Goal: Task Accomplishment & Management: Manage account settings

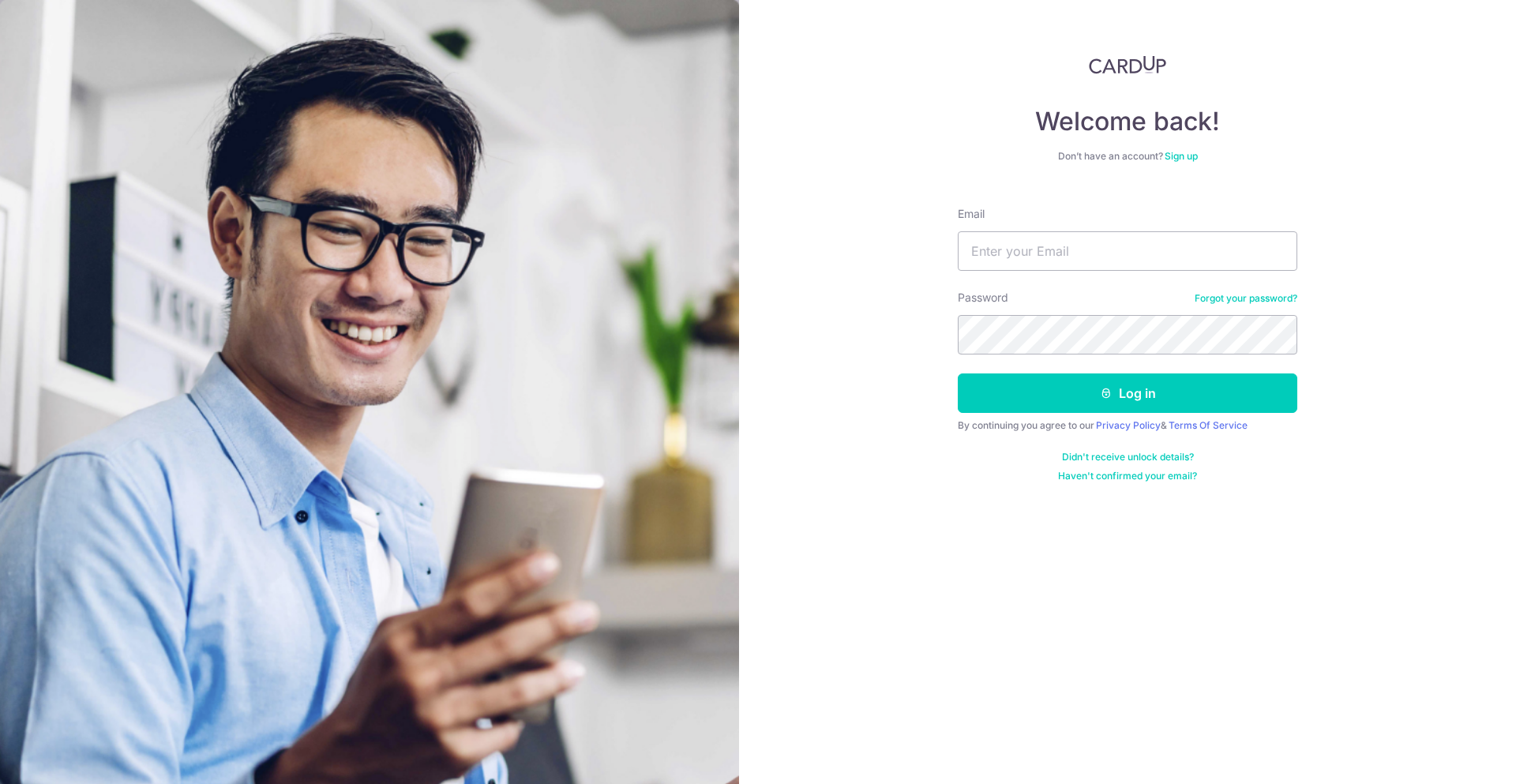
type input "[EMAIL_ADDRESS][DOMAIN_NAME]"
click at [1125, 389] on button "Log in" at bounding box center [1127, 393] width 339 height 39
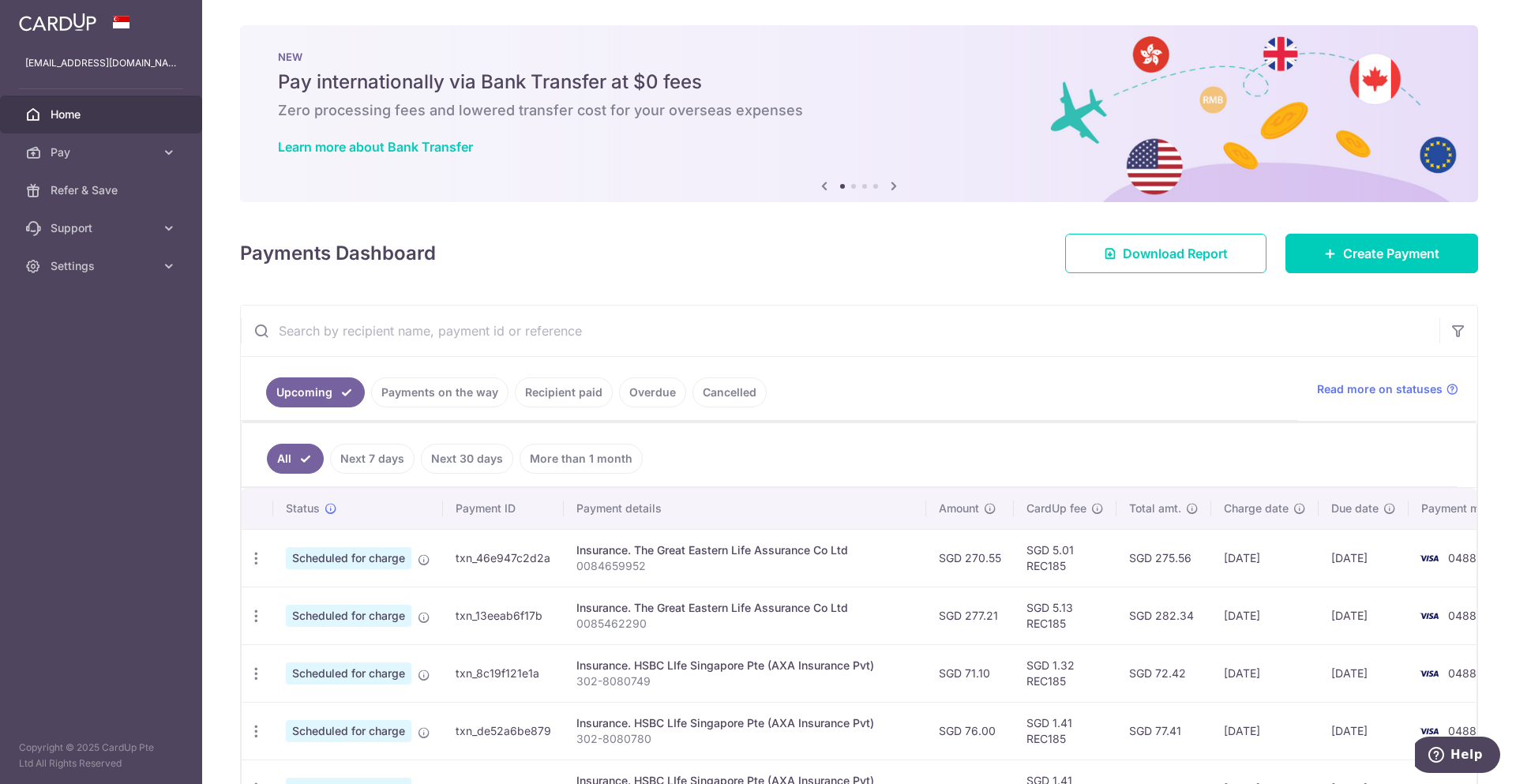
click at [439, 401] on link "Payments on the way" at bounding box center [440, 393] width 138 height 30
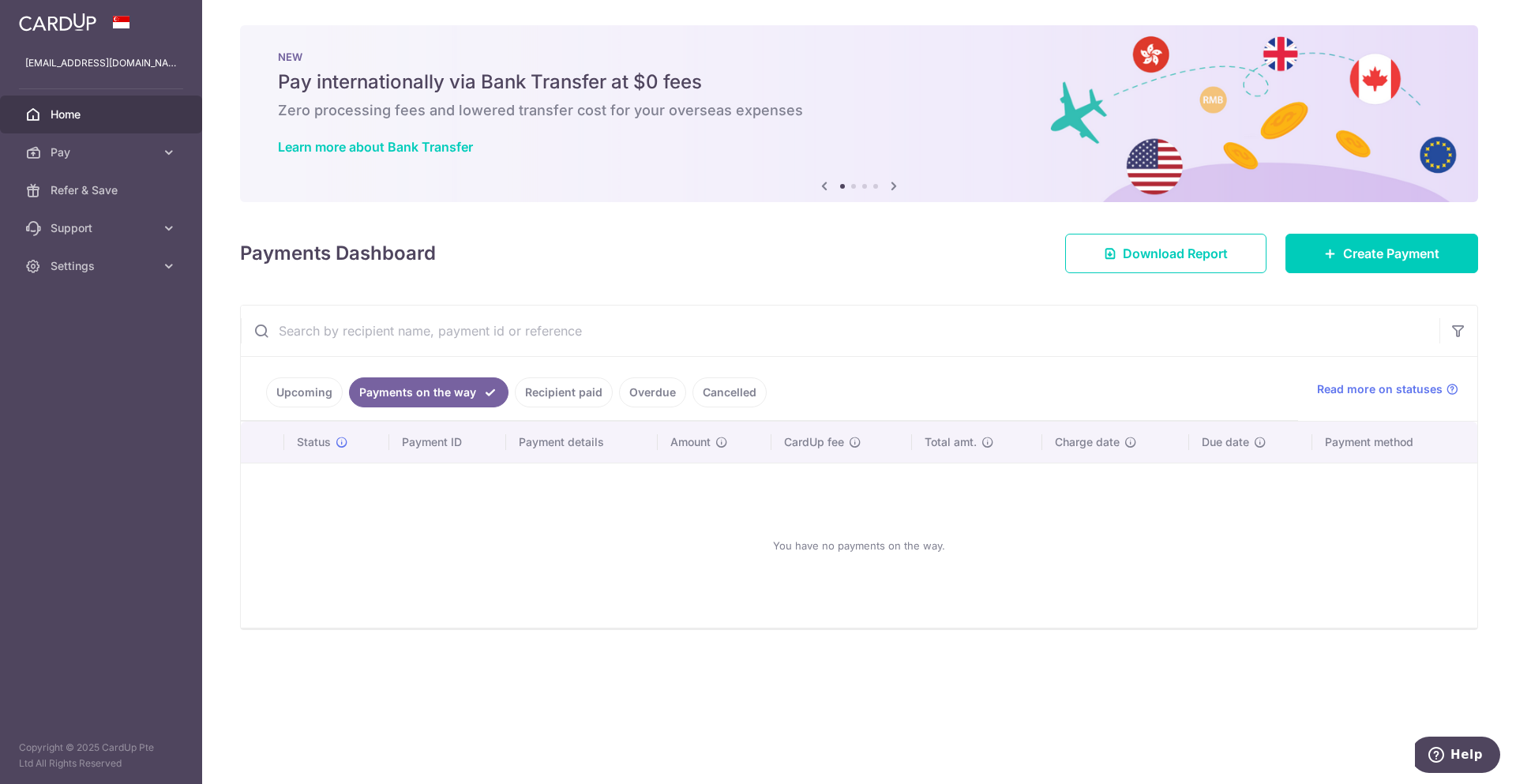
click at [561, 397] on link "Recipient paid" at bounding box center [564, 393] width 98 height 30
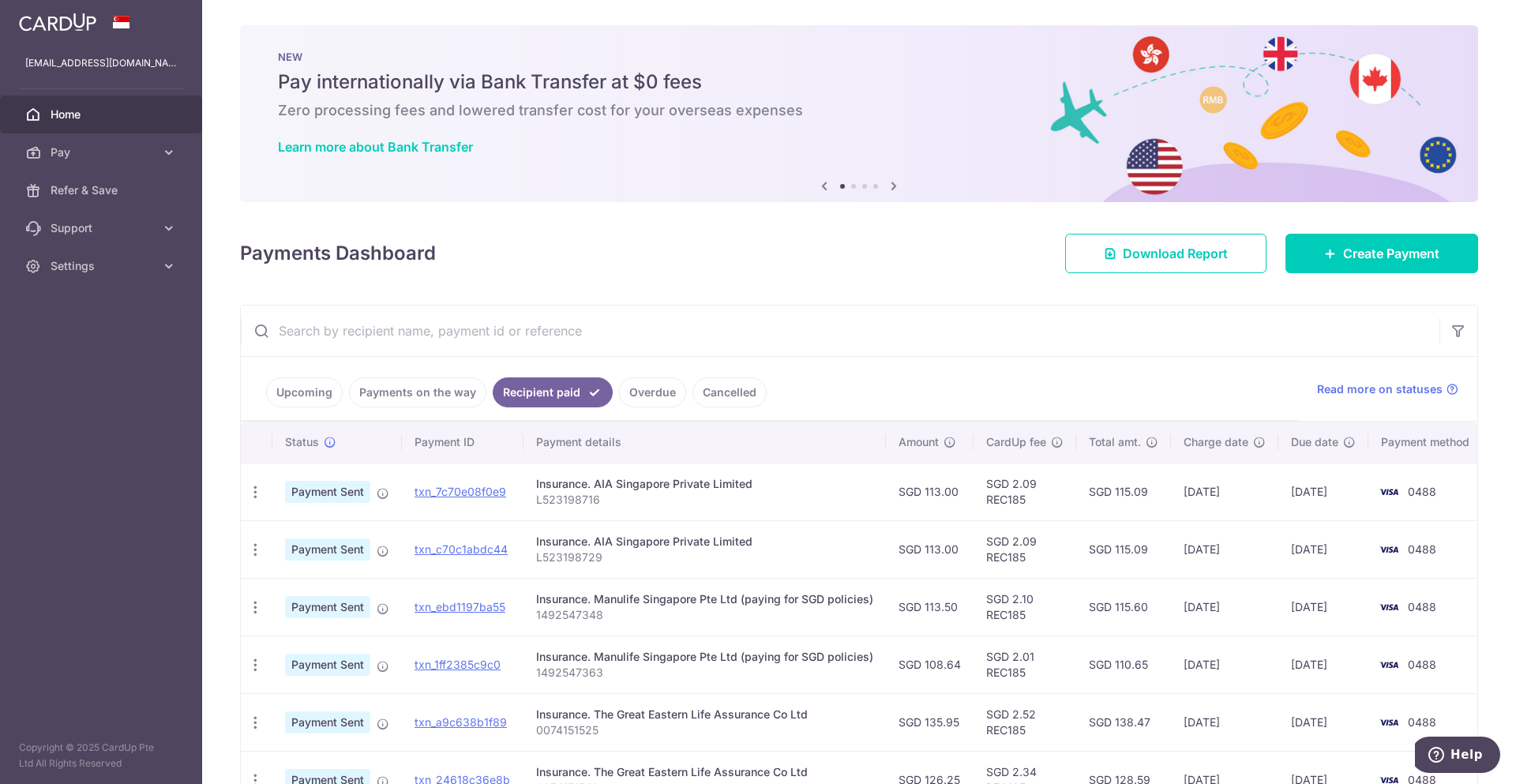
click at [292, 398] on link "Upcoming" at bounding box center [305, 393] width 77 height 30
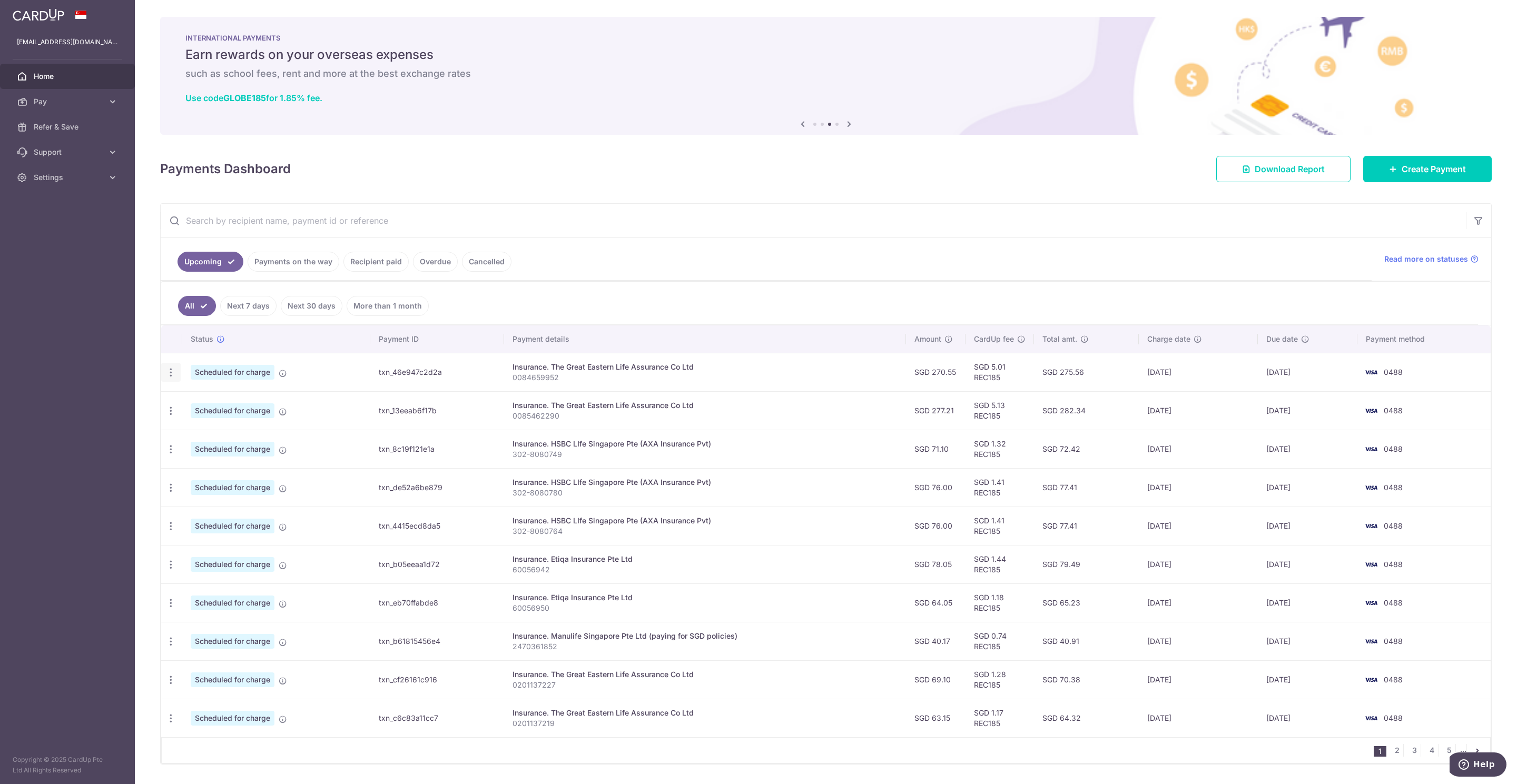
click at [176, 375] on icon "button" at bounding box center [171, 372] width 11 height 11
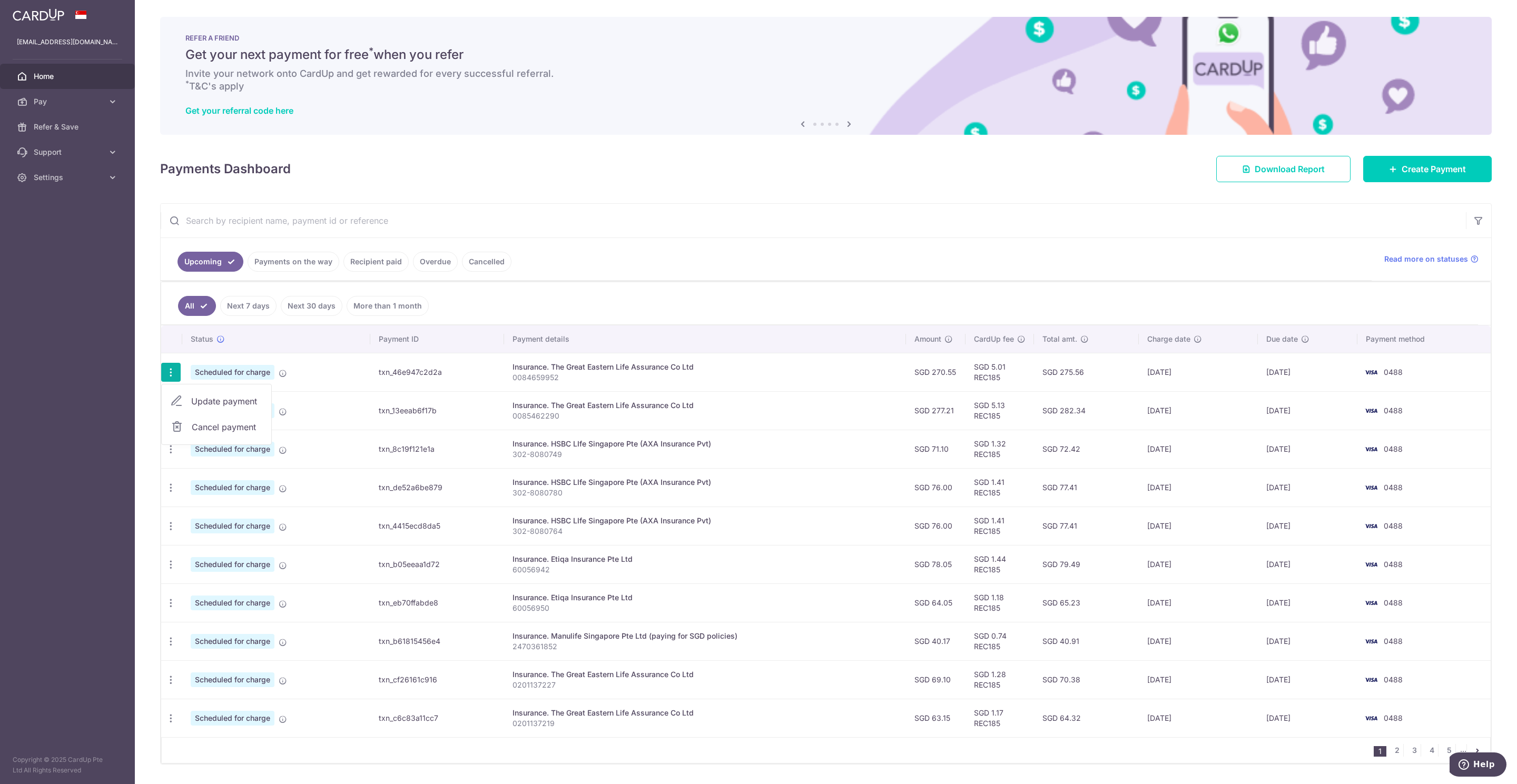
click at [161, 468] on td "Update payment Cancel payment" at bounding box center [171, 449] width 21 height 39
click at [176, 453] on icon "button" at bounding box center [171, 449] width 11 height 11
click at [225, 480] on span "Update payment" at bounding box center [227, 478] width 72 height 13
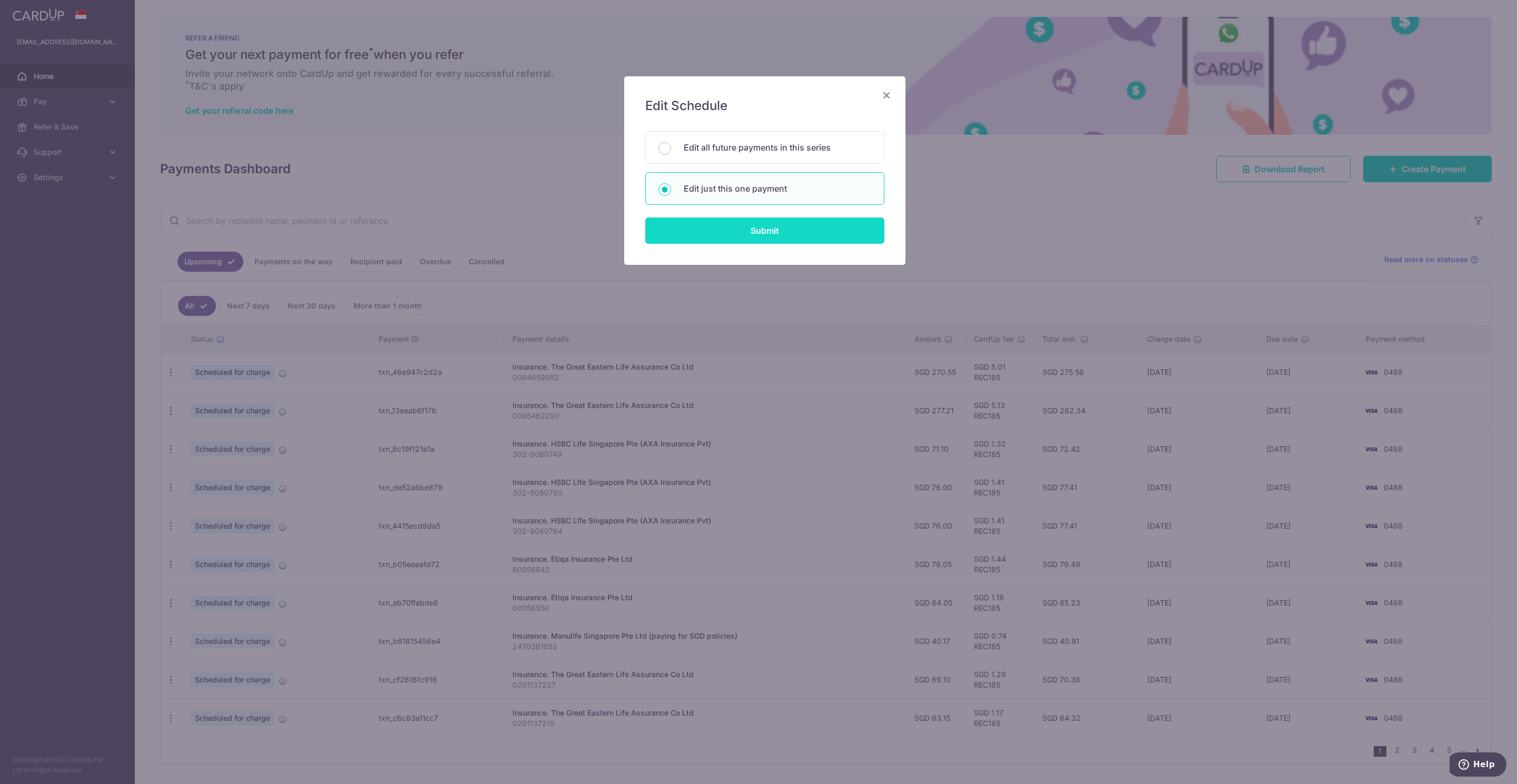
click at [797, 226] on input "Submit" at bounding box center [764, 231] width 239 height 26
radio input "true"
type input "71.10"
type input "[DATE]"
type input "302-8080749"
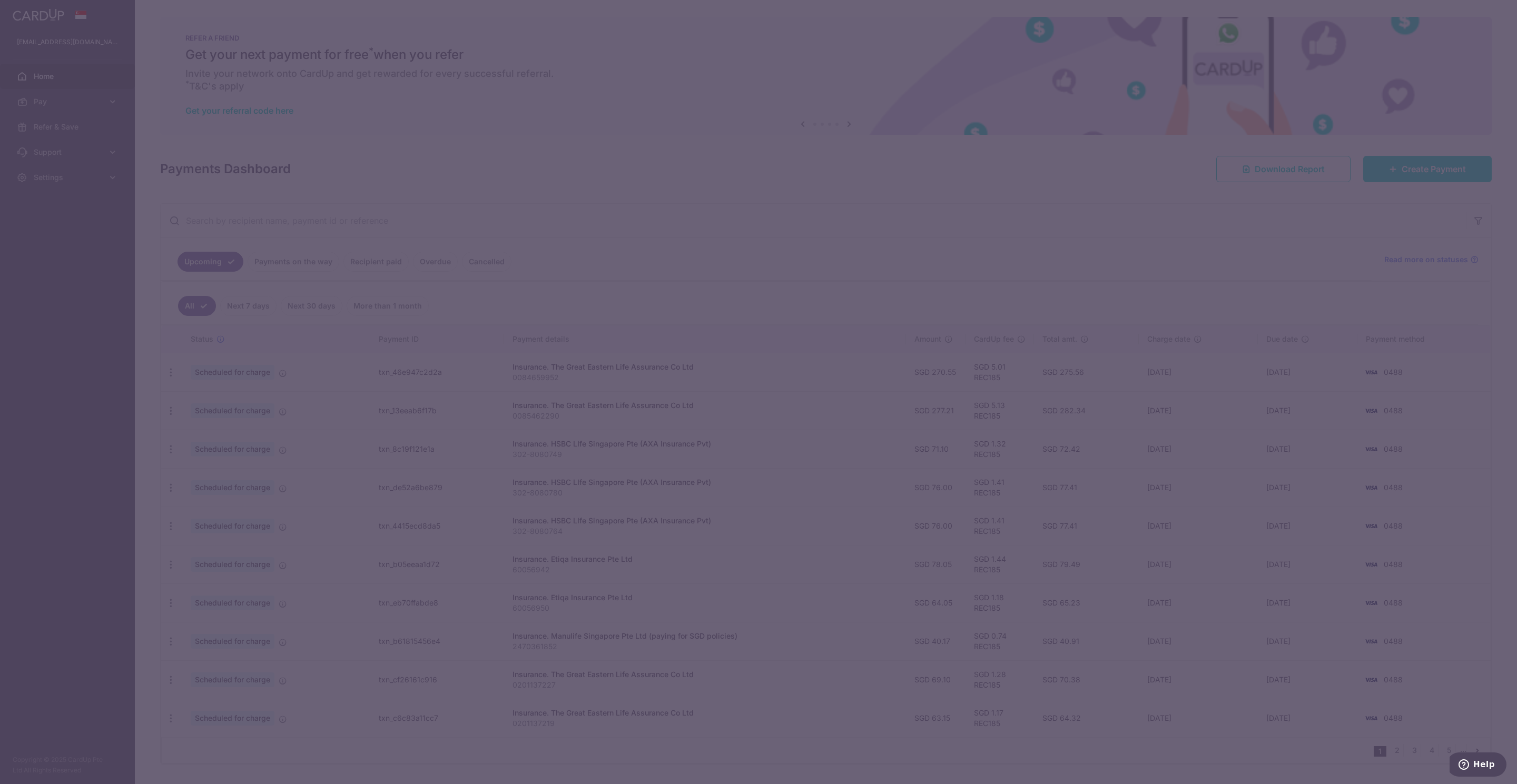
type input "REC185"
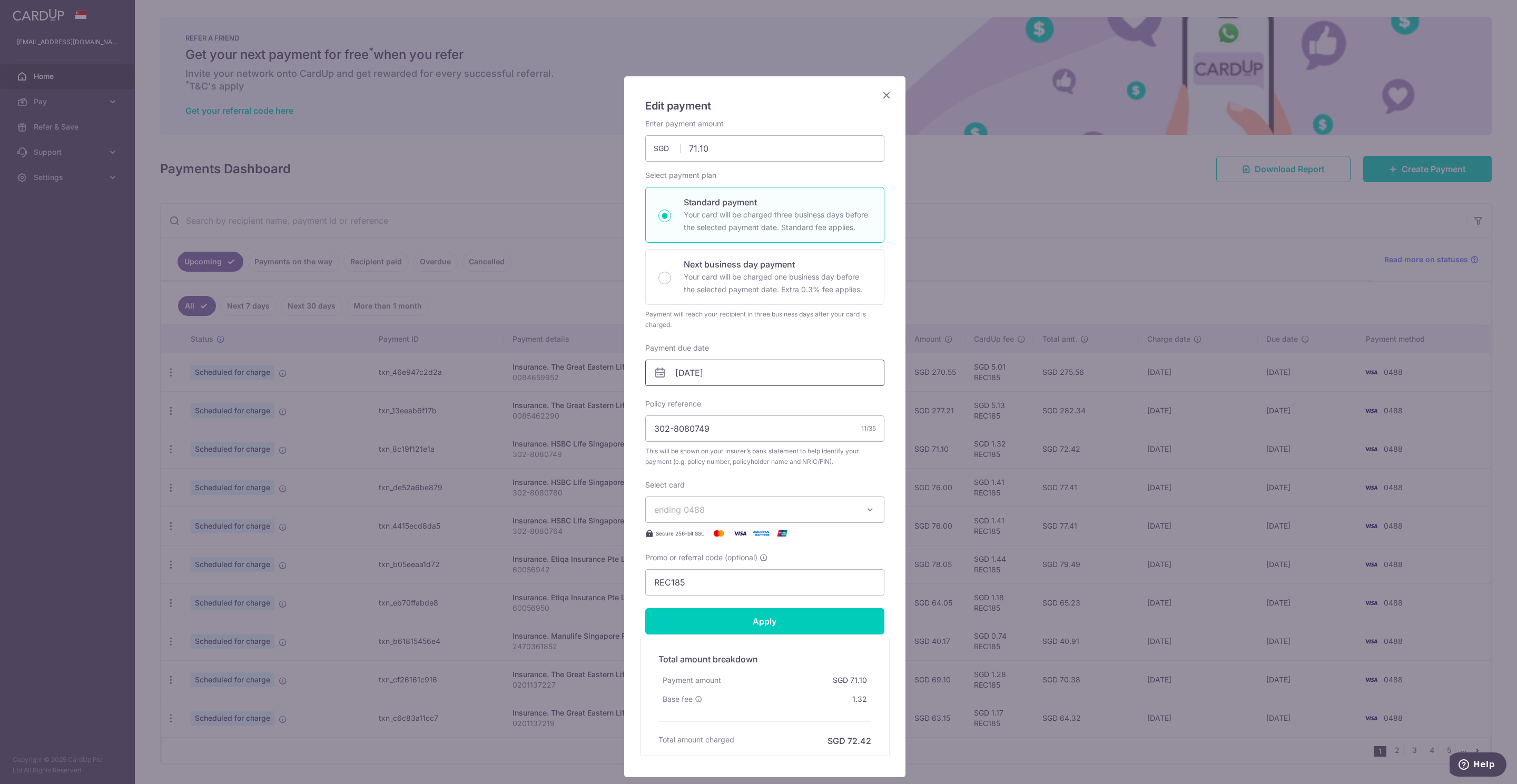
click at [674, 369] on input "[DATE]" at bounding box center [764, 373] width 239 height 26
click at [723, 471] on link "5" at bounding box center [724, 469] width 17 height 17
type input "05/11/2025"
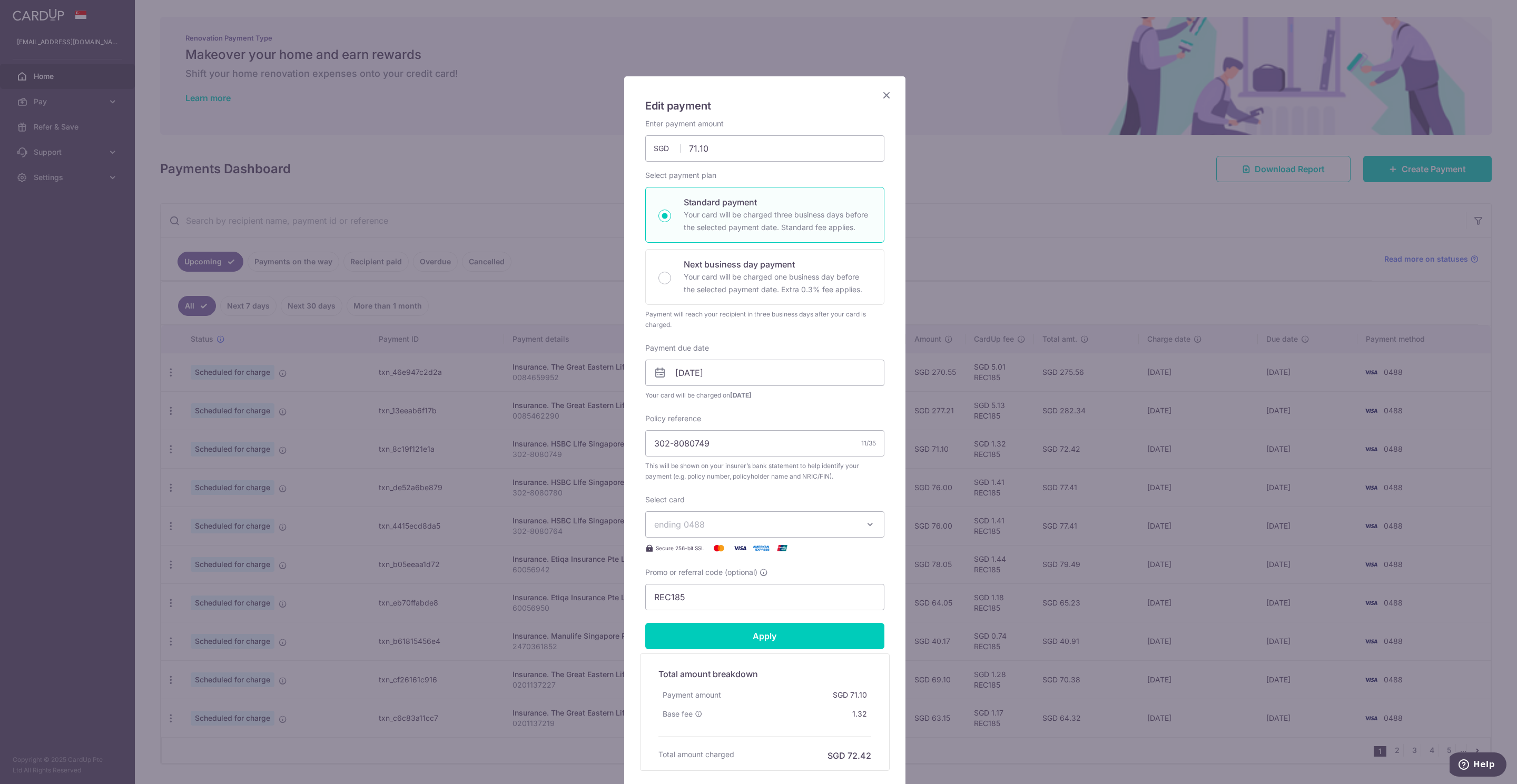
click at [881, 98] on icon "Close" at bounding box center [886, 95] width 13 height 13
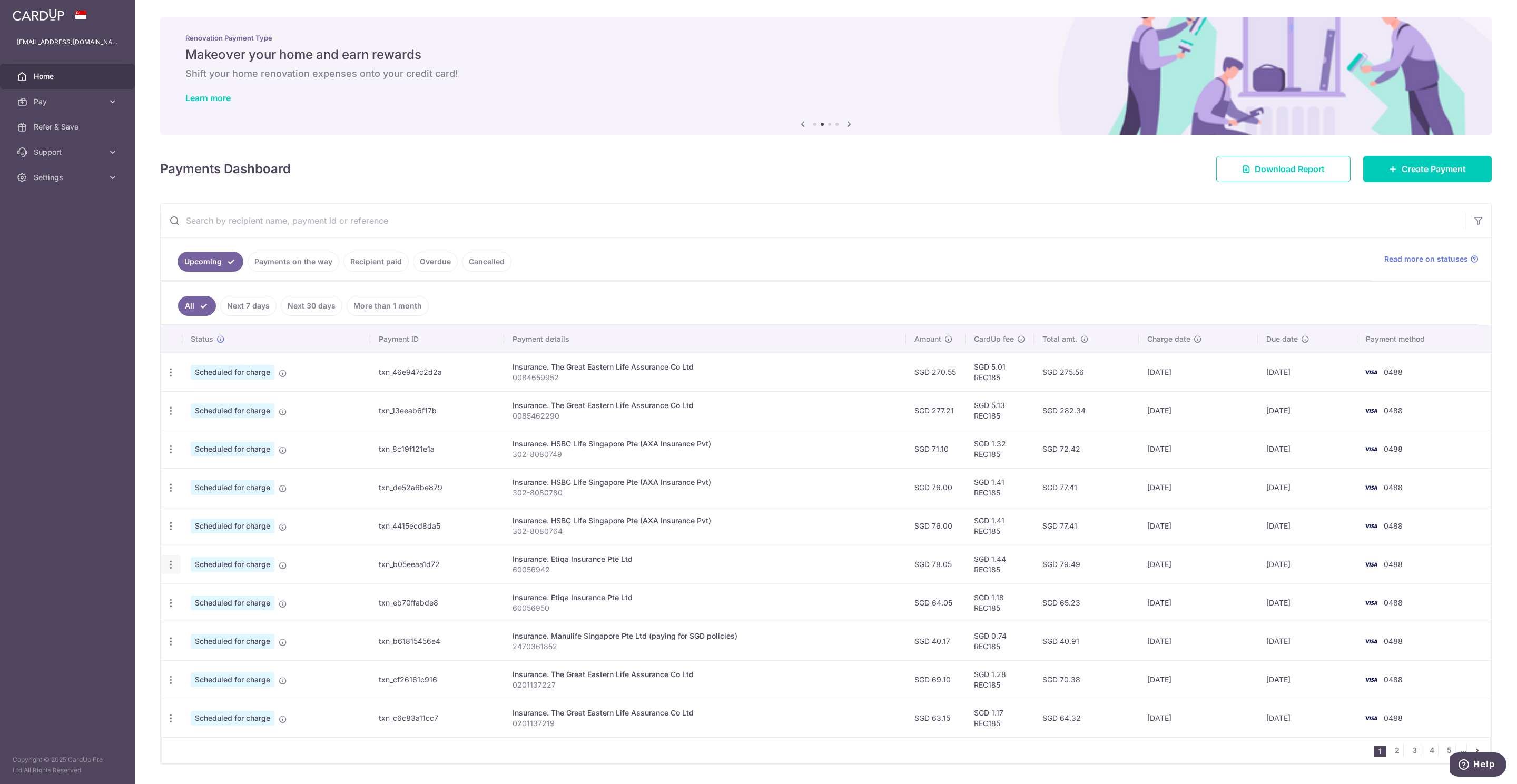
click at [170, 522] on icon "button" at bounding box center [171, 565] width 11 height 11
click at [216, 522] on span "Update payment" at bounding box center [227, 593] width 72 height 13
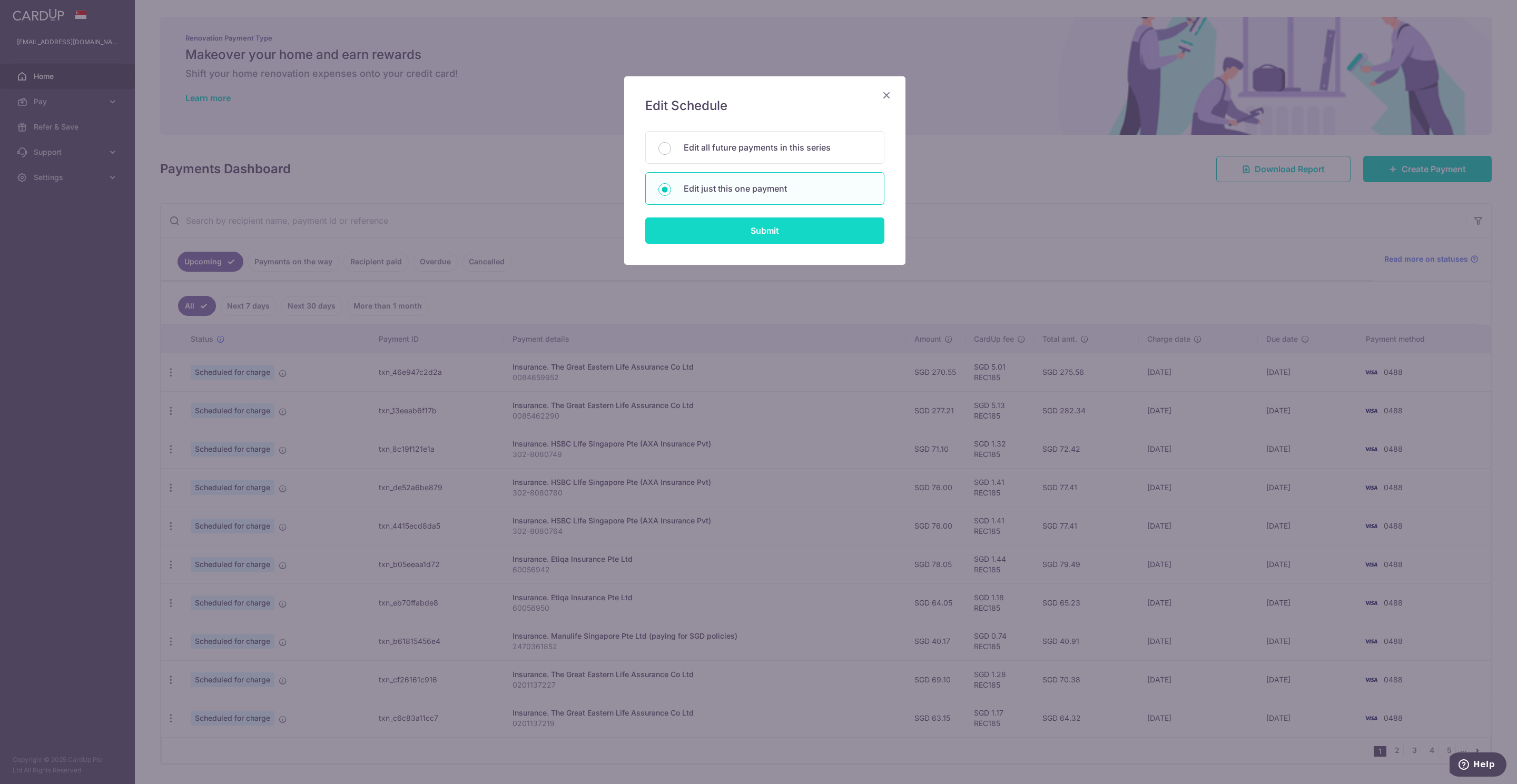
click at [784, 236] on input "Submit" at bounding box center [764, 231] width 239 height 26
type input "78.05"
radio input "true"
type input "07/11/2025"
type input "60056942"
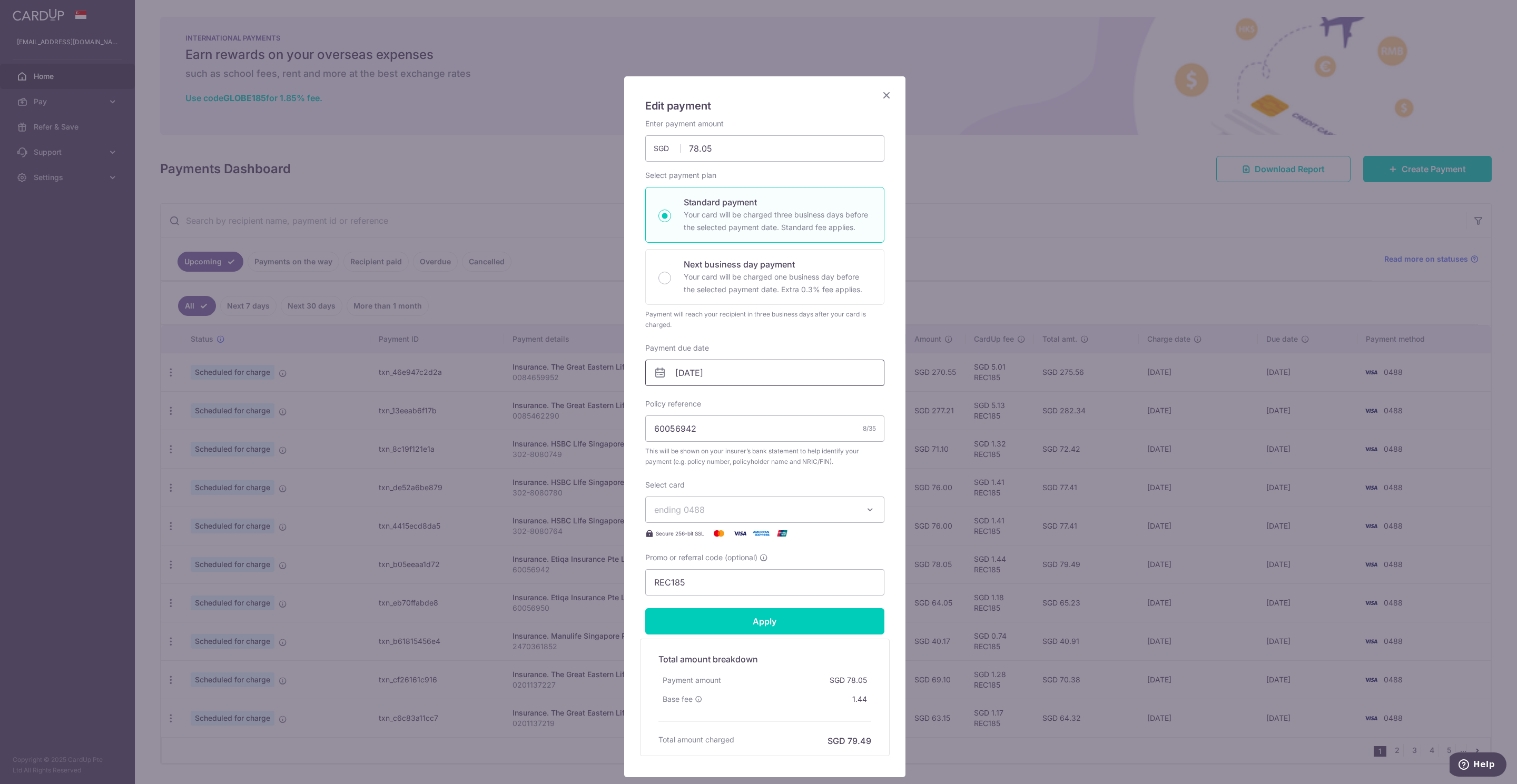
click at [710, 369] on input "07/11/2025" at bounding box center [764, 373] width 239 height 26
click at [746, 472] on link "6" at bounding box center [745, 469] width 17 height 17
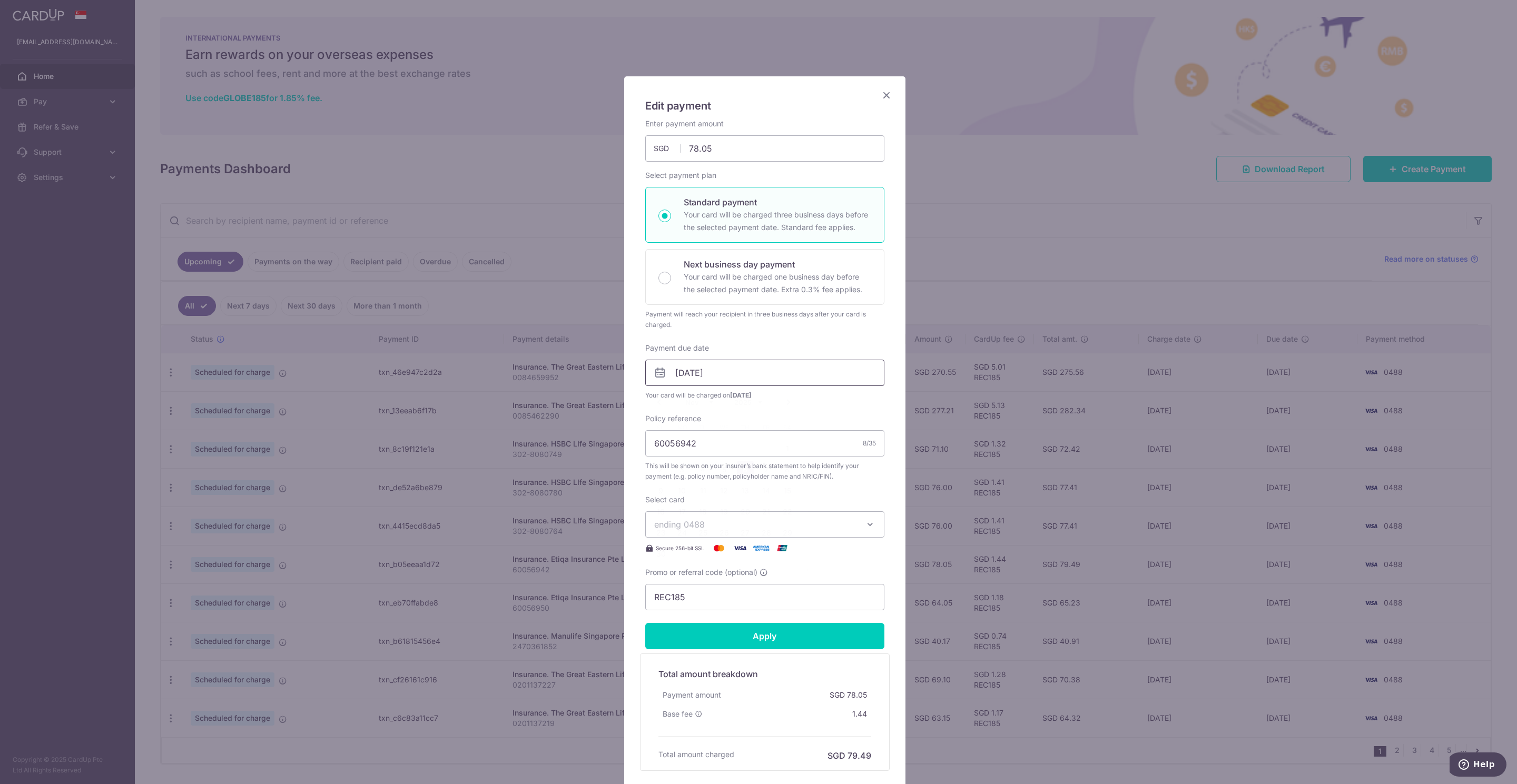
click at [694, 379] on input "[DATE]" at bounding box center [764, 373] width 239 height 26
click at [720, 469] on link "5" at bounding box center [724, 469] width 17 height 17
click at [684, 376] on input "05/11/2025" at bounding box center [764, 373] width 239 height 26
click at [740, 468] on link "6" at bounding box center [745, 469] width 17 height 17
type input "[DATE]"
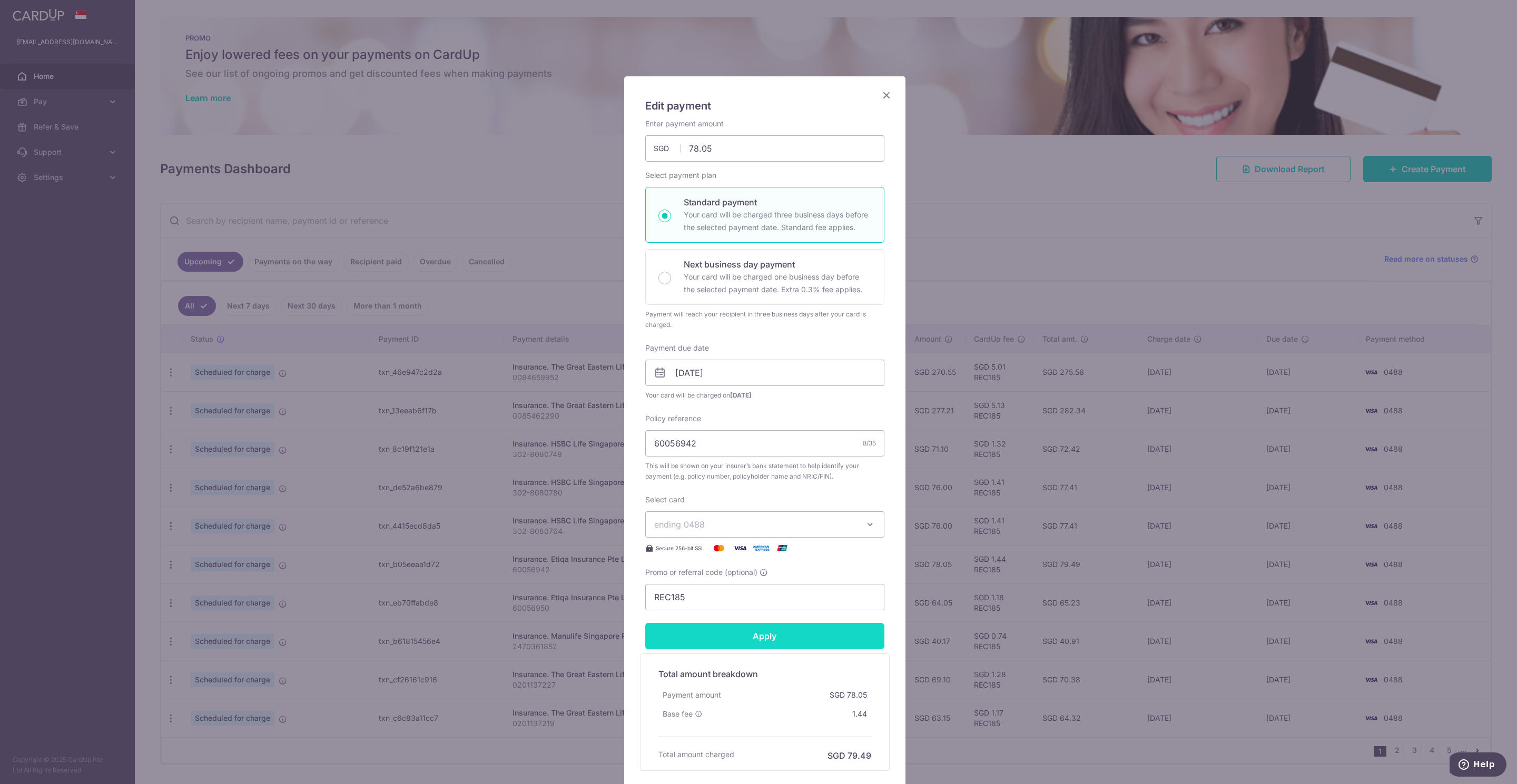
click at [757, 522] on input "Apply" at bounding box center [764, 636] width 239 height 26
type input "Successfully Applied"
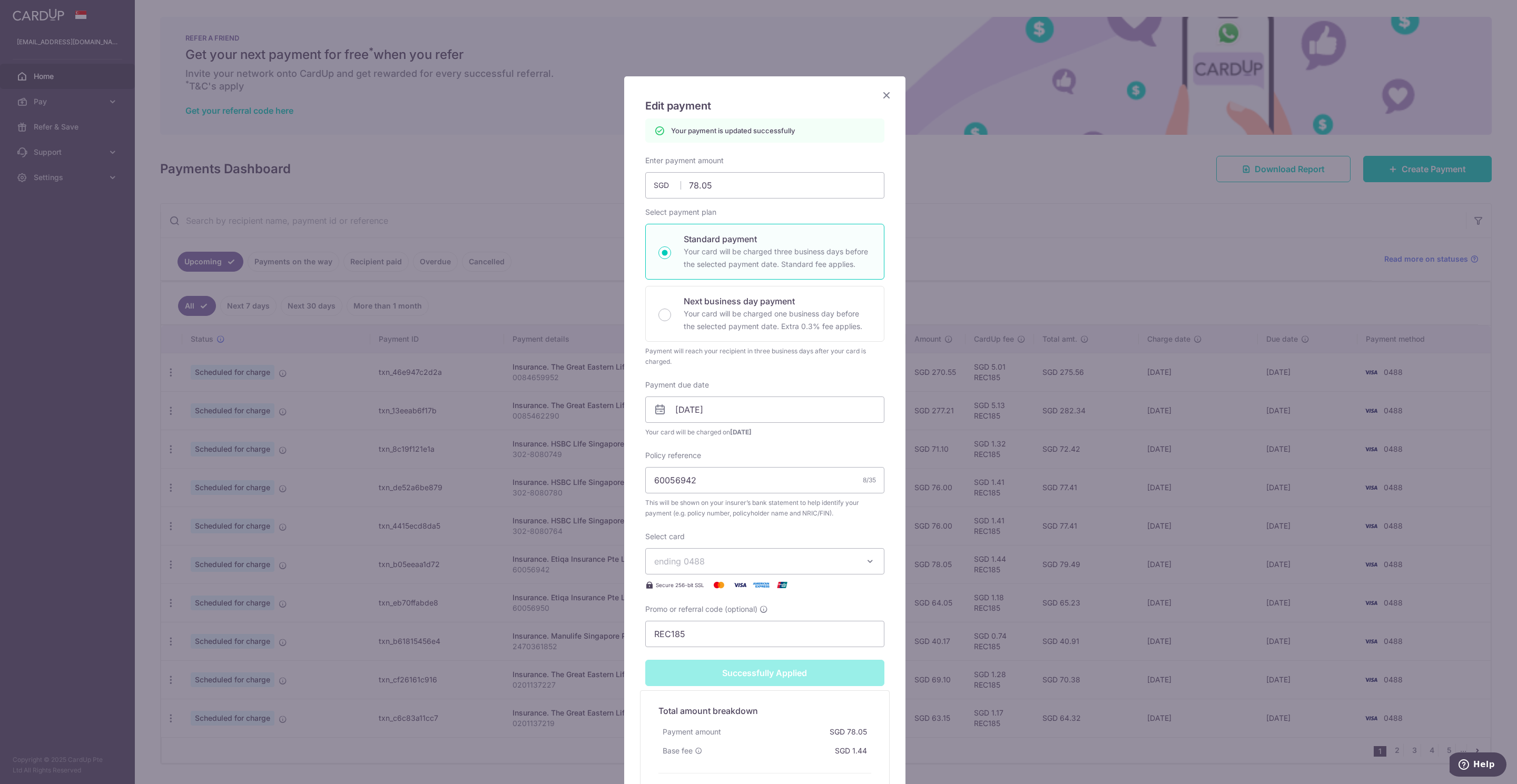
click at [882, 97] on icon "Close" at bounding box center [886, 95] width 13 height 13
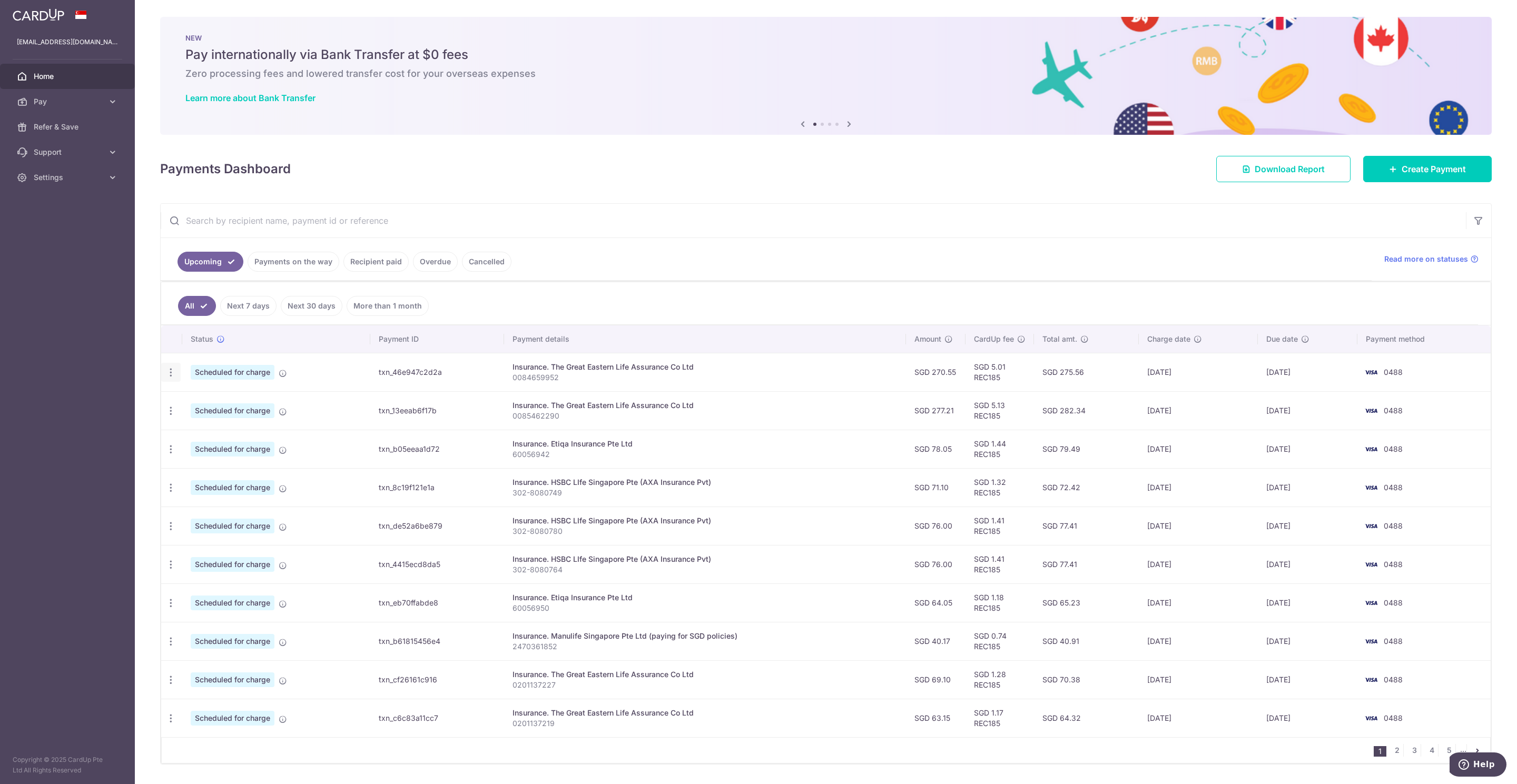
click at [175, 375] on icon "button" at bounding box center [171, 372] width 11 height 11
click at [222, 406] on span "Update payment" at bounding box center [227, 401] width 72 height 13
radio input "true"
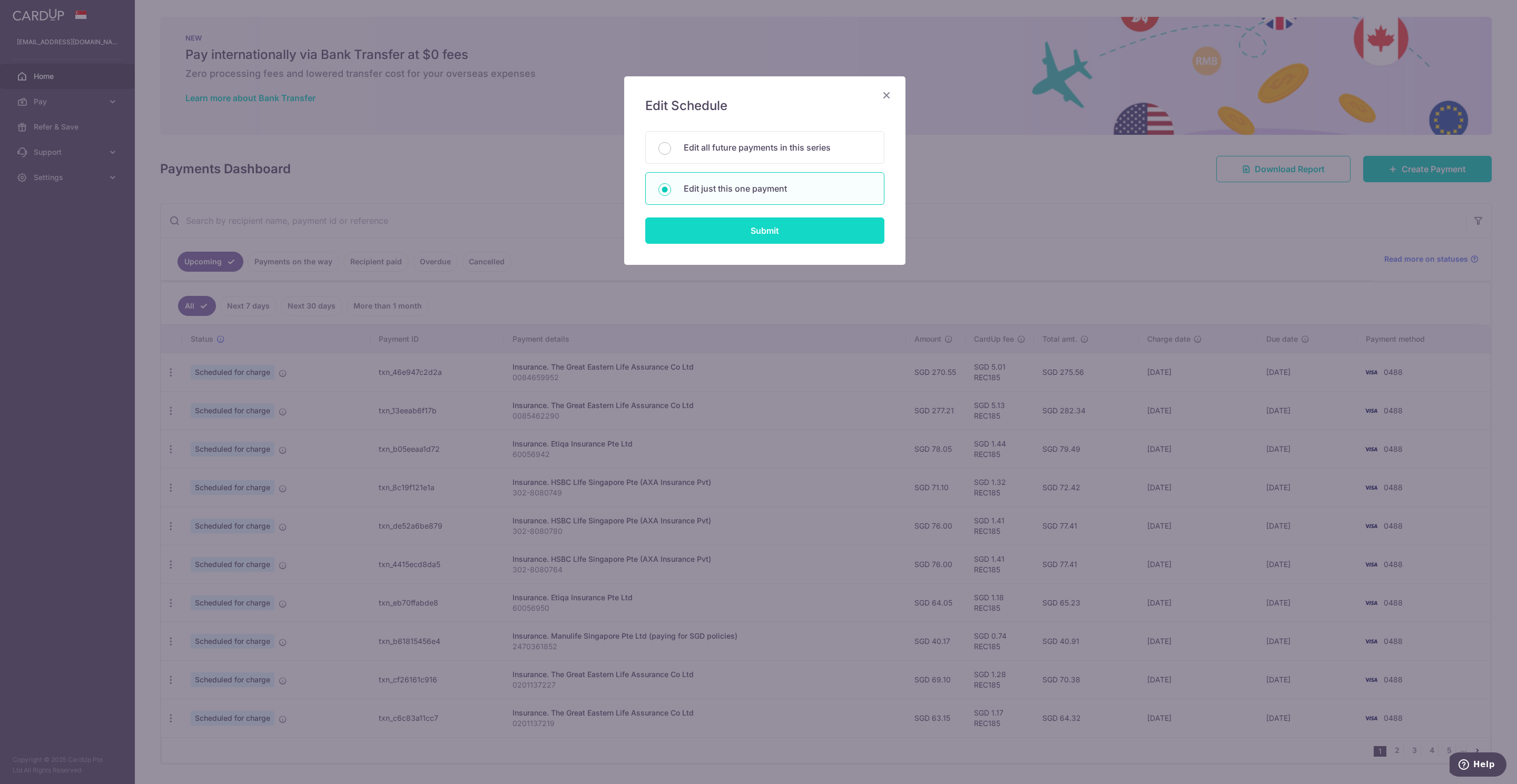
click at [735, 229] on input "Submit" at bounding box center [764, 231] width 239 height 26
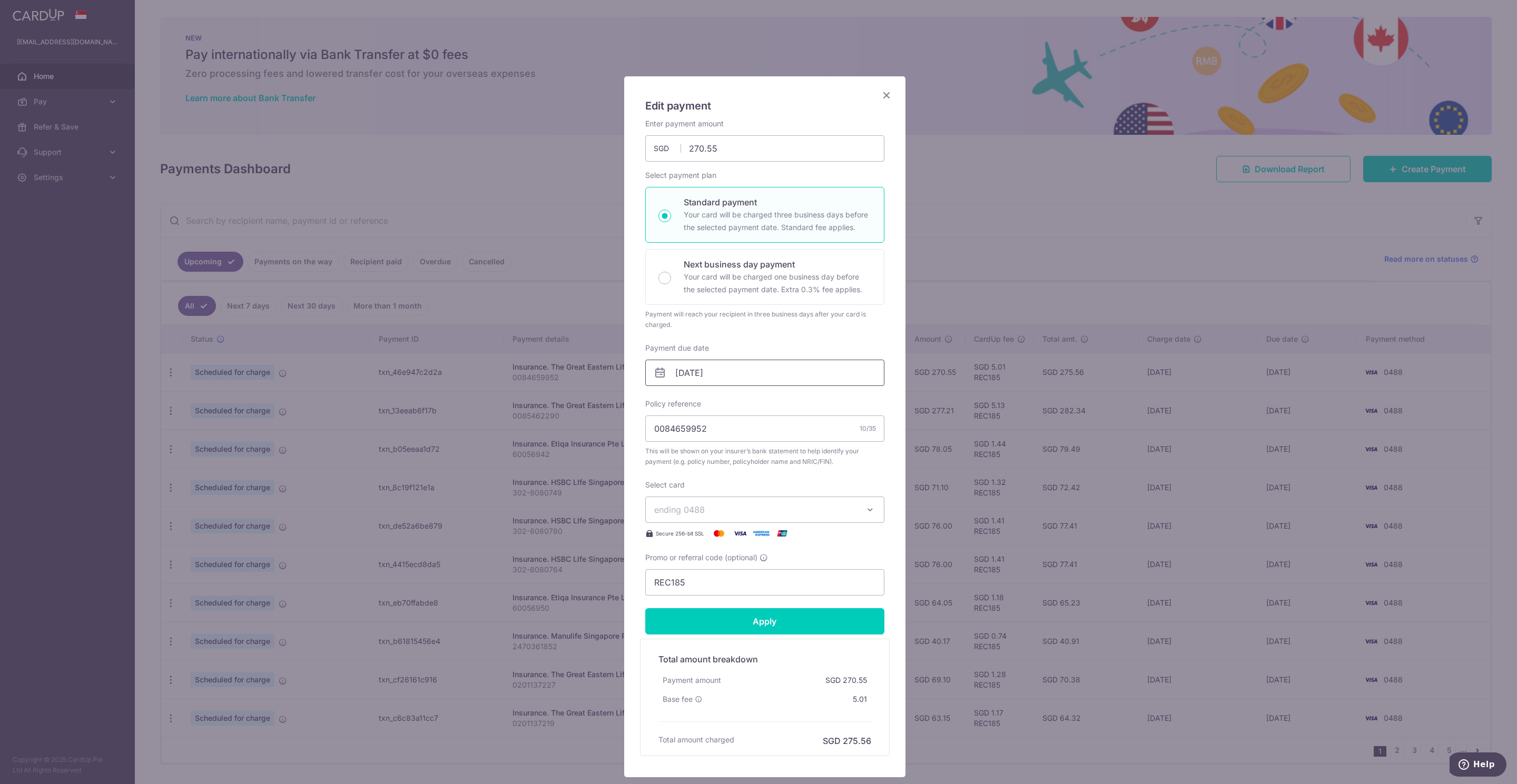
click at [728, 373] on input "[DATE]" at bounding box center [764, 373] width 239 height 26
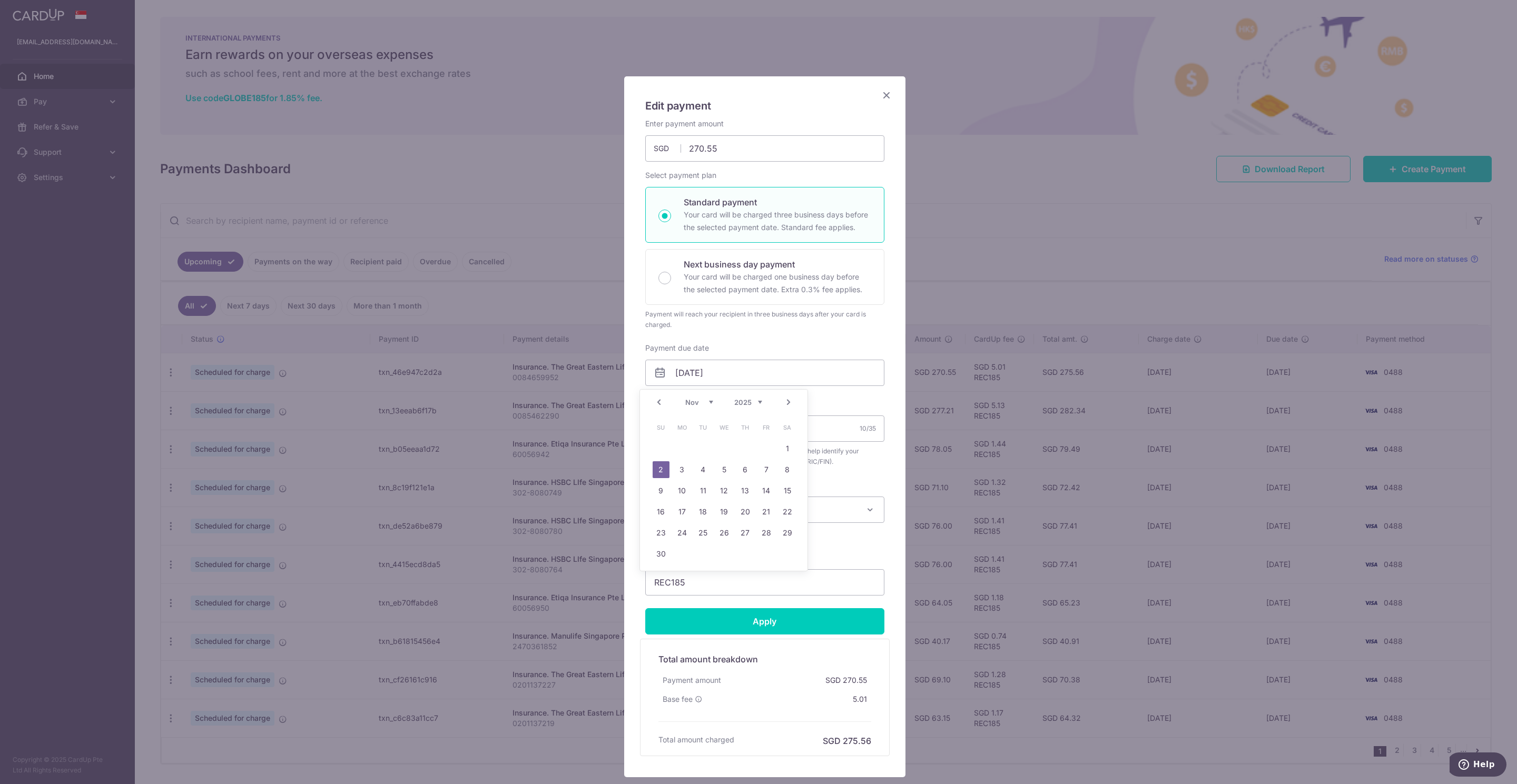
click at [882, 98] on icon "Close" at bounding box center [886, 95] width 13 height 13
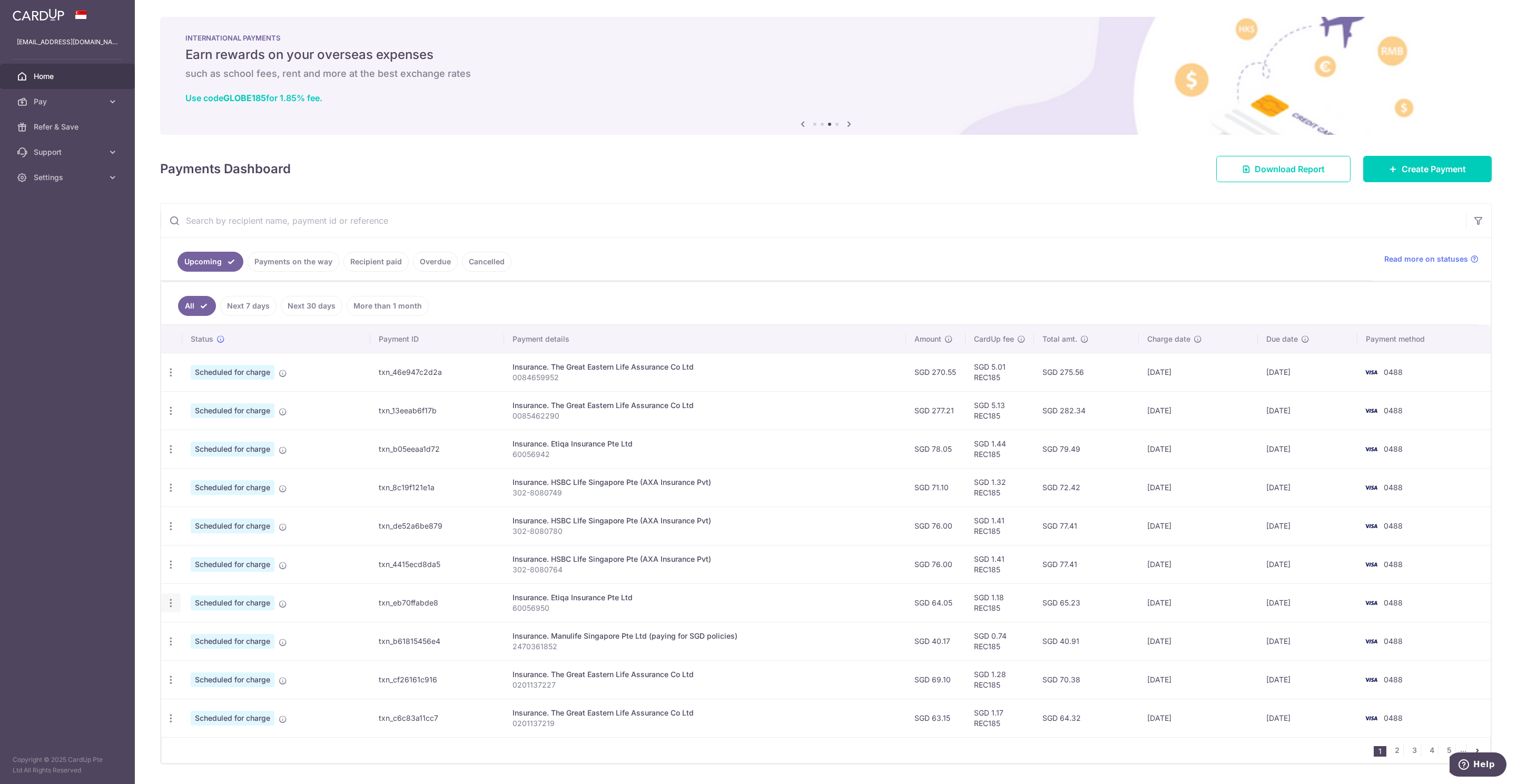
click at [167, 604] on icon "button" at bounding box center [171, 603] width 11 height 11
click at [200, 637] on span "Update payment" at bounding box center [227, 631] width 72 height 13
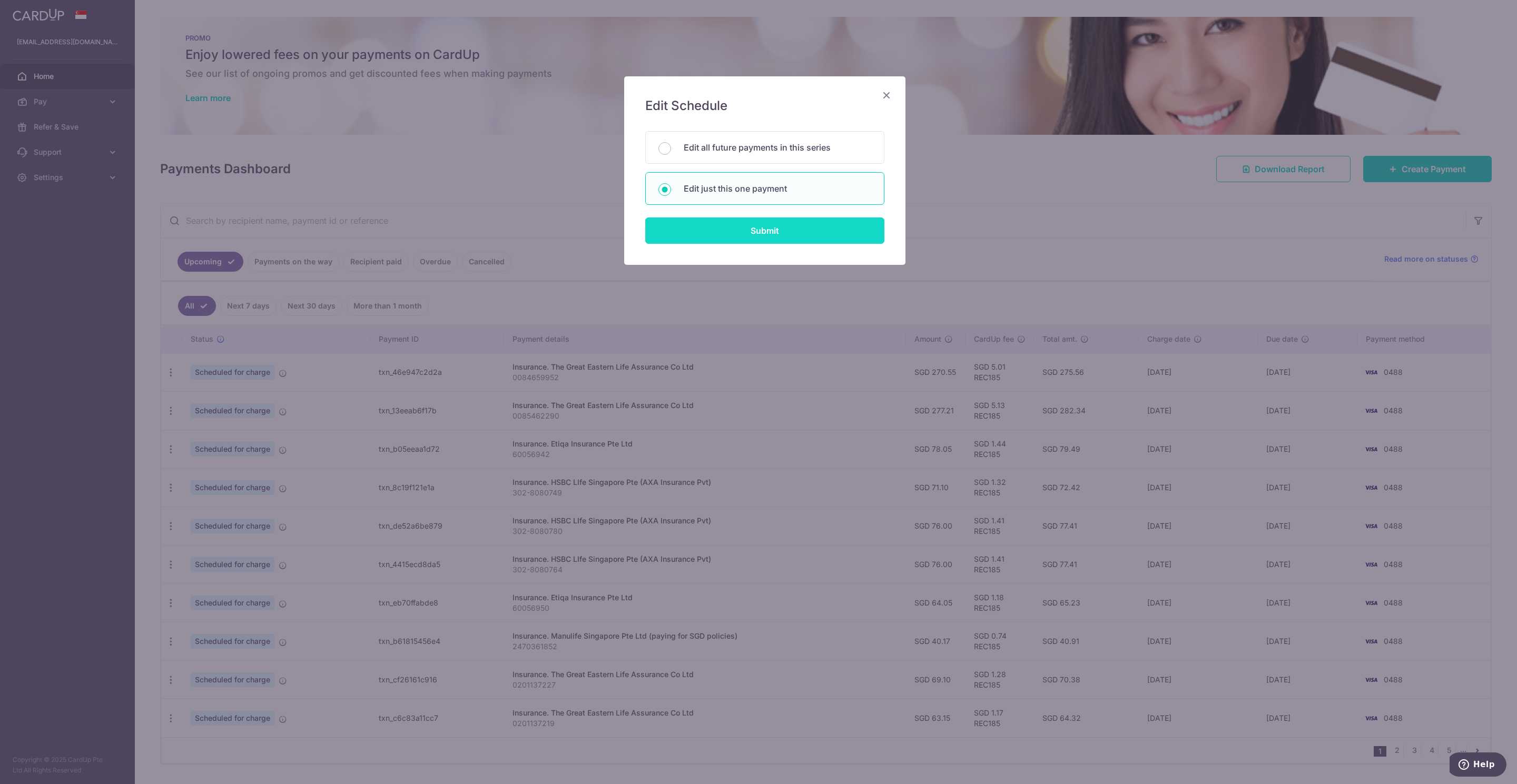
click at [765, 234] on input "Submit" at bounding box center [764, 231] width 239 height 26
type input "64.05"
radio input "true"
type input "07/11/2025"
type input "60056950"
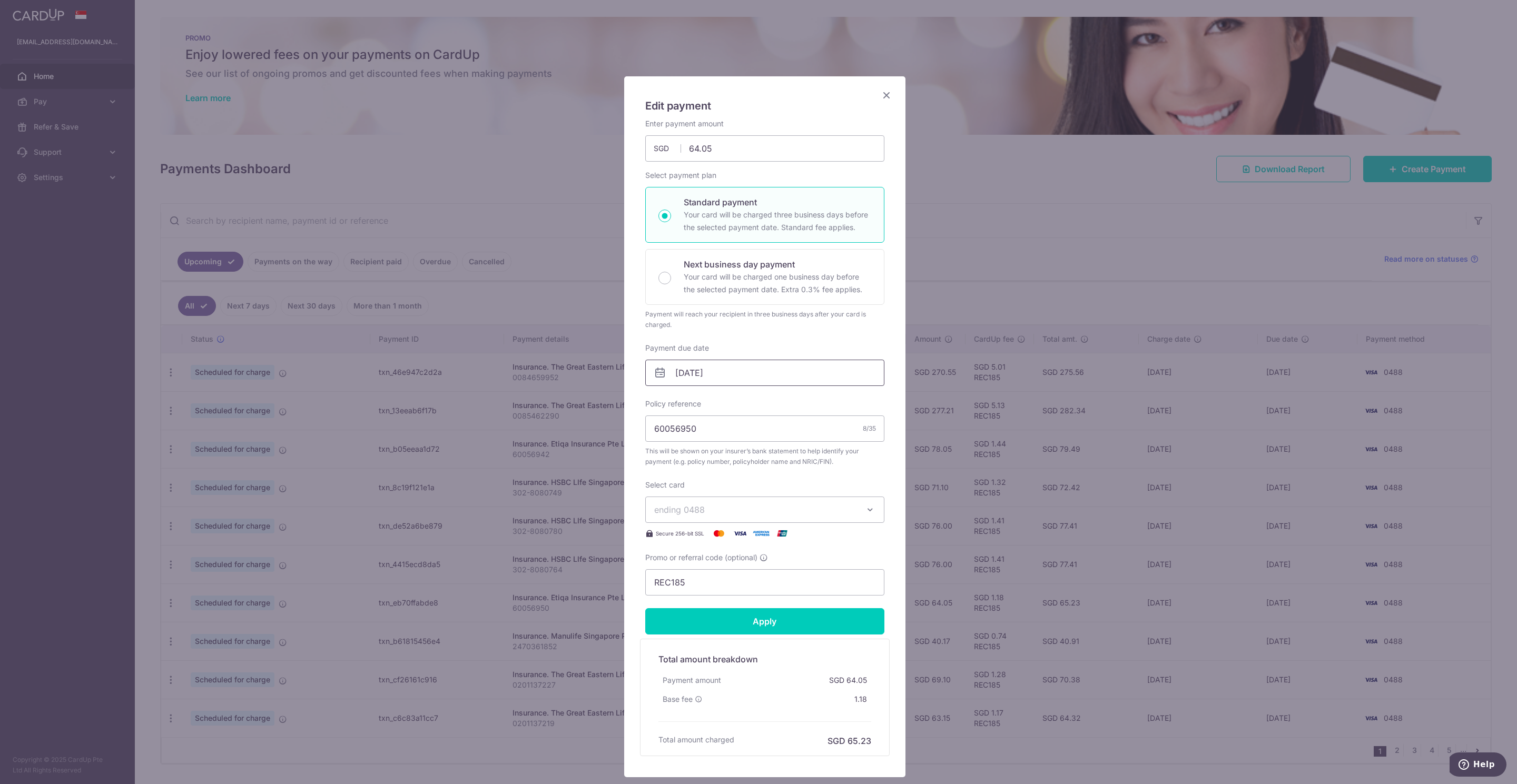
click at [708, 381] on input "07/11/2025" at bounding box center [764, 373] width 239 height 26
click at [743, 468] on link "6" at bounding box center [745, 469] width 17 height 17
type input "[DATE]"
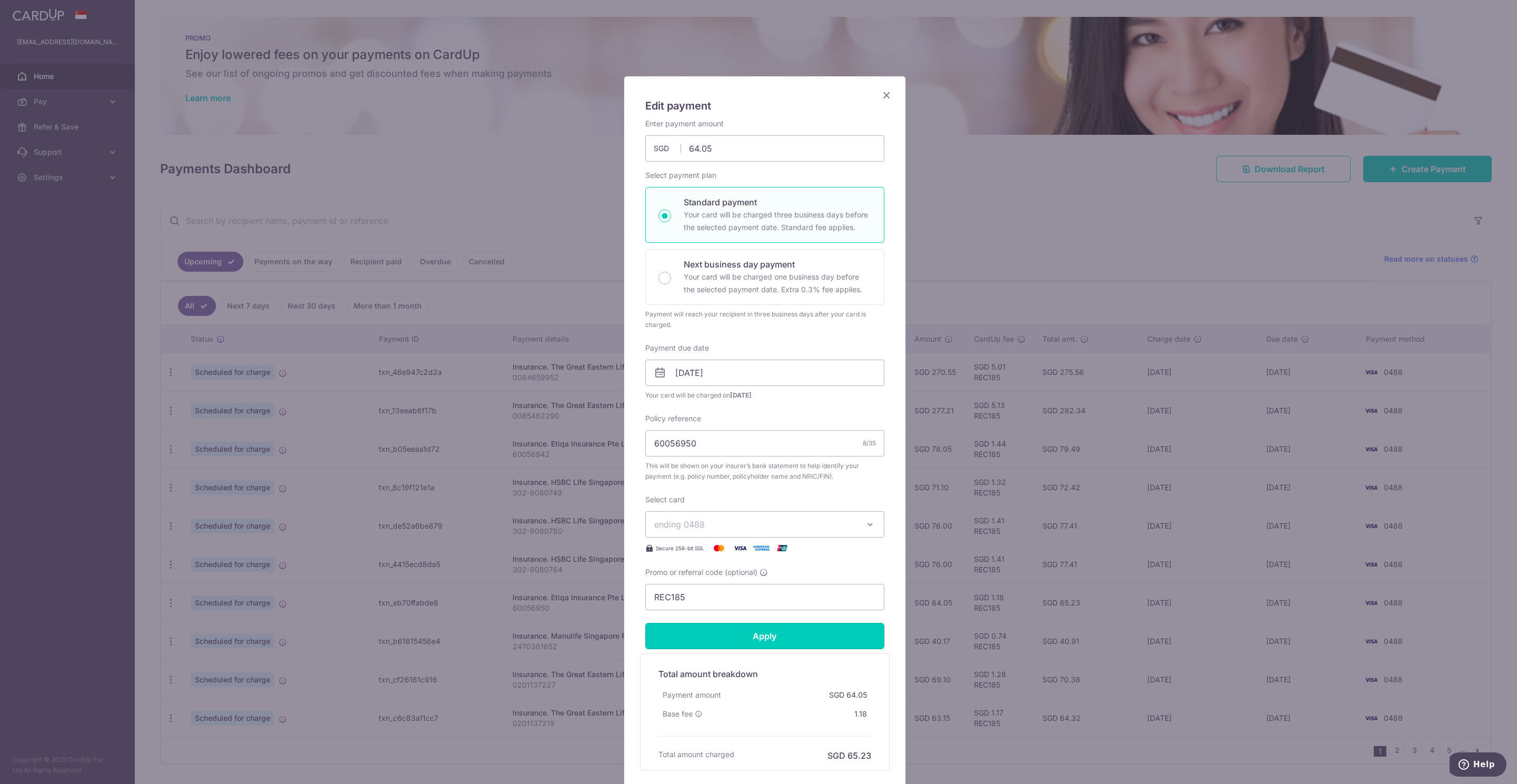
click at [746, 642] on input "Apply" at bounding box center [764, 636] width 239 height 26
type input "Successfully Applied"
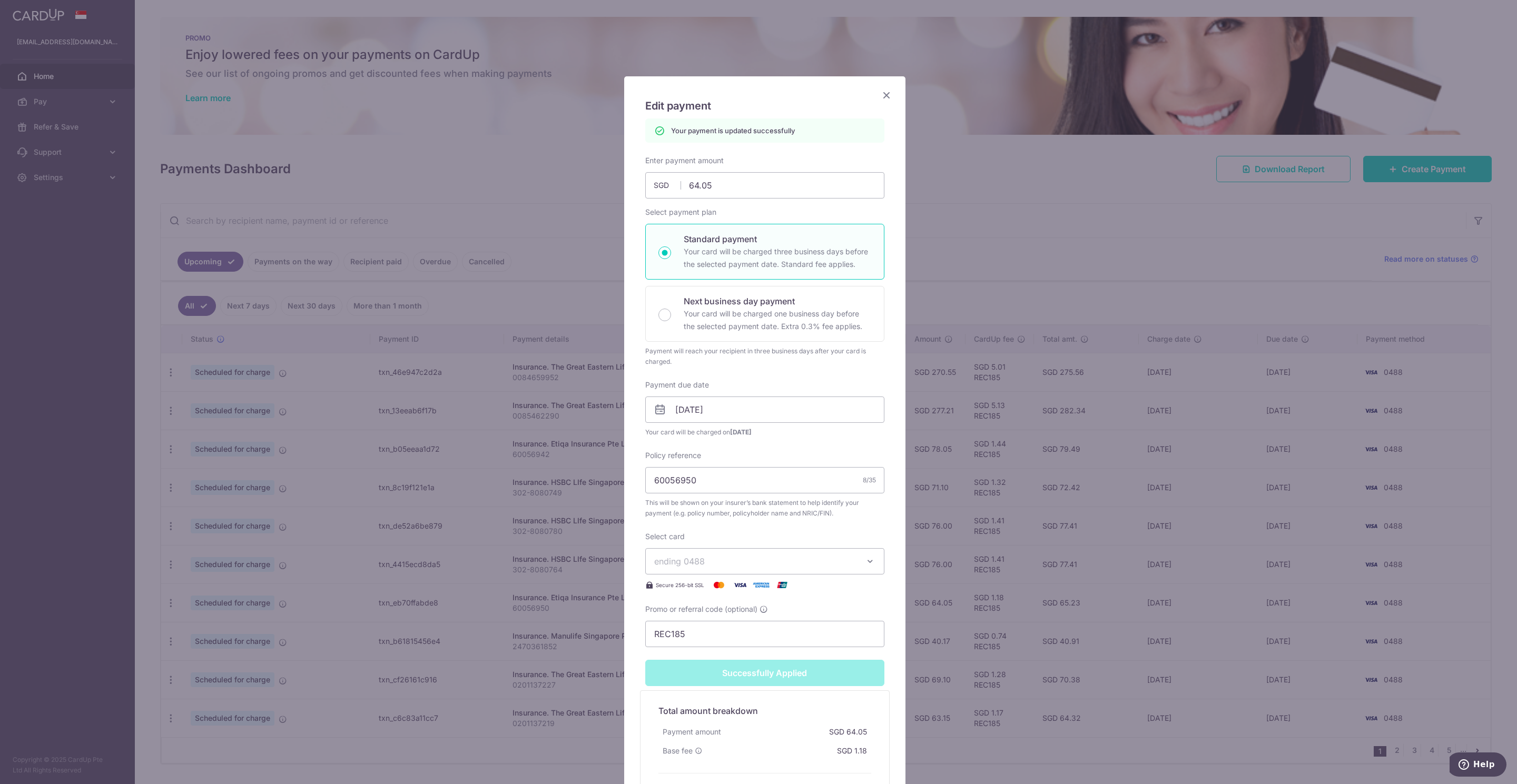
click at [882, 95] on icon "Close" at bounding box center [886, 95] width 13 height 13
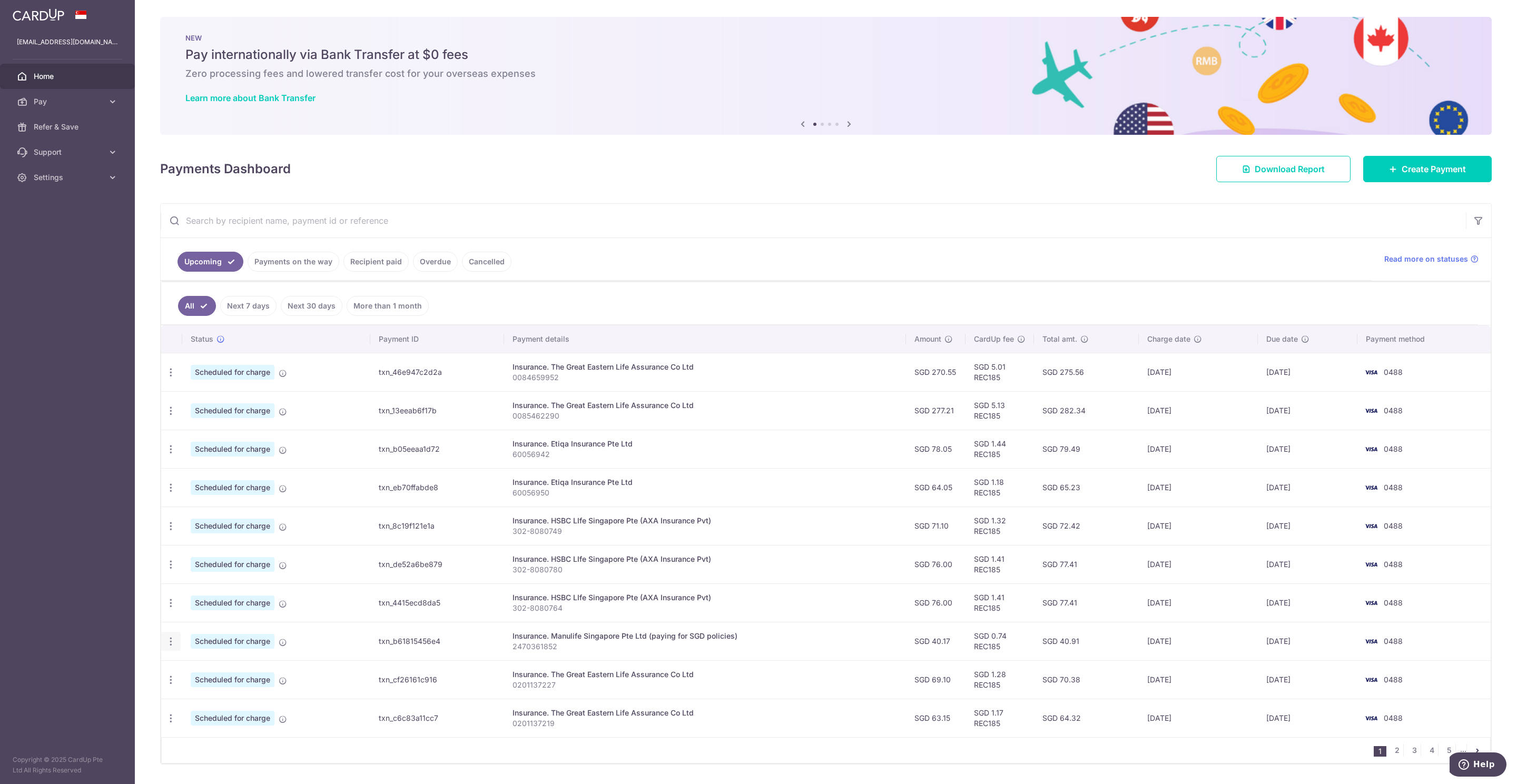
click at [170, 646] on icon "button" at bounding box center [171, 642] width 11 height 11
click at [215, 673] on span "Update payment" at bounding box center [227, 670] width 72 height 13
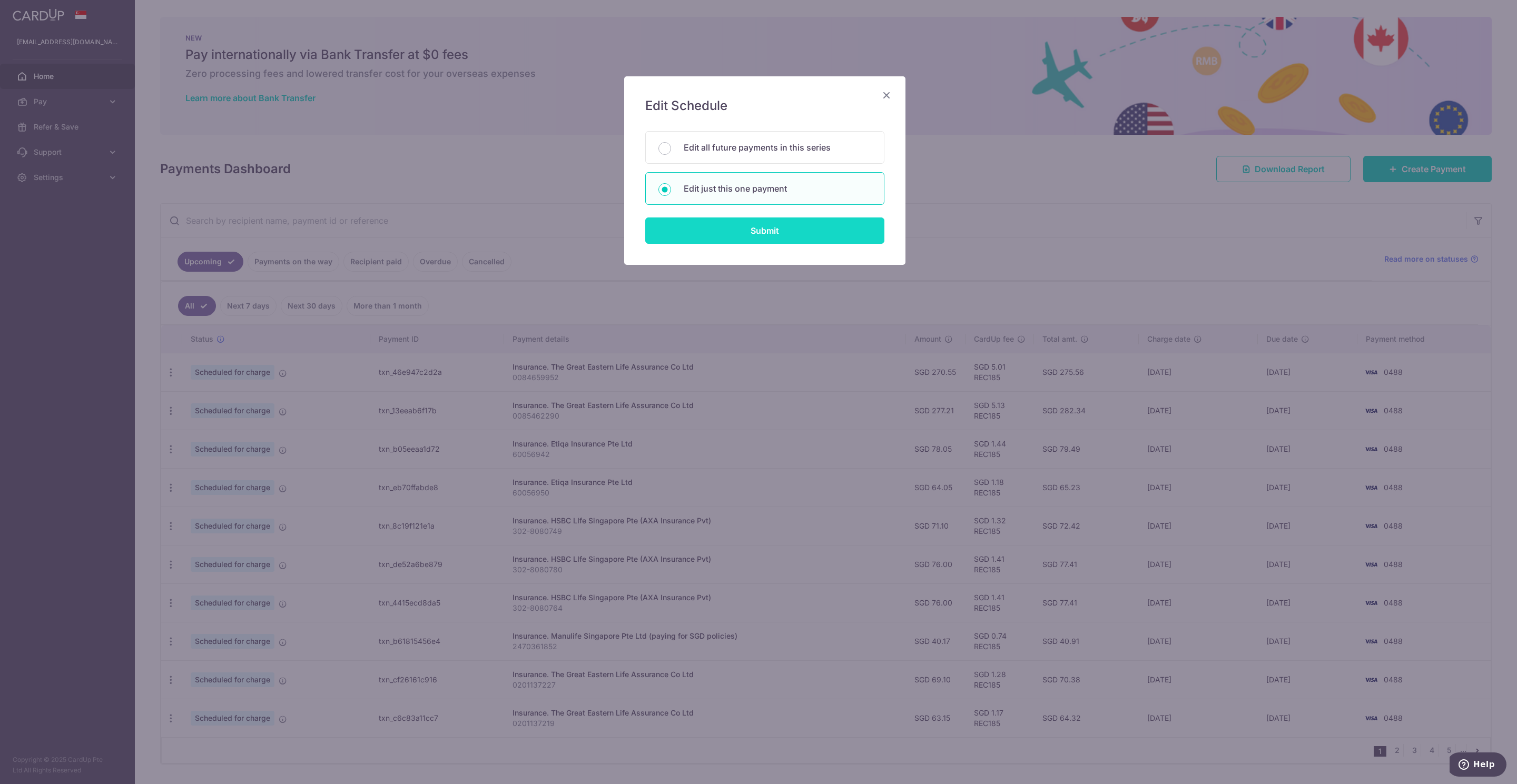
click at [732, 234] on input "Submit" at bounding box center [764, 231] width 239 height 26
radio input "true"
type input "40.17"
type input "07/11/2025"
type input "2470361852"
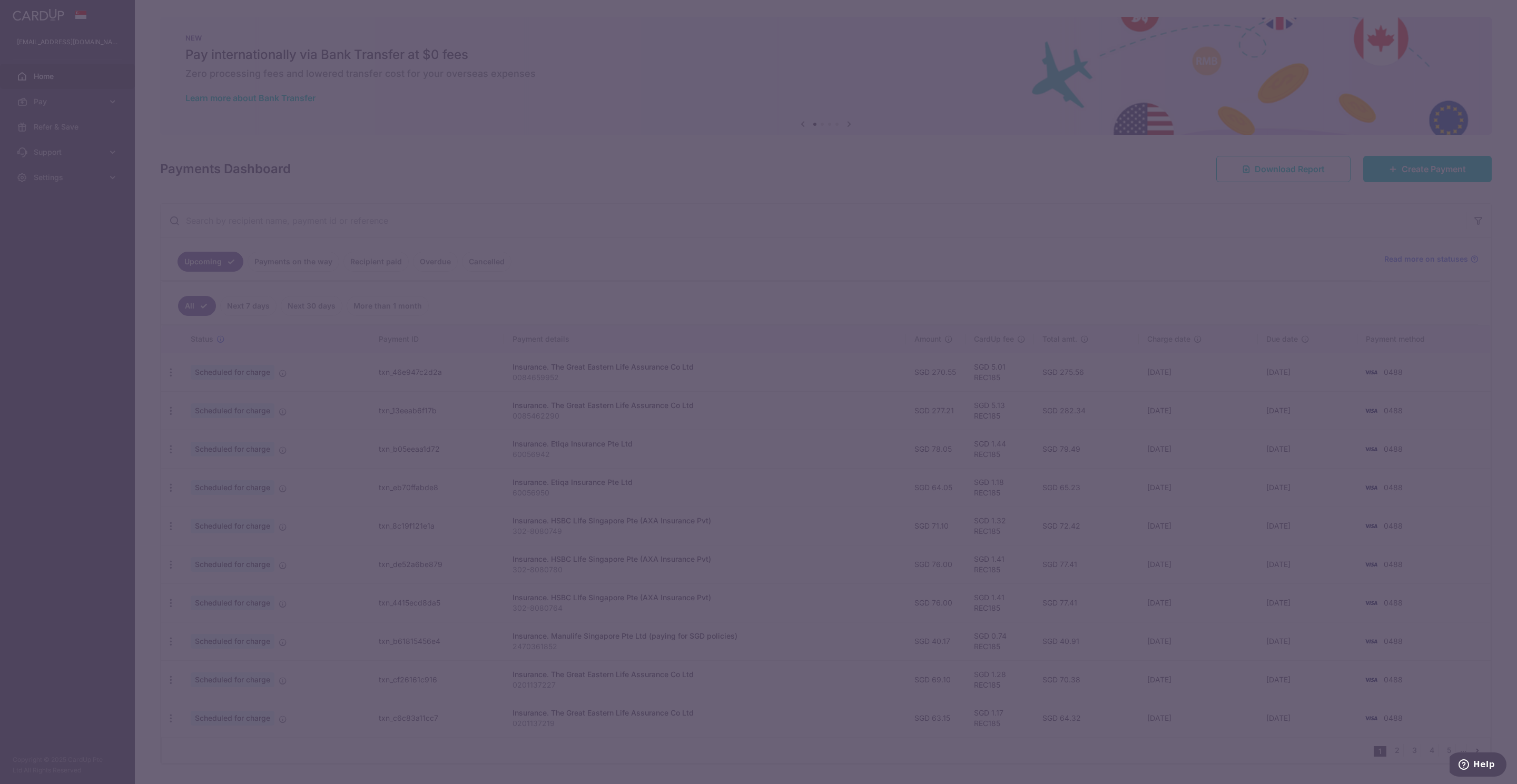
type input "REC185"
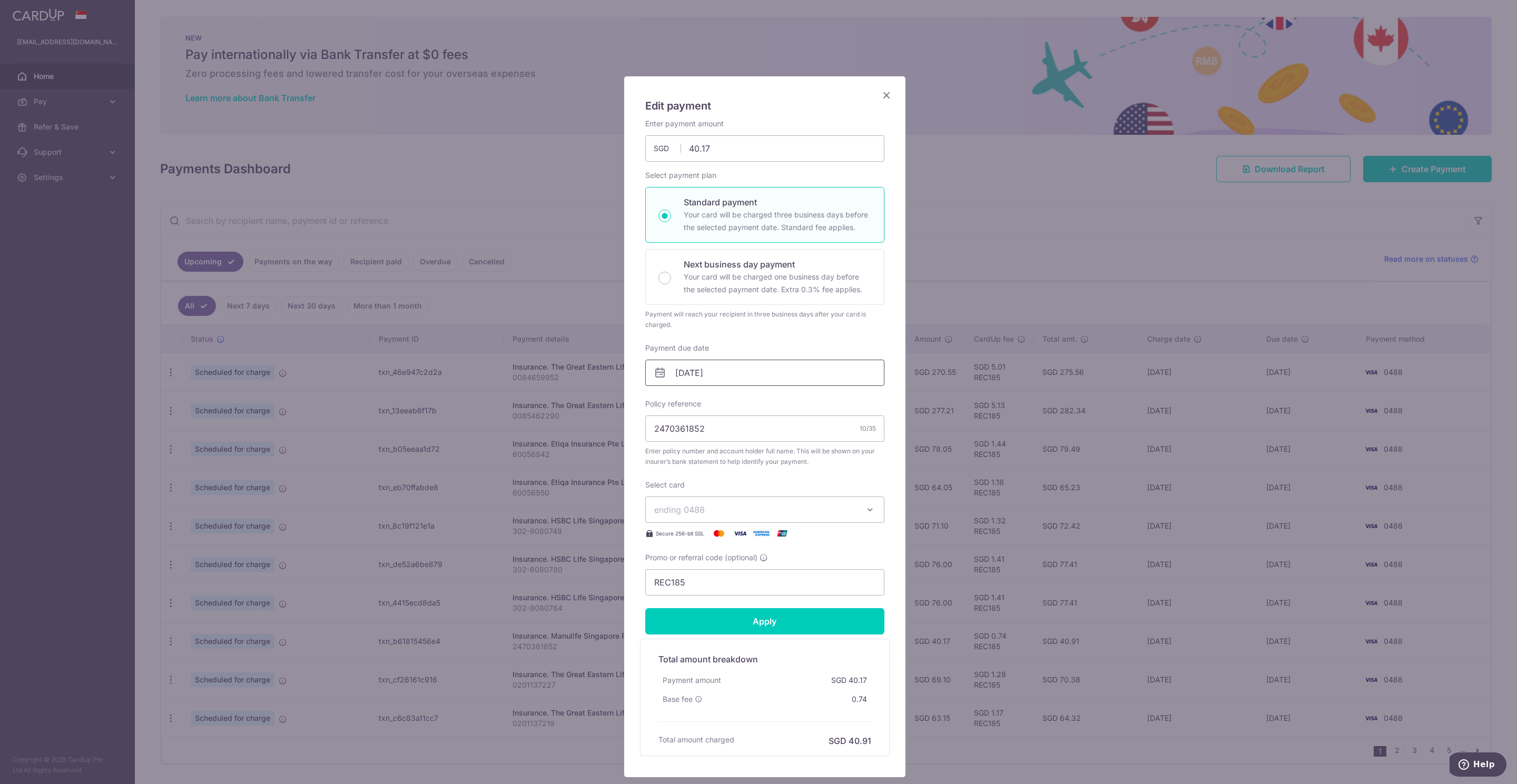
click at [694, 371] on input "07/11/2025" at bounding box center [764, 373] width 239 height 26
click at [744, 471] on link "6" at bounding box center [745, 469] width 17 height 17
type input "[DATE]"
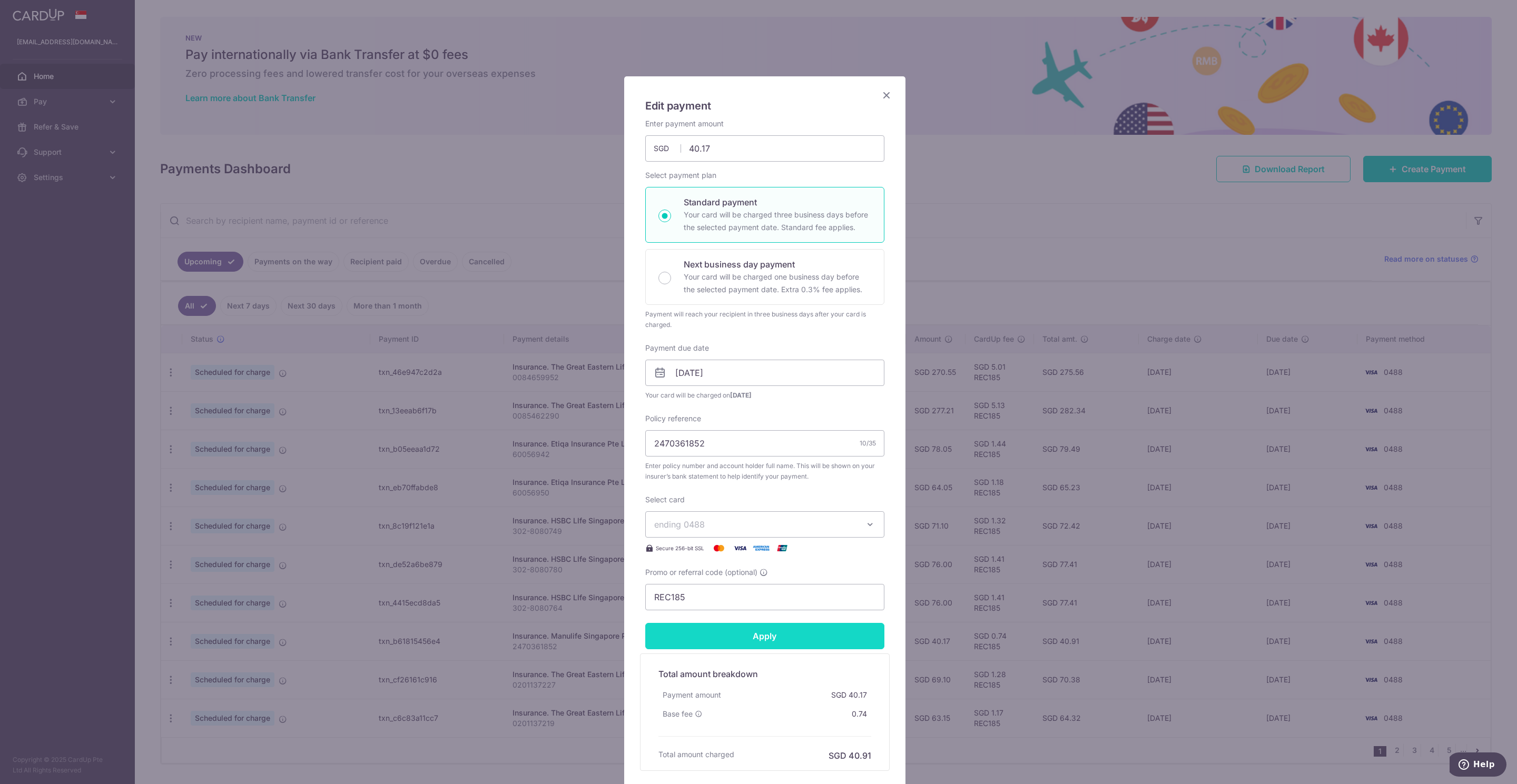
click at [728, 640] on input "Apply" at bounding box center [764, 636] width 239 height 26
type input "Successfully Applied"
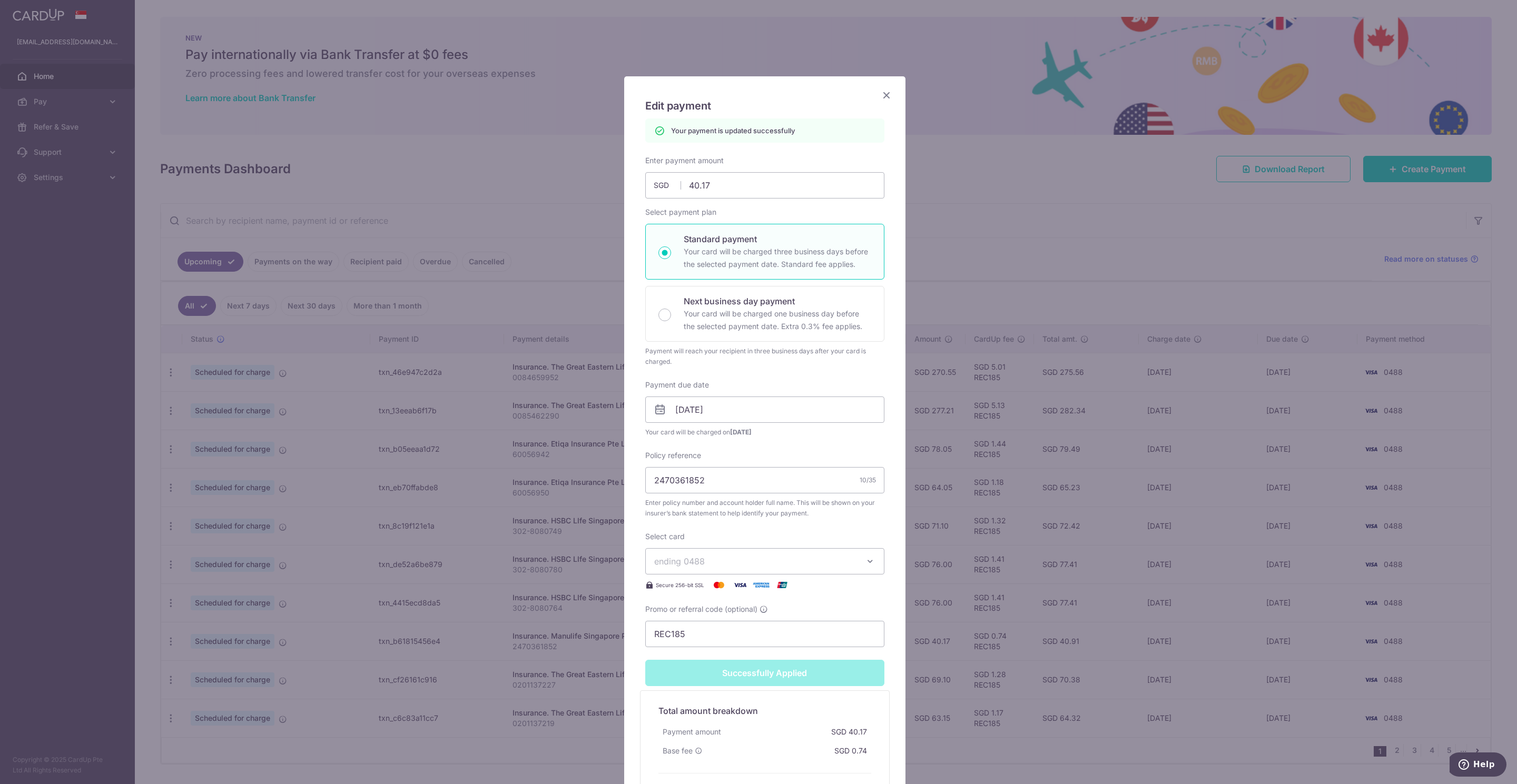
click at [880, 97] on icon "Close" at bounding box center [886, 95] width 13 height 13
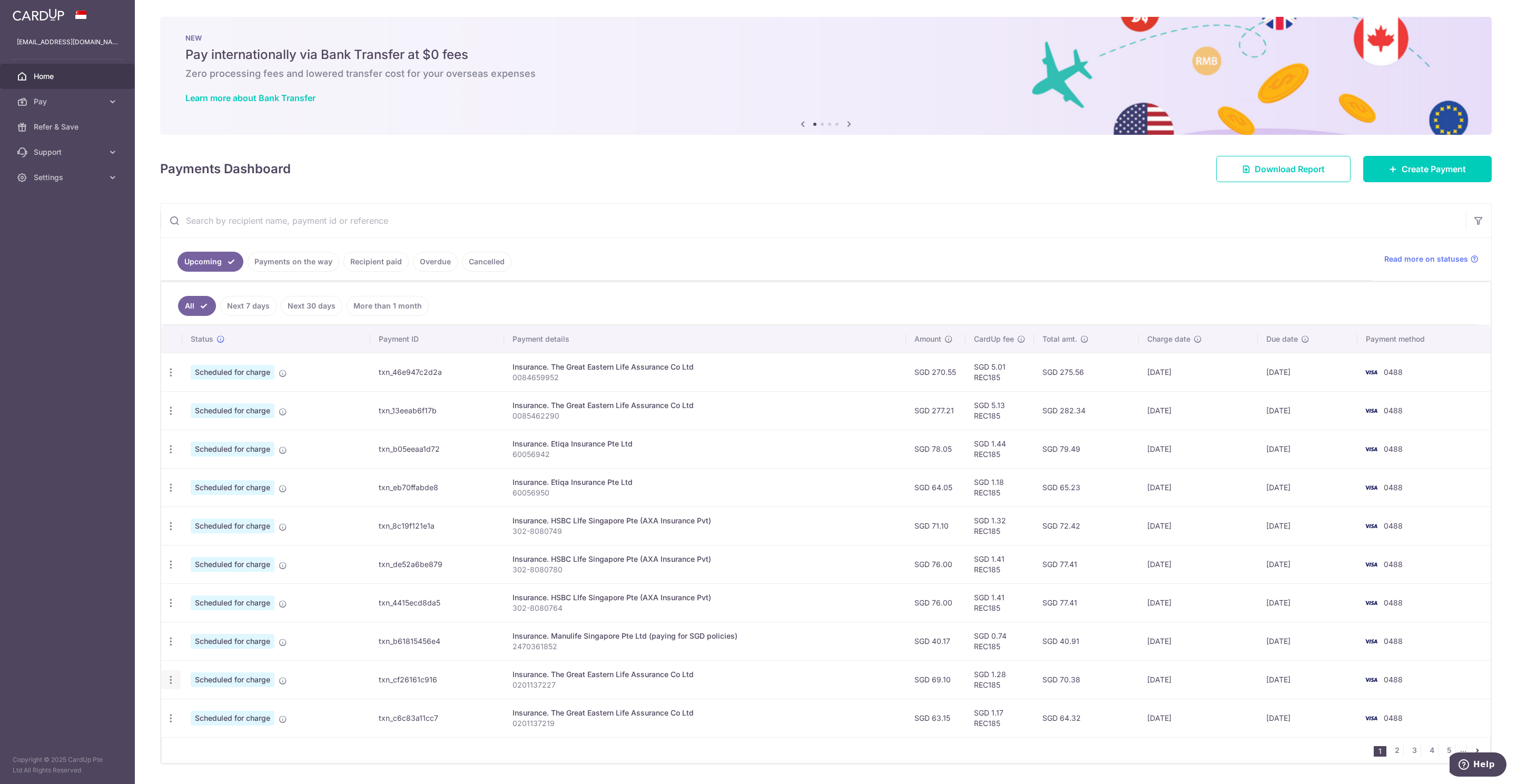
click at [174, 686] on icon "button" at bounding box center [171, 680] width 11 height 11
click at [211, 713] on span "Update payment" at bounding box center [227, 708] width 72 height 13
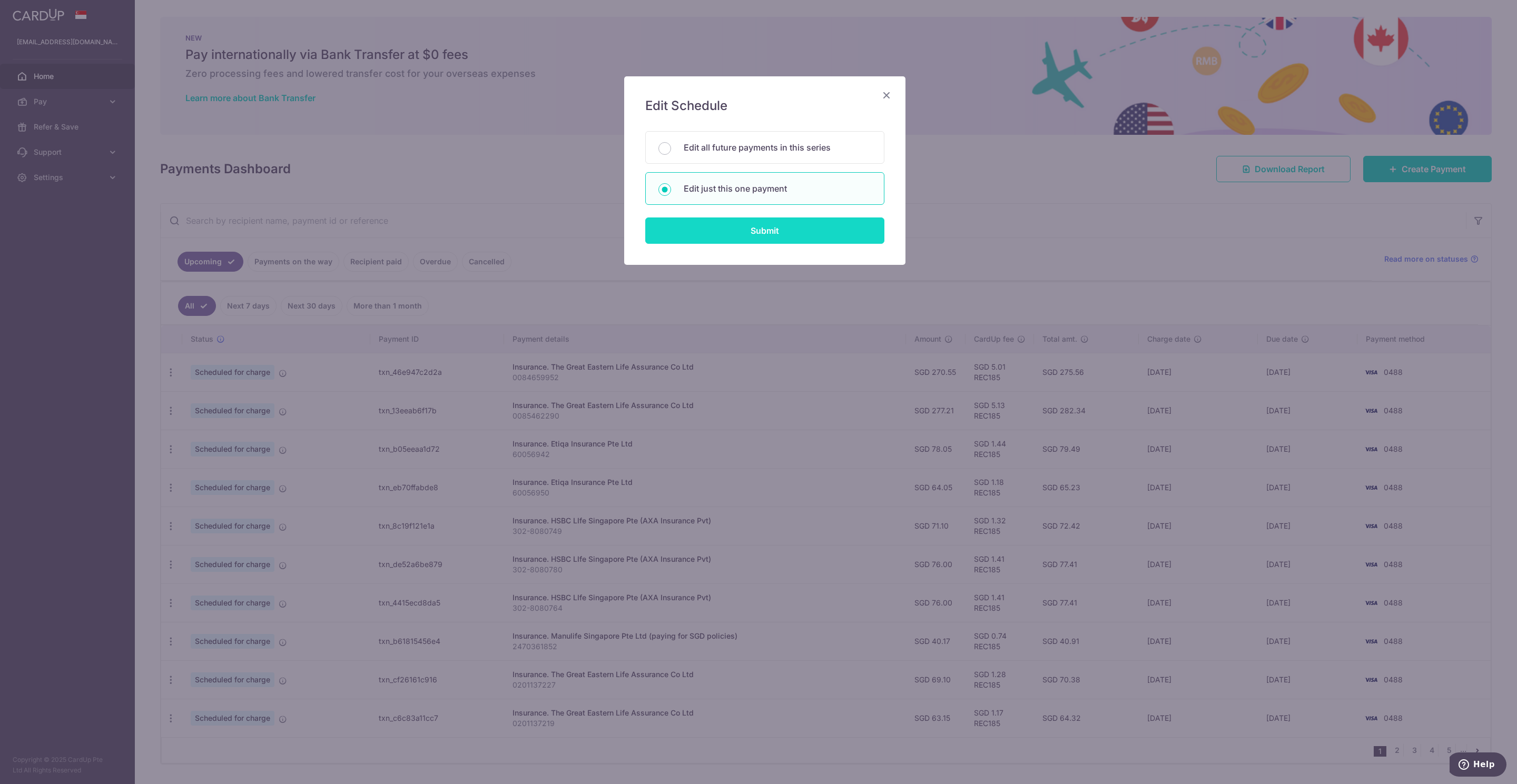
click at [728, 234] on input "Submit" at bounding box center [764, 231] width 239 height 26
radio input "true"
type input "69.10"
type input "[DATE]"
type input "0201137227"
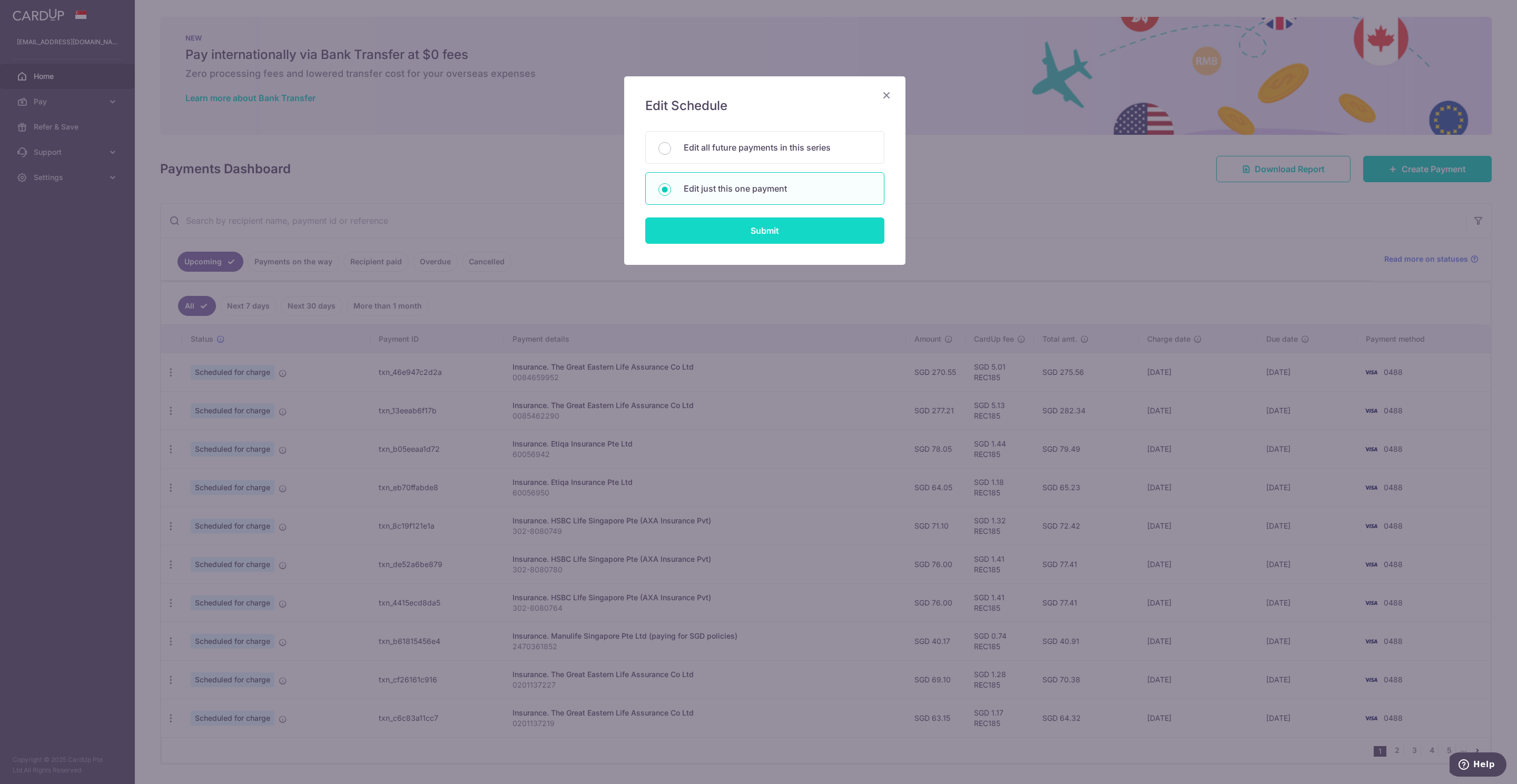
type input "REC185"
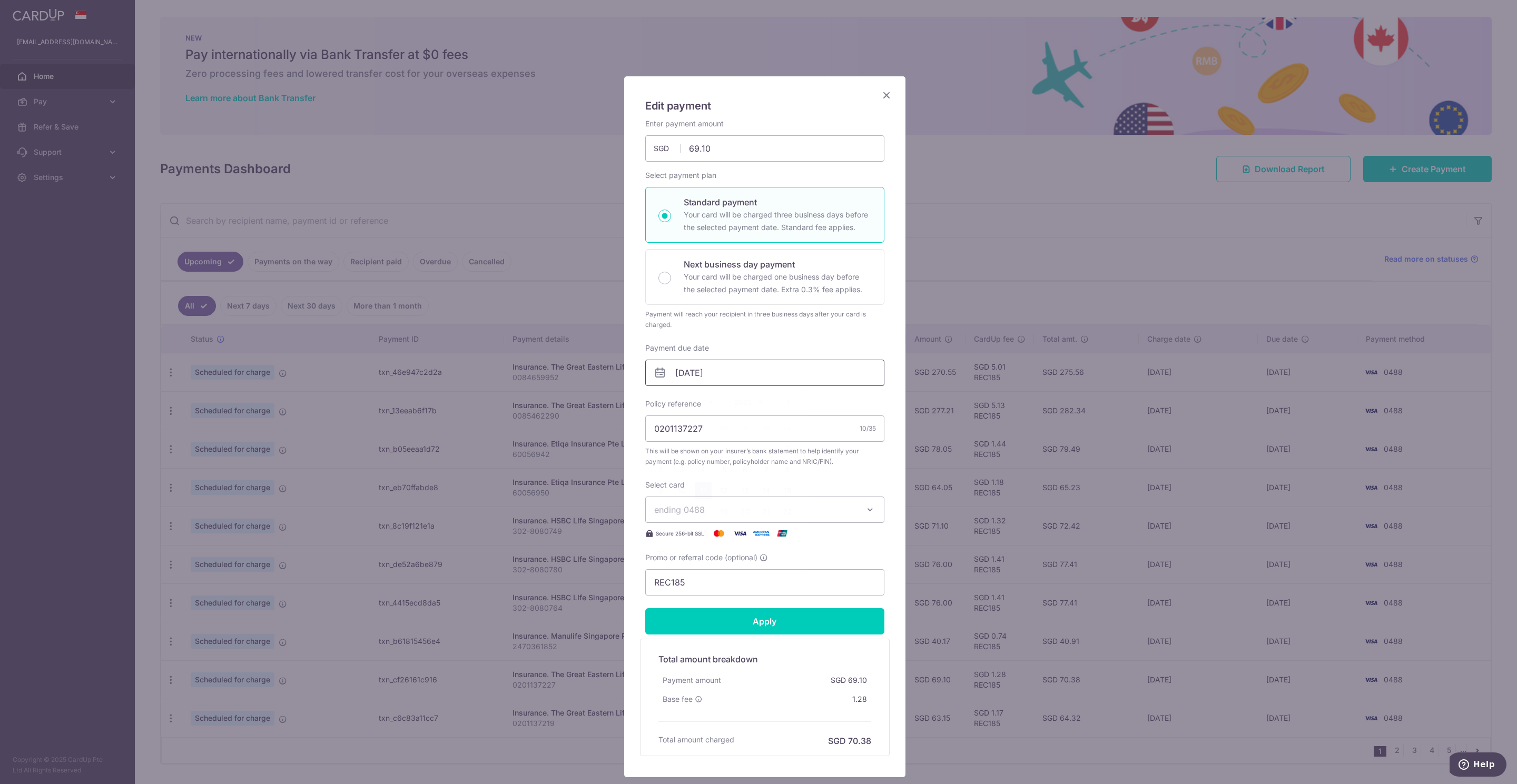
click at [701, 373] on input "[DATE]" at bounding box center [764, 373] width 239 height 26
click at [742, 468] on link "6" at bounding box center [745, 469] width 17 height 17
type input "[DATE]"
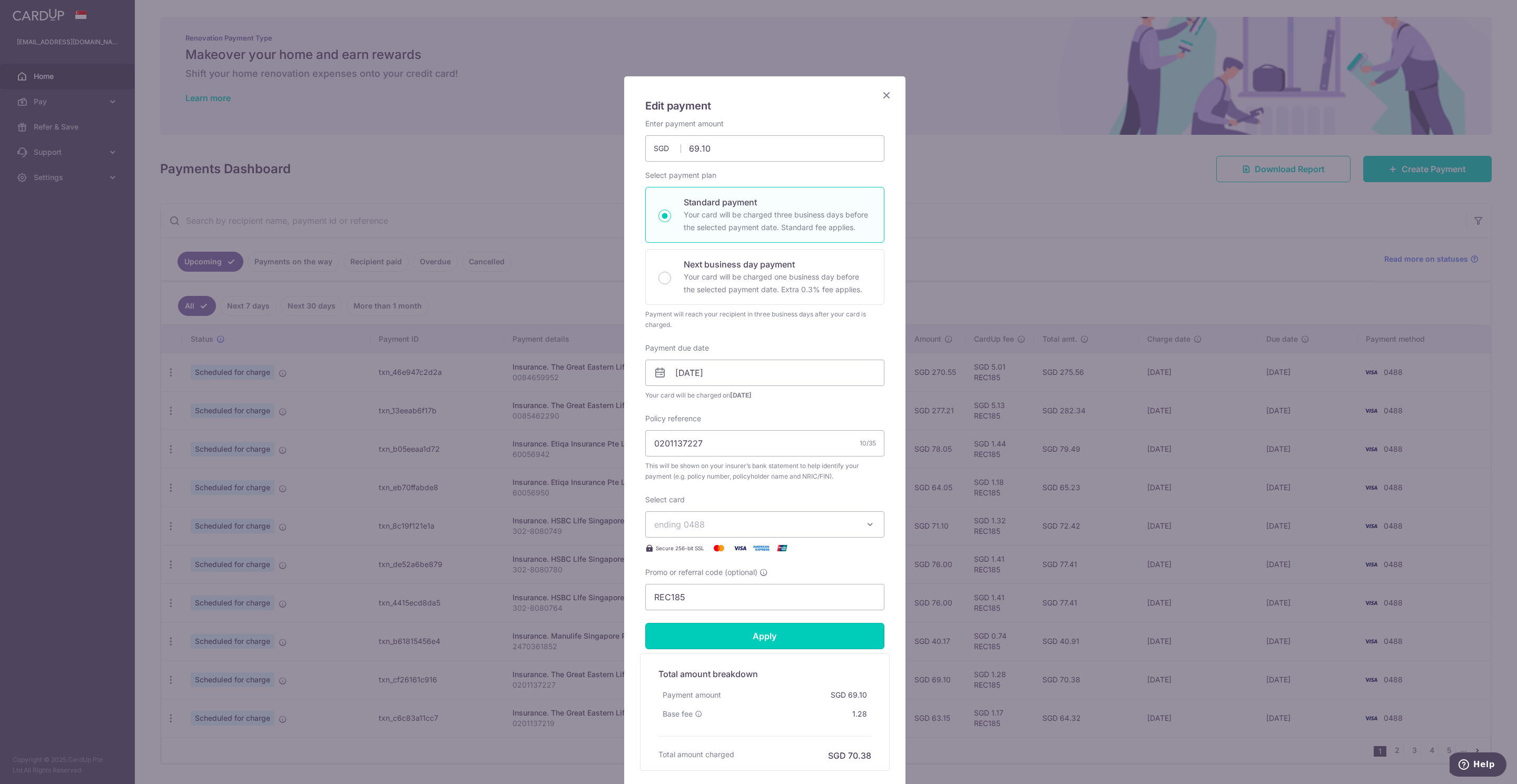
click at [737, 638] on input "Apply" at bounding box center [764, 636] width 239 height 26
type input "Successfully Applied"
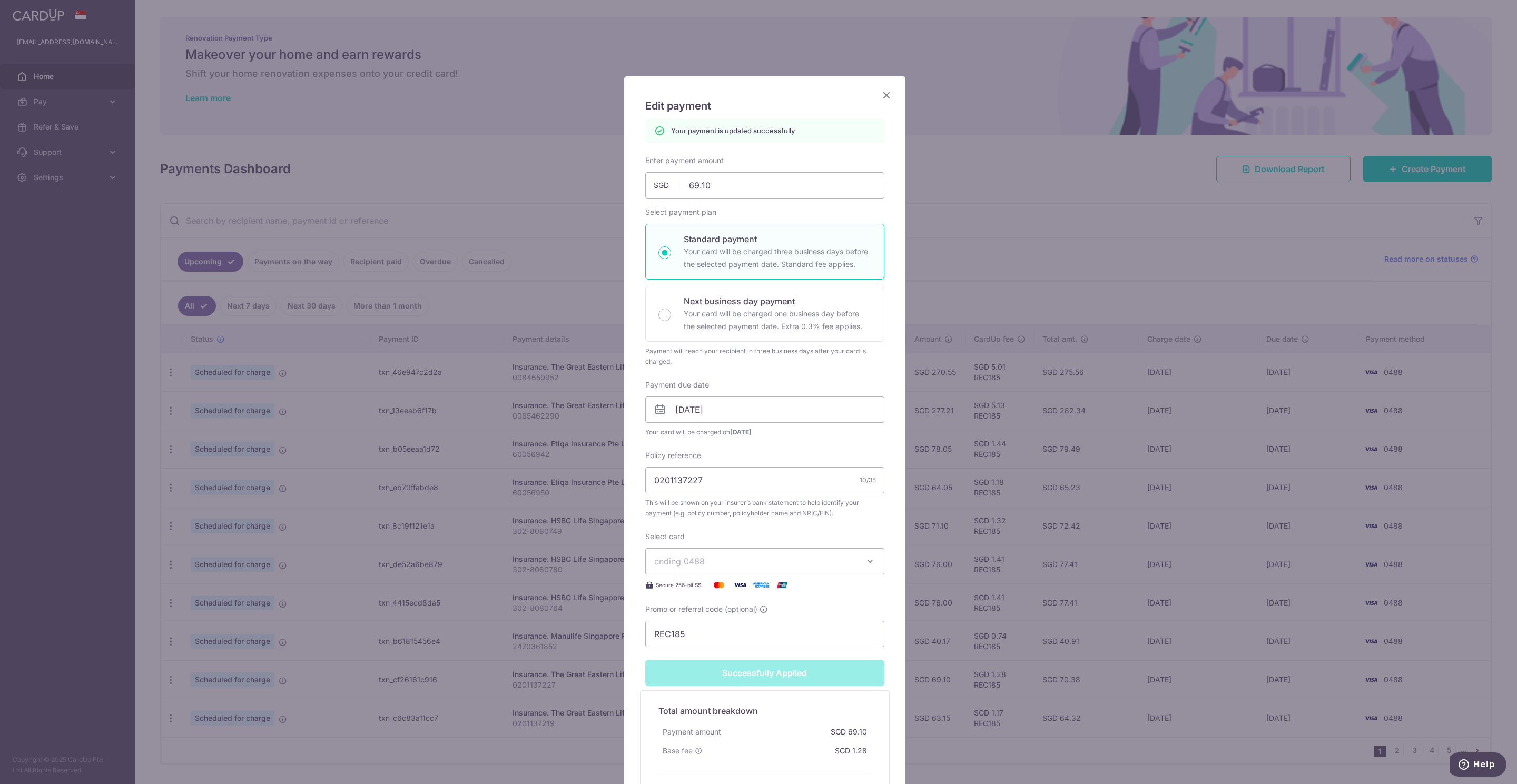
click at [885, 98] on icon "Close" at bounding box center [886, 95] width 13 height 13
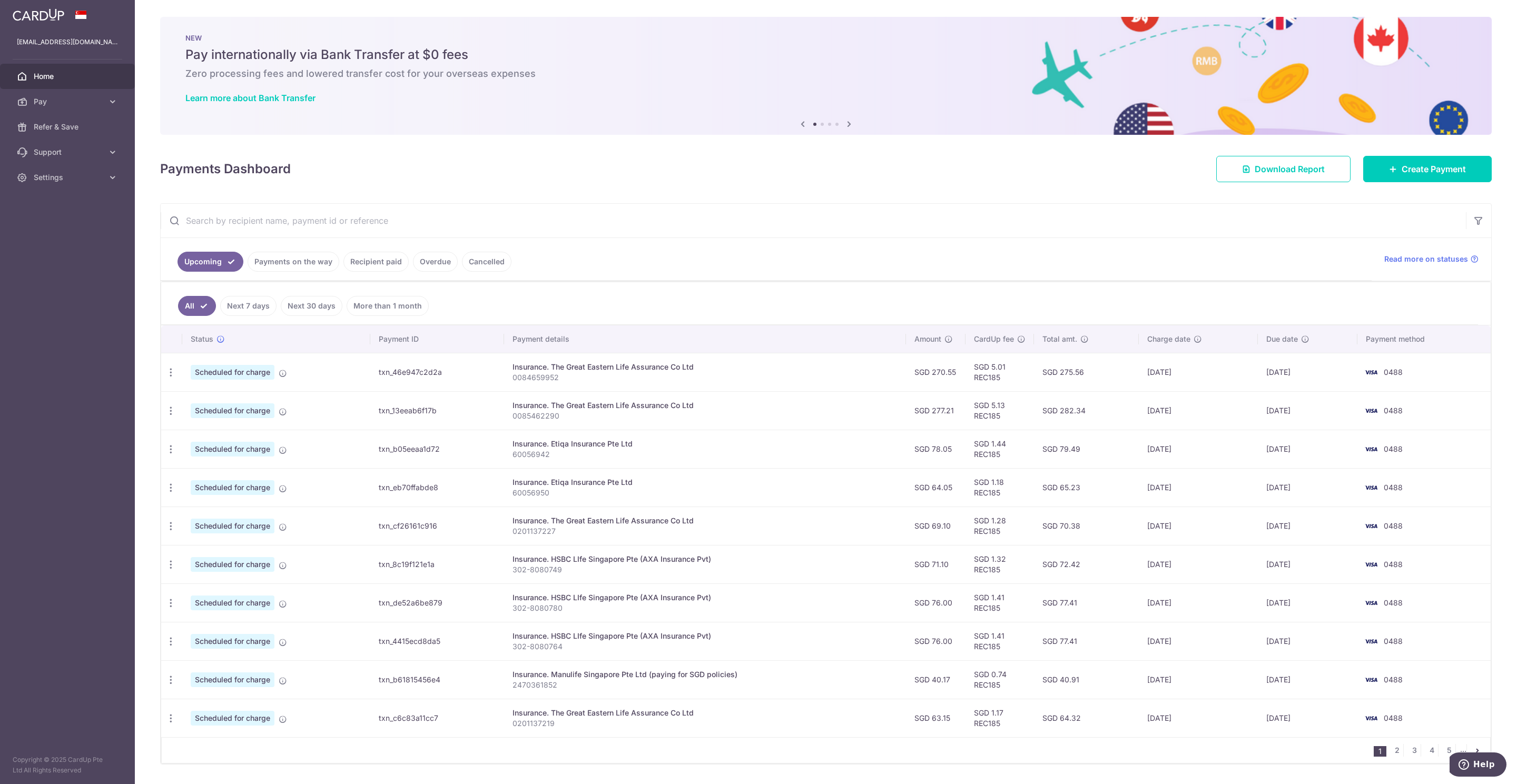
click at [171, 713] on td "Update payment Cancel payment" at bounding box center [171, 718] width 21 height 39
click at [170, 723] on icon "button" at bounding box center [171, 718] width 11 height 11
click at [200, 754] on span "Update payment" at bounding box center [227, 747] width 72 height 13
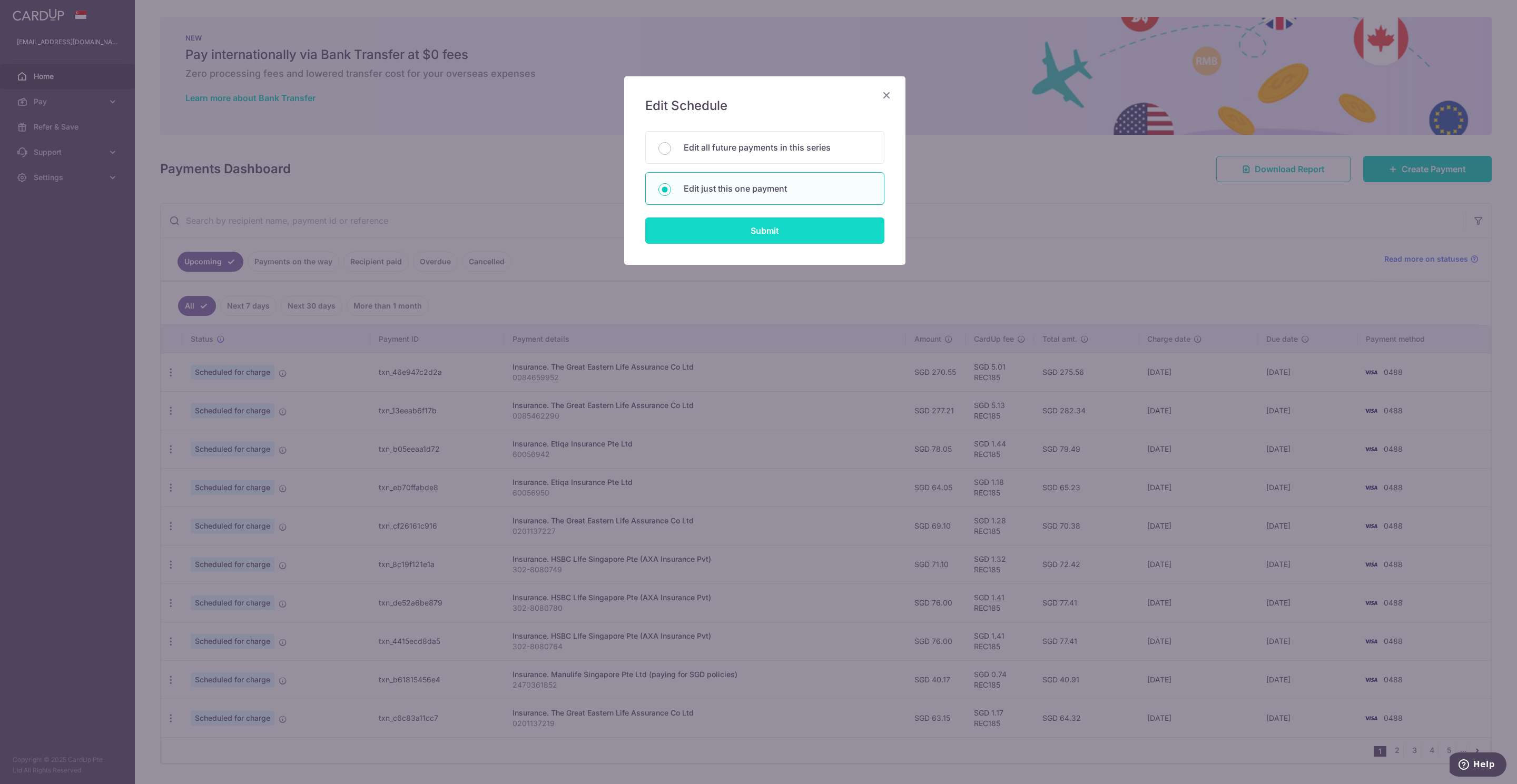
click at [723, 222] on input "Submit" at bounding box center [764, 231] width 239 height 26
radio input "true"
type input "63.15"
type input "[DATE]"
type input "0201137219"
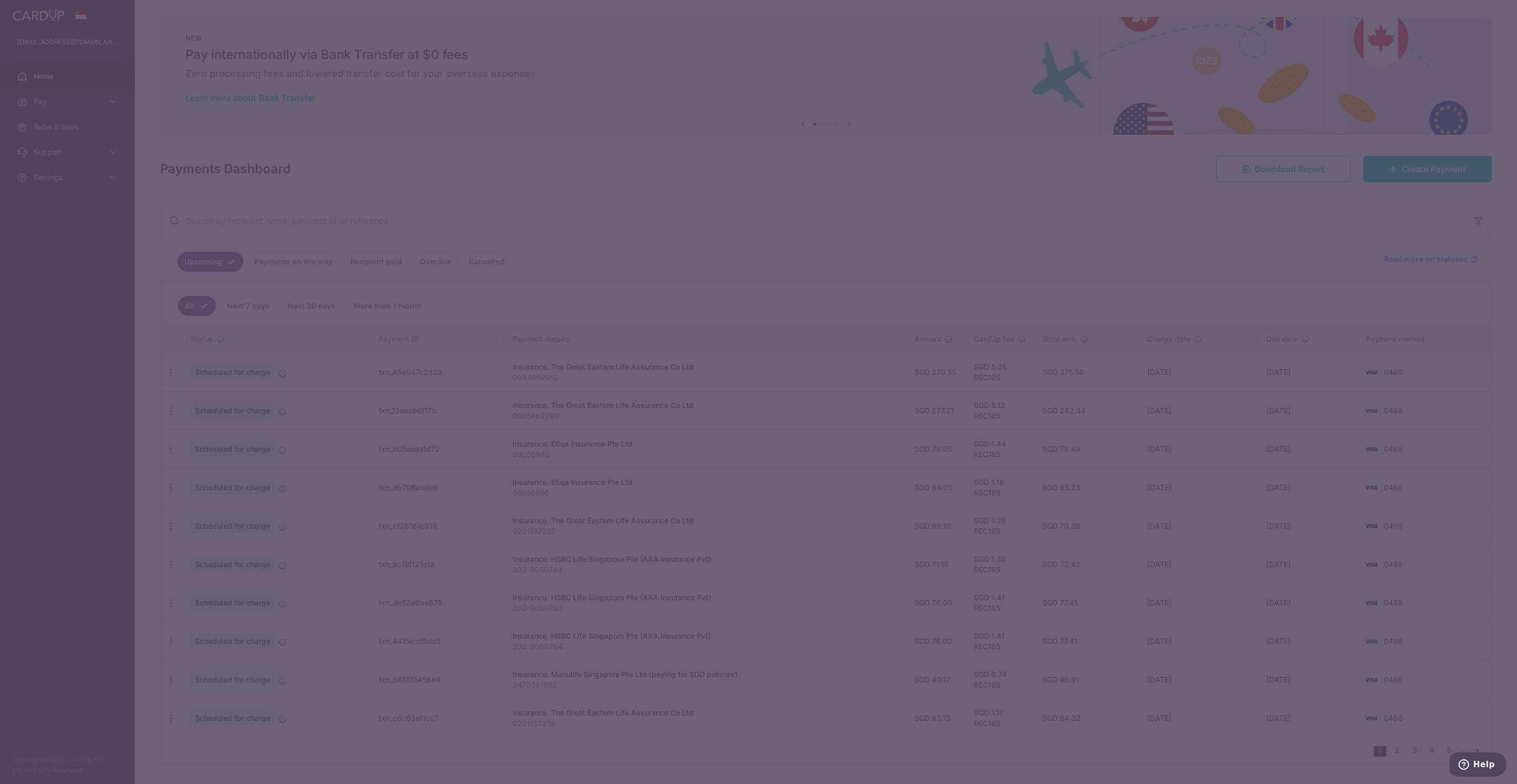
type input "REC185"
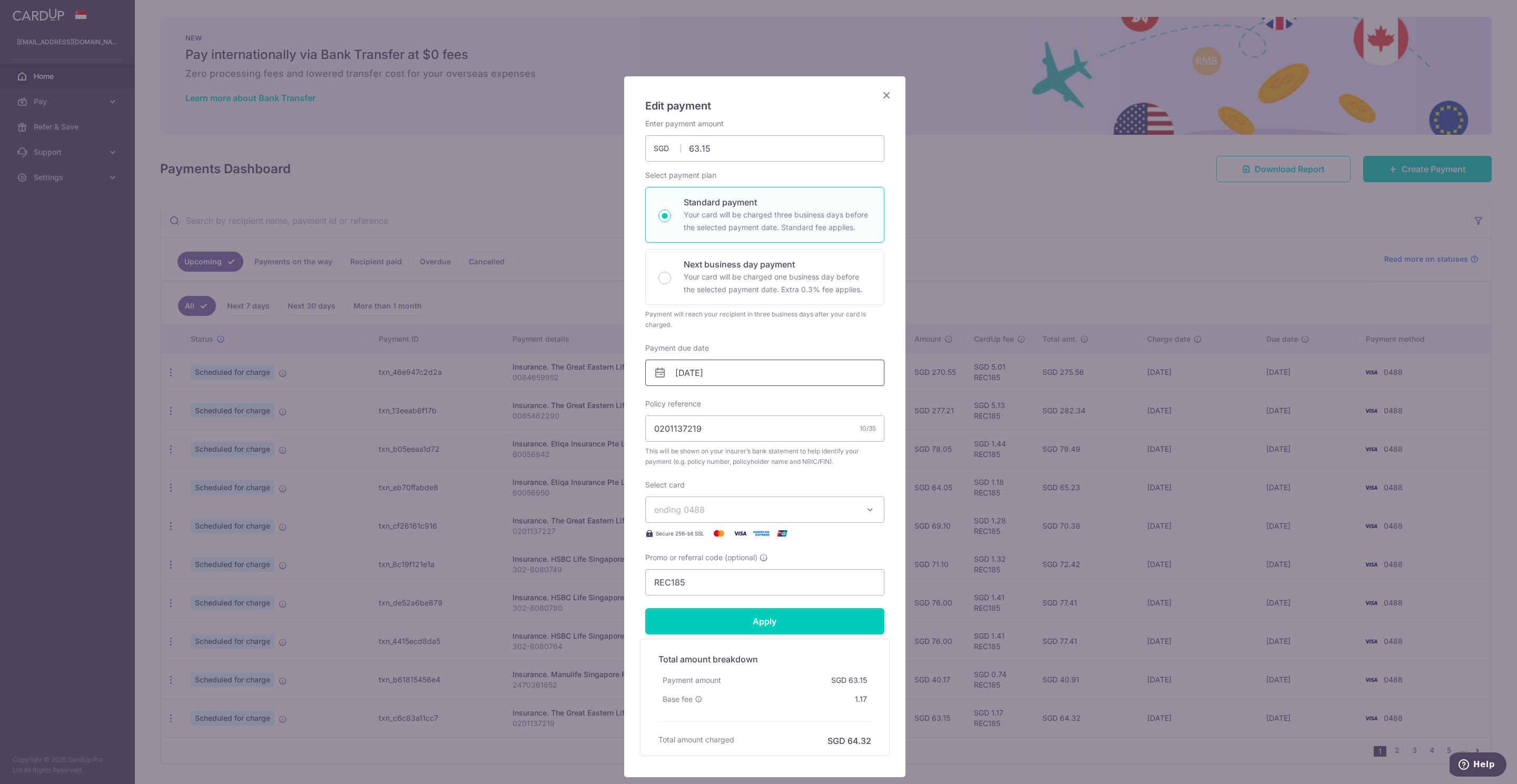
click at [711, 376] on input "[DATE]" at bounding box center [764, 373] width 239 height 26
click at [746, 468] on link "6" at bounding box center [745, 469] width 17 height 17
type input "[DATE]"
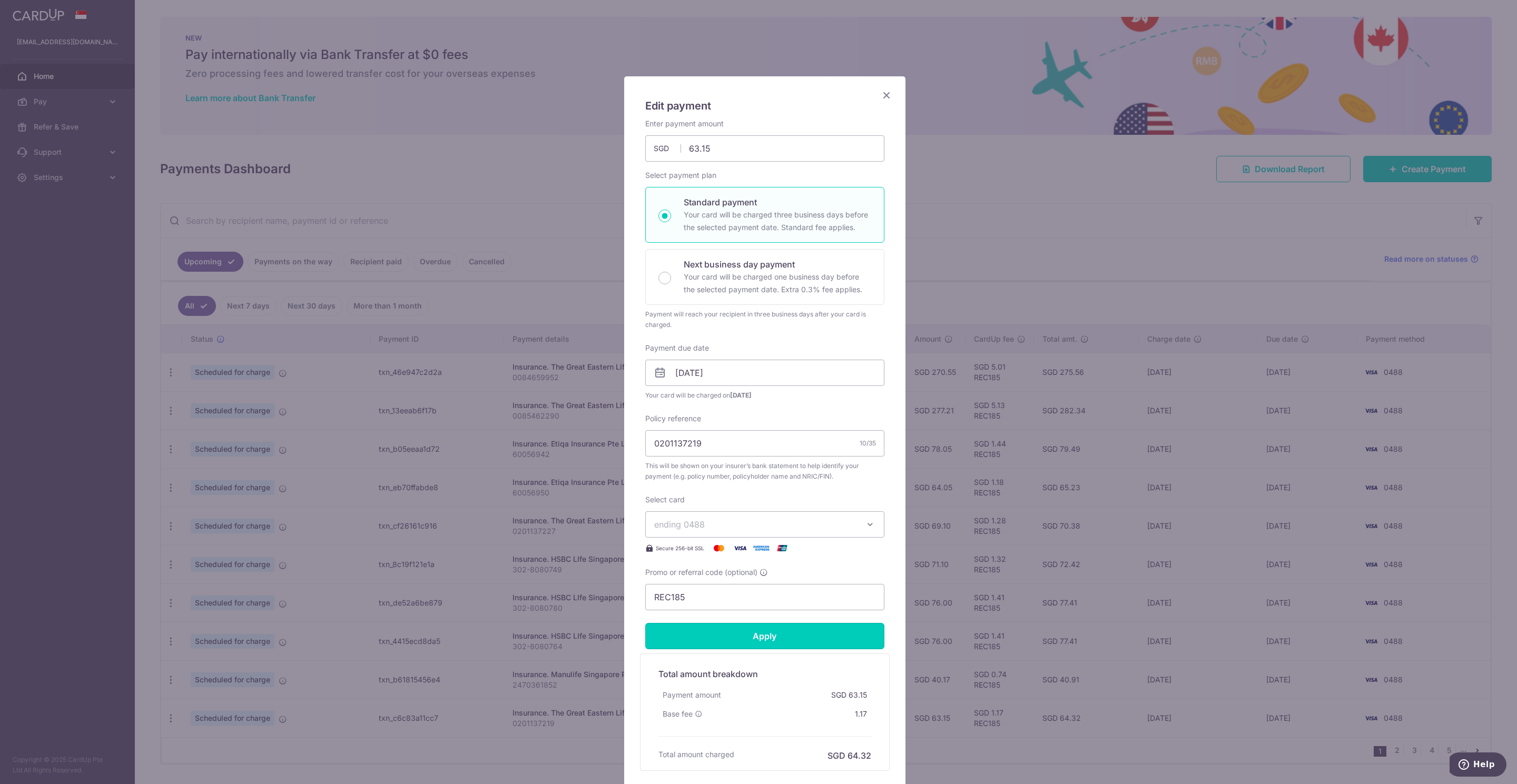
click at [752, 633] on input "Apply" at bounding box center [764, 636] width 239 height 26
type input "Successfully Applied"
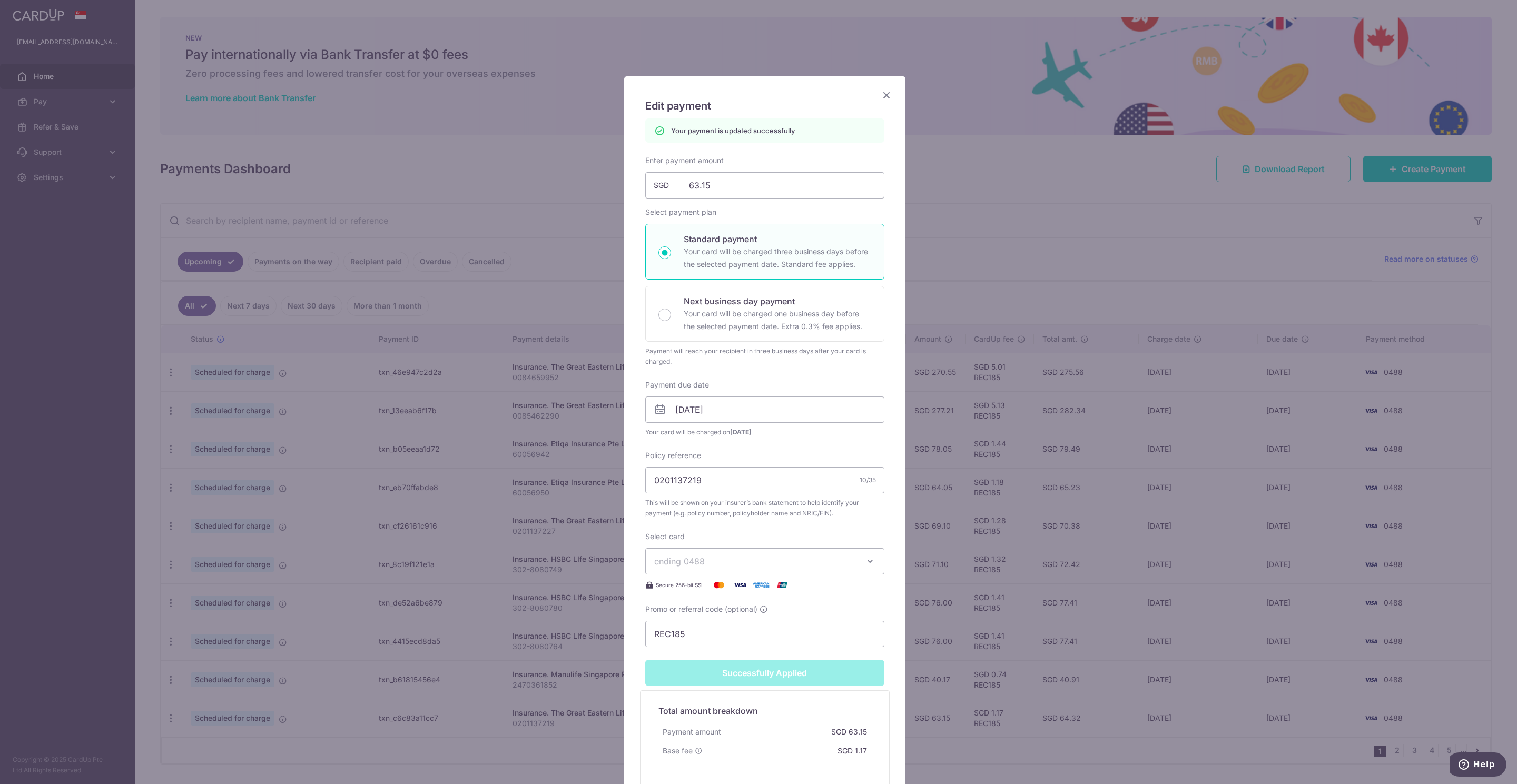
click at [880, 94] on icon "Close" at bounding box center [886, 95] width 13 height 13
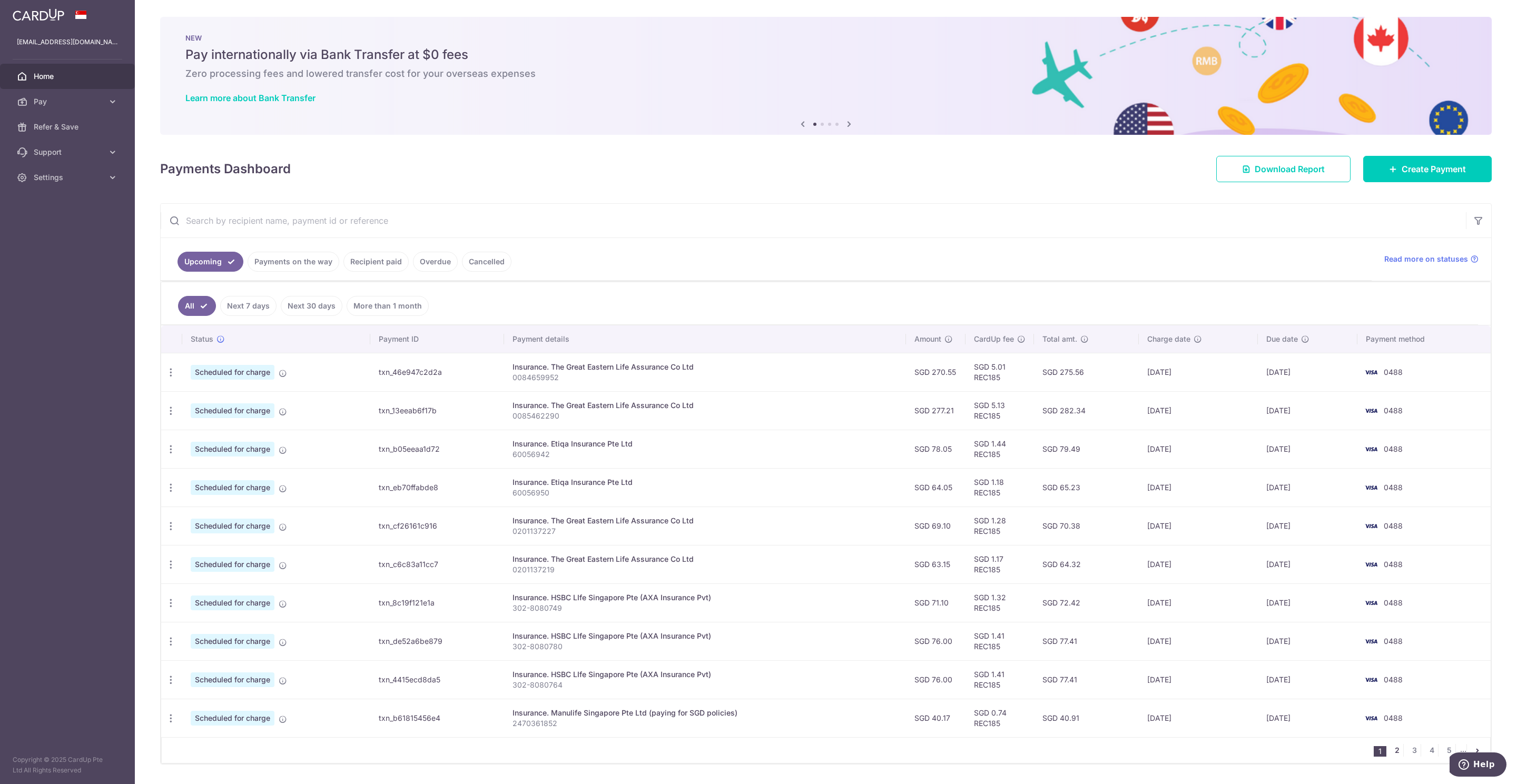
click at [1390, 757] on link "2" at bounding box center [1396, 750] width 13 height 13
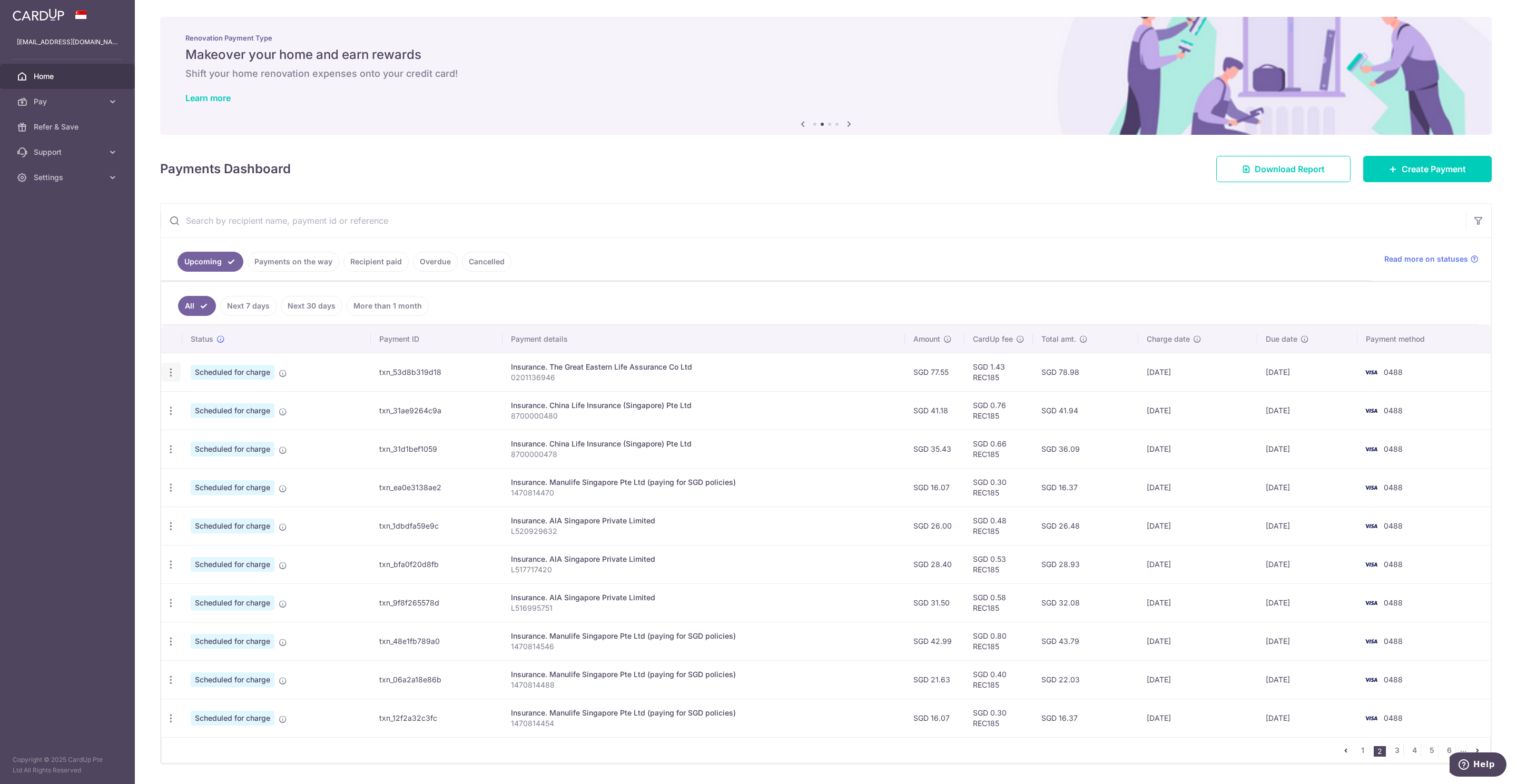
click at [170, 374] on icon "button" at bounding box center [171, 372] width 11 height 11
click at [217, 400] on span "Update payment" at bounding box center [227, 401] width 72 height 13
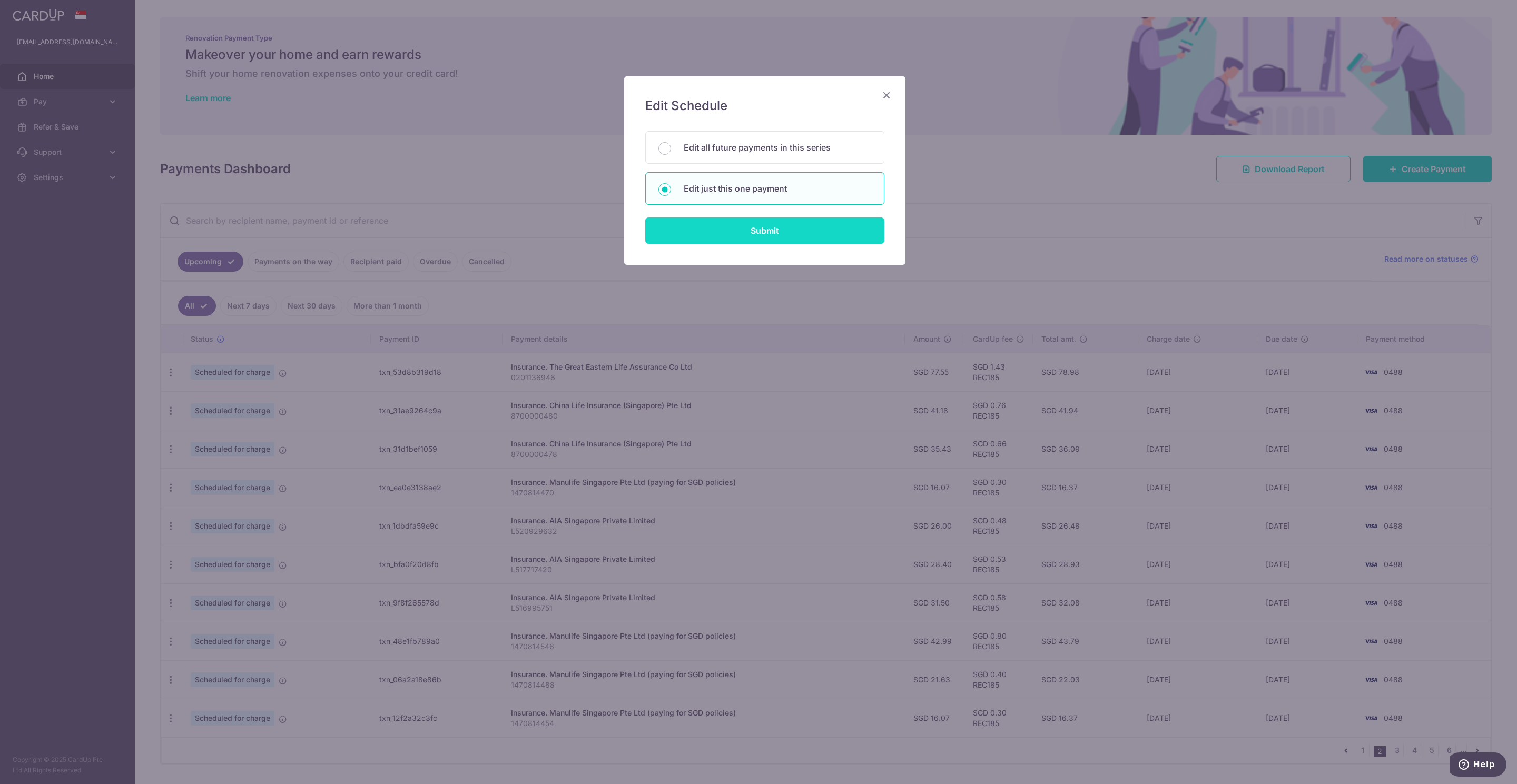
click at [732, 229] on input "Submit" at bounding box center [764, 231] width 239 height 26
radio input "true"
type input "77.55"
type input "[DATE]"
type input "0201136946"
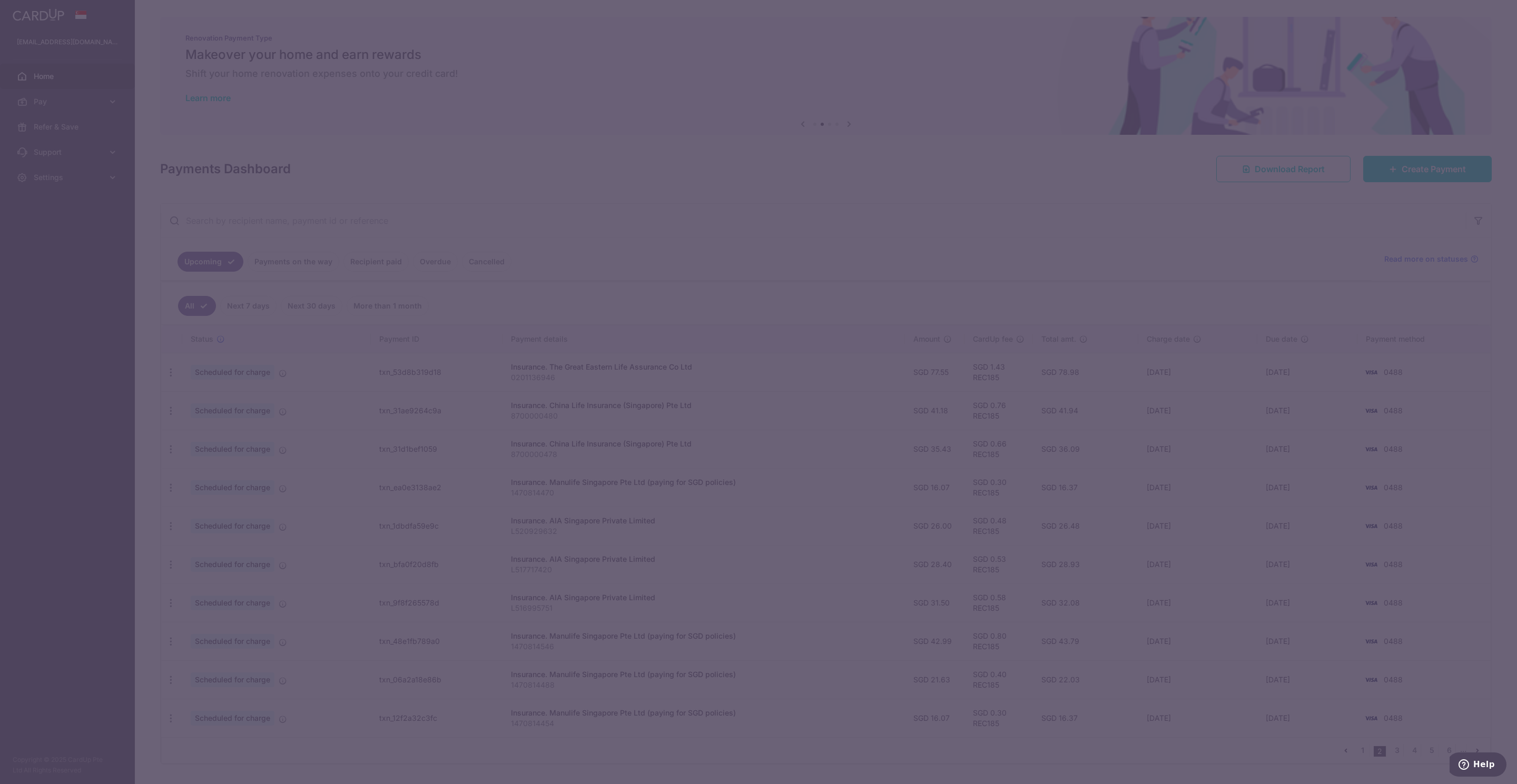
type input "REC185"
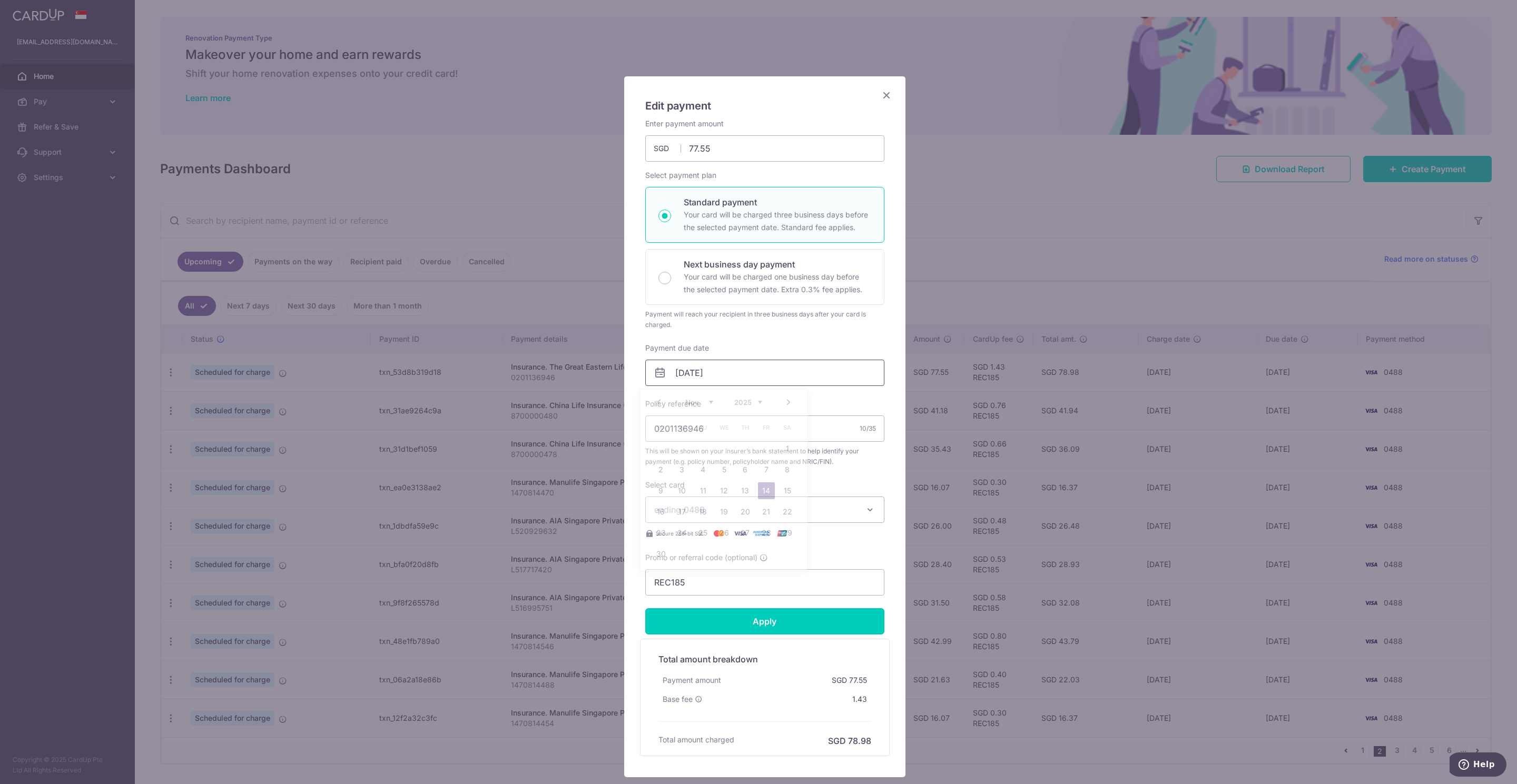
click at [710, 376] on input "[DATE]" at bounding box center [764, 373] width 239 height 26
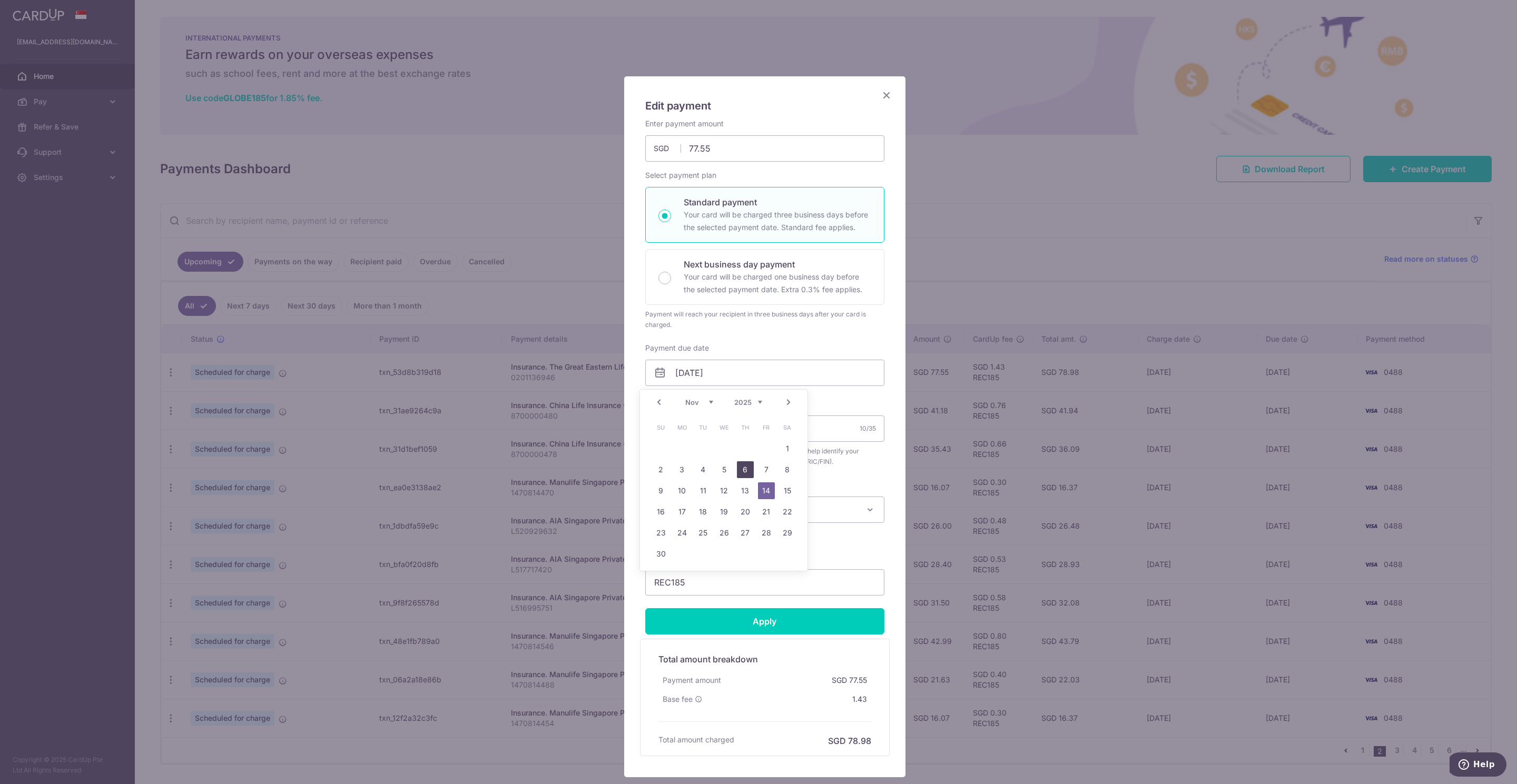
click at [743, 468] on link "6" at bounding box center [745, 469] width 17 height 17
type input "[DATE]"
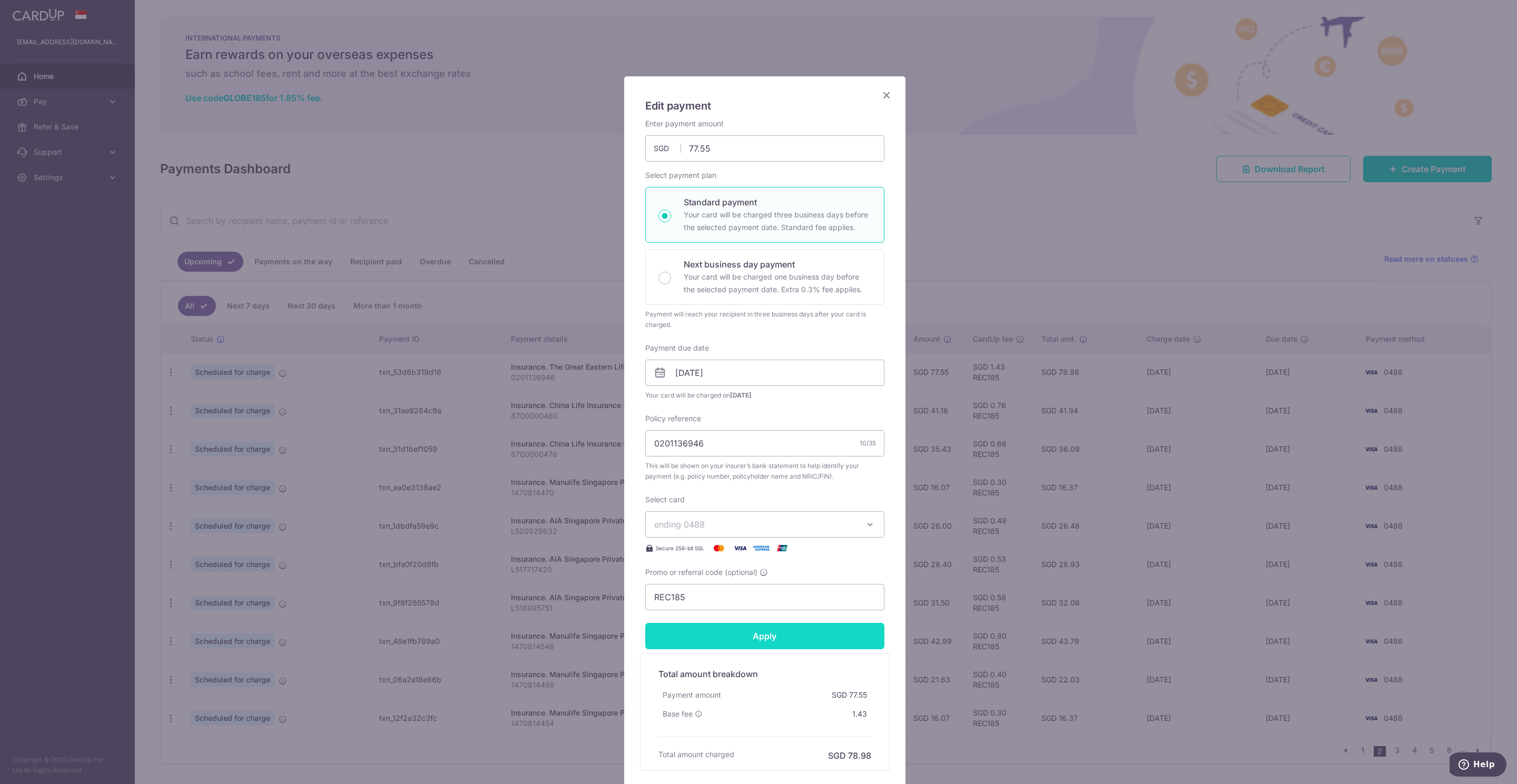
click at [733, 636] on input "Apply" at bounding box center [764, 636] width 239 height 26
type input "Successfully Applied"
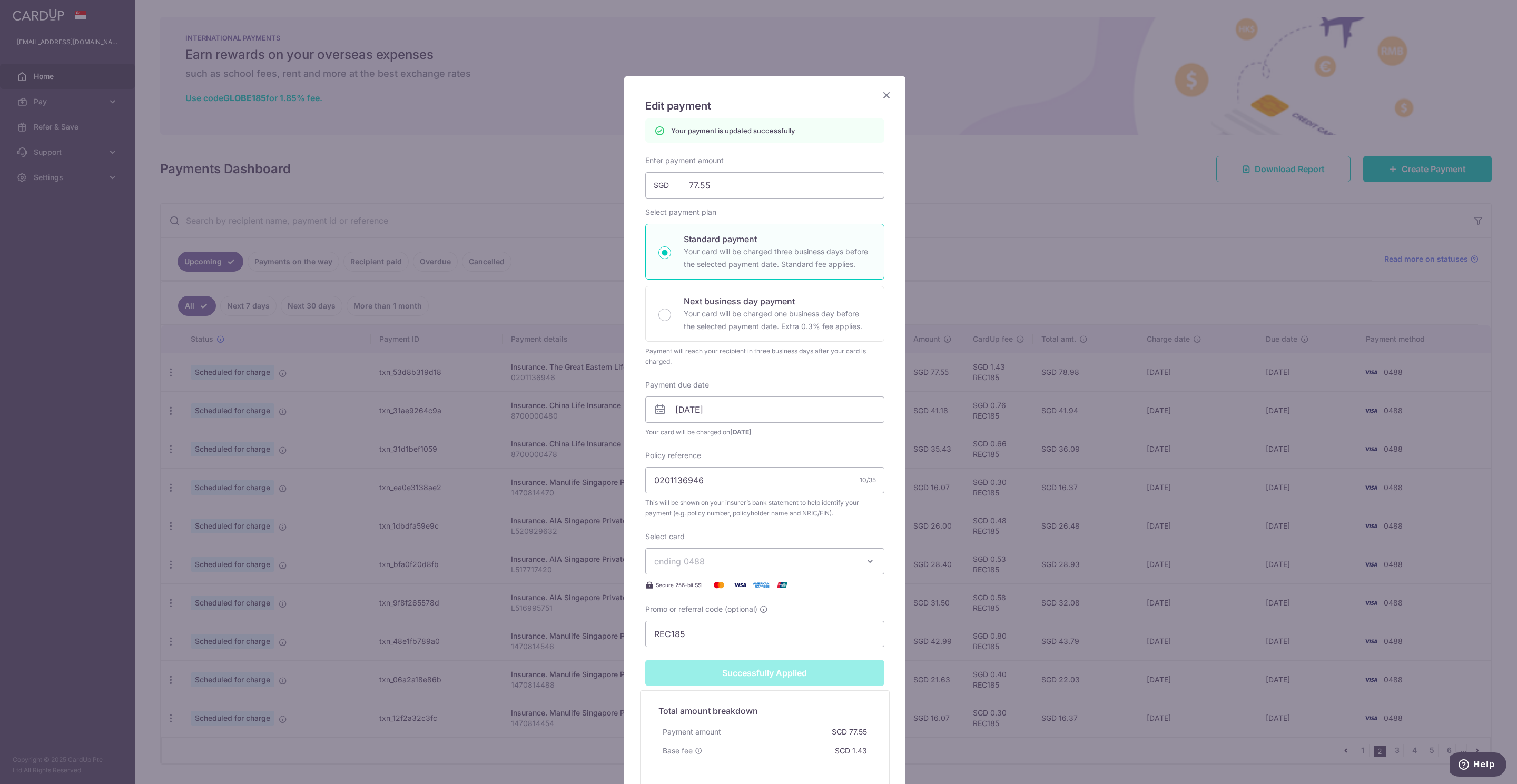
click at [880, 98] on icon "Close" at bounding box center [886, 95] width 13 height 13
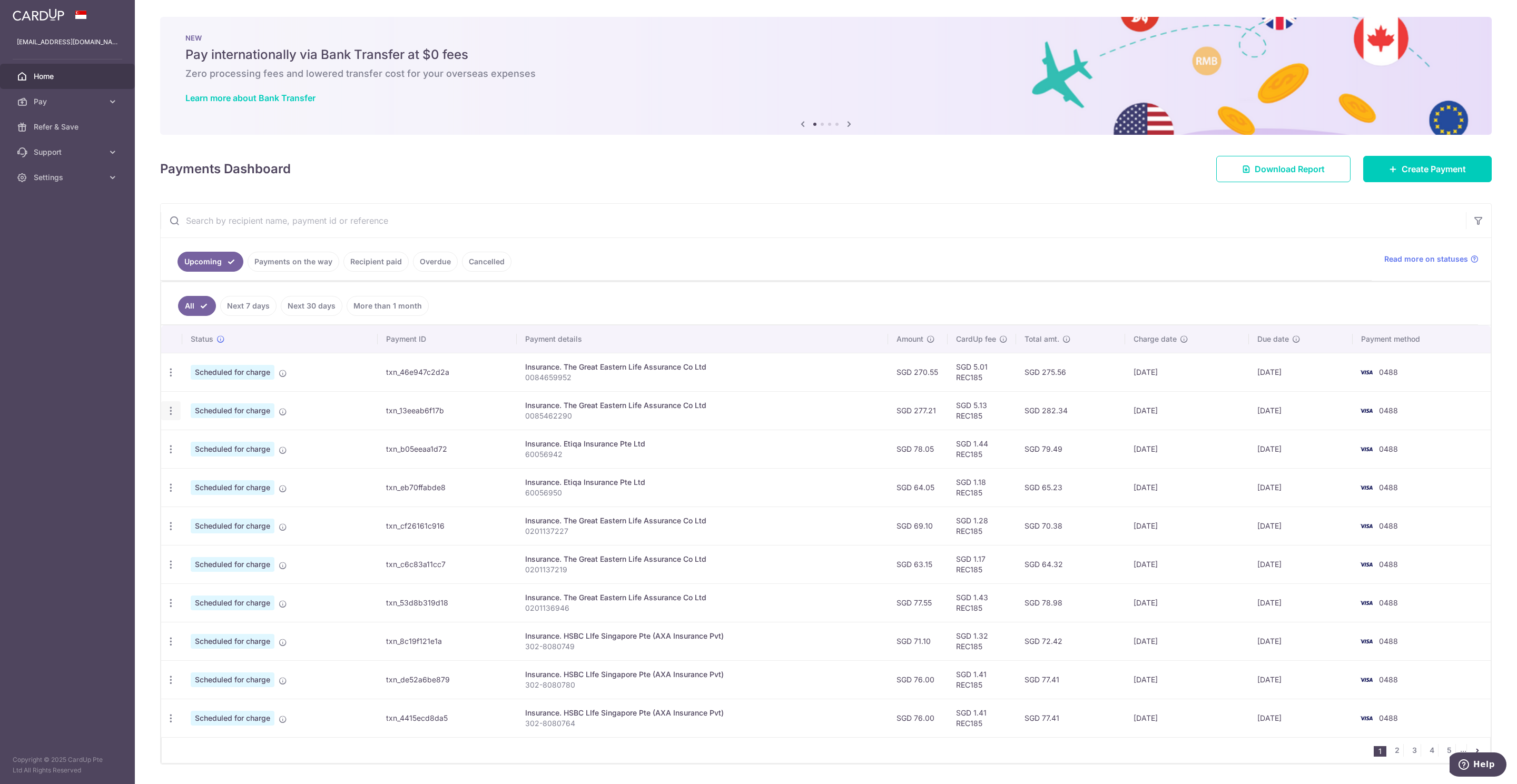
click at [175, 413] on icon "button" at bounding box center [171, 411] width 11 height 11
click at [193, 441] on span "Update payment" at bounding box center [227, 439] width 72 height 13
radio input "true"
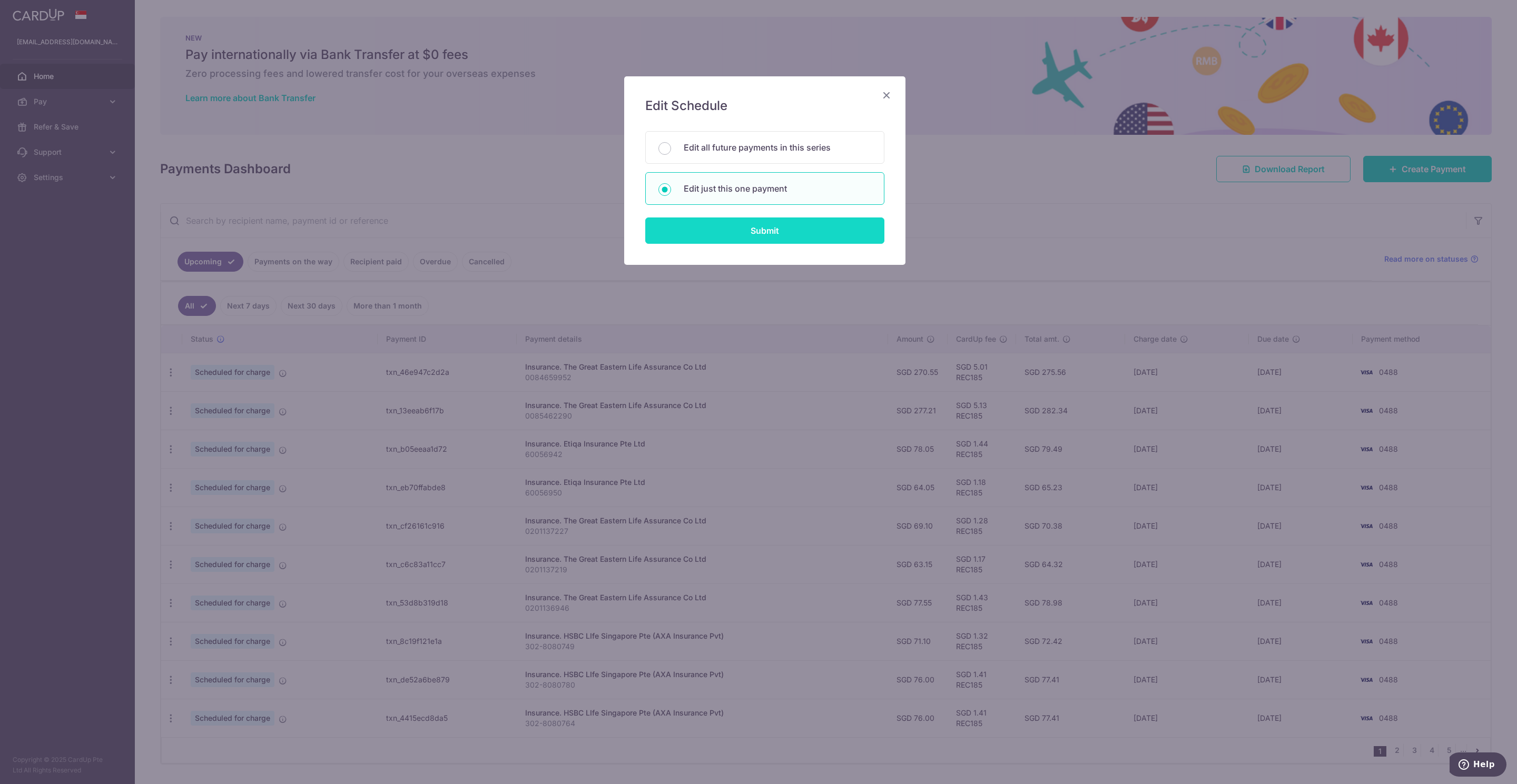
click at [728, 238] on input "Submit" at bounding box center [764, 231] width 239 height 26
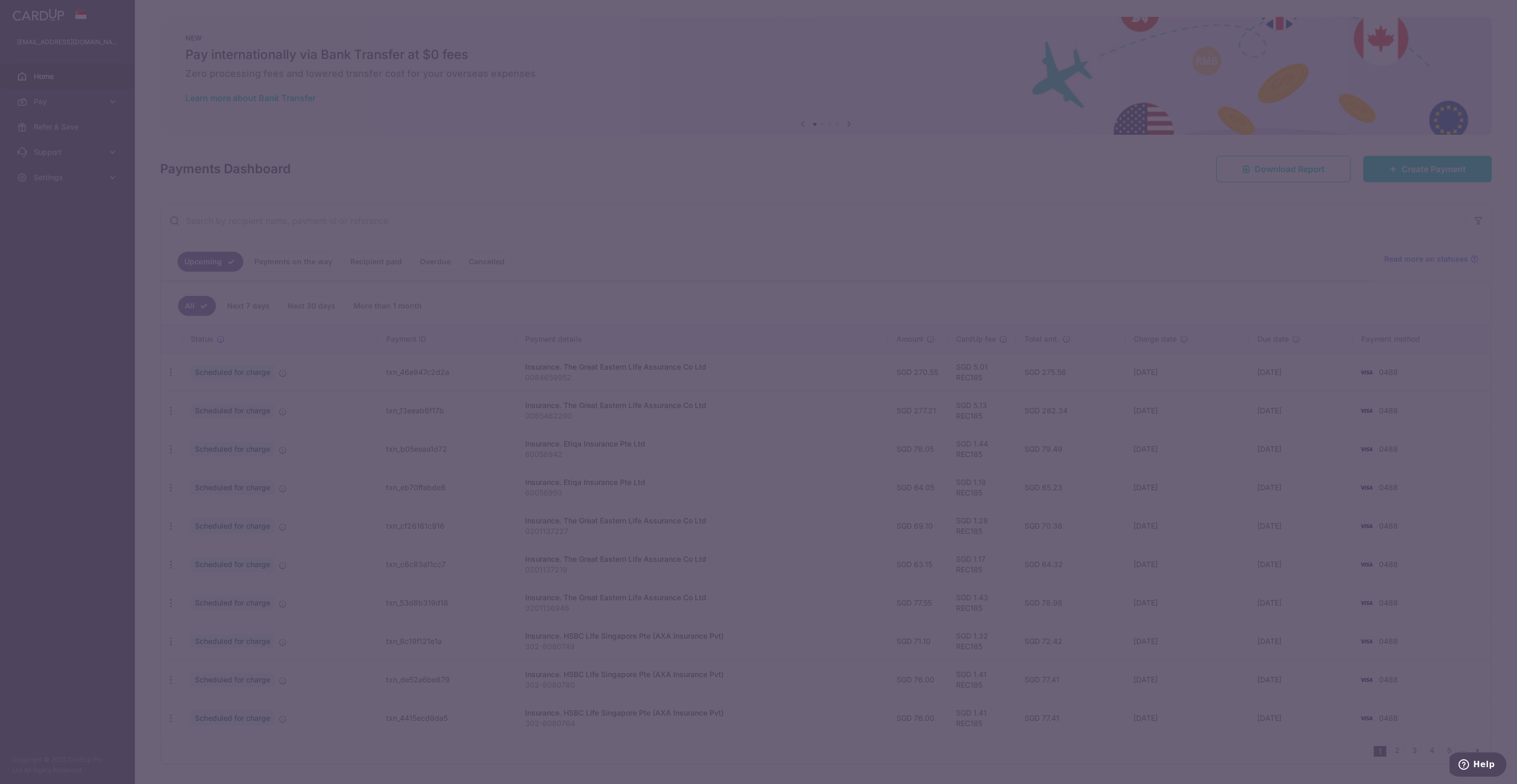
type input "REC185"
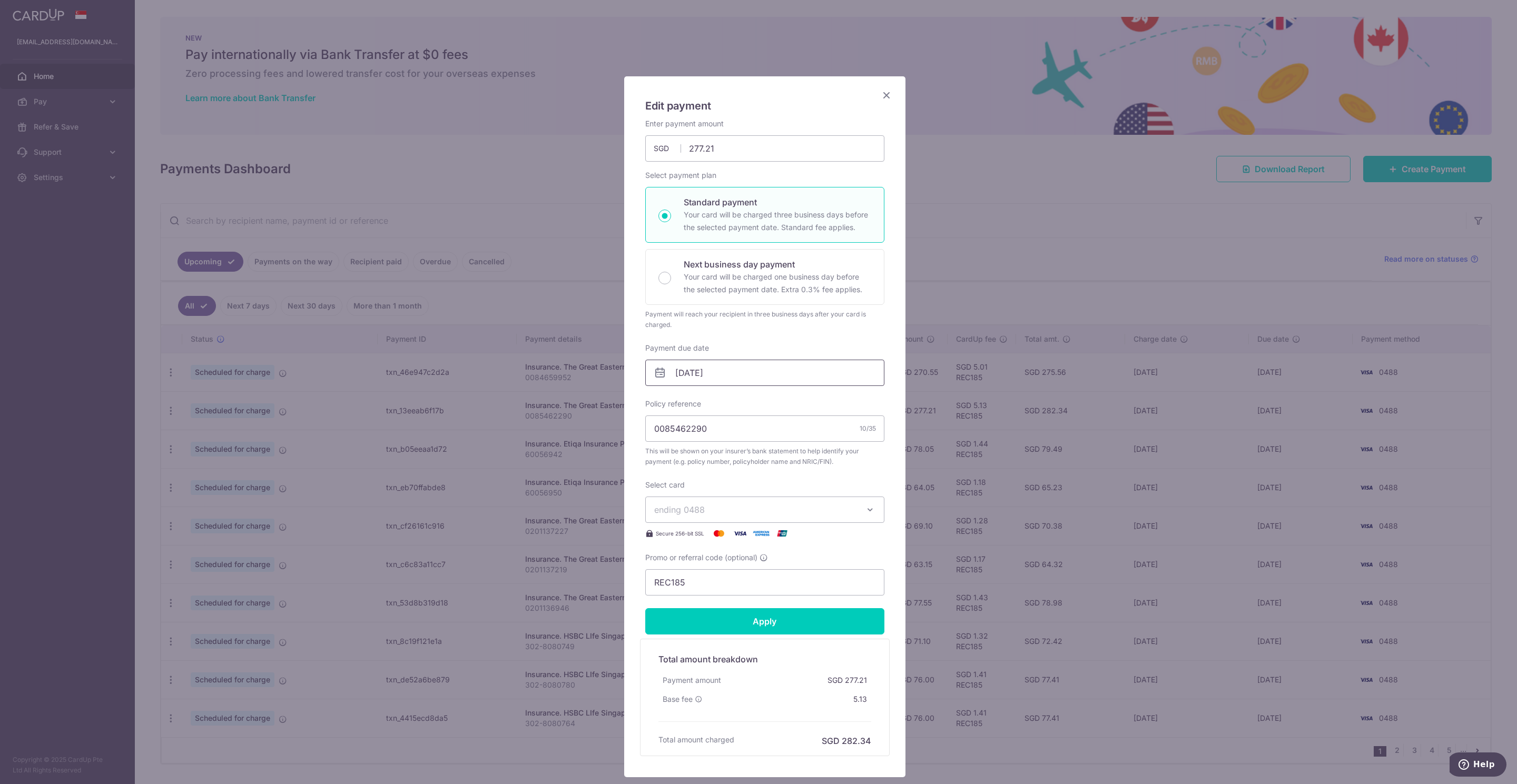
click at [688, 377] on input "[DATE]" at bounding box center [764, 373] width 239 height 26
click at [880, 97] on icon "Close" at bounding box center [886, 95] width 13 height 13
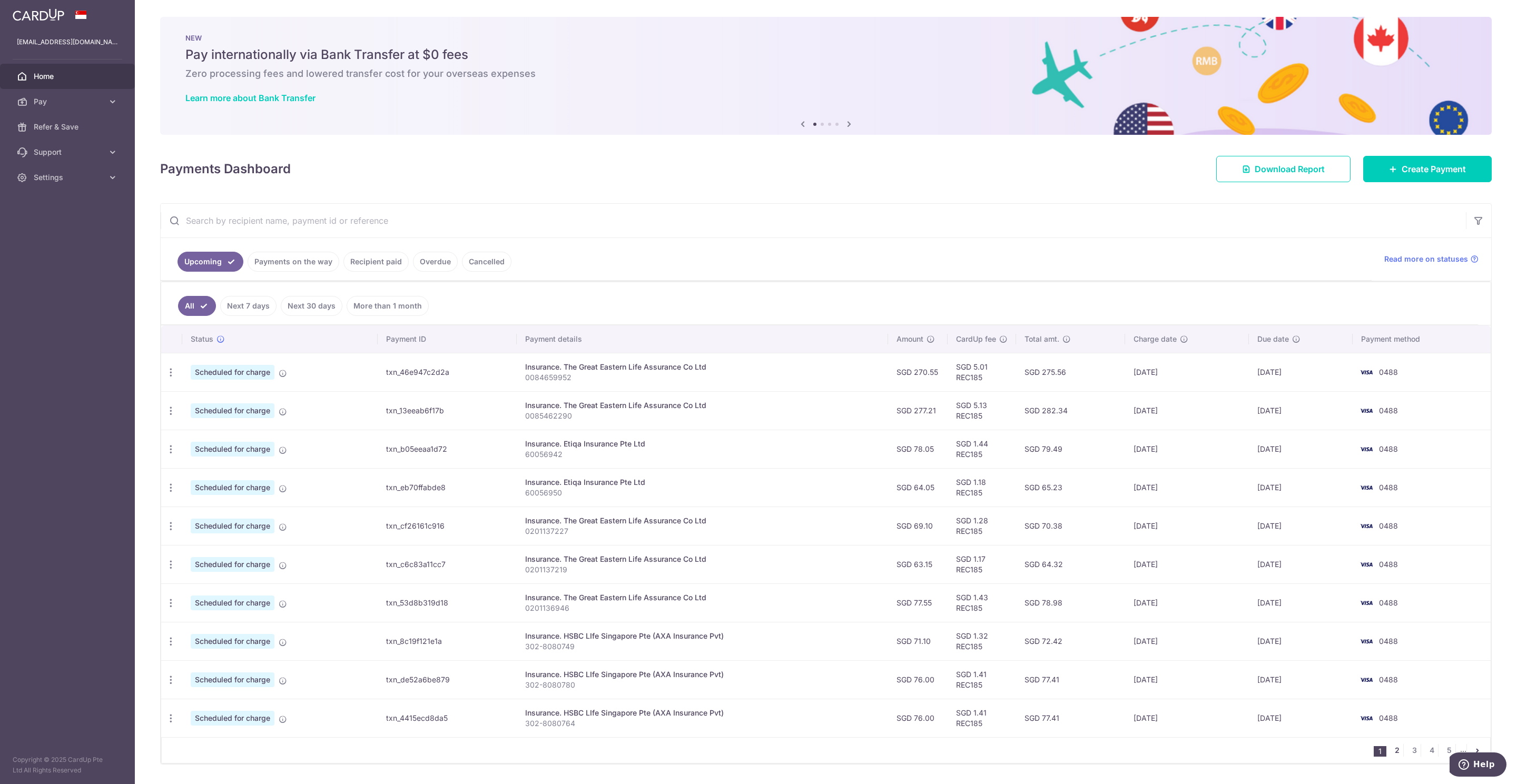
click at [1390, 754] on link "2" at bounding box center [1396, 750] width 13 height 13
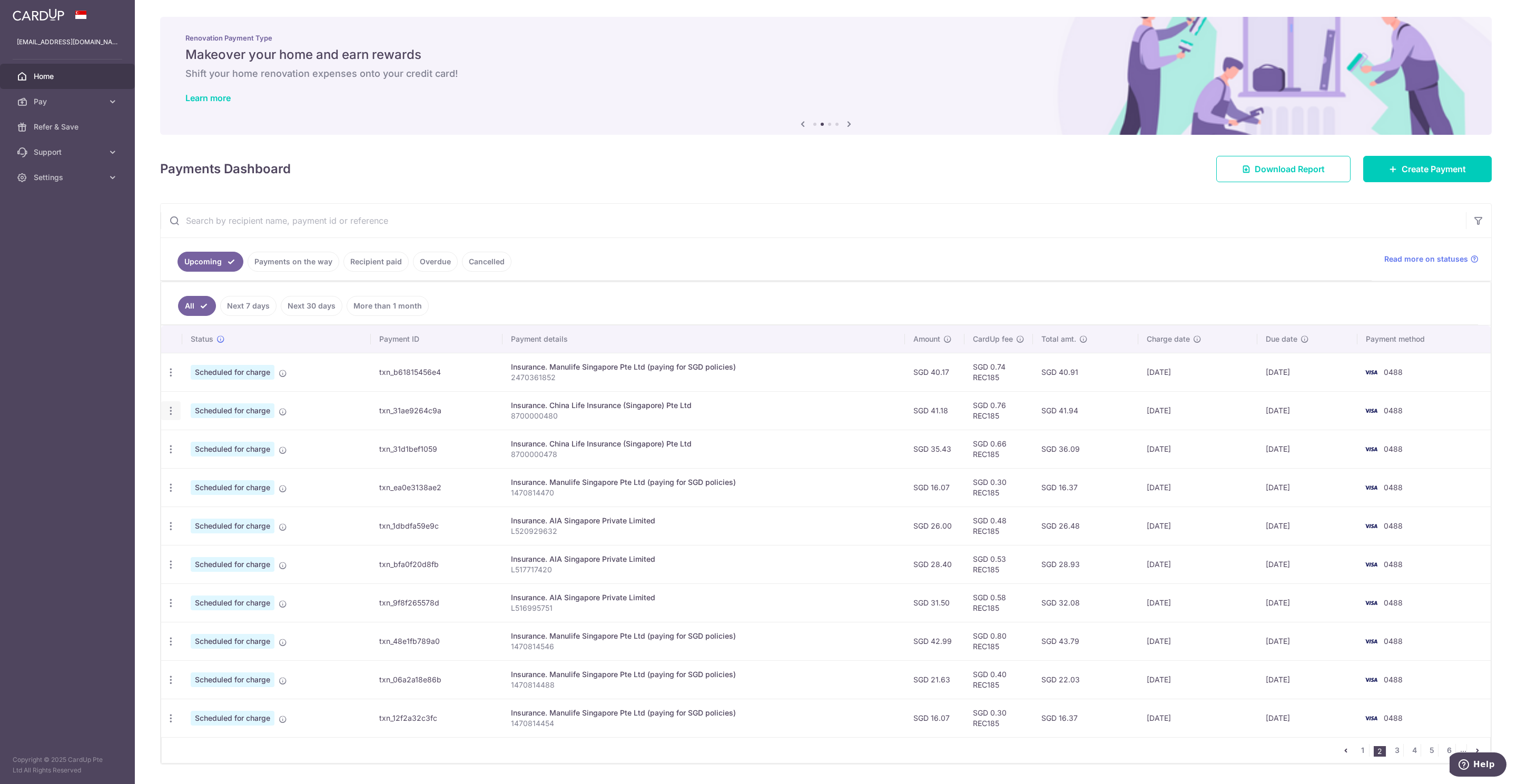
click at [170, 415] on icon "button" at bounding box center [171, 411] width 11 height 11
click at [211, 441] on span "Update payment" at bounding box center [227, 439] width 72 height 13
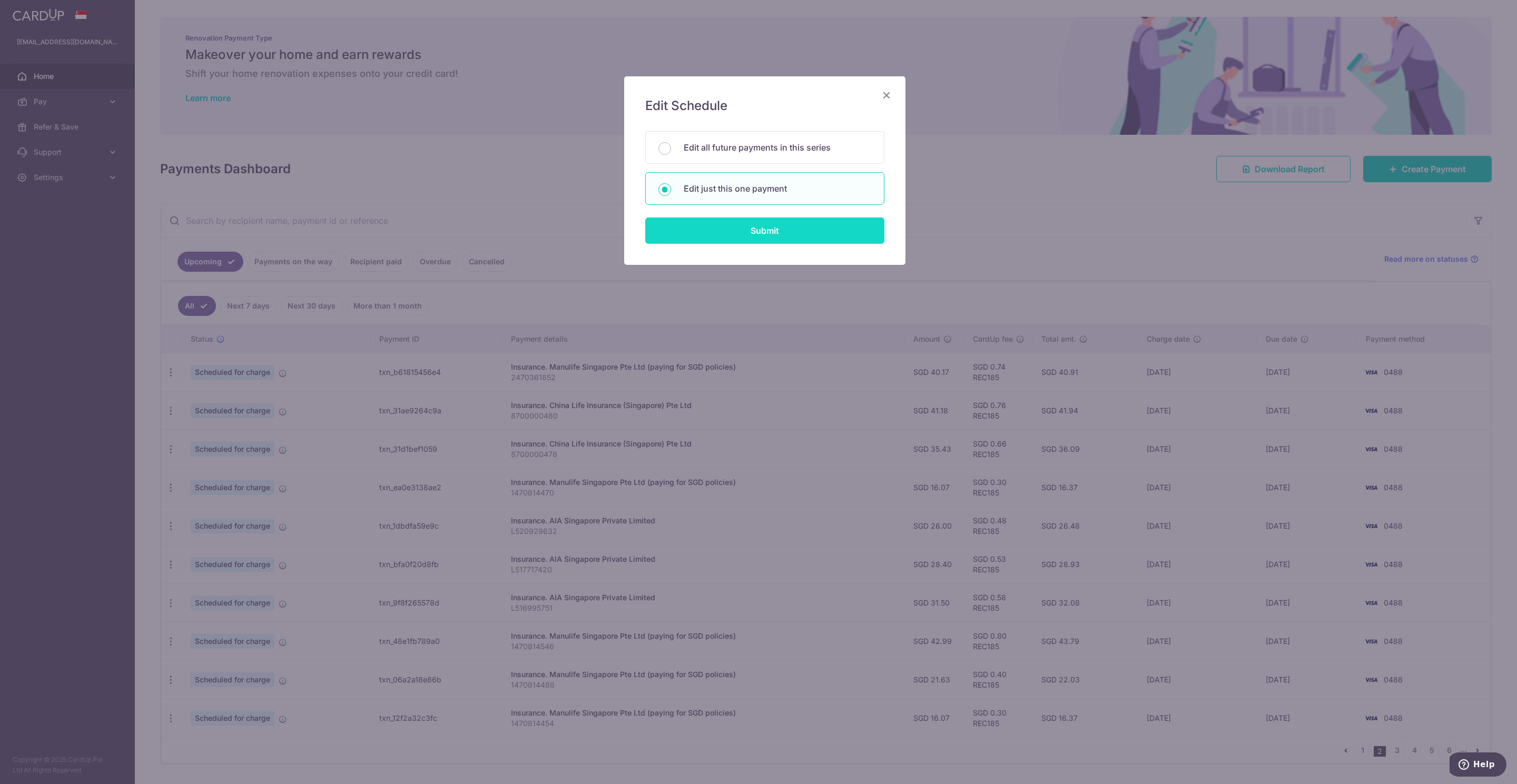
click at [764, 241] on input "Submit" at bounding box center [764, 231] width 239 height 26
type input "41.18"
radio input "true"
type input "[DATE]"
type input "8700000480"
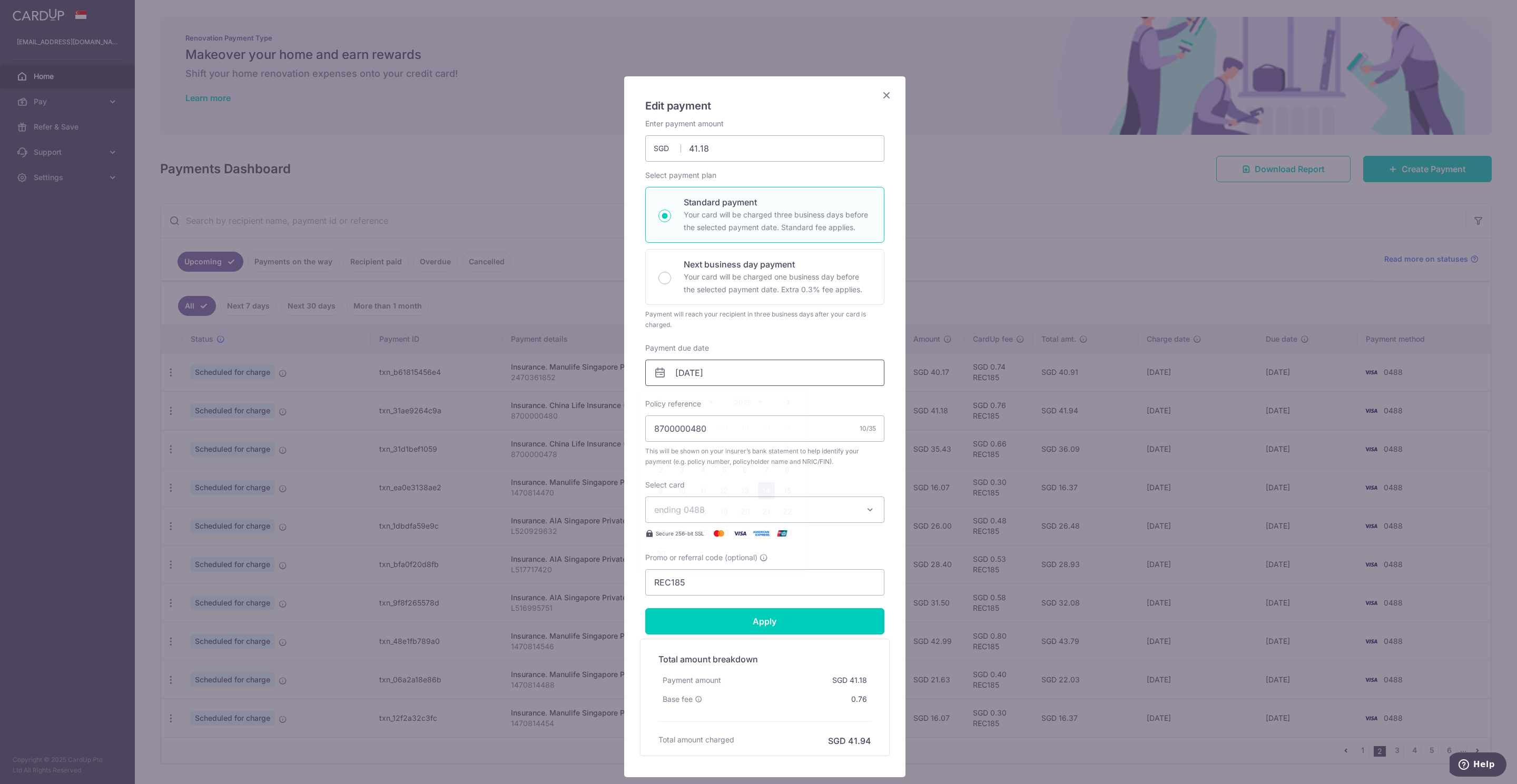
click at [703, 375] on input "[DATE]" at bounding box center [764, 373] width 239 height 26
drag, startPoint x: 747, startPoint y: 472, endPoint x: 749, endPoint y: 488, distance: 16.1
click at [747, 471] on link "6" at bounding box center [745, 469] width 17 height 17
type input "[DATE]"
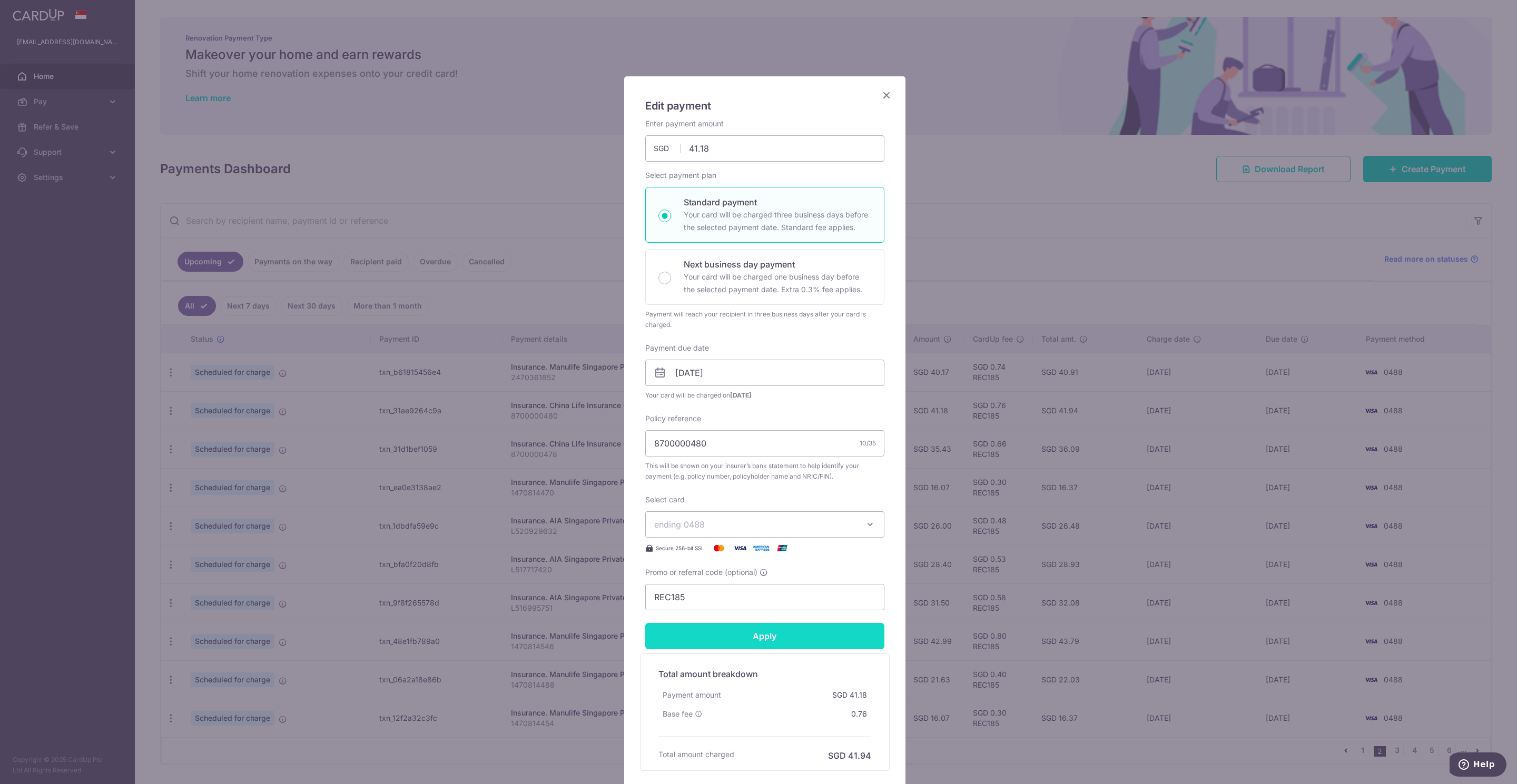
click at [750, 642] on input "Apply" at bounding box center [764, 636] width 239 height 26
type input "Successfully Applied"
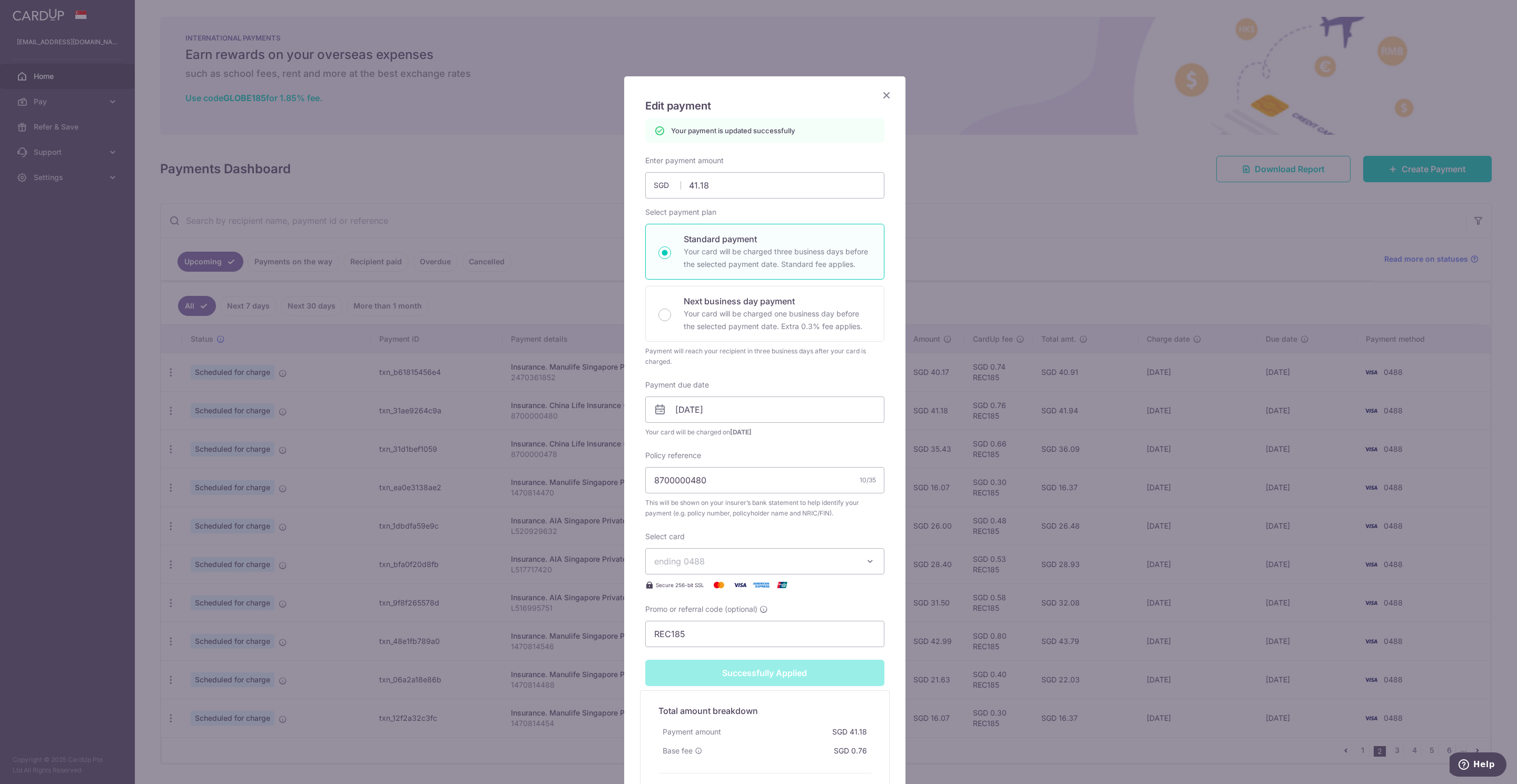
click at [880, 95] on icon "Close" at bounding box center [886, 95] width 13 height 13
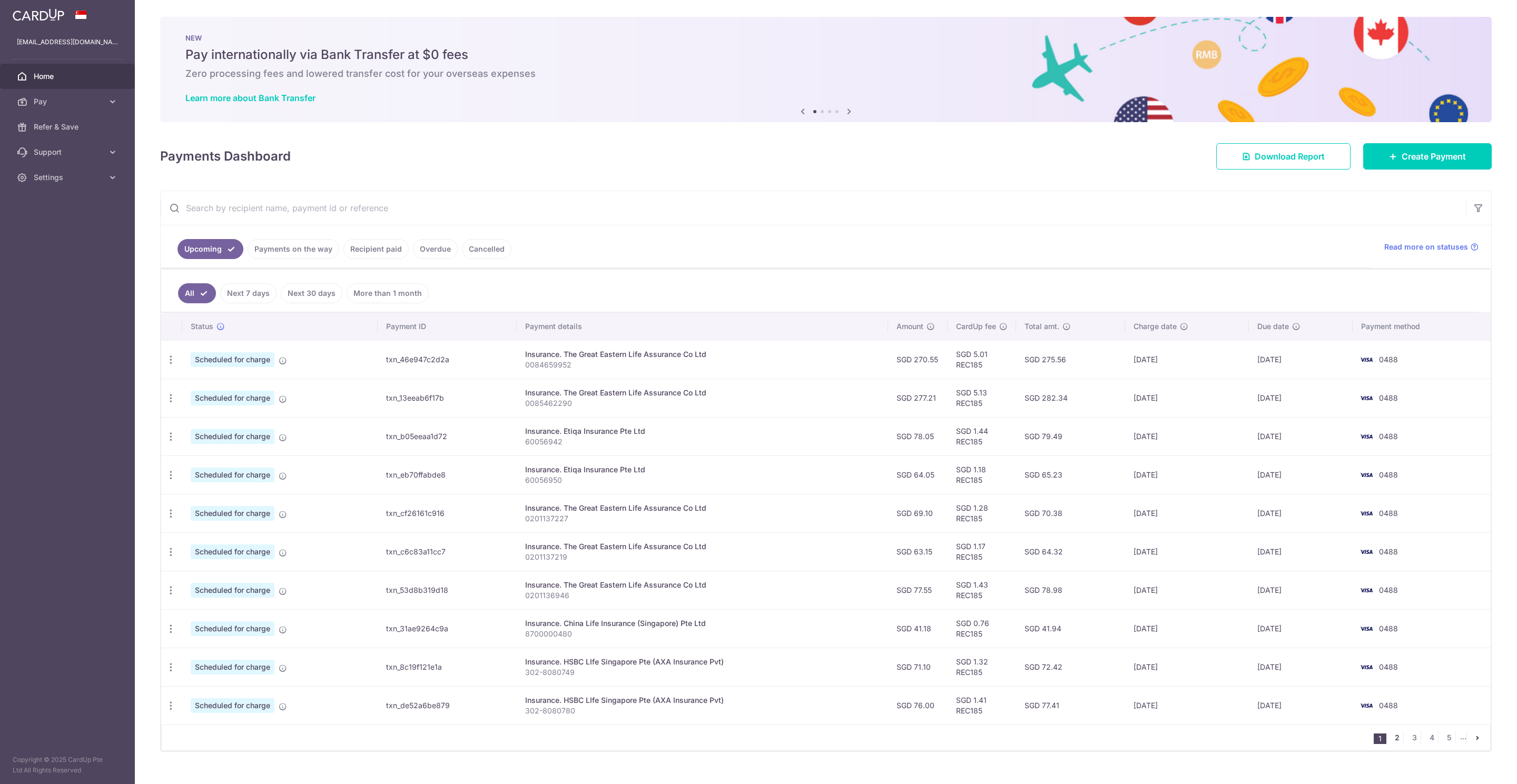
click at [1390, 743] on link "2" at bounding box center [1396, 738] width 13 height 13
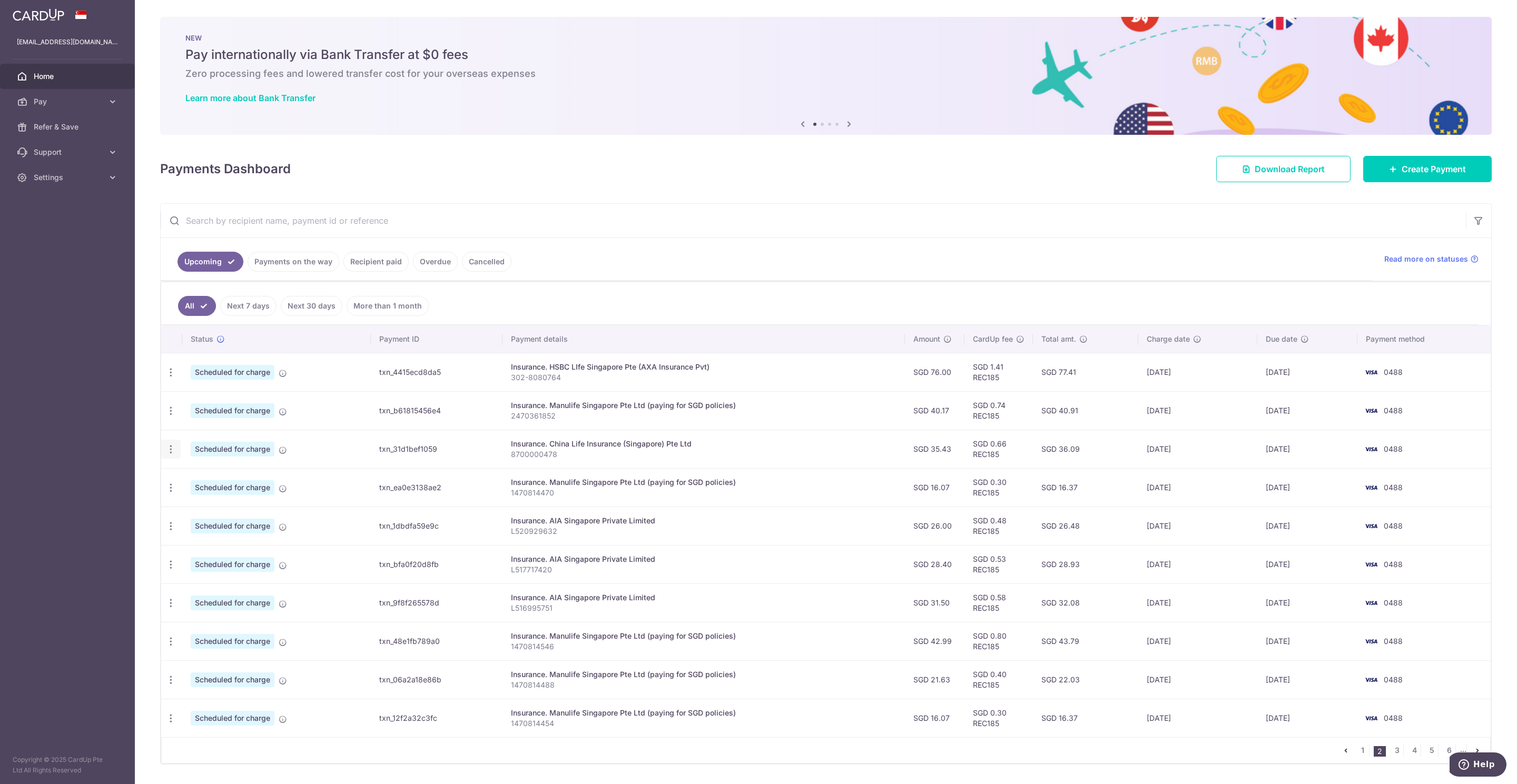
click at [174, 452] on icon "button" at bounding box center [171, 449] width 11 height 11
click at [204, 482] on span "Update payment" at bounding box center [227, 478] width 72 height 13
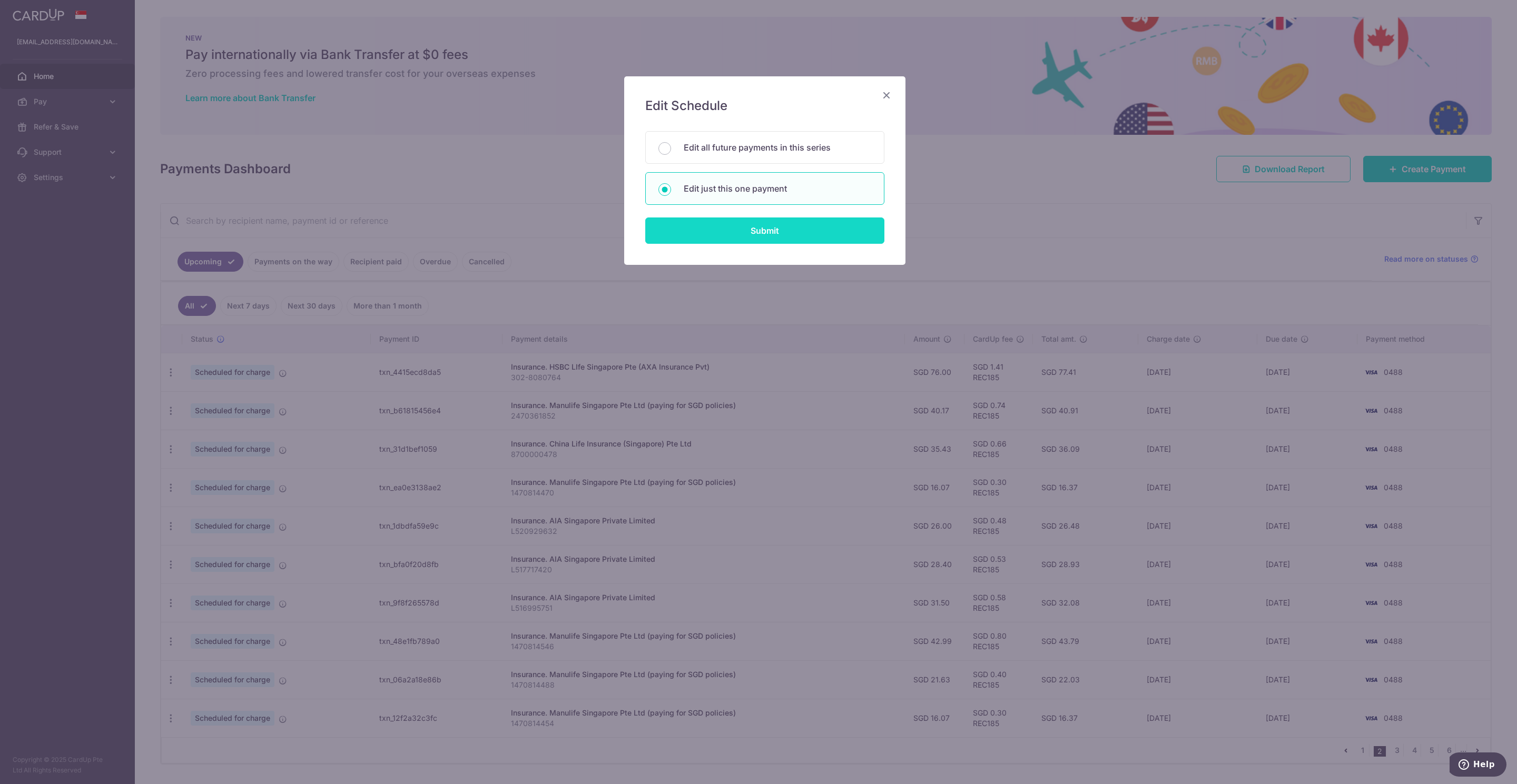
click at [746, 231] on input "Submit" at bounding box center [764, 231] width 239 height 26
radio input "true"
type input "35.43"
type input "[DATE]"
type input "8700000478"
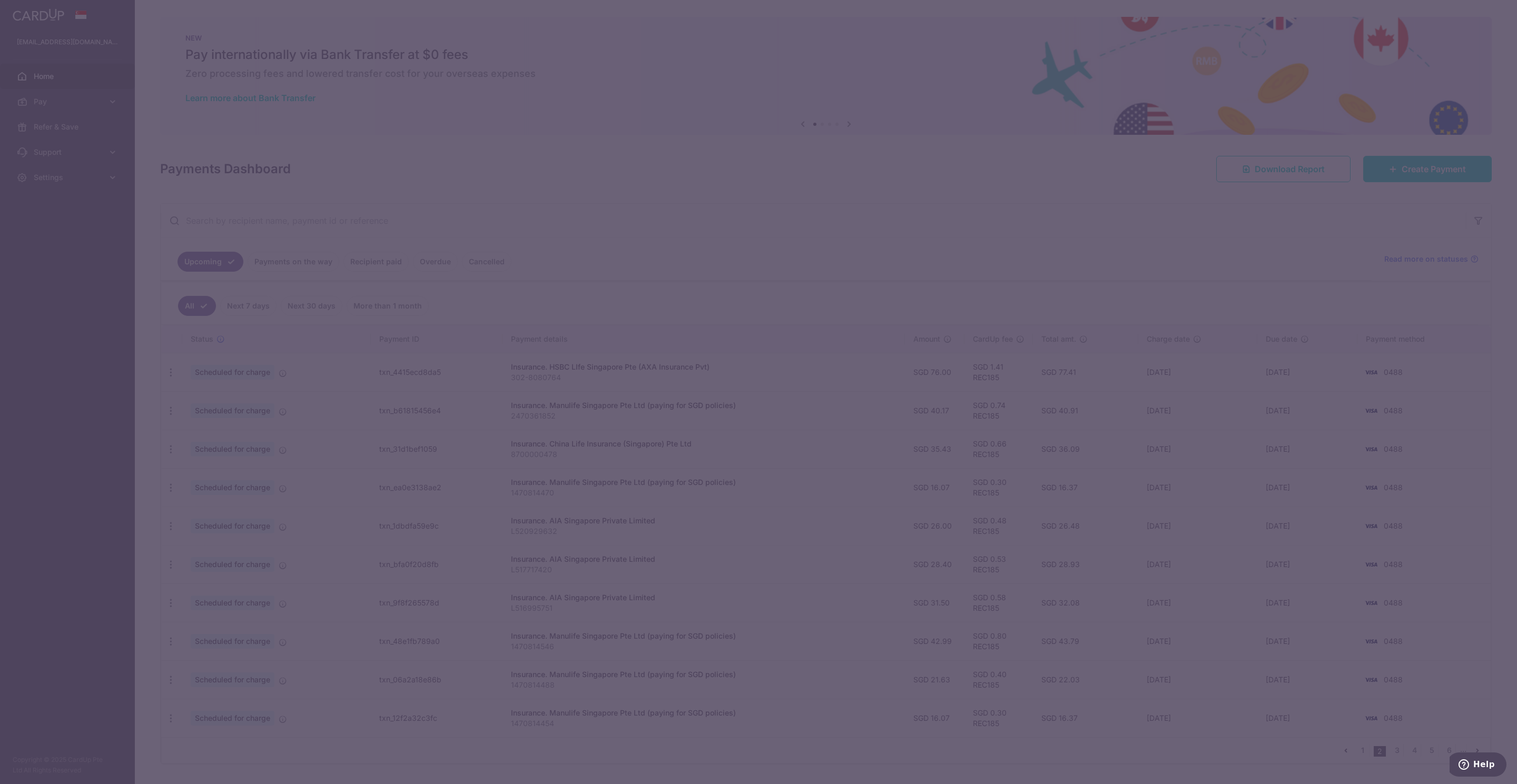
type input "REC185"
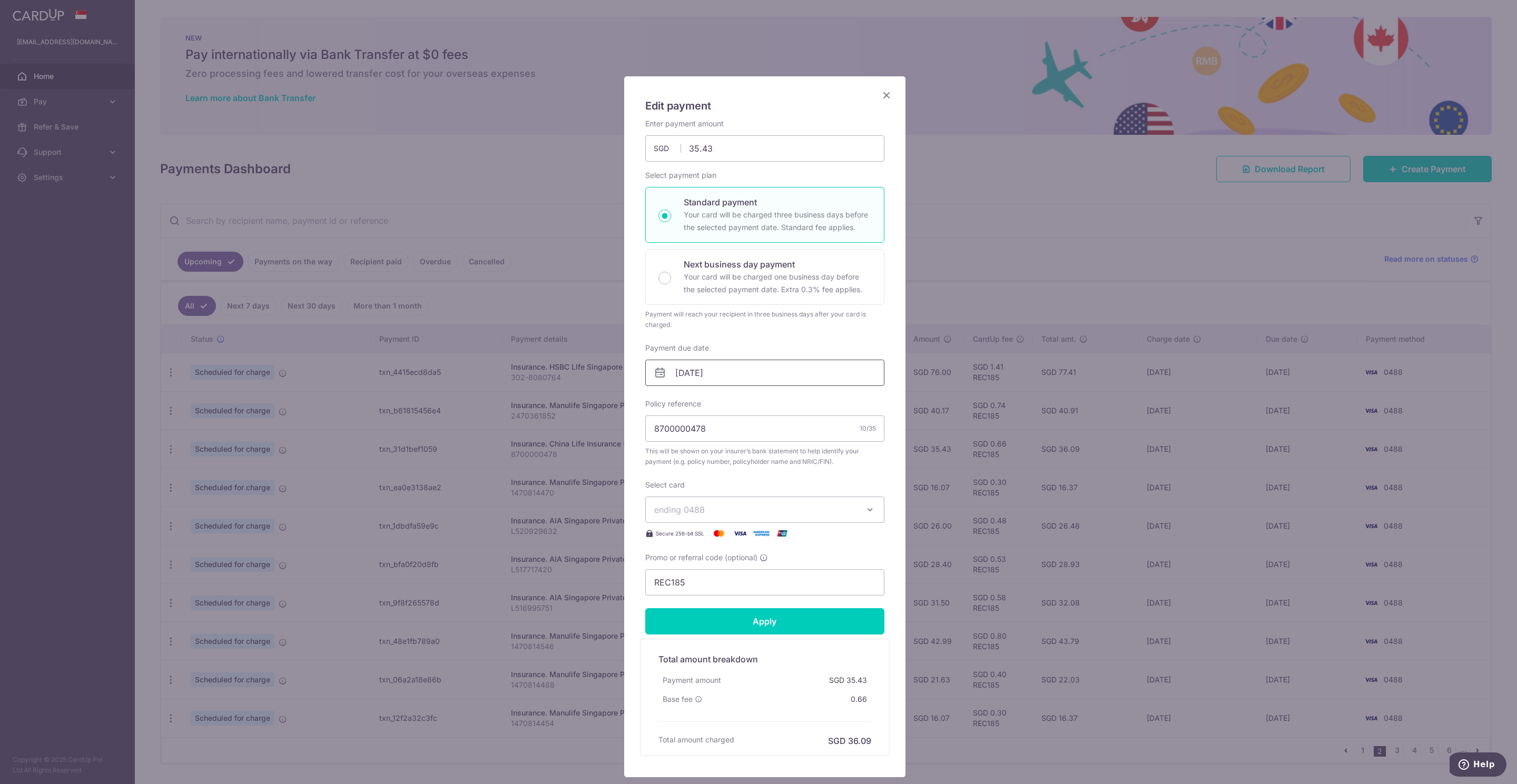
click at [666, 369] on input "[DATE]" at bounding box center [764, 373] width 239 height 26
click at [744, 471] on link "6" at bounding box center [745, 469] width 17 height 17
type input "[DATE]"
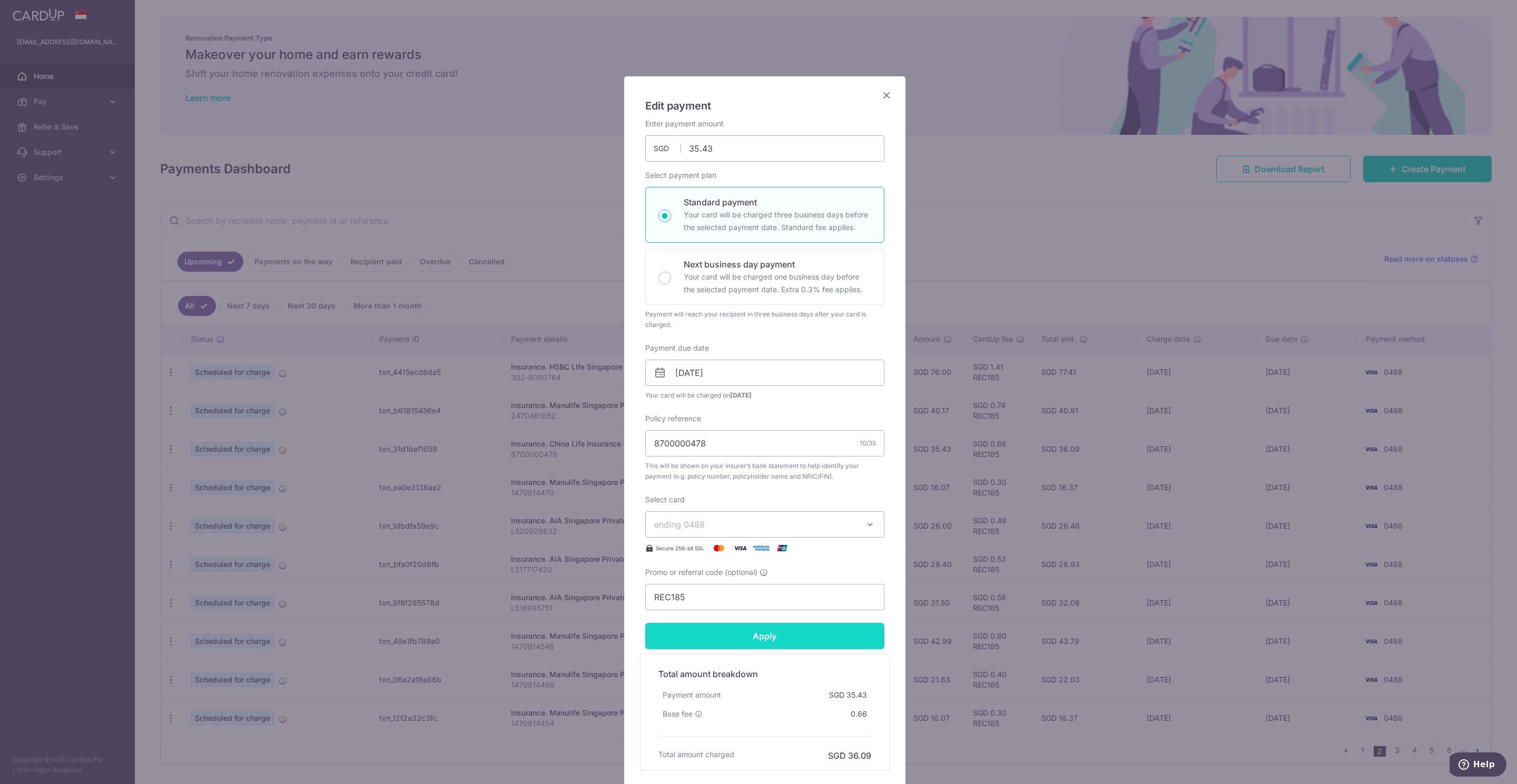
click at [764, 645] on input "Apply" at bounding box center [764, 636] width 239 height 26
type input "Successfully Applied"
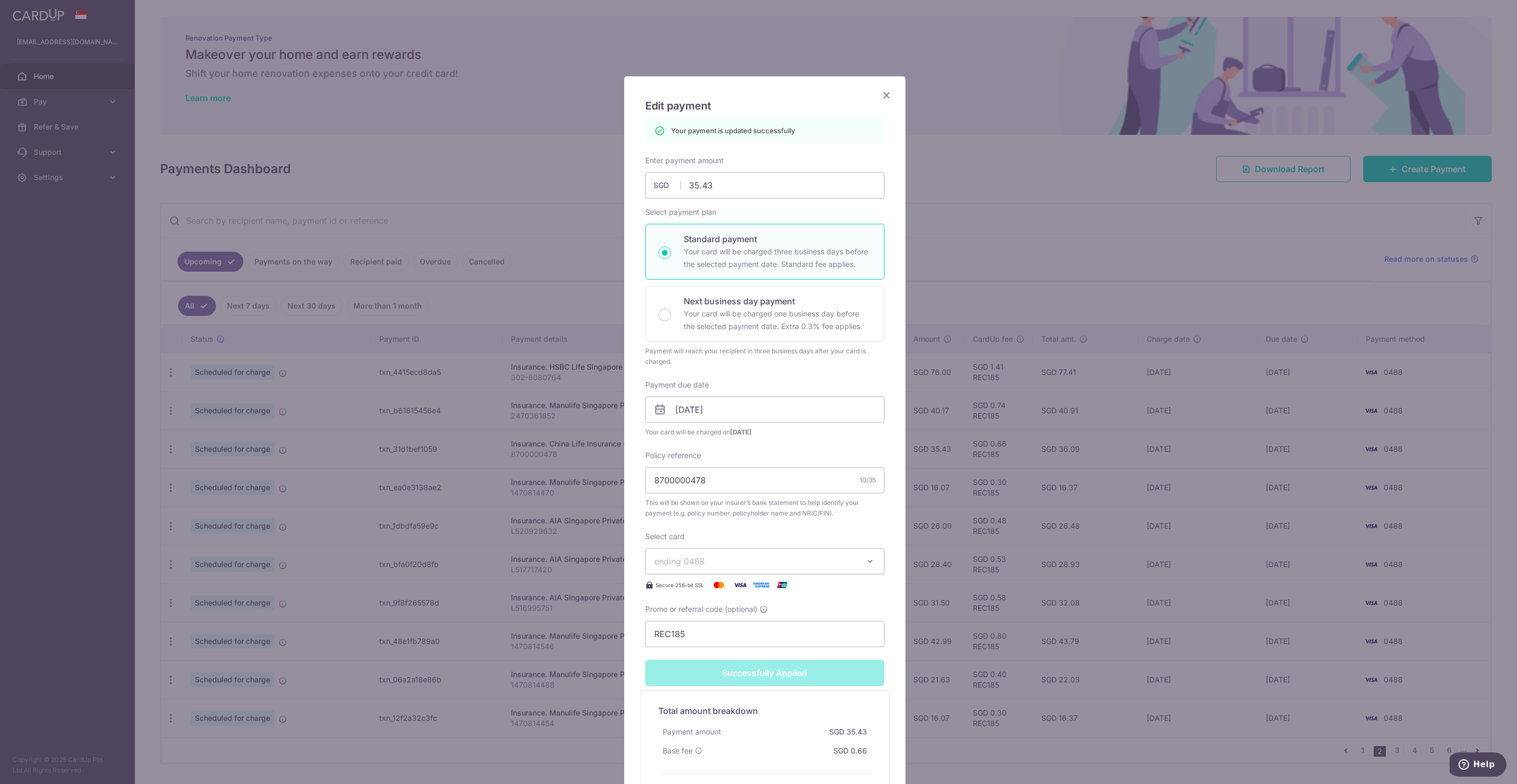
click at [880, 97] on icon "Close" at bounding box center [886, 95] width 13 height 13
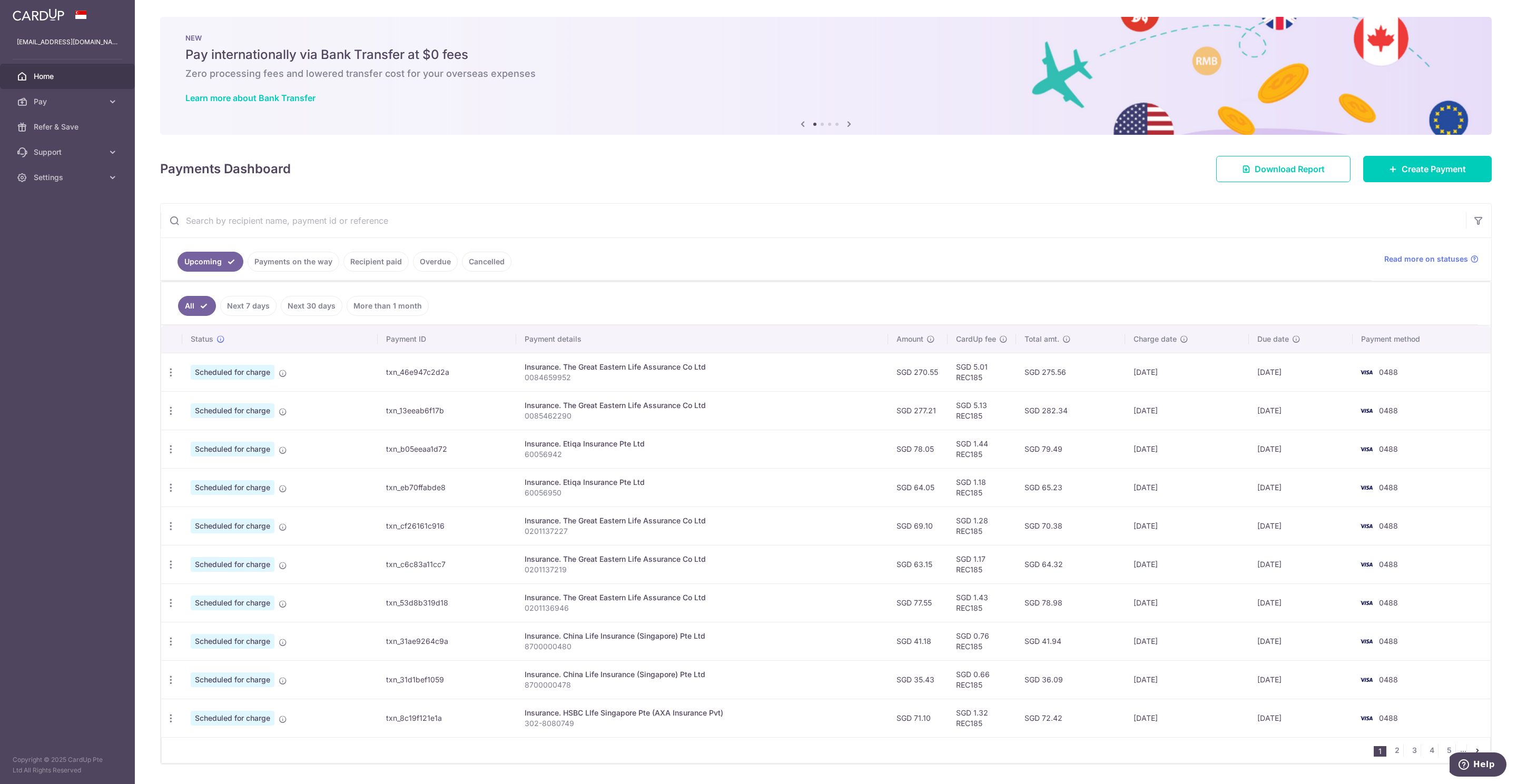
click at [1383, 742] on div "1 2 3 4 5 ..." at bounding box center [825, 750] width 1329 height 26
click at [1390, 754] on link "2" at bounding box center [1396, 750] width 13 height 13
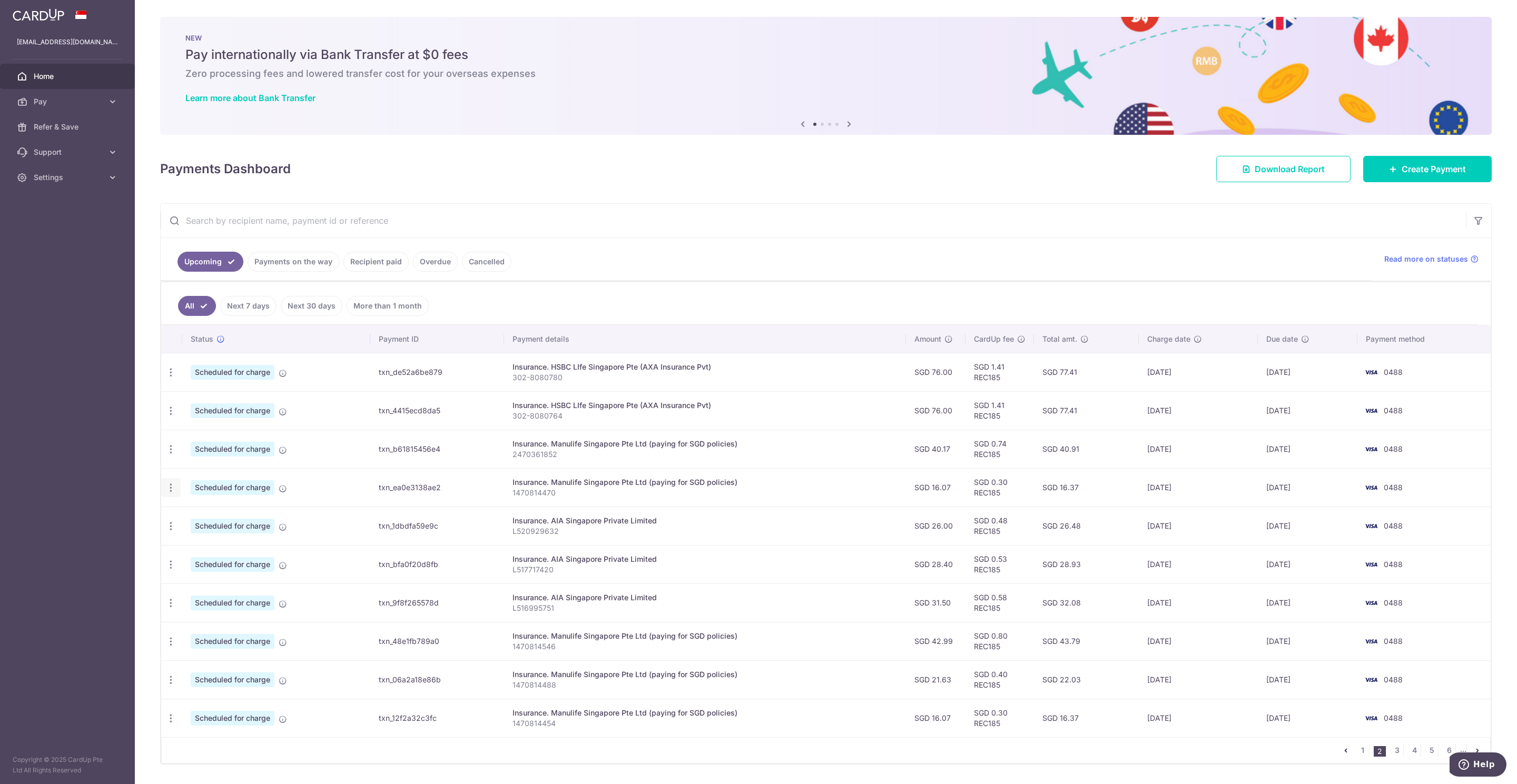
click at [170, 490] on icon "button" at bounding box center [171, 488] width 11 height 11
click at [235, 518] on span "Update payment" at bounding box center [227, 516] width 72 height 13
radio input "true"
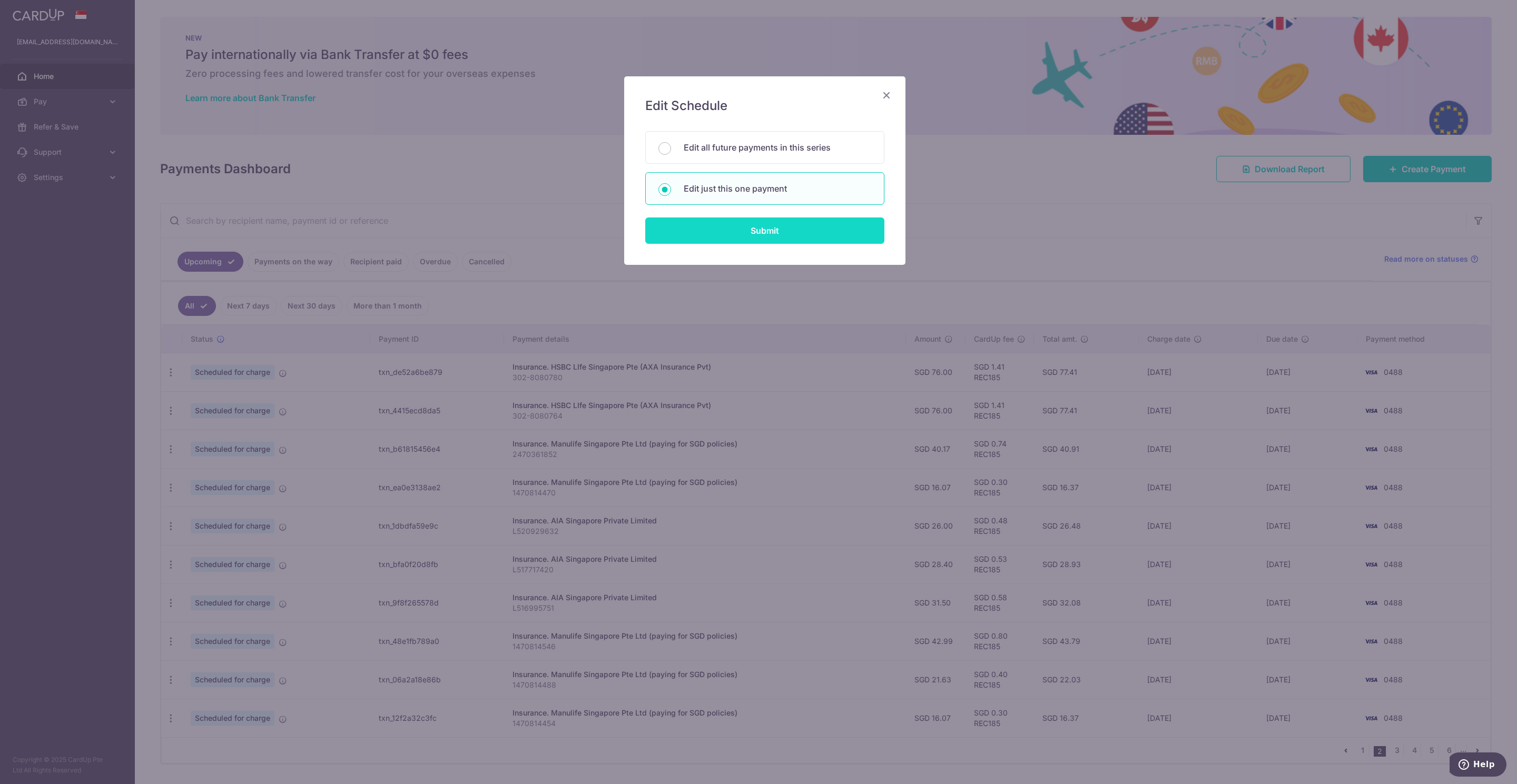
click at [813, 239] on input "Submit" at bounding box center [764, 231] width 239 height 26
radio input "true"
type input "16.07"
type input "14/11/2025"
type input "1470814470"
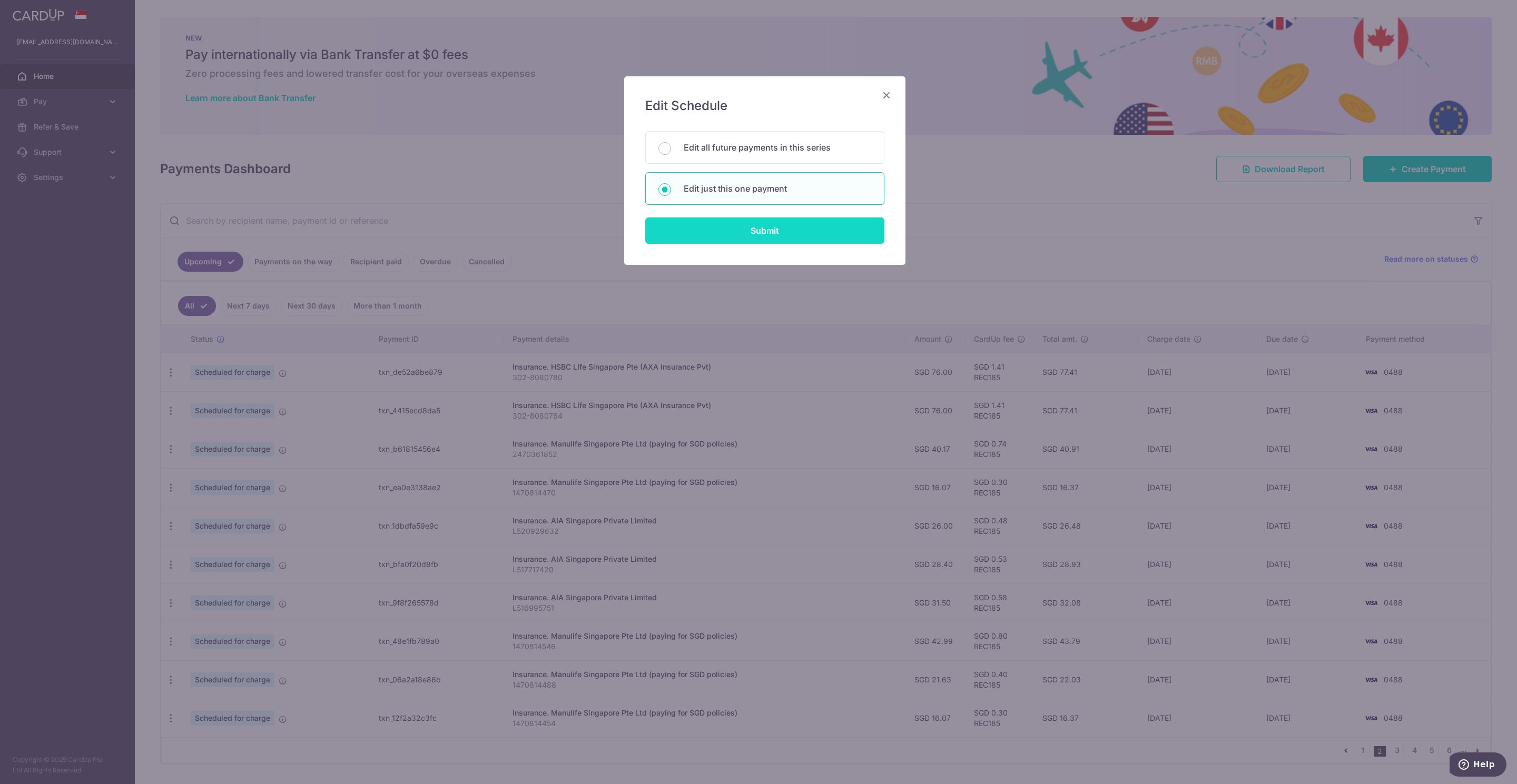
type input "REC185"
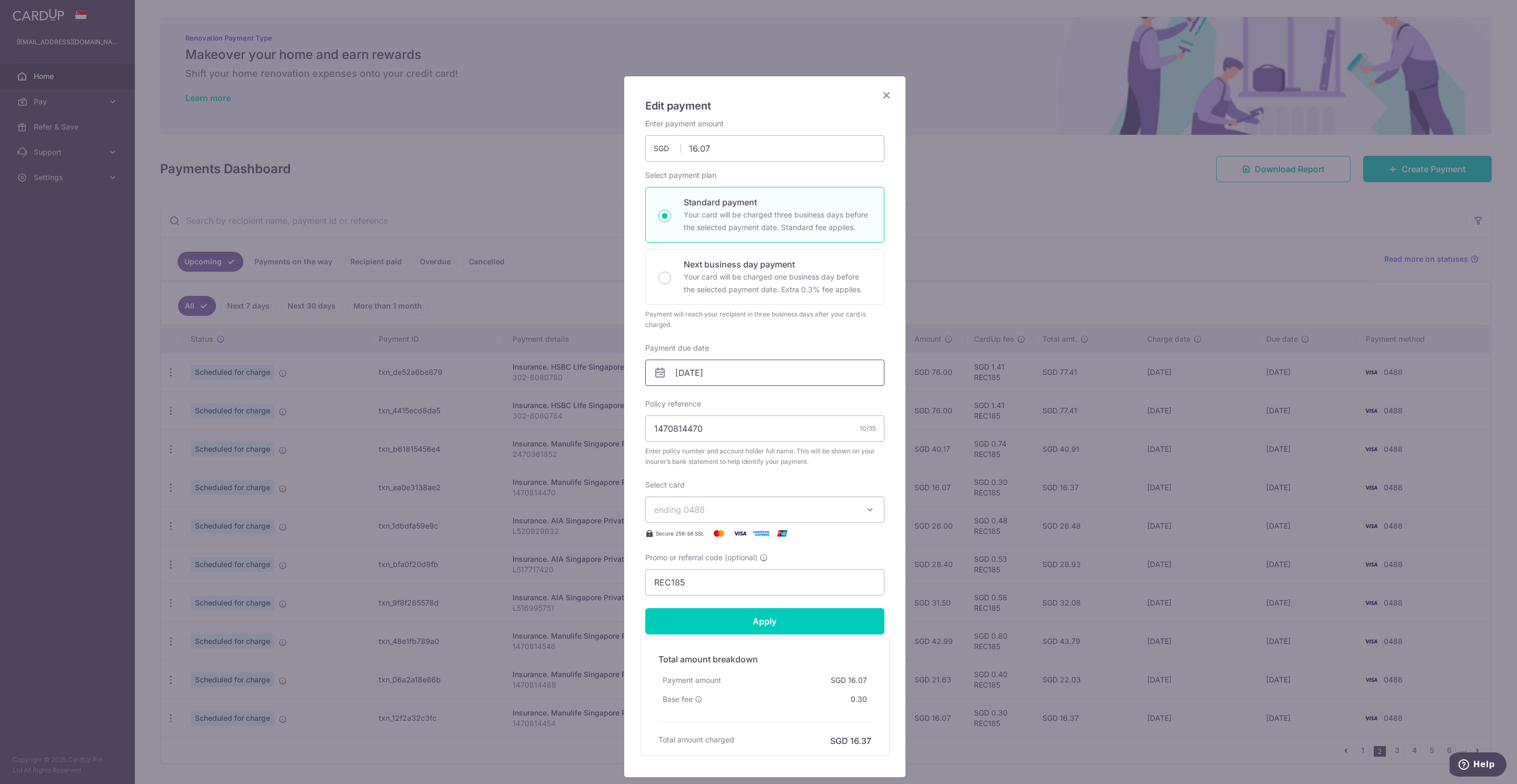
click at [681, 379] on input "14/11/2025" at bounding box center [764, 373] width 239 height 26
click at [743, 469] on link "6" at bounding box center [745, 469] width 17 height 17
type input "[DATE]"
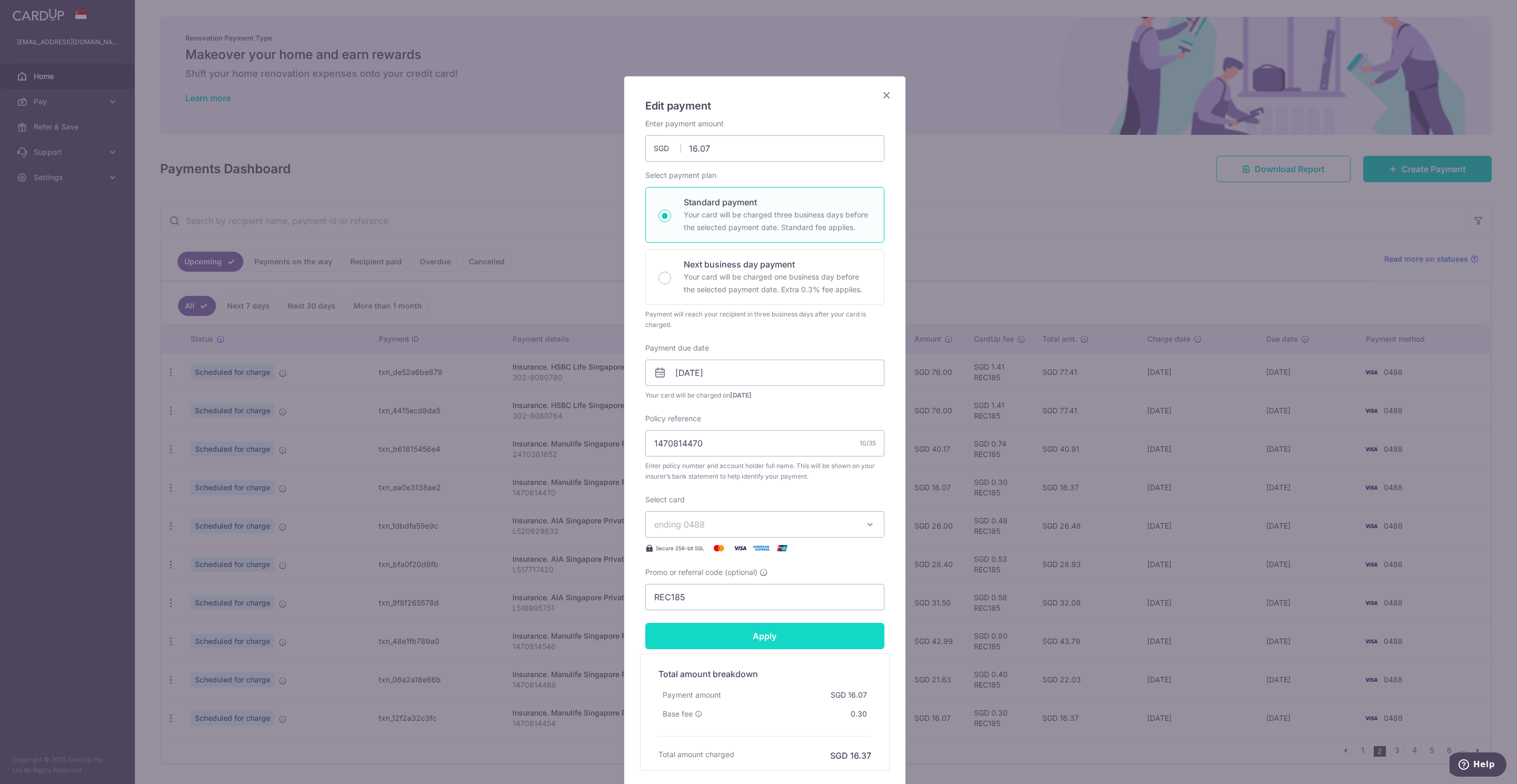
click at [747, 639] on input "Apply" at bounding box center [764, 636] width 239 height 26
type input "Successfully Applied"
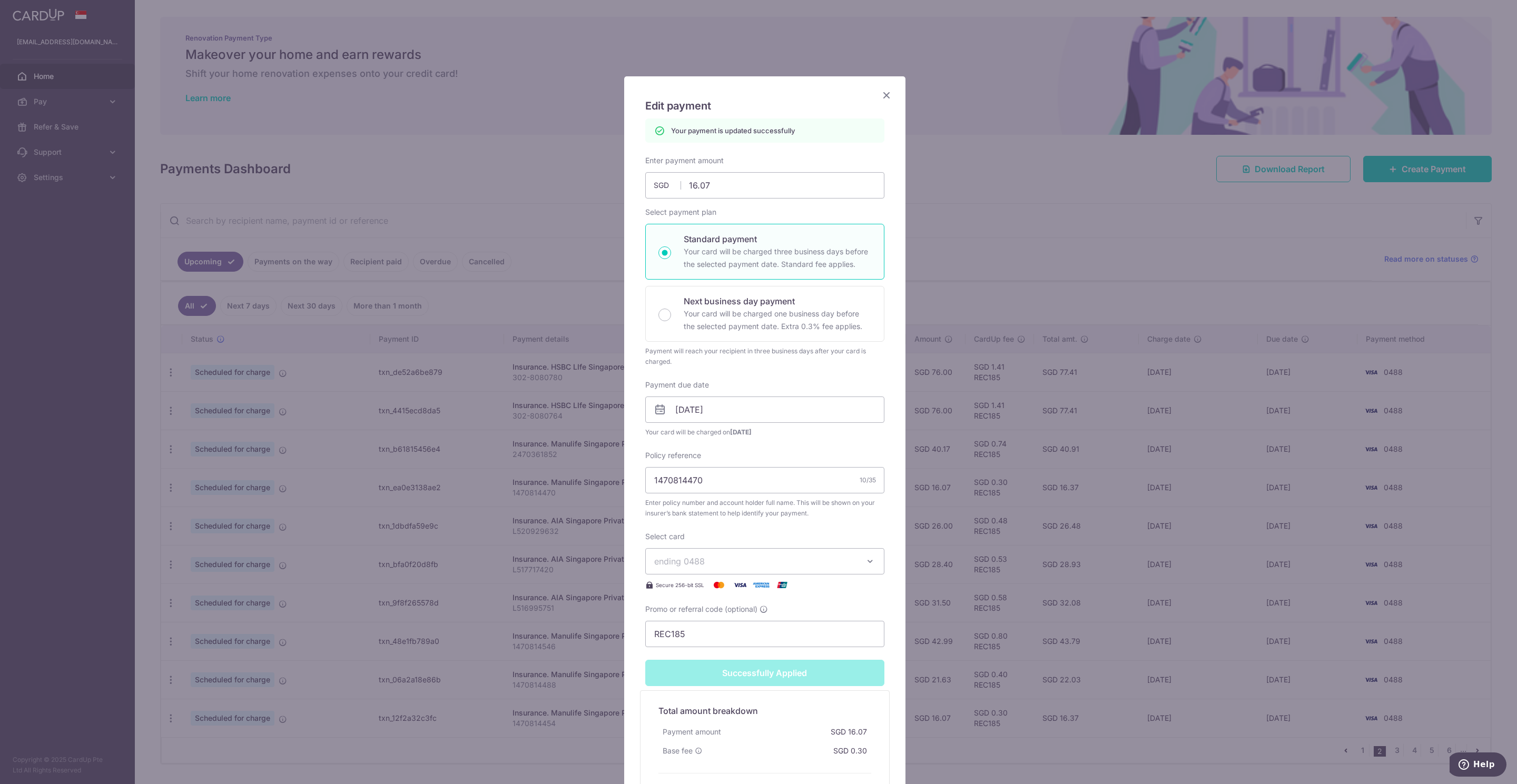
click at [880, 94] on icon "Close" at bounding box center [886, 95] width 13 height 13
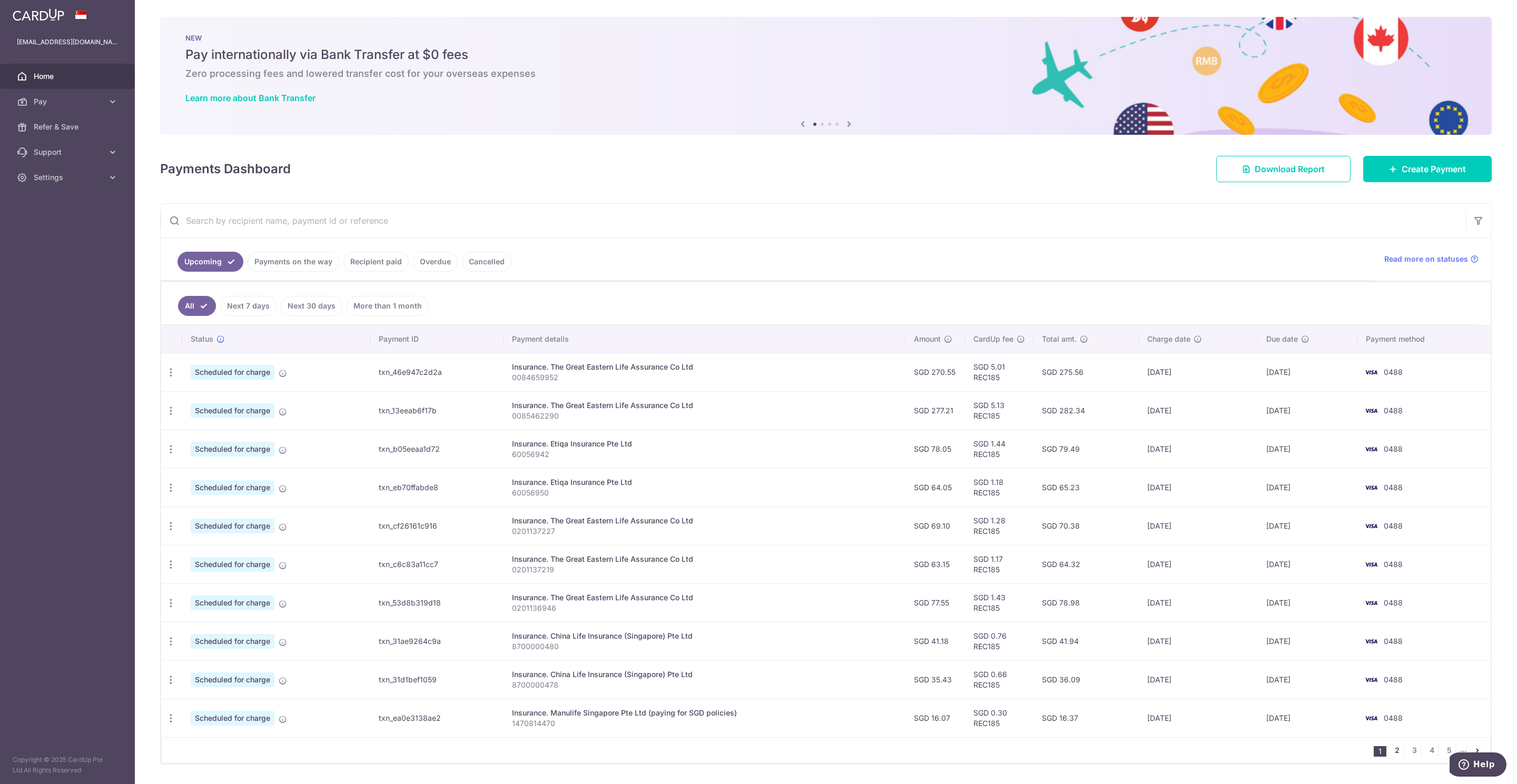
click at [1390, 757] on link "2" at bounding box center [1396, 750] width 13 height 13
click at [170, 529] on icon "button" at bounding box center [171, 526] width 11 height 11
click at [198, 556] on span "Update payment" at bounding box center [227, 555] width 72 height 13
radio input "true"
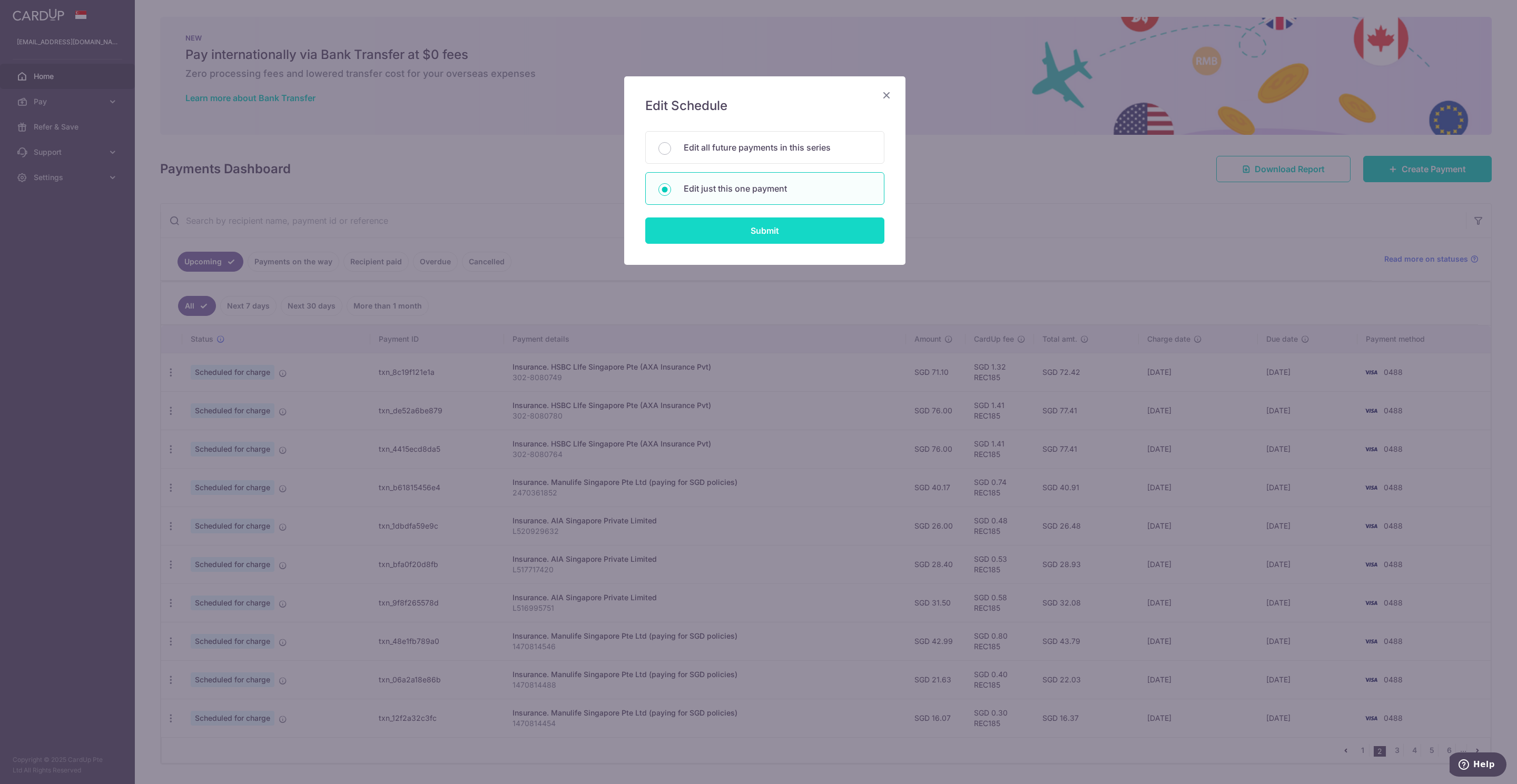
click at [708, 241] on input "Submit" at bounding box center [764, 231] width 239 height 26
radio input "true"
type input "26.00"
type input "[DATE]"
type input "L520929632"
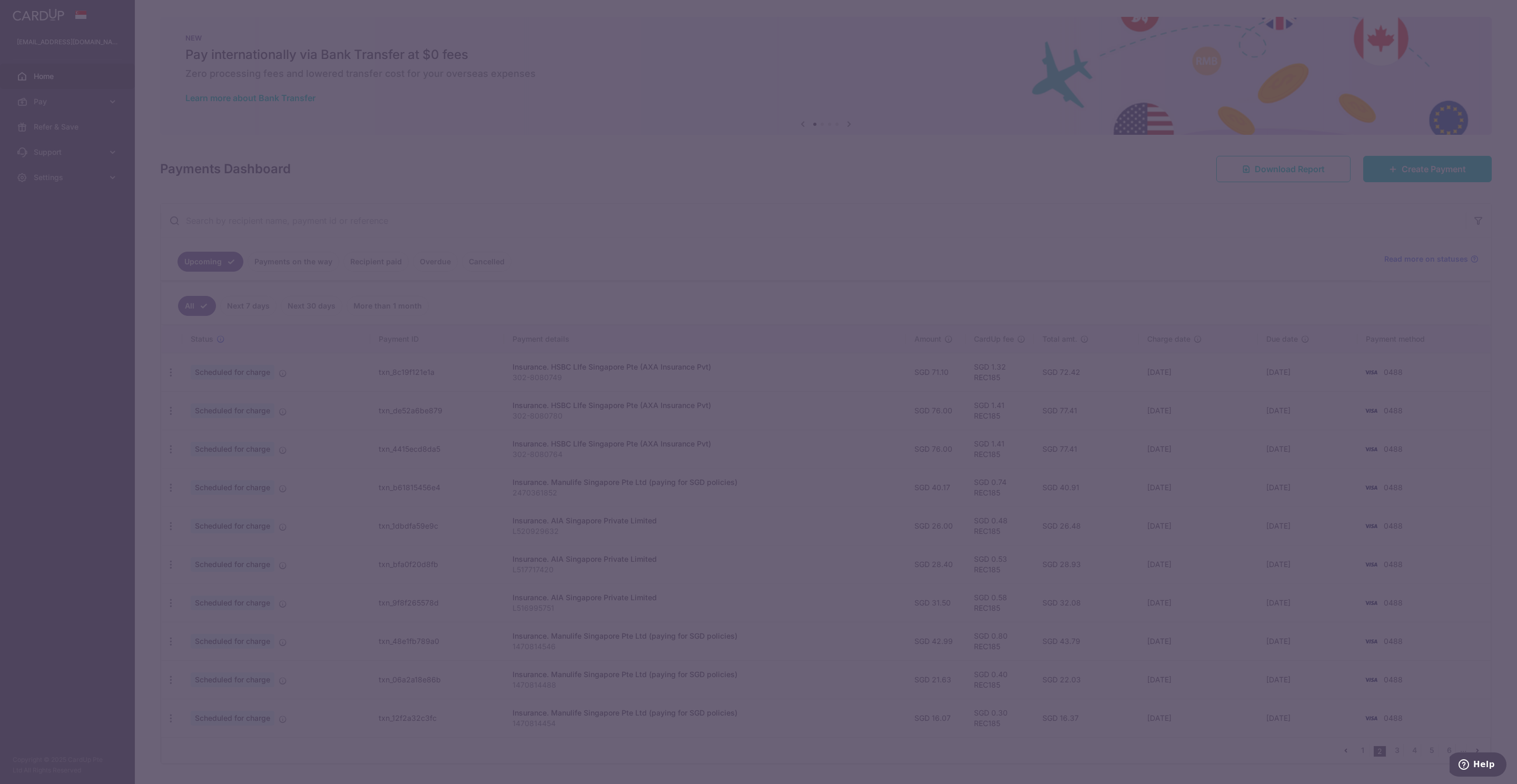
type input "REC185"
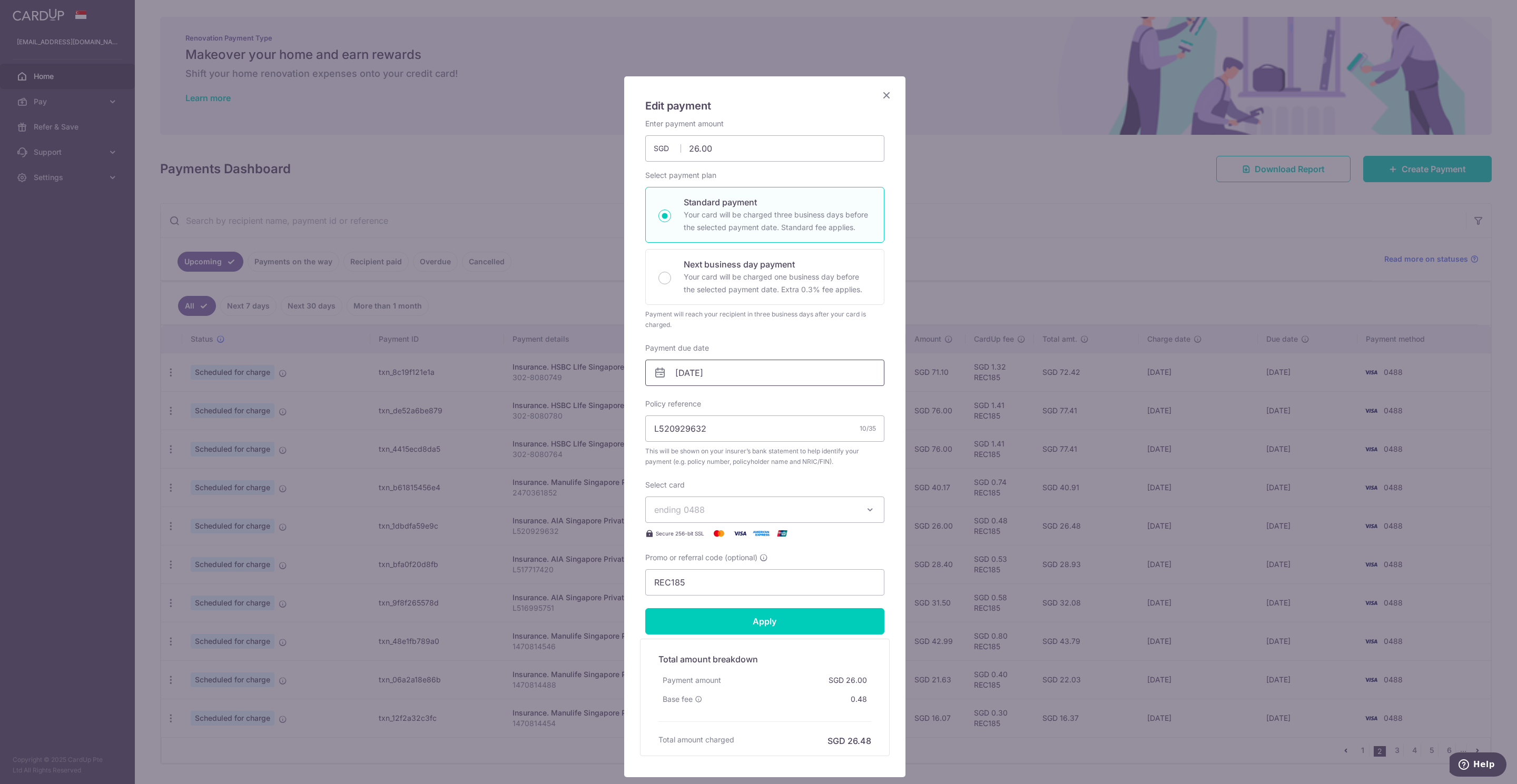
click at [706, 372] on input "[DATE]" at bounding box center [764, 373] width 239 height 26
drag, startPoint x: 746, startPoint y: 466, endPoint x: 752, endPoint y: 515, distance: 49.4
click at [745, 466] on link "6" at bounding box center [745, 469] width 17 height 17
type input "[DATE]"
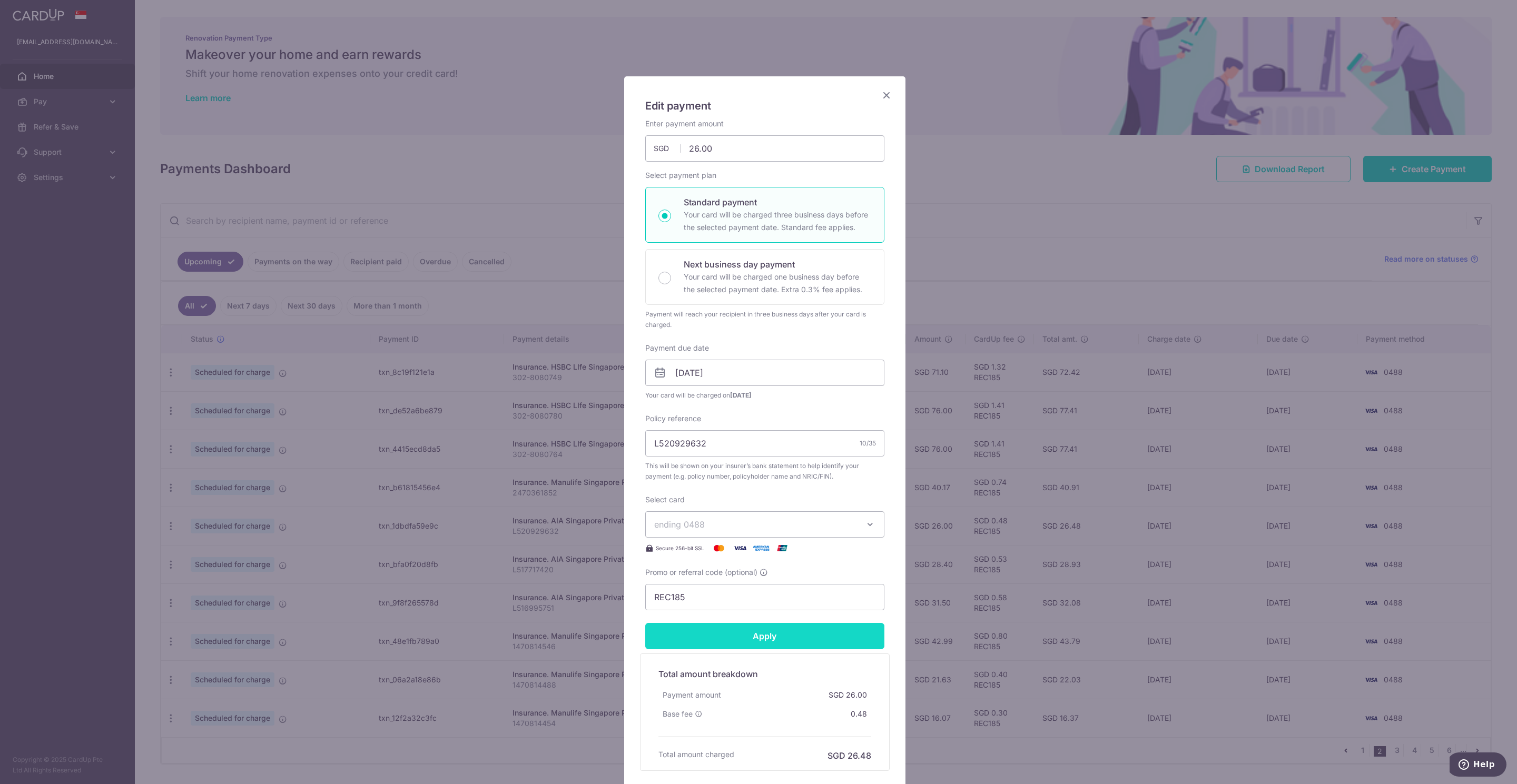
click at [745, 638] on input "Apply" at bounding box center [764, 636] width 239 height 26
type input "Successfully Applied"
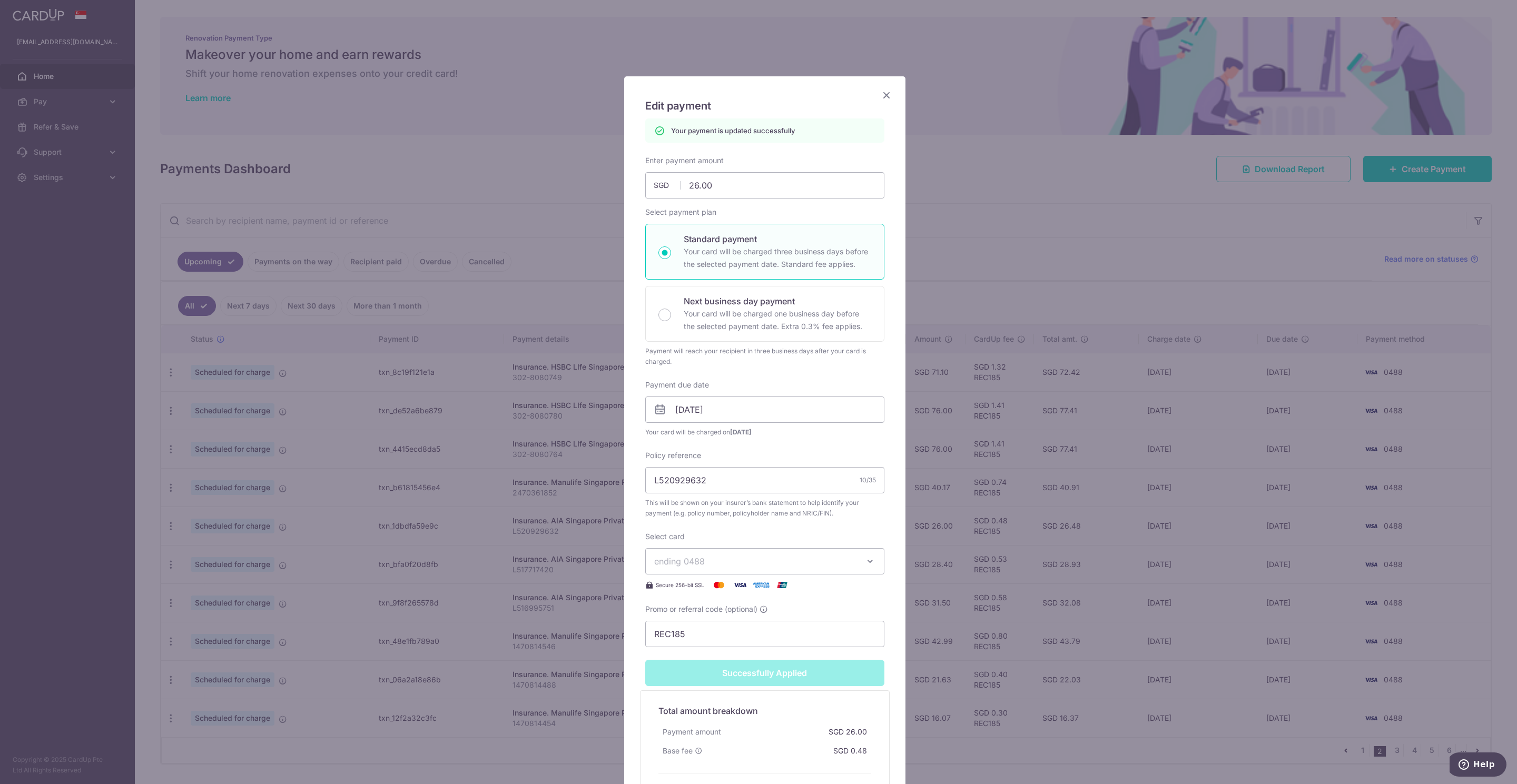
click at [885, 99] on icon "Close" at bounding box center [886, 95] width 13 height 13
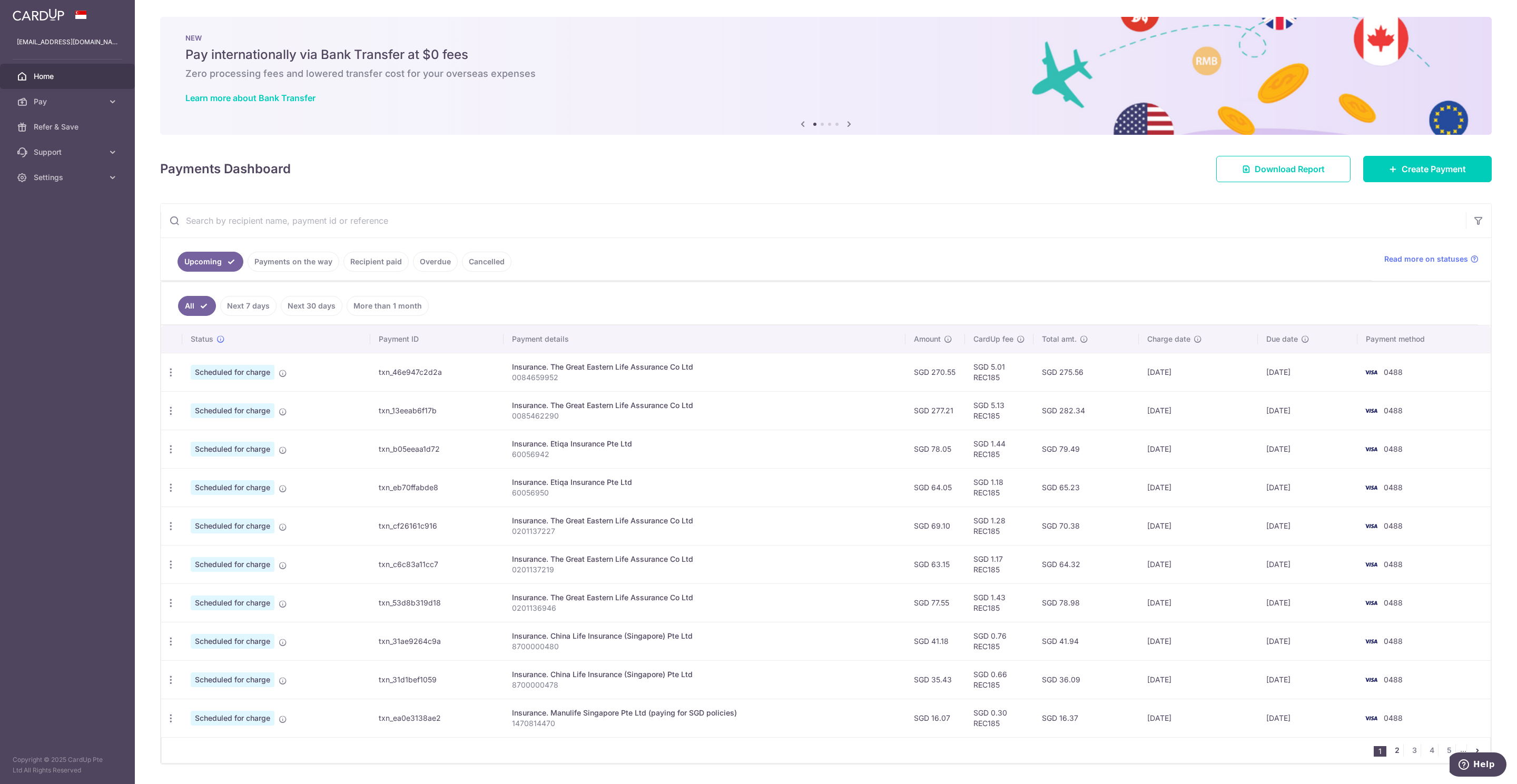
click at [1390, 757] on link "2" at bounding box center [1396, 750] width 13 height 13
click at [171, 570] on icon "button" at bounding box center [171, 565] width 11 height 11
click at [211, 600] on span "Update payment" at bounding box center [227, 593] width 72 height 13
radio input "true"
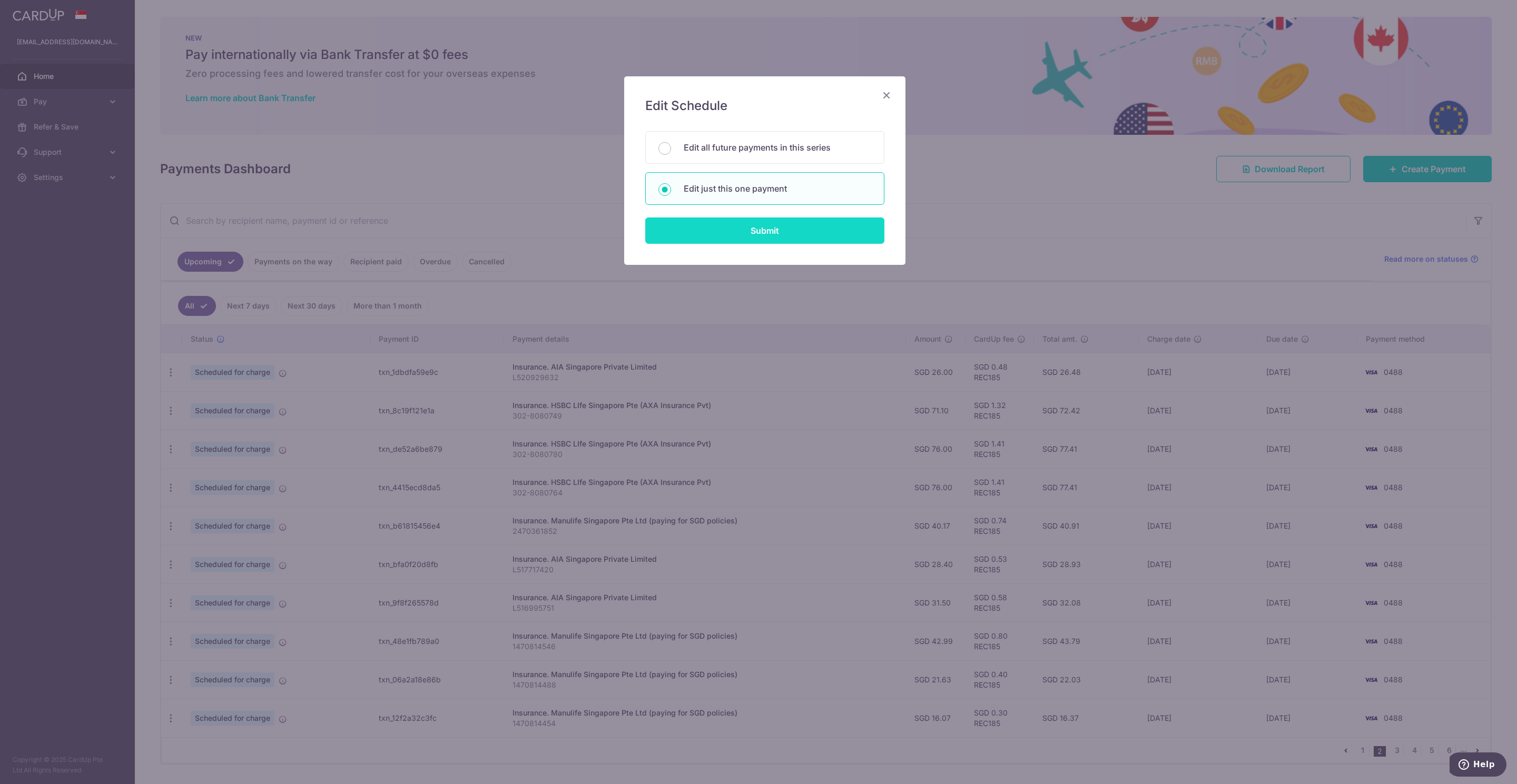
click at [747, 231] on input "Submit" at bounding box center [764, 231] width 239 height 26
radio input "true"
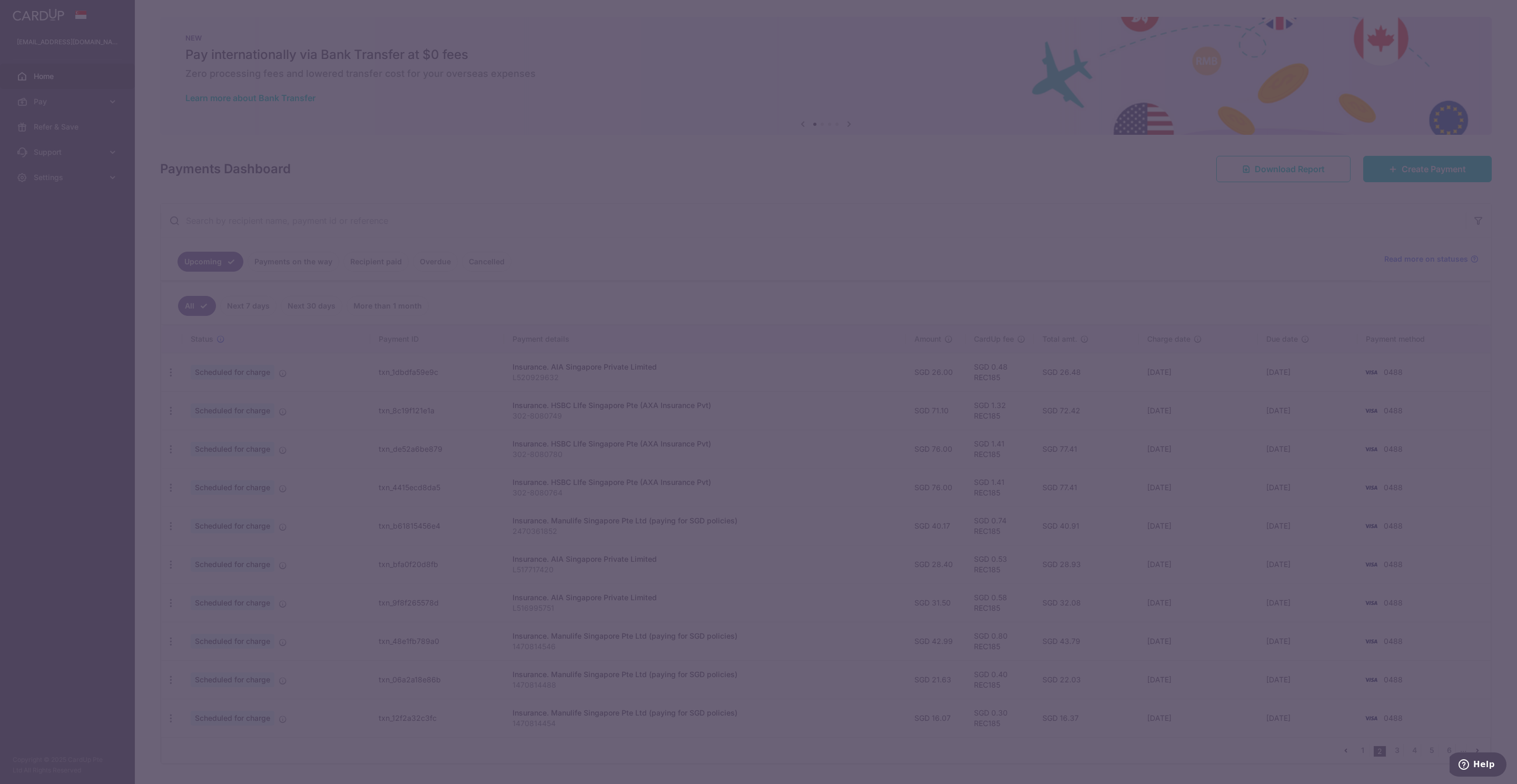
type input "28.40"
type input "[DATE]"
type input "L517717420"
type input "REC185"
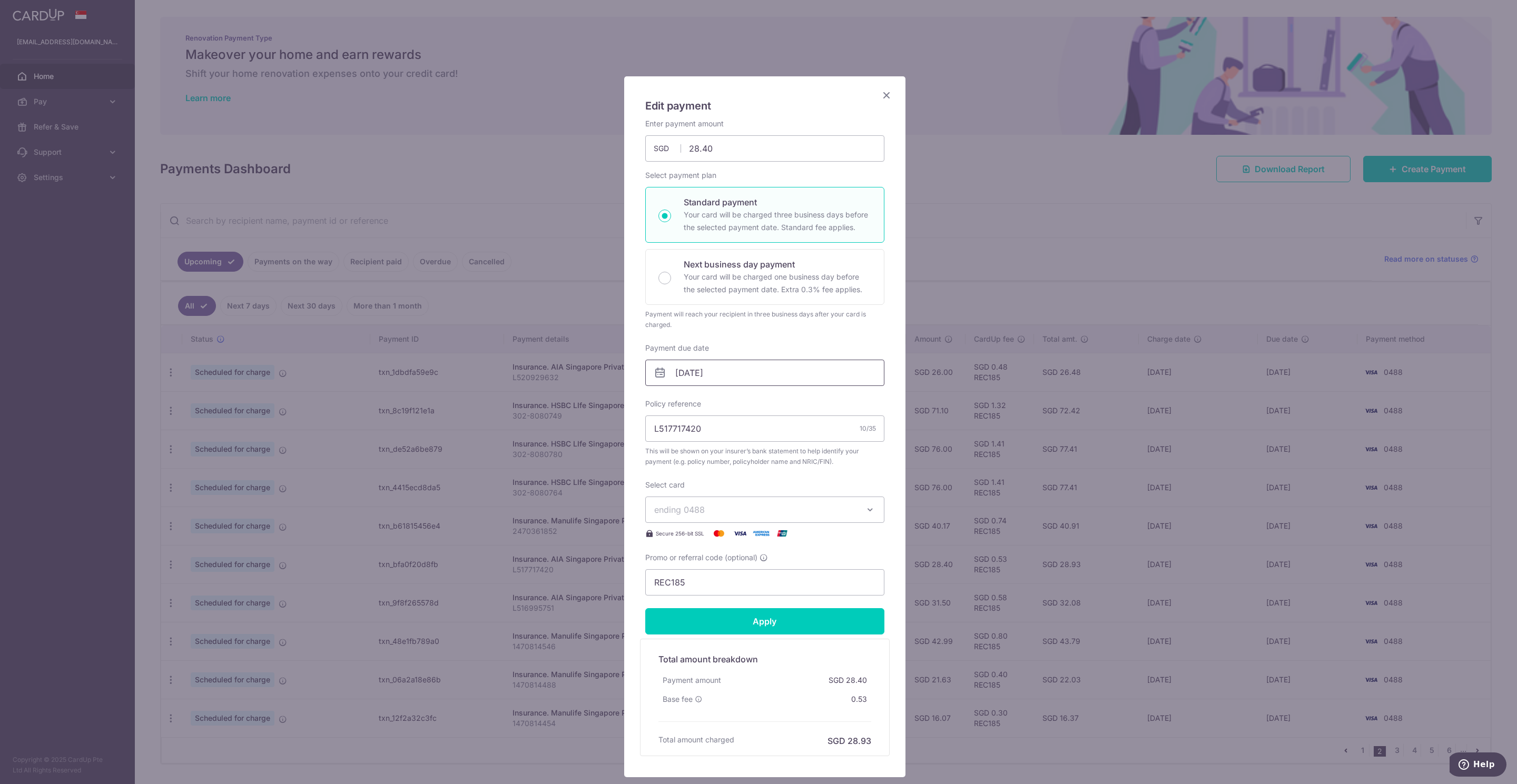
click at [683, 374] on input "[DATE]" at bounding box center [764, 373] width 239 height 26
click at [747, 465] on link "6" at bounding box center [745, 469] width 17 height 17
type input "[DATE]"
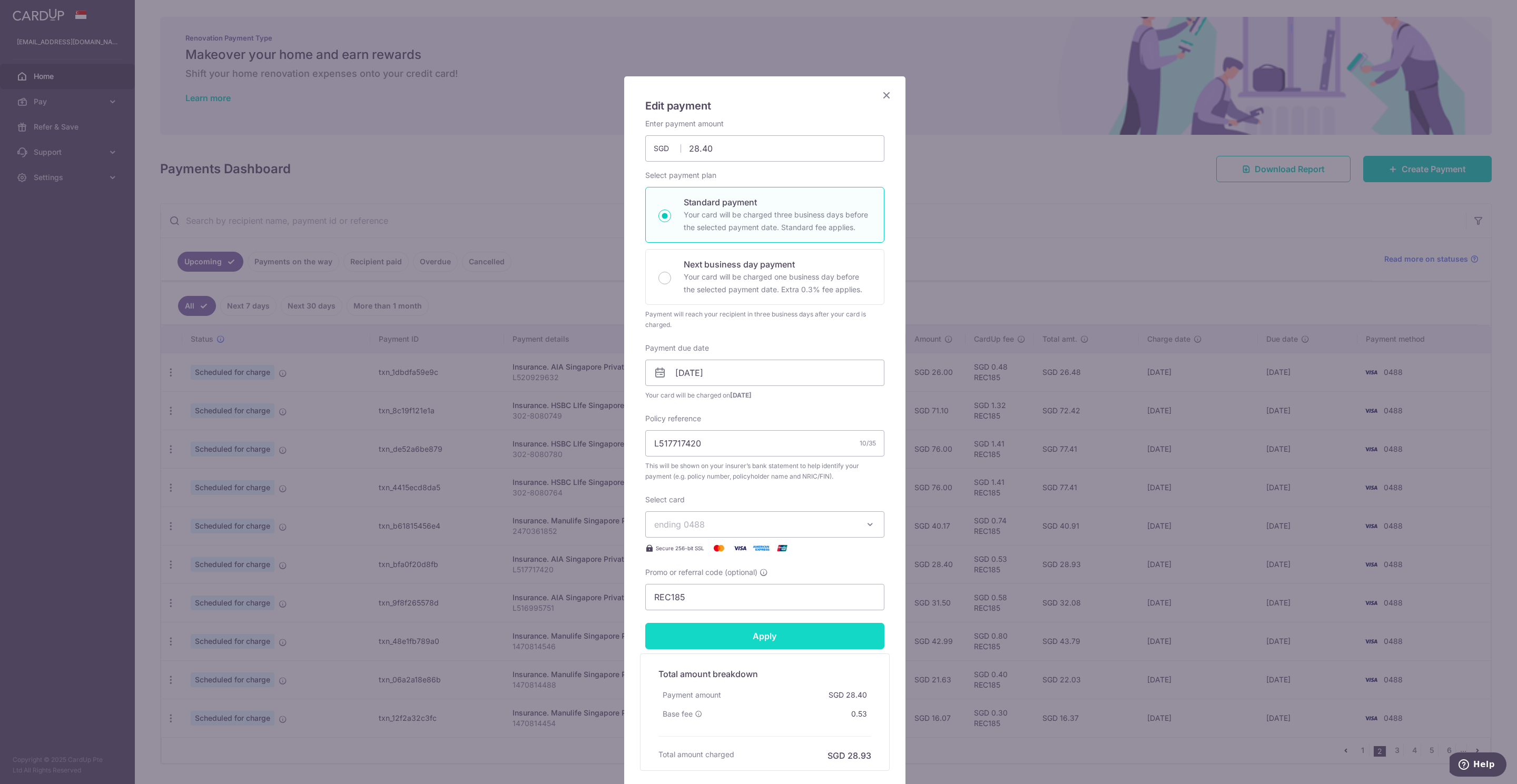
click at [769, 636] on input "Apply" at bounding box center [764, 636] width 239 height 26
type input "Successfully Applied"
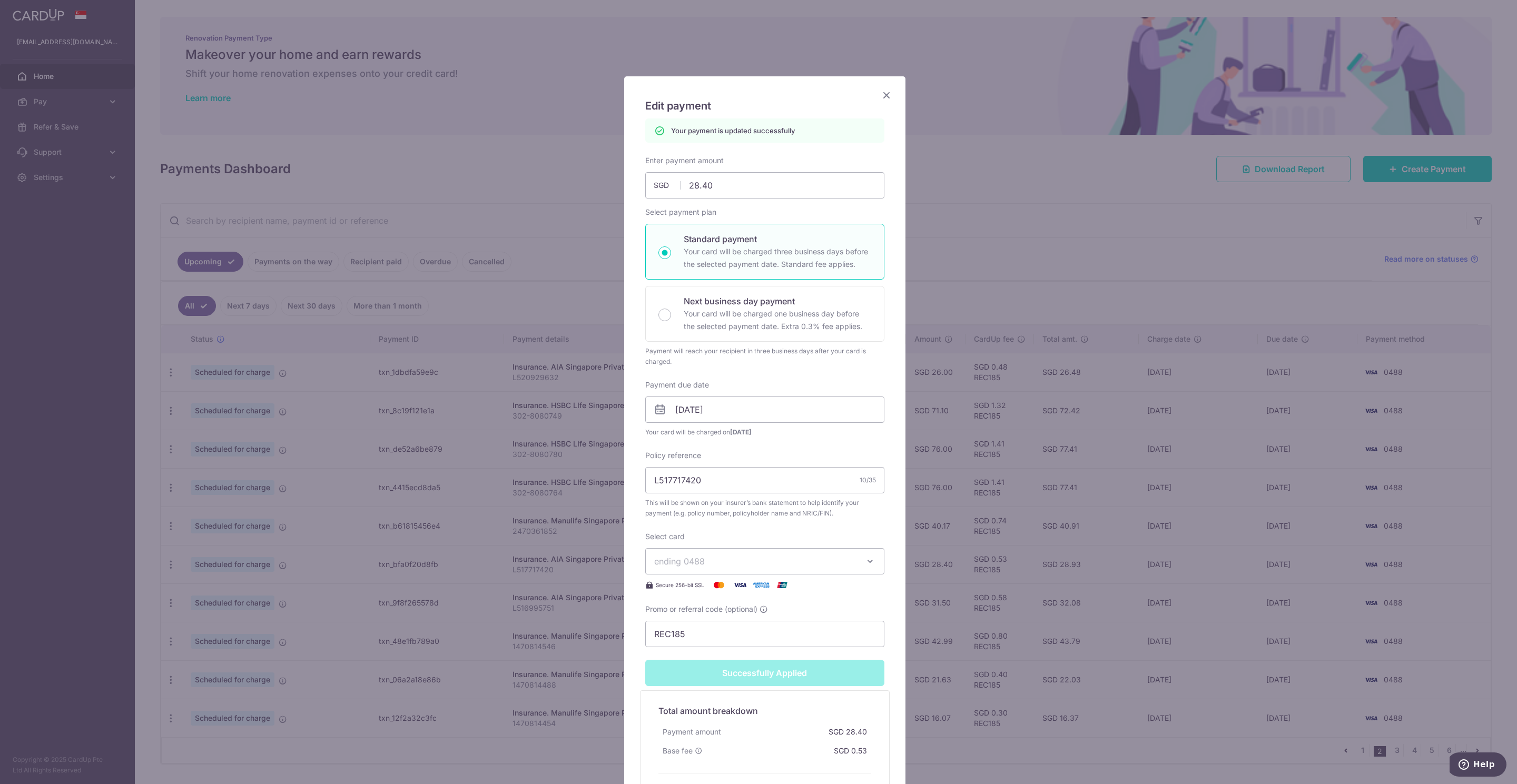
click at [882, 95] on icon "Close" at bounding box center [886, 95] width 13 height 13
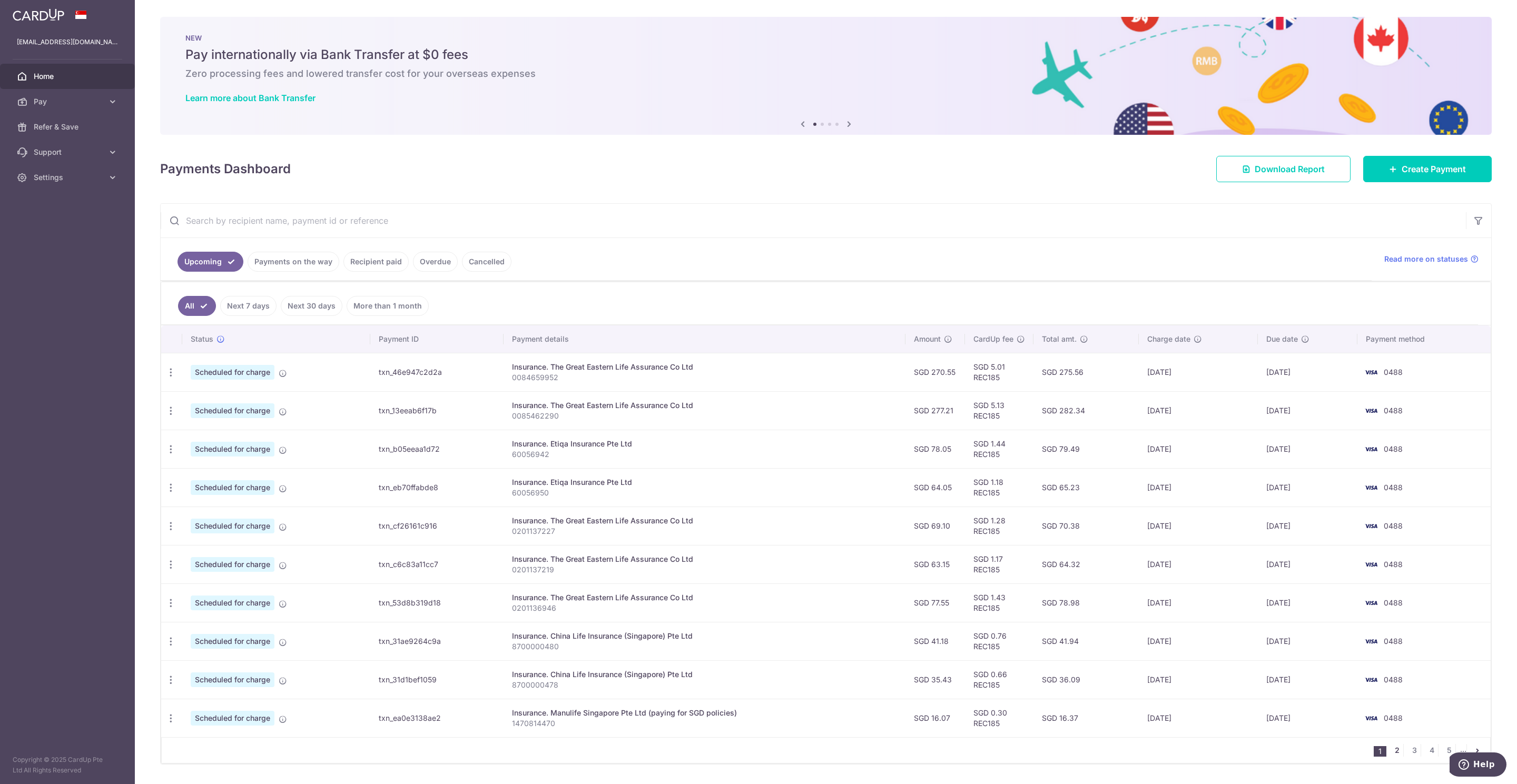
click at [1390, 757] on link "2" at bounding box center [1396, 750] width 13 height 13
click at [171, 607] on icon "button" at bounding box center [171, 603] width 11 height 11
click at [194, 633] on span "Update payment" at bounding box center [227, 631] width 72 height 13
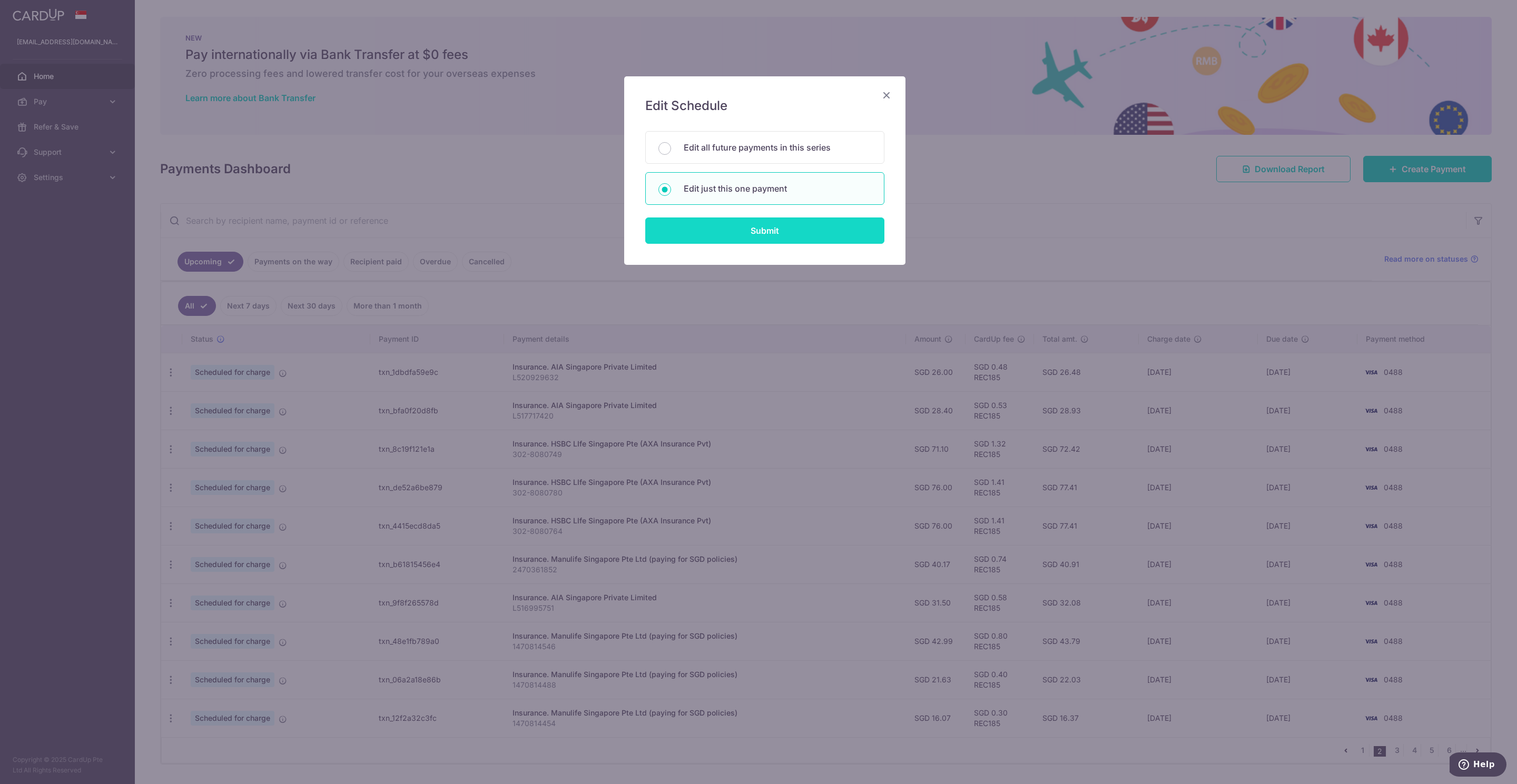
click at [754, 238] on input "Submit" at bounding box center [764, 231] width 239 height 26
radio input "true"
type input "31.50"
type input "[DATE]"
type input "L516995751"
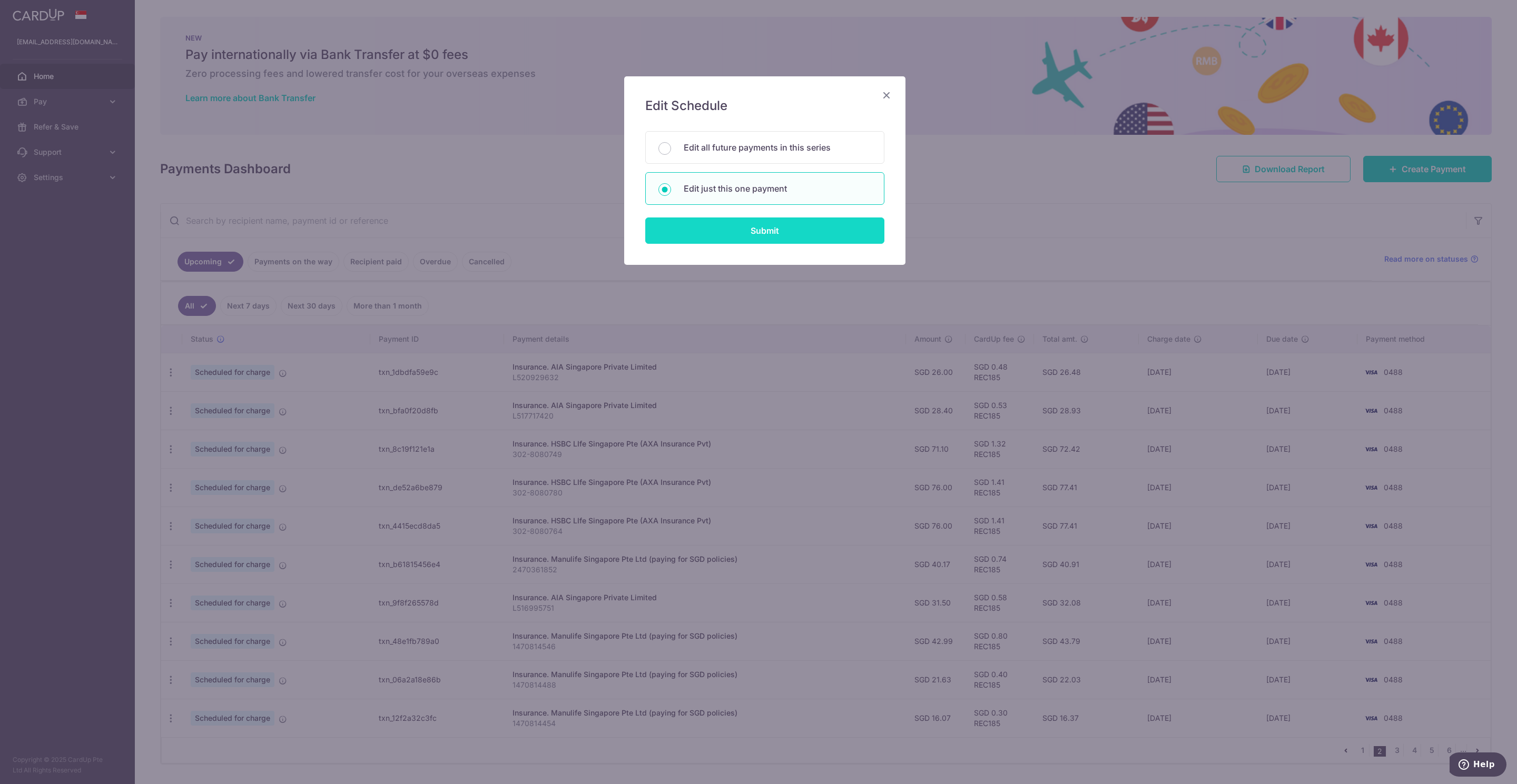
type input "REC185"
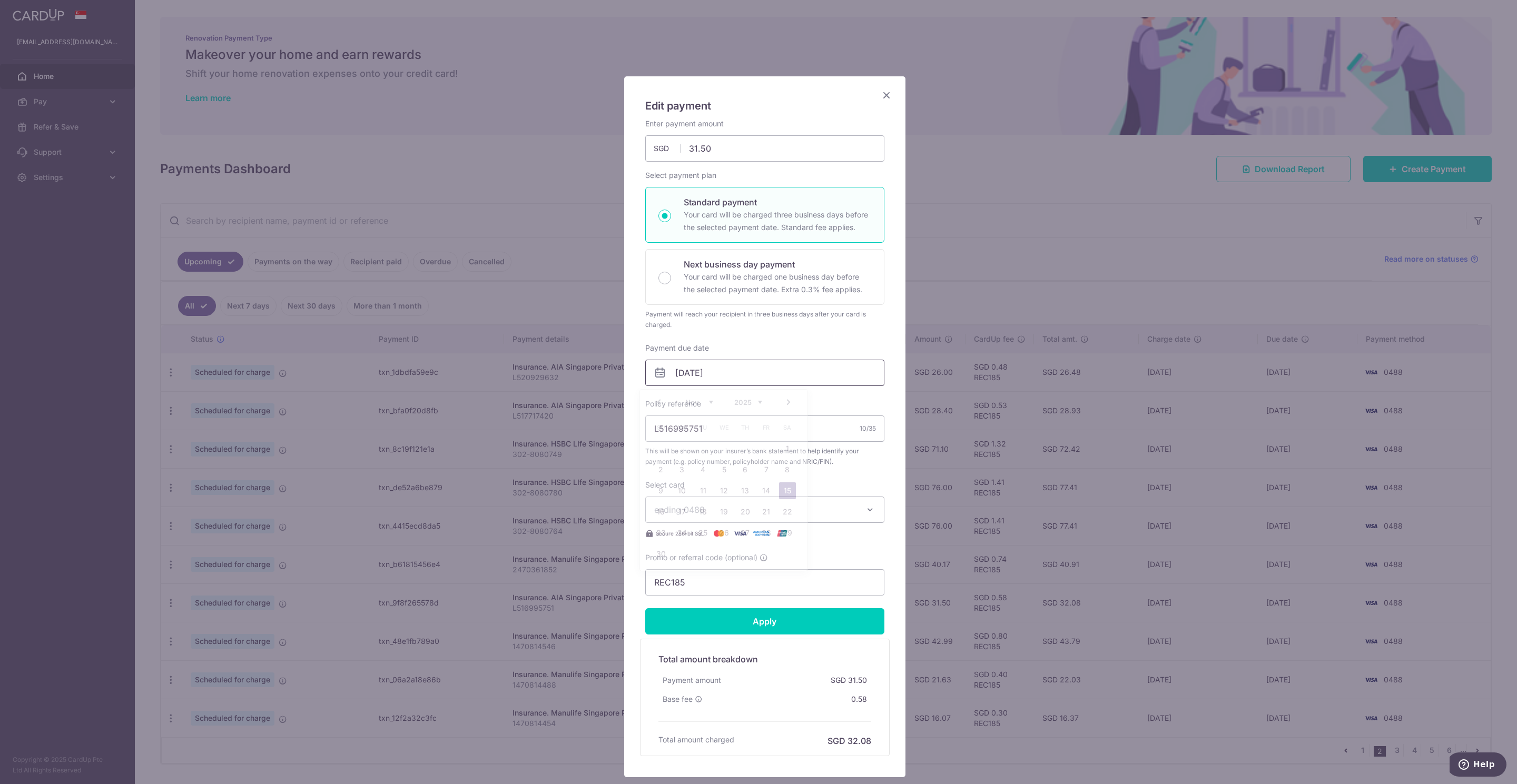
click at [679, 373] on input "[DATE]" at bounding box center [764, 373] width 239 height 26
click at [743, 468] on link "6" at bounding box center [745, 469] width 17 height 17
type input "[DATE]"
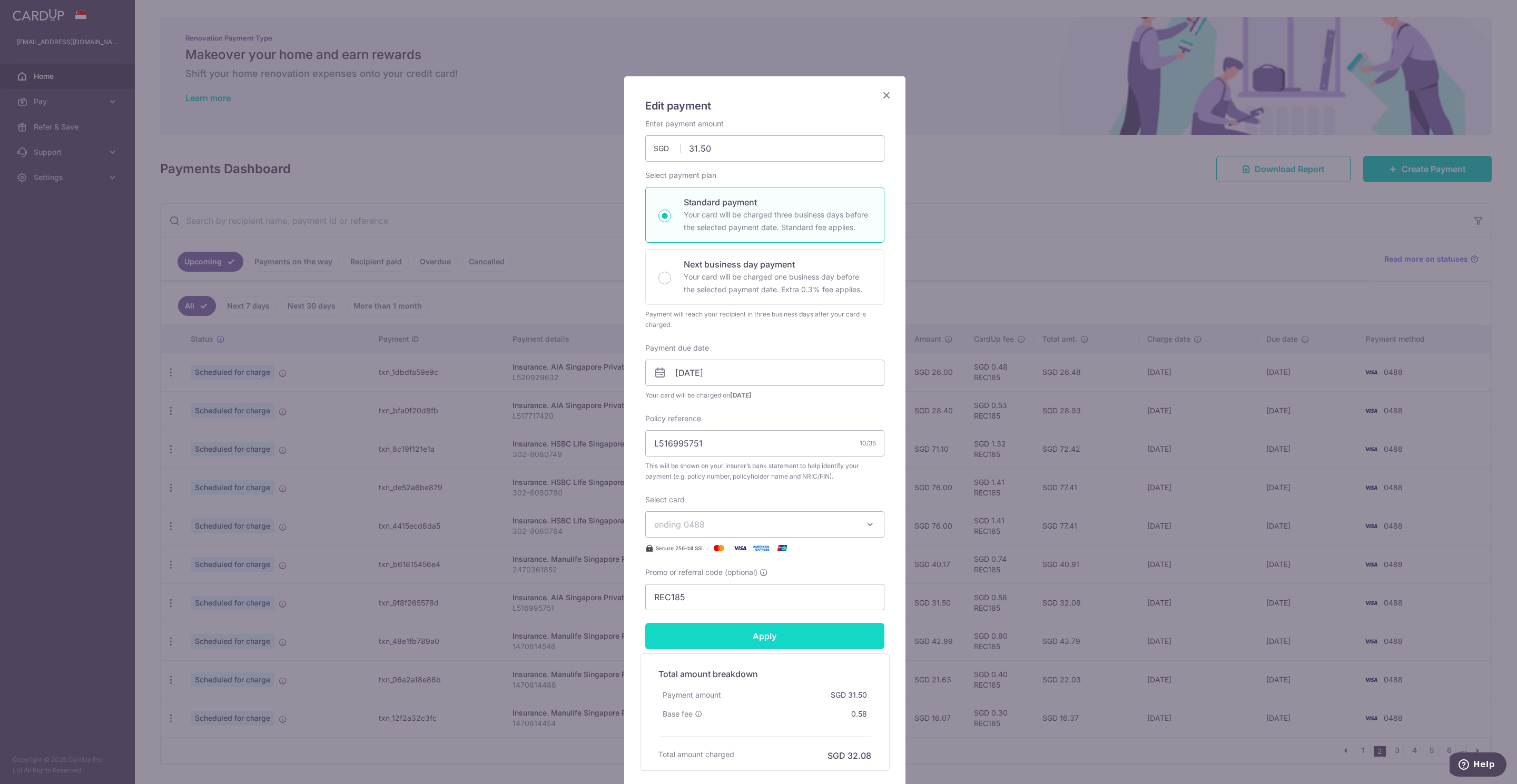
click at [756, 637] on input "Apply" at bounding box center [764, 636] width 239 height 26
type input "Successfully Applied"
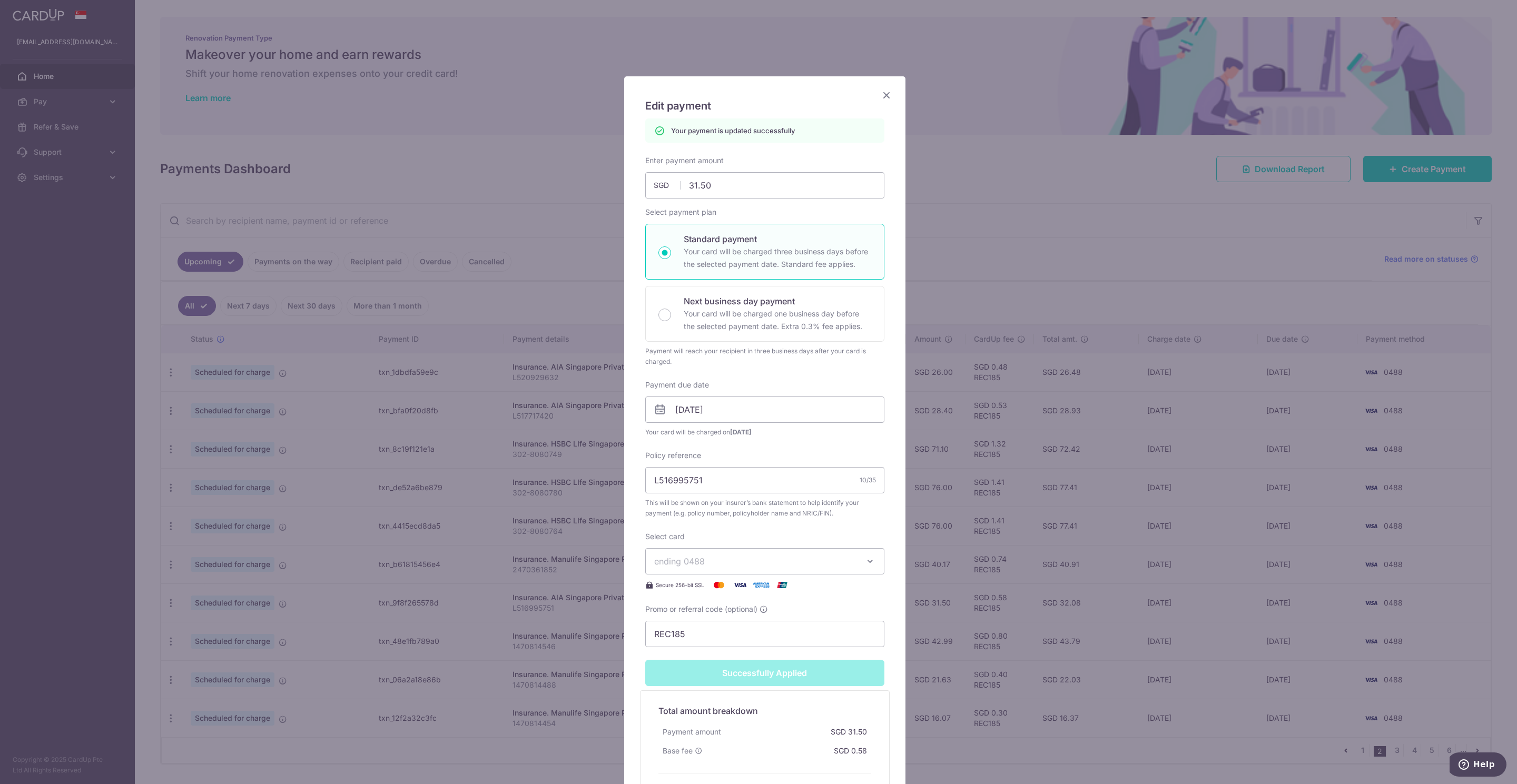
click at [881, 97] on icon "Close" at bounding box center [886, 95] width 13 height 13
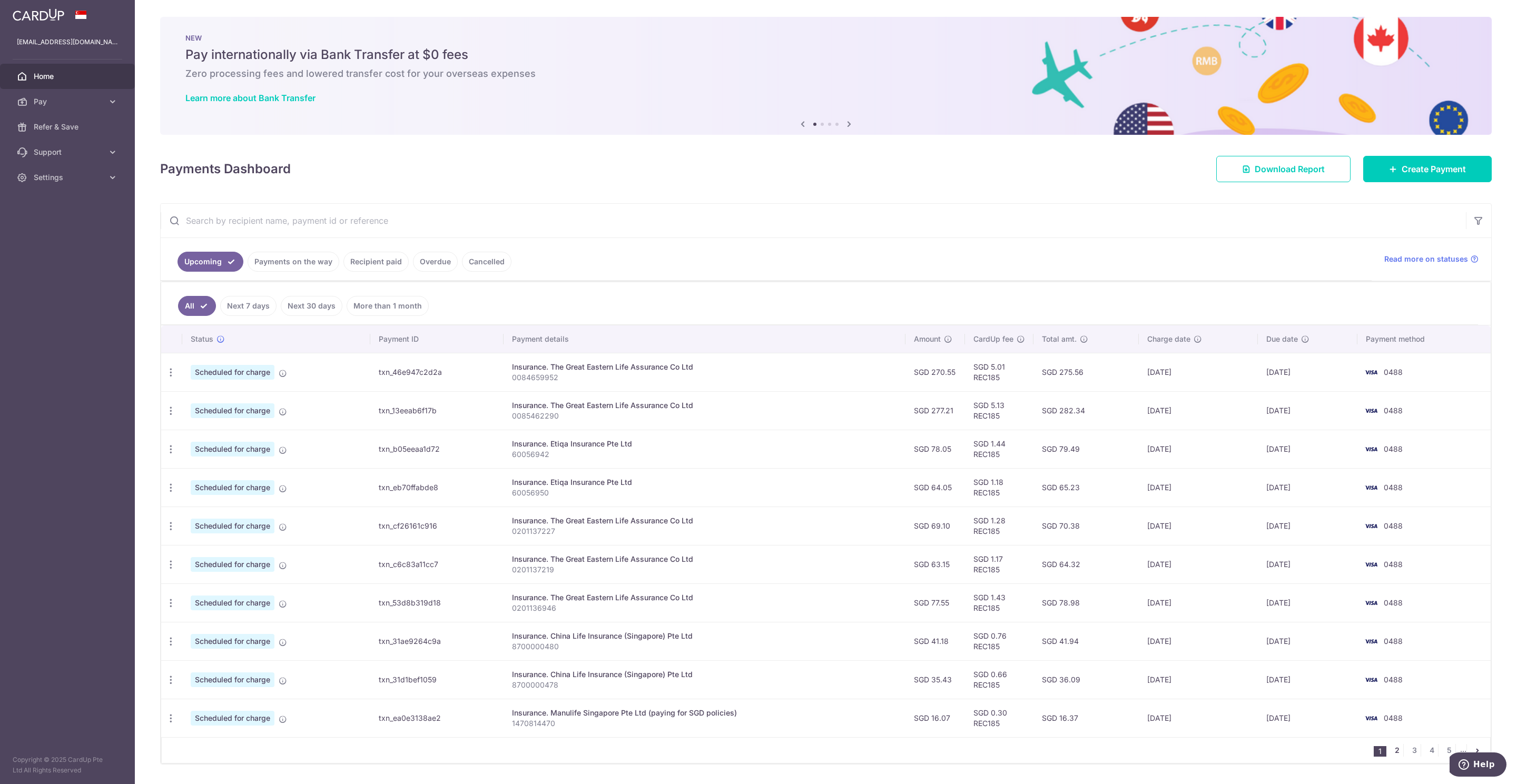
click at [1390, 755] on link "2" at bounding box center [1396, 750] width 13 height 13
click at [168, 647] on icon "button" at bounding box center [171, 642] width 11 height 11
click at [214, 676] on span "Update payment" at bounding box center [227, 670] width 72 height 13
radio input "true"
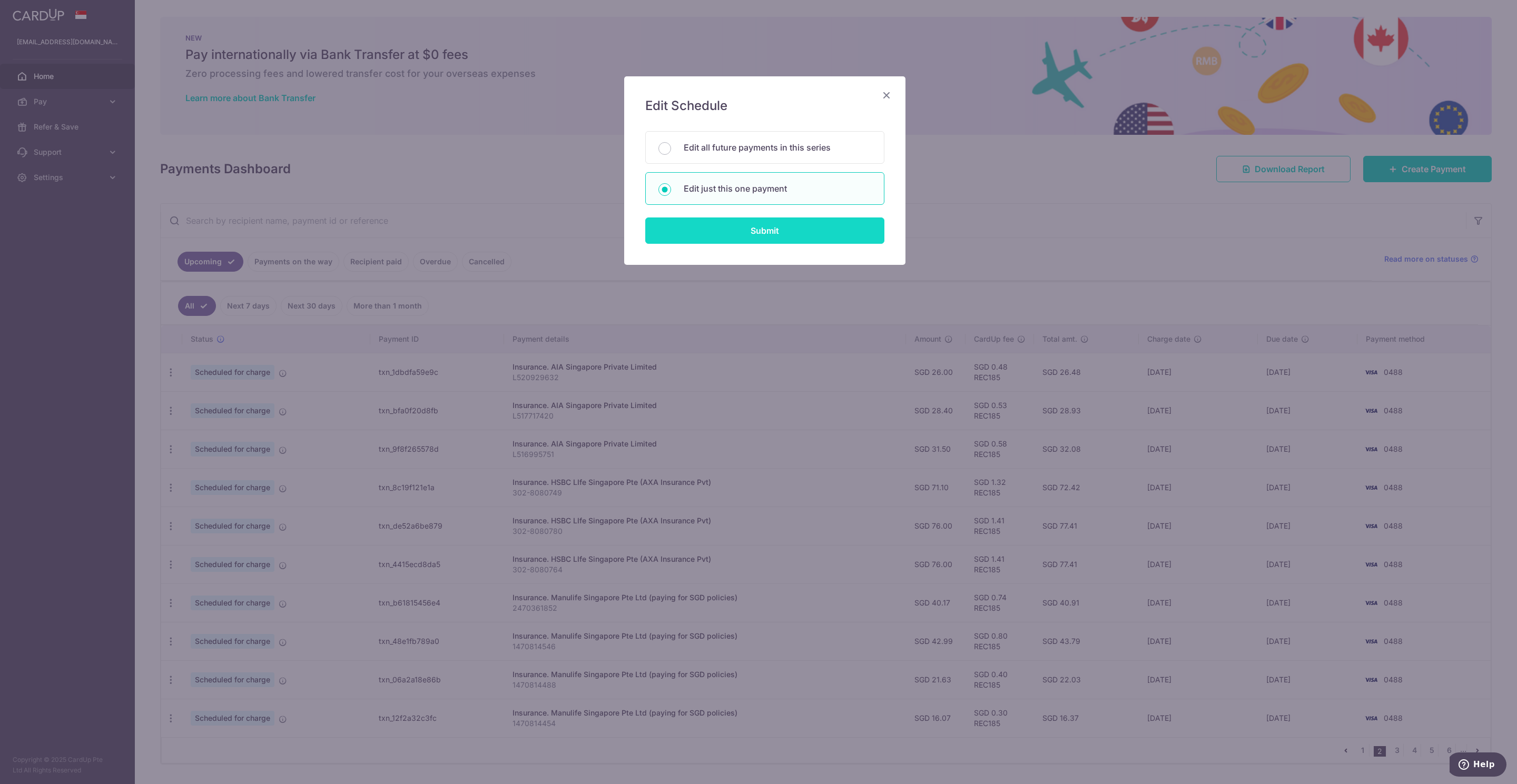
click at [782, 232] on input "Submit" at bounding box center [764, 231] width 239 height 26
radio input "true"
type input "42.99"
type input "[DATE]"
type input "1470814546"
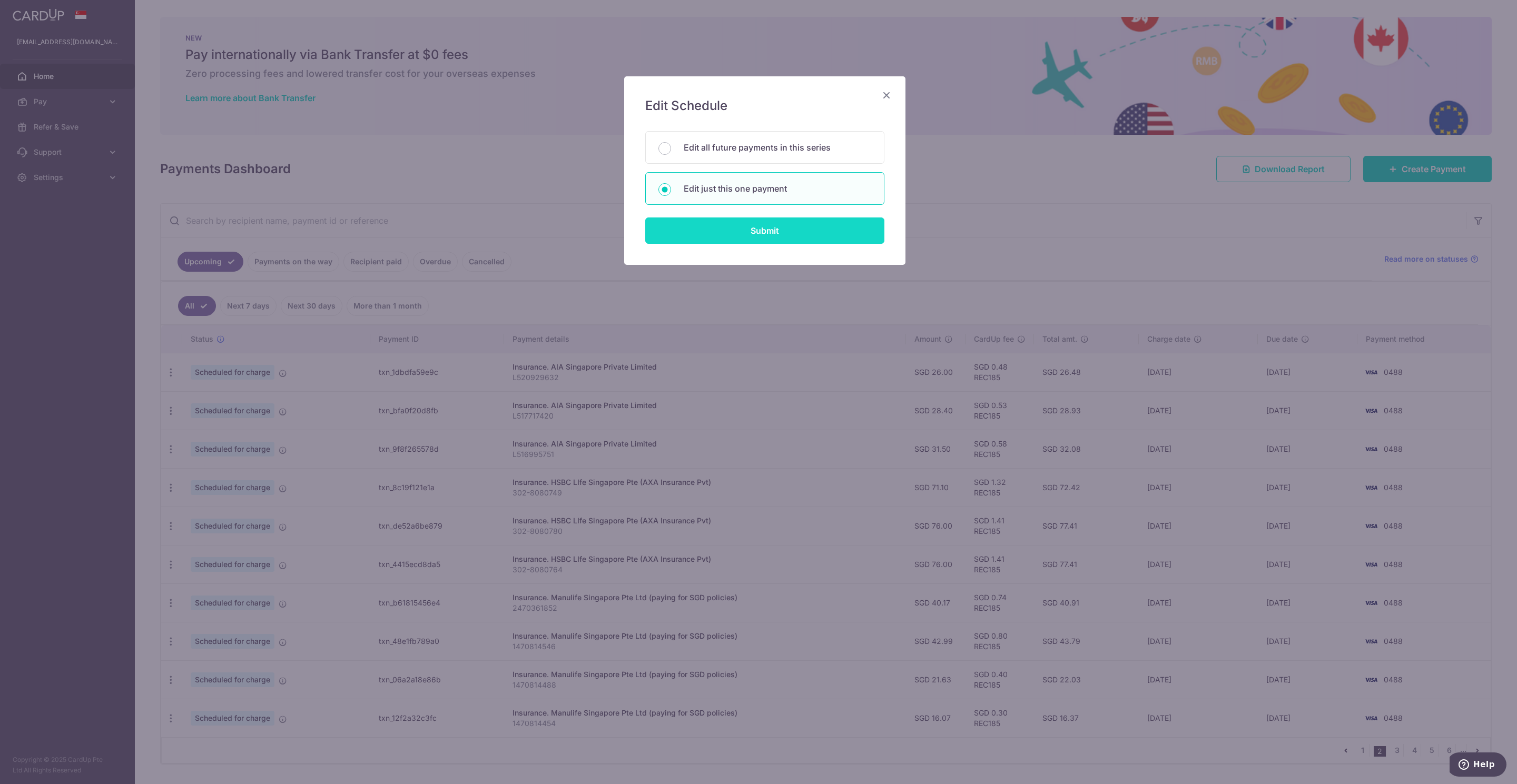
type input "REC185"
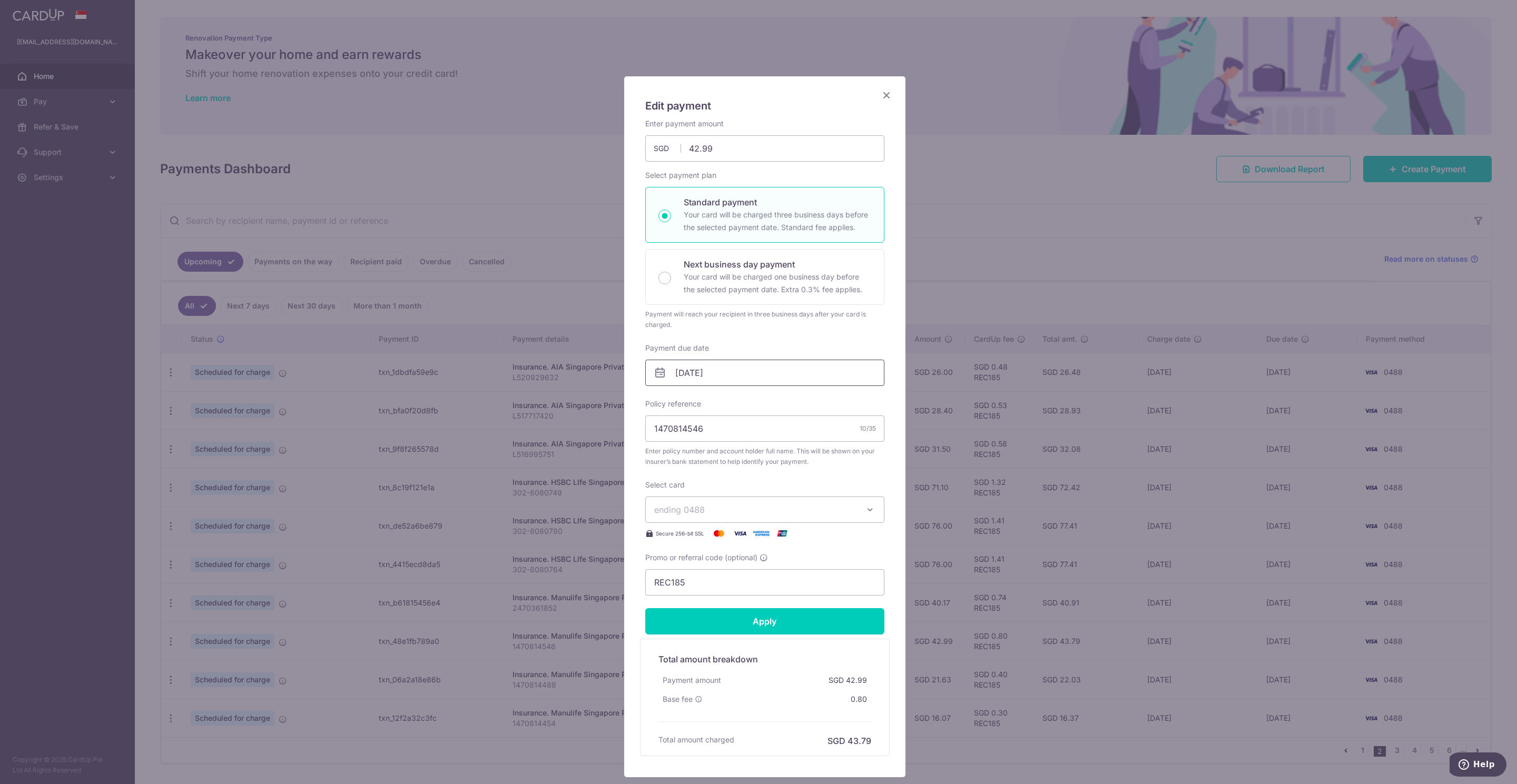
click at [692, 377] on input "[DATE]" at bounding box center [764, 373] width 239 height 26
click at [745, 468] on link "6" at bounding box center [745, 469] width 17 height 17
type input "[DATE]"
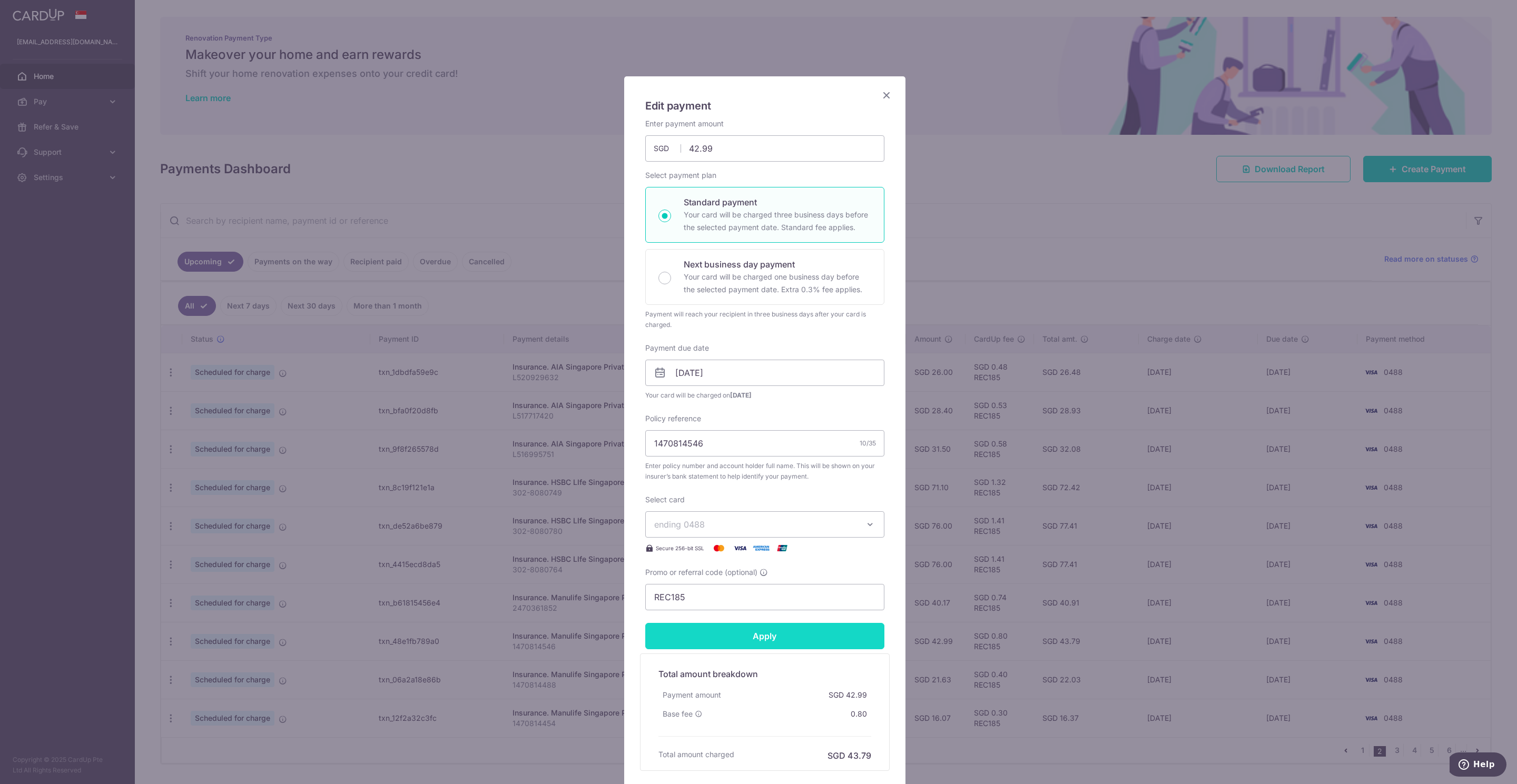
click at [757, 642] on input "Apply" at bounding box center [764, 636] width 239 height 26
type input "Successfully Applied"
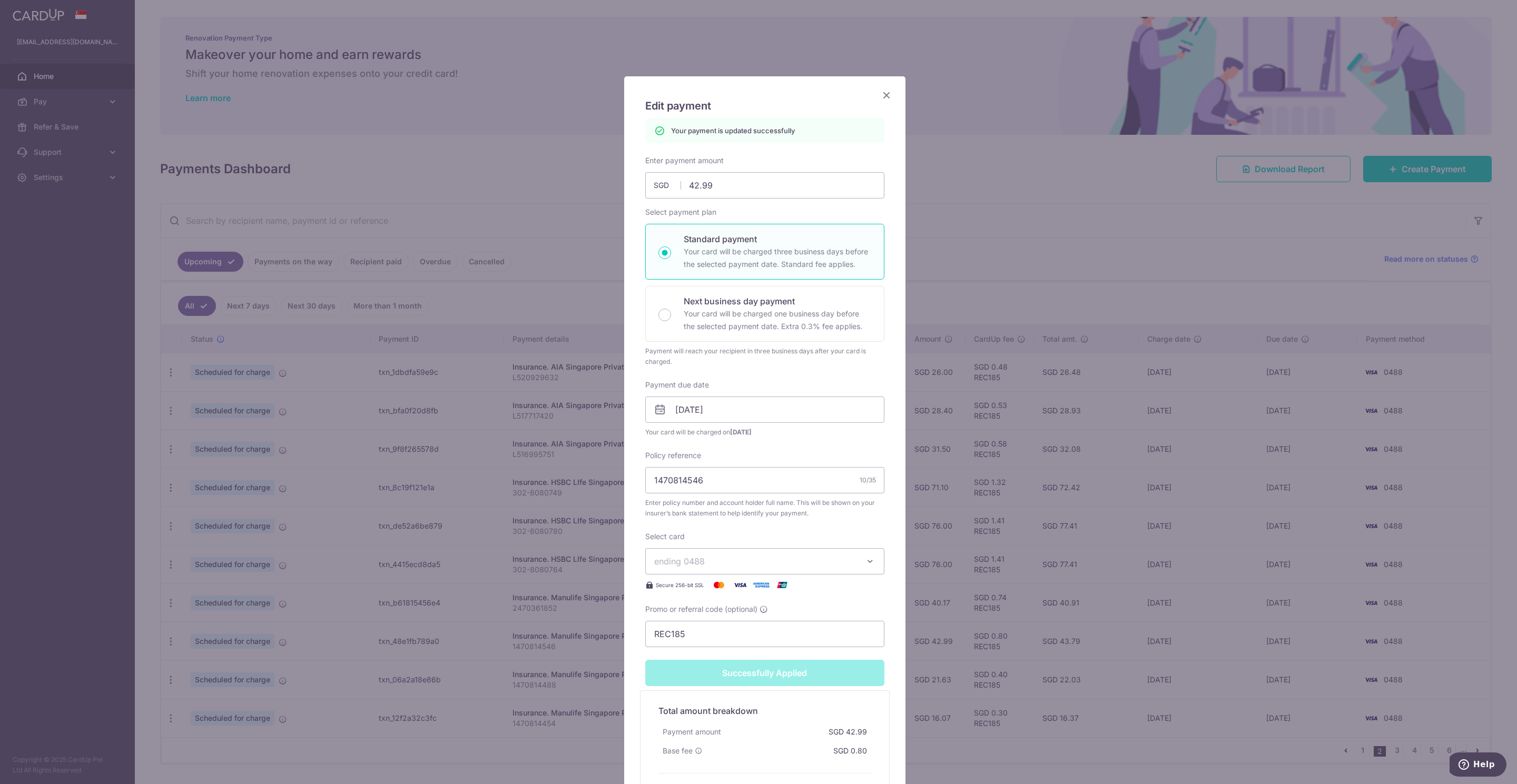
click at [880, 91] on icon "Close" at bounding box center [886, 95] width 13 height 13
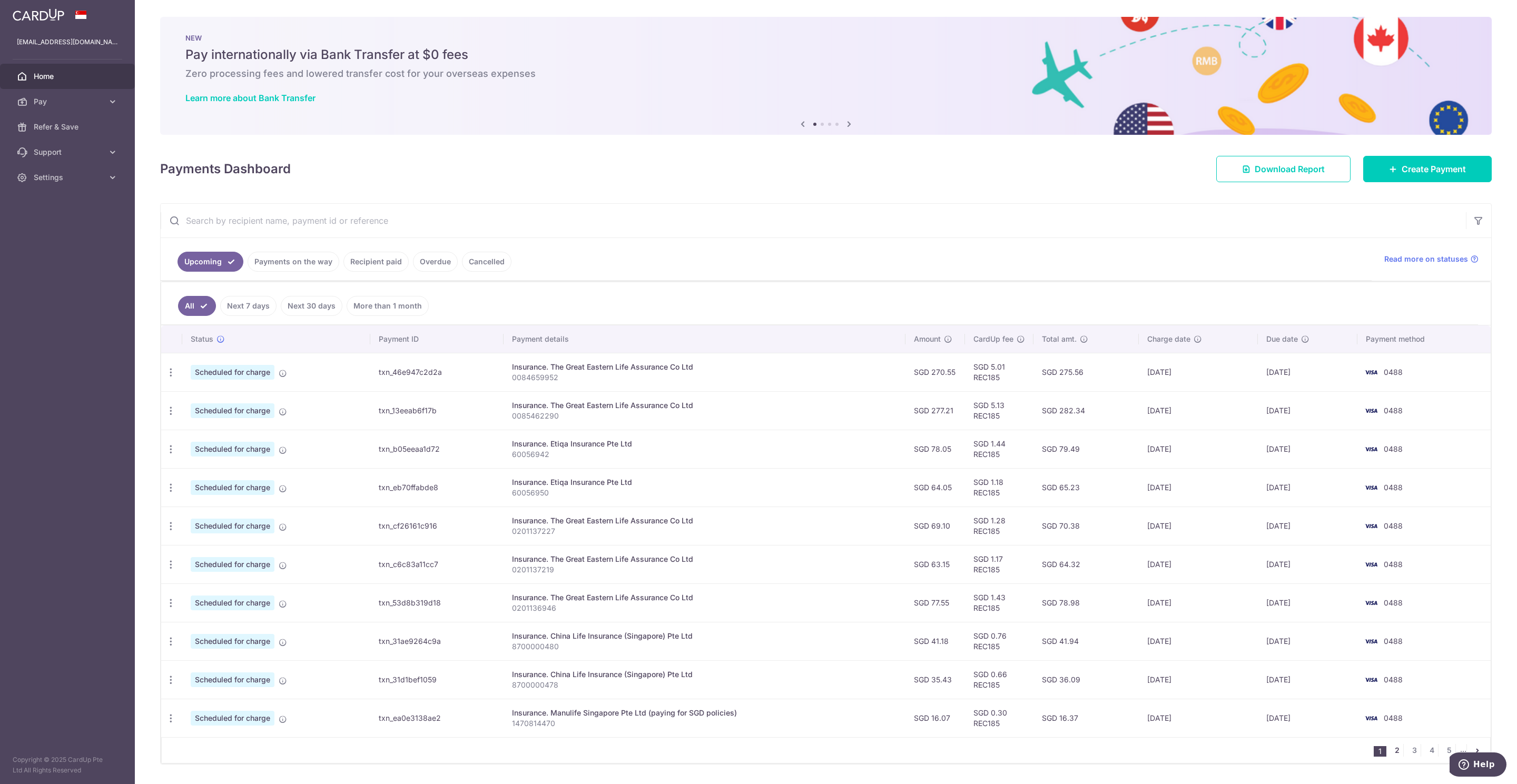
click at [1390, 754] on link "2" at bounding box center [1396, 750] width 13 height 13
click at [174, 685] on icon "button" at bounding box center [171, 680] width 11 height 11
click at [206, 713] on span "Update payment" at bounding box center [227, 708] width 72 height 13
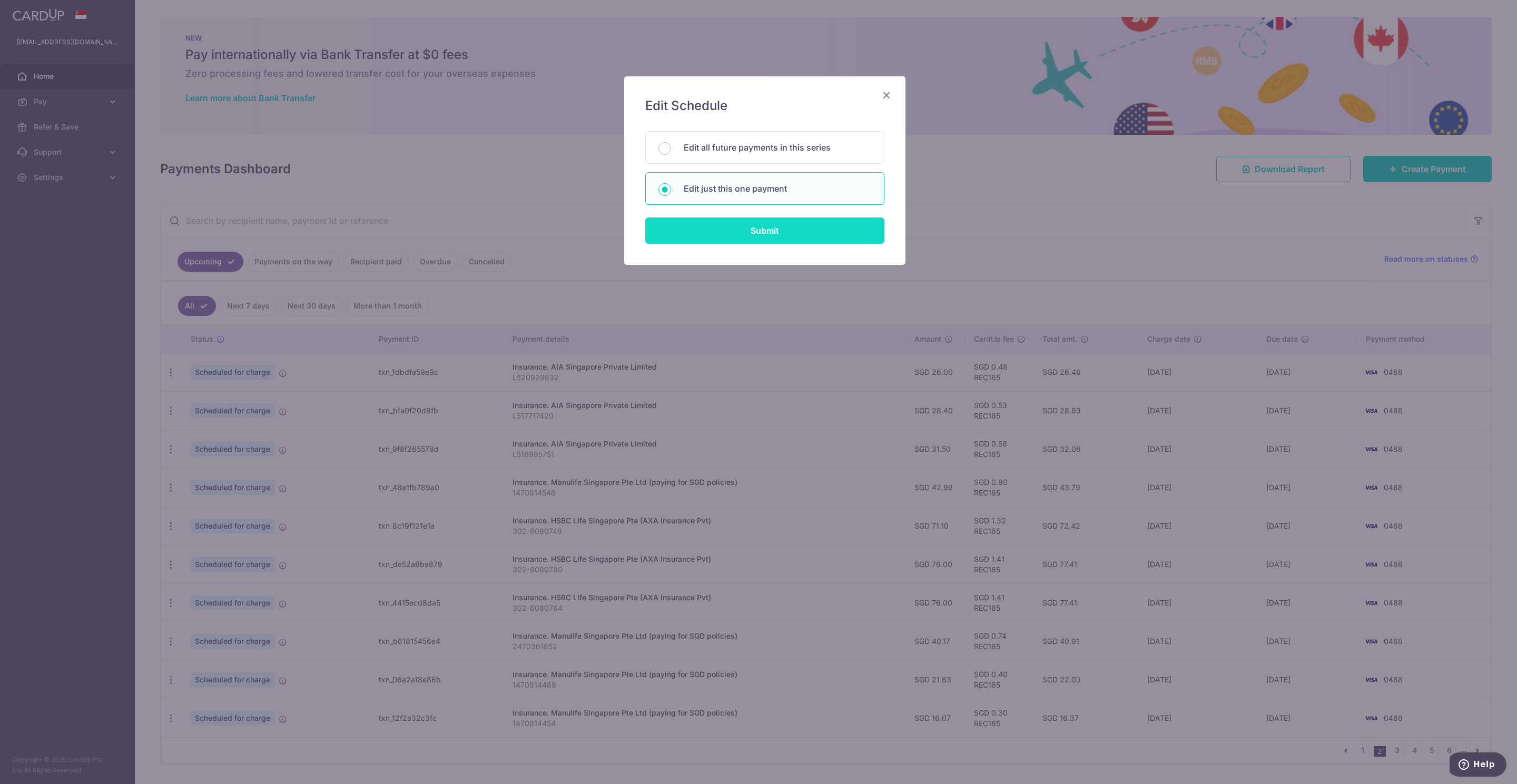
click at [778, 235] on input "Submit" at bounding box center [764, 231] width 239 height 26
radio input "true"
type input "21.63"
type input "[DATE]"
type input "1470814488"
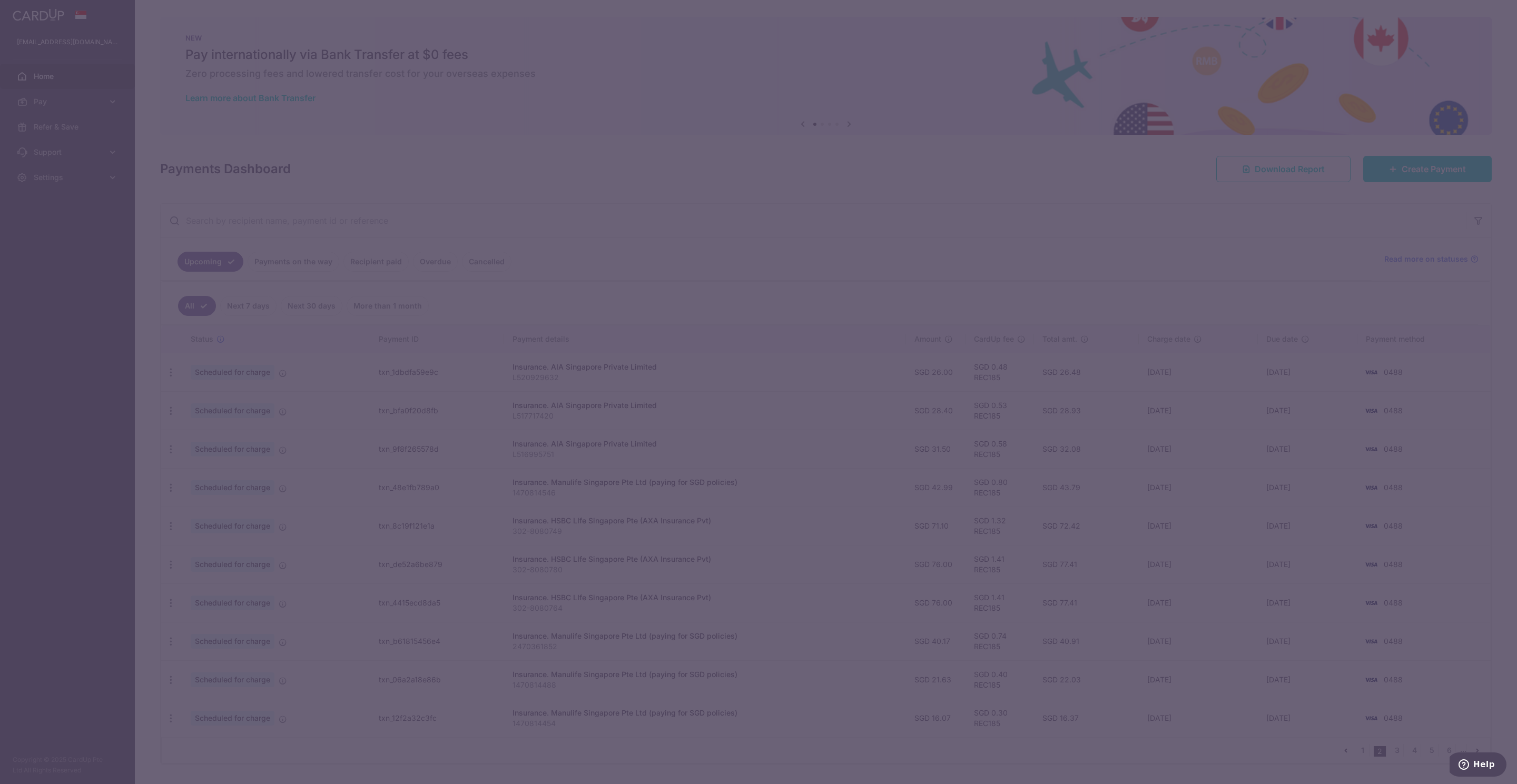
type input "REC185"
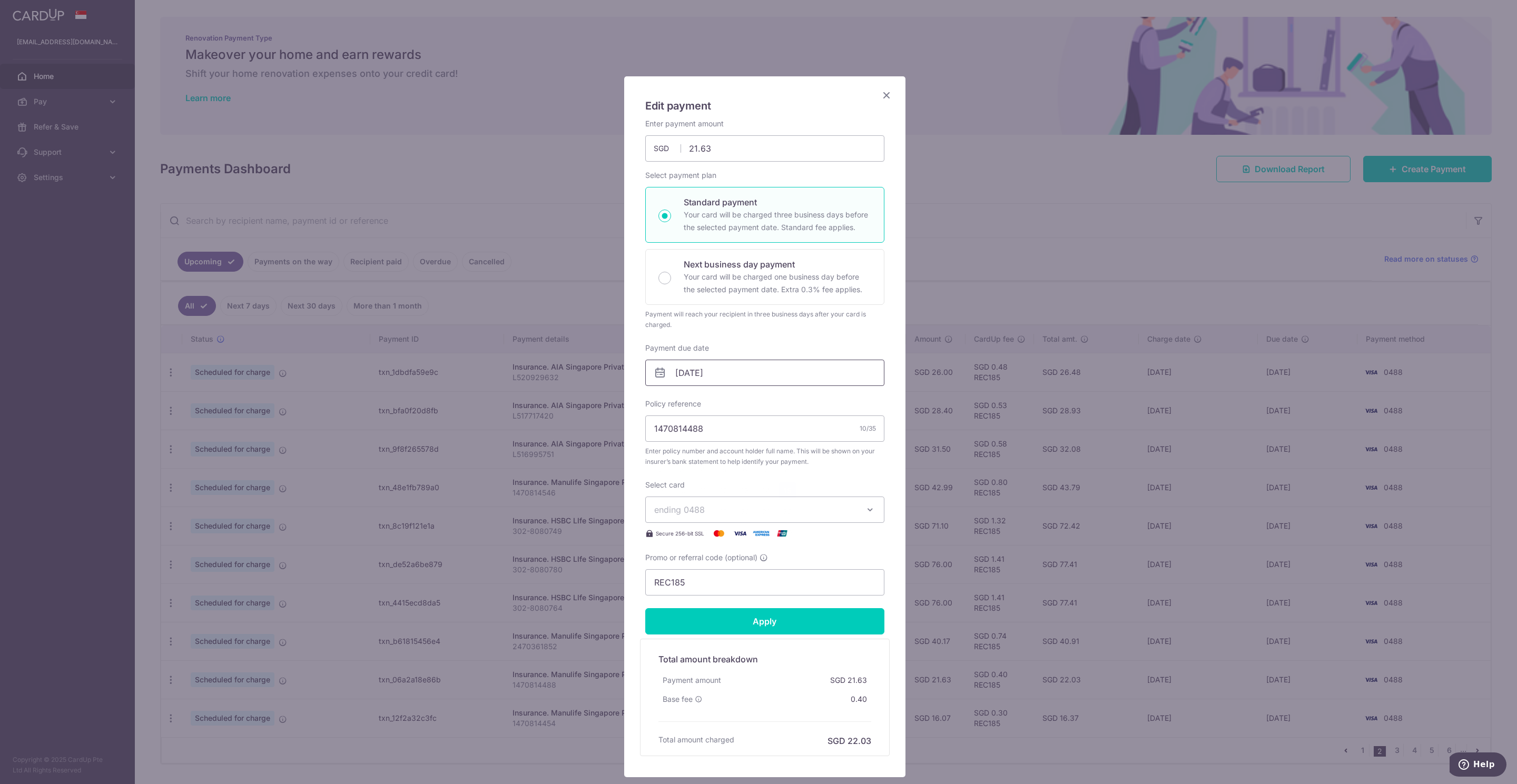
click at [700, 375] on input "[DATE]" at bounding box center [764, 373] width 239 height 26
click at [743, 471] on link "6" at bounding box center [745, 469] width 17 height 17
type input "[DATE]"
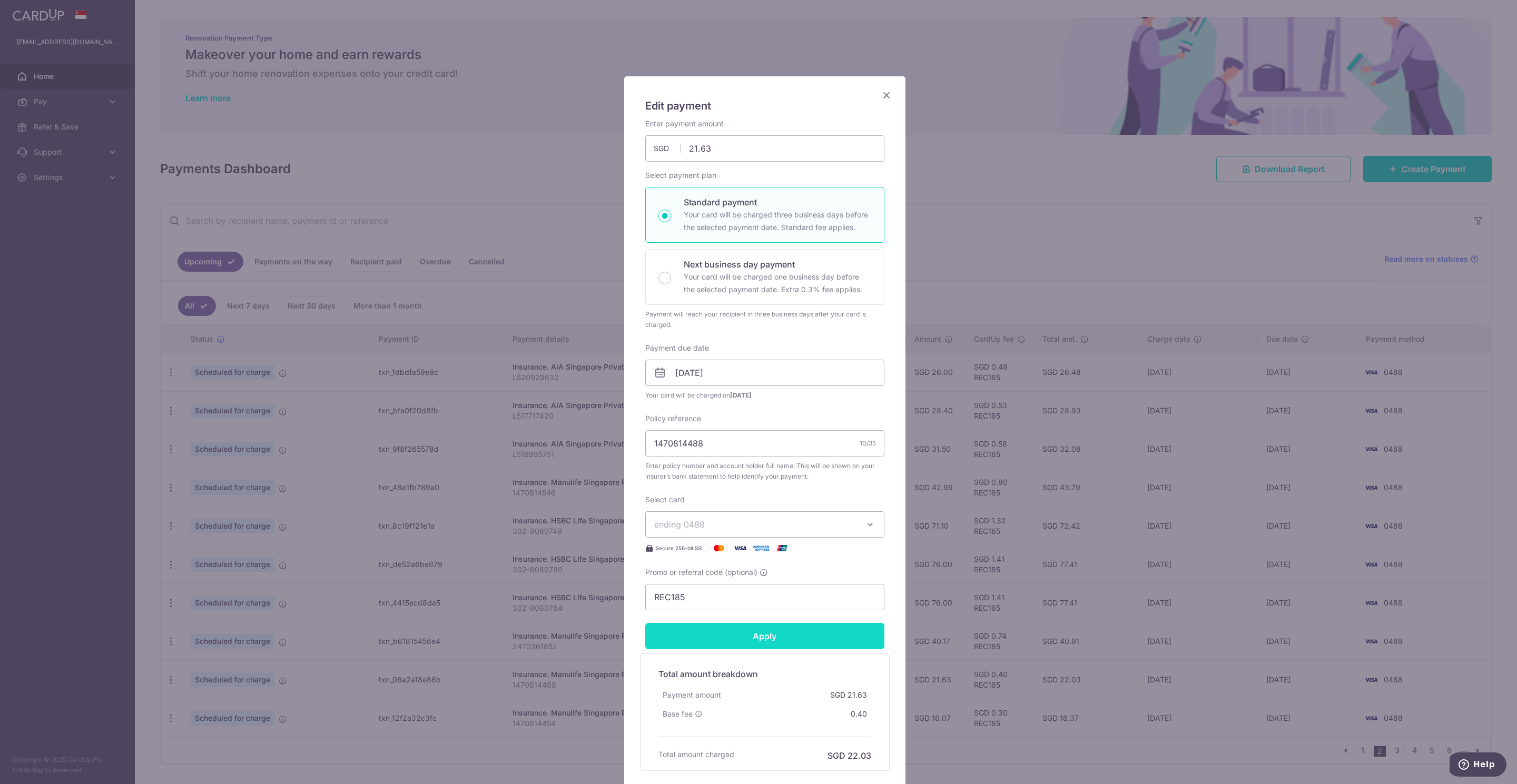
click at [766, 640] on input "Apply" at bounding box center [764, 636] width 239 height 26
type input "Successfully Applied"
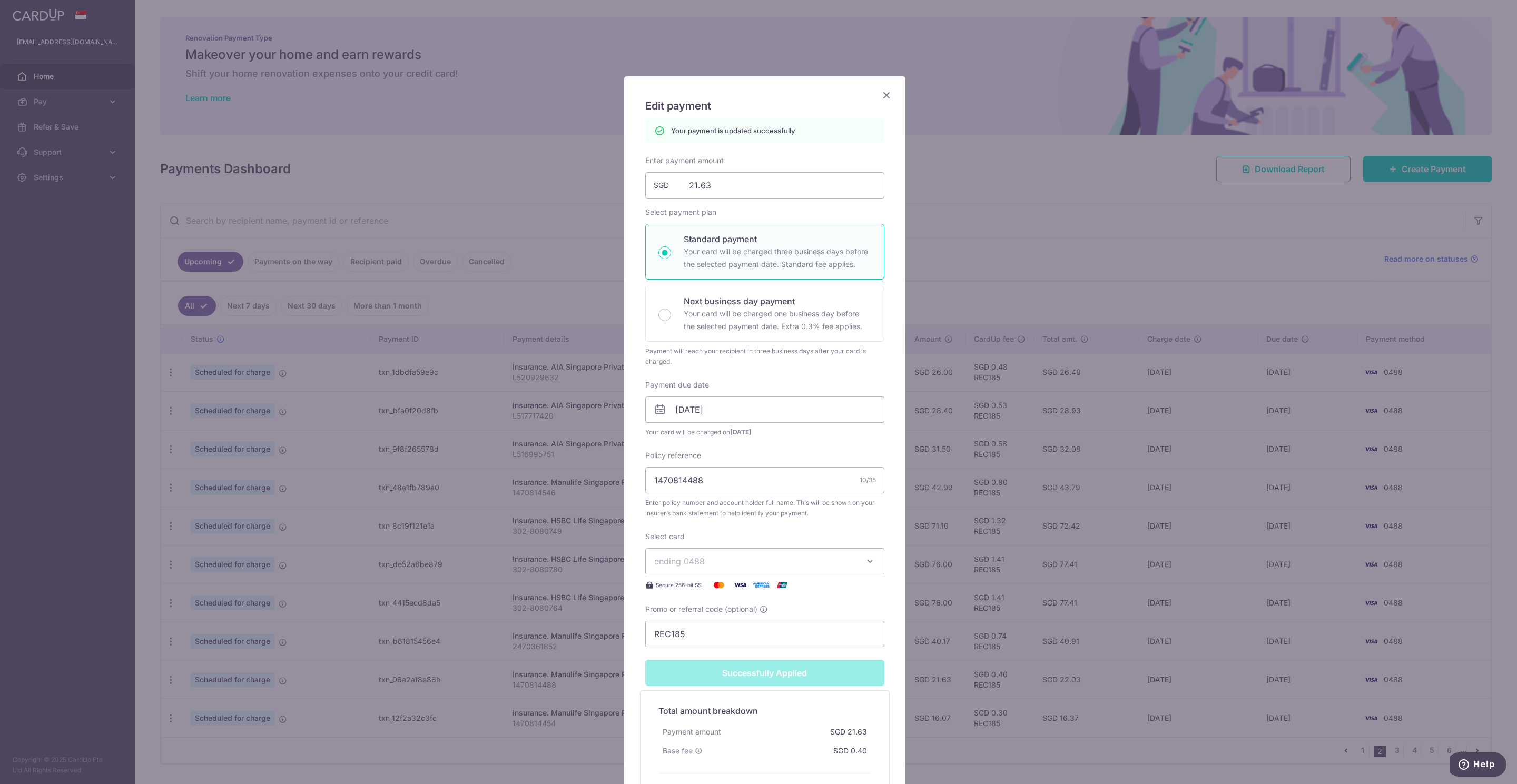
click at [888, 100] on div "Edit payment By clicking apply, you will make changes to all payments to Manuli…" at bounding box center [764, 452] width 281 height 752
click at [883, 97] on icon "Close" at bounding box center [886, 95] width 13 height 13
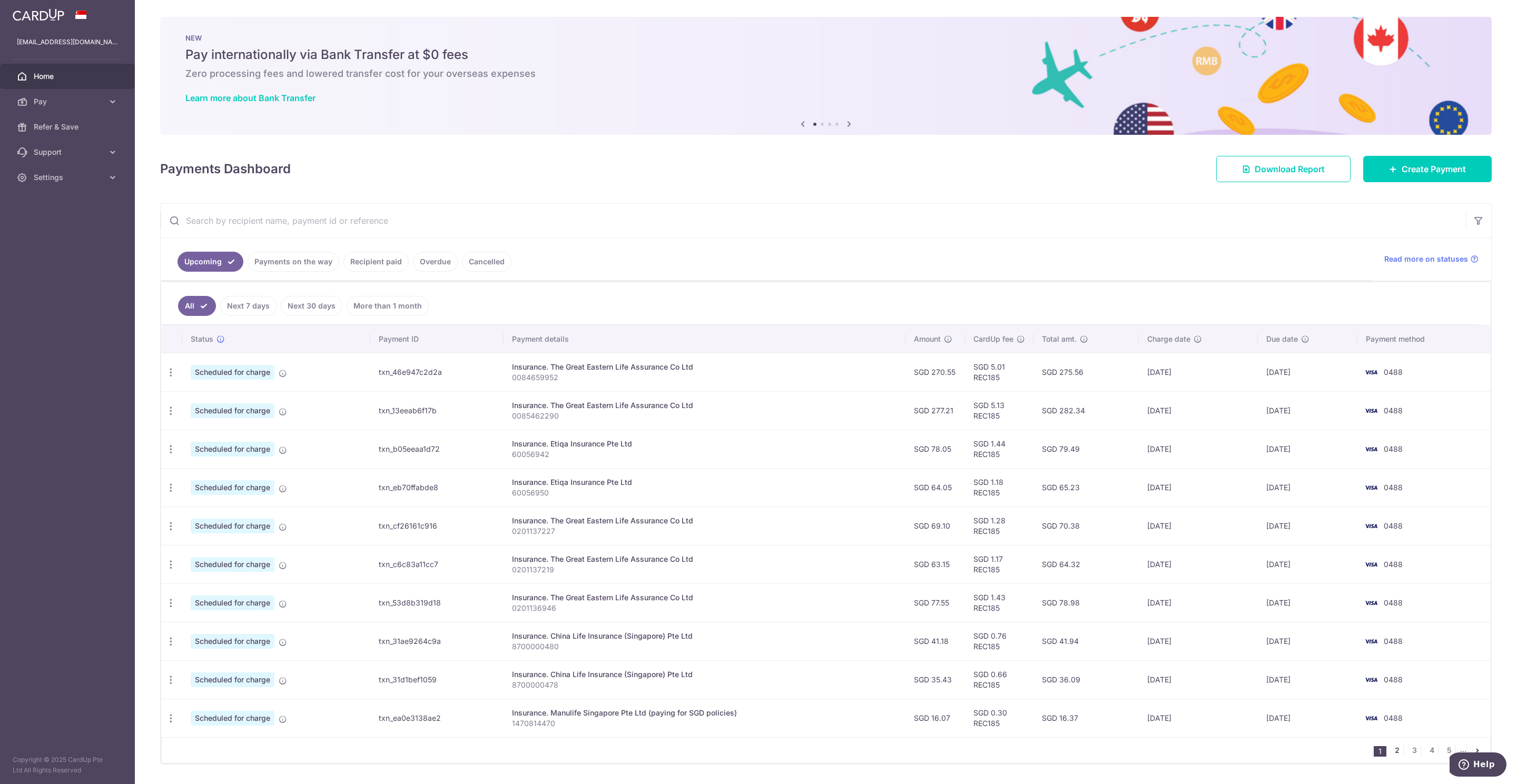
click at [1390, 755] on link "2" at bounding box center [1396, 750] width 13 height 13
click at [167, 724] on icon "button" at bounding box center [171, 718] width 11 height 11
click at [189, 754] on link "Update payment" at bounding box center [216, 747] width 110 height 25
radio input "true"
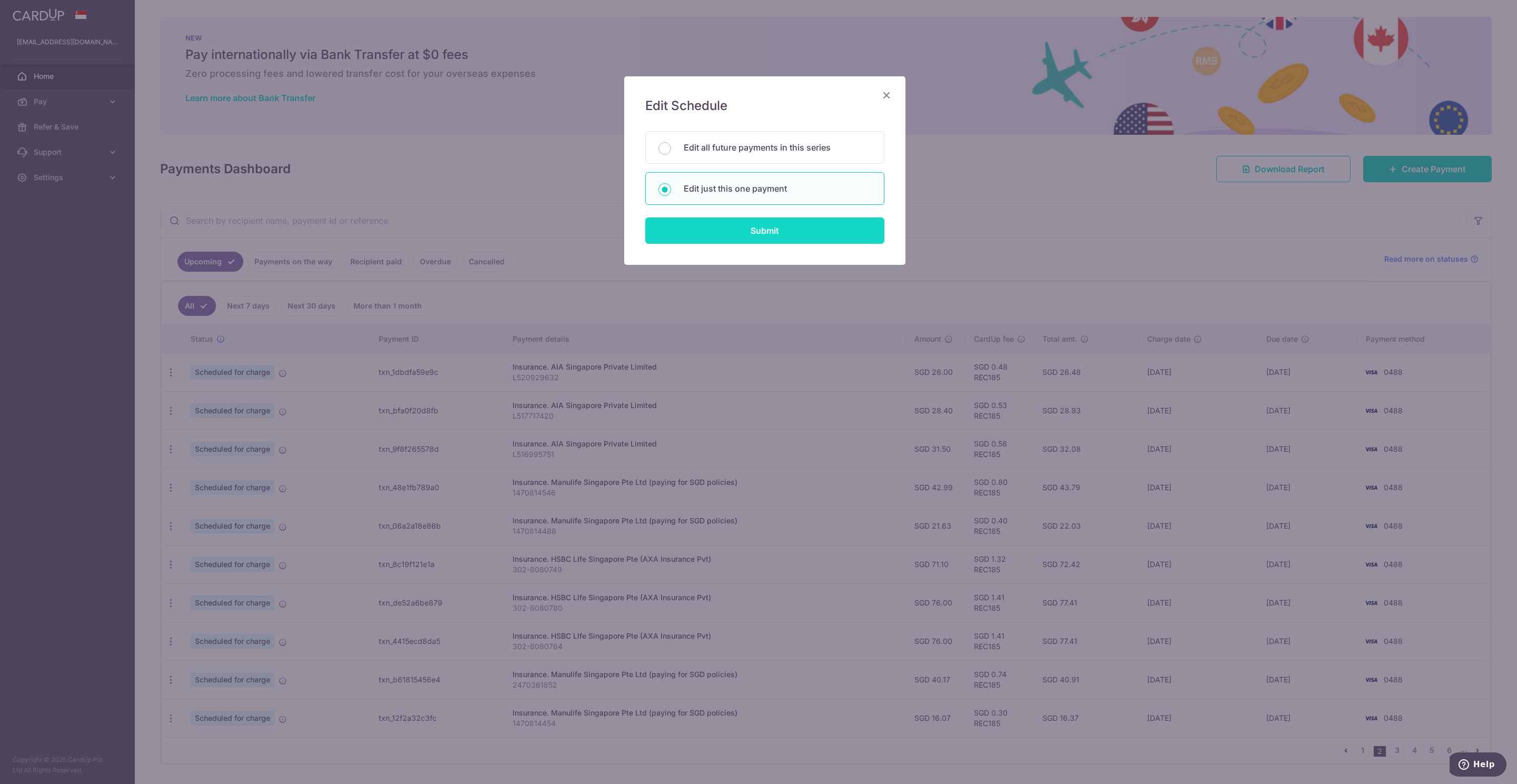
click at [747, 232] on input "Submit" at bounding box center [764, 231] width 239 height 26
radio input "true"
type input "16.07"
type input "[DATE]"
type input "1470814454"
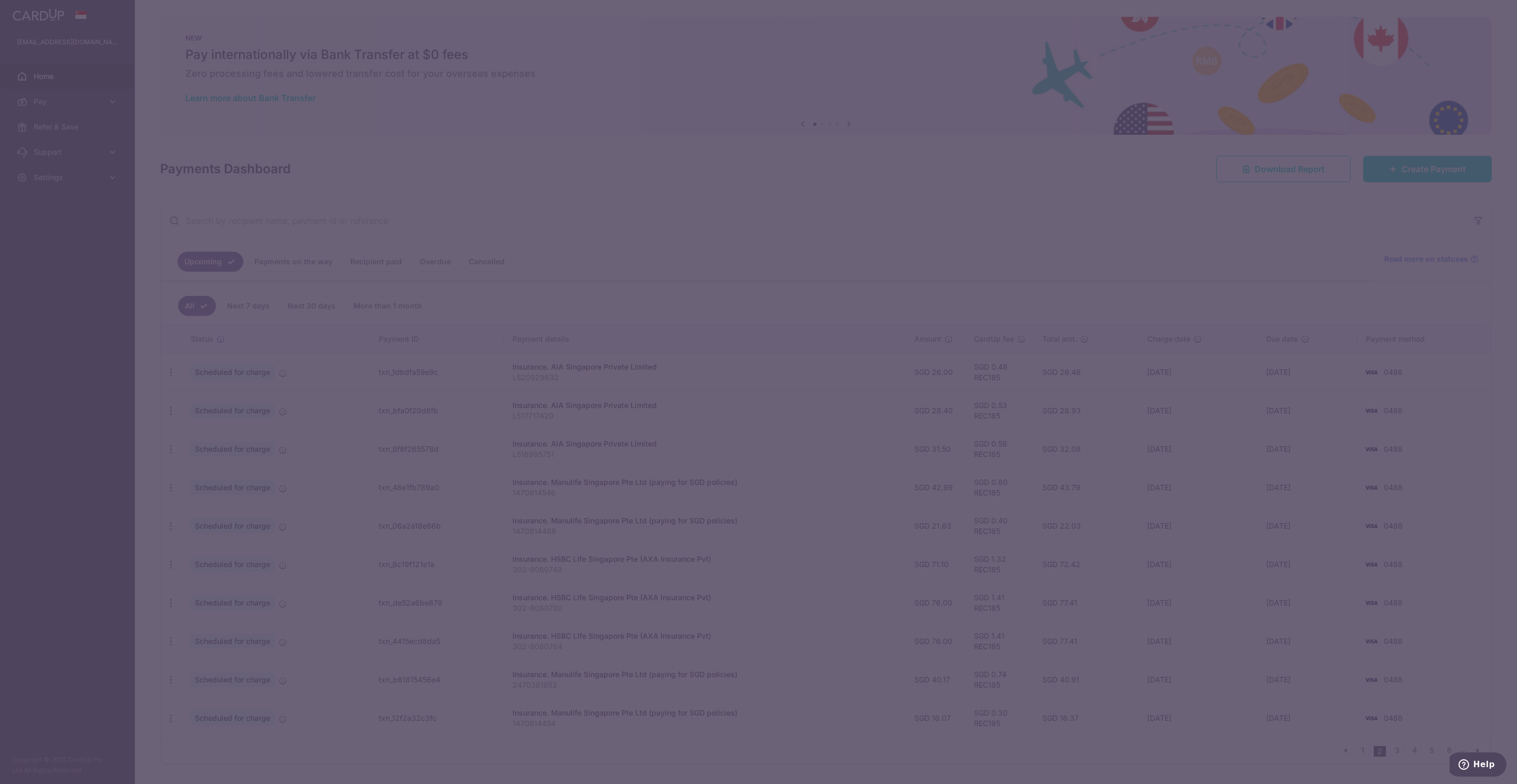
type input "REC185"
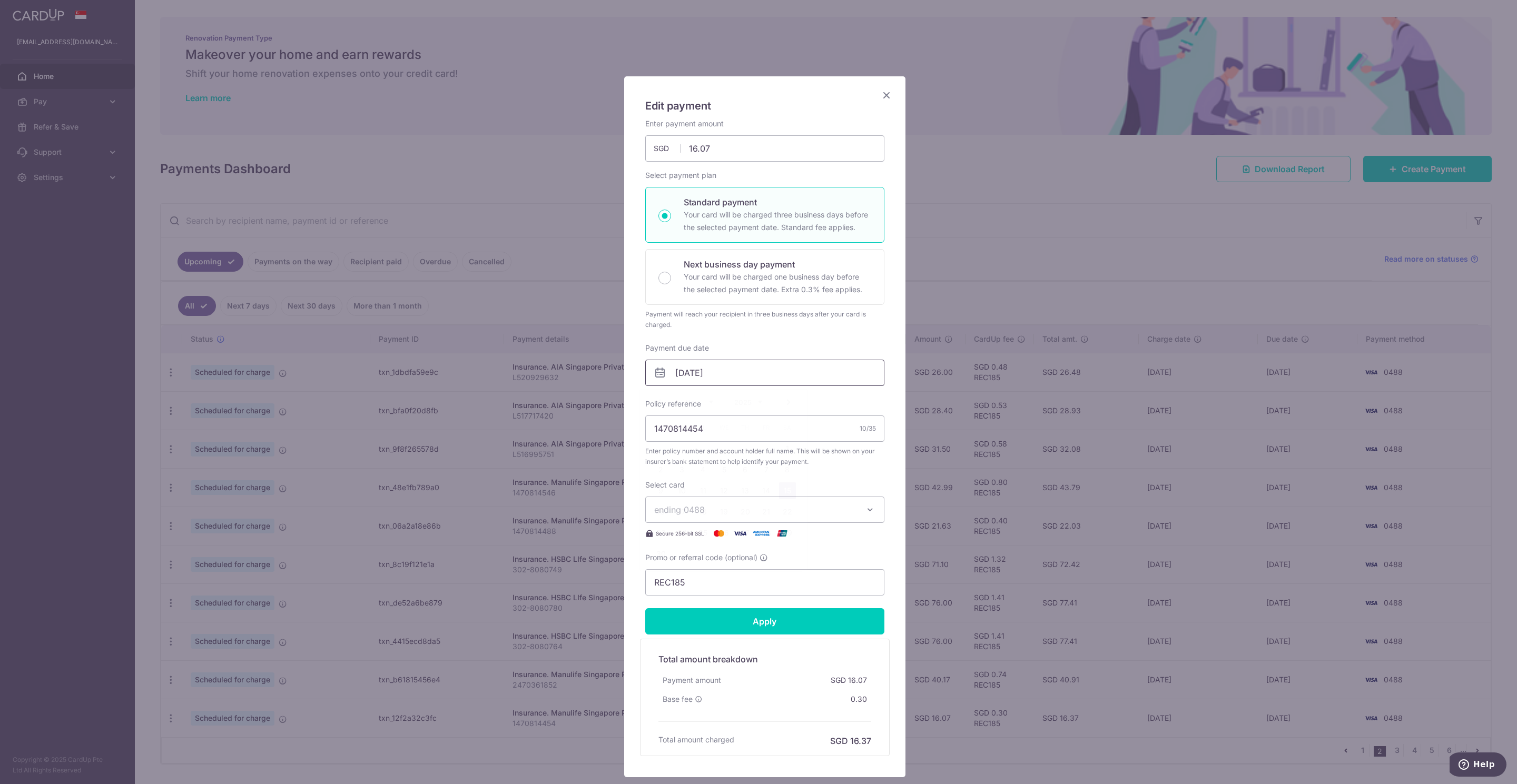
click at [694, 370] on input "[DATE]" at bounding box center [764, 373] width 239 height 26
click at [744, 471] on link "6" at bounding box center [745, 469] width 17 height 17
type input "[DATE]"
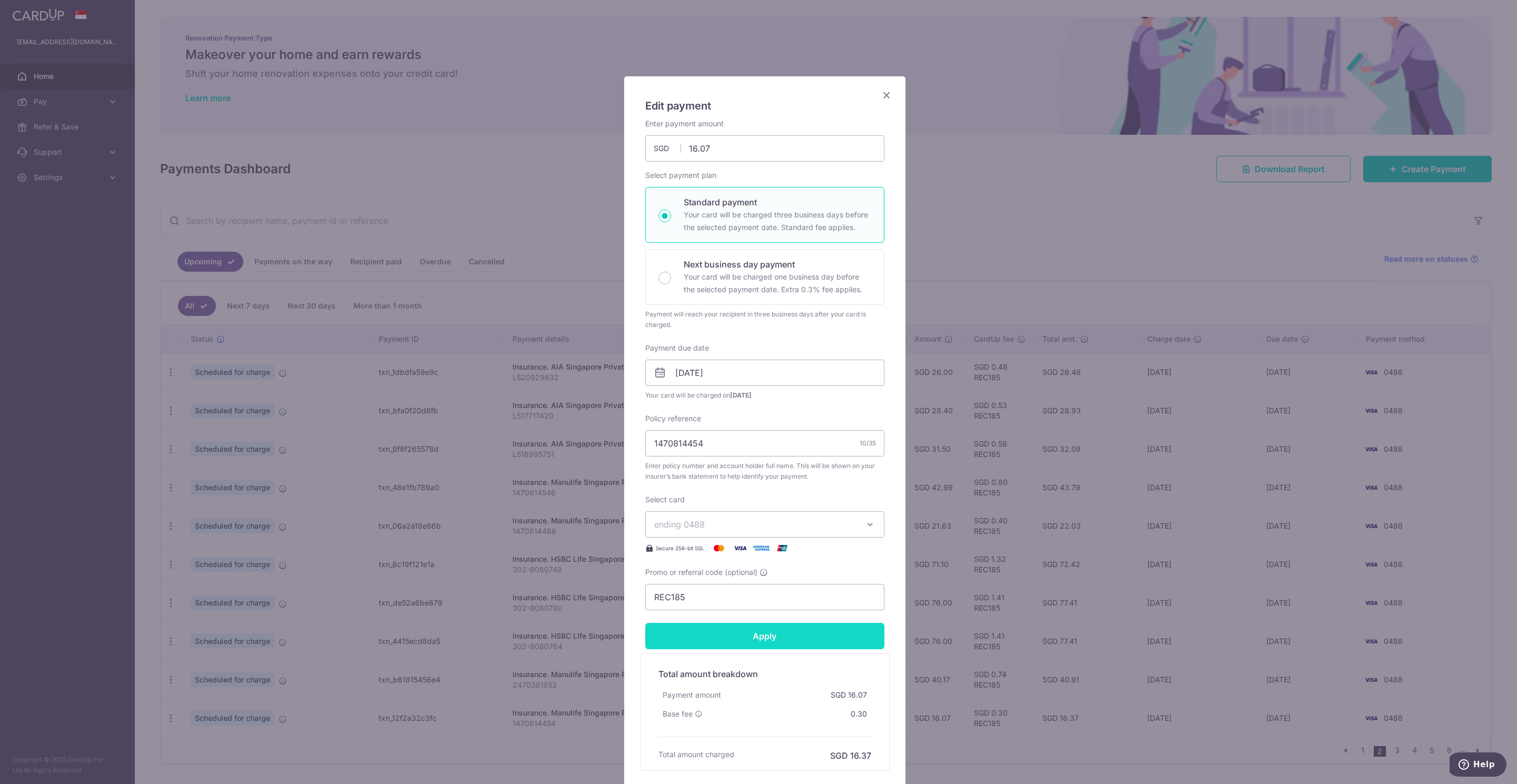
click at [744, 634] on input "Apply" at bounding box center [764, 636] width 239 height 26
type input "Successfully Applied"
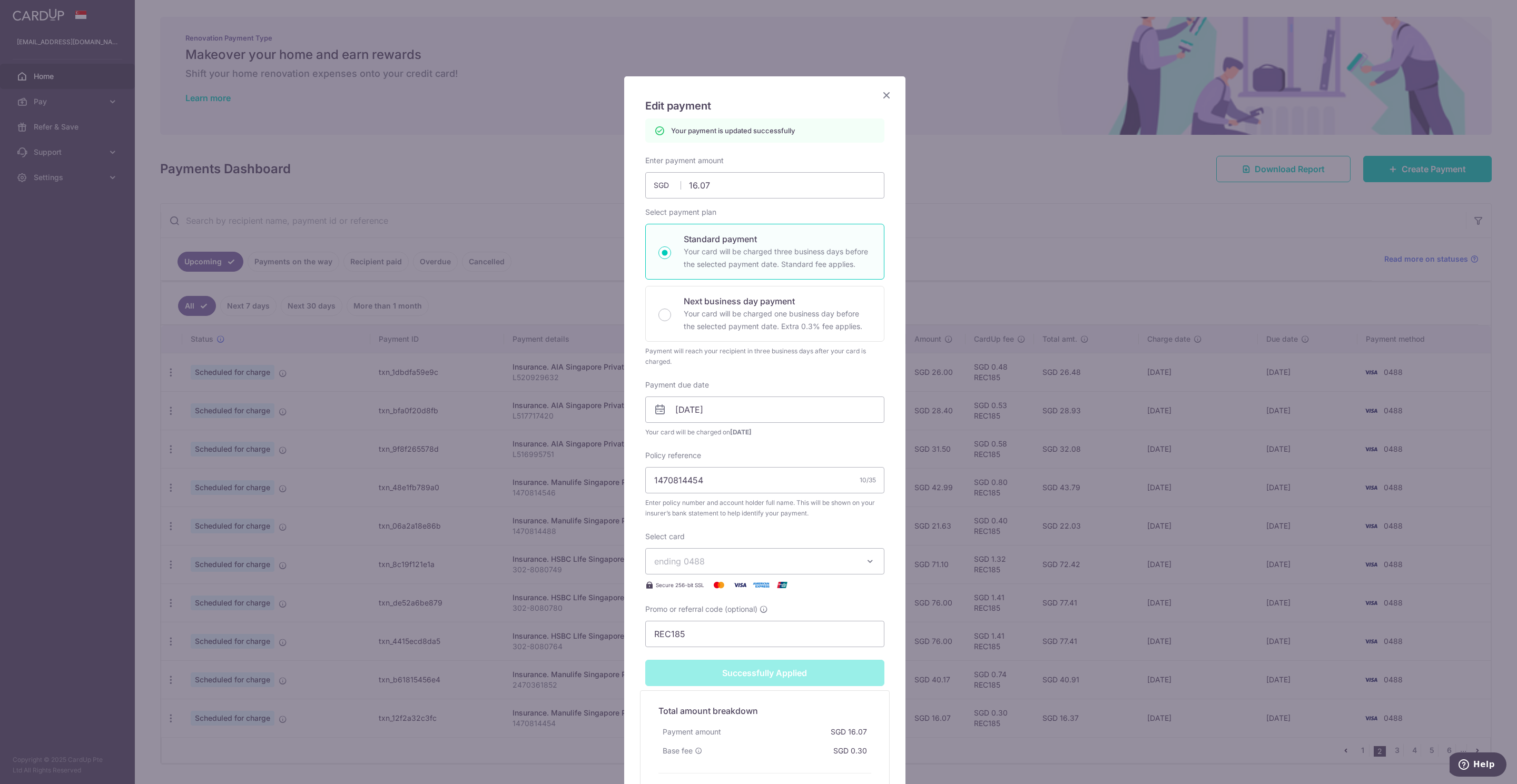
click at [880, 94] on icon "Close" at bounding box center [886, 95] width 13 height 13
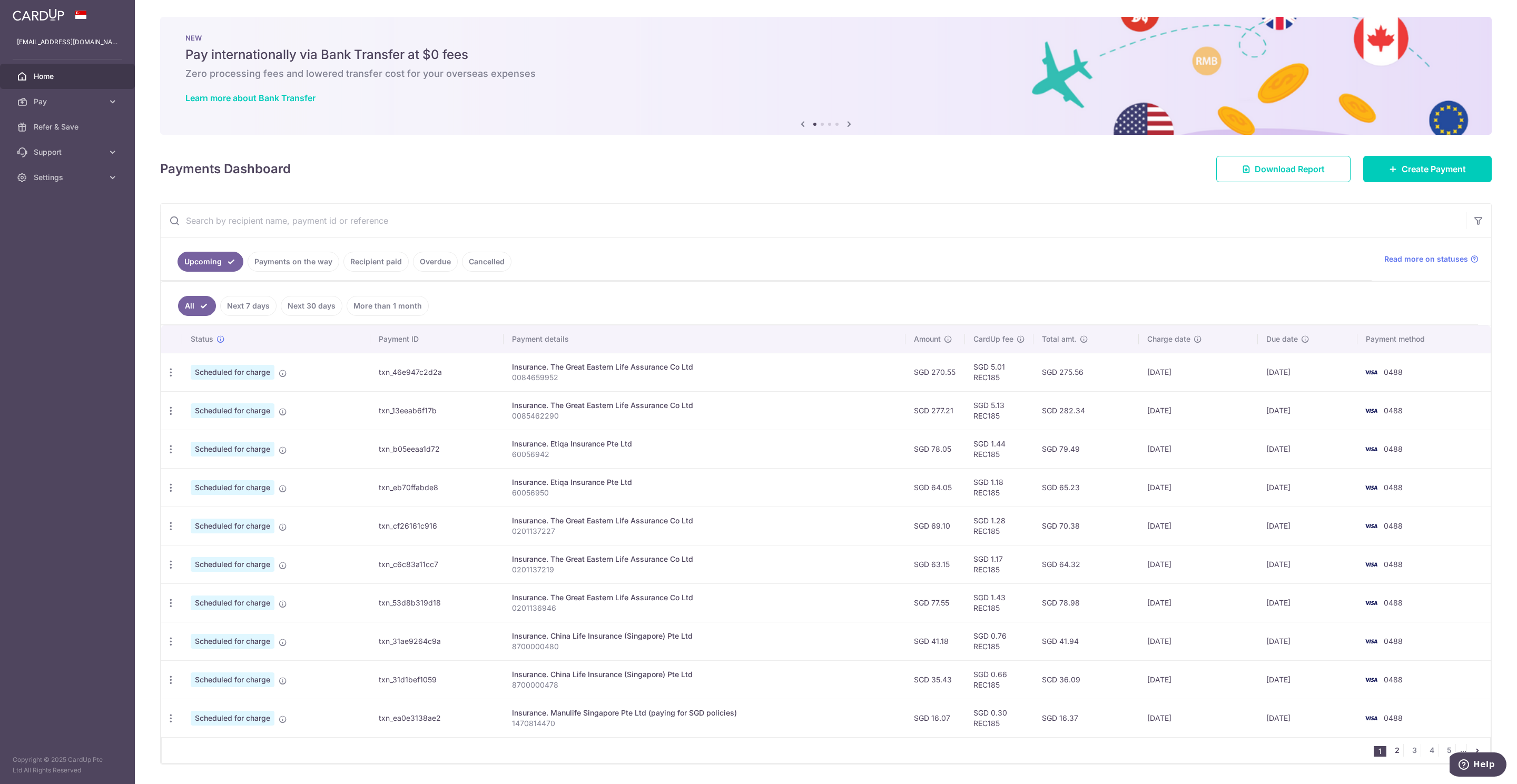
click at [1390, 755] on link "2" at bounding box center [1396, 750] width 13 height 13
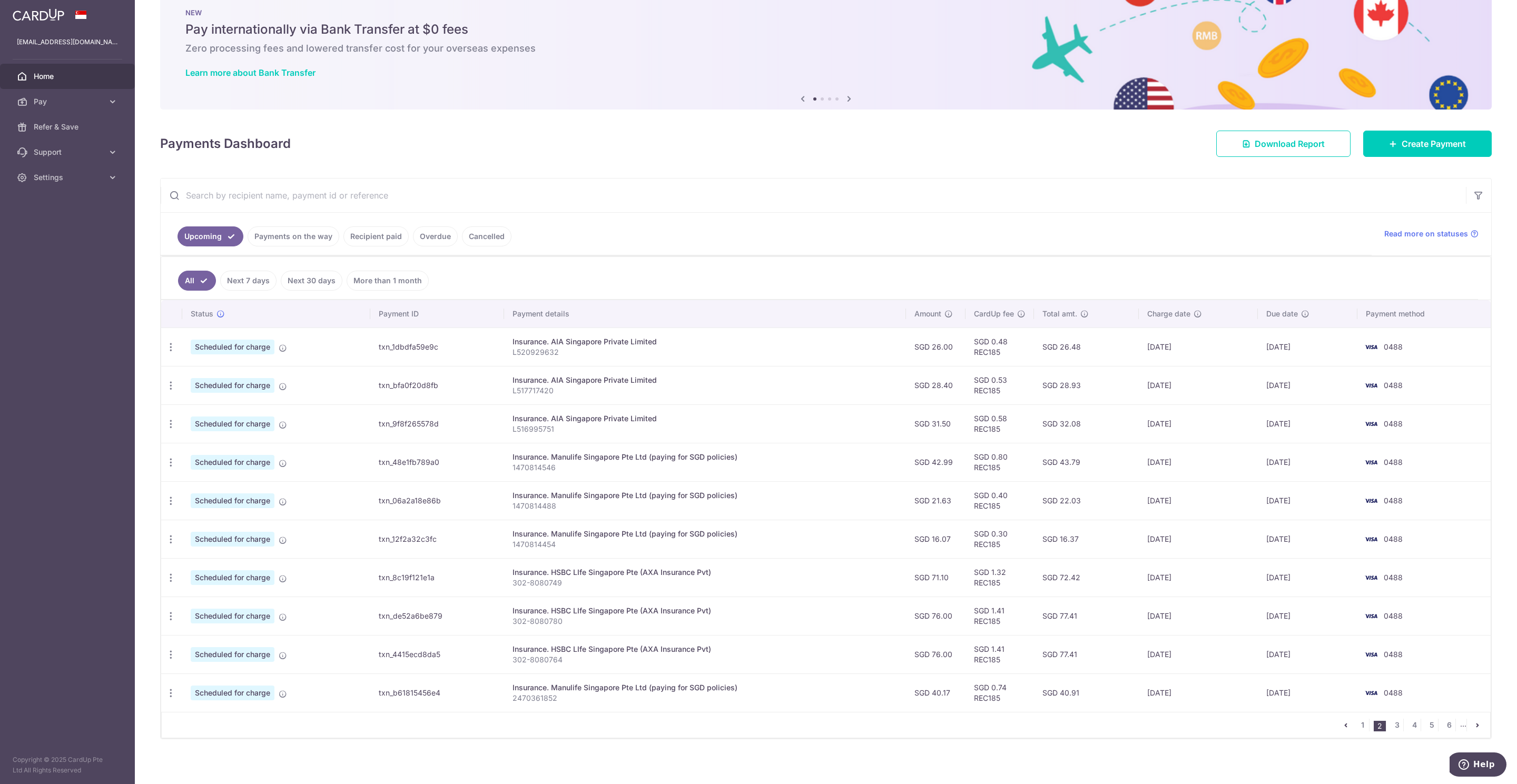
scroll to position [37, 0]
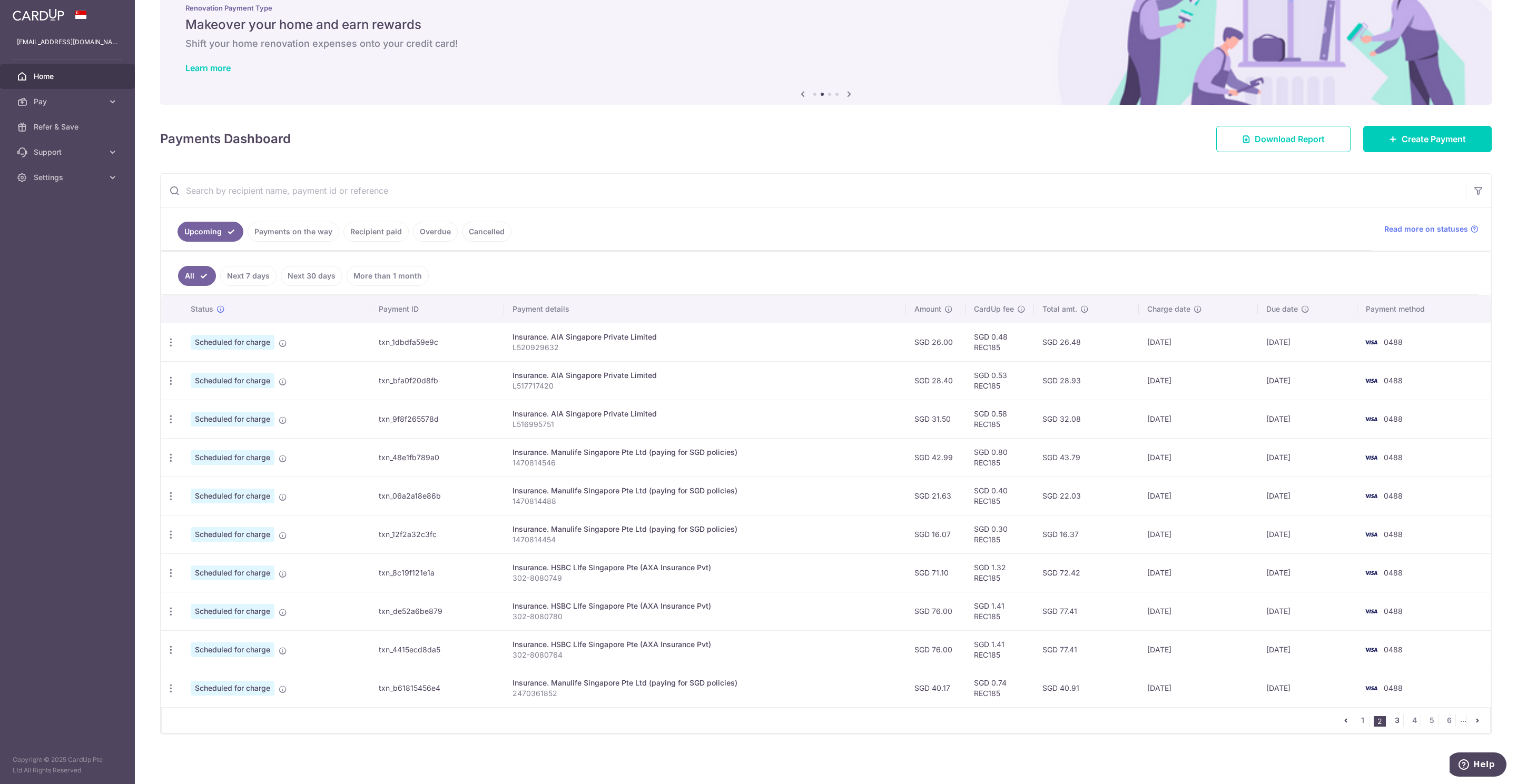
click at [1390, 718] on link "3" at bounding box center [1396, 720] width 13 height 13
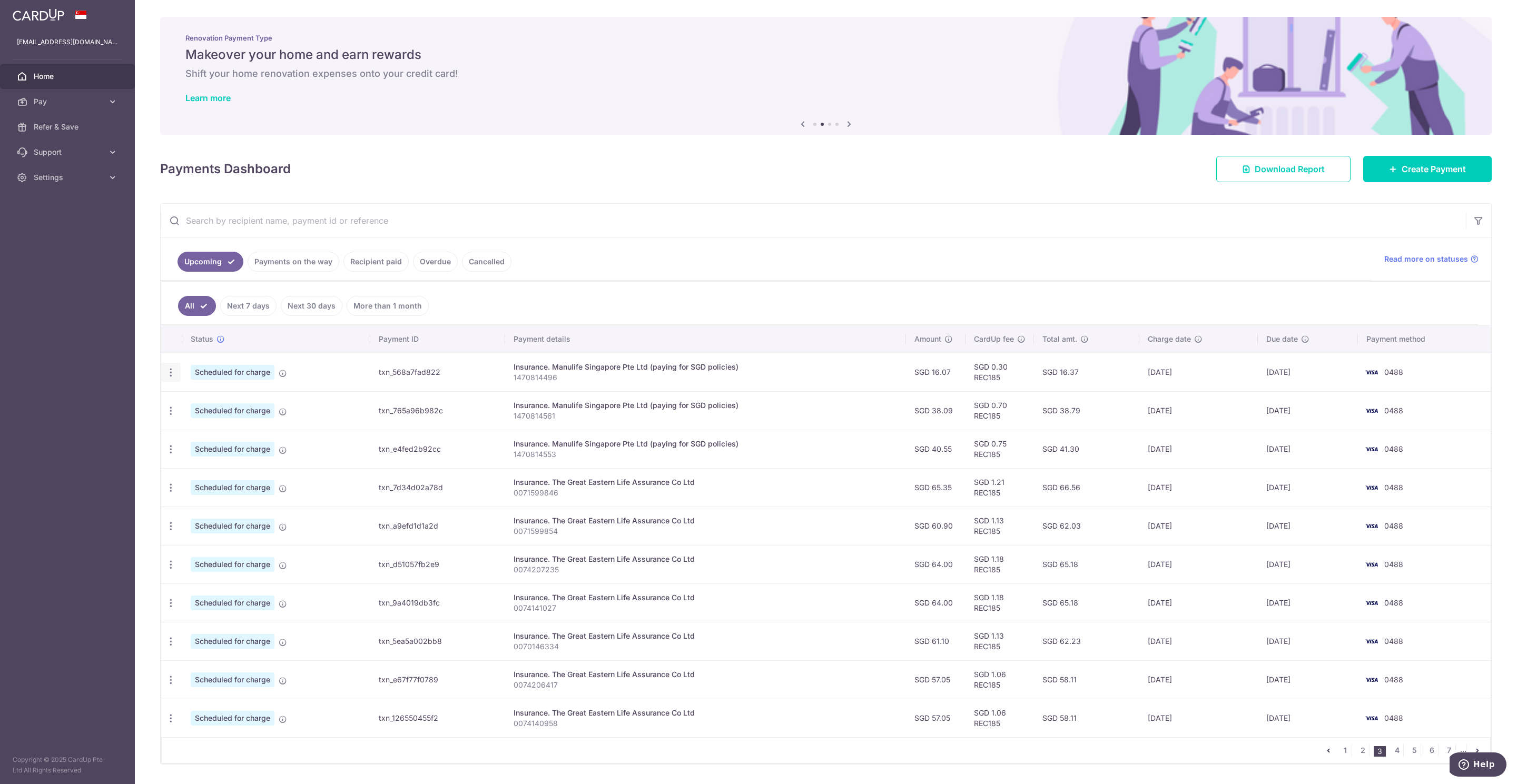
click at [175, 377] on icon "button" at bounding box center [171, 372] width 11 height 11
click at [214, 403] on span "Update payment" at bounding box center [227, 401] width 72 height 13
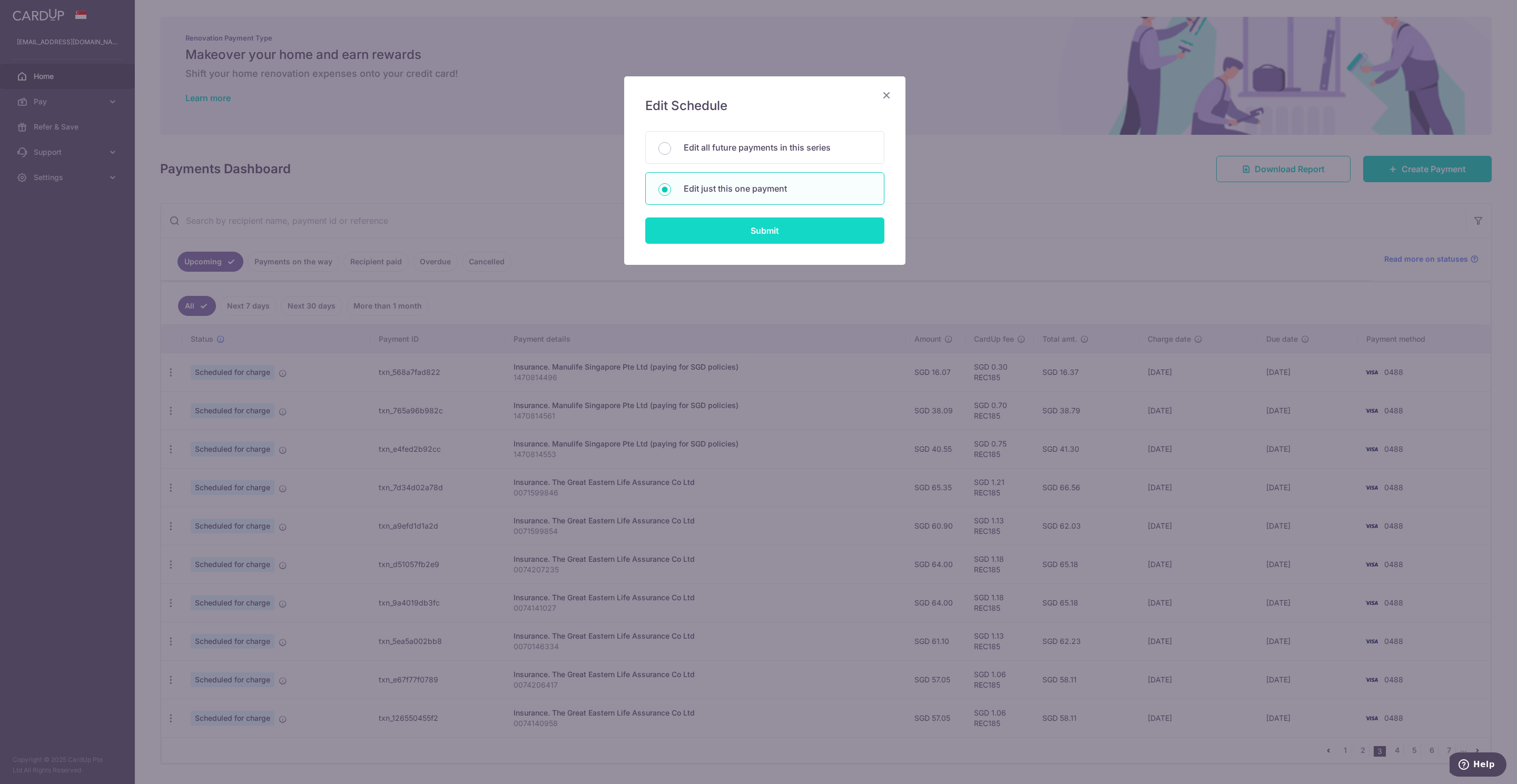
click at [760, 237] on input "Submit" at bounding box center [764, 231] width 239 height 26
radio input "true"
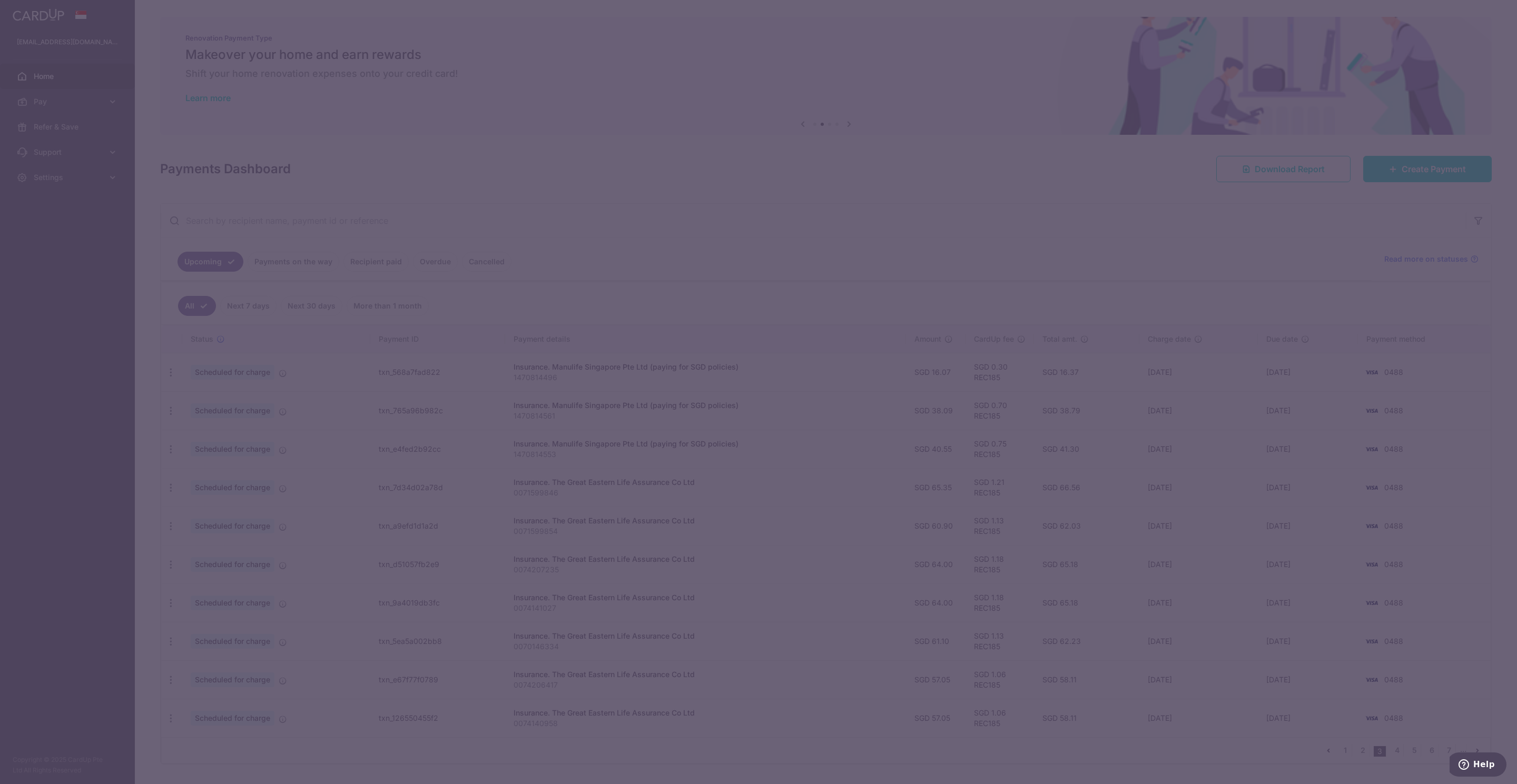
type input "16.07"
type input "[DATE]"
type input "1470814496"
type input "REC185"
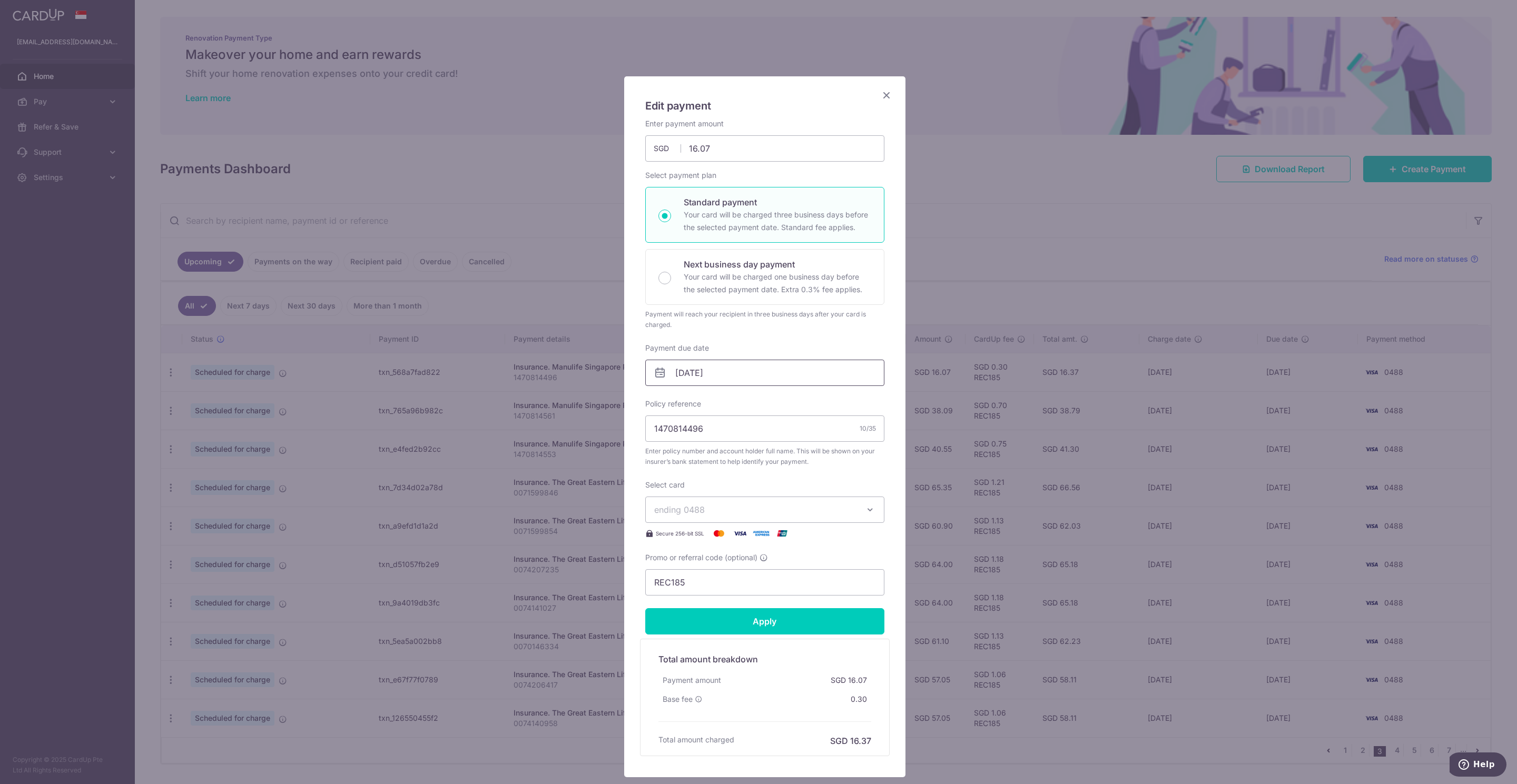
click at [686, 377] on input "[DATE]" at bounding box center [764, 373] width 239 height 26
click at [746, 471] on link "6" at bounding box center [745, 469] width 17 height 17
type input "[DATE]"
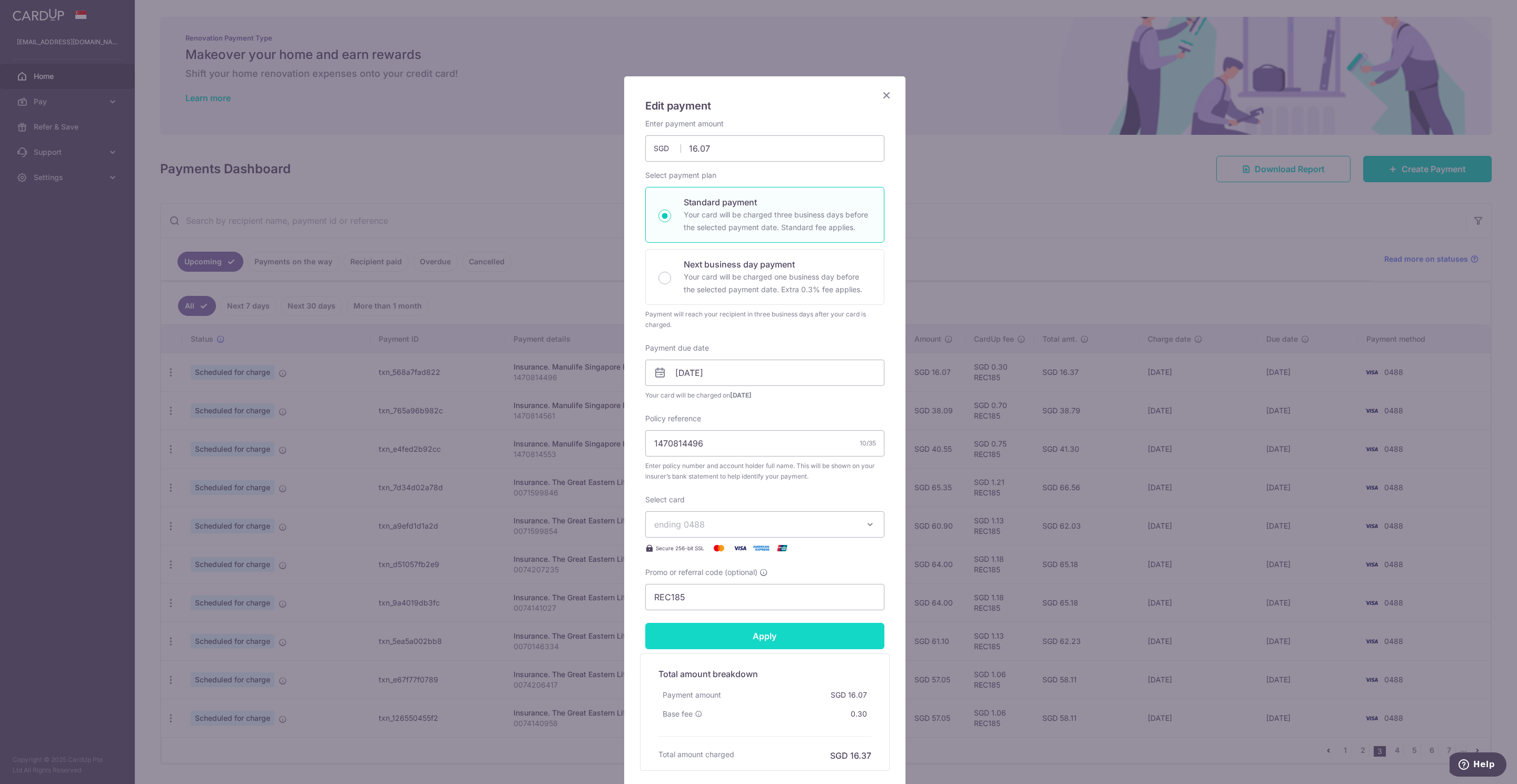
click at [757, 640] on input "Apply" at bounding box center [764, 636] width 239 height 26
type input "Successfully Applied"
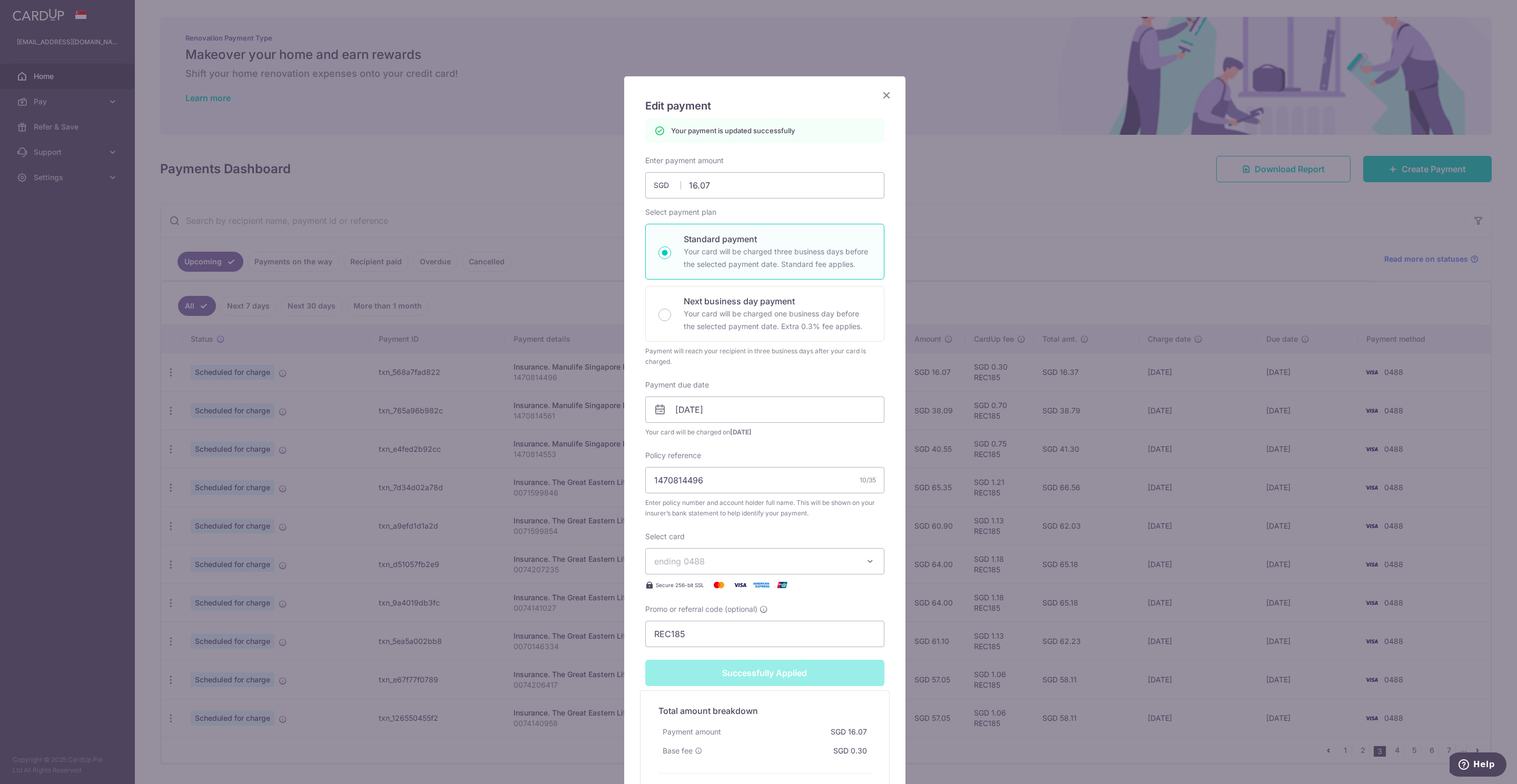
click at [880, 98] on icon "Close" at bounding box center [886, 95] width 13 height 13
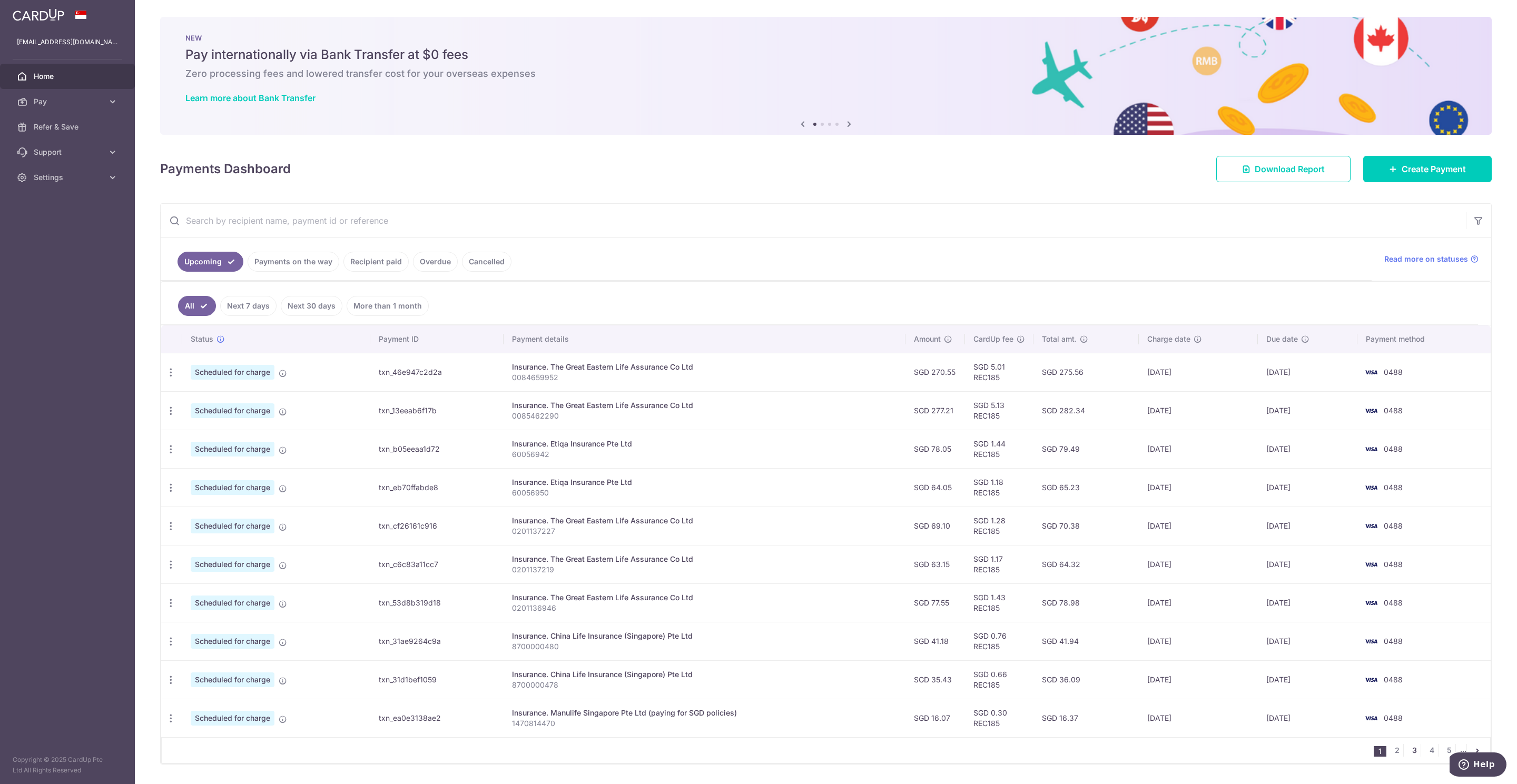
click at [1408, 755] on link "3" at bounding box center [1414, 750] width 13 height 13
click at [170, 415] on icon "button" at bounding box center [171, 411] width 11 height 11
click at [216, 443] on span "Update payment" at bounding box center [227, 439] width 72 height 13
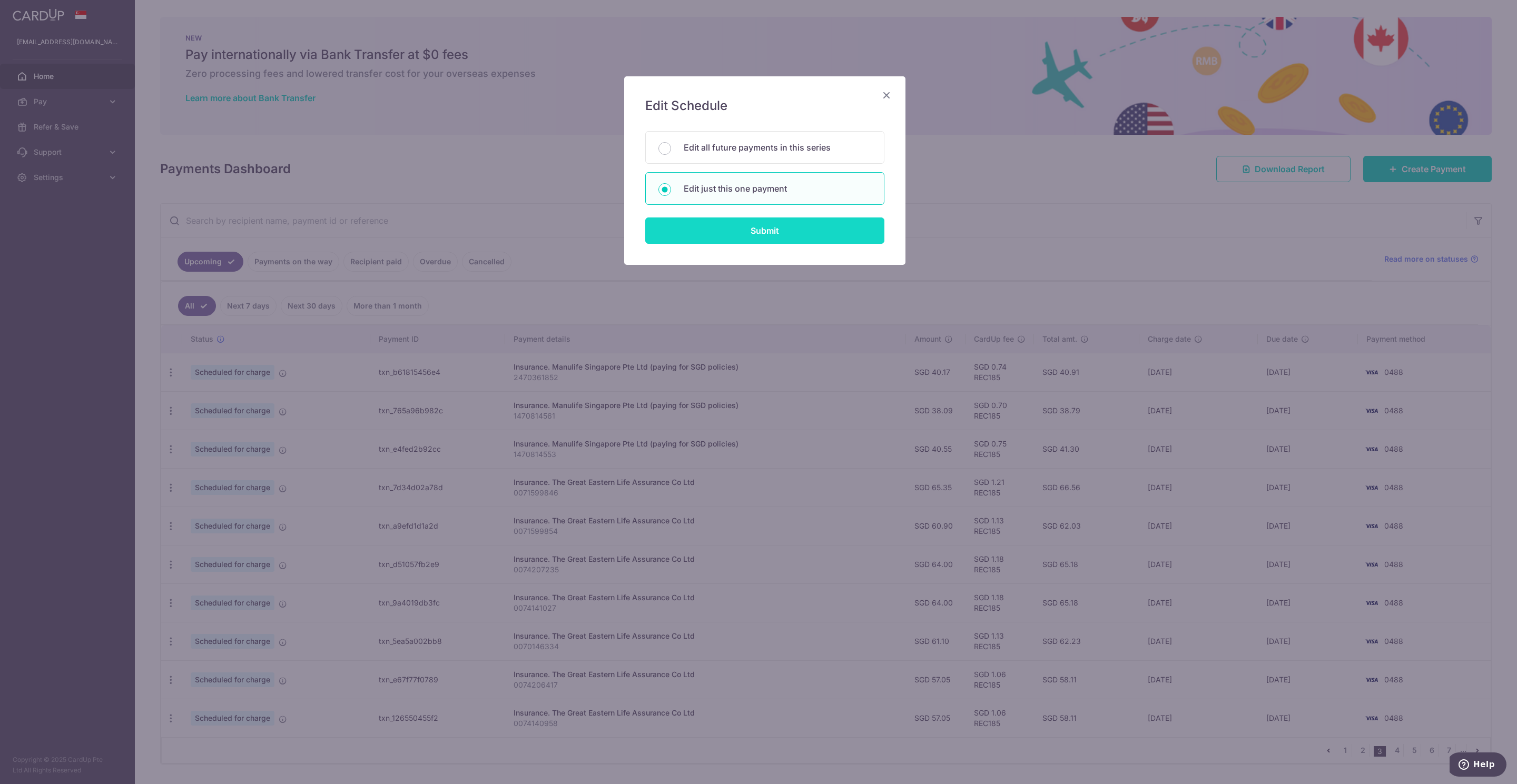
click at [742, 237] on input "Submit" at bounding box center [764, 231] width 239 height 26
radio input "true"
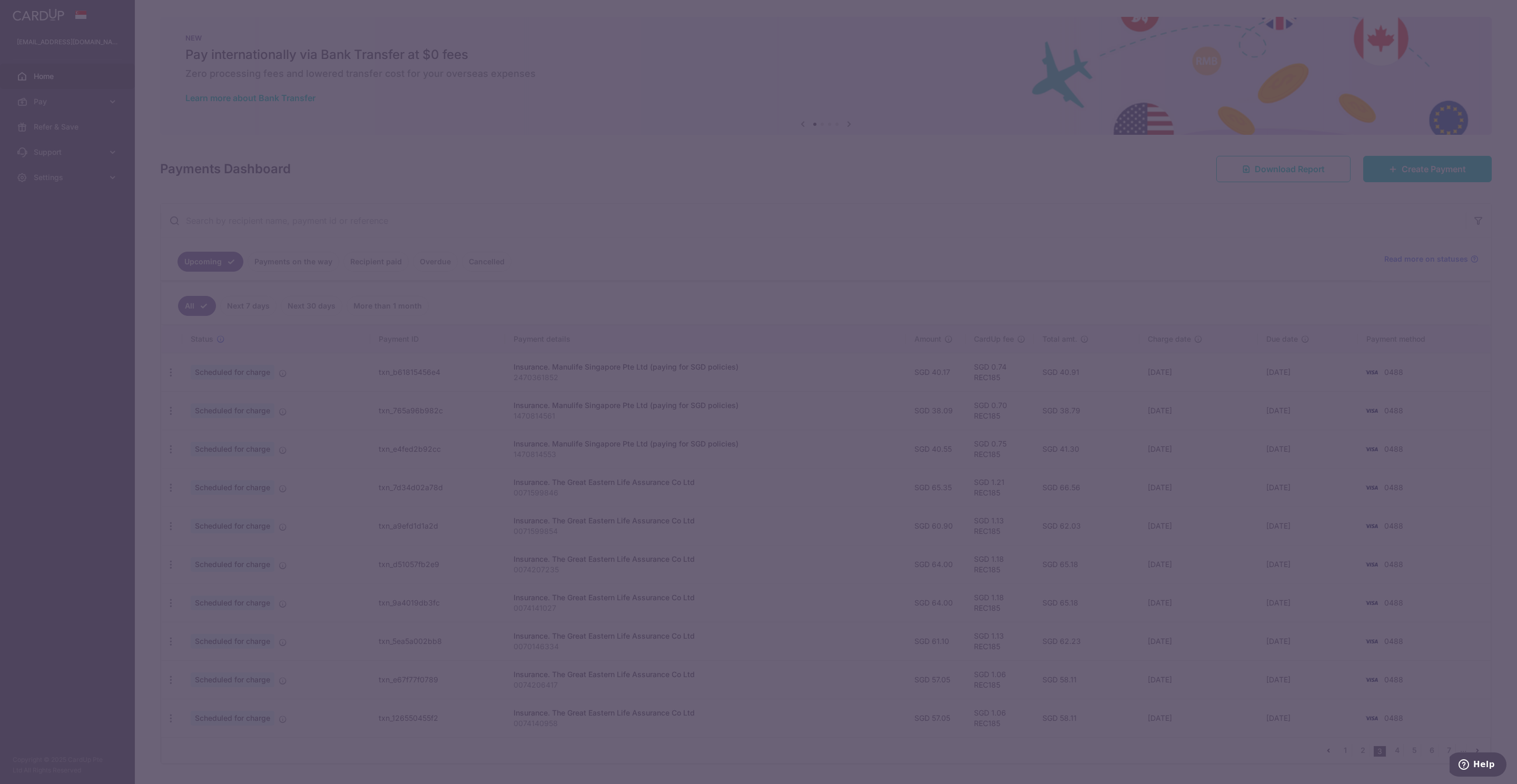
type input "38.09"
type input "[DATE]"
type input "1470814561"
type input "REC185"
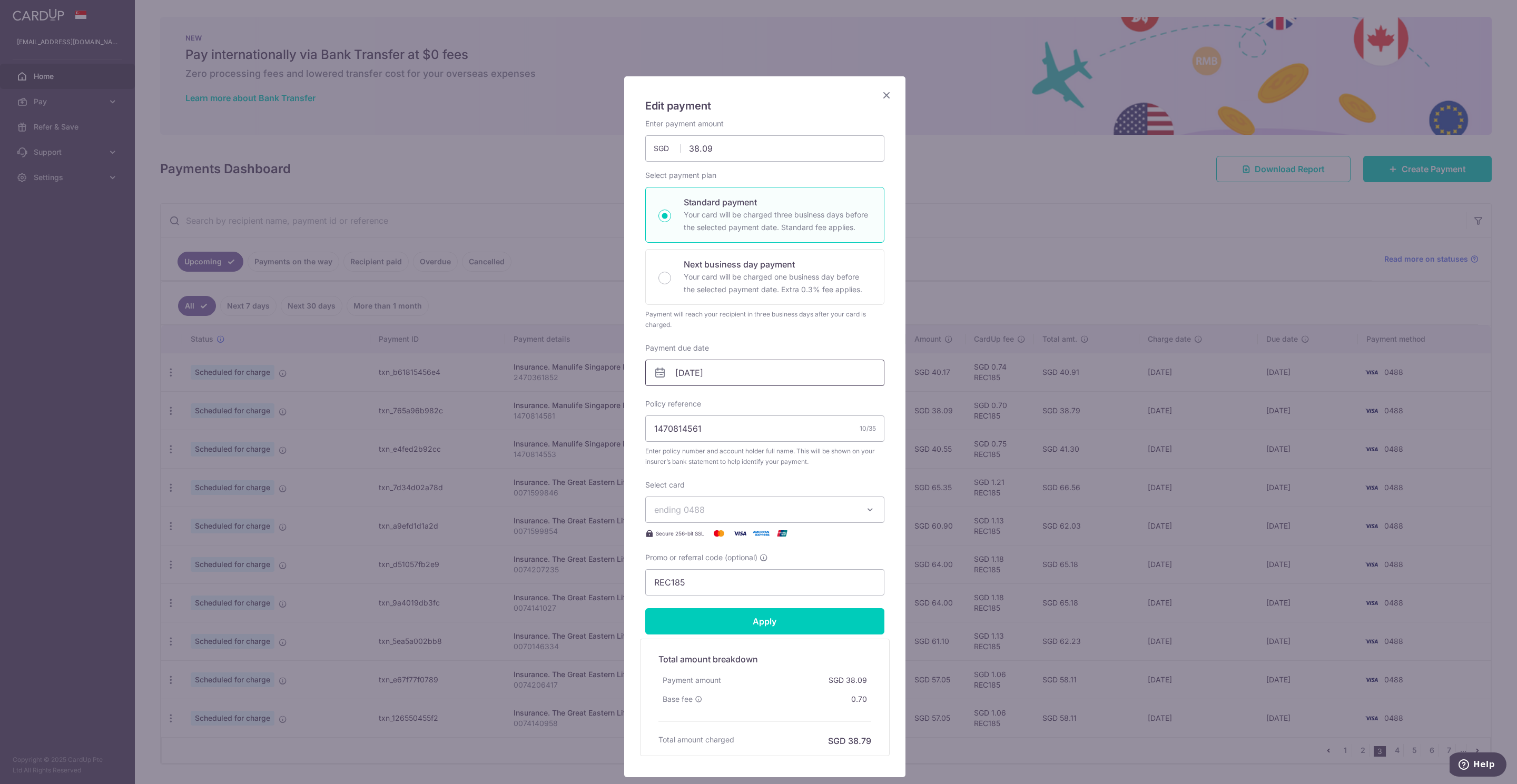
click at [705, 374] on input "16/11/2025" at bounding box center [764, 373] width 239 height 26
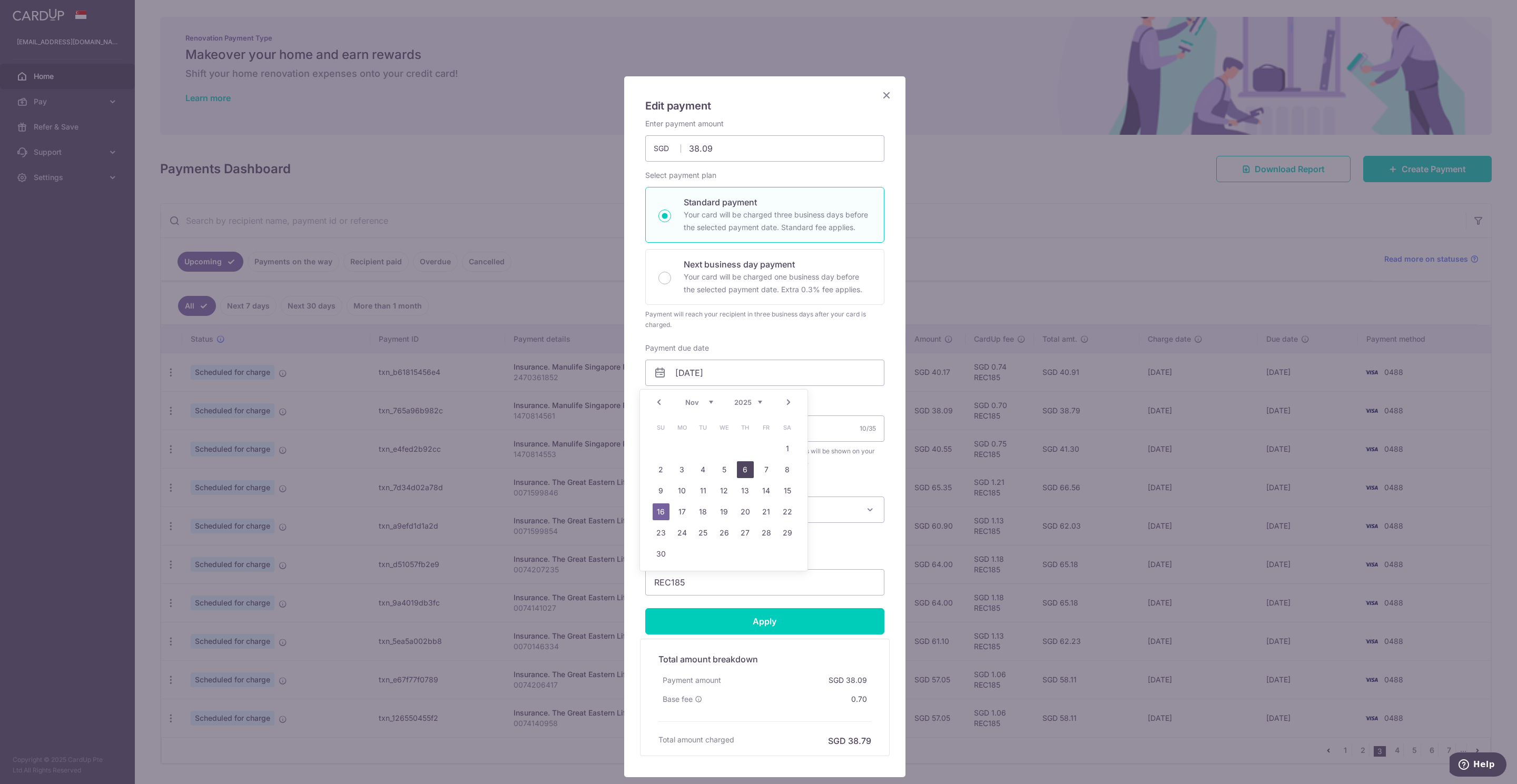
drag, startPoint x: 739, startPoint y: 469, endPoint x: 751, endPoint y: 480, distance: 16.3
click at [741, 469] on link "6" at bounding box center [745, 469] width 17 height 17
type input "[DATE]"
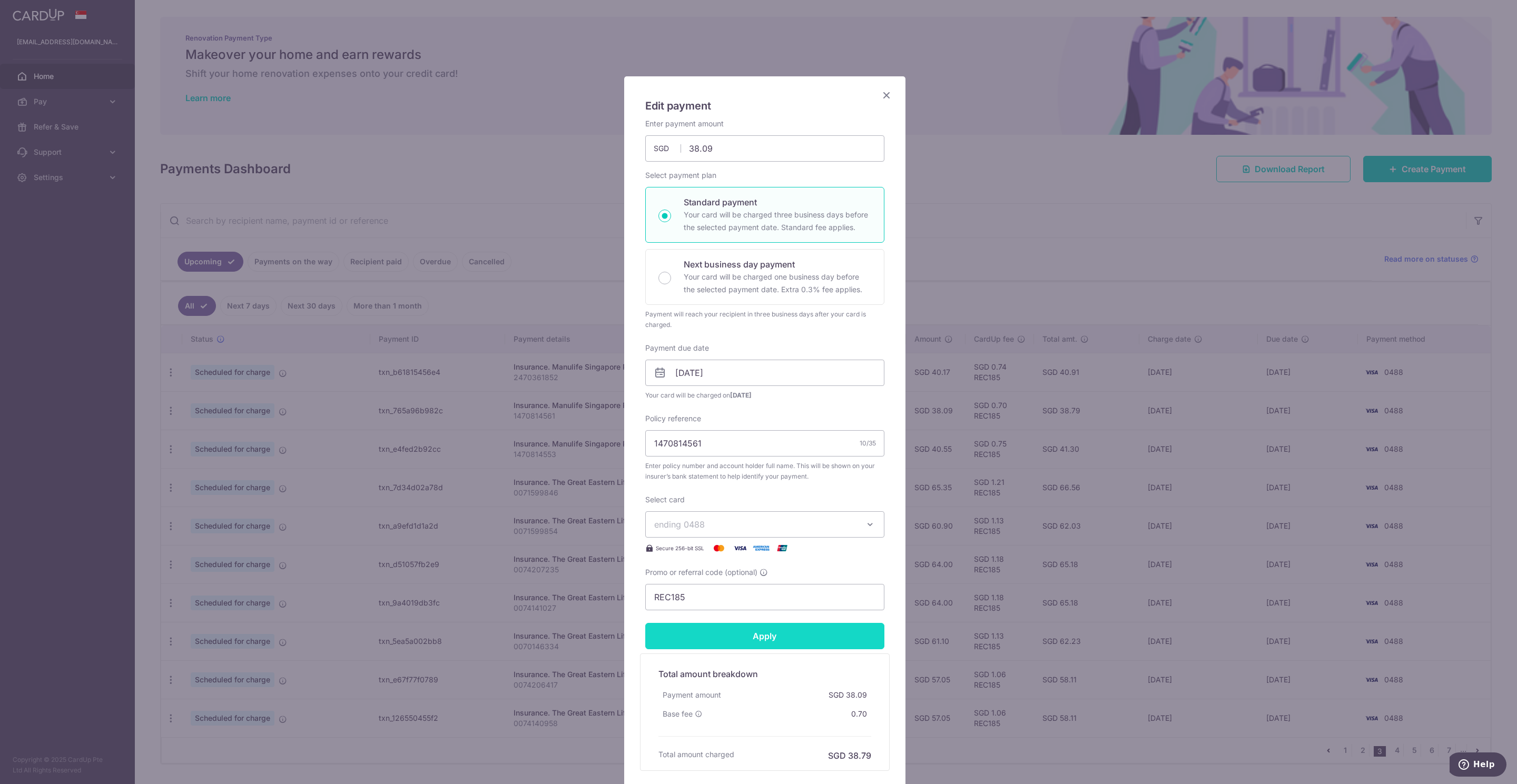
click at [778, 643] on input "Apply" at bounding box center [764, 636] width 239 height 26
type input "Successfully Applied"
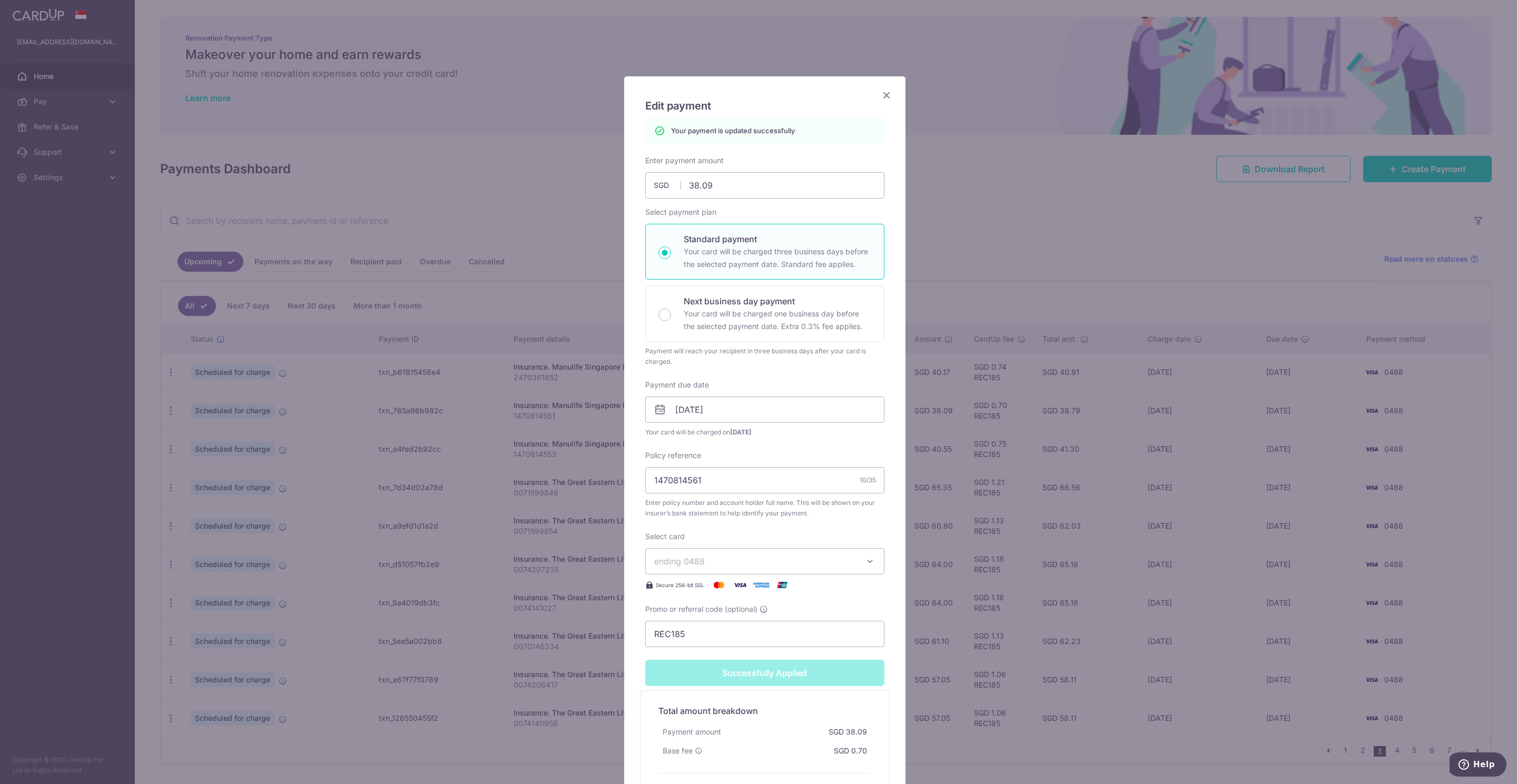
click at [884, 101] on icon "Close" at bounding box center [886, 95] width 13 height 13
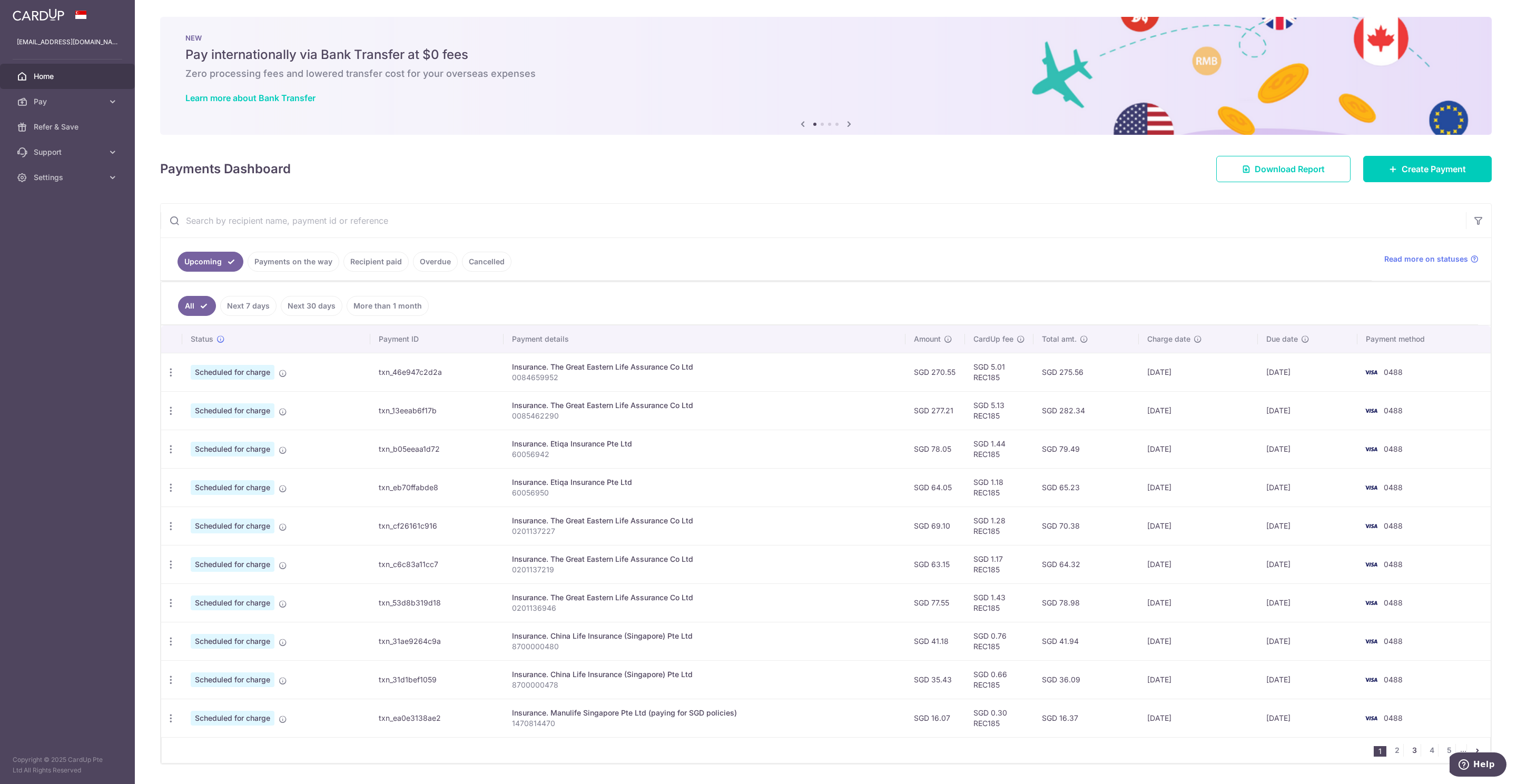
click at [1408, 757] on link "3" at bounding box center [1414, 750] width 13 height 13
click at [170, 452] on icon "button" at bounding box center [171, 449] width 11 height 11
click at [220, 482] on span "Update payment" at bounding box center [227, 478] width 72 height 13
radio input "true"
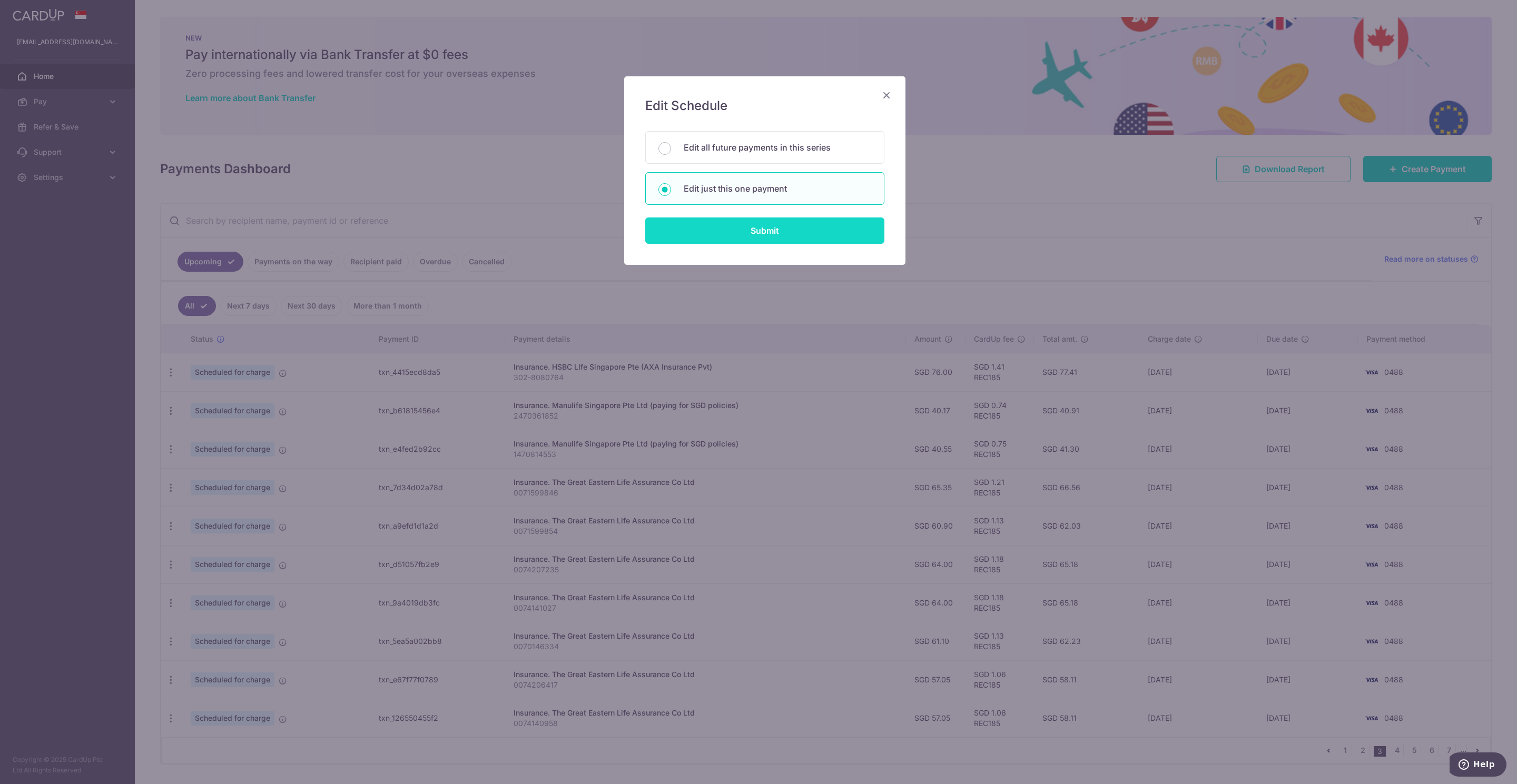
click at [775, 233] on input "Submit" at bounding box center [764, 231] width 239 height 26
radio input "true"
type input "40.55"
type input "16/11/2025"
type input "1470814553"
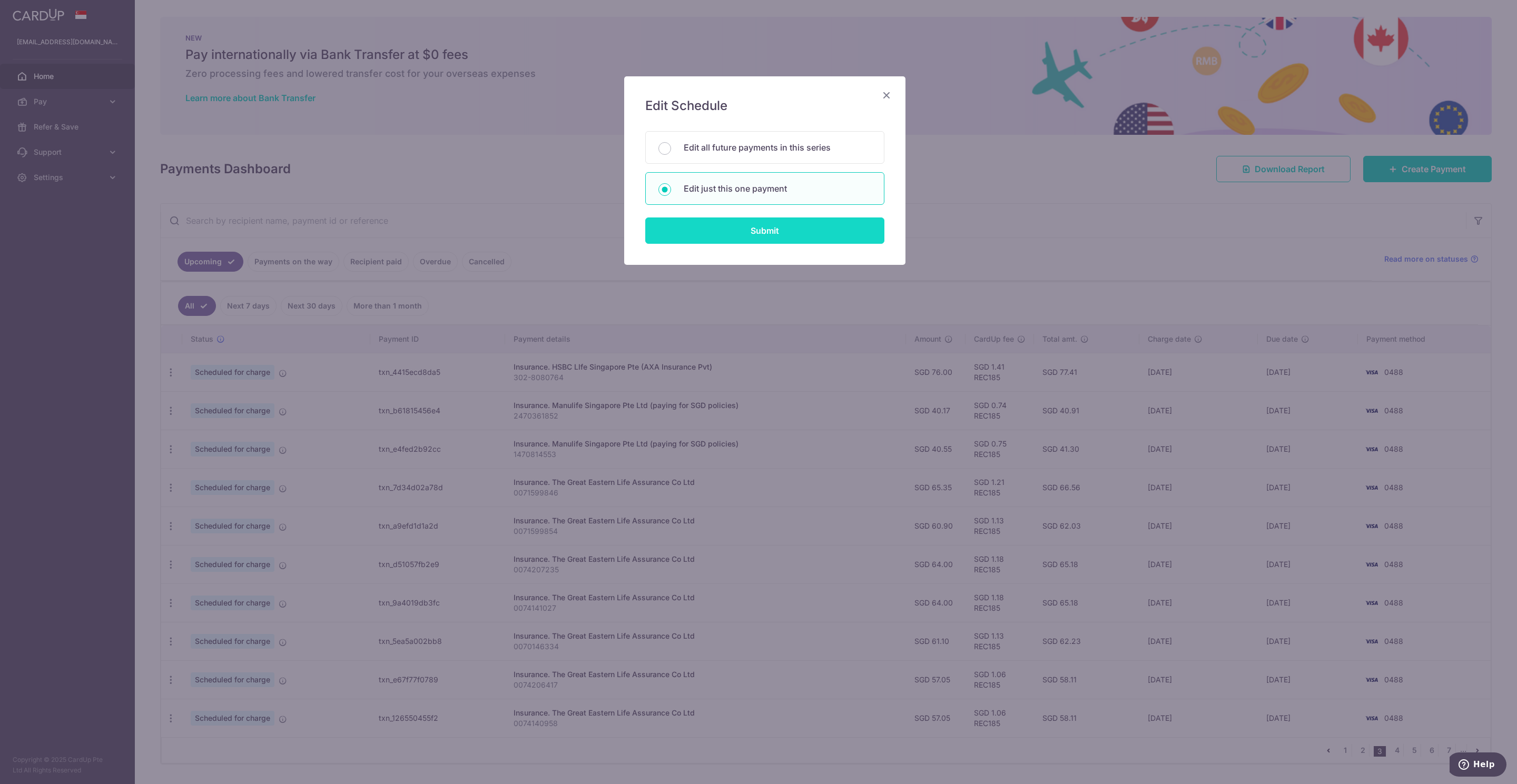
type input "REC185"
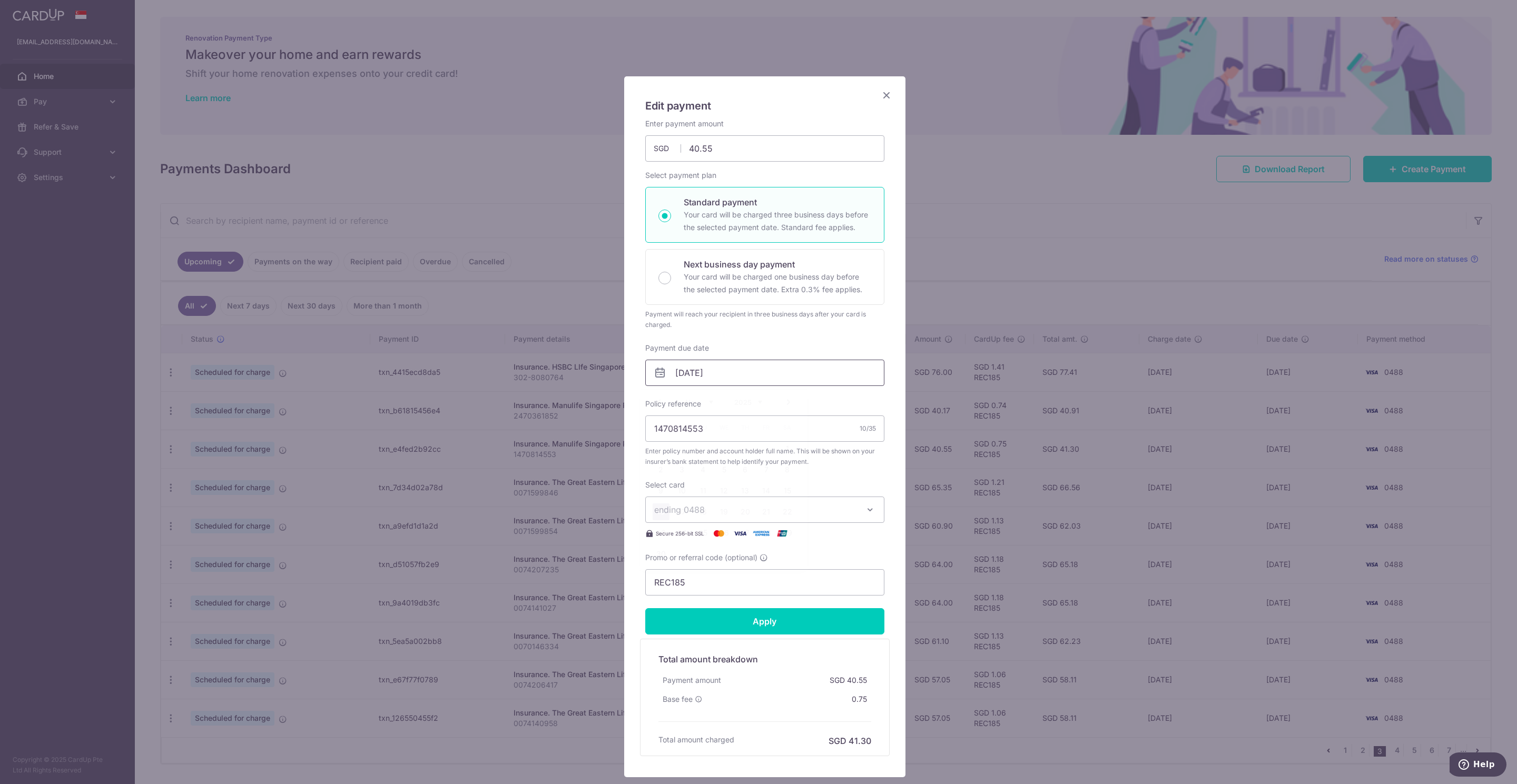
click at [707, 372] on input "16/11/2025" at bounding box center [764, 373] width 239 height 26
click at [746, 469] on link "6" at bounding box center [745, 469] width 17 height 17
type input "[DATE]"
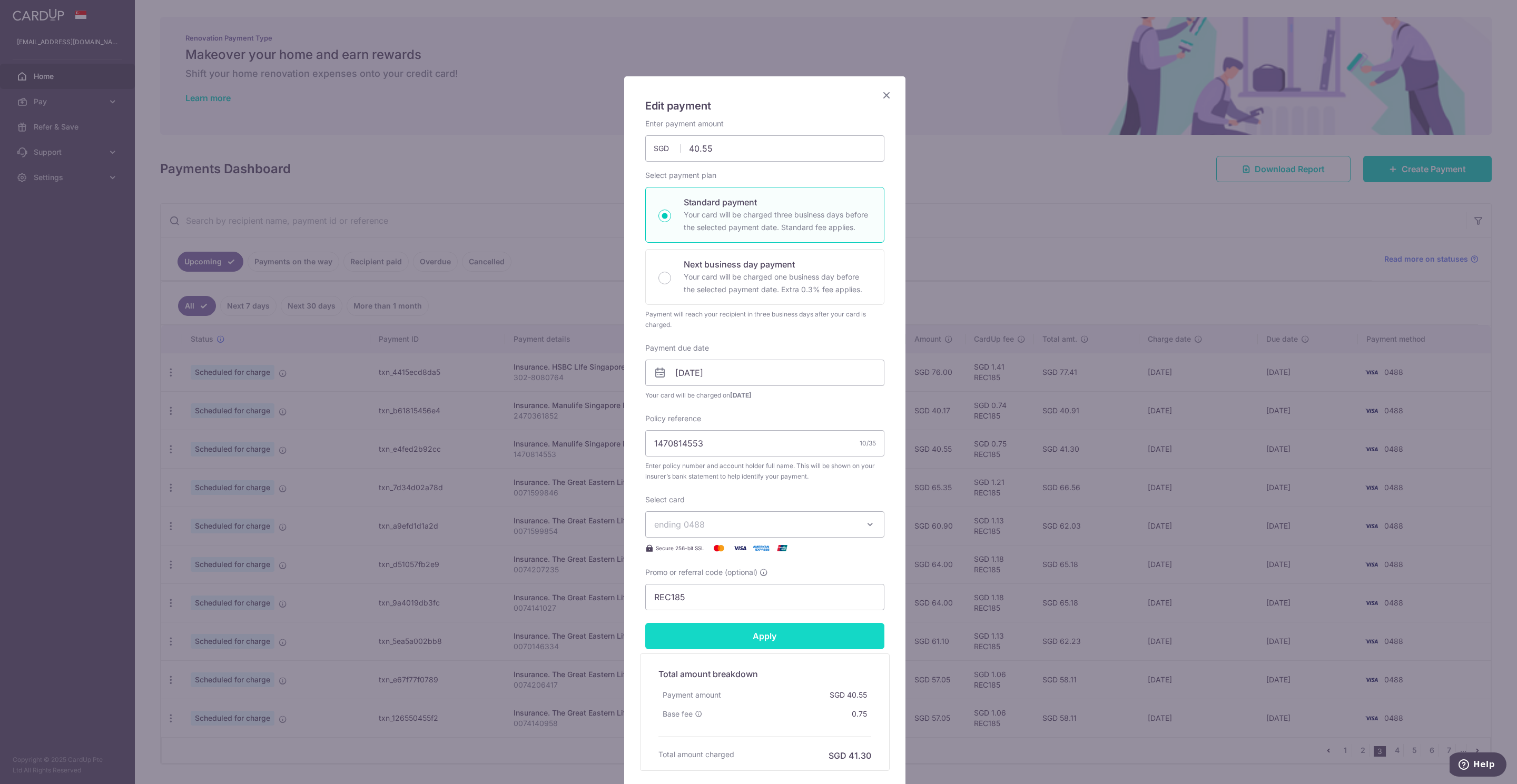
click at [761, 635] on input "Apply" at bounding box center [764, 636] width 239 height 26
type input "Successfully Applied"
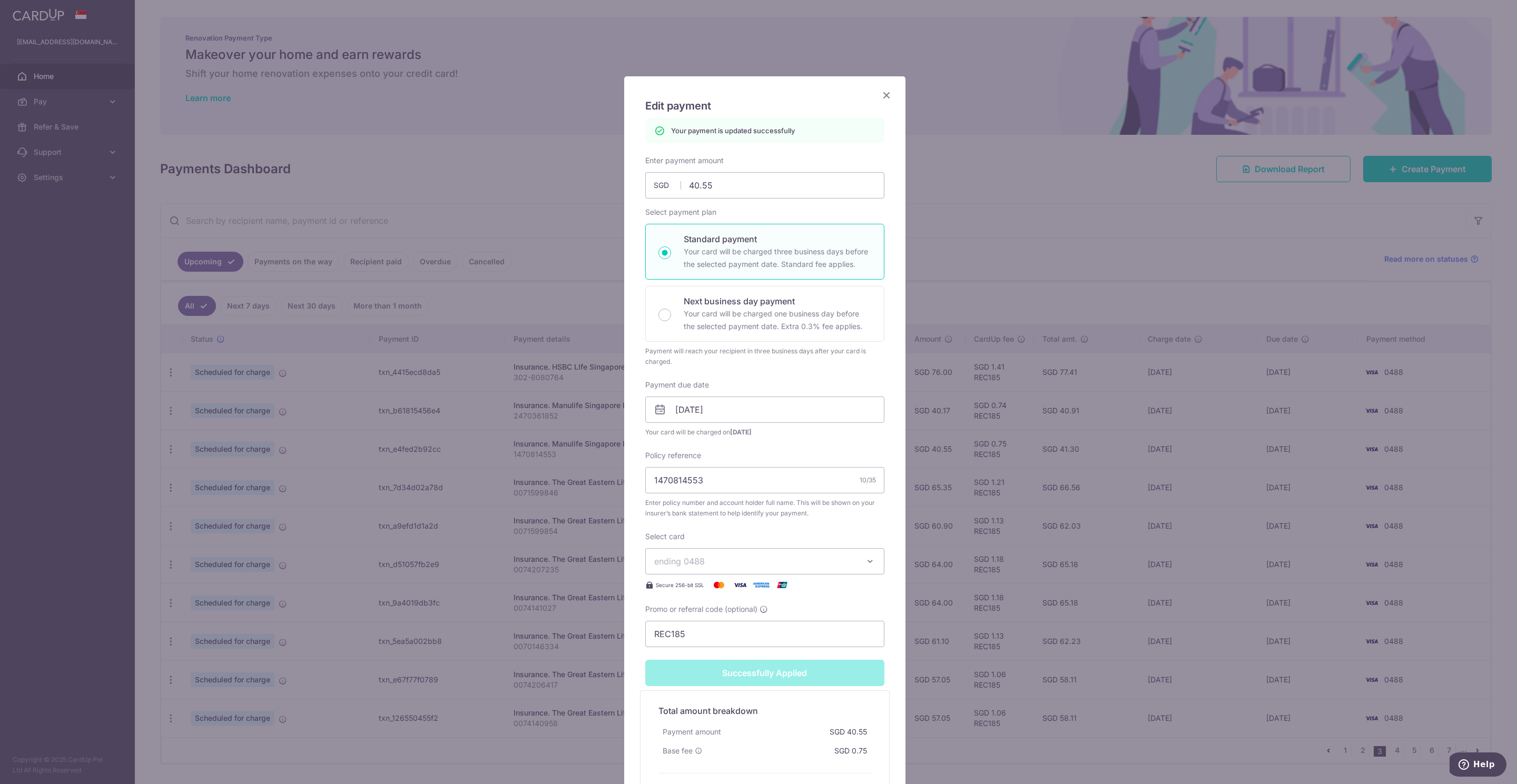
click at [881, 98] on icon "Close" at bounding box center [886, 95] width 13 height 13
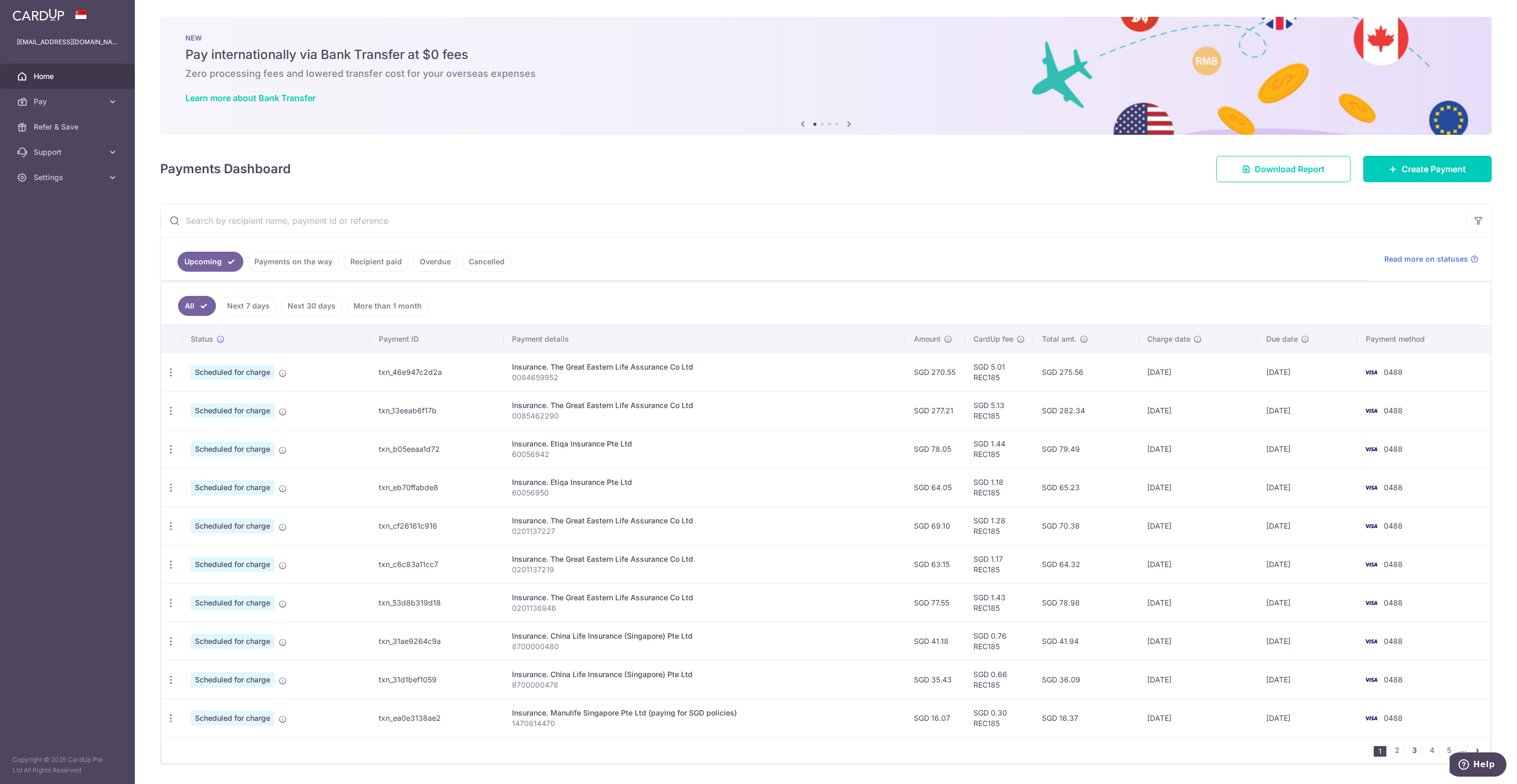
click at [1408, 755] on link "3" at bounding box center [1414, 750] width 13 height 13
click at [166, 493] on icon "button" at bounding box center [171, 488] width 11 height 11
click at [201, 523] on span "Update payment" at bounding box center [227, 516] width 72 height 13
radio input "true"
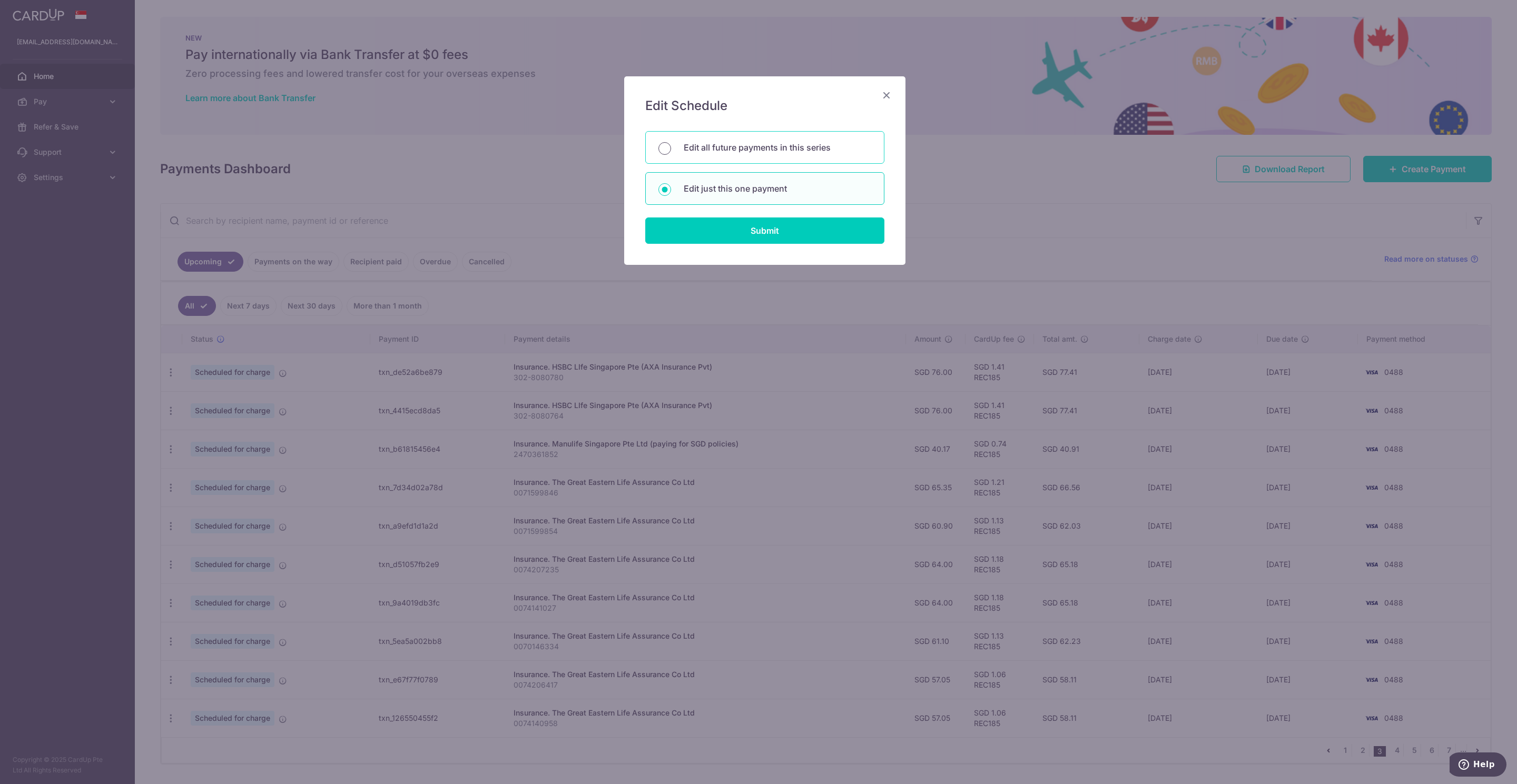
click at [666, 148] on input "Edit all future payments in this series" at bounding box center [664, 148] width 13 height 13
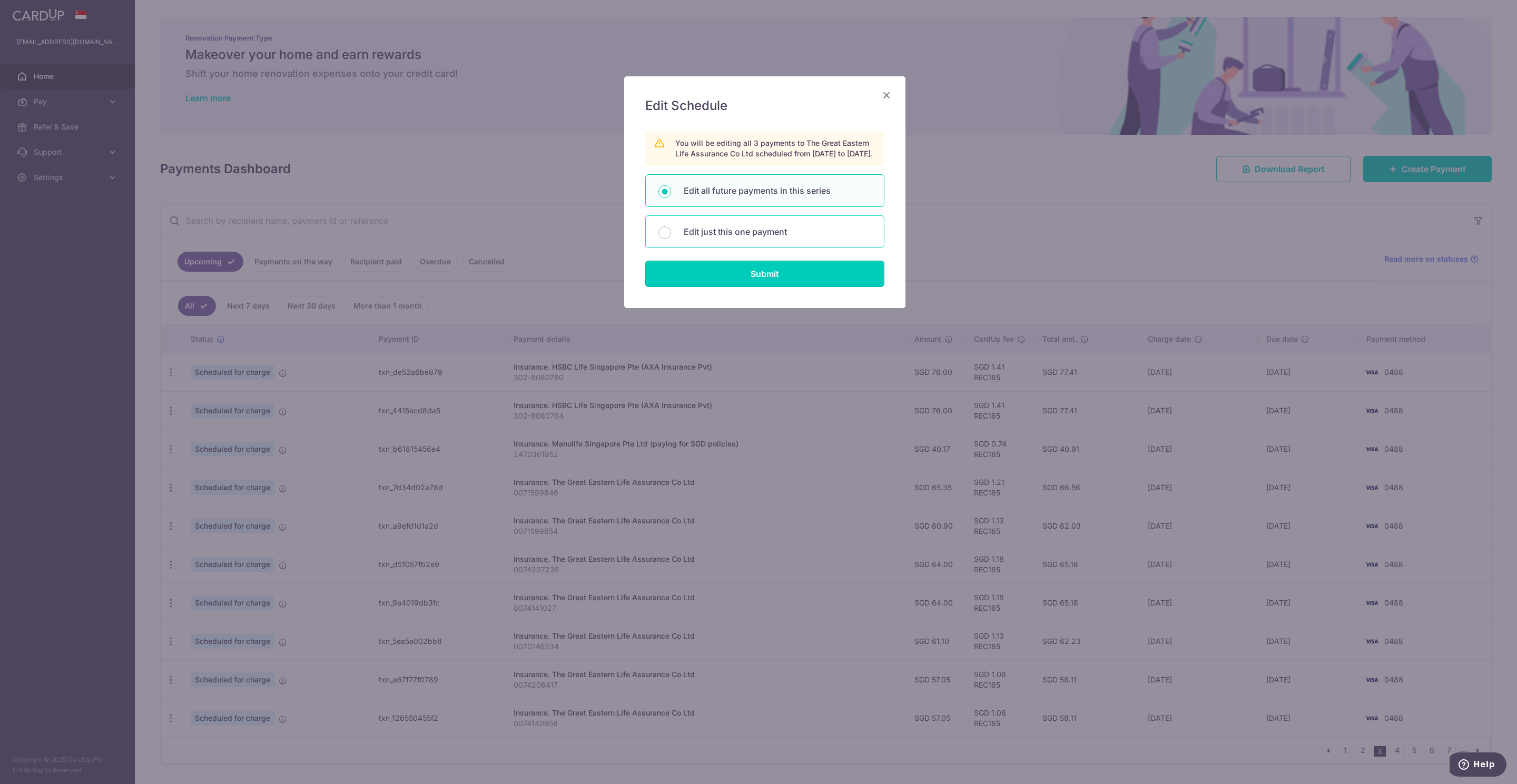
drag, startPoint x: 773, startPoint y: 288, endPoint x: 753, endPoint y: 243, distance: 49.2
click at [754, 242] on form "You will be editing all 3 payments to The Great Eastern Life Assurance Co Ltd s…" at bounding box center [764, 209] width 239 height 156
click at [747, 238] on p "Edit just this one payment" at bounding box center [777, 231] width 188 height 13
click at [671, 239] on input "Edit just this one payment" at bounding box center [664, 232] width 13 height 13
radio input "false"
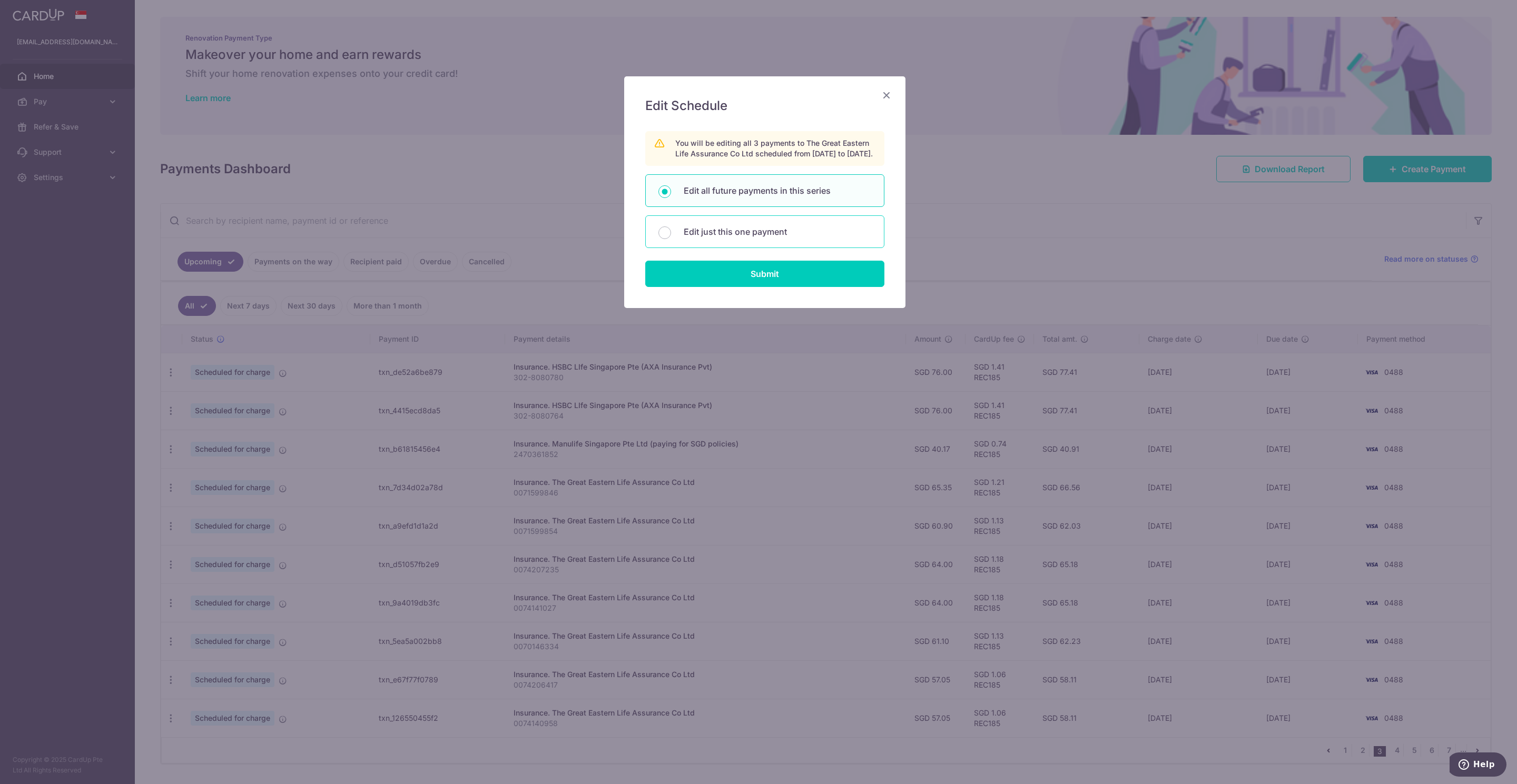
radio input "true"
click at [786, 285] on input "Submit" at bounding box center [764, 274] width 239 height 26
radio input "true"
type input "65.35"
type input "[DATE]"
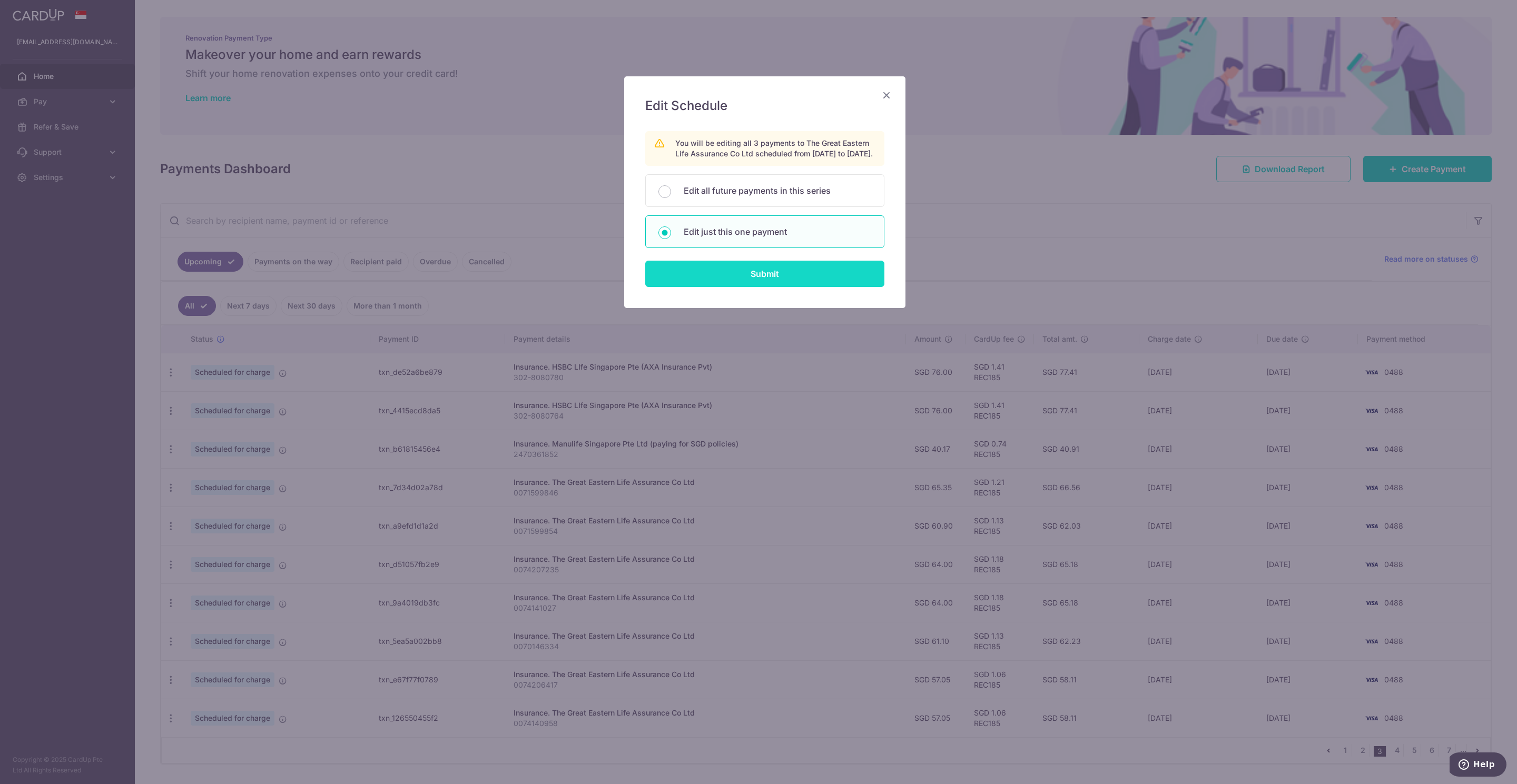
type input "0071599846"
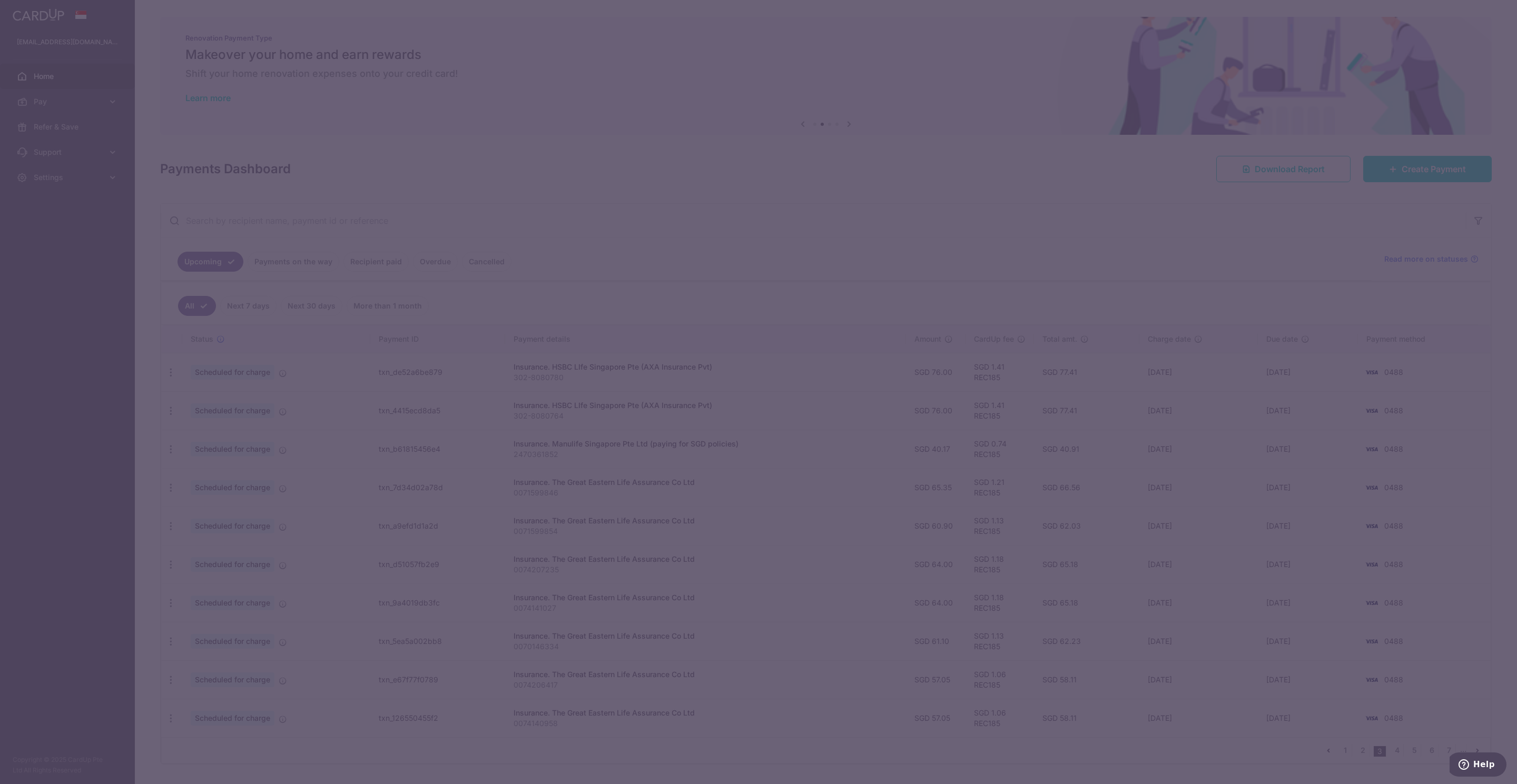
type input "REC185"
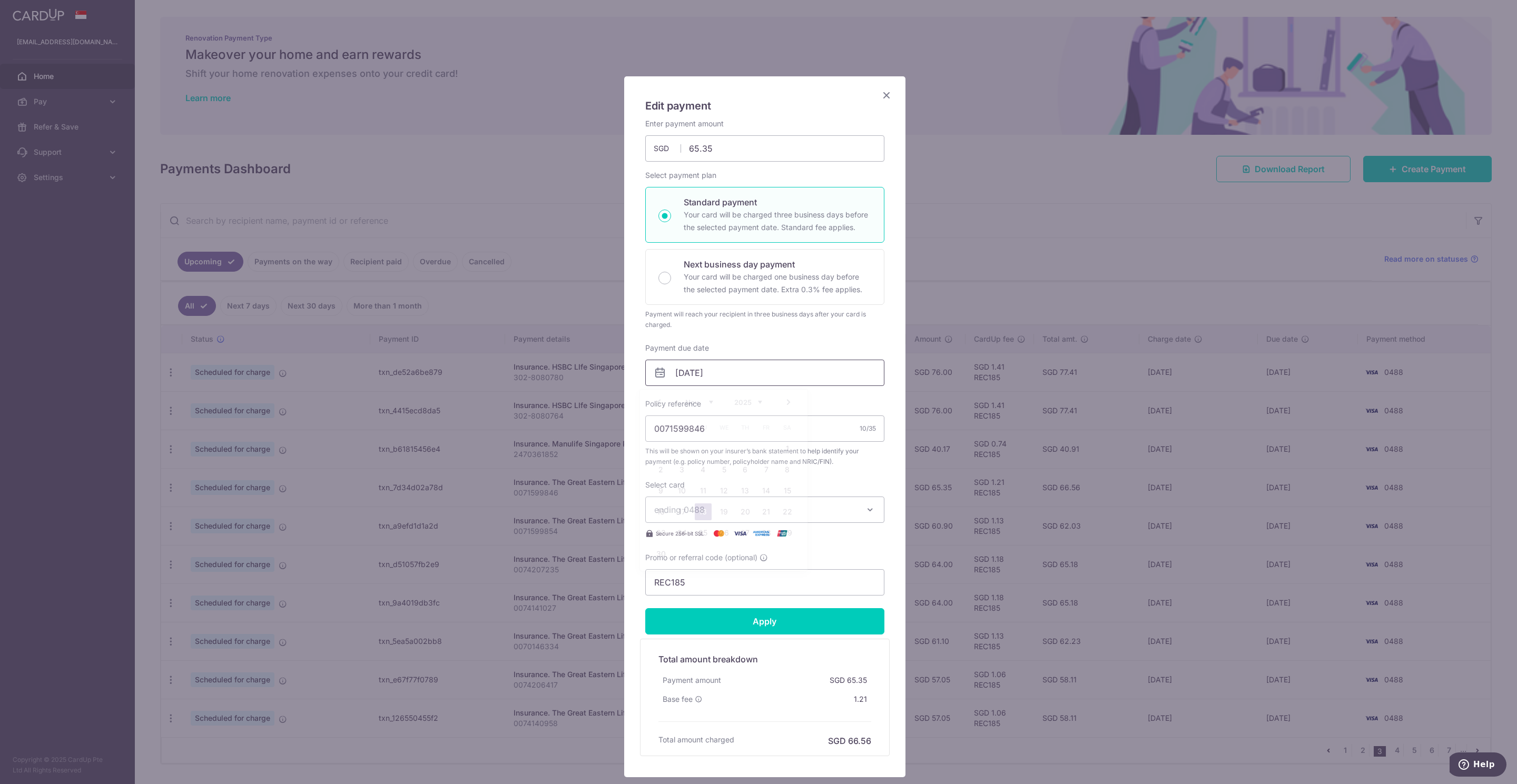
click at [694, 374] on input "18/11/2025" at bounding box center [764, 373] width 239 height 26
click at [742, 469] on link "6" at bounding box center [745, 469] width 17 height 17
type input "[DATE]"
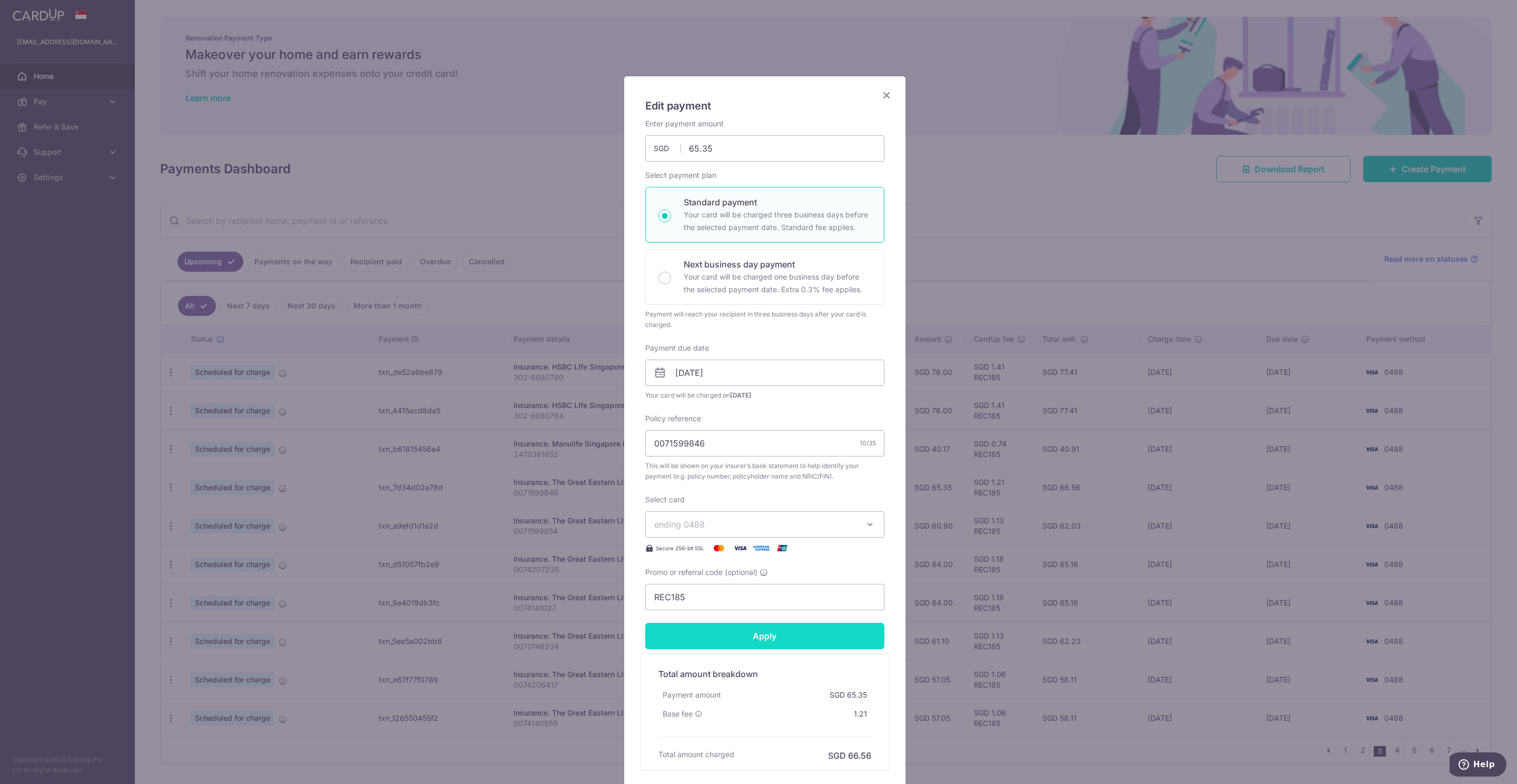
click at [753, 640] on input "Apply" at bounding box center [764, 636] width 239 height 26
type input "Successfully Applied"
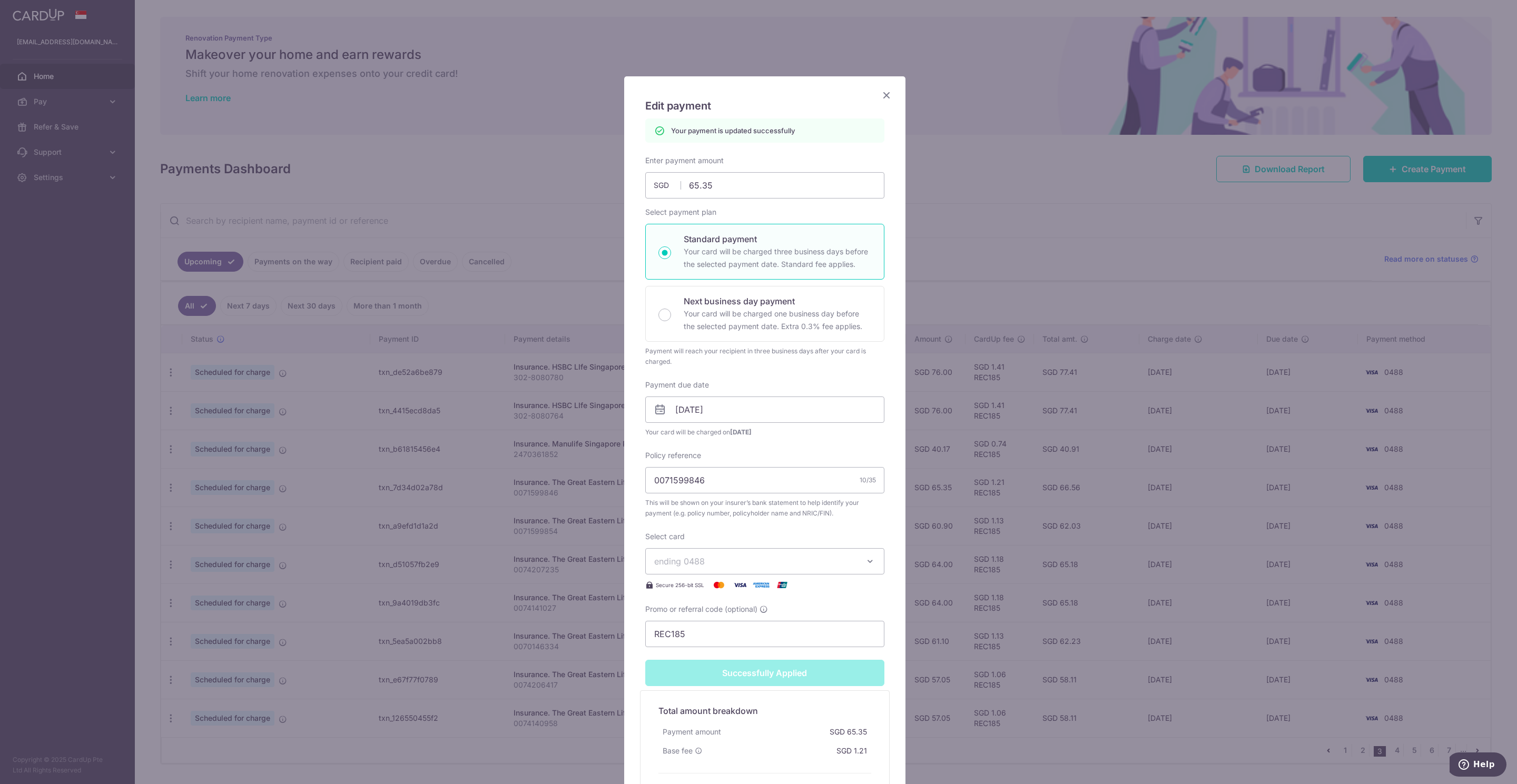
click at [882, 95] on icon "Close" at bounding box center [886, 95] width 13 height 13
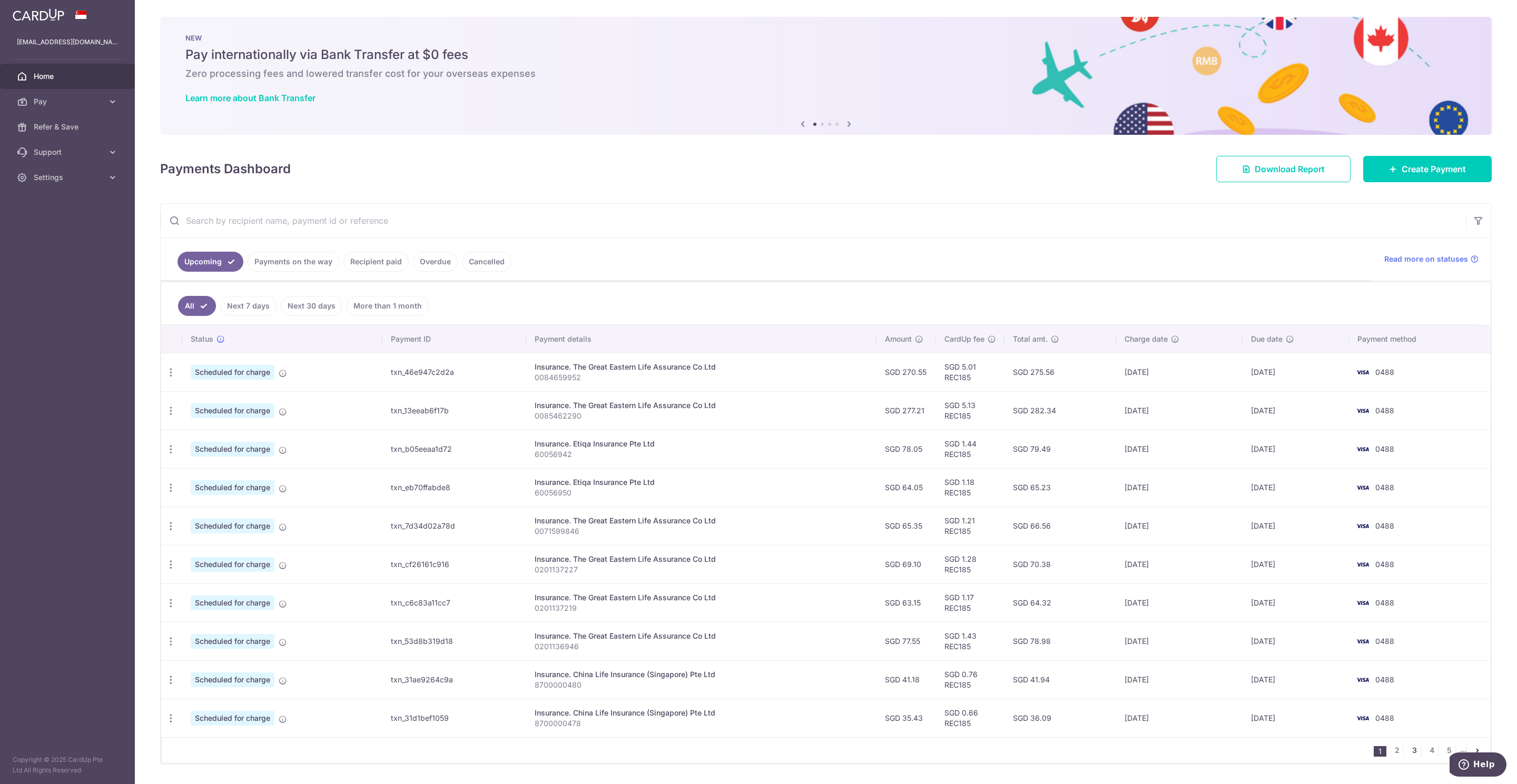
click at [1408, 757] on link "3" at bounding box center [1414, 750] width 13 height 13
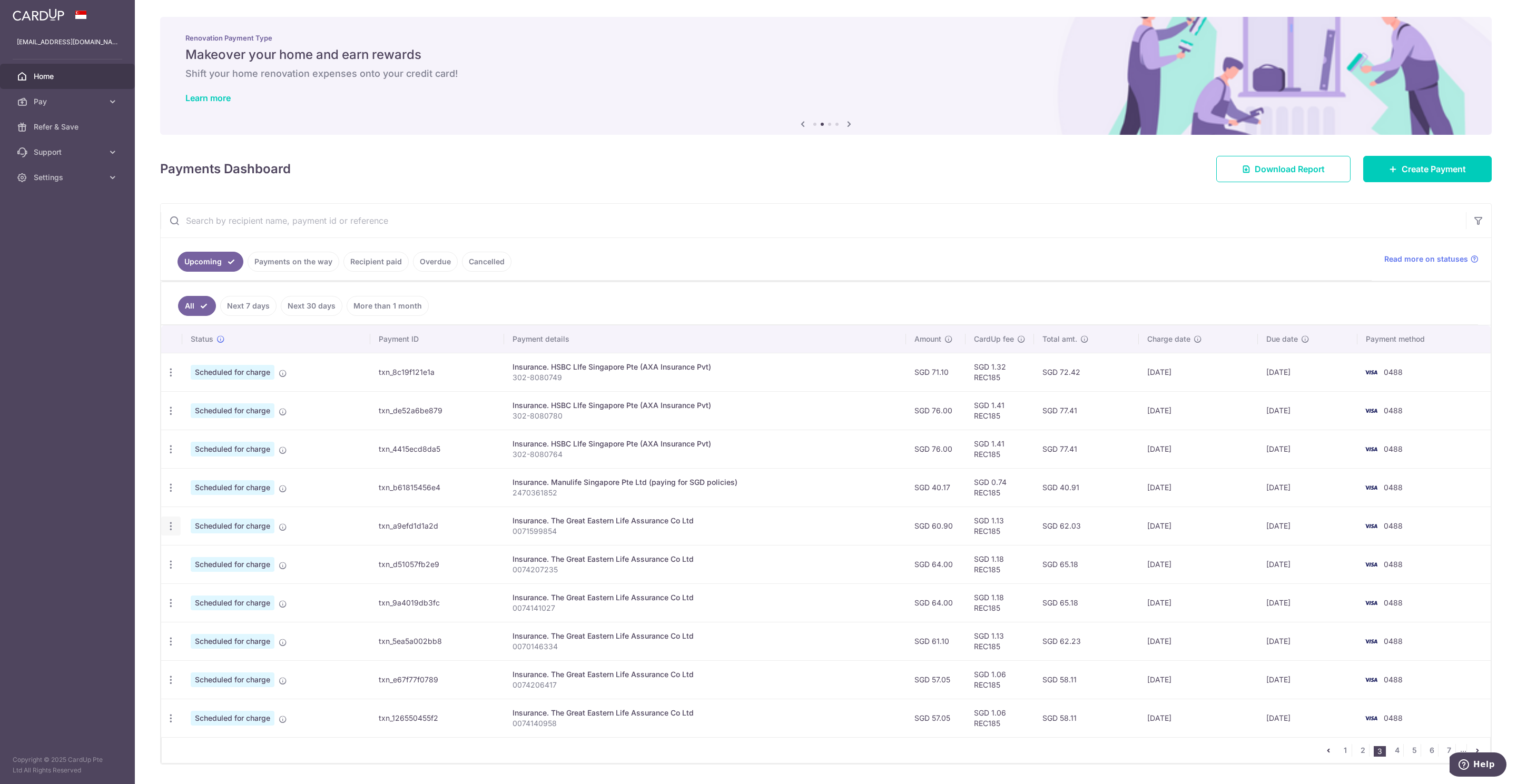
click at [175, 531] on icon "button" at bounding box center [171, 526] width 11 height 11
click at [238, 560] on span "Update payment" at bounding box center [227, 555] width 72 height 13
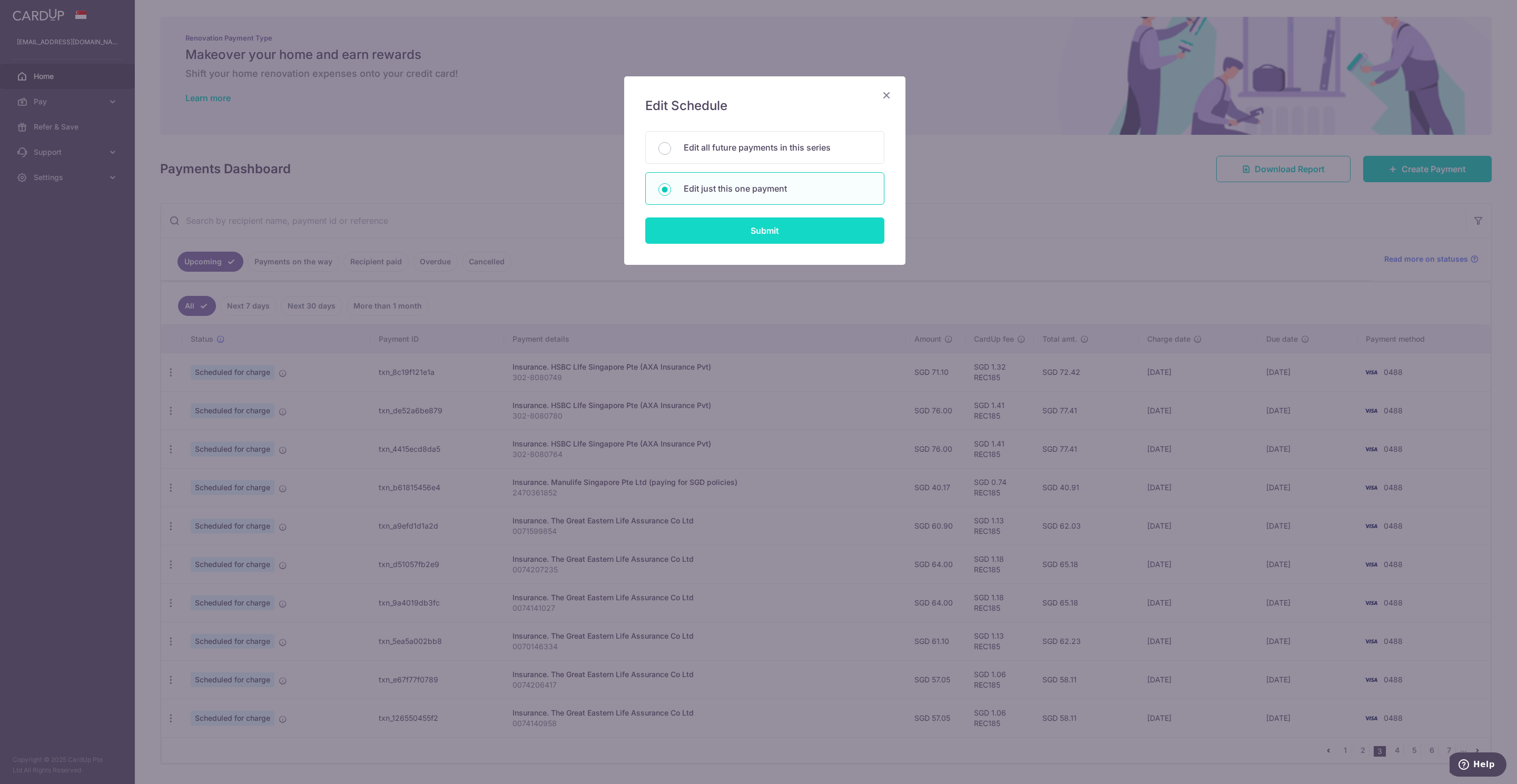
click at [727, 238] on input "Submit" at bounding box center [764, 231] width 239 height 26
radio input "true"
type input "60.90"
type input "[DATE]"
type input "0071599854"
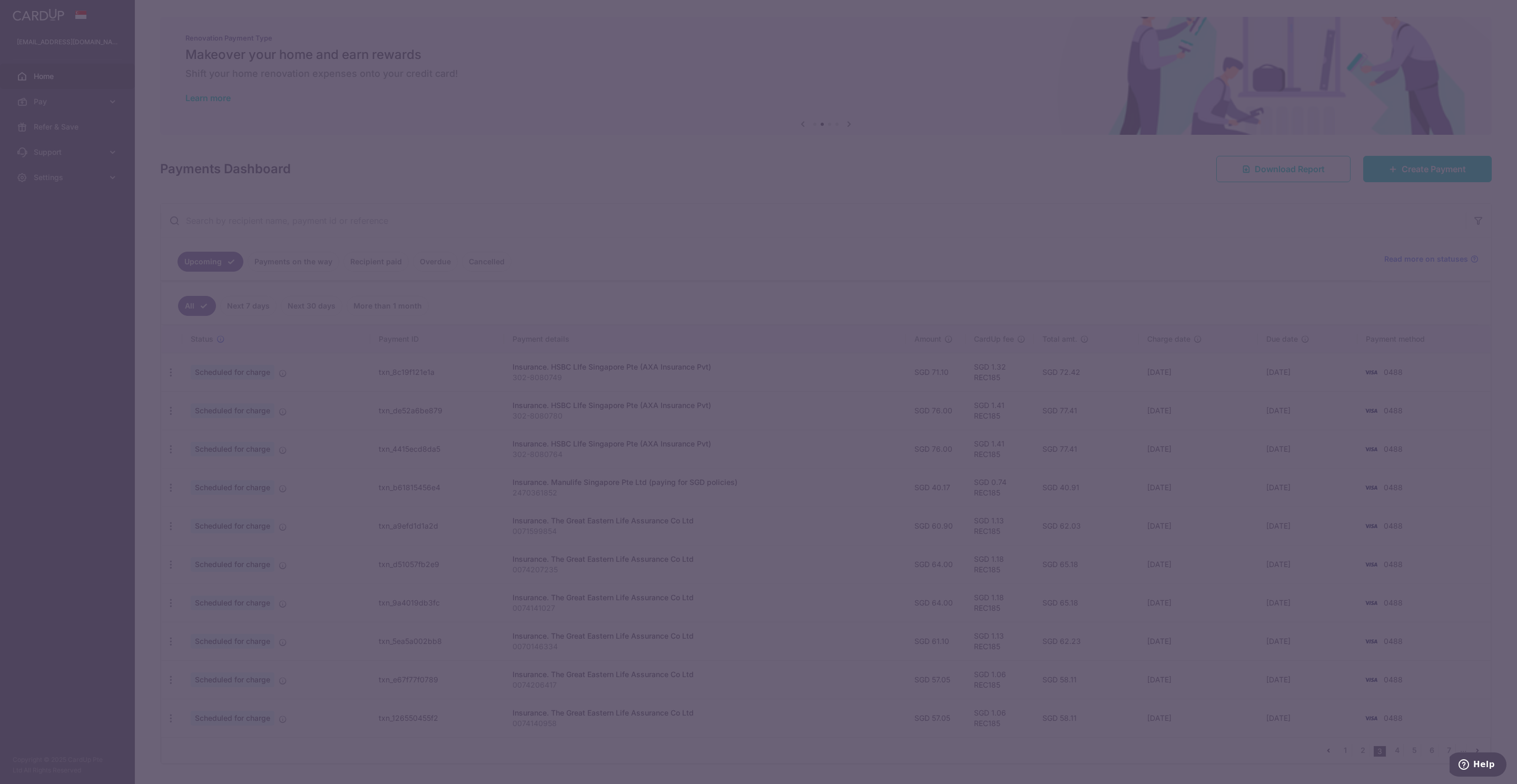
type input "REC185"
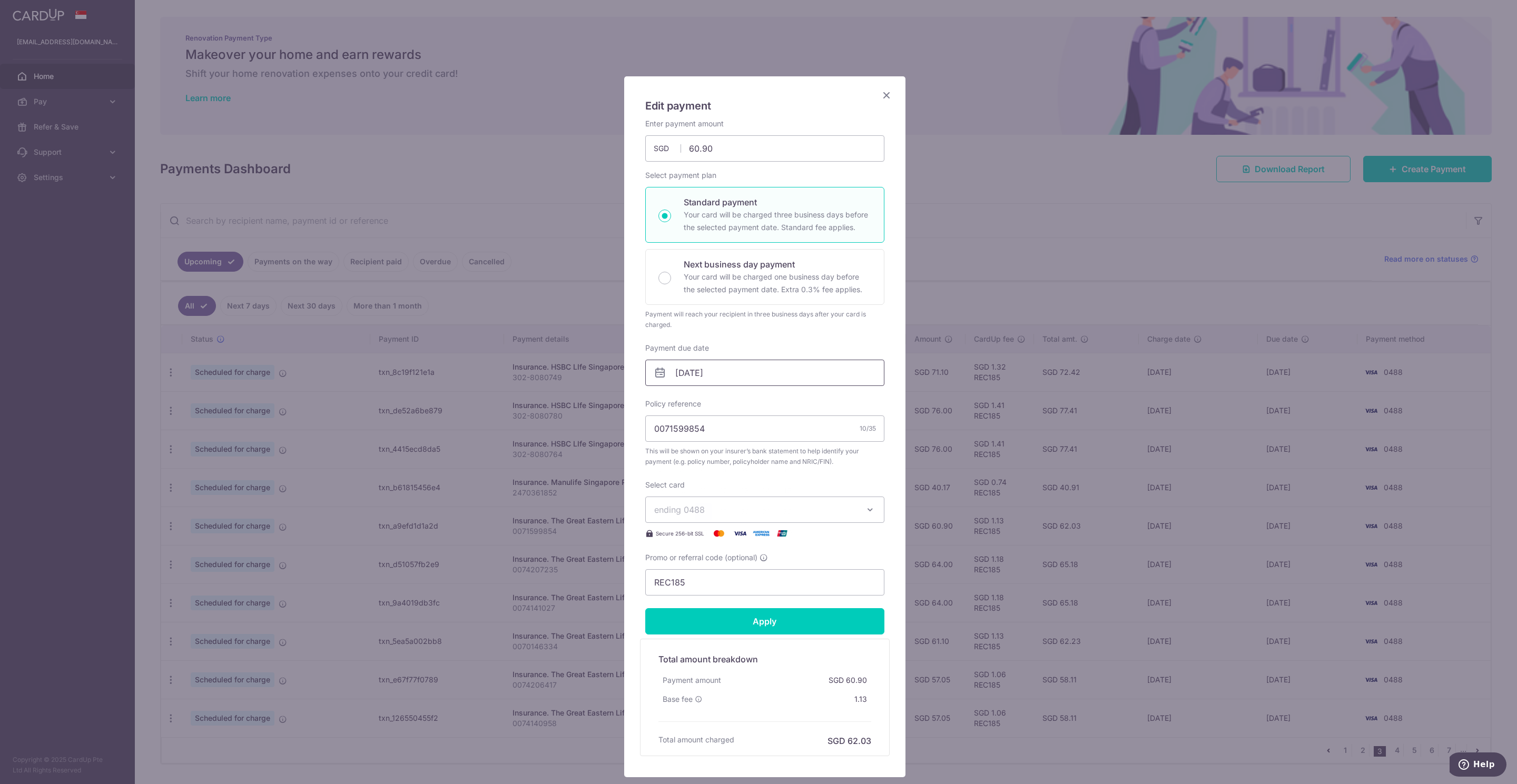
click at [718, 373] on input "[DATE]" at bounding box center [764, 373] width 239 height 26
click at [744, 474] on link "6" at bounding box center [745, 469] width 17 height 17
type input "[DATE]"
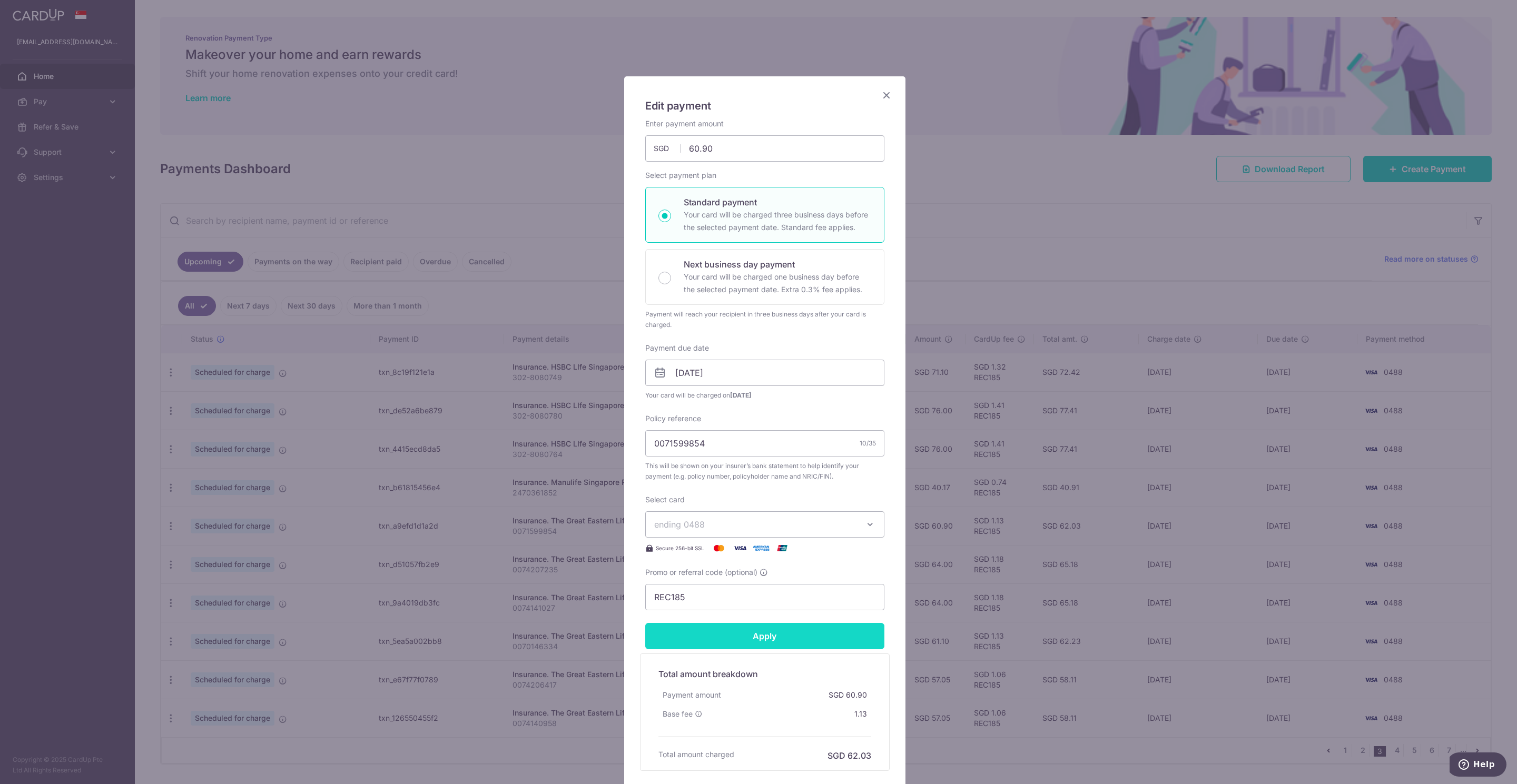
click at [760, 640] on input "Apply" at bounding box center [764, 636] width 239 height 26
type input "Successfully Applied"
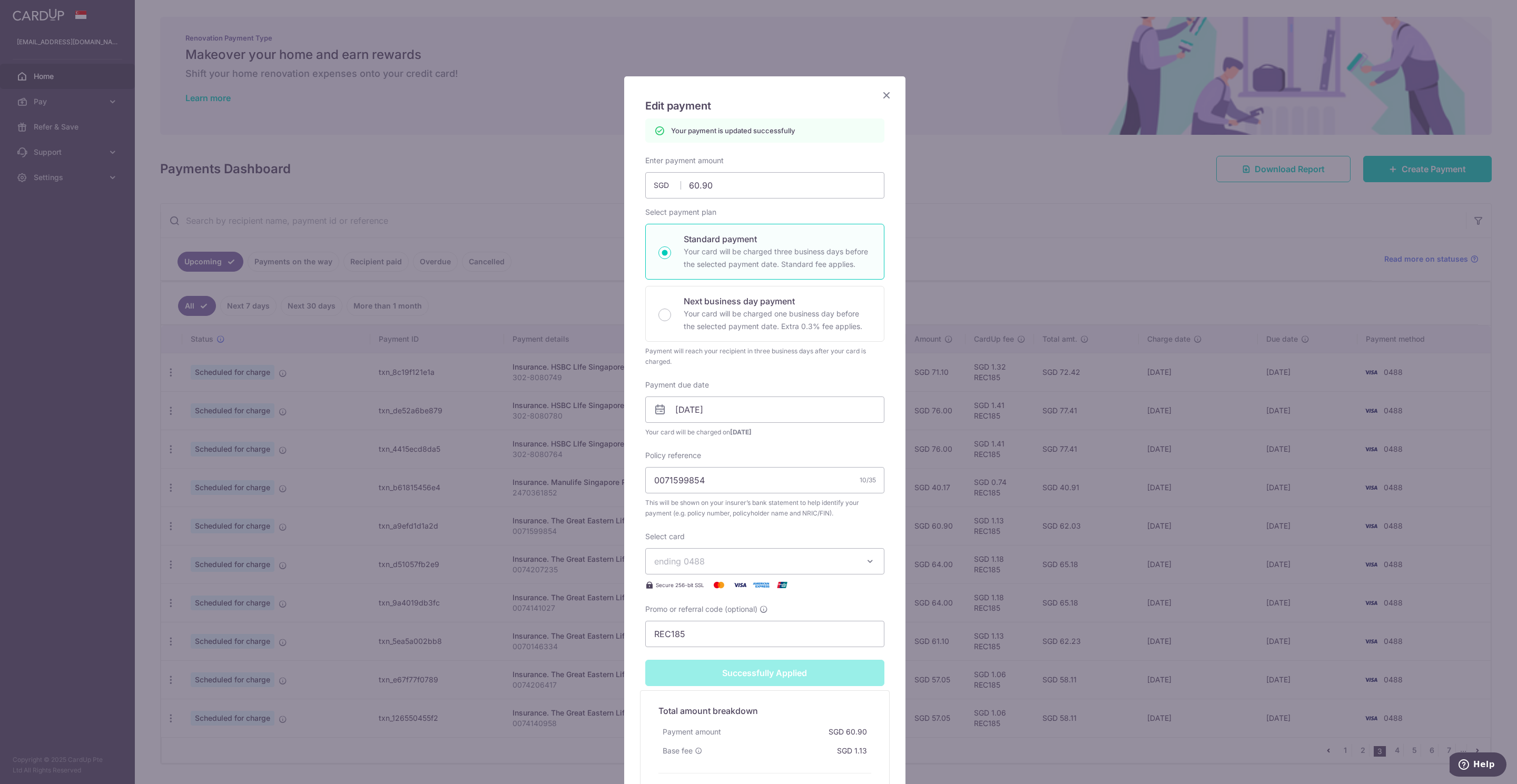
drag, startPoint x: 874, startPoint y: 95, endPoint x: 878, endPoint y: 100, distance: 6.4
click at [880, 95] on icon "Close" at bounding box center [886, 95] width 13 height 13
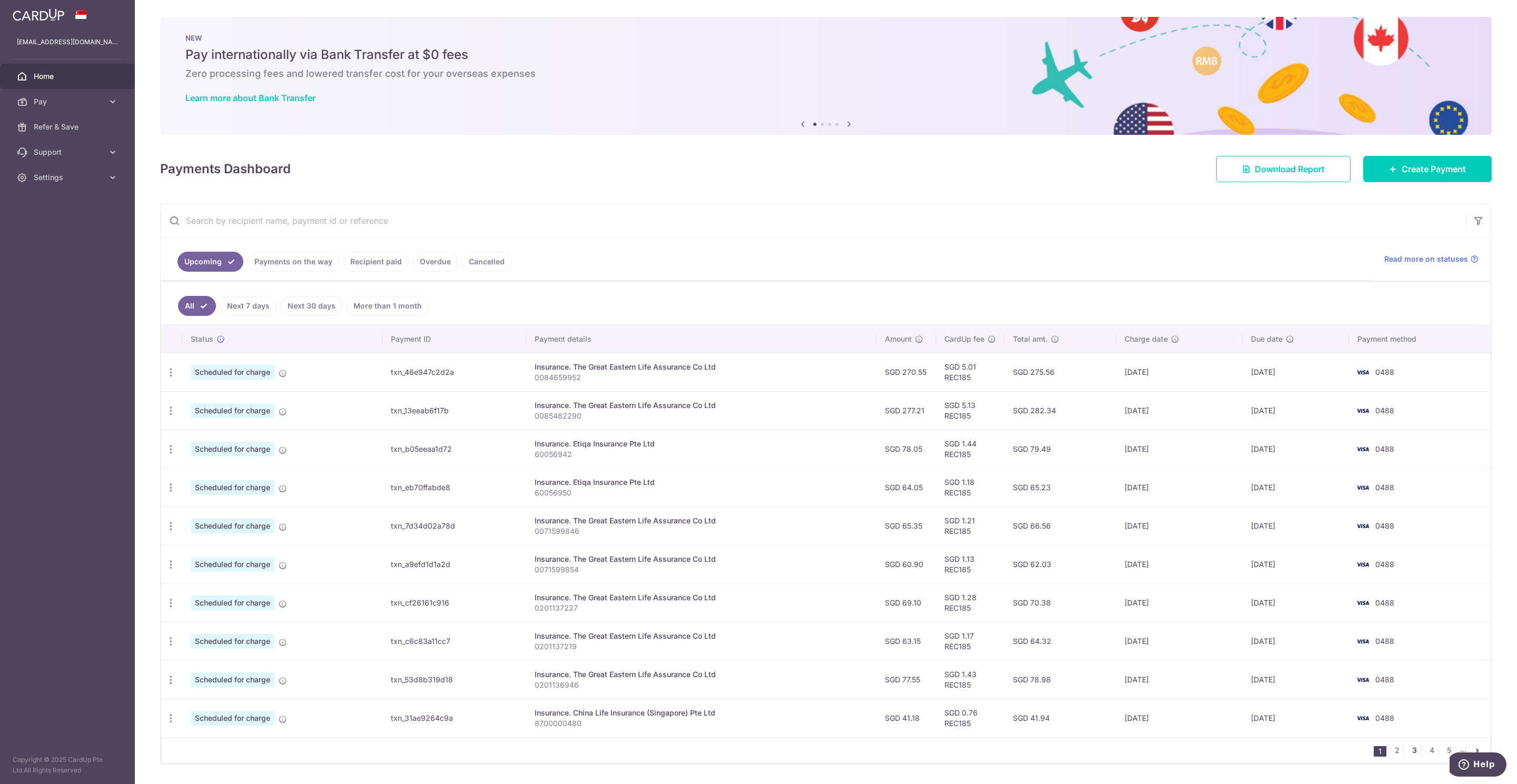
click at [1408, 757] on link "3" at bounding box center [1414, 750] width 13 height 13
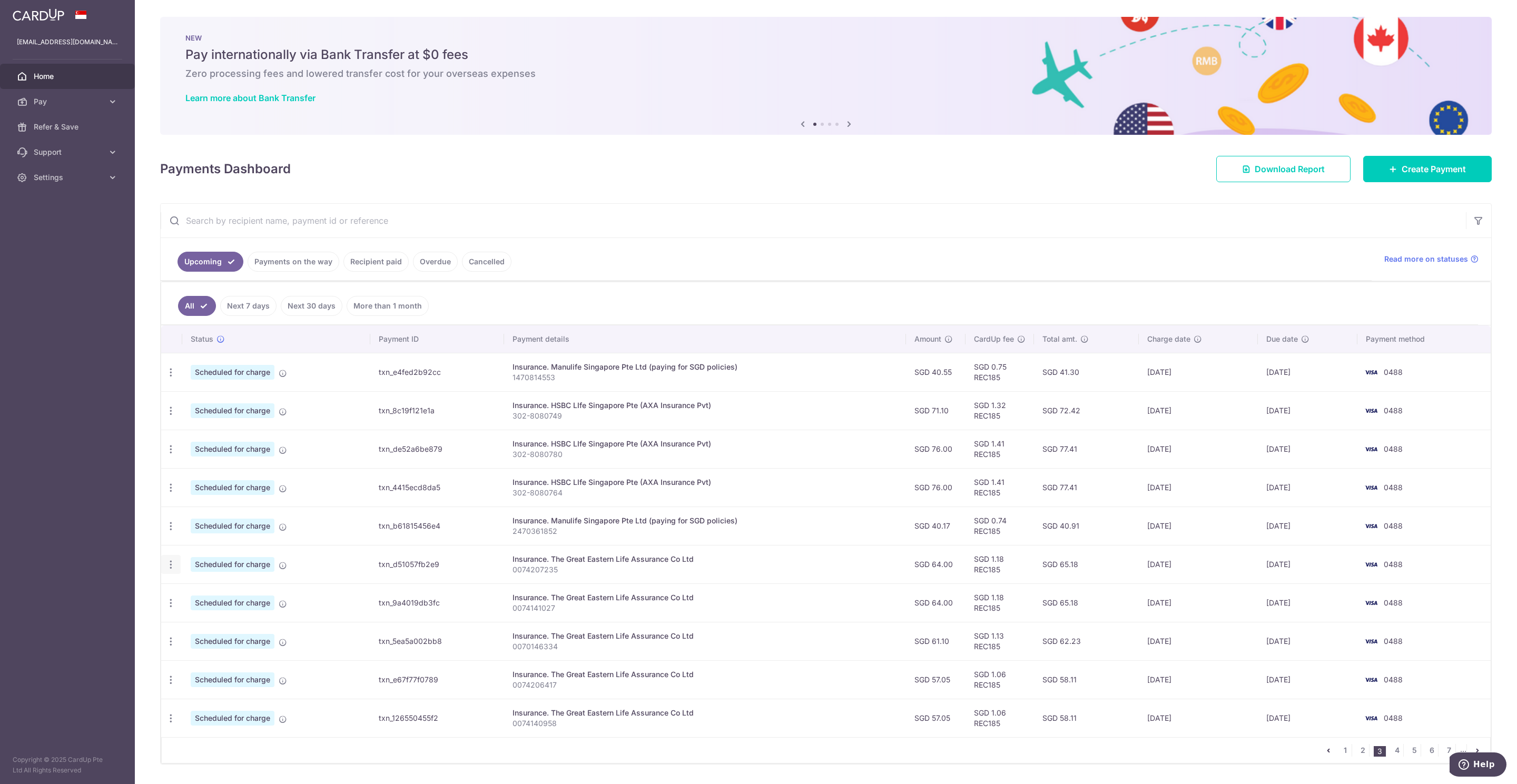
click at [173, 569] on icon "button" at bounding box center [171, 565] width 11 height 11
click at [223, 596] on span "Update payment" at bounding box center [227, 593] width 72 height 13
radio input "true"
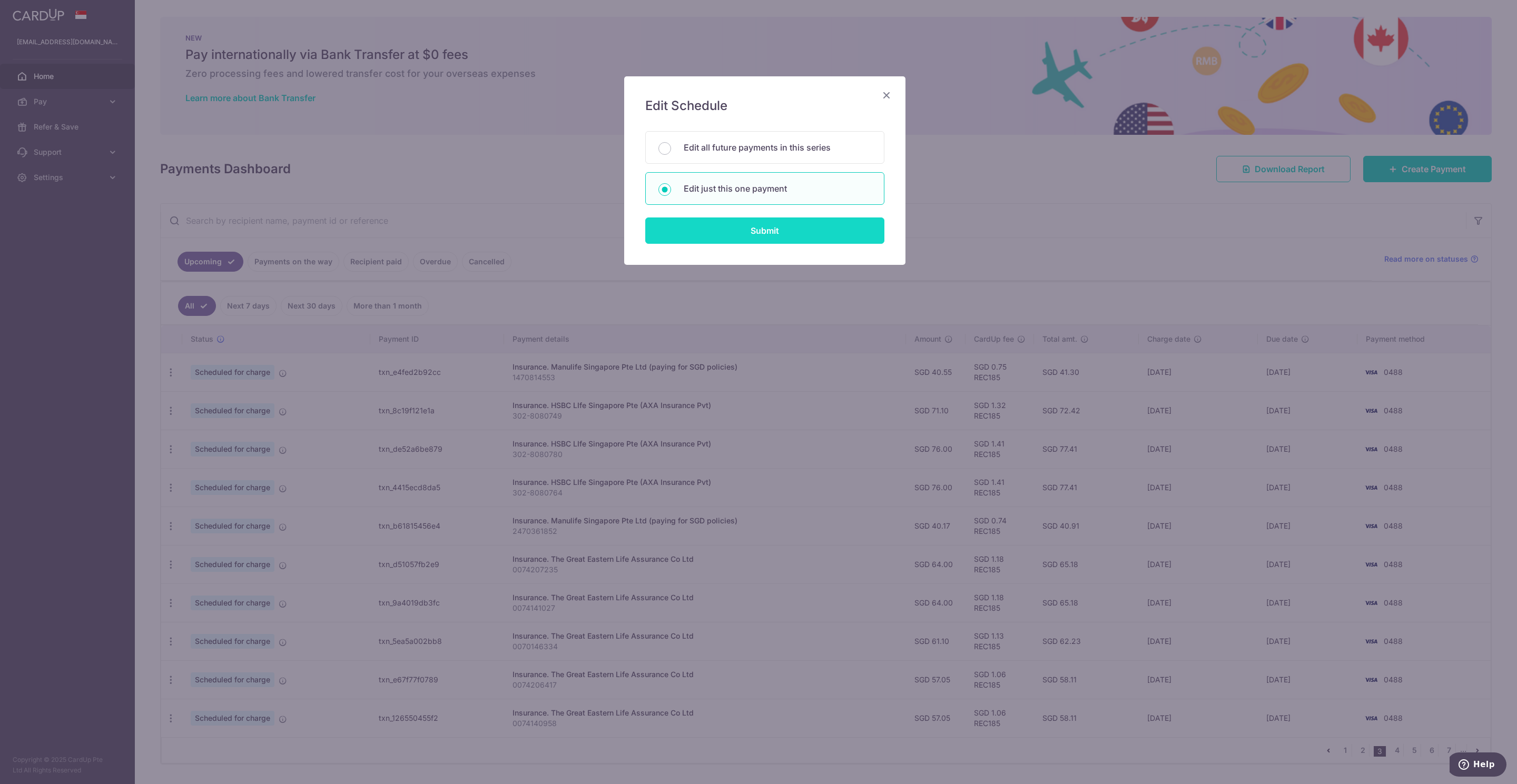
click at [775, 234] on input "Submit" at bounding box center [764, 231] width 239 height 26
radio input "true"
type input "64.00"
type input "[DATE]"
type input "0074207235"
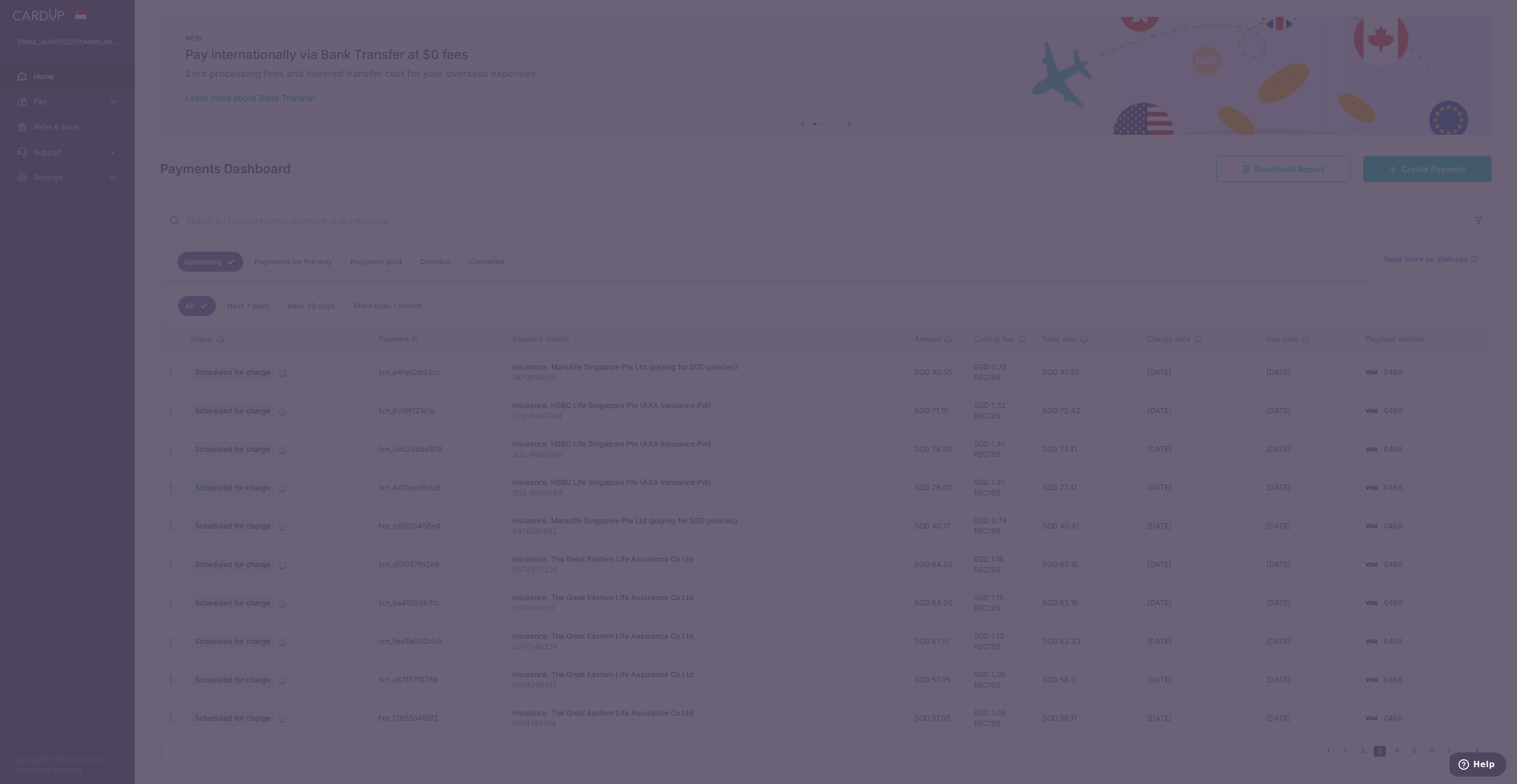
type input "REC185"
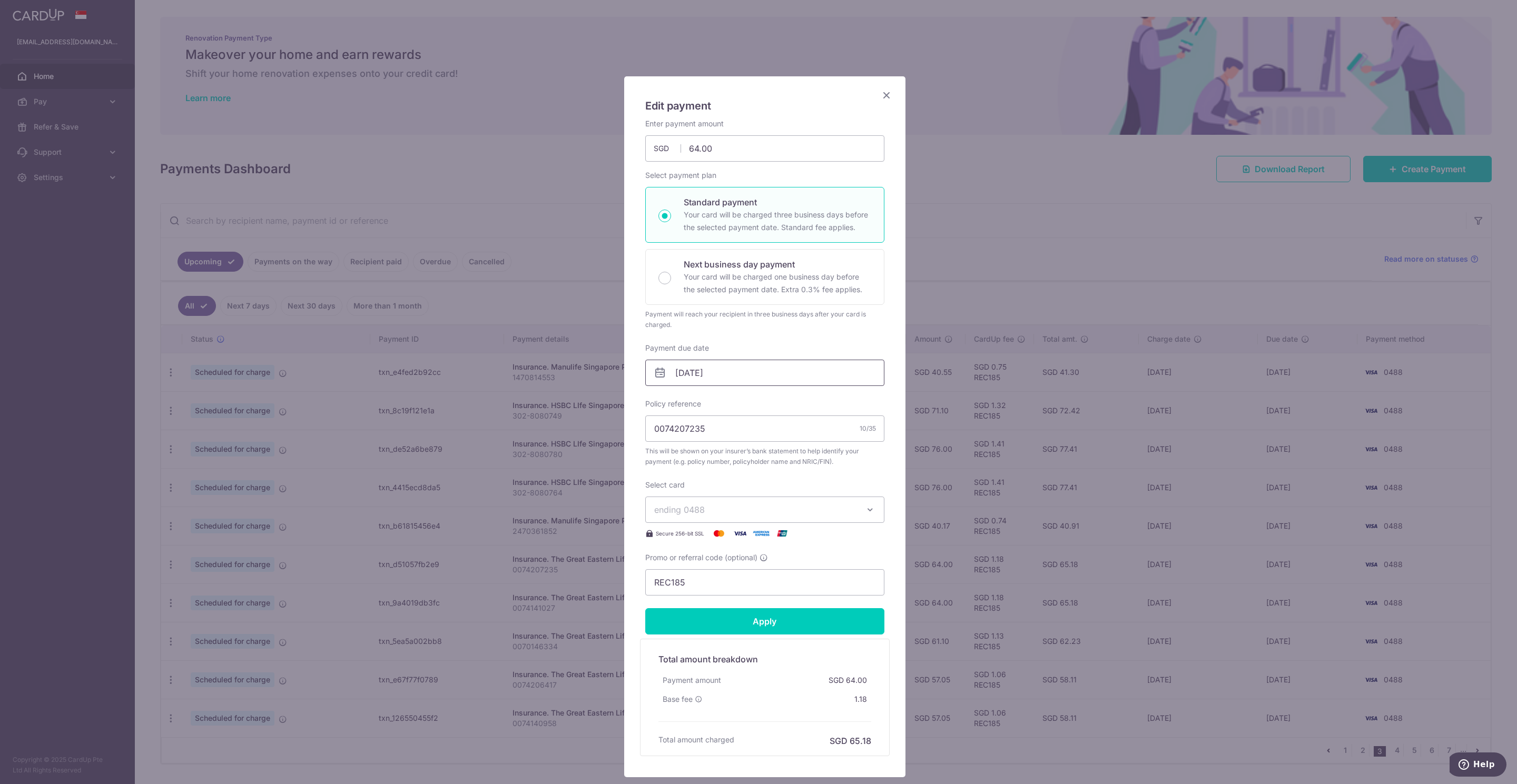
click at [684, 381] on input "[DATE]" at bounding box center [764, 373] width 239 height 26
drag, startPoint x: 746, startPoint y: 471, endPoint x: 754, endPoint y: 495, distance: 25.3
click at [747, 471] on link "6" at bounding box center [745, 469] width 17 height 17
type input "[DATE]"
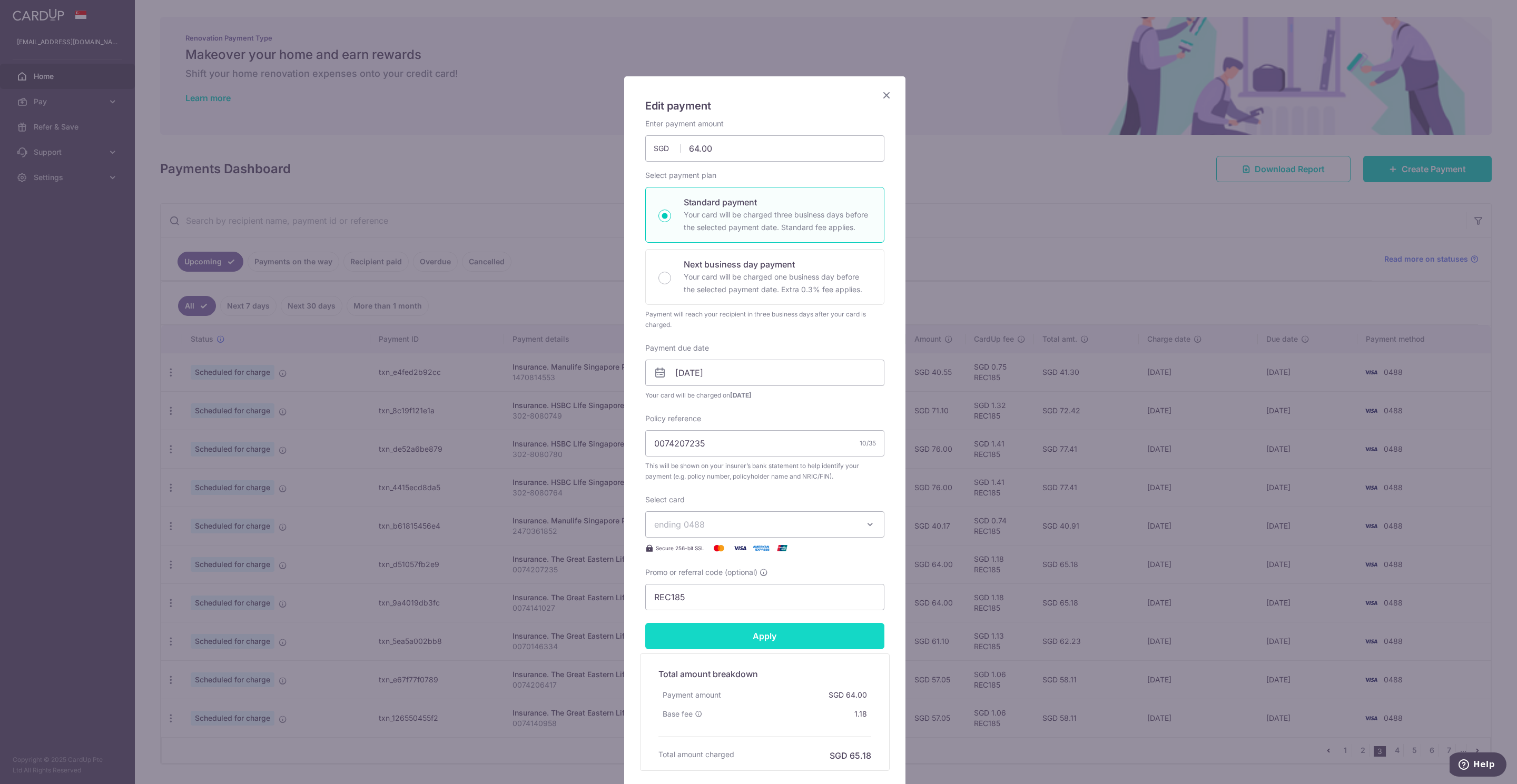
click at [771, 642] on input "Apply" at bounding box center [764, 636] width 239 height 26
type input "Successfully Applied"
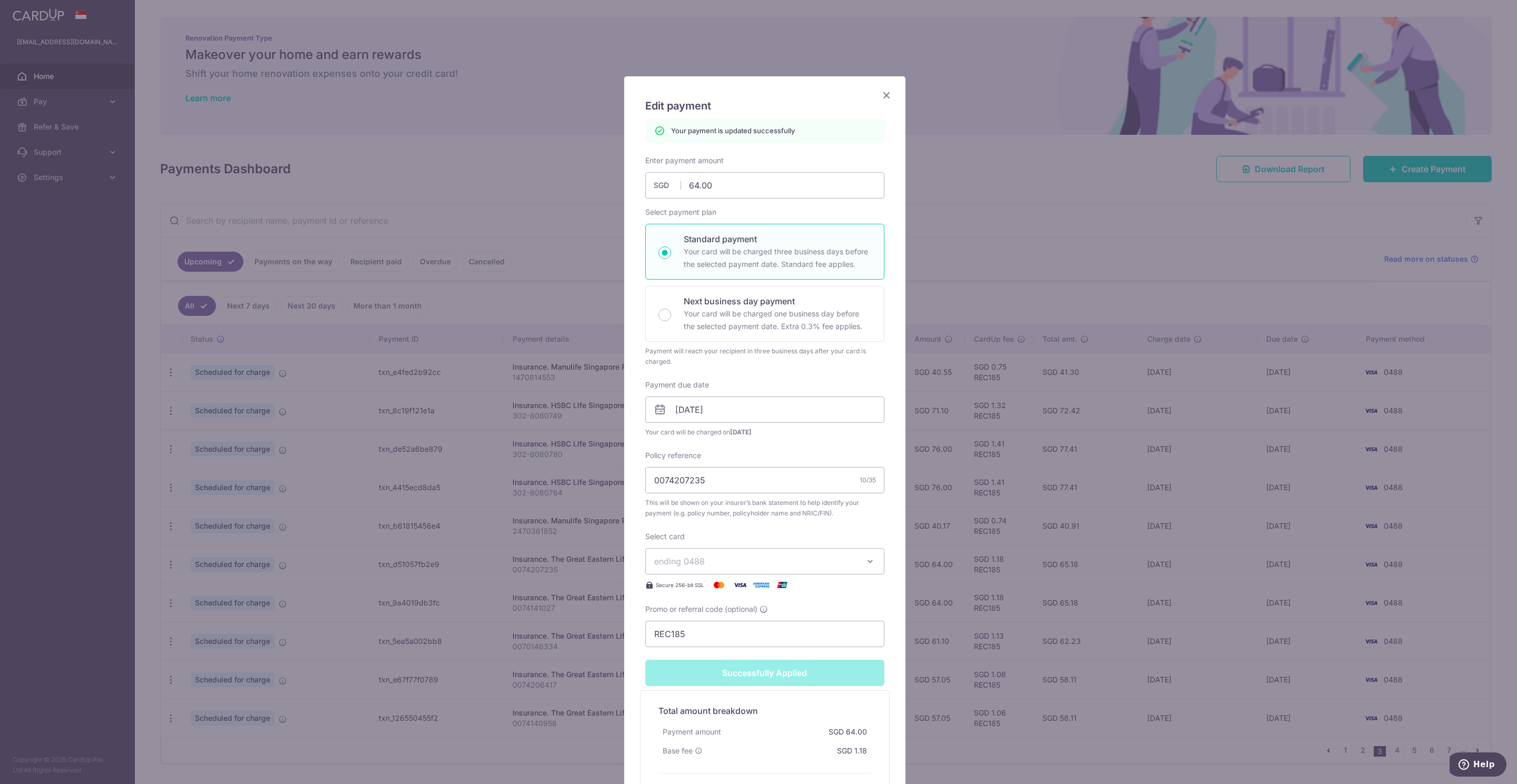
click at [880, 98] on icon "Close" at bounding box center [886, 95] width 13 height 13
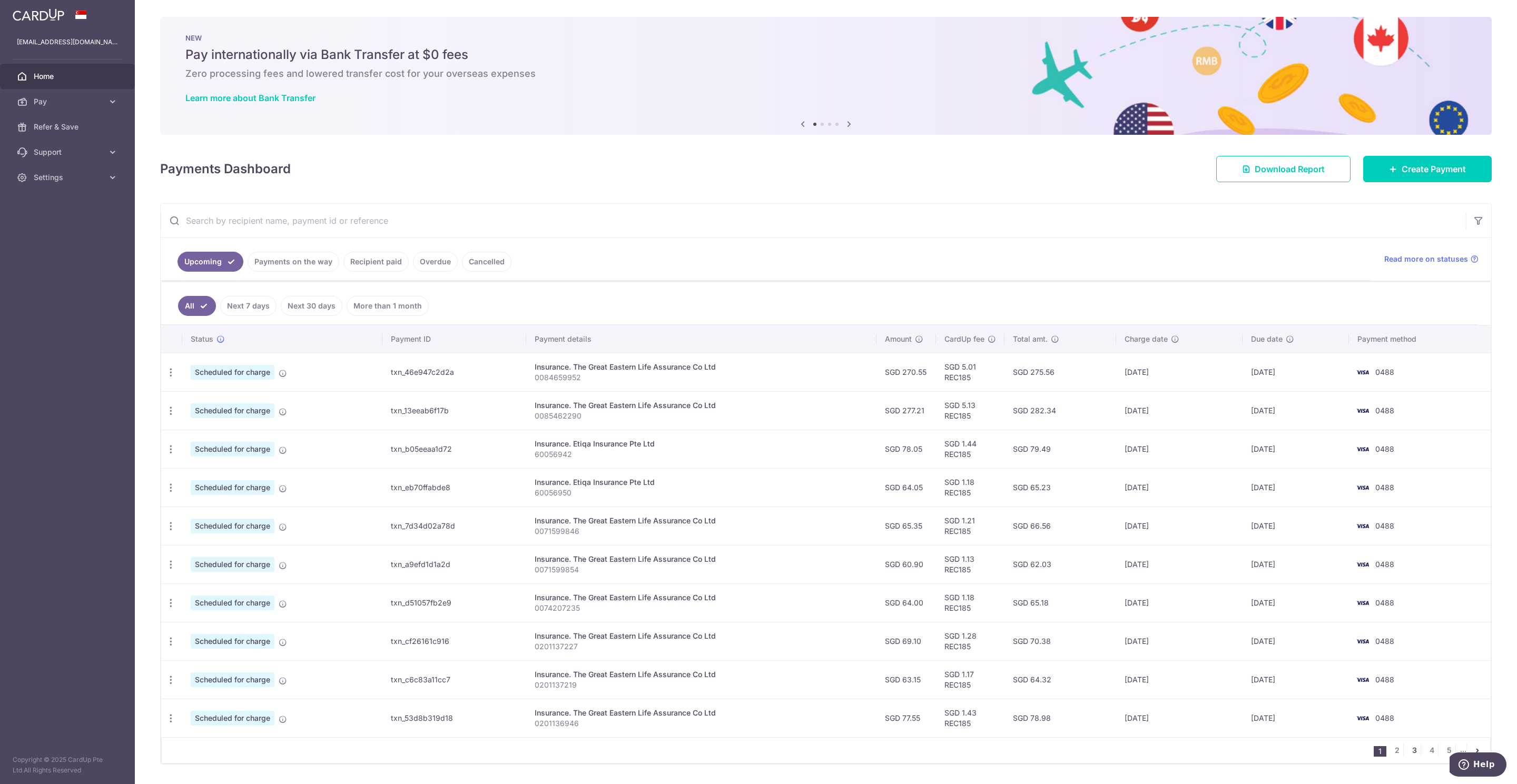
click at [1408, 757] on link "3" at bounding box center [1414, 750] width 13 height 13
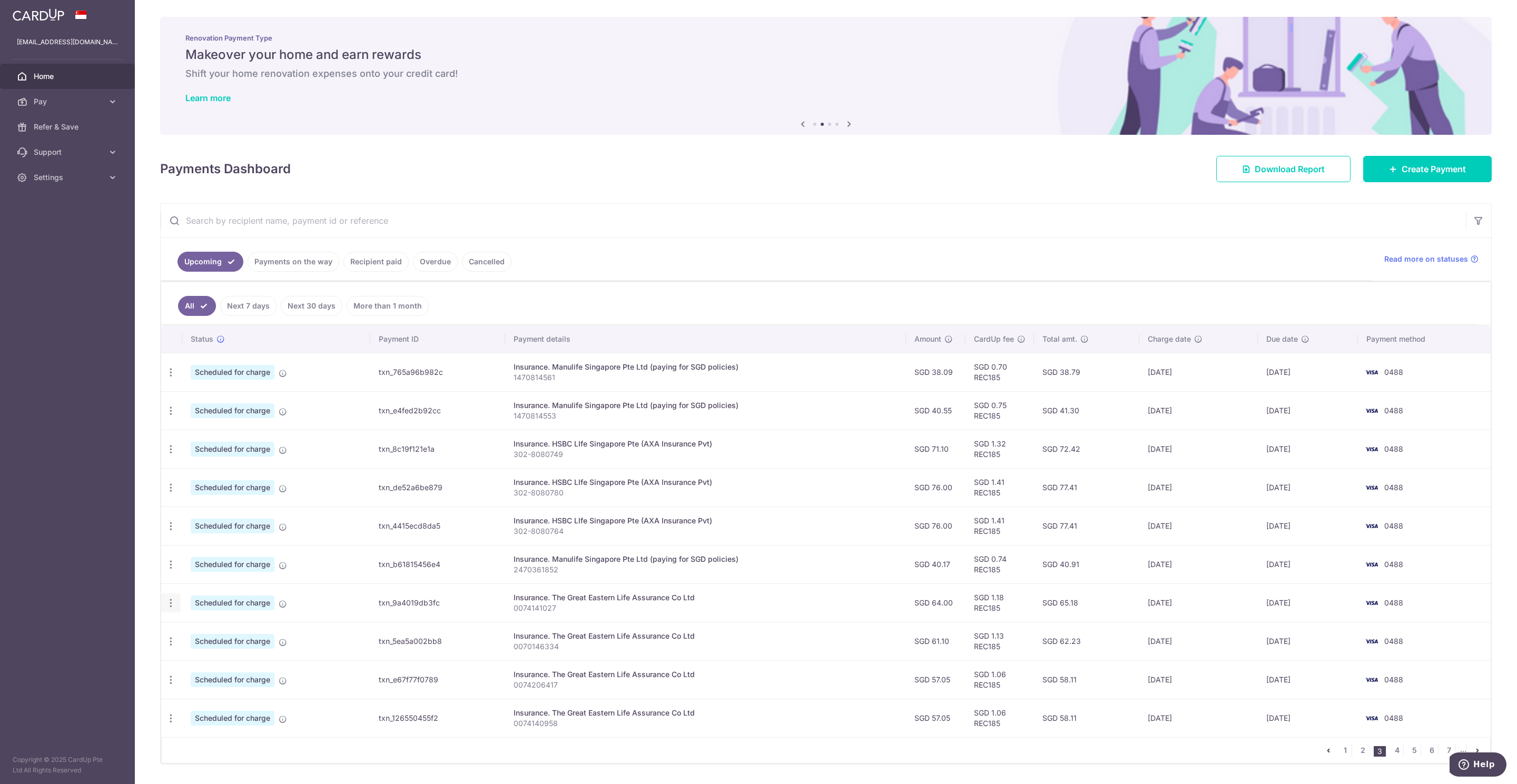
click at [171, 609] on icon "button" at bounding box center [171, 603] width 11 height 11
click at [225, 637] on span "Update payment" at bounding box center [227, 631] width 72 height 13
radio input "true"
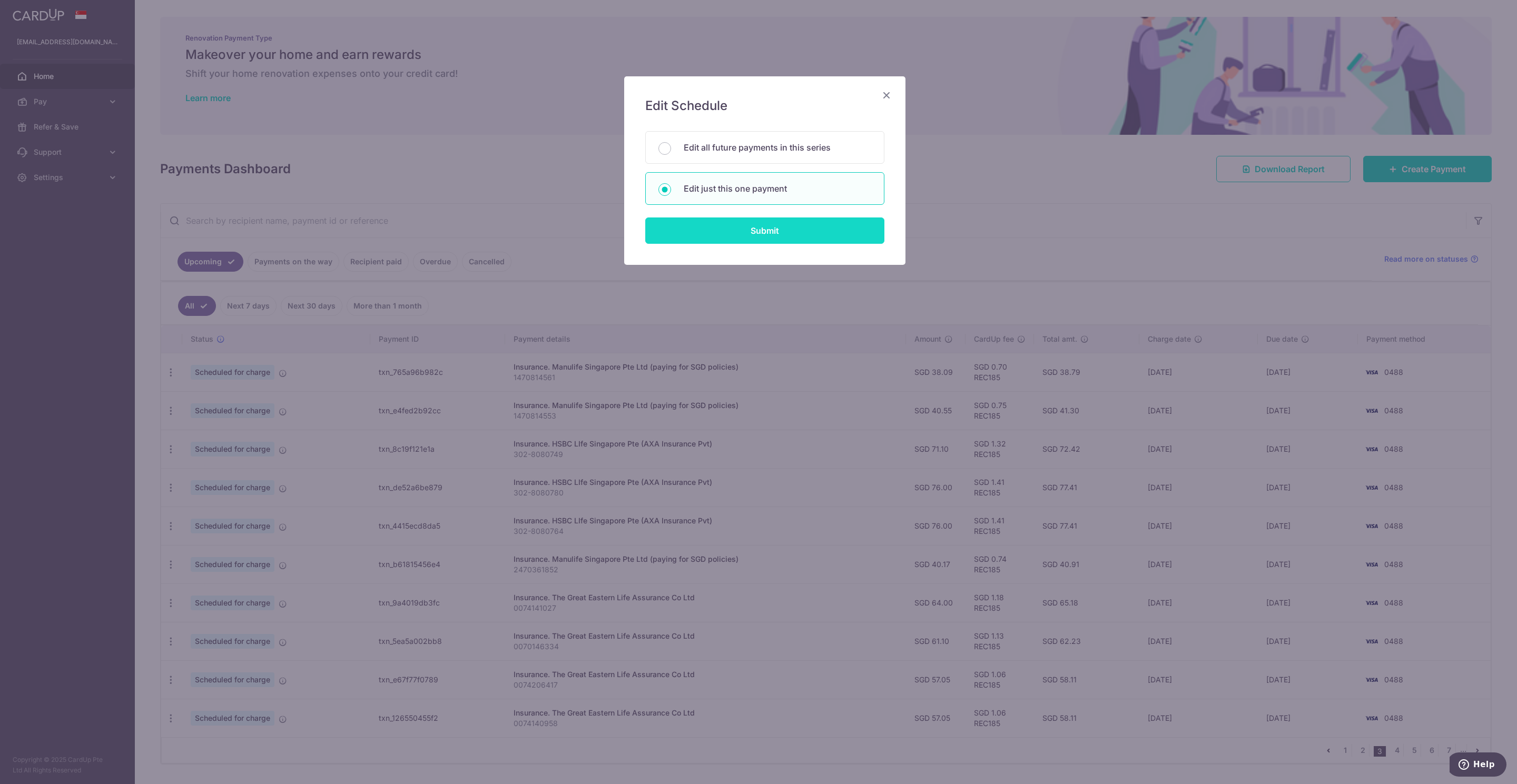
click at [746, 232] on input "Submit" at bounding box center [764, 231] width 239 height 26
radio input "true"
type input "64.00"
type input "[DATE]"
type input "0074141027"
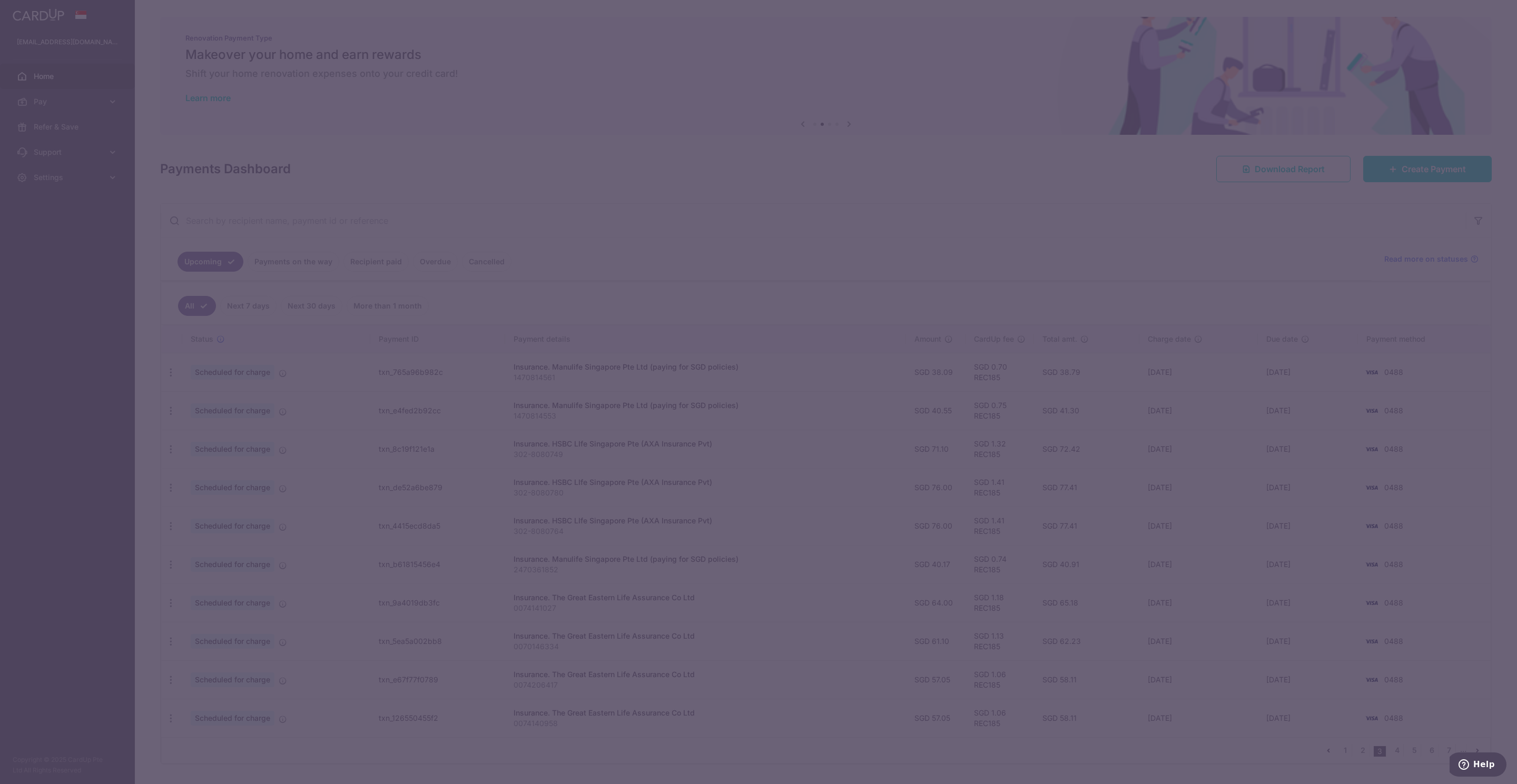
type input "REC185"
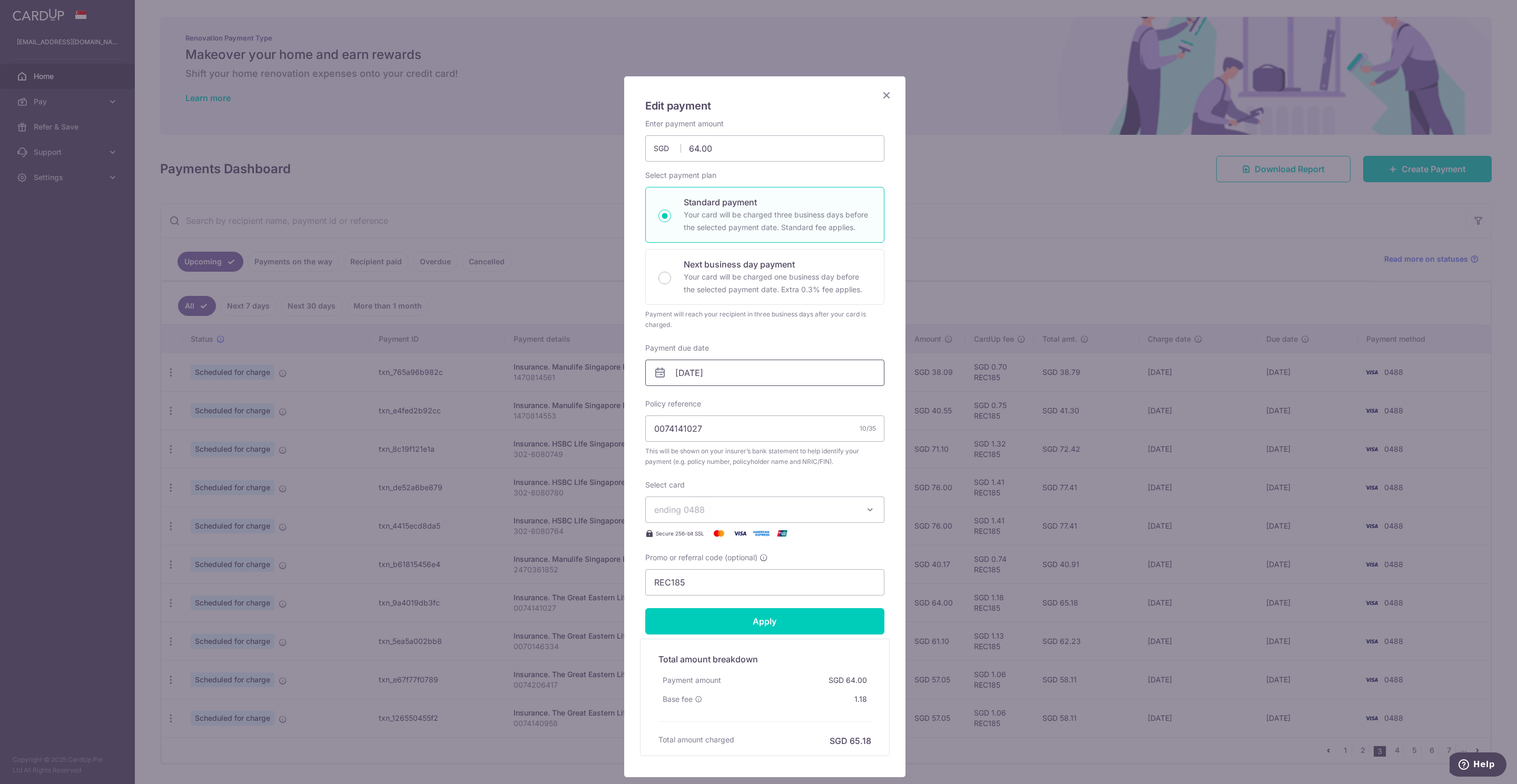
click at [721, 373] on input "[DATE]" at bounding box center [764, 373] width 239 height 26
drag, startPoint x: 746, startPoint y: 469, endPoint x: 757, endPoint y: 528, distance: 60.0
click at [746, 469] on link "6" at bounding box center [745, 469] width 17 height 17
type input "[DATE]"
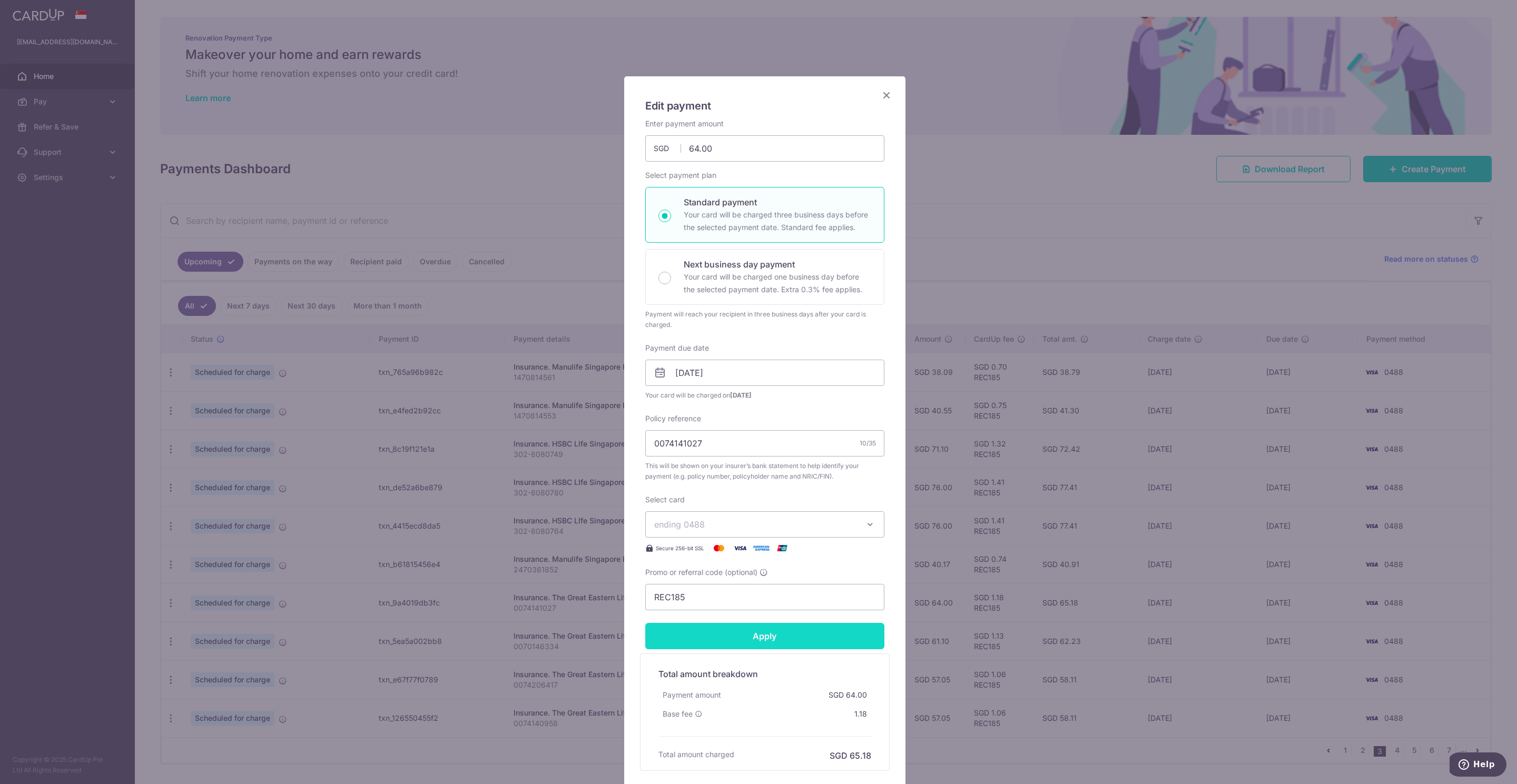
click at [748, 640] on input "Apply" at bounding box center [764, 636] width 239 height 26
type input "Successfully Applied"
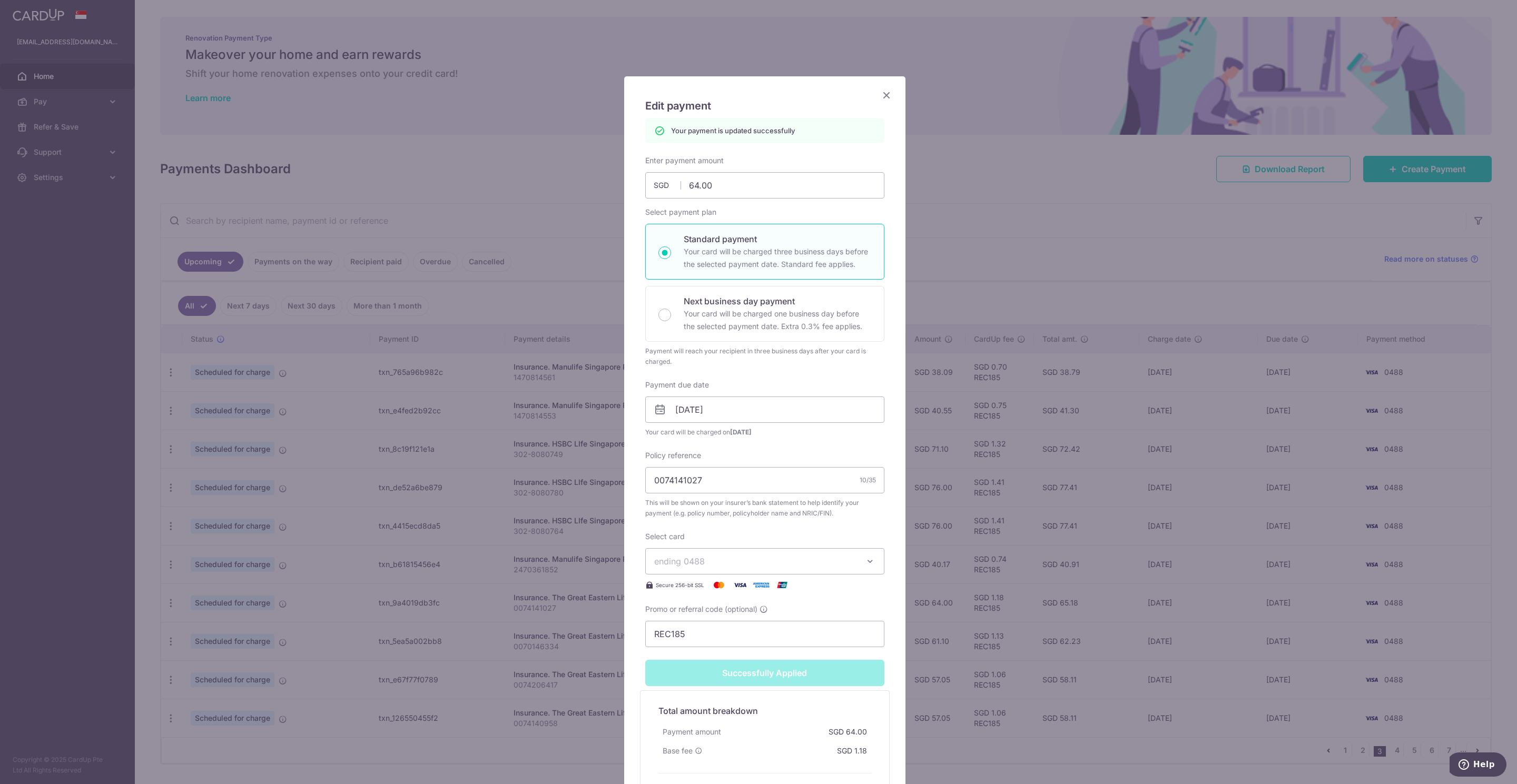
click at [882, 97] on icon "Close" at bounding box center [886, 95] width 13 height 13
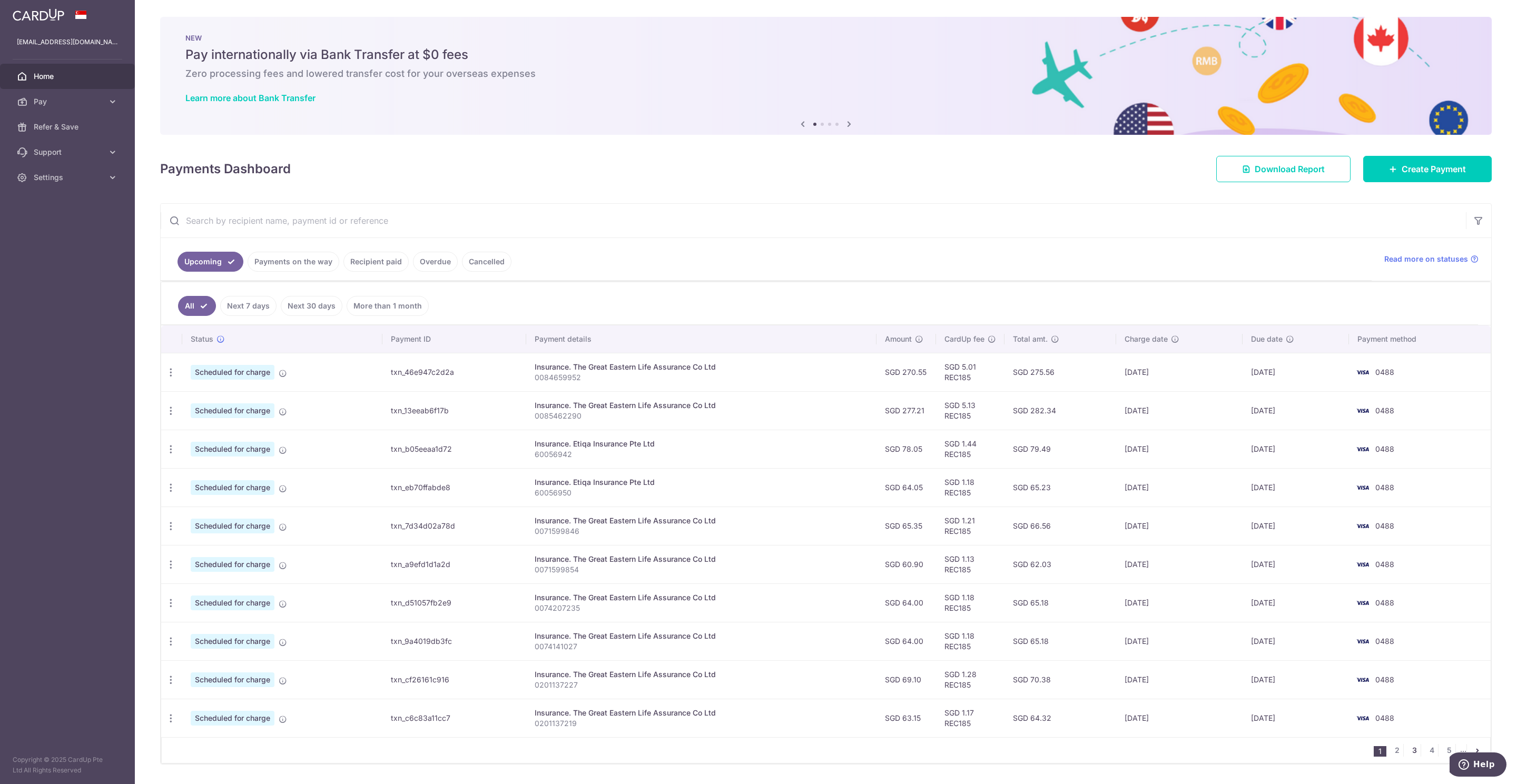
click at [1408, 754] on link "3" at bounding box center [1414, 750] width 13 height 13
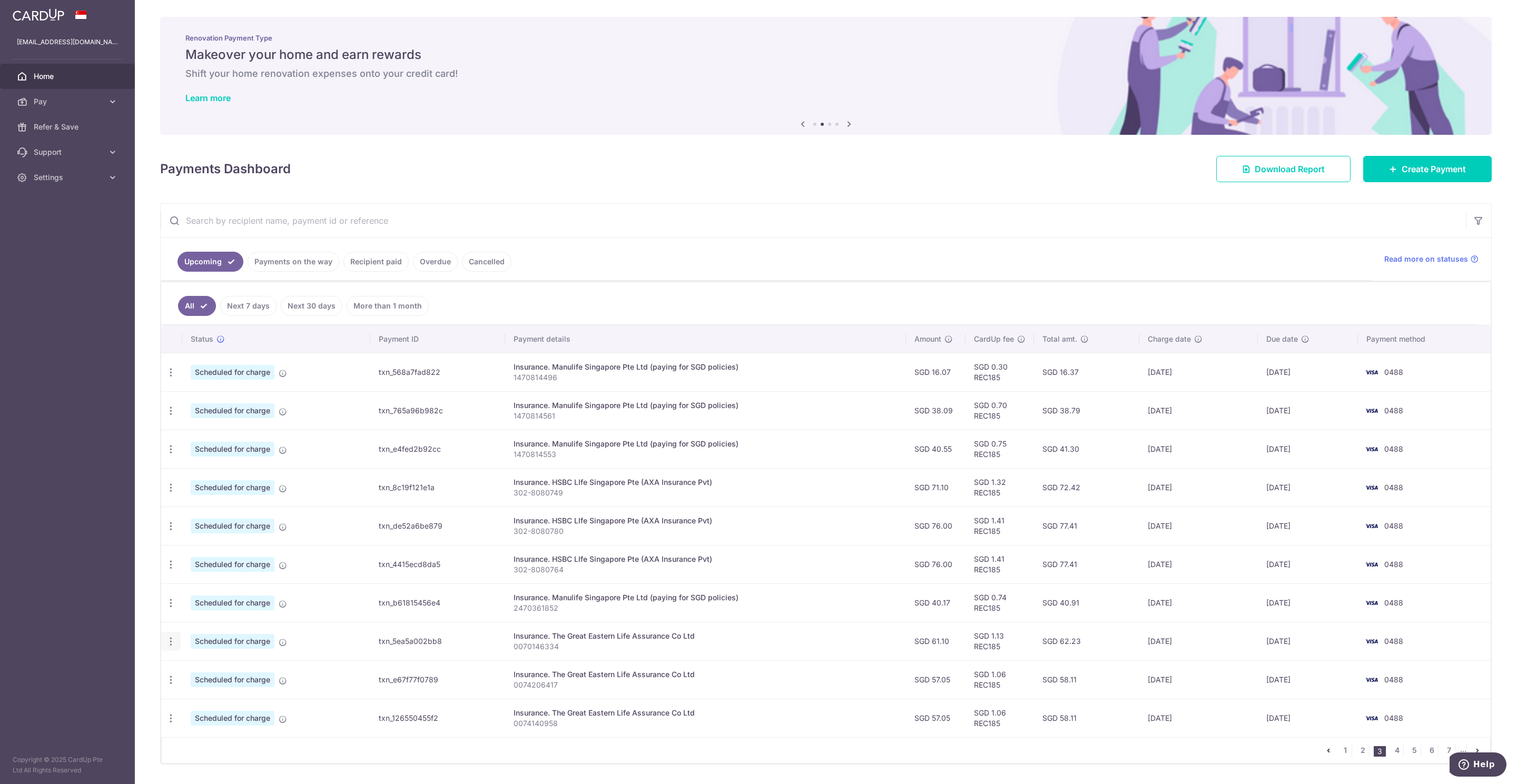
click at [175, 645] on icon "button" at bounding box center [171, 642] width 11 height 11
click at [219, 674] on span "Update payment" at bounding box center [227, 670] width 72 height 13
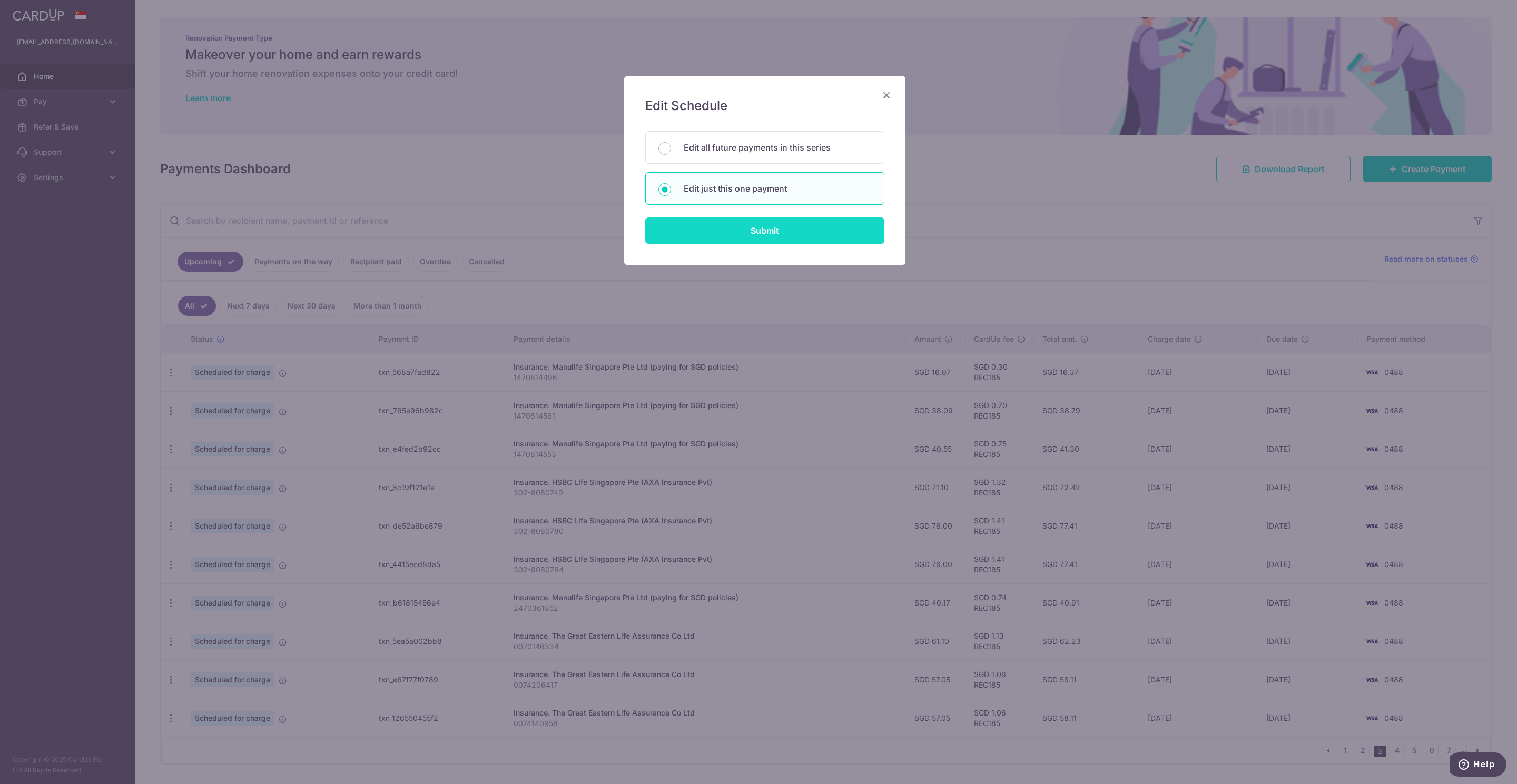
click at [789, 238] on input "Submit" at bounding box center [764, 231] width 239 height 26
radio input "true"
type input "61.10"
type input "[DATE]"
type input "0070146334"
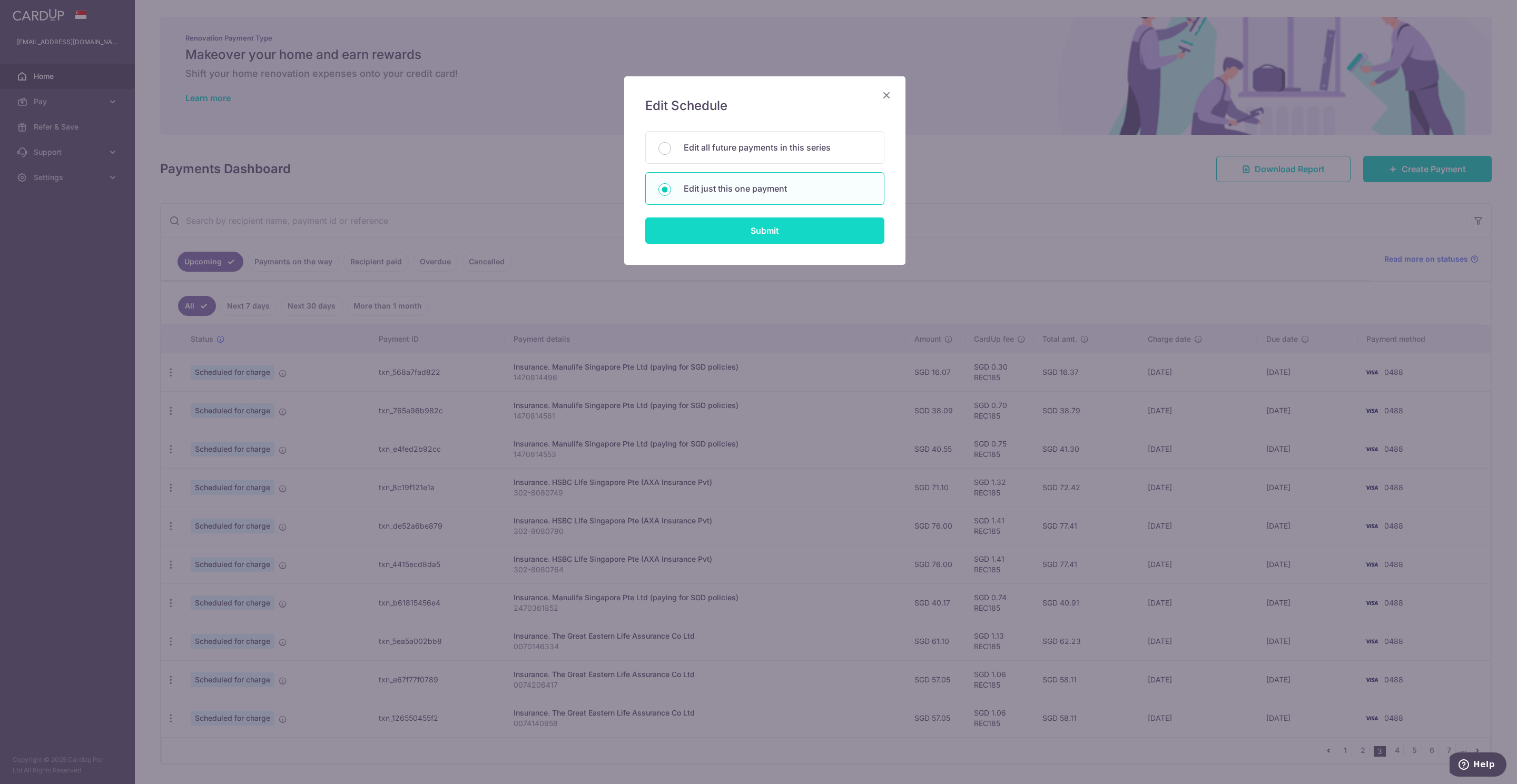
type input "REC185"
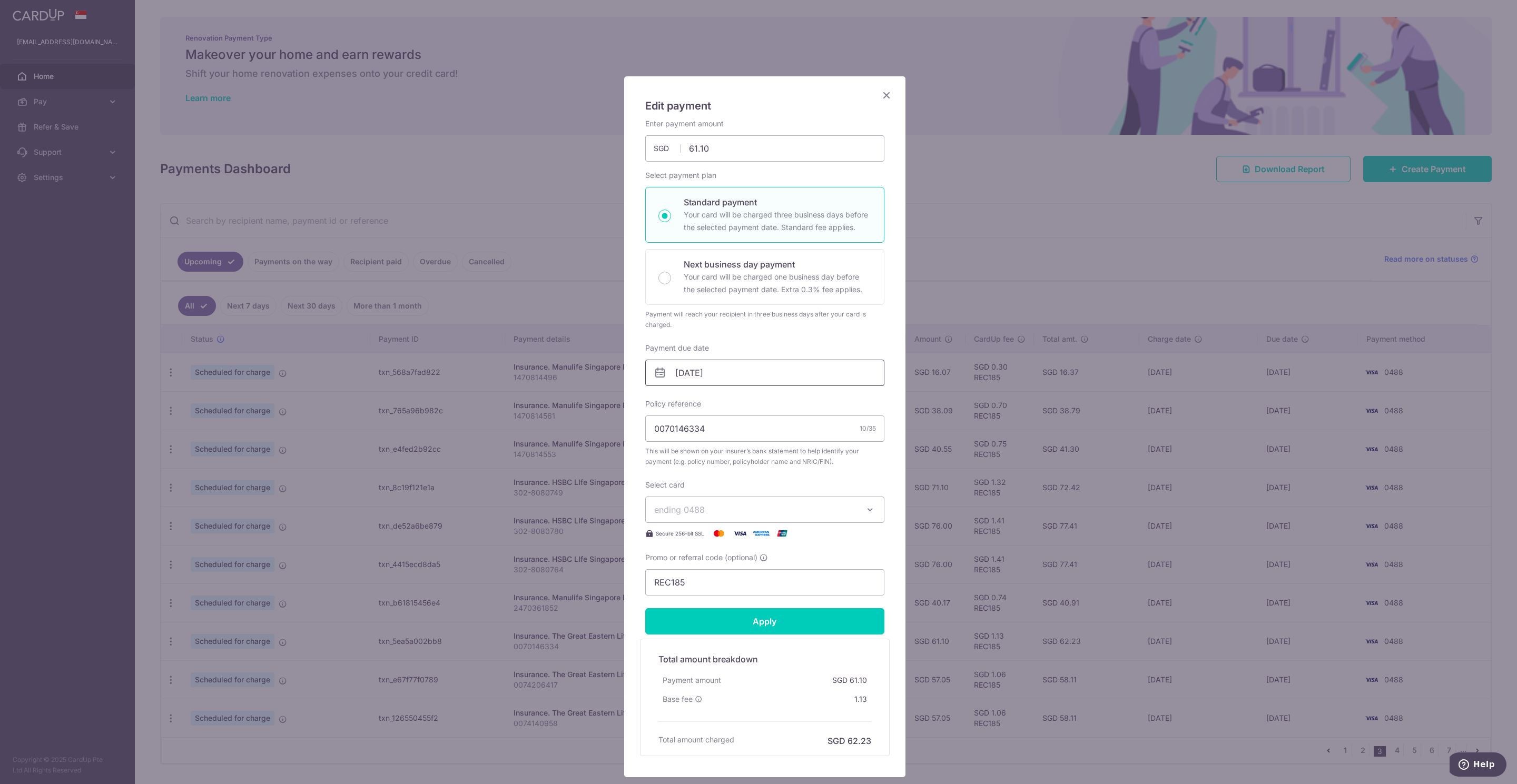
click at [710, 373] on input "[DATE]" at bounding box center [764, 373] width 239 height 26
click at [744, 468] on link "6" at bounding box center [745, 469] width 17 height 17
type input "[DATE]"
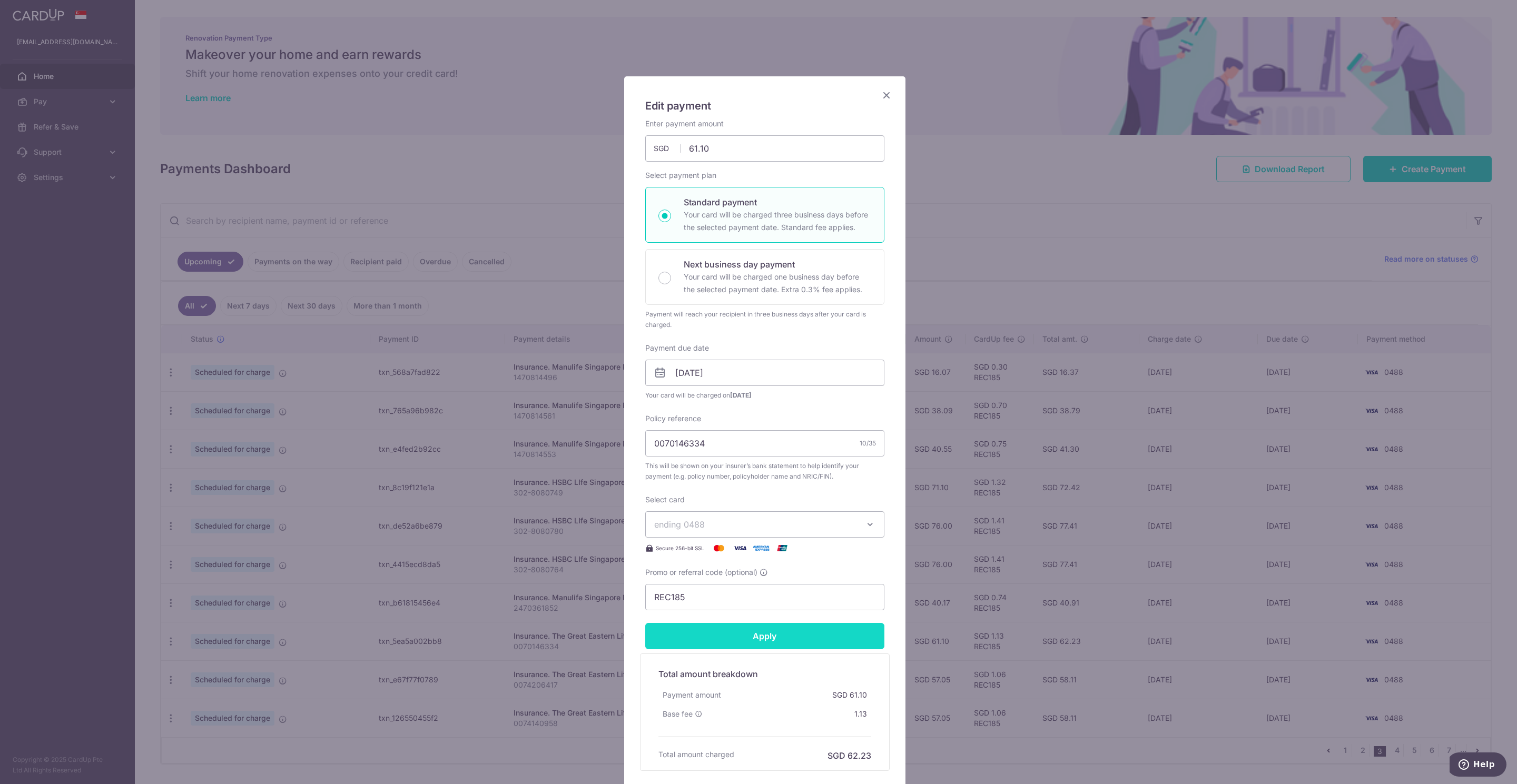
click at [757, 638] on input "Apply" at bounding box center [764, 636] width 239 height 26
type input "Successfully Applied"
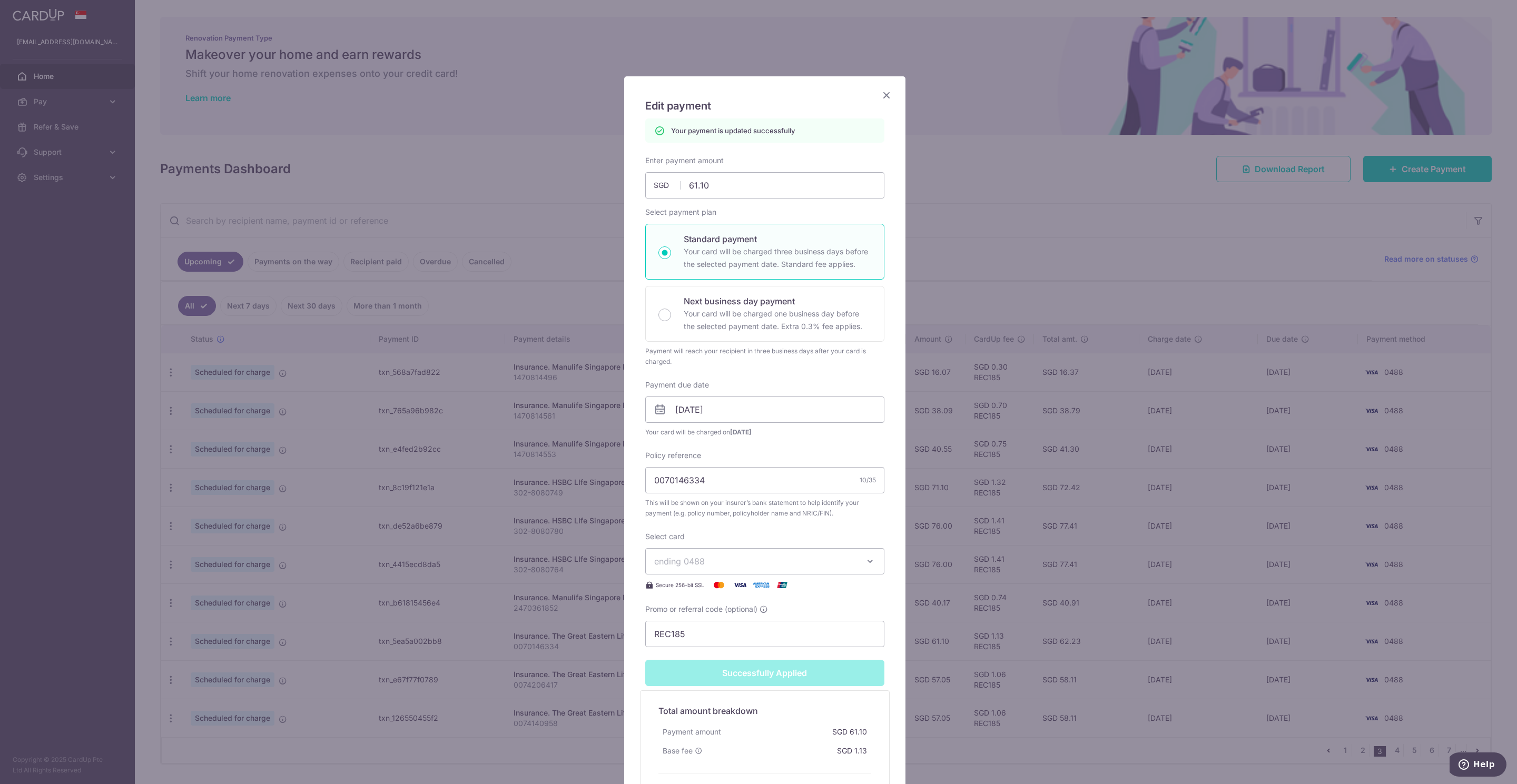
click at [880, 97] on icon "Close" at bounding box center [886, 95] width 13 height 13
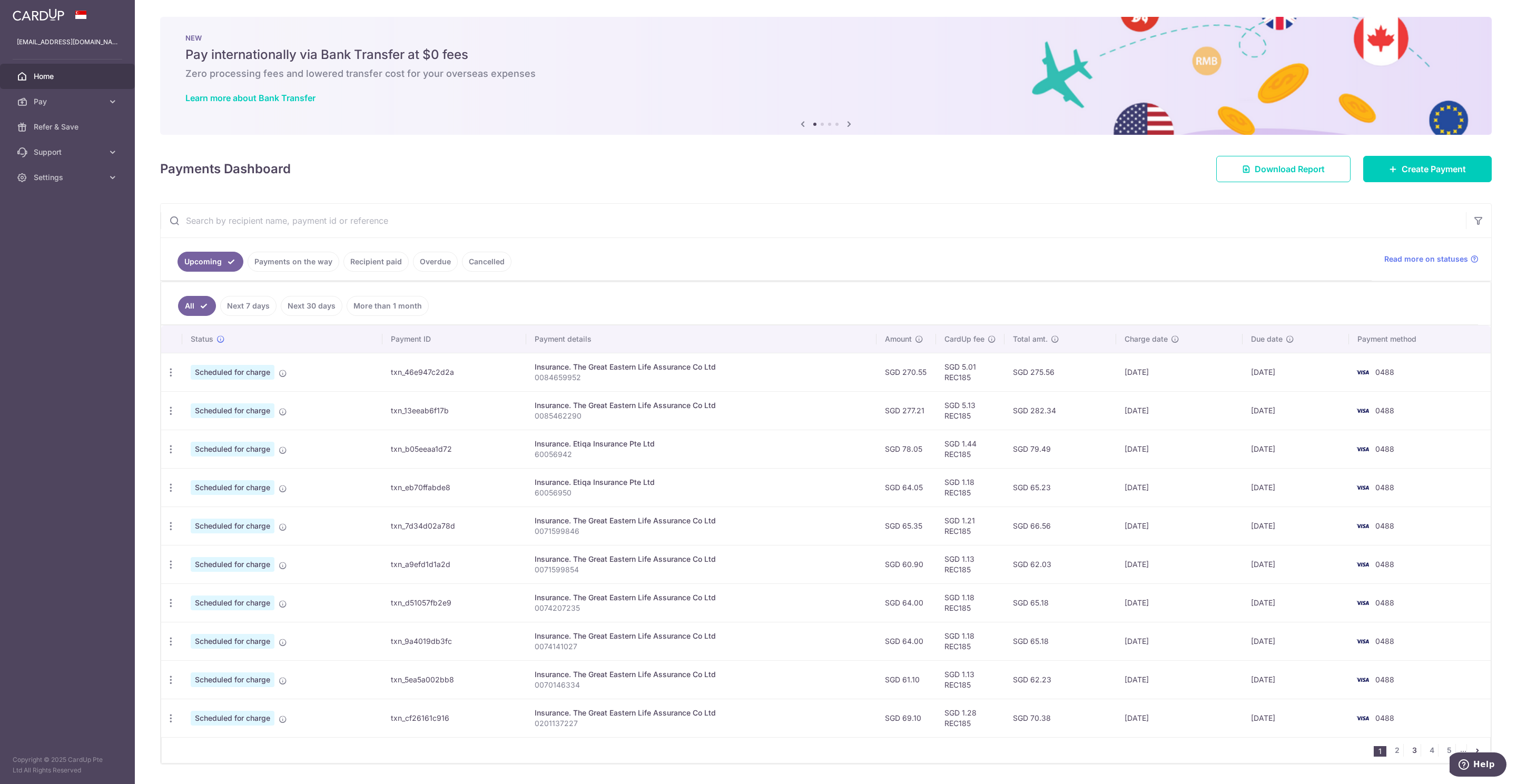
click at [1408, 755] on link "3" at bounding box center [1414, 750] width 13 height 13
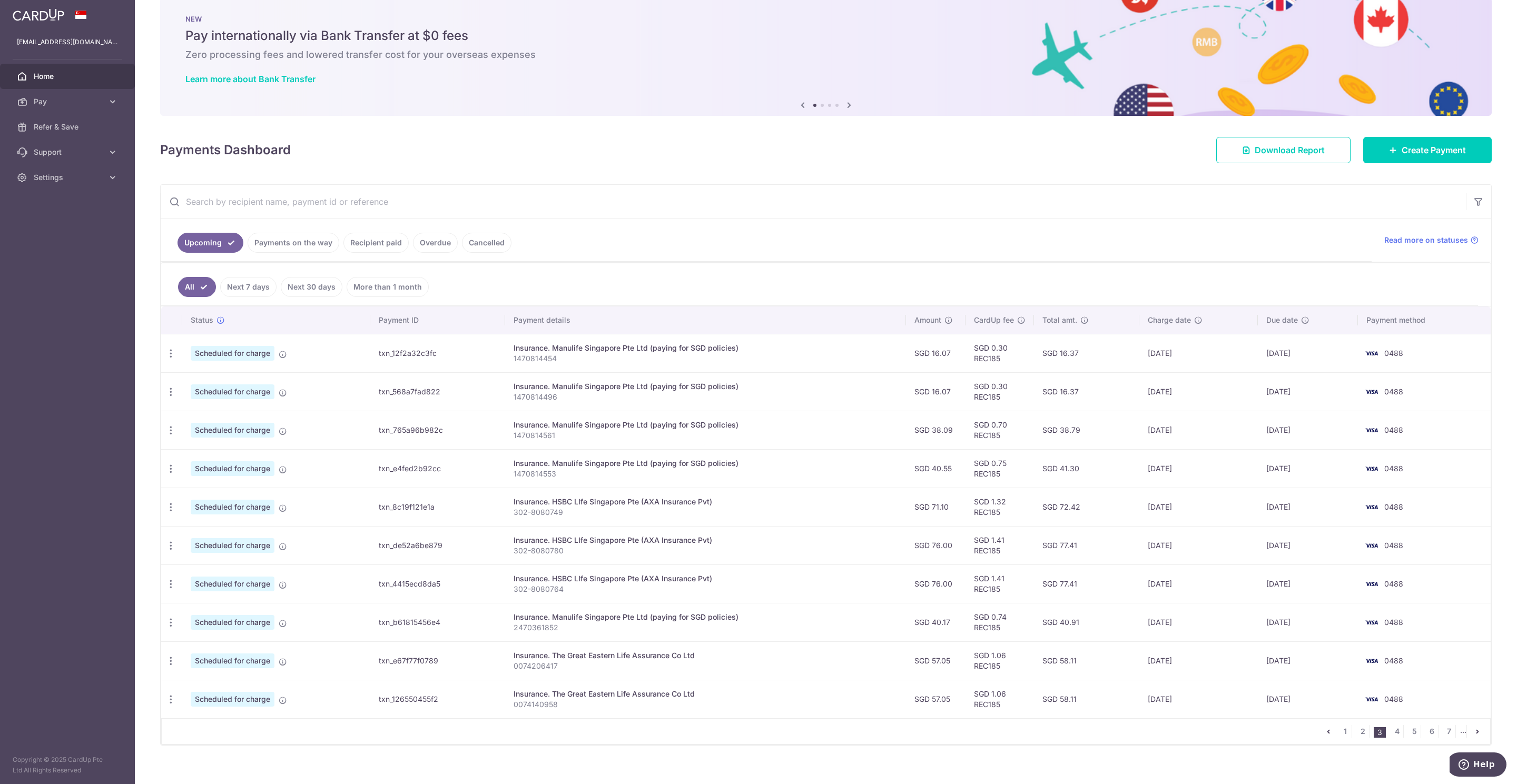
scroll to position [37, 0]
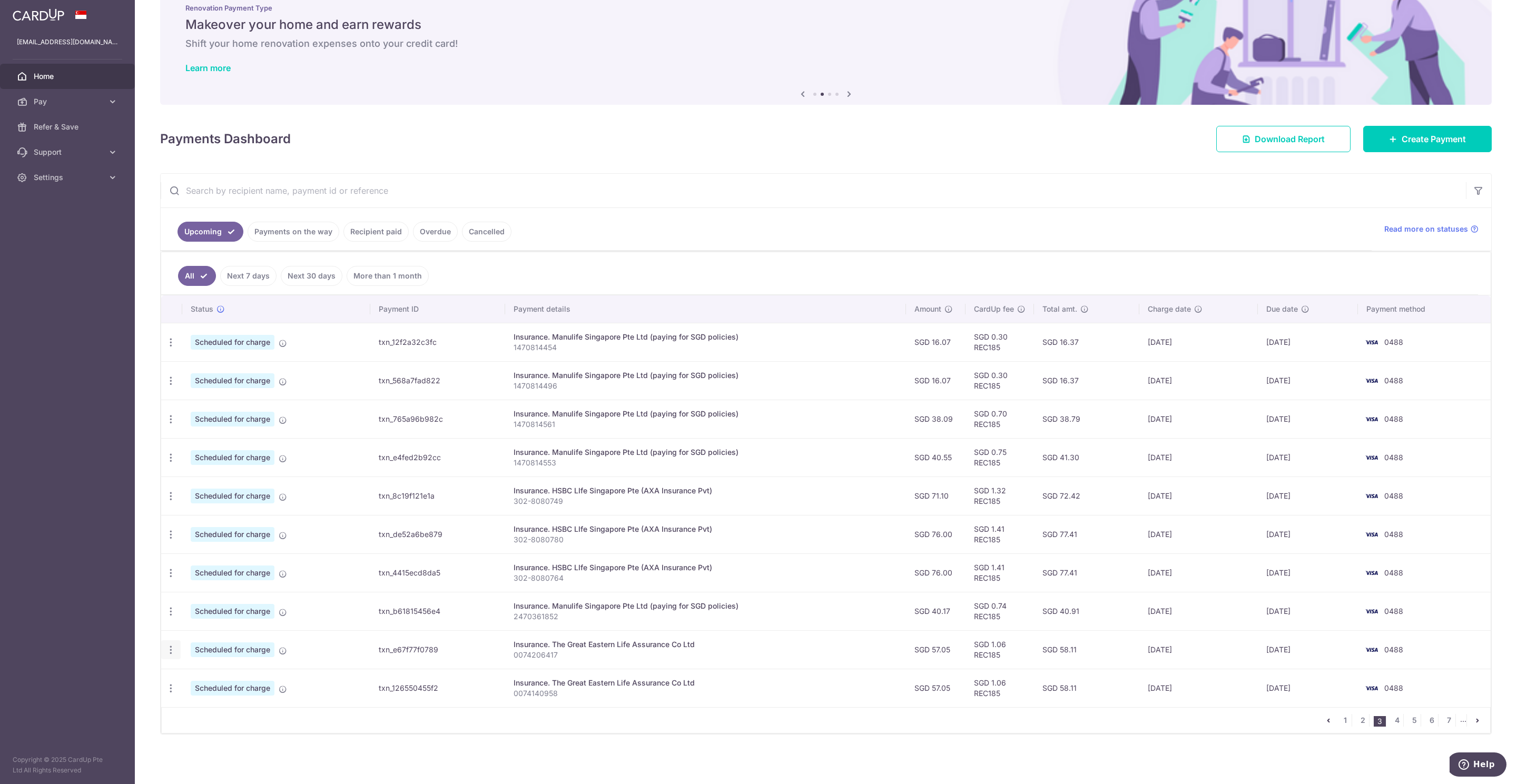
click at [175, 648] on icon "button" at bounding box center [171, 650] width 11 height 11
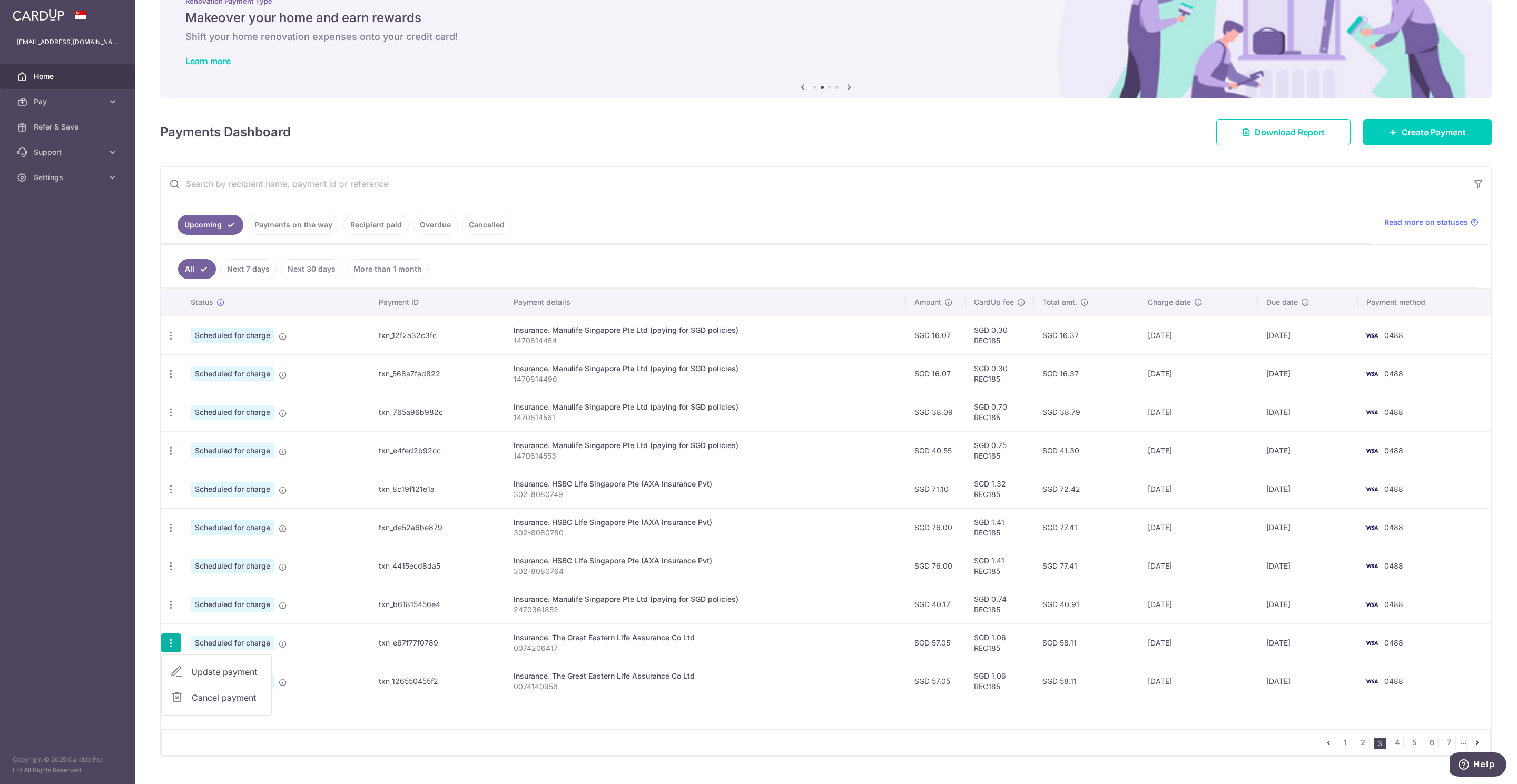
click at [222, 678] on span "Update payment" at bounding box center [227, 671] width 72 height 13
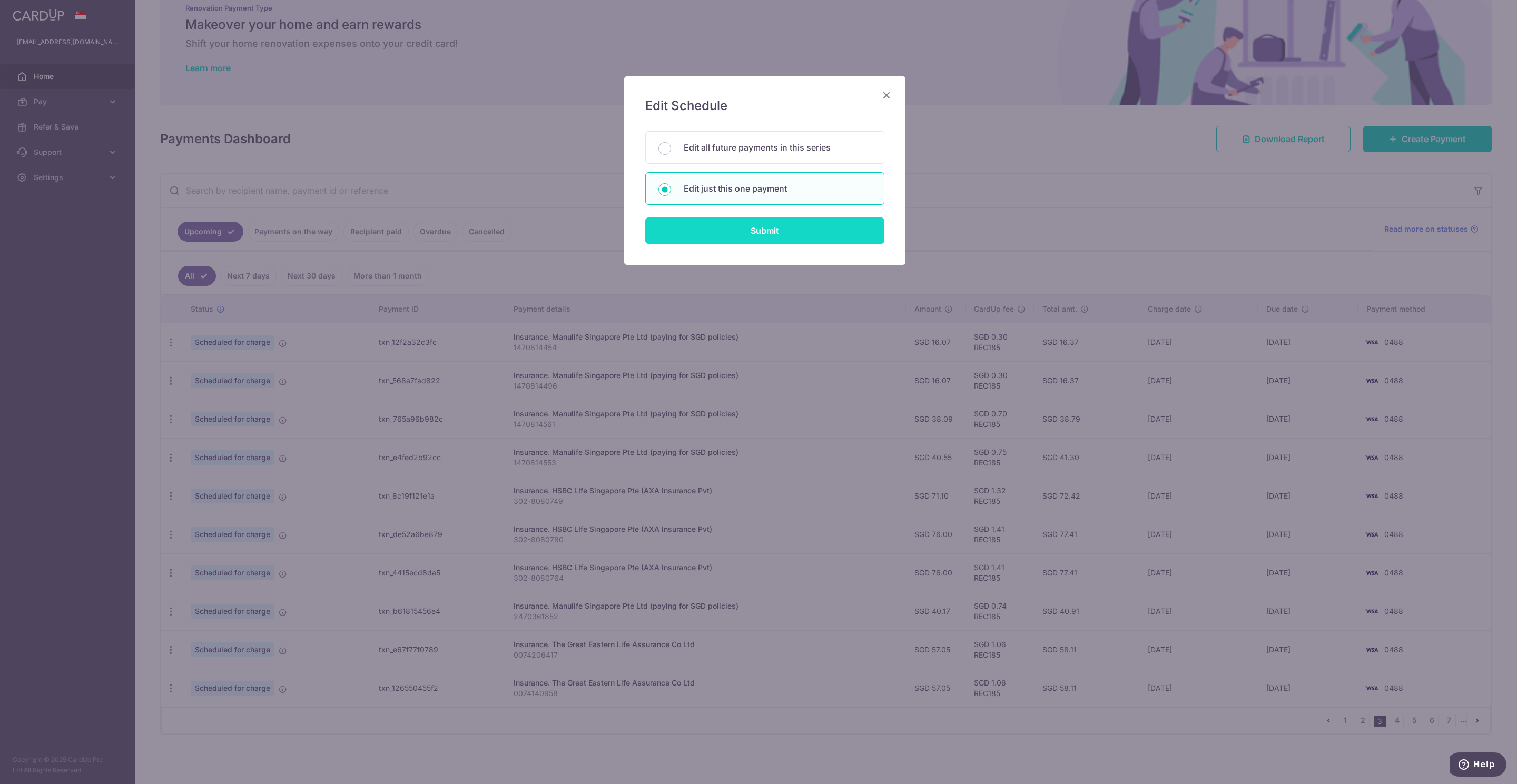
click at [748, 238] on input "Submit" at bounding box center [764, 231] width 239 height 26
radio input "true"
type input "57.05"
type input "[DATE]"
type input "0074206417"
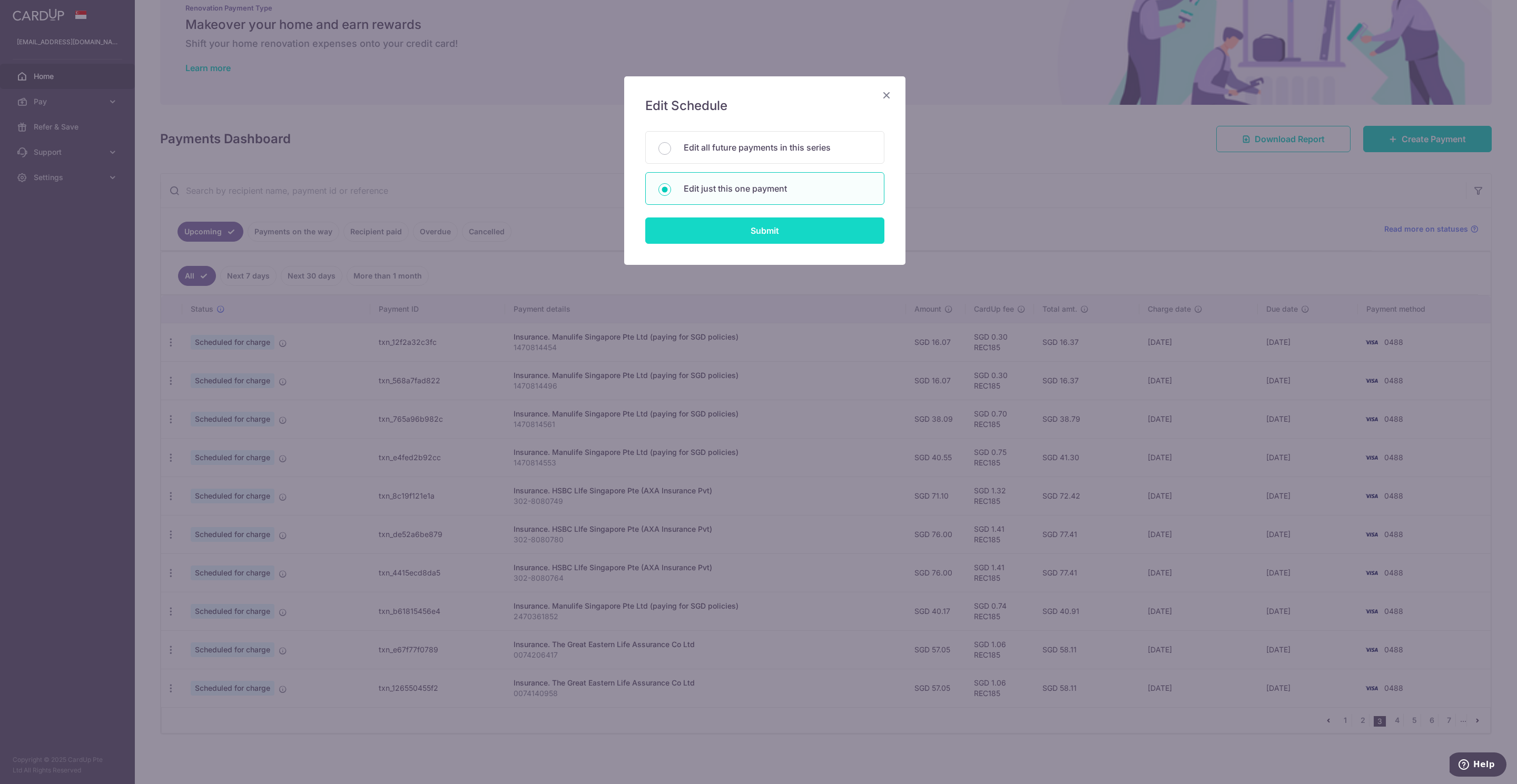
type input "REC185"
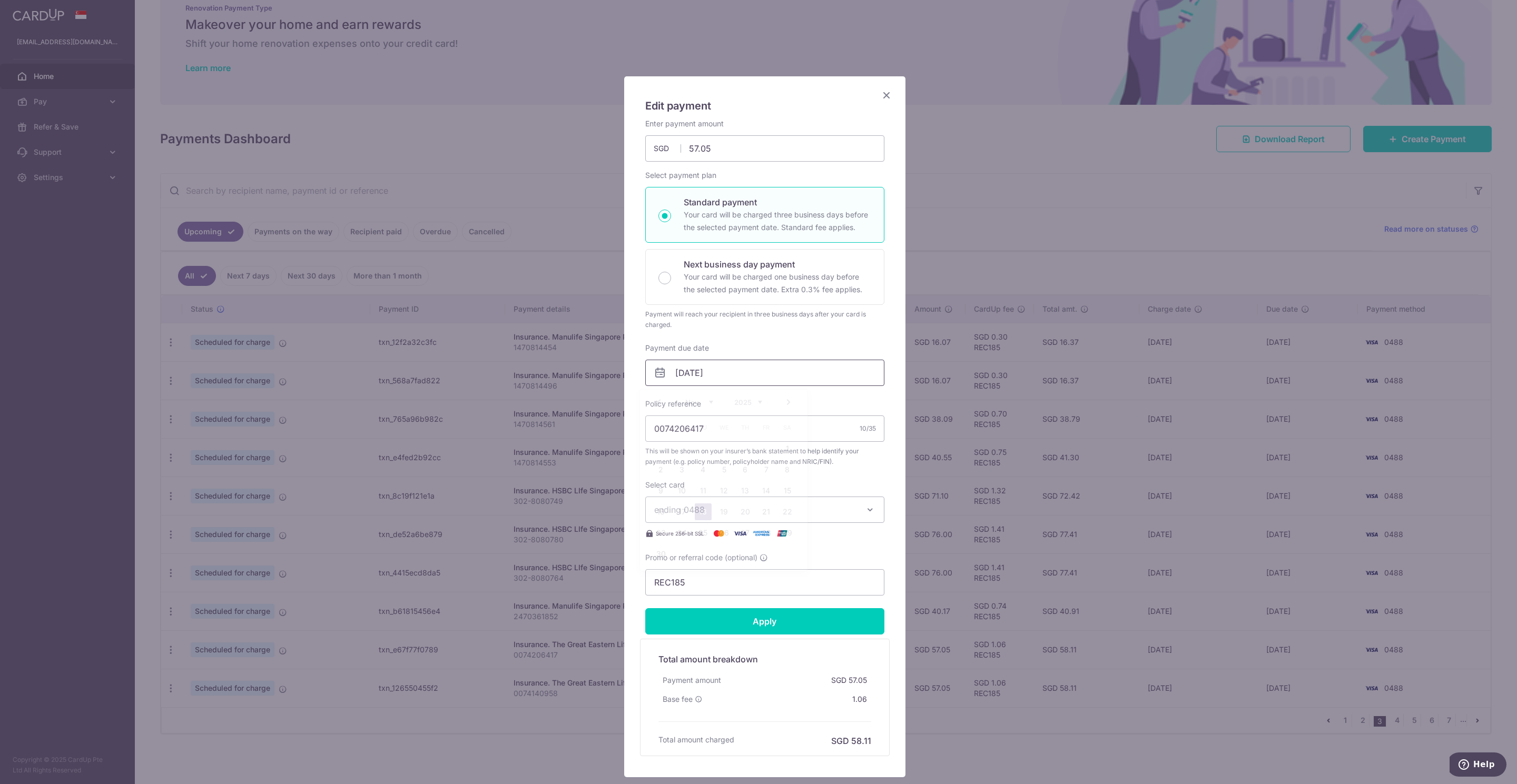
click at [678, 374] on input "[DATE]" at bounding box center [764, 373] width 239 height 26
click at [738, 469] on link "6" at bounding box center [745, 469] width 17 height 17
type input "[DATE]"
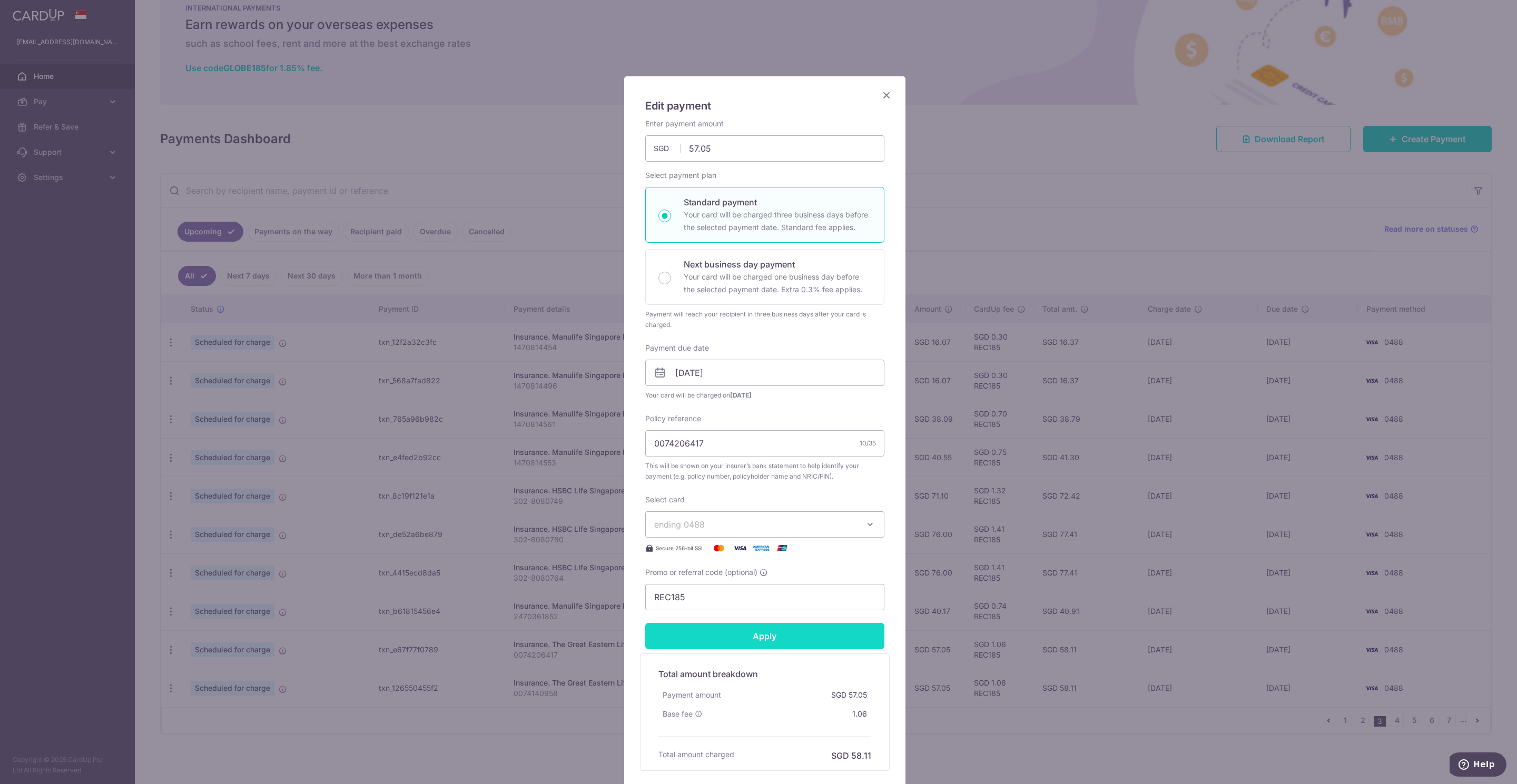
click at [753, 642] on input "Apply" at bounding box center [764, 636] width 239 height 26
type input "Successfully Applied"
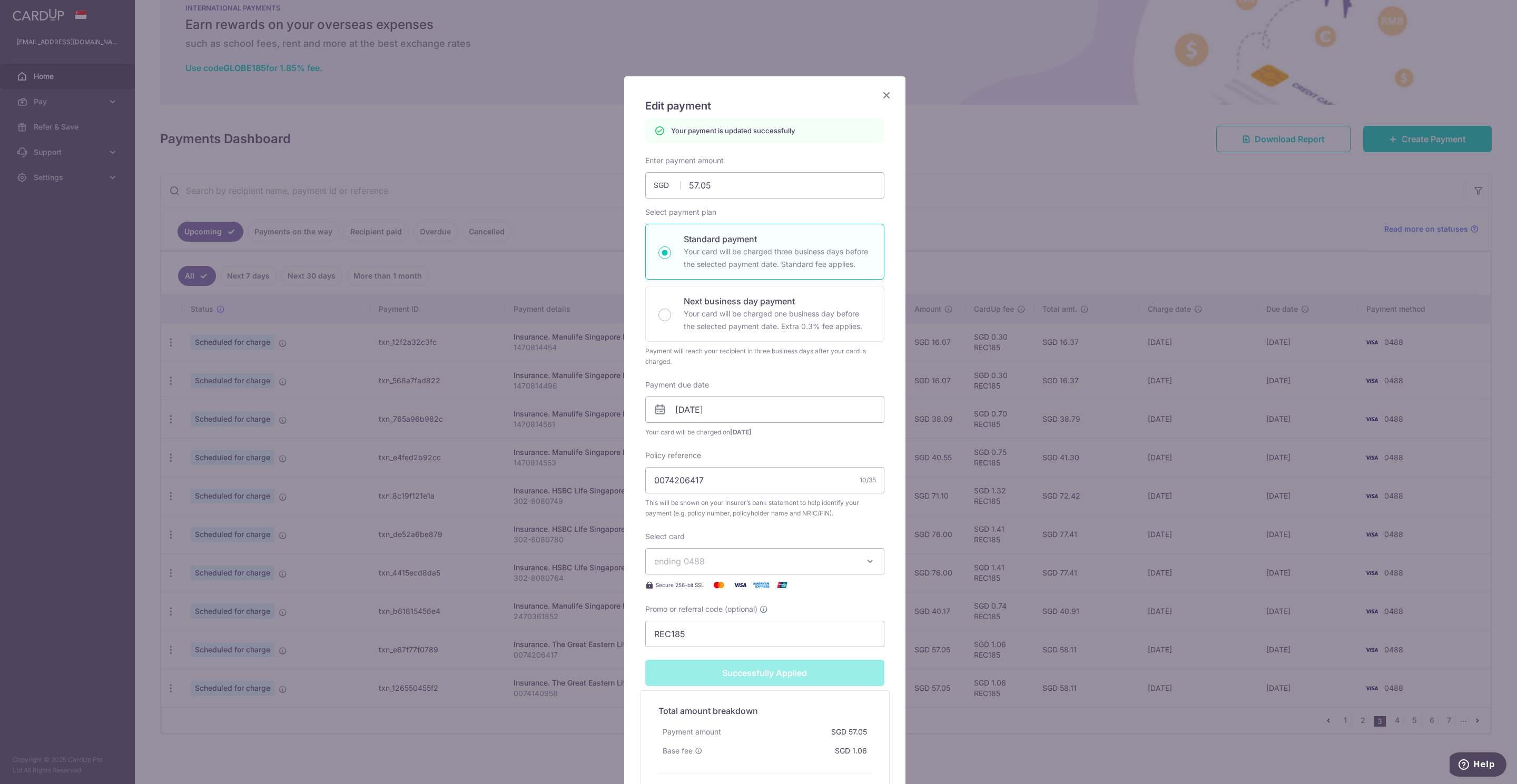
click at [881, 95] on icon "Close" at bounding box center [886, 95] width 13 height 13
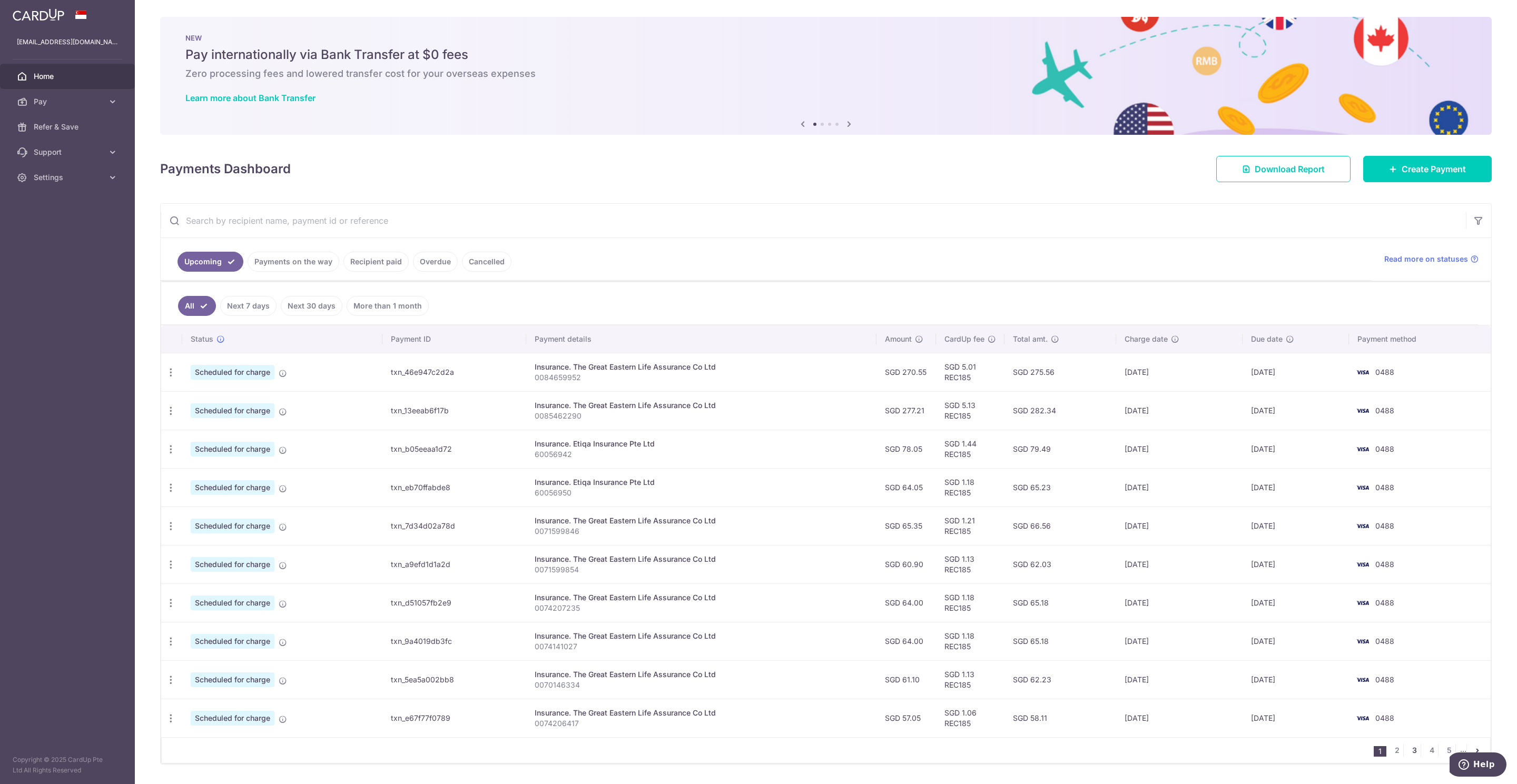
click at [1408, 757] on link "3" at bounding box center [1414, 750] width 13 height 13
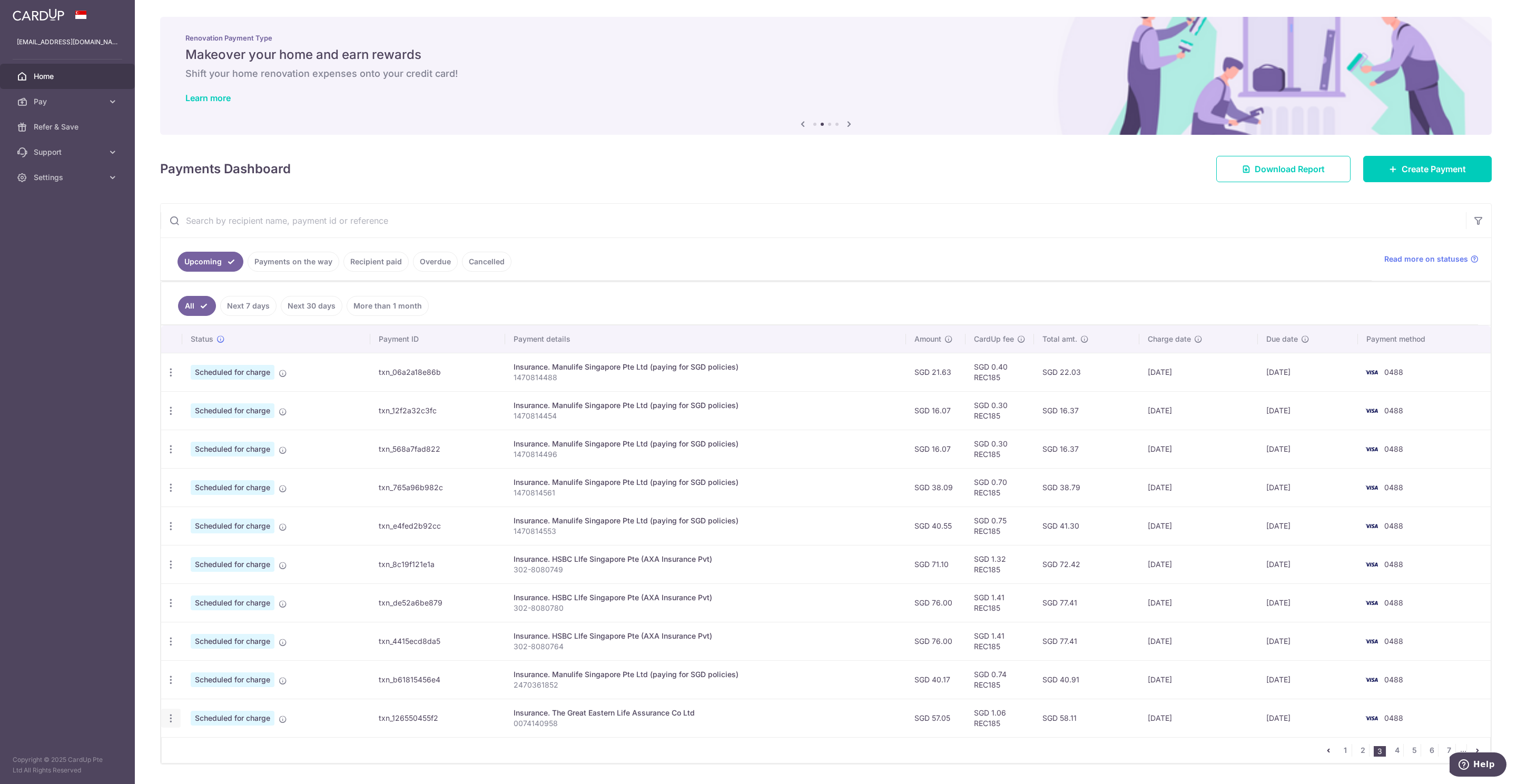
click at [171, 724] on icon "button" at bounding box center [171, 718] width 11 height 11
click at [225, 752] on span "Update payment" at bounding box center [227, 747] width 72 height 13
radio input "true"
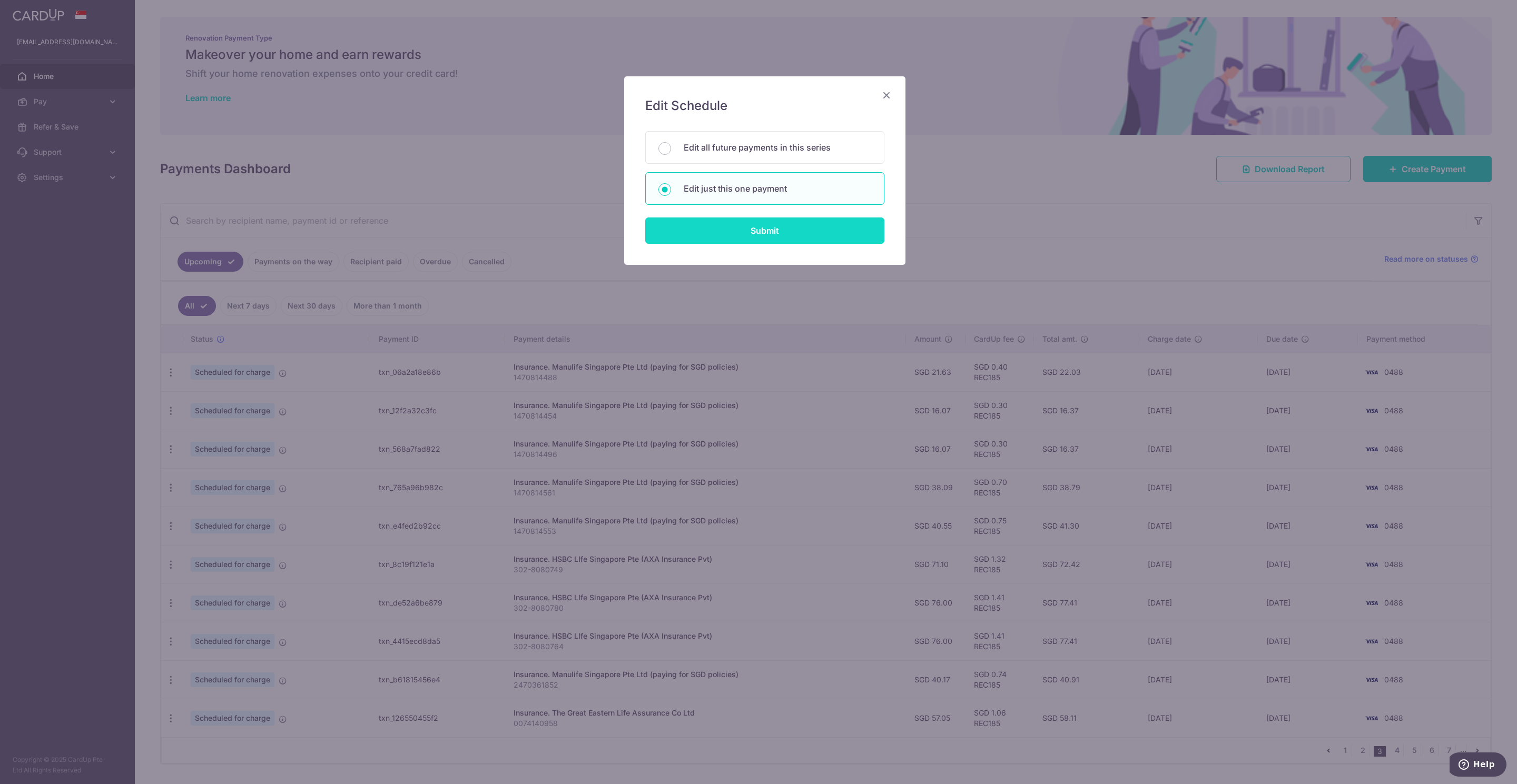
click at [760, 231] on input "Submit" at bounding box center [764, 231] width 239 height 26
radio input "true"
type input "57.05"
type input "[DATE]"
type input "0074140958"
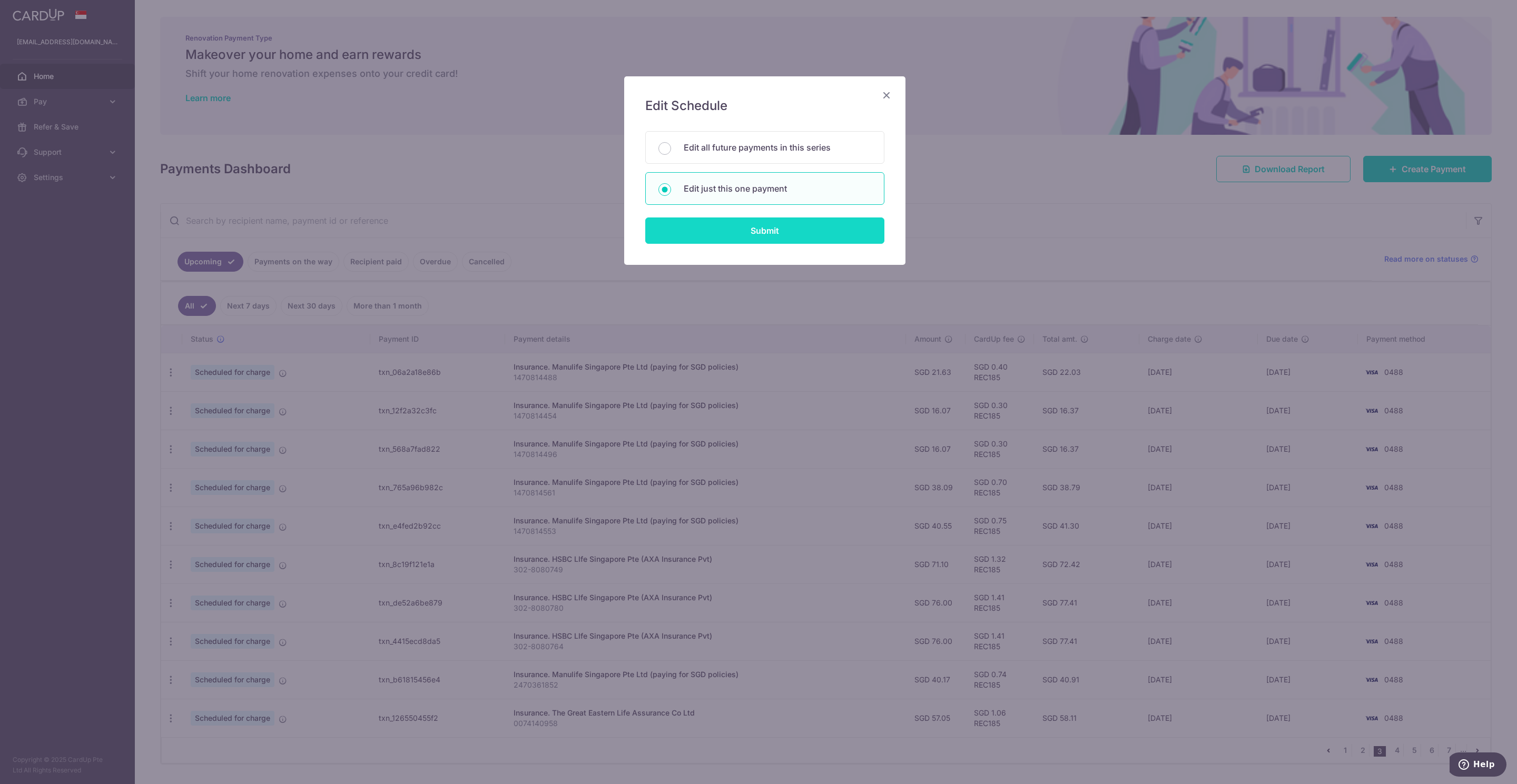
type input "REC185"
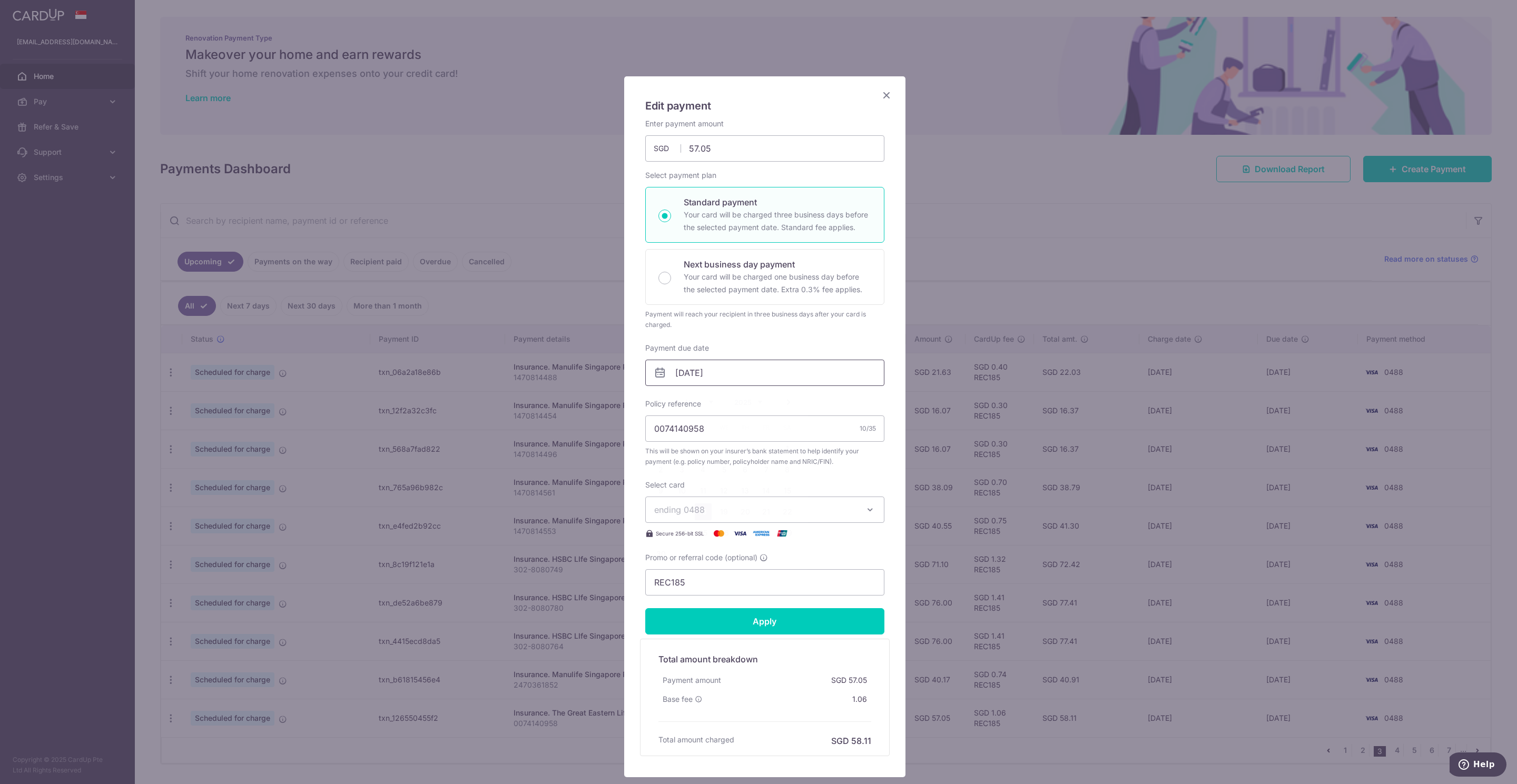
click at [677, 369] on input "[DATE]" at bounding box center [764, 373] width 239 height 26
click at [742, 469] on link "6" at bounding box center [745, 469] width 17 height 17
type input "[DATE]"
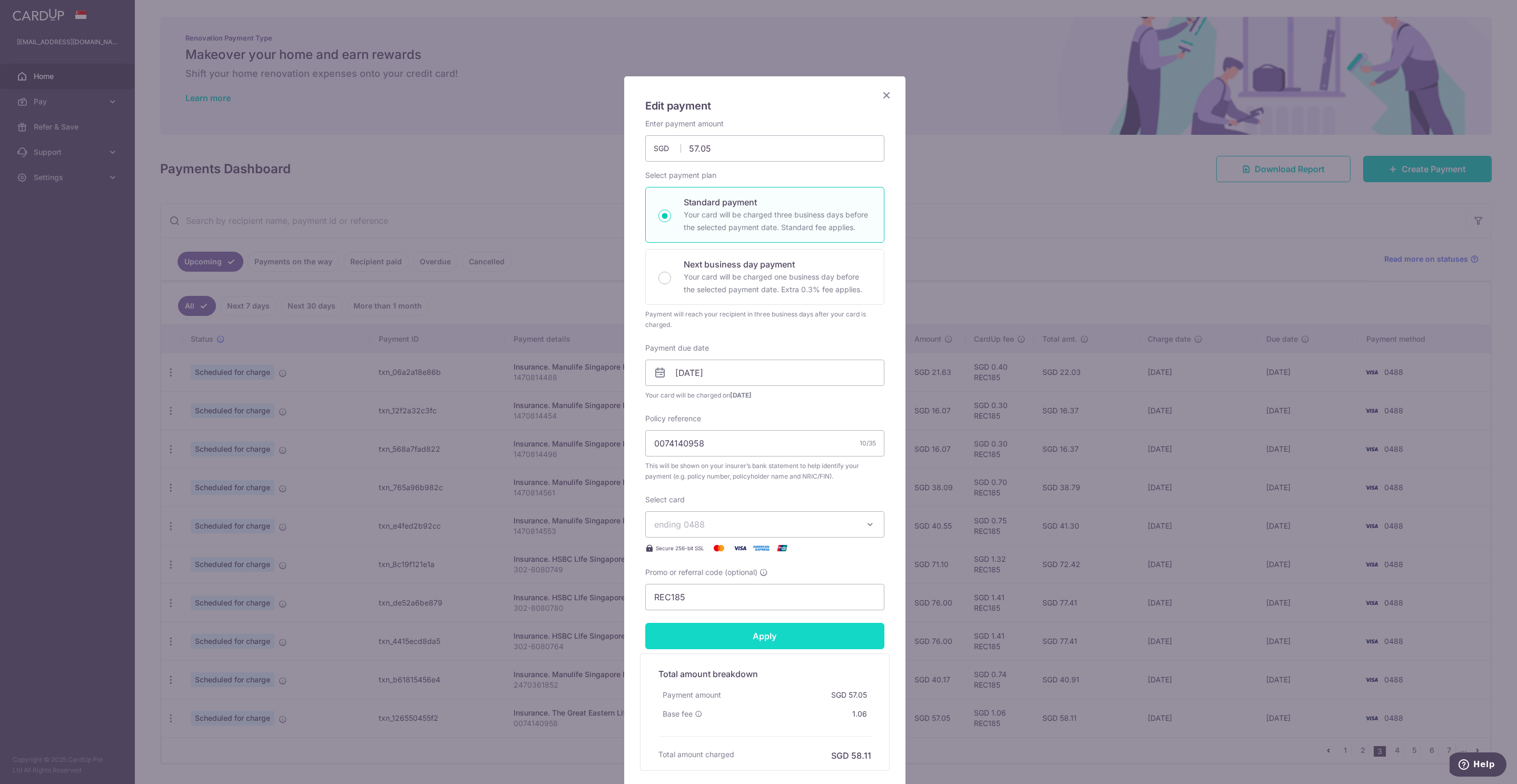
click at [754, 640] on input "Apply" at bounding box center [764, 636] width 239 height 26
type input "Successfully Applied"
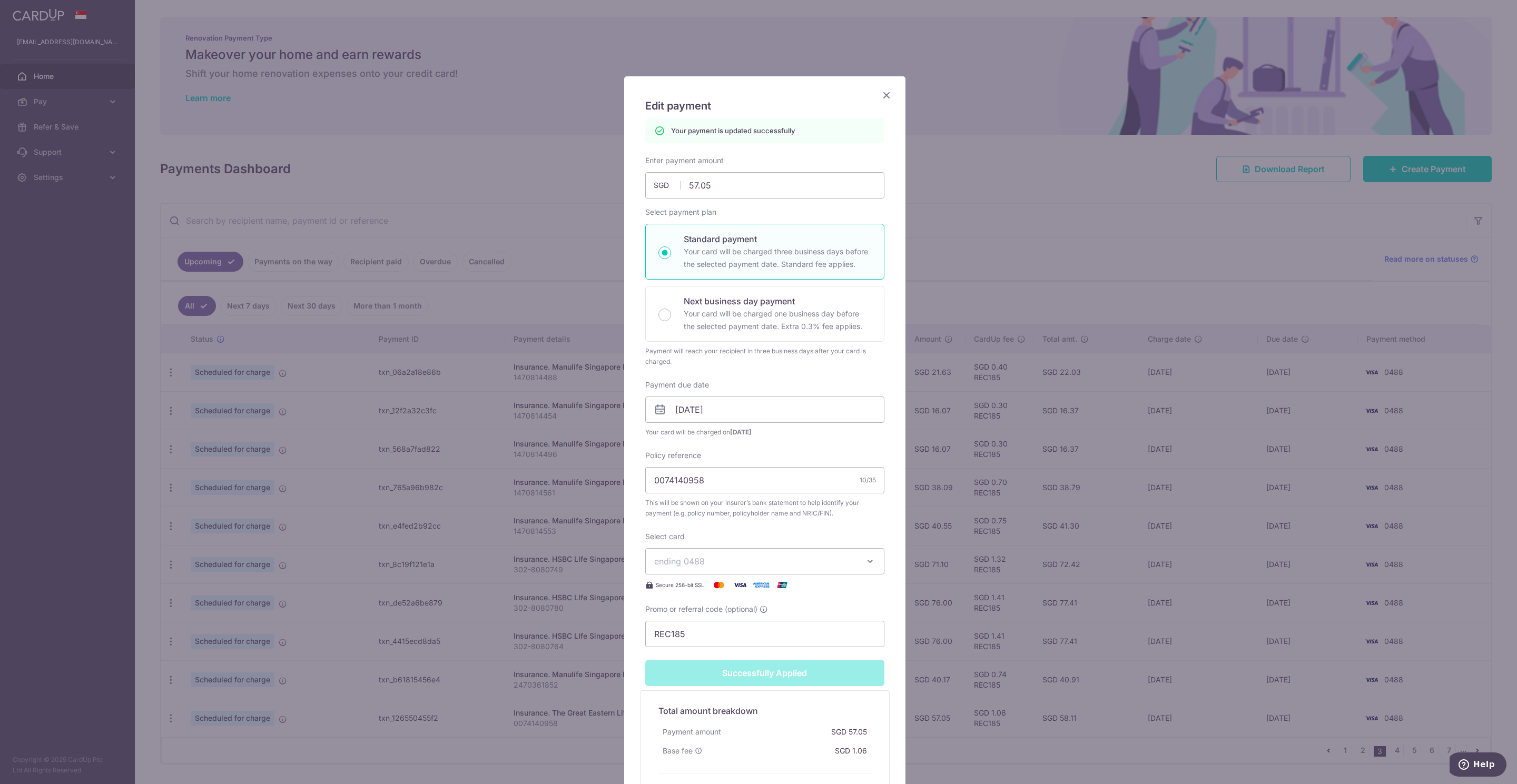
click at [880, 97] on icon "Close" at bounding box center [886, 95] width 13 height 13
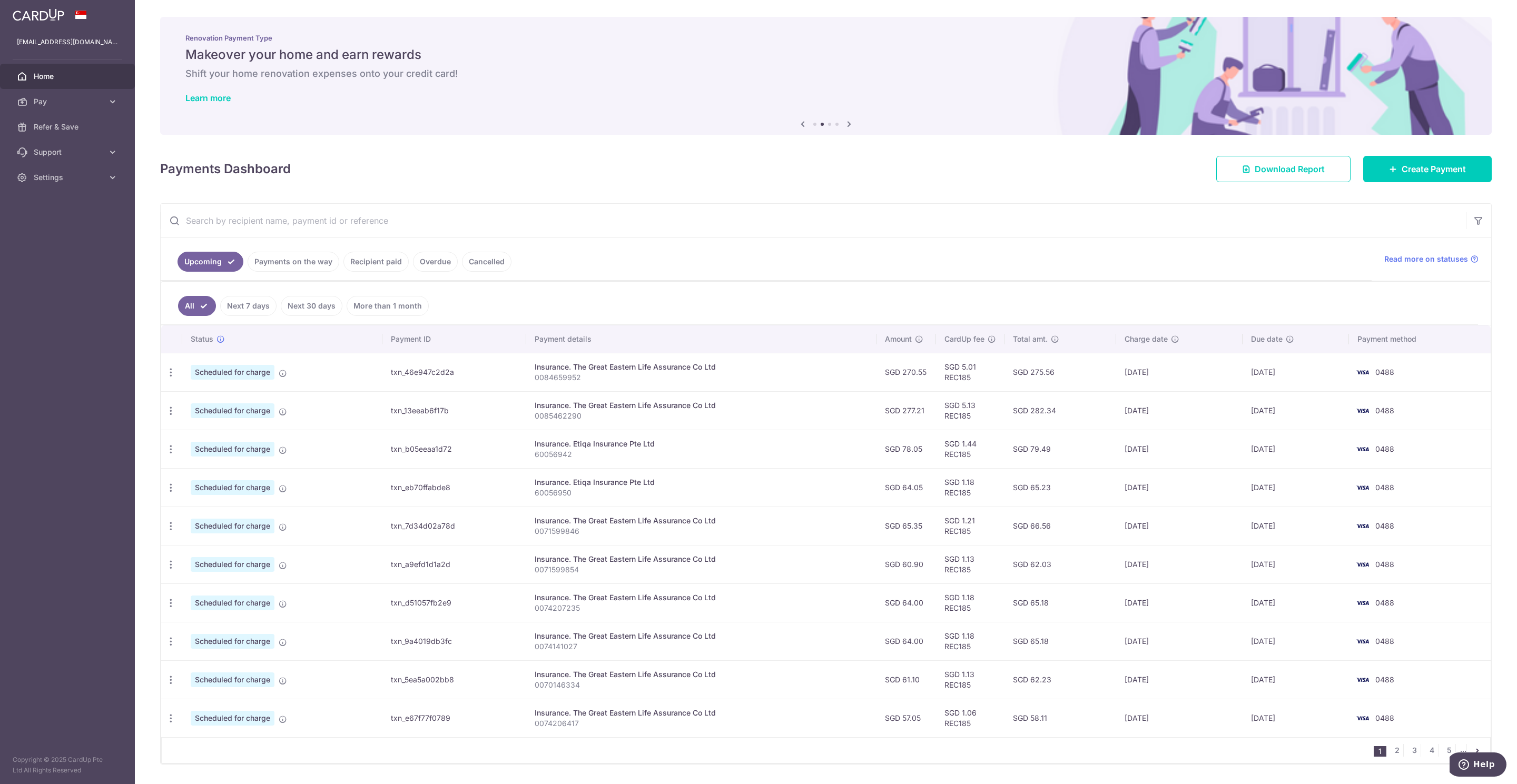
scroll to position [37, 0]
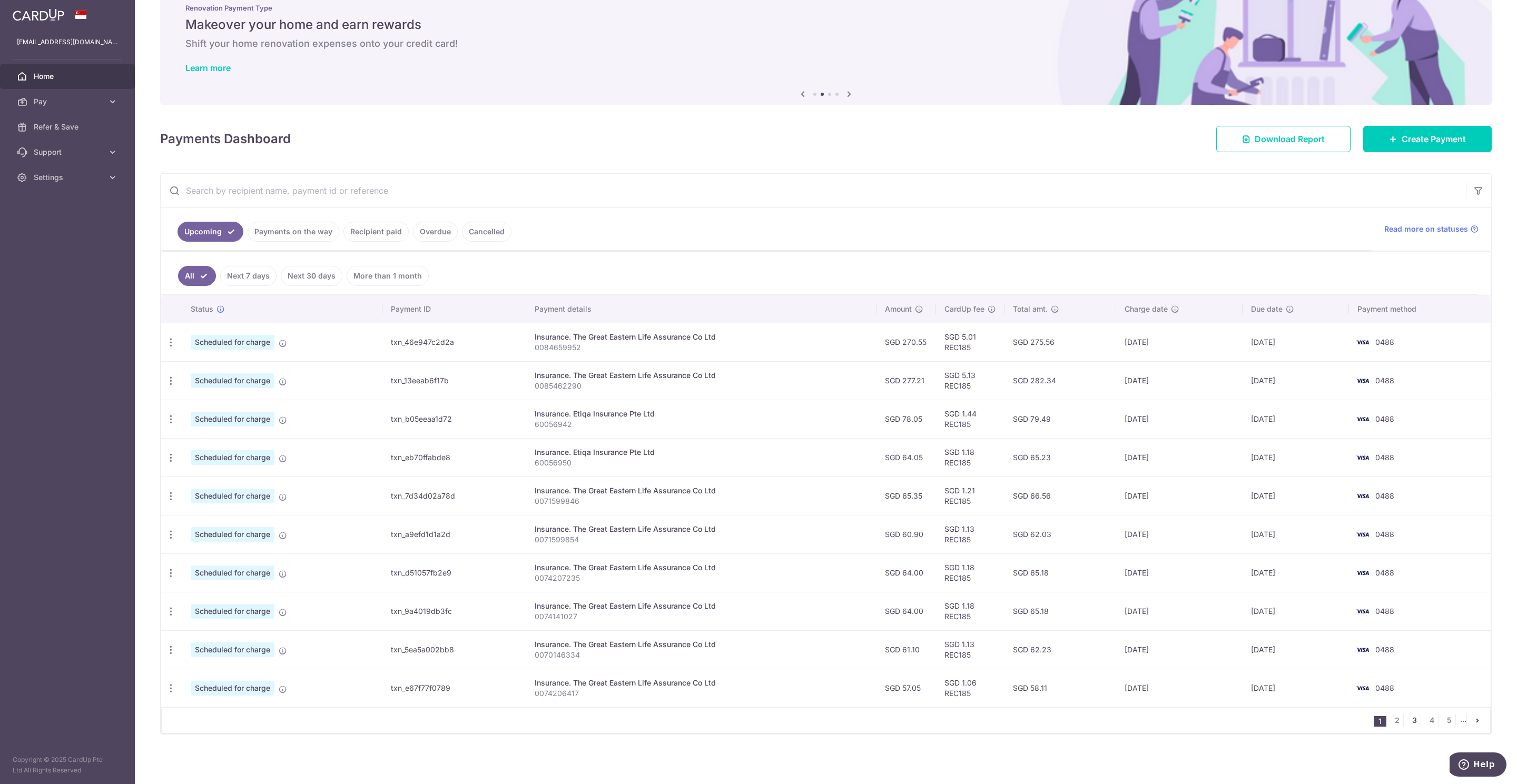
click at [1408, 717] on link "3" at bounding box center [1414, 720] width 13 height 13
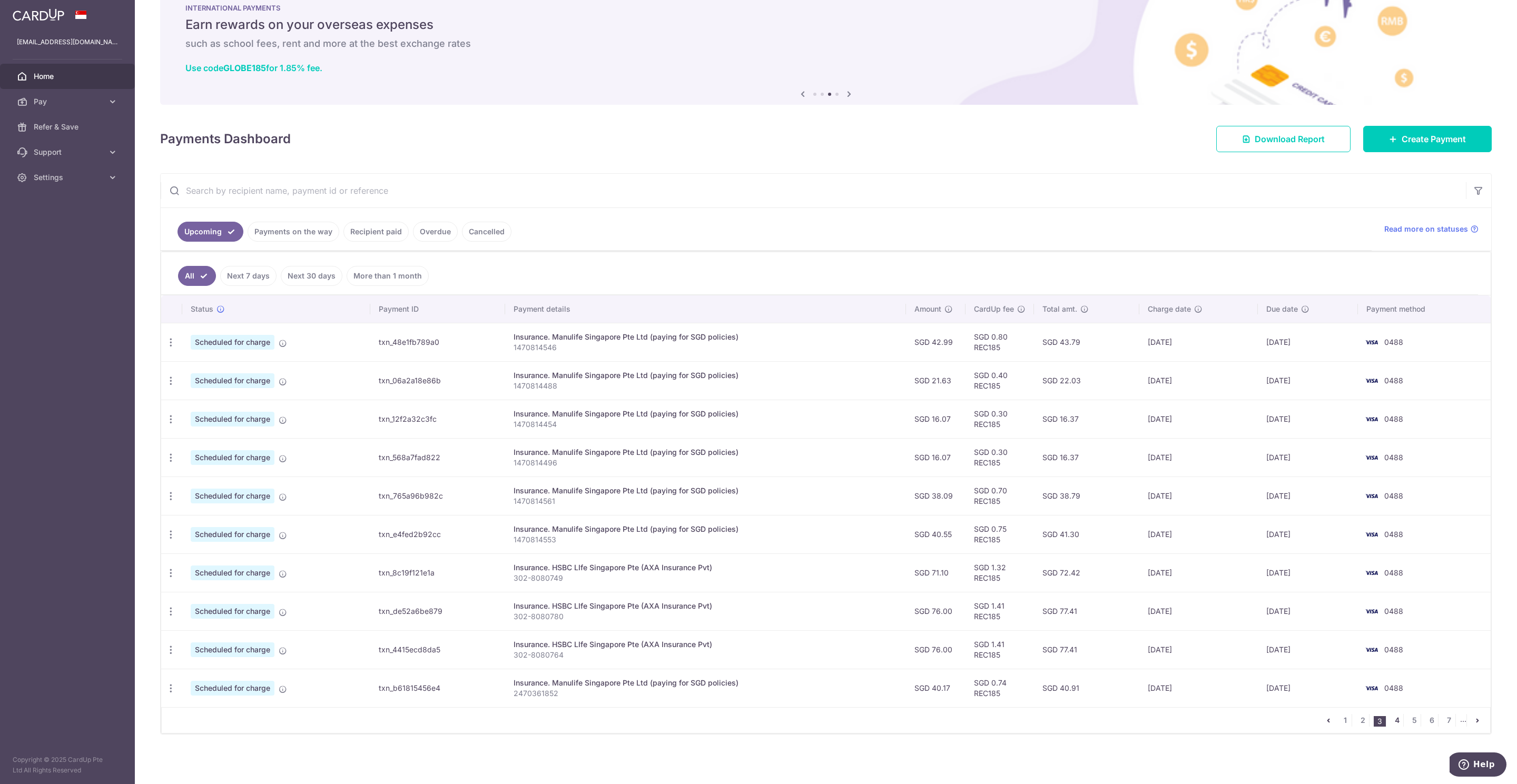
click at [1390, 719] on link "4" at bounding box center [1396, 720] width 13 height 13
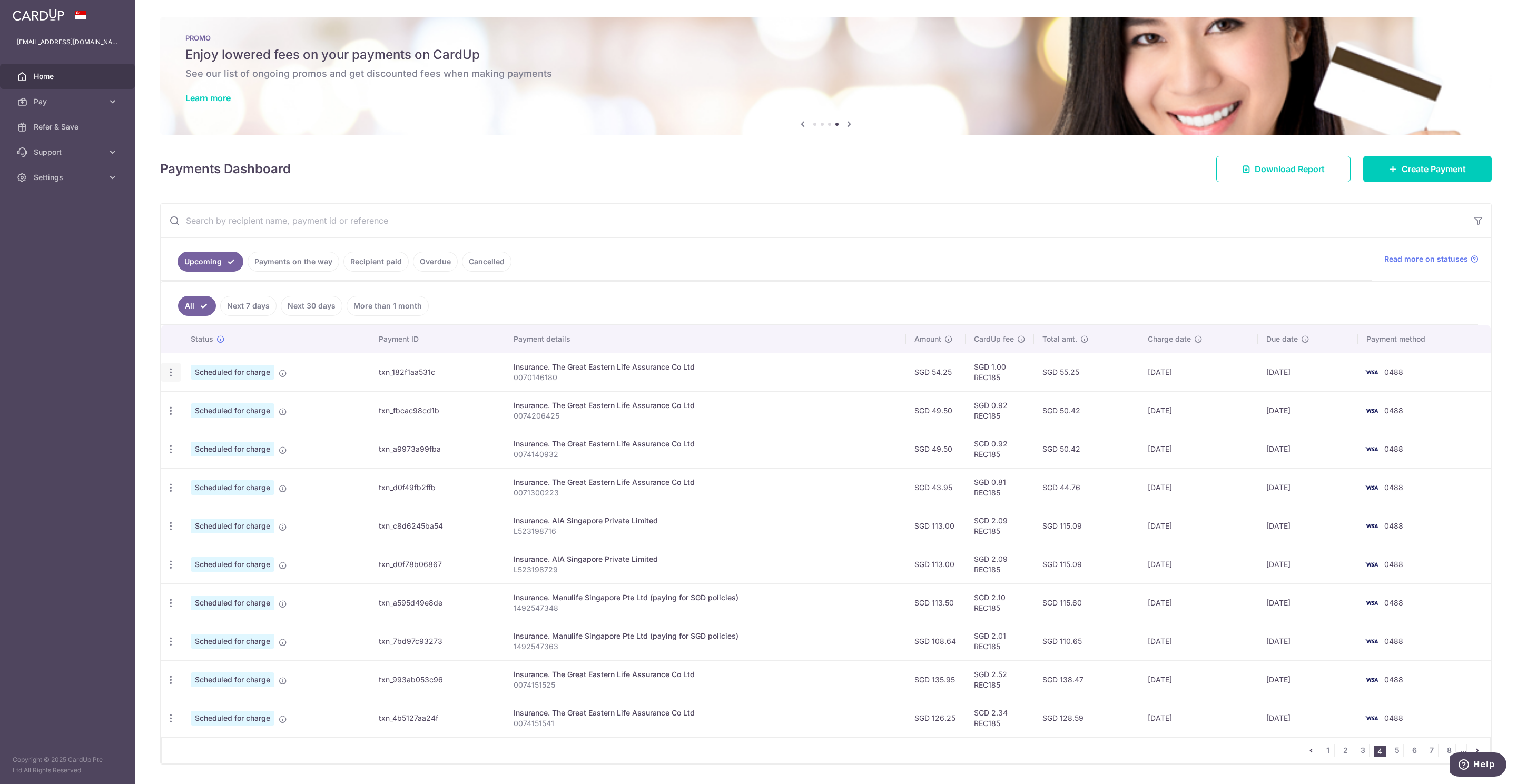
click at [171, 376] on icon "button" at bounding box center [171, 372] width 11 height 11
click at [210, 400] on span "Update payment" at bounding box center [227, 401] width 72 height 13
radio input "true"
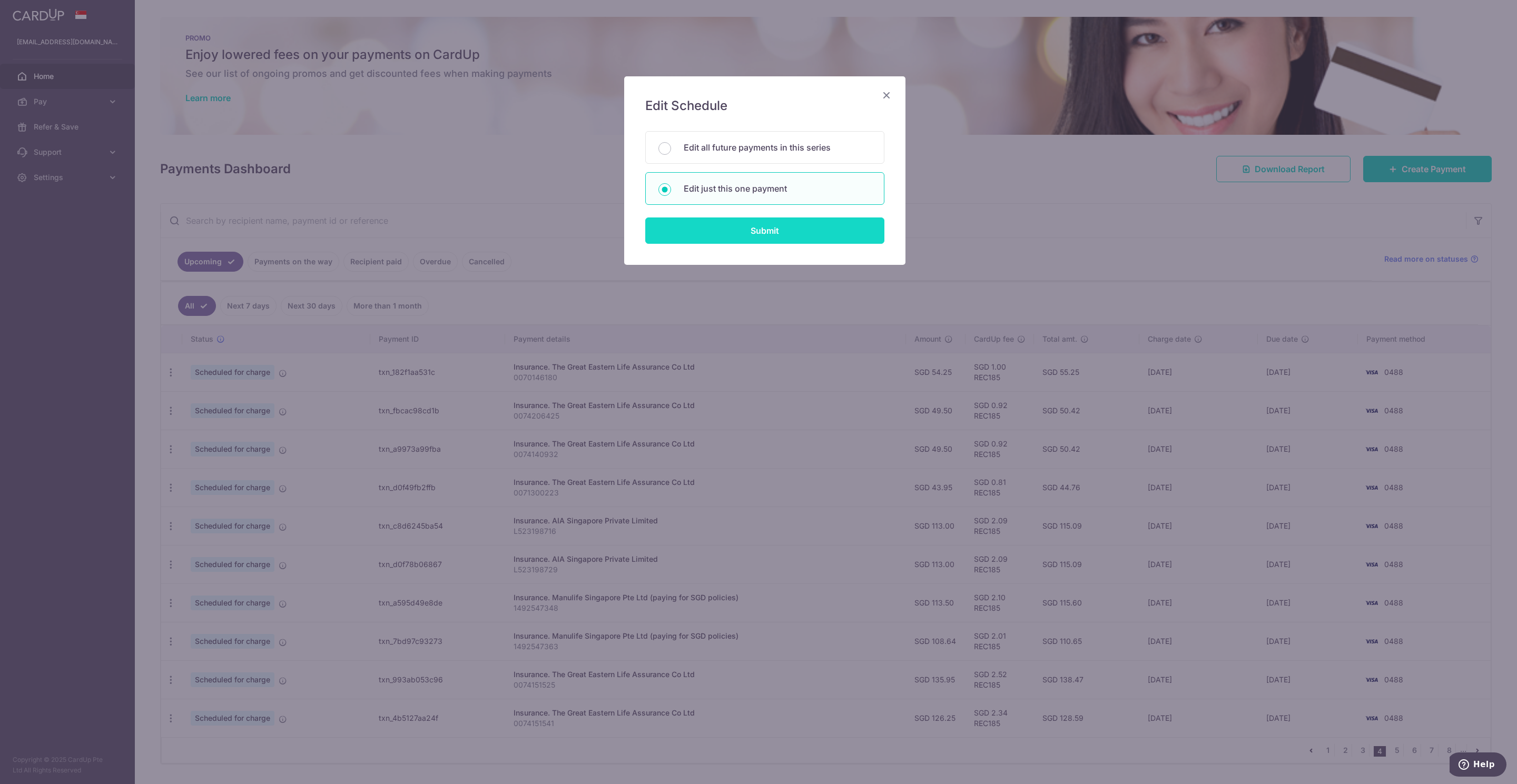
click at [748, 232] on input "Submit" at bounding box center [764, 231] width 239 height 26
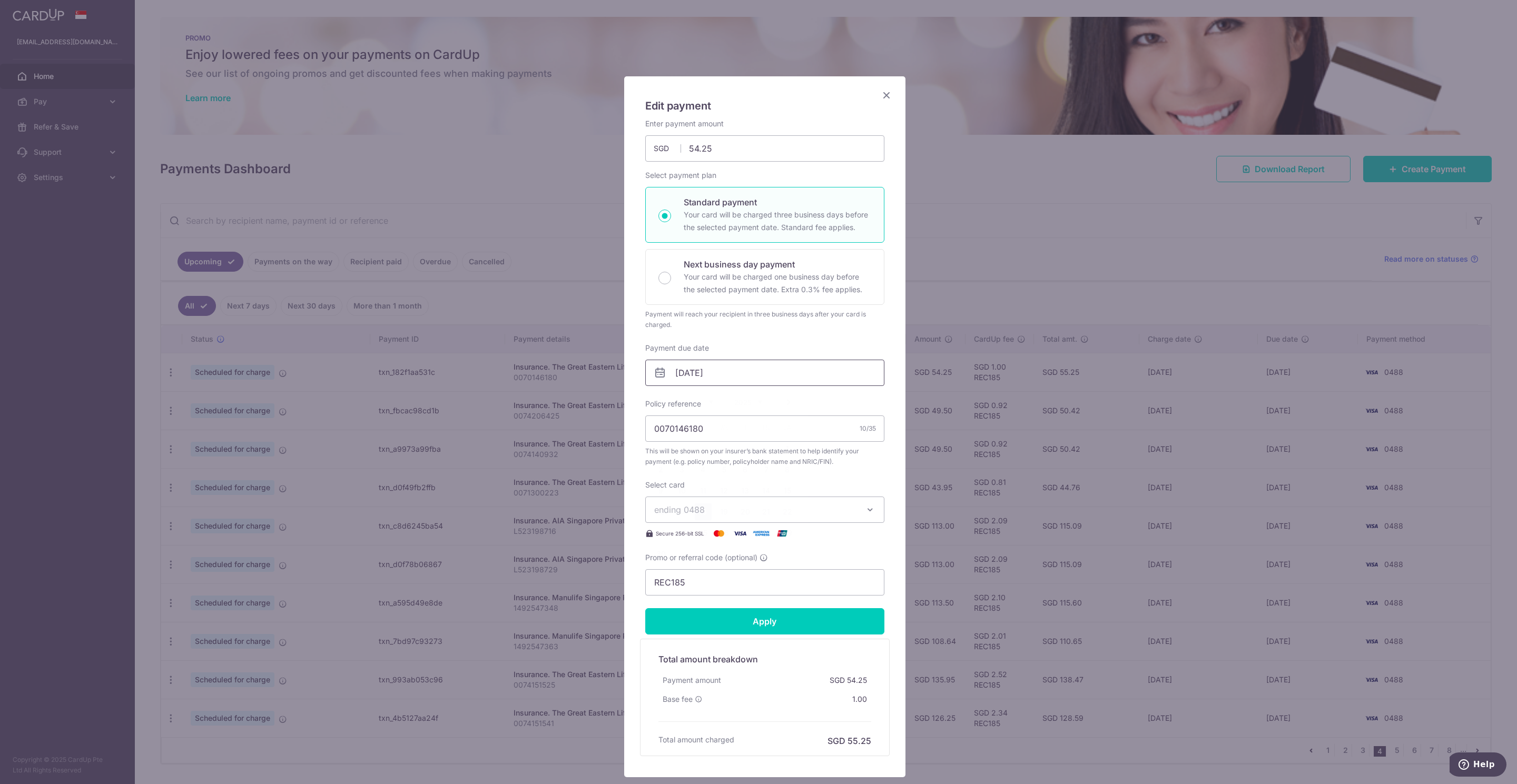
click at [701, 373] on input "[DATE]" at bounding box center [764, 373] width 239 height 26
click at [747, 468] on link "6" at bounding box center [745, 469] width 17 height 17
type input "[DATE]"
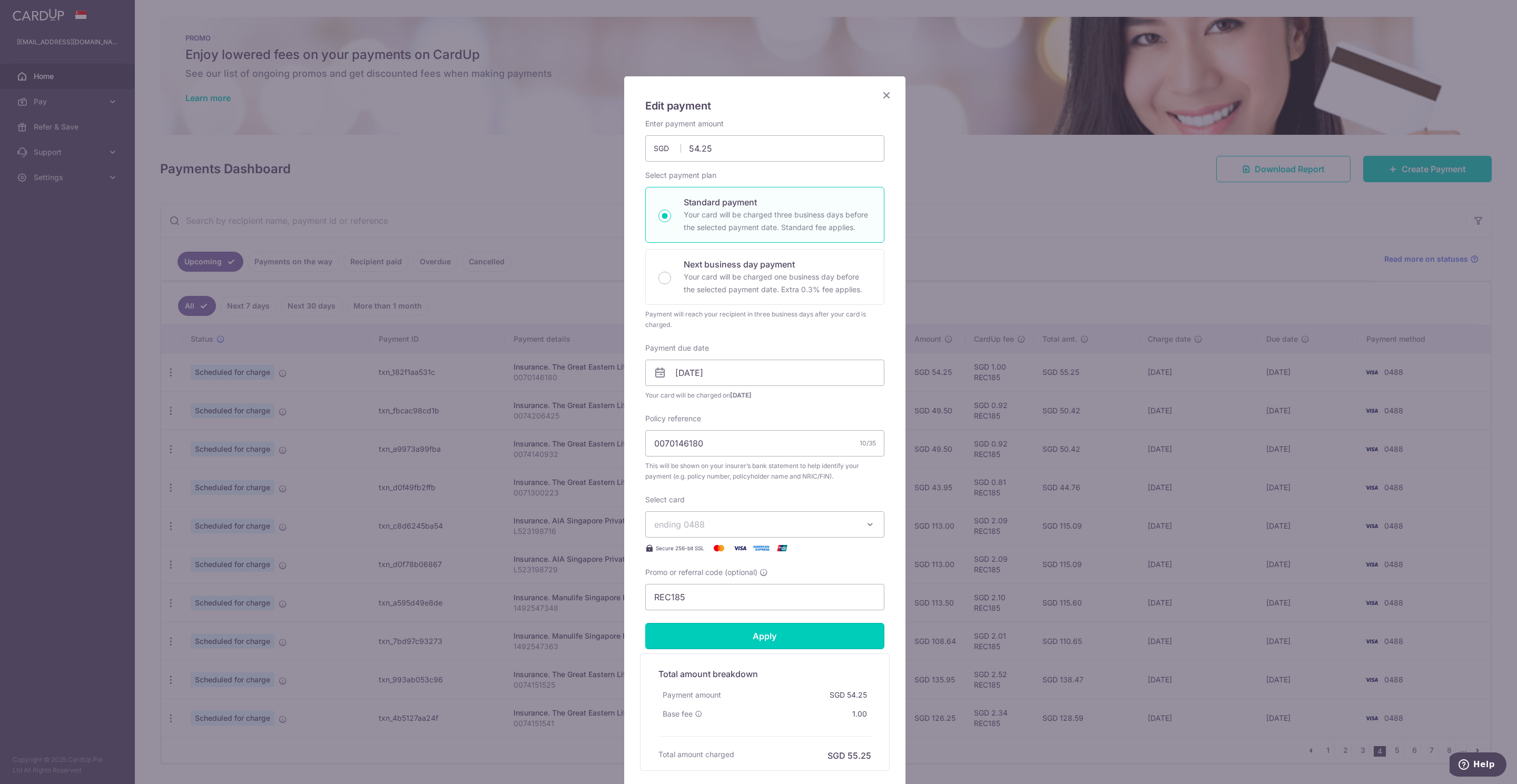
click at [772, 629] on input "Apply" at bounding box center [764, 636] width 239 height 26
type input "Successfully Applied"
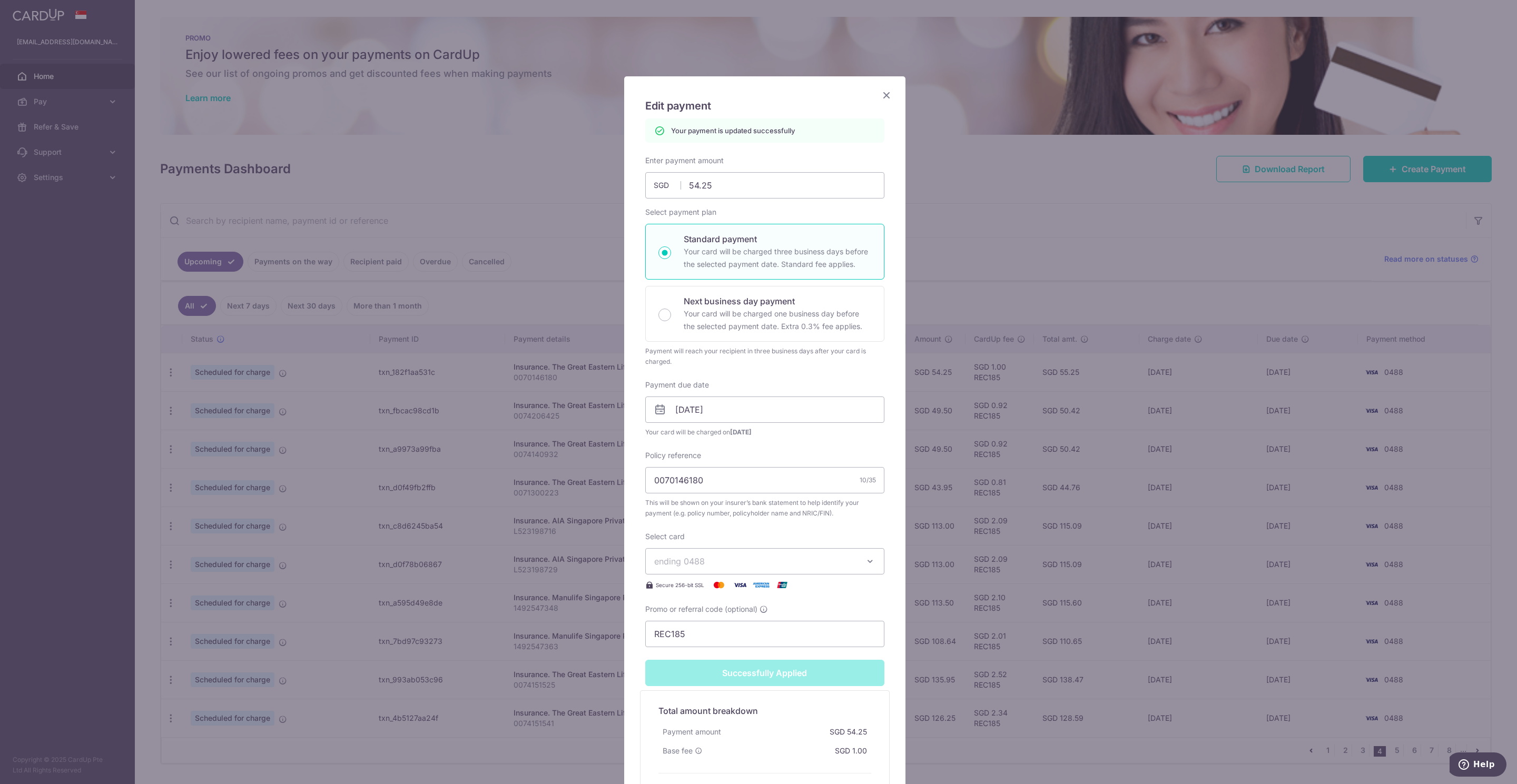
drag, startPoint x: 879, startPoint y: 97, endPoint x: 891, endPoint y: 114, distance: 20.8
click at [880, 99] on icon "Close" at bounding box center [886, 95] width 13 height 13
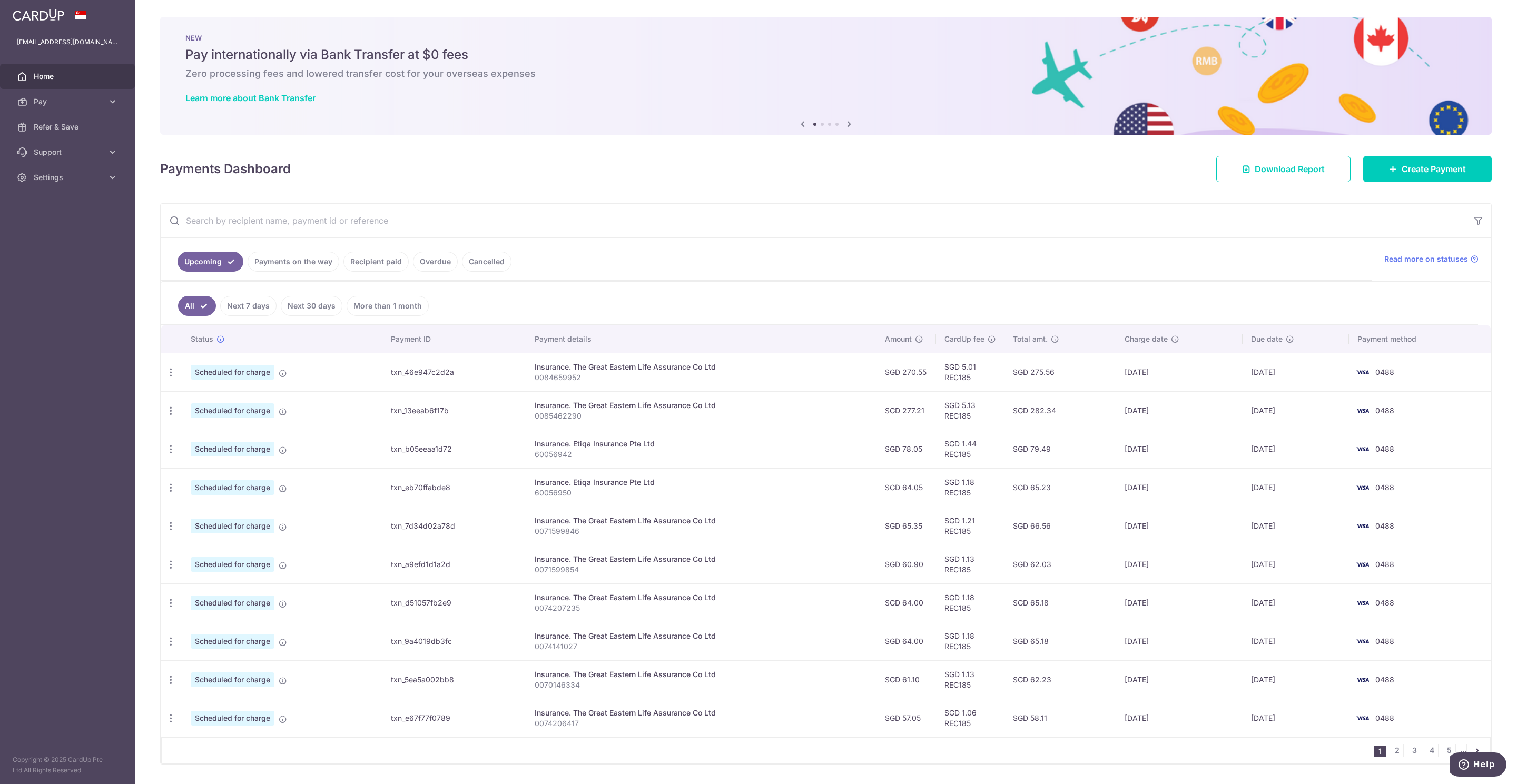
click at [1424, 746] on nav "1 2 3 4 5 ..." at bounding box center [1431, 750] width 116 height 25
click at [1425, 755] on link "4" at bounding box center [1431, 750] width 13 height 13
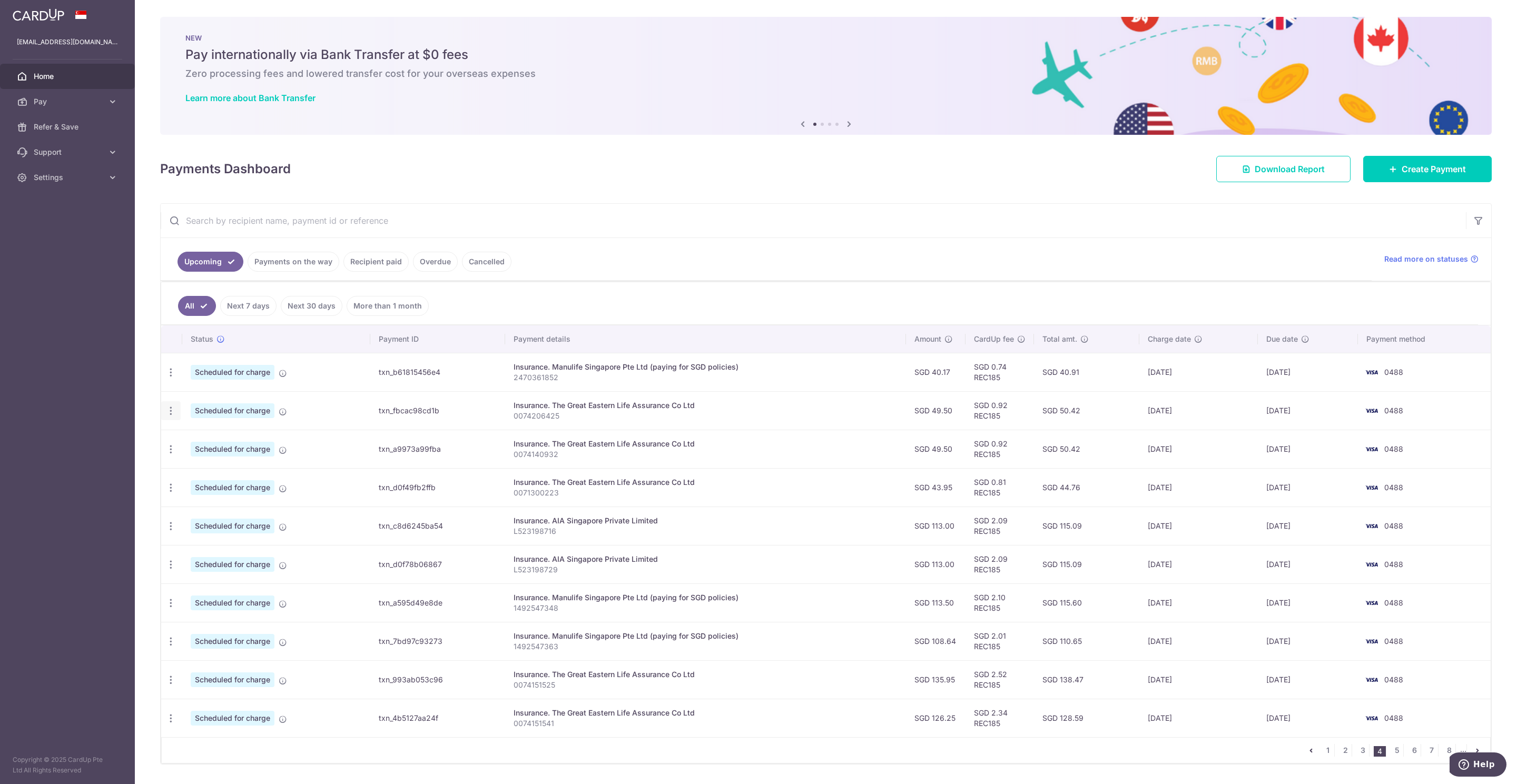
click at [170, 413] on icon "button" at bounding box center [171, 411] width 11 height 11
click at [215, 441] on span "Update payment" at bounding box center [227, 439] width 72 height 13
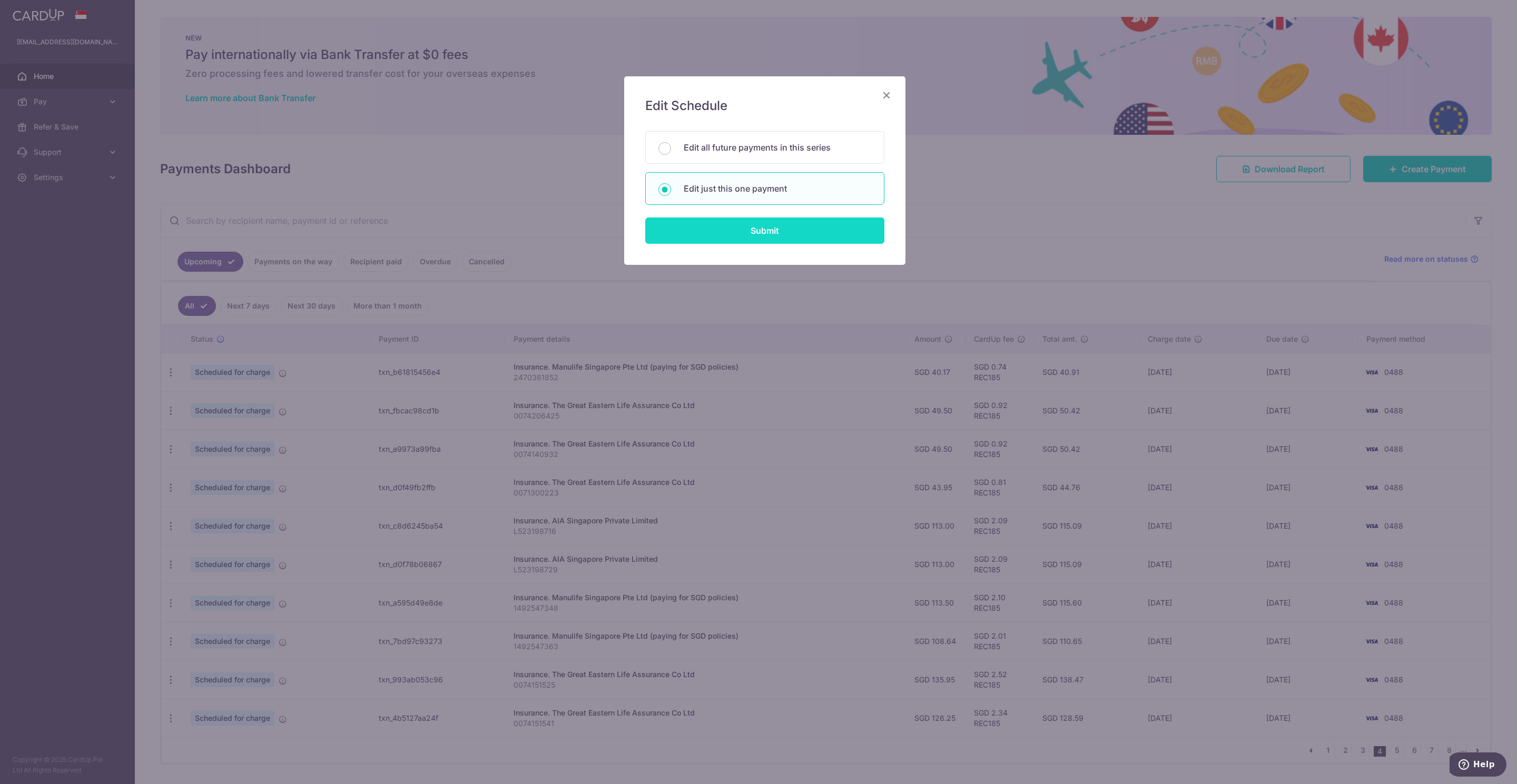
click at [735, 238] on input "Submit" at bounding box center [764, 231] width 239 height 26
radio input "true"
type input "49.50"
type input "[DATE]"
type input "0074206425"
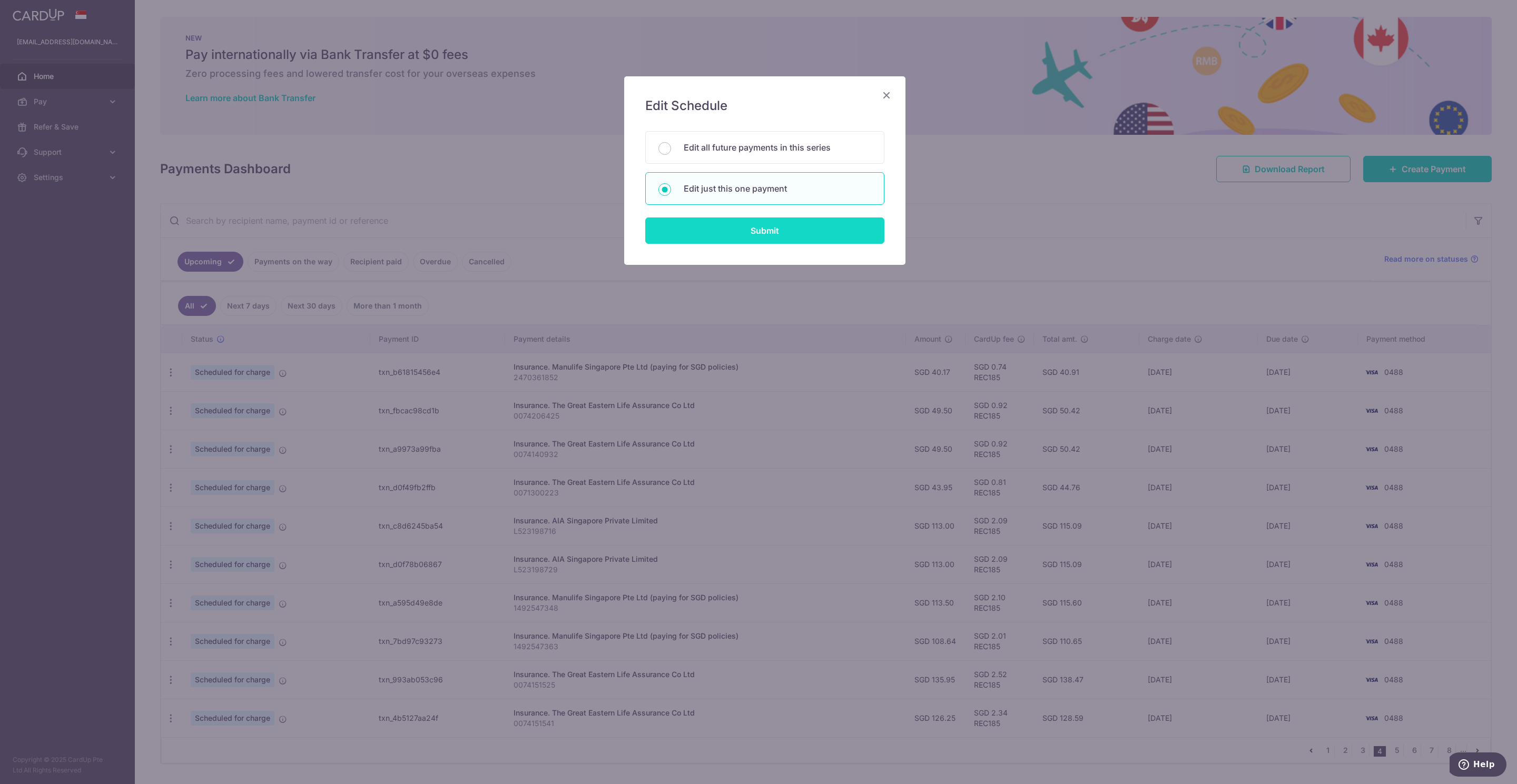
type input "REC185"
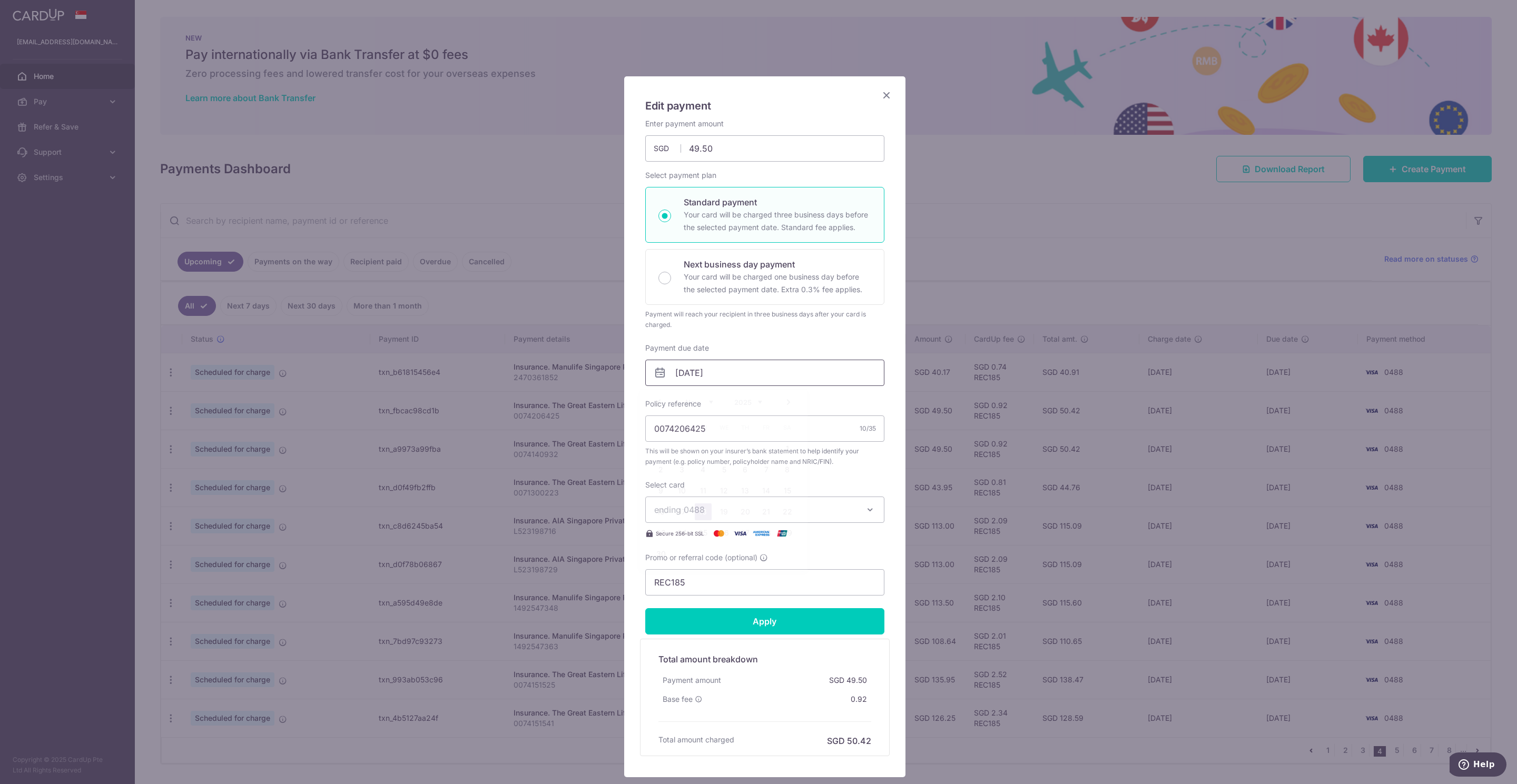
click at [692, 374] on input "[DATE]" at bounding box center [764, 373] width 239 height 26
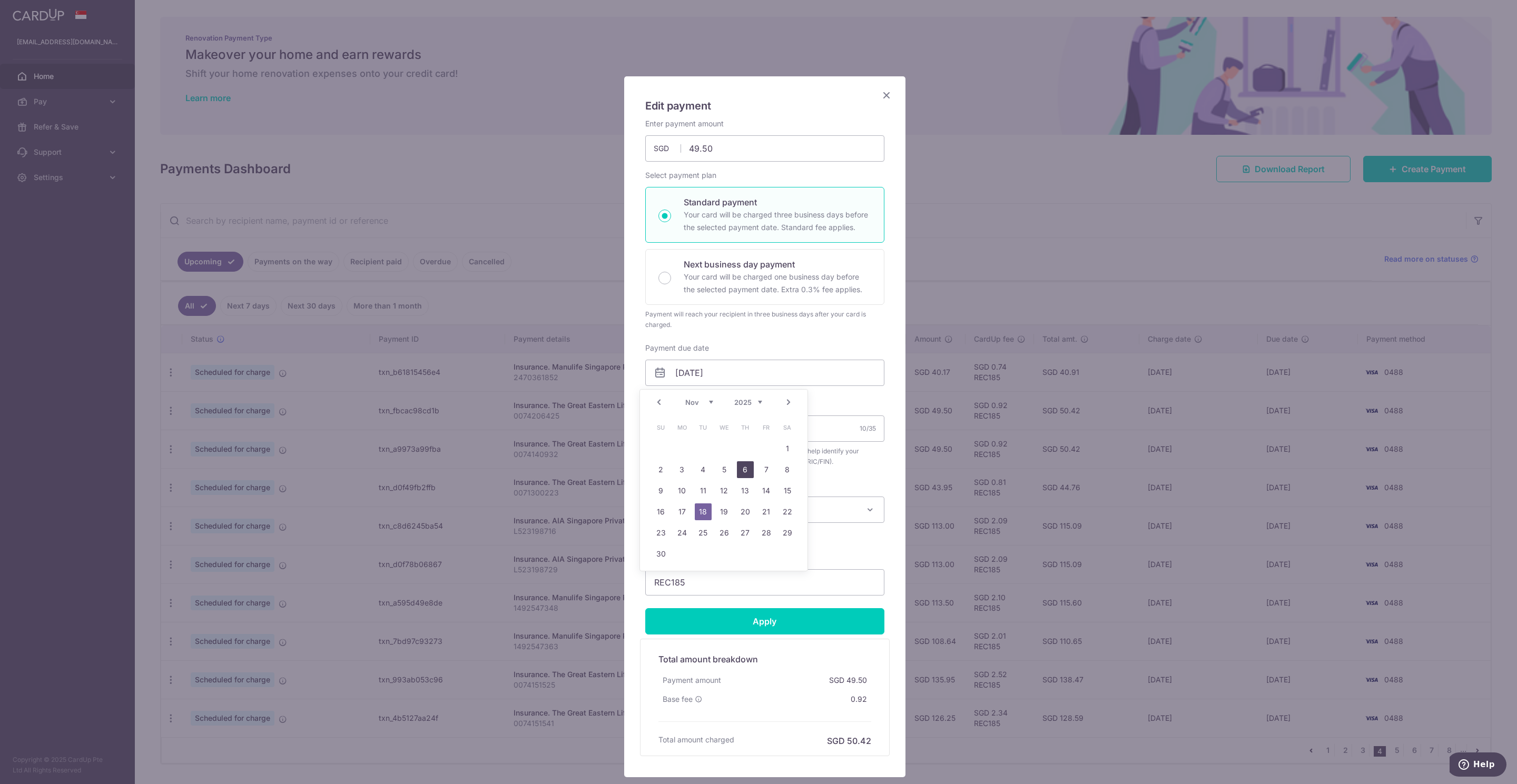
click at [742, 468] on link "6" at bounding box center [745, 469] width 17 height 17
type input "[DATE]"
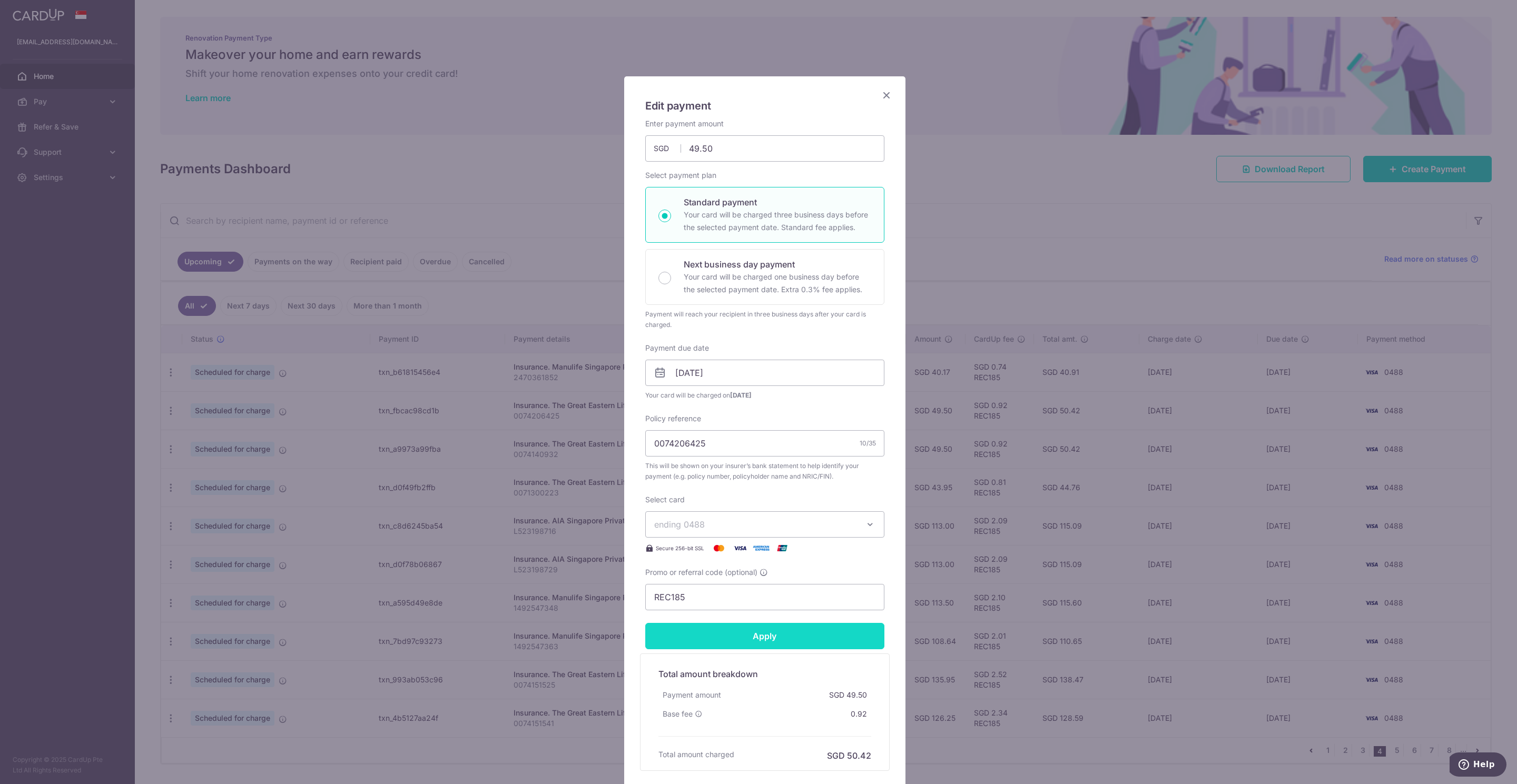
click at [751, 637] on input "Apply" at bounding box center [764, 636] width 239 height 26
type input "Successfully Applied"
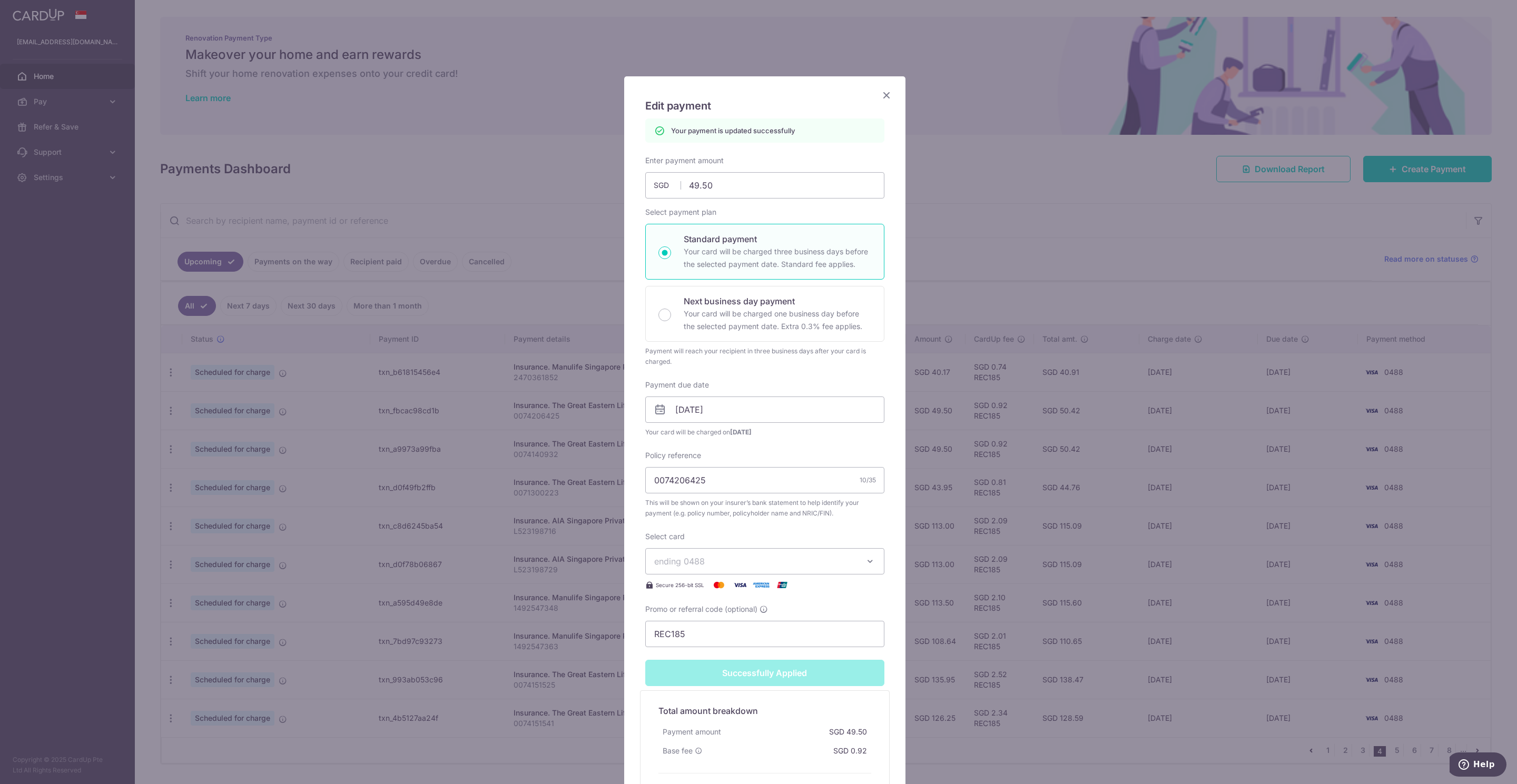
click at [881, 97] on icon "Close" at bounding box center [886, 95] width 13 height 13
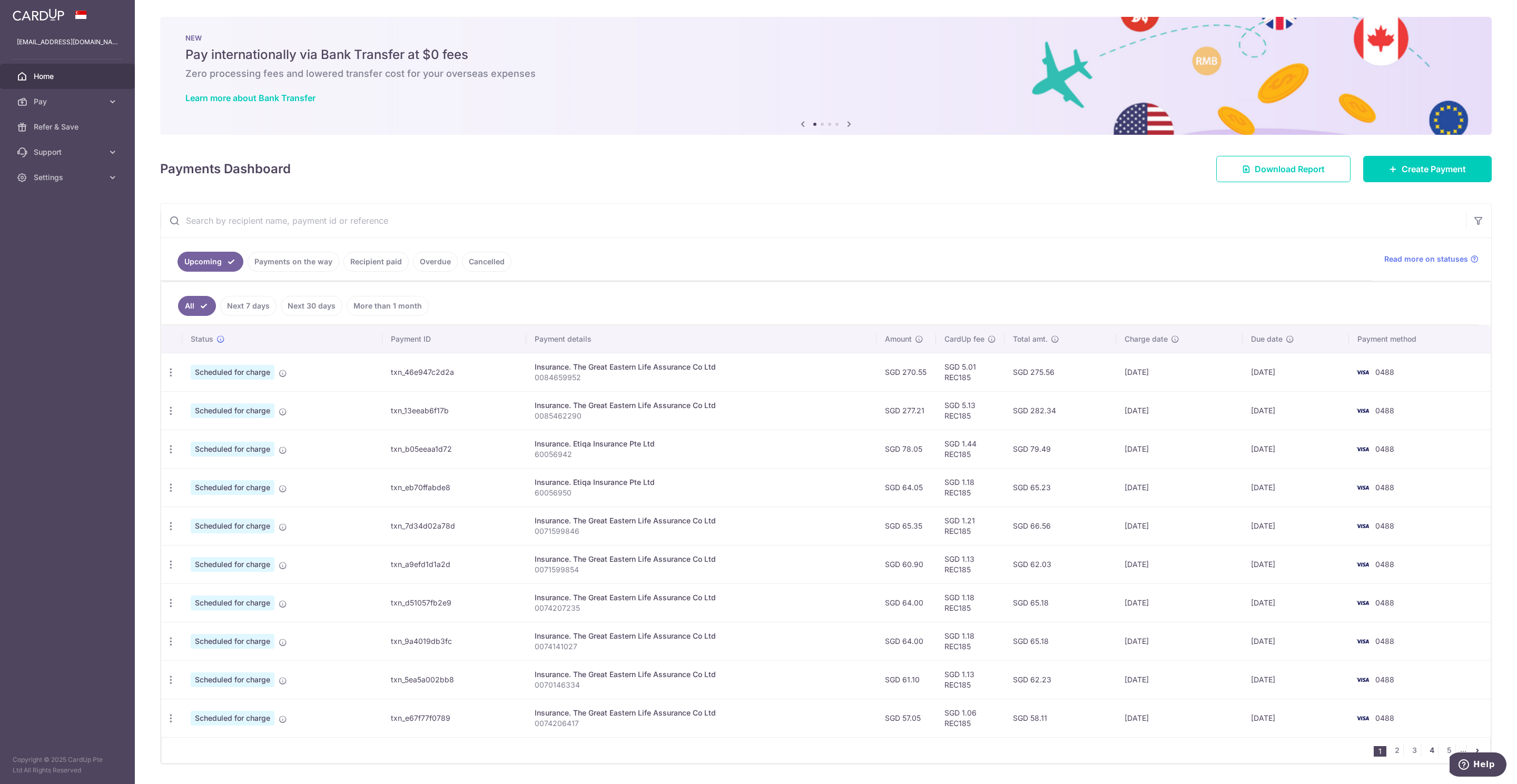
click at [1425, 755] on link "4" at bounding box center [1431, 750] width 13 height 13
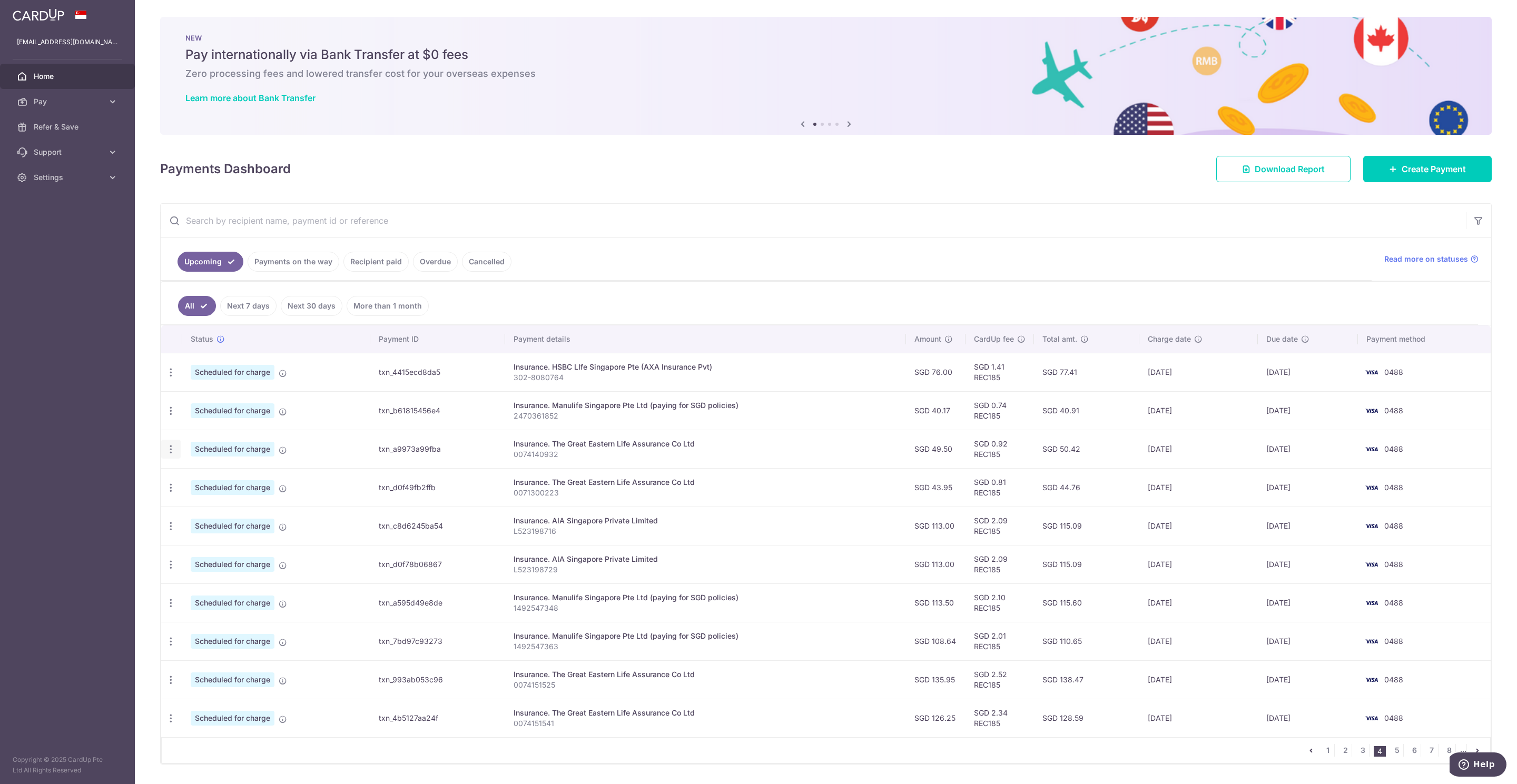
click at [169, 455] on icon "button" at bounding box center [171, 449] width 11 height 11
click at [207, 484] on span "Update payment" at bounding box center [227, 478] width 72 height 13
radio input "true"
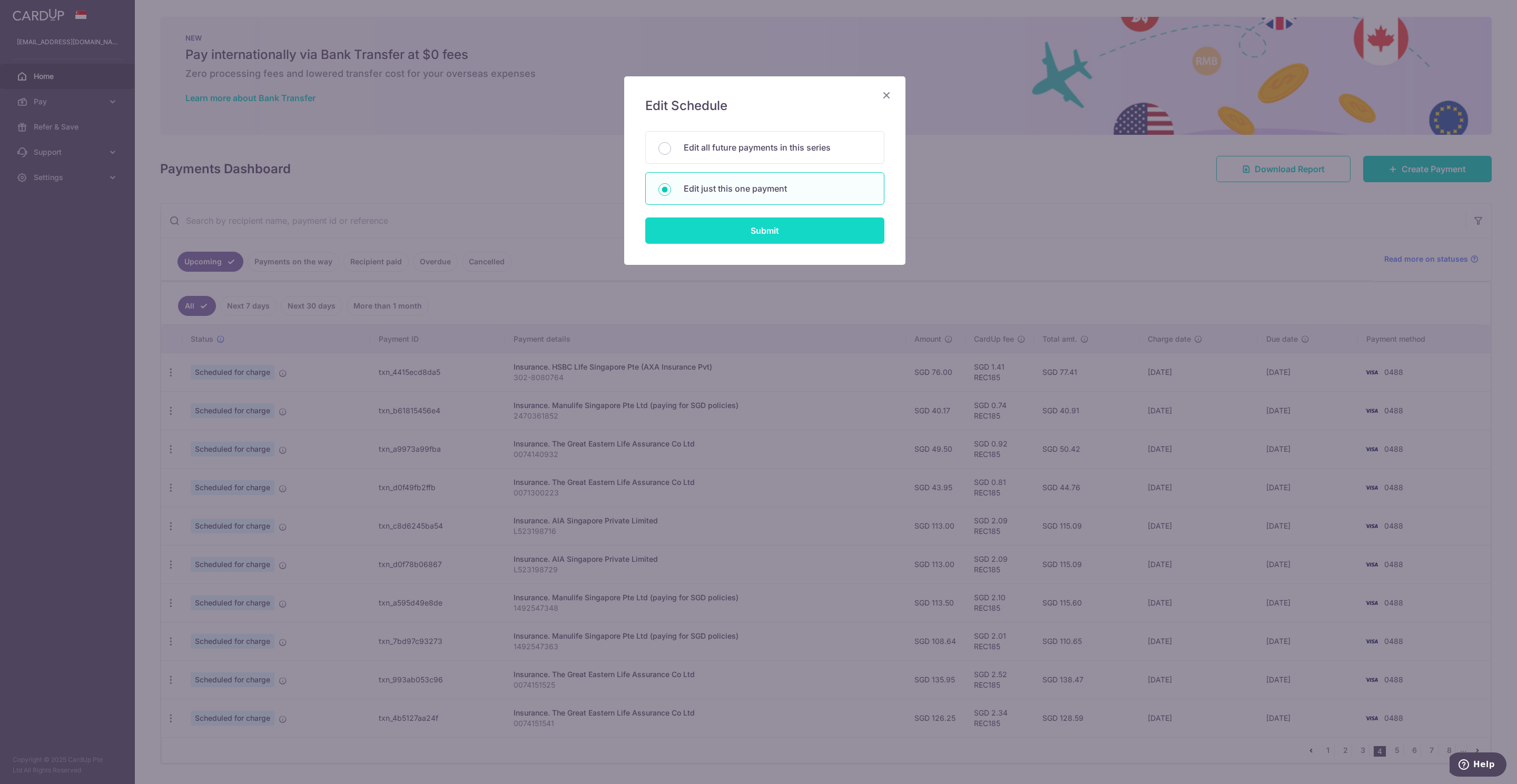
drag, startPoint x: 781, startPoint y: 229, endPoint x: 784, endPoint y: 234, distance: 5.8
click at [782, 229] on input "Submit" at bounding box center [764, 231] width 239 height 26
radio input "true"
type input "49.50"
type input "[DATE]"
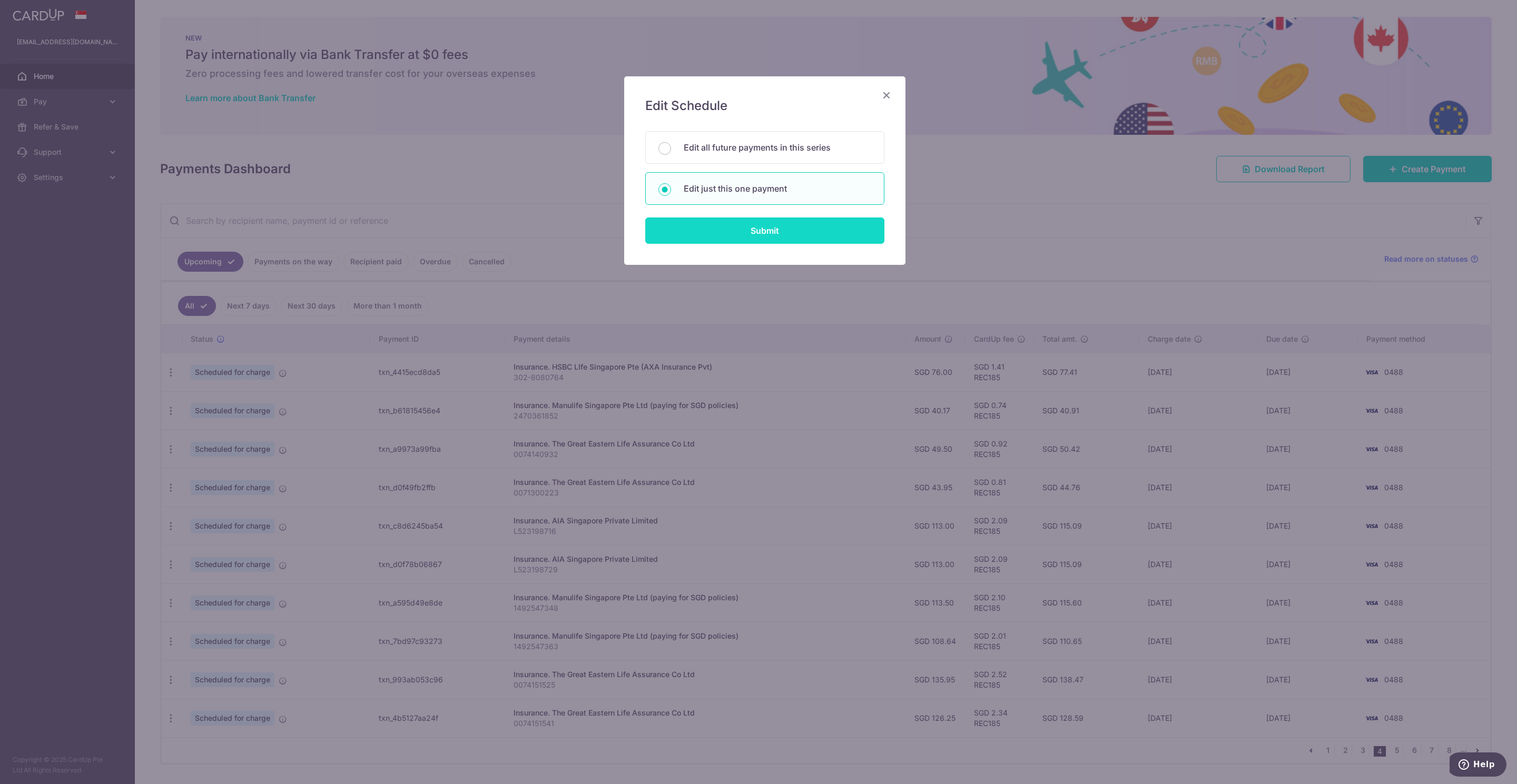
type input "0074140932"
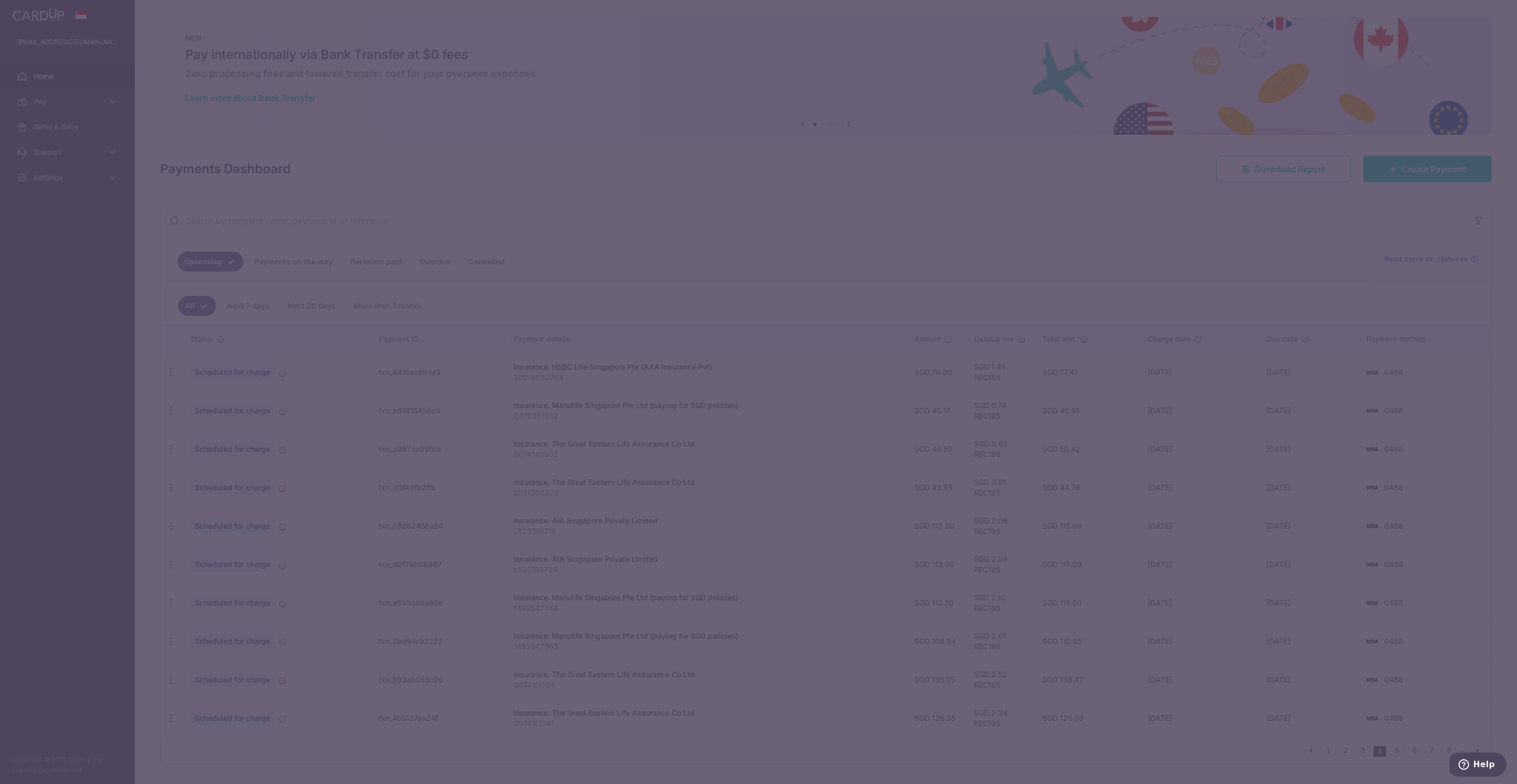
type input "REC185"
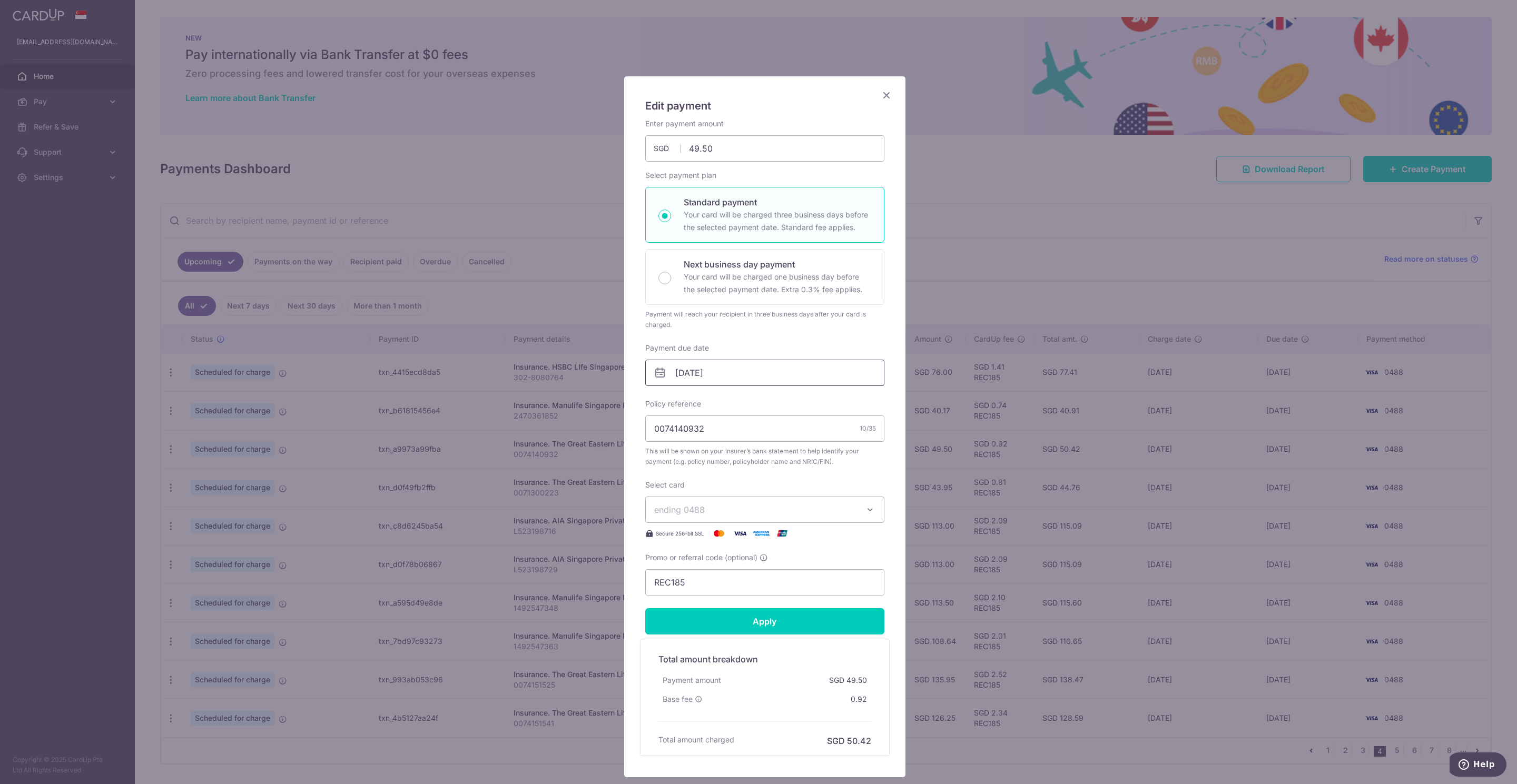
click at [687, 374] on input "[DATE]" at bounding box center [764, 373] width 239 height 26
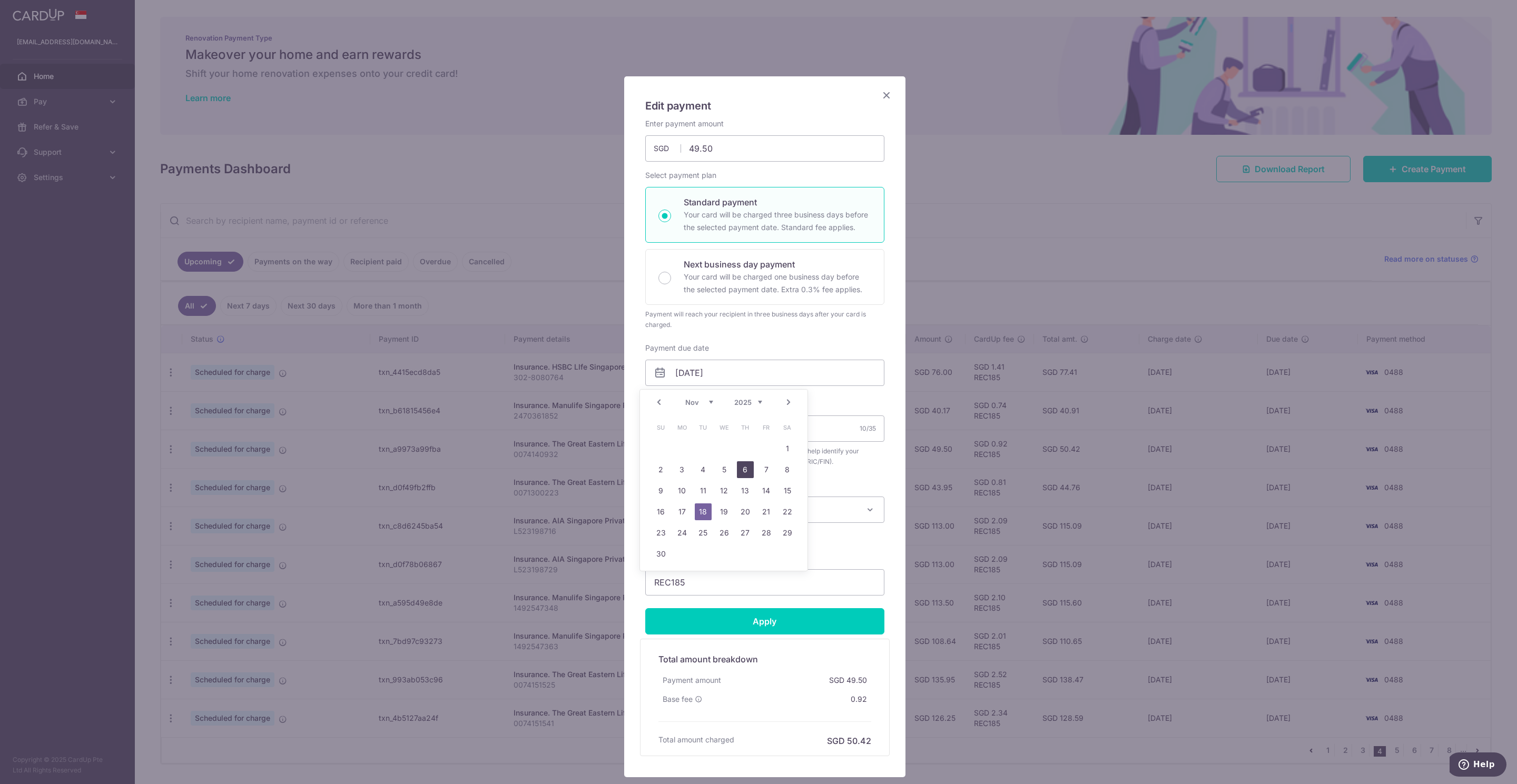
click at [737, 469] on link "6" at bounding box center [745, 469] width 17 height 17
type input "[DATE]"
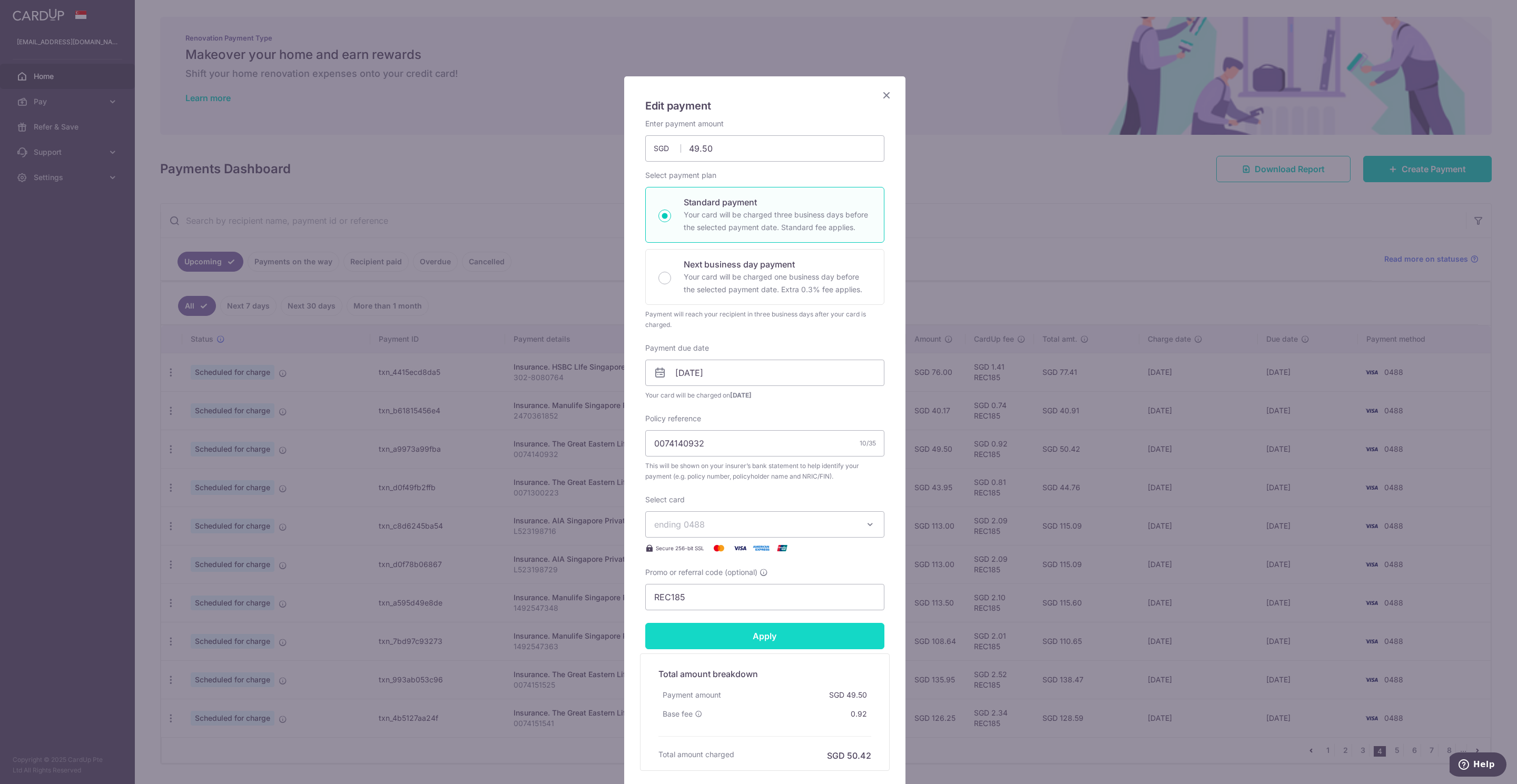
click at [772, 638] on input "Apply" at bounding box center [764, 636] width 239 height 26
type input "Successfully Applied"
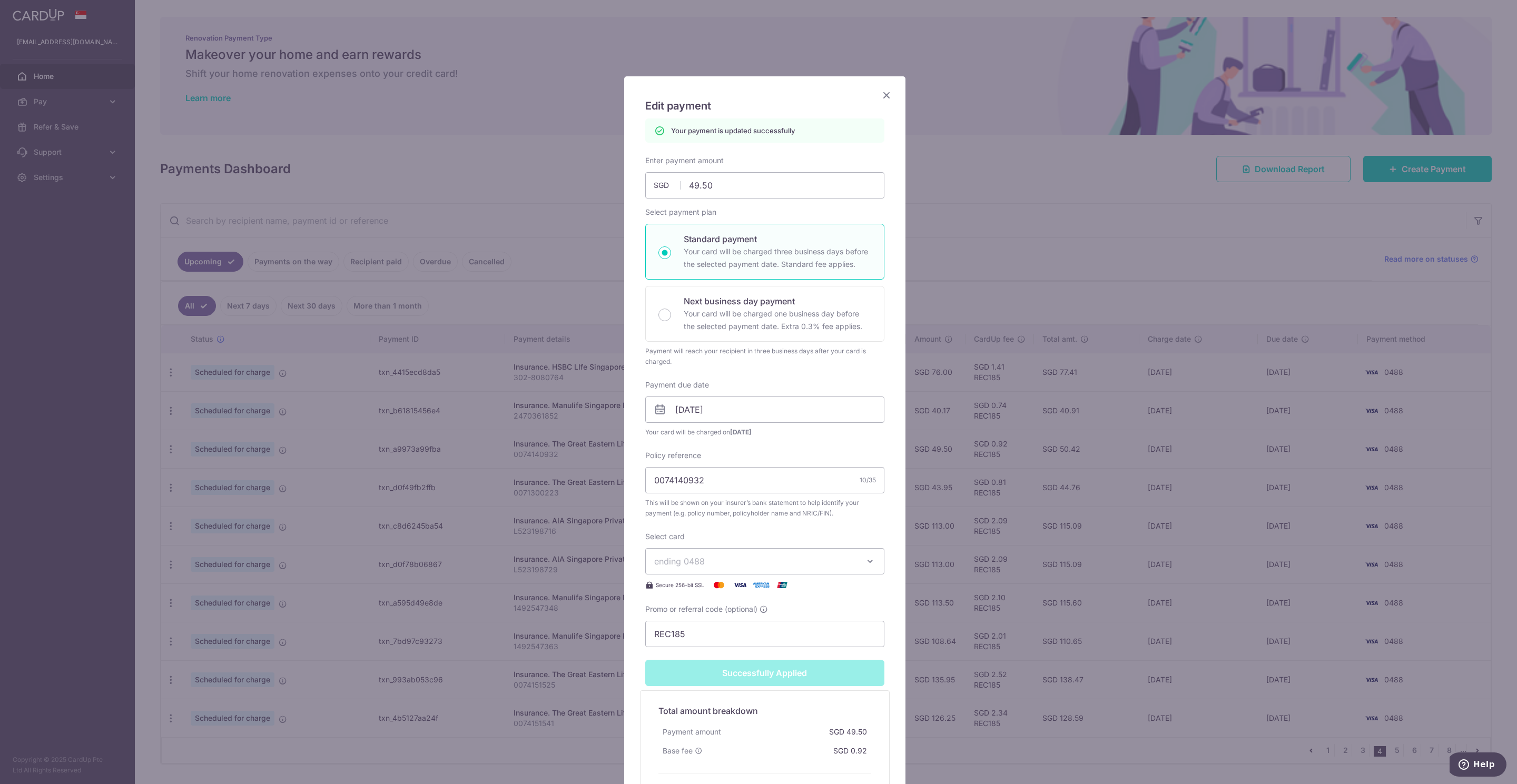
click at [880, 98] on icon "Close" at bounding box center [886, 95] width 13 height 13
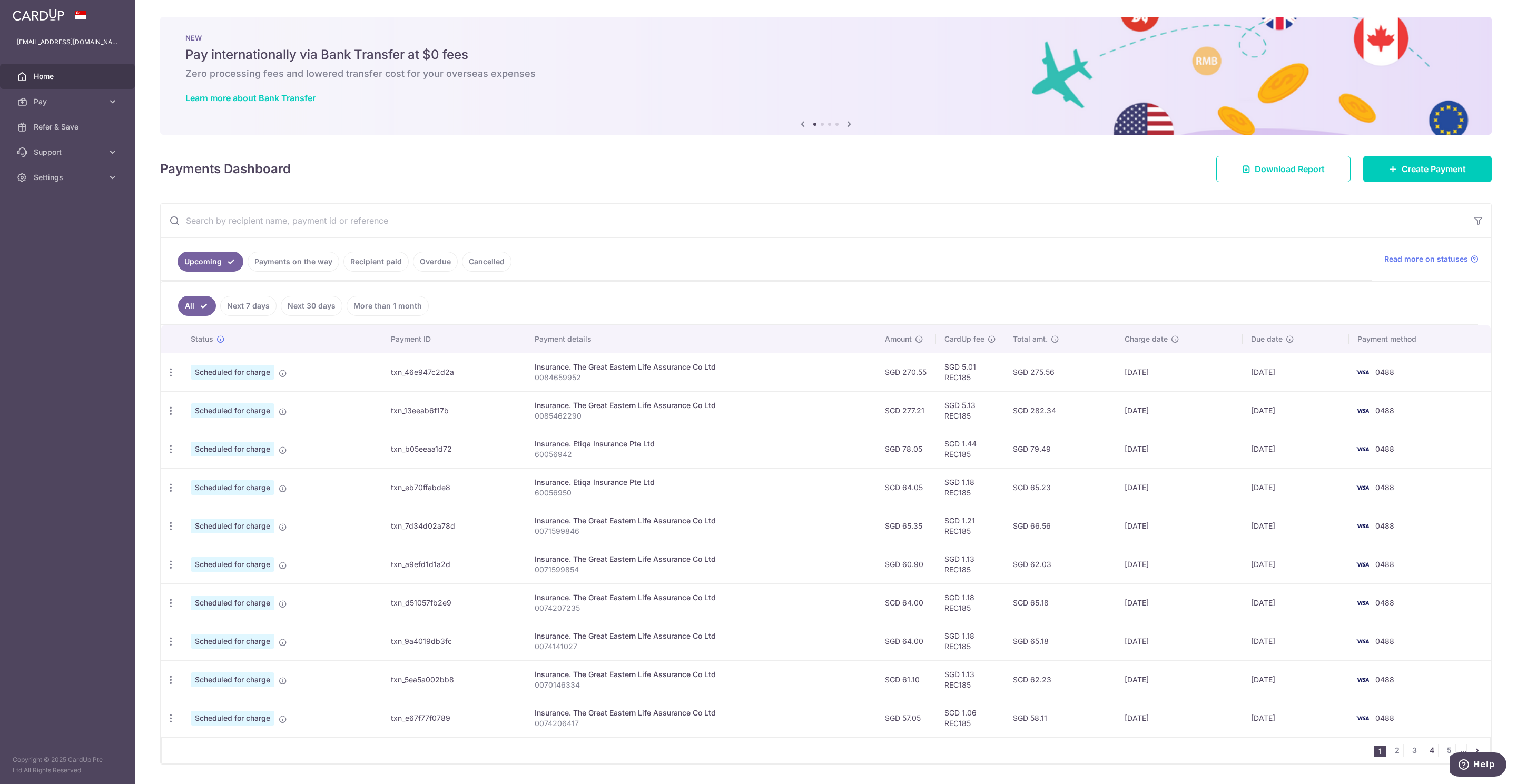
click at [1425, 755] on link "4" at bounding box center [1431, 750] width 13 height 13
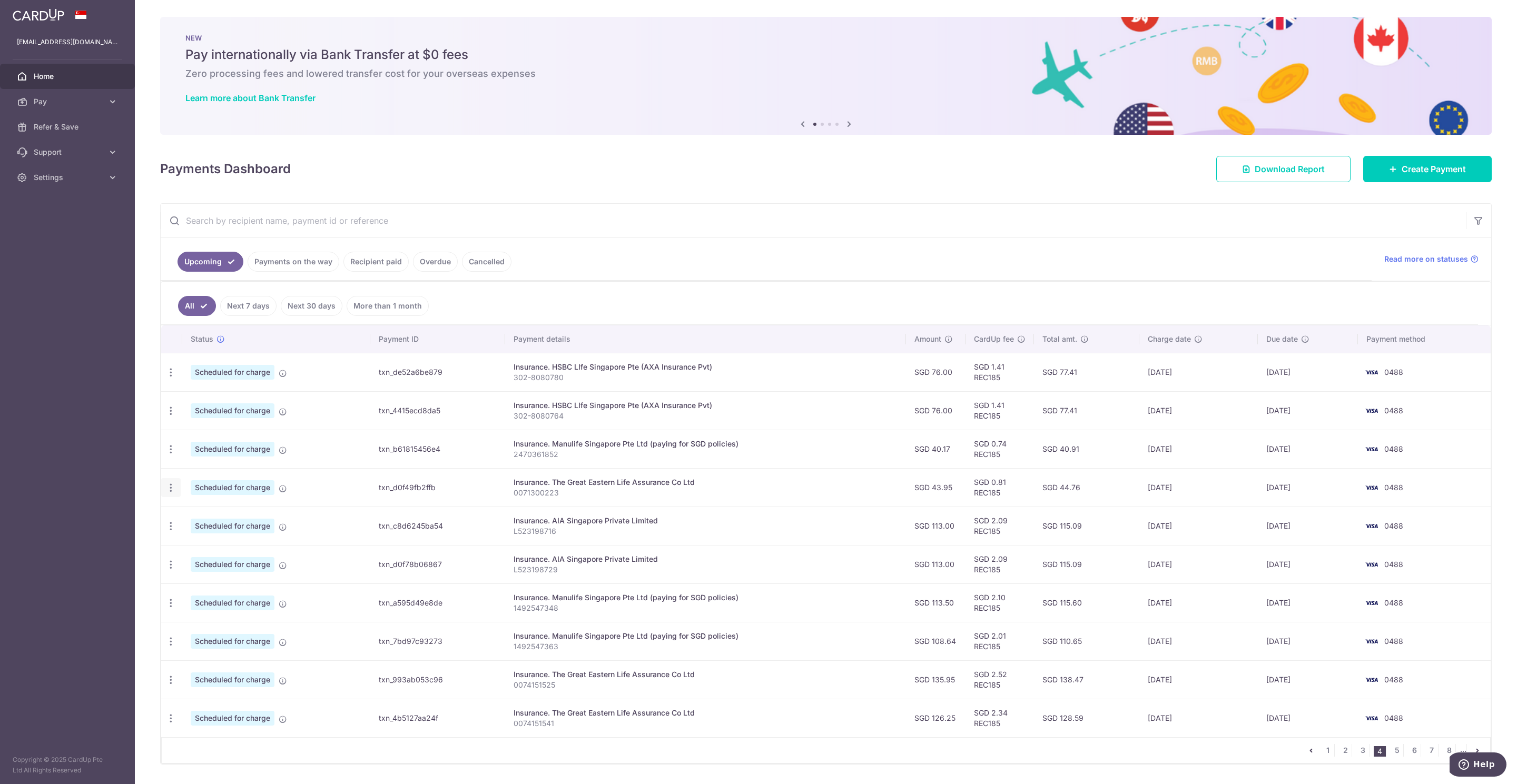
click at [172, 489] on icon "button" at bounding box center [171, 488] width 11 height 11
click at [214, 514] on link "Update payment" at bounding box center [216, 517] width 110 height 25
radio input "true"
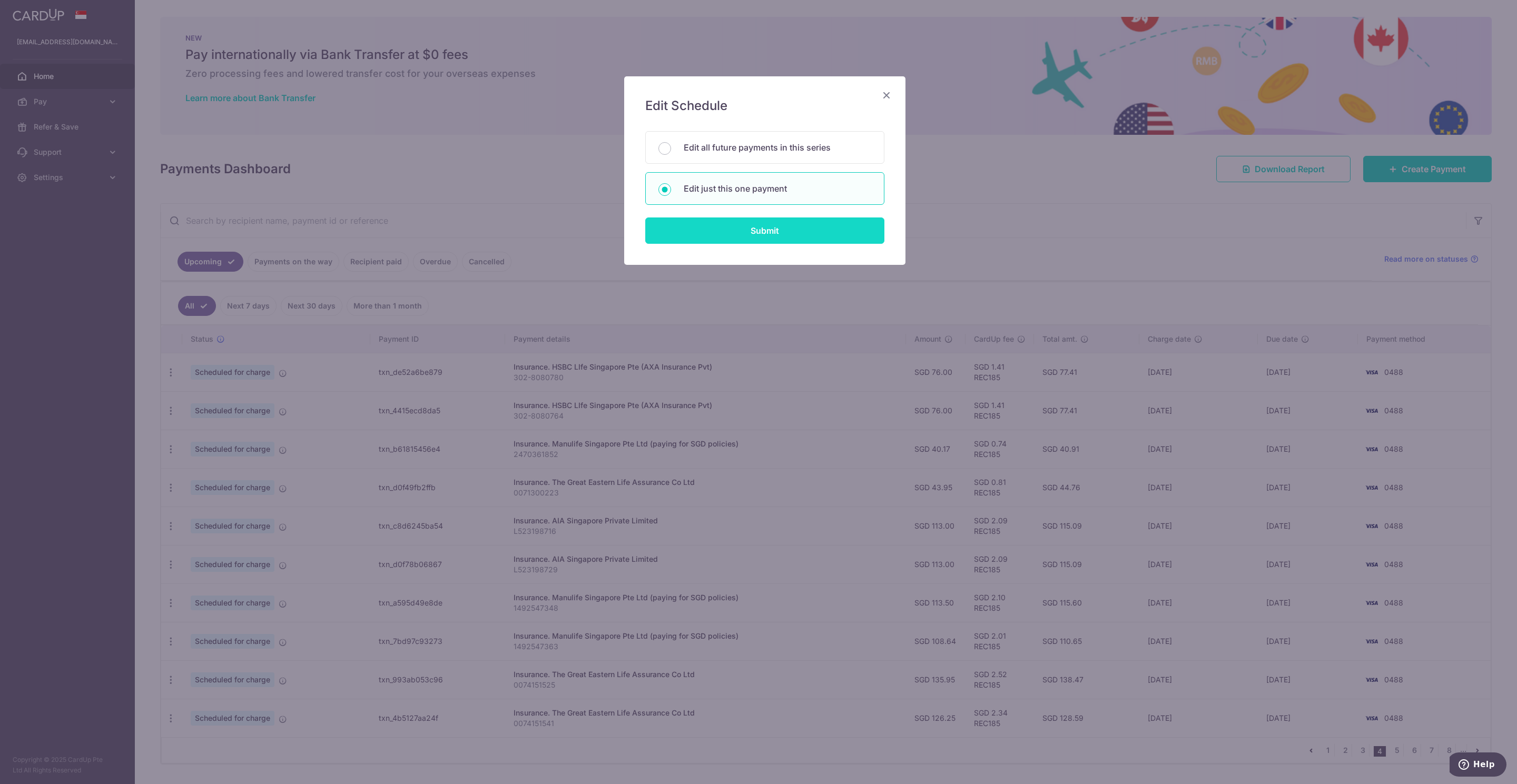
click at [764, 233] on input "Submit" at bounding box center [764, 231] width 239 height 26
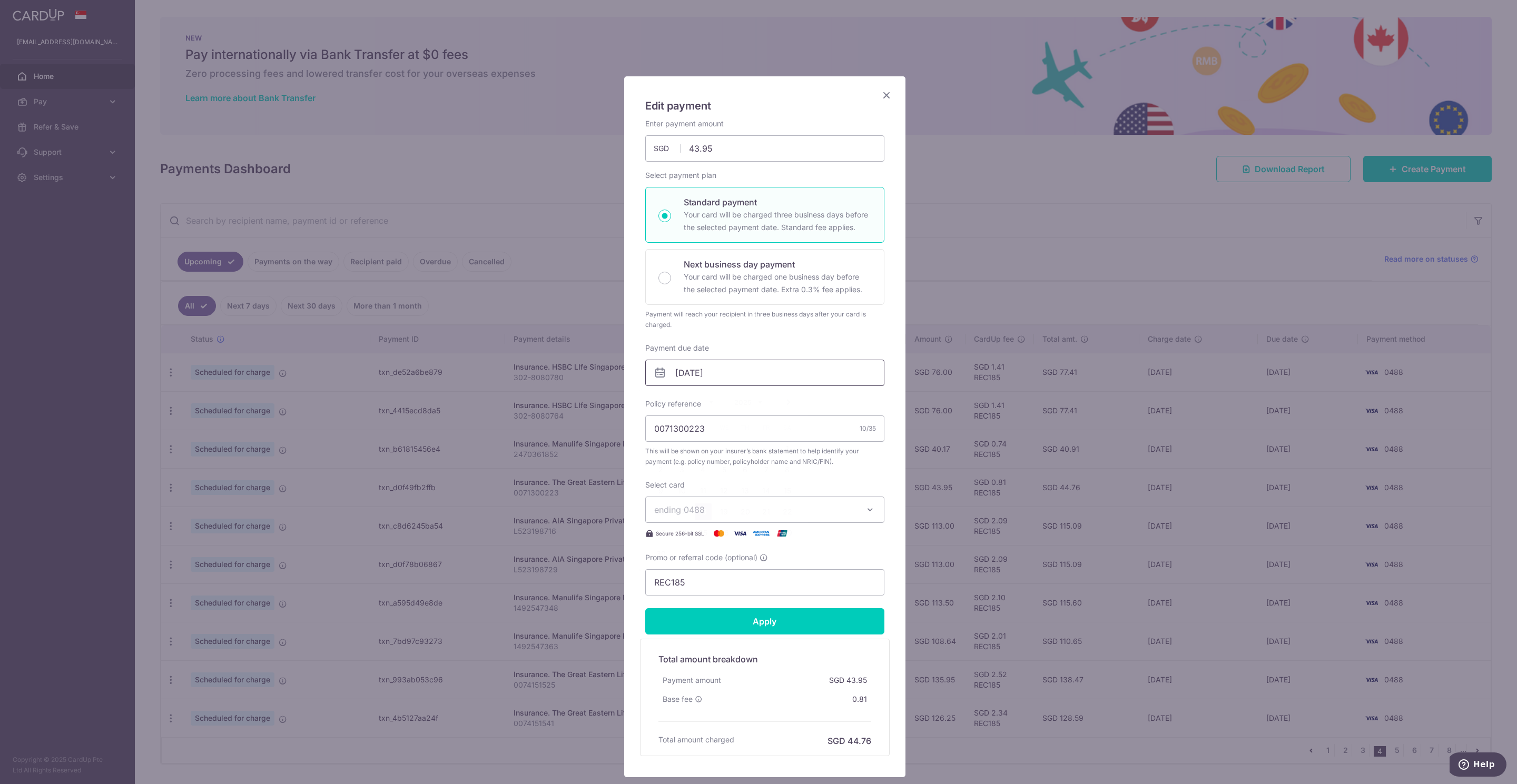
click at [682, 379] on input "18/11/2025" at bounding box center [764, 373] width 239 height 26
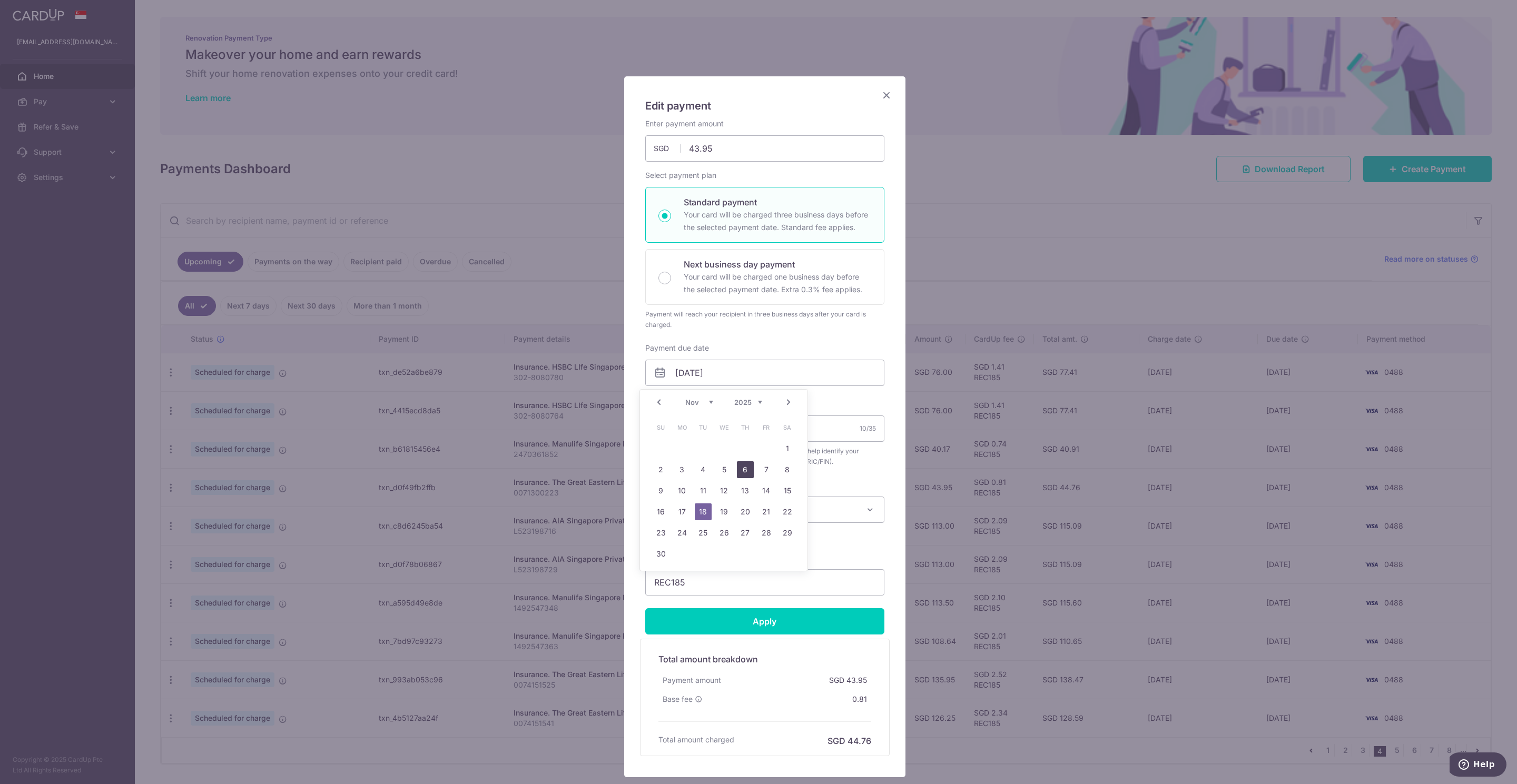
click at [745, 469] on link "6" at bounding box center [745, 469] width 17 height 17
type input "[DATE]"
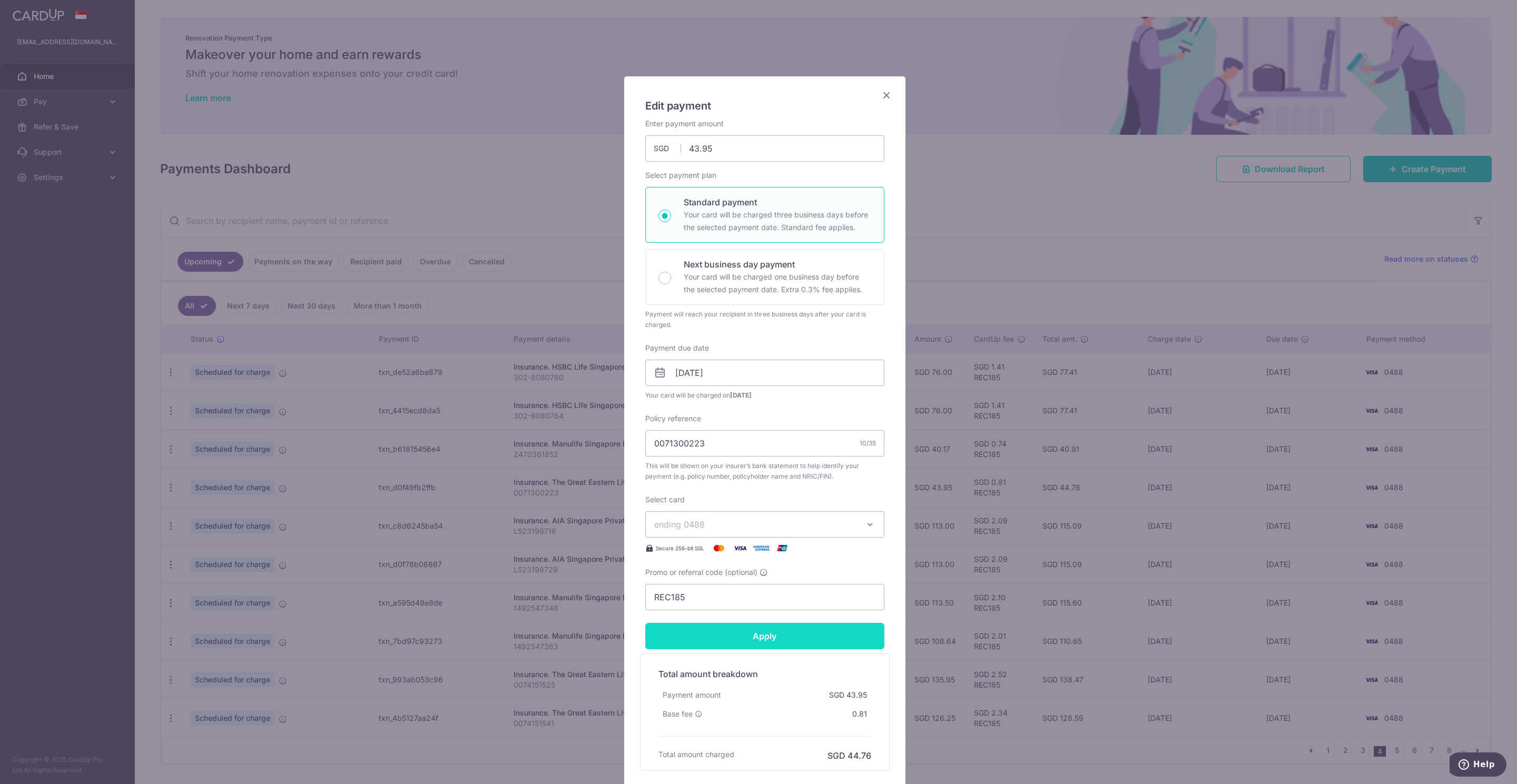
click at [760, 639] on input "Apply" at bounding box center [764, 636] width 239 height 26
type input "Successfully Applied"
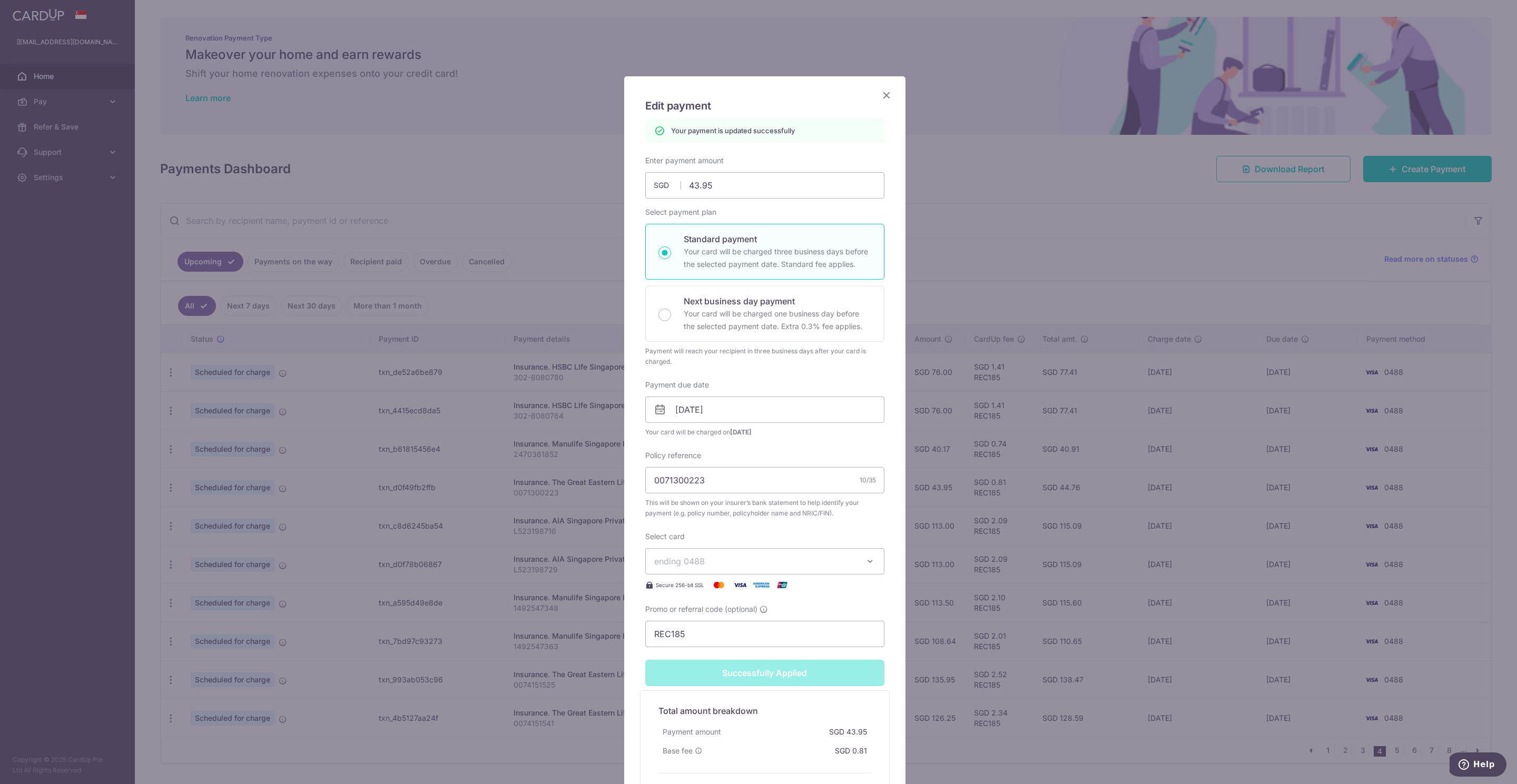
click at [881, 97] on icon "Close" at bounding box center [886, 95] width 13 height 13
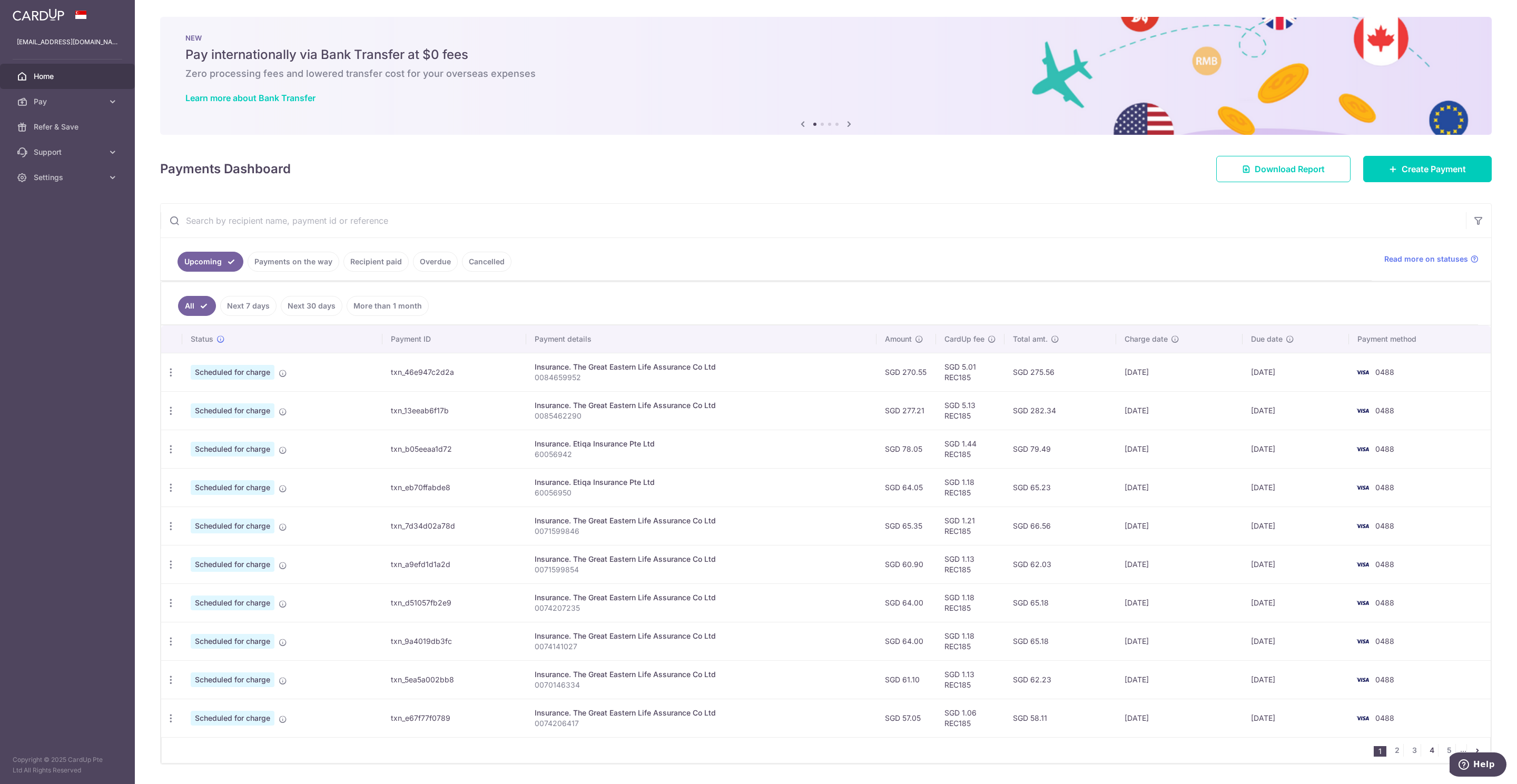
click at [1425, 755] on link "4" at bounding box center [1431, 750] width 13 height 13
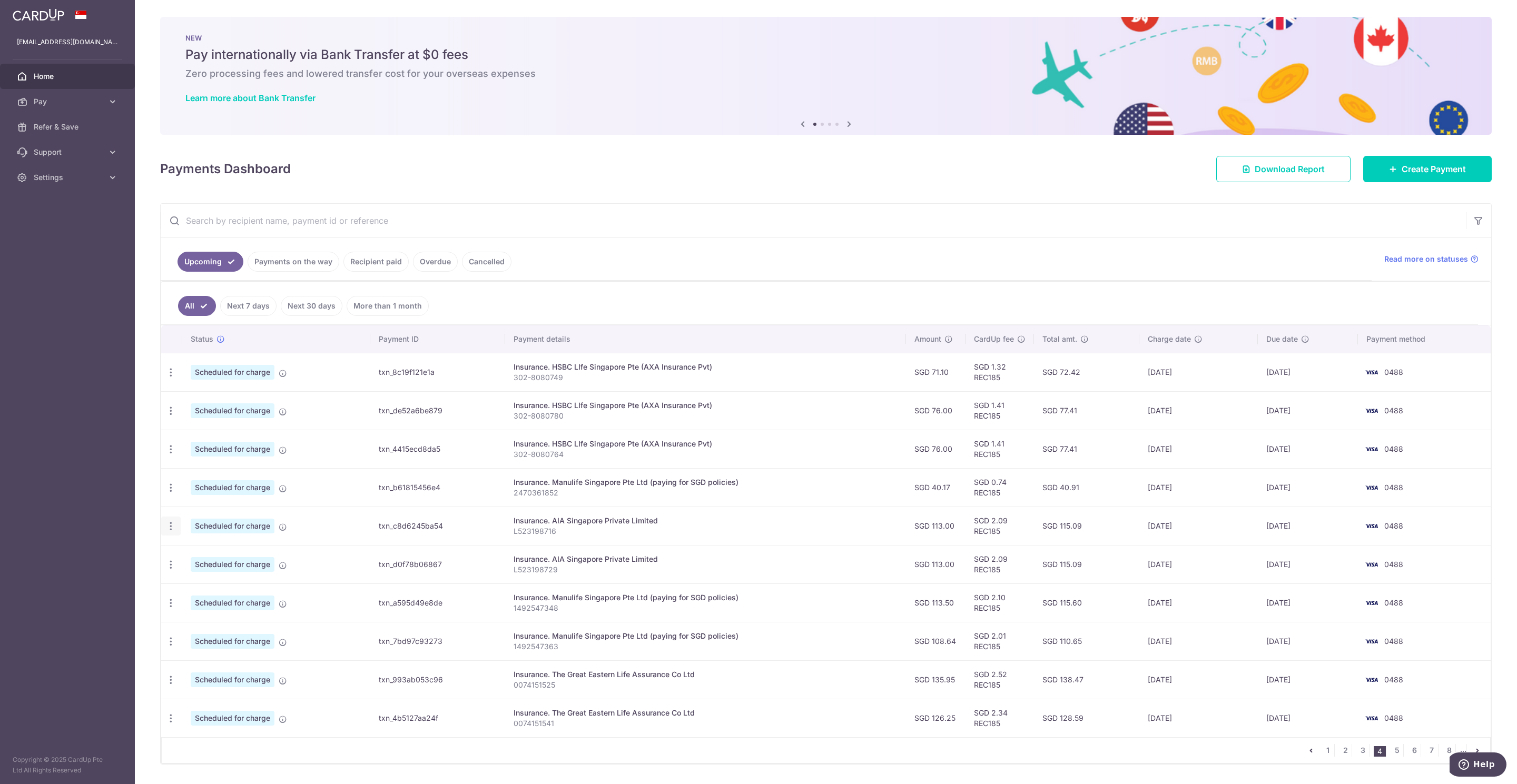
click at [173, 531] on icon "button" at bounding box center [171, 526] width 11 height 11
click at [195, 561] on span "Update payment" at bounding box center [227, 555] width 72 height 13
radio input "true"
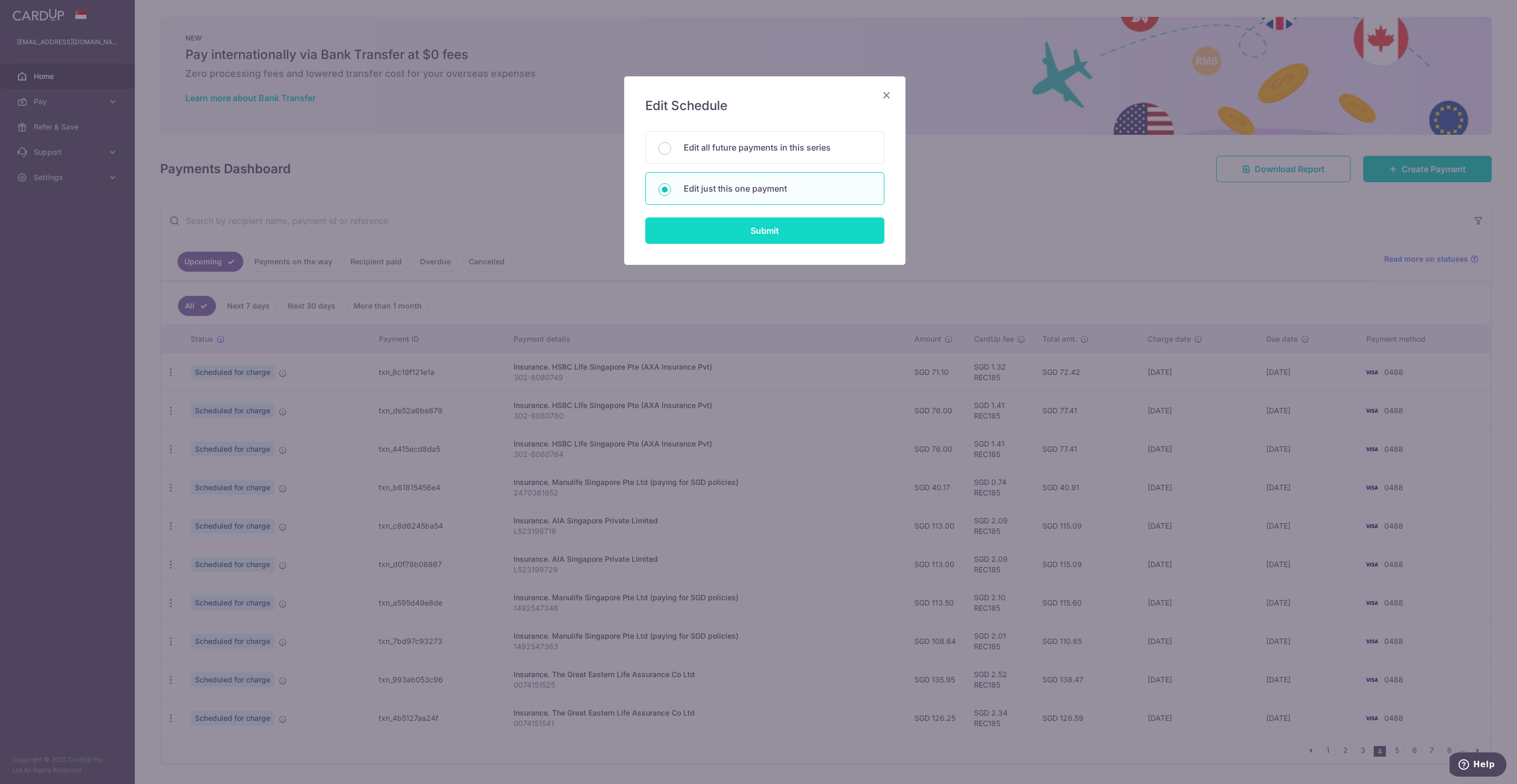
click at [750, 231] on input "Submit" at bounding box center [764, 231] width 239 height 26
radio input "true"
type input "113.00"
type input "[DATE]"
type input "L523198716"
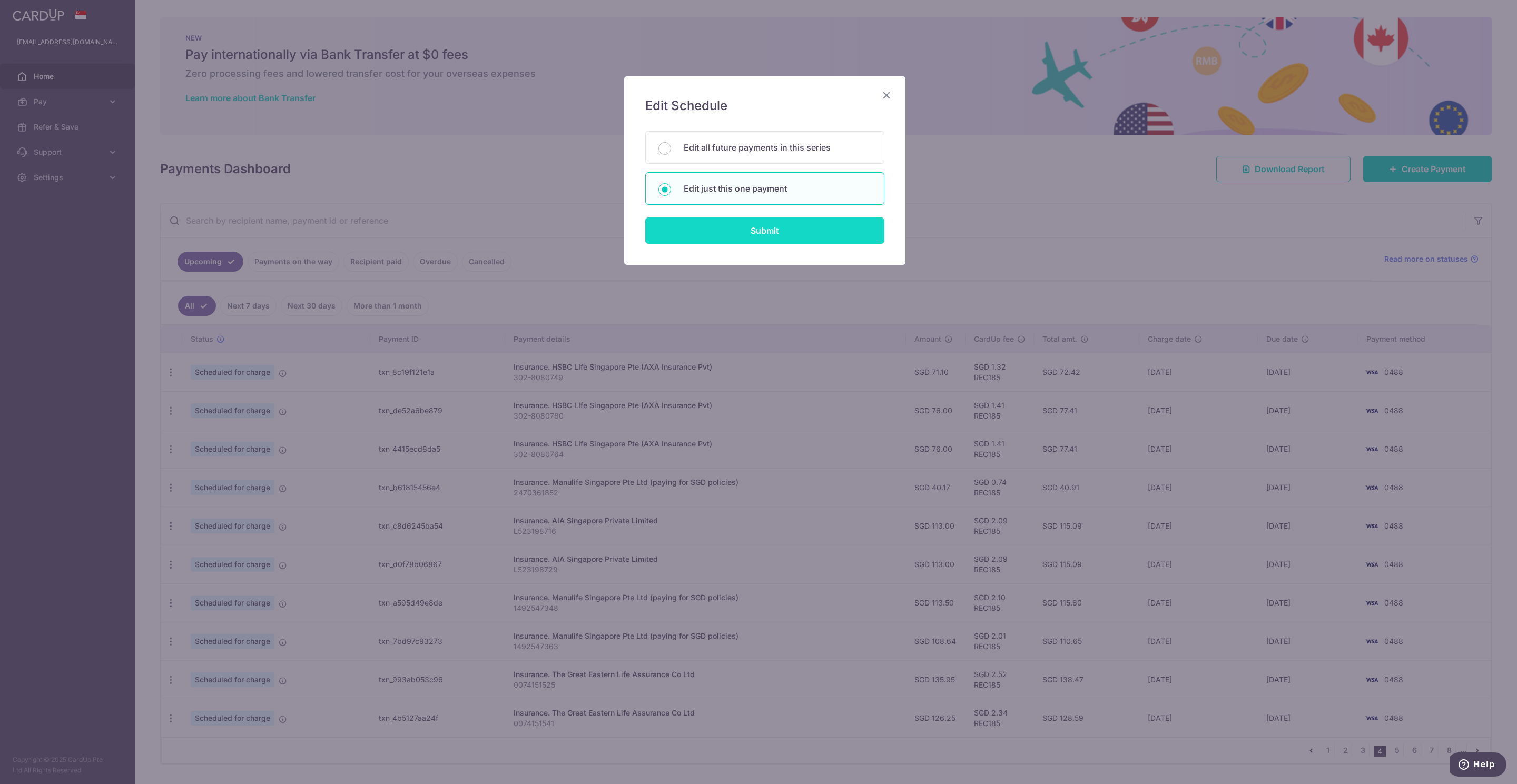
type input "REC185"
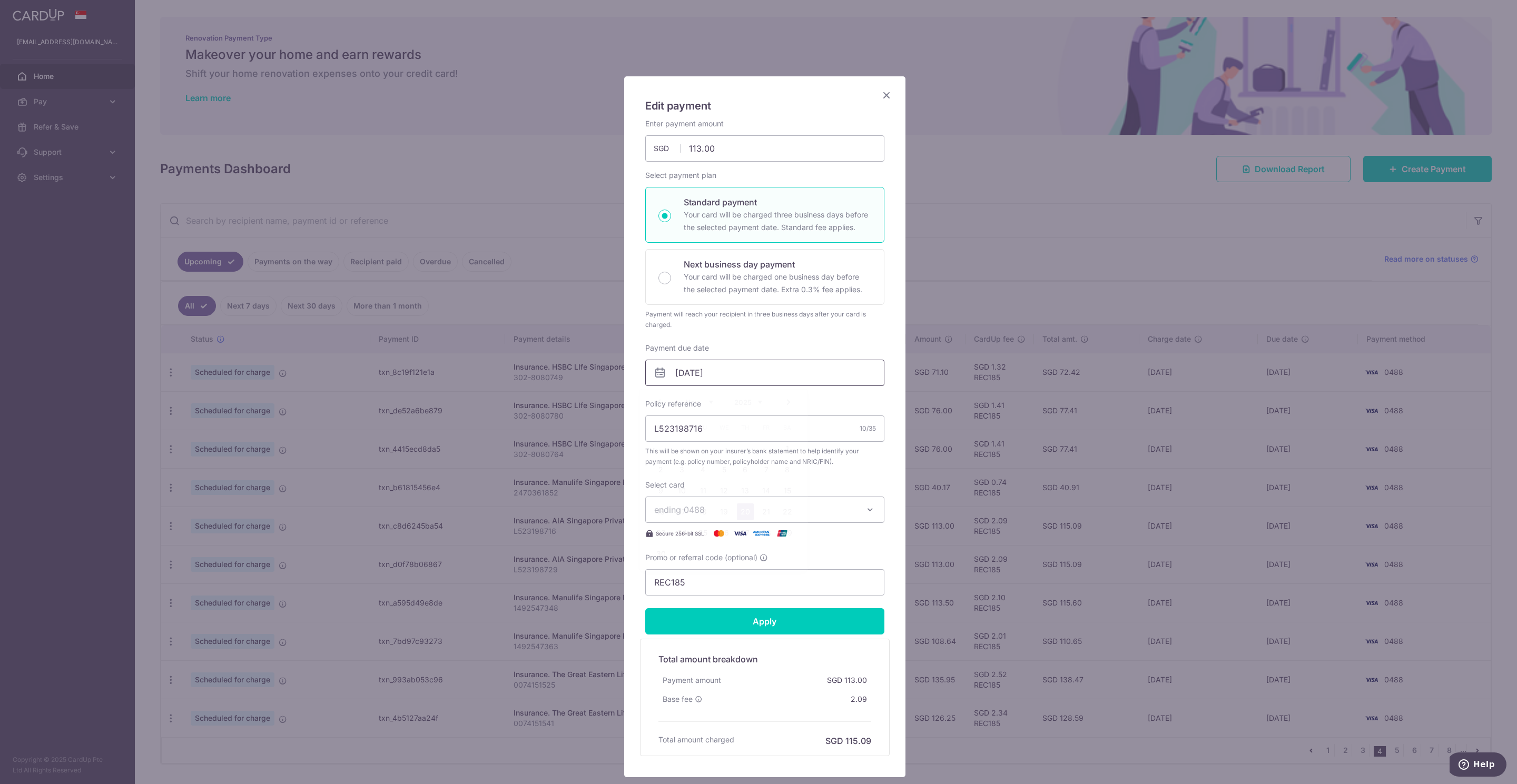
click at [688, 373] on input "[DATE]" at bounding box center [764, 373] width 239 height 26
click at [745, 471] on link "6" at bounding box center [745, 469] width 17 height 17
type input "[DATE]"
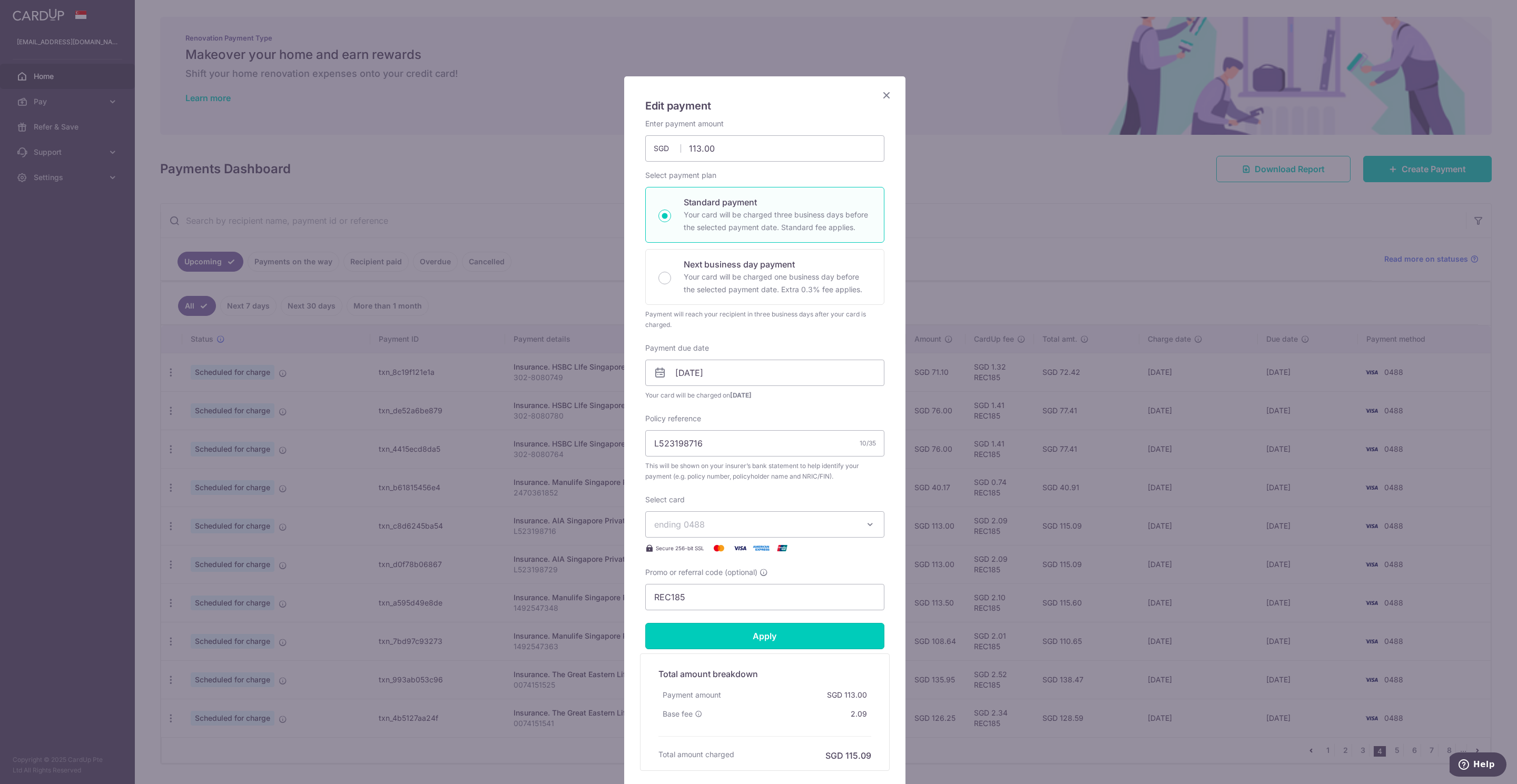
click at [776, 640] on input "Apply" at bounding box center [764, 636] width 239 height 26
type input "Successfully Applied"
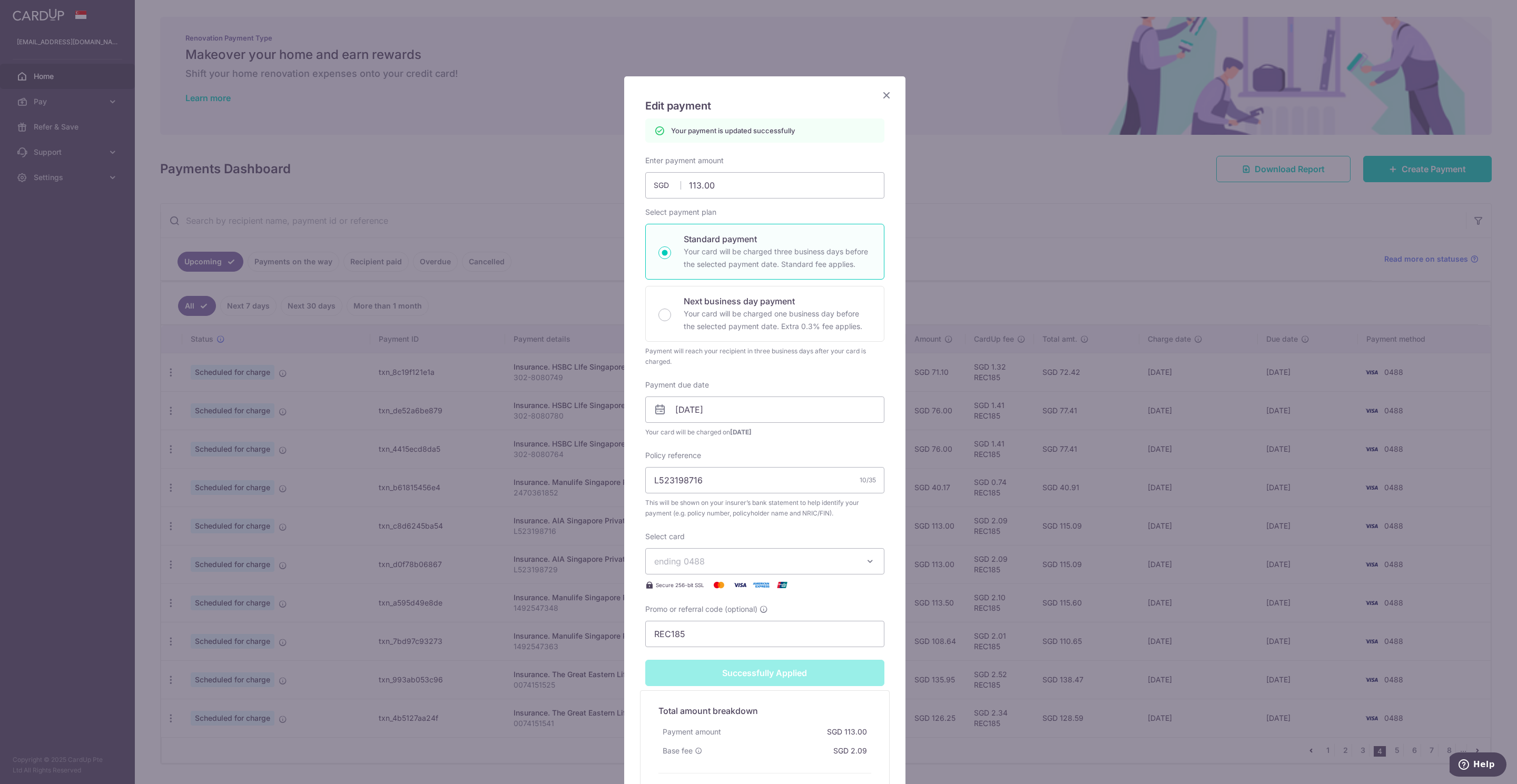
click at [880, 97] on icon "Close" at bounding box center [886, 95] width 13 height 13
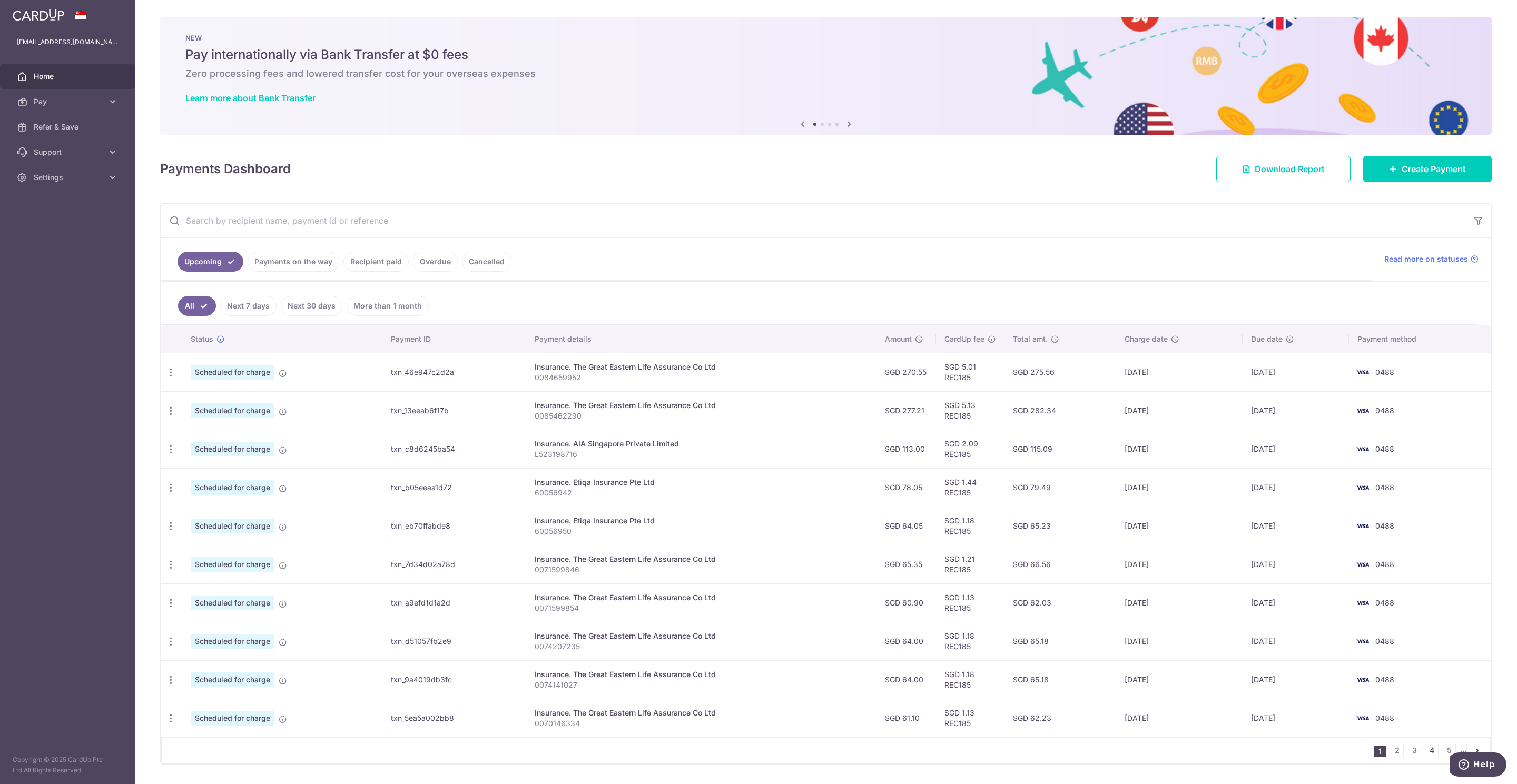
click at [1425, 757] on link "4" at bounding box center [1431, 750] width 13 height 13
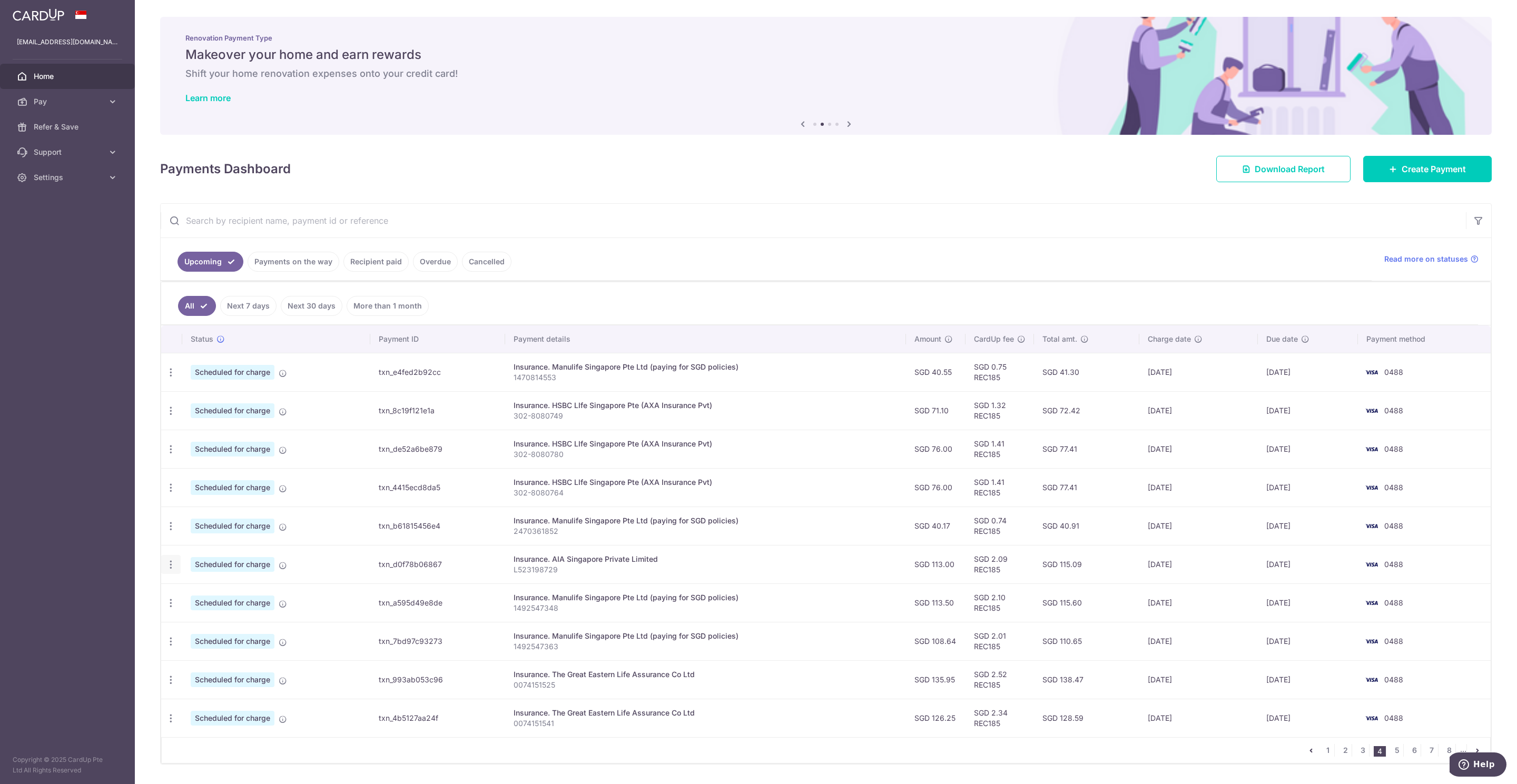
click at [170, 570] on icon "button" at bounding box center [171, 565] width 11 height 11
click at [204, 599] on span "Update payment" at bounding box center [227, 593] width 72 height 13
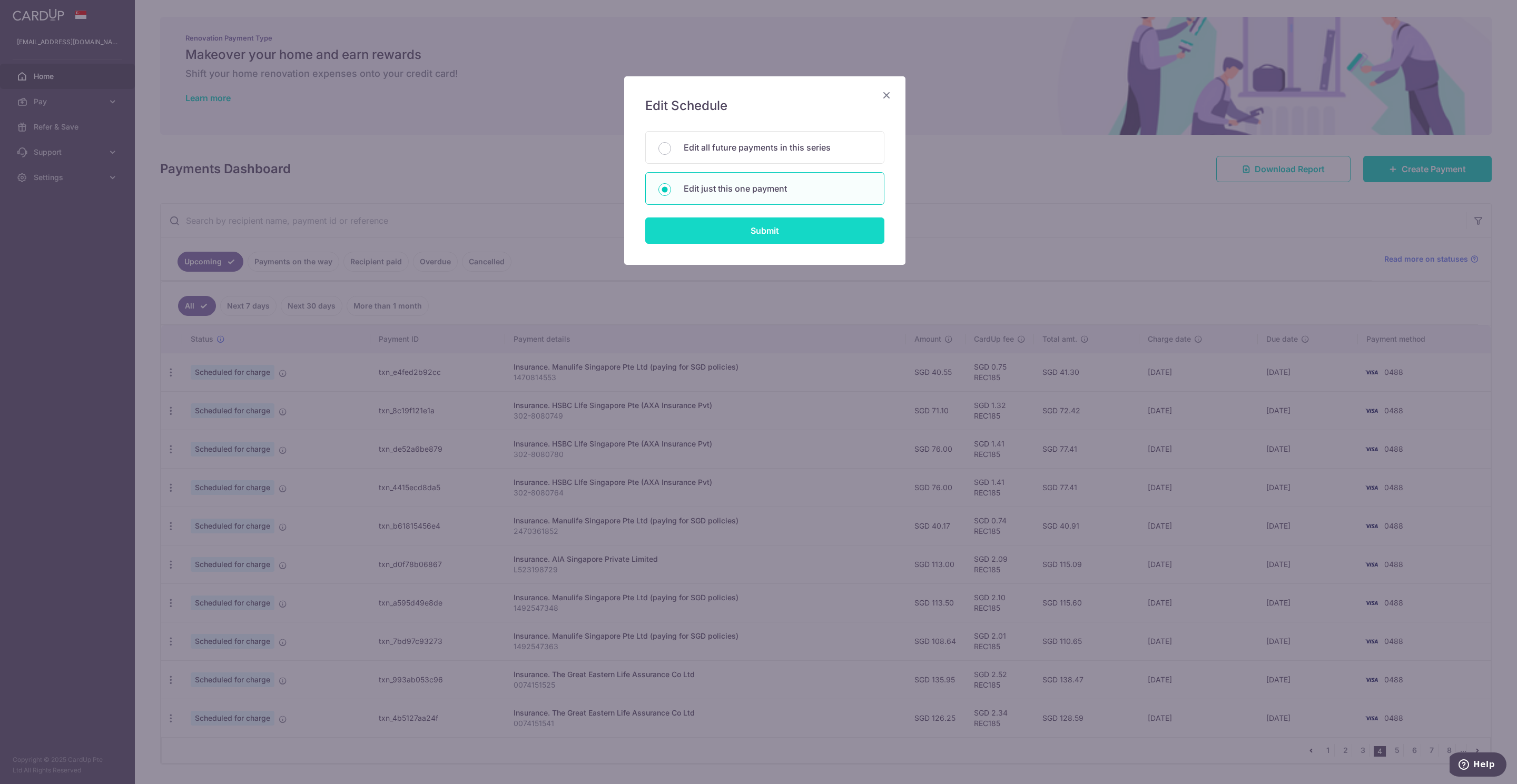
click at [773, 232] on input "Submit" at bounding box center [764, 231] width 239 height 26
radio input "true"
type input "113.00"
type input "[DATE]"
type input "L523198729"
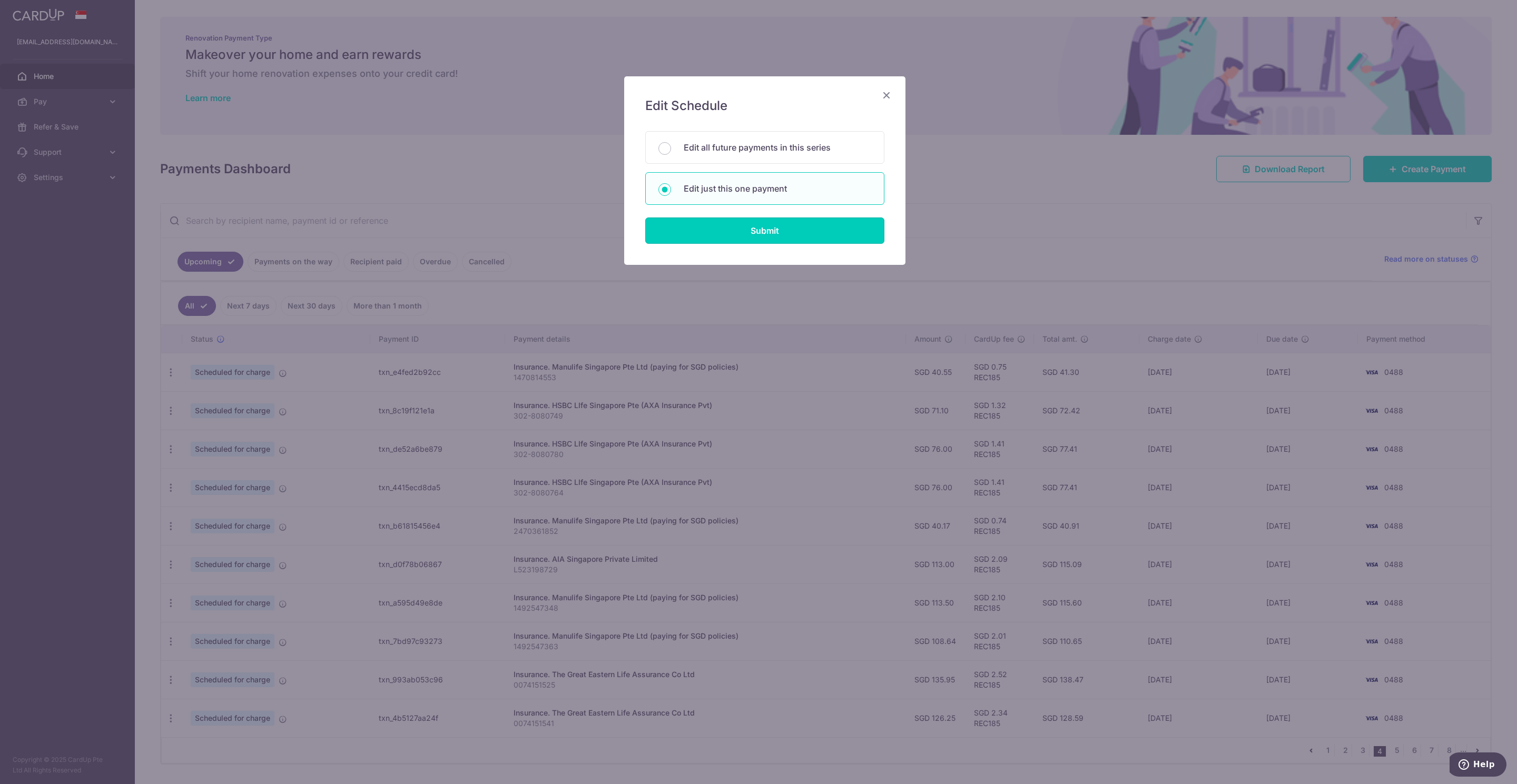
type input "REC185"
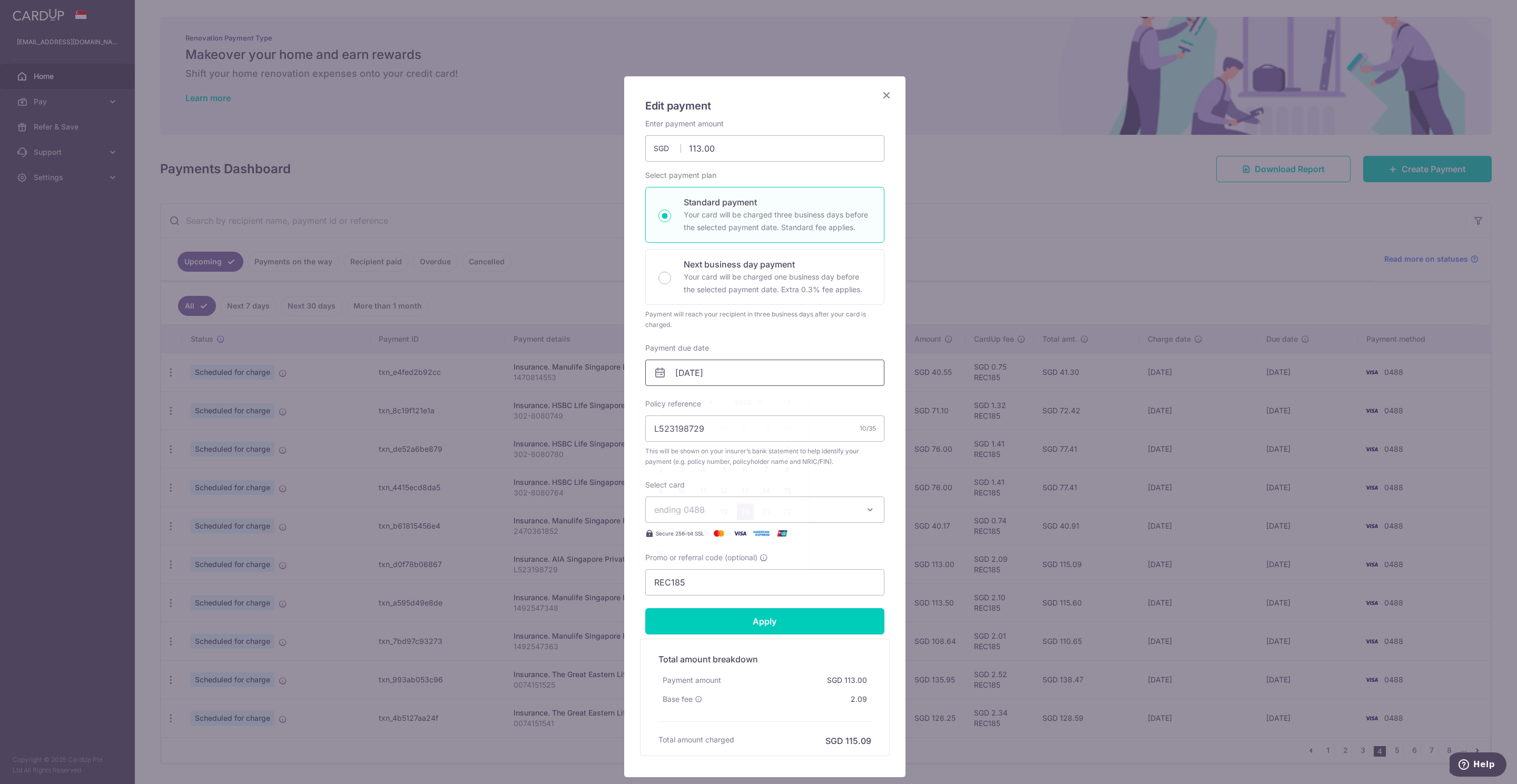
click at [685, 369] on input "[DATE]" at bounding box center [764, 373] width 239 height 26
click at [746, 471] on link "6" at bounding box center [745, 469] width 17 height 17
type input "[DATE]"
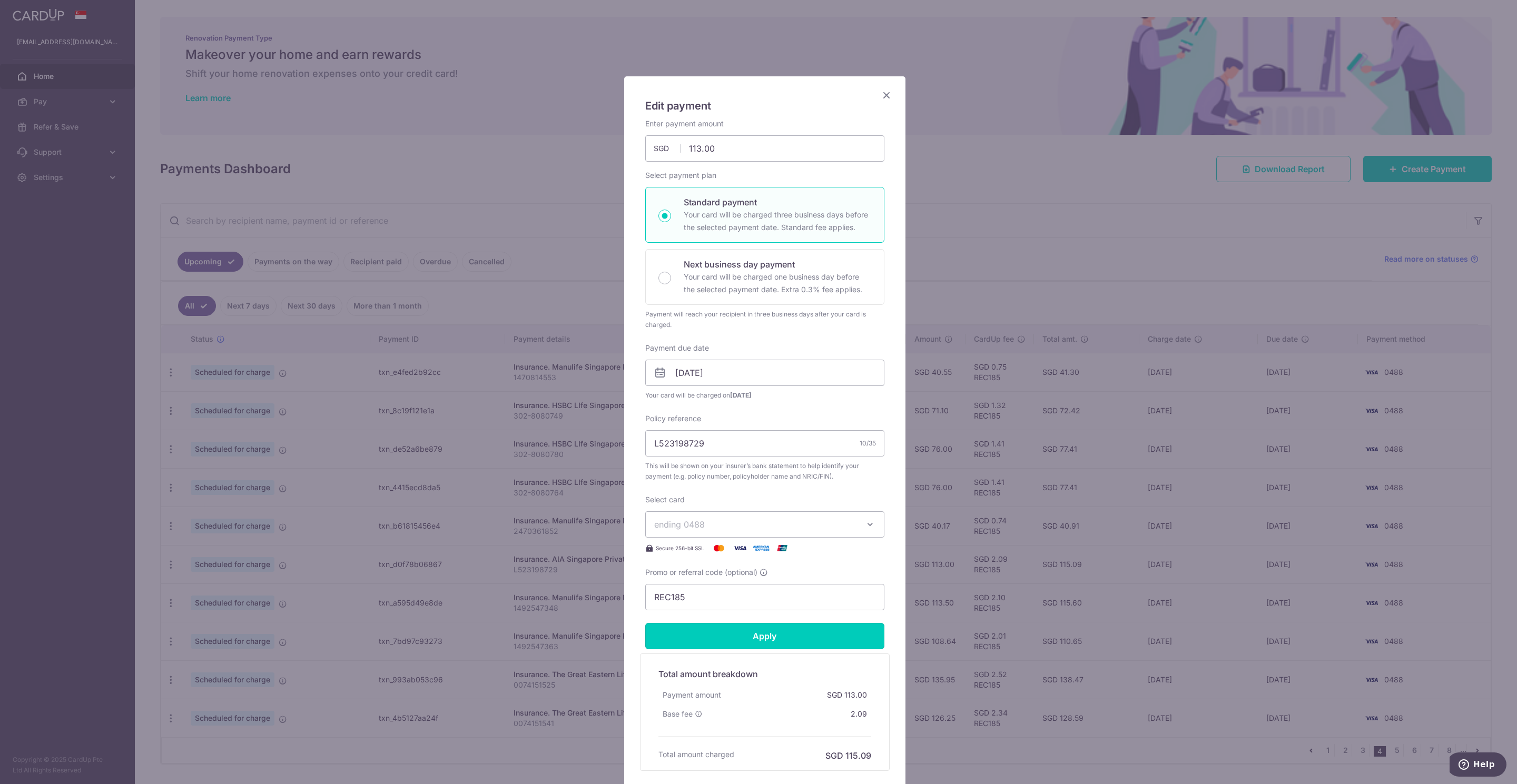
click at [768, 645] on input "Apply" at bounding box center [764, 636] width 239 height 26
type input "Successfully Applied"
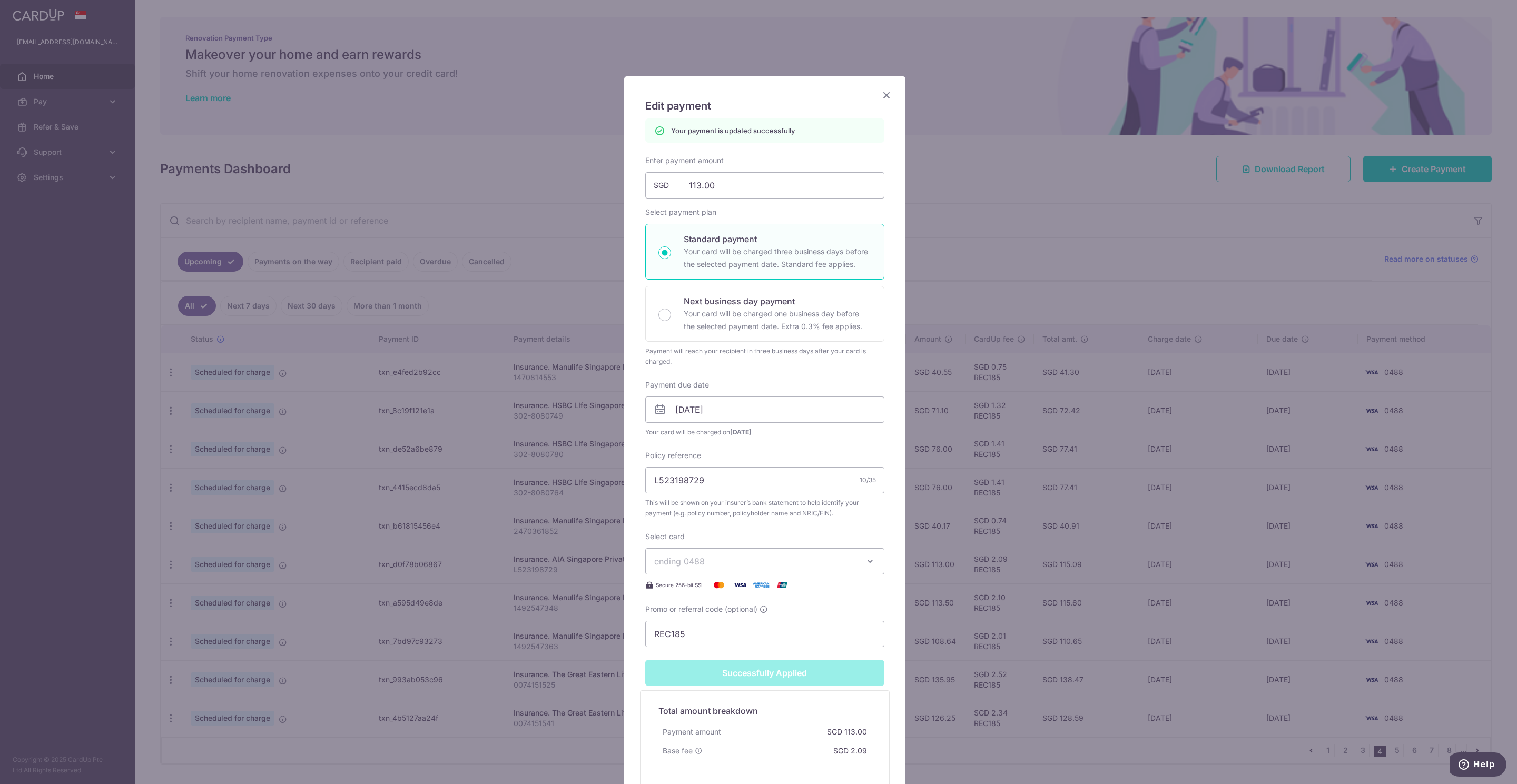
click at [880, 97] on icon "Close" at bounding box center [886, 95] width 13 height 13
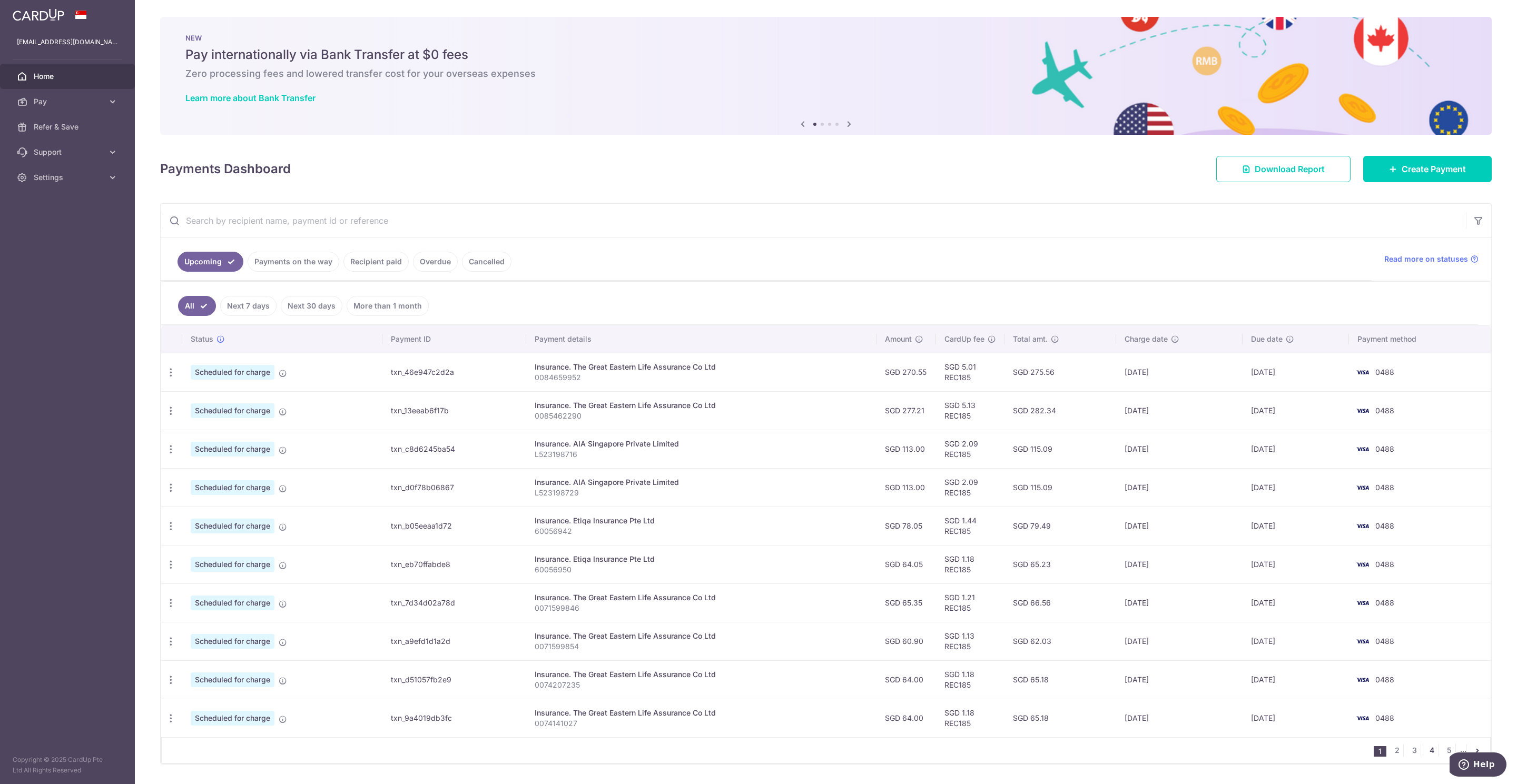
click at [1425, 755] on link "4" at bounding box center [1431, 750] width 13 height 13
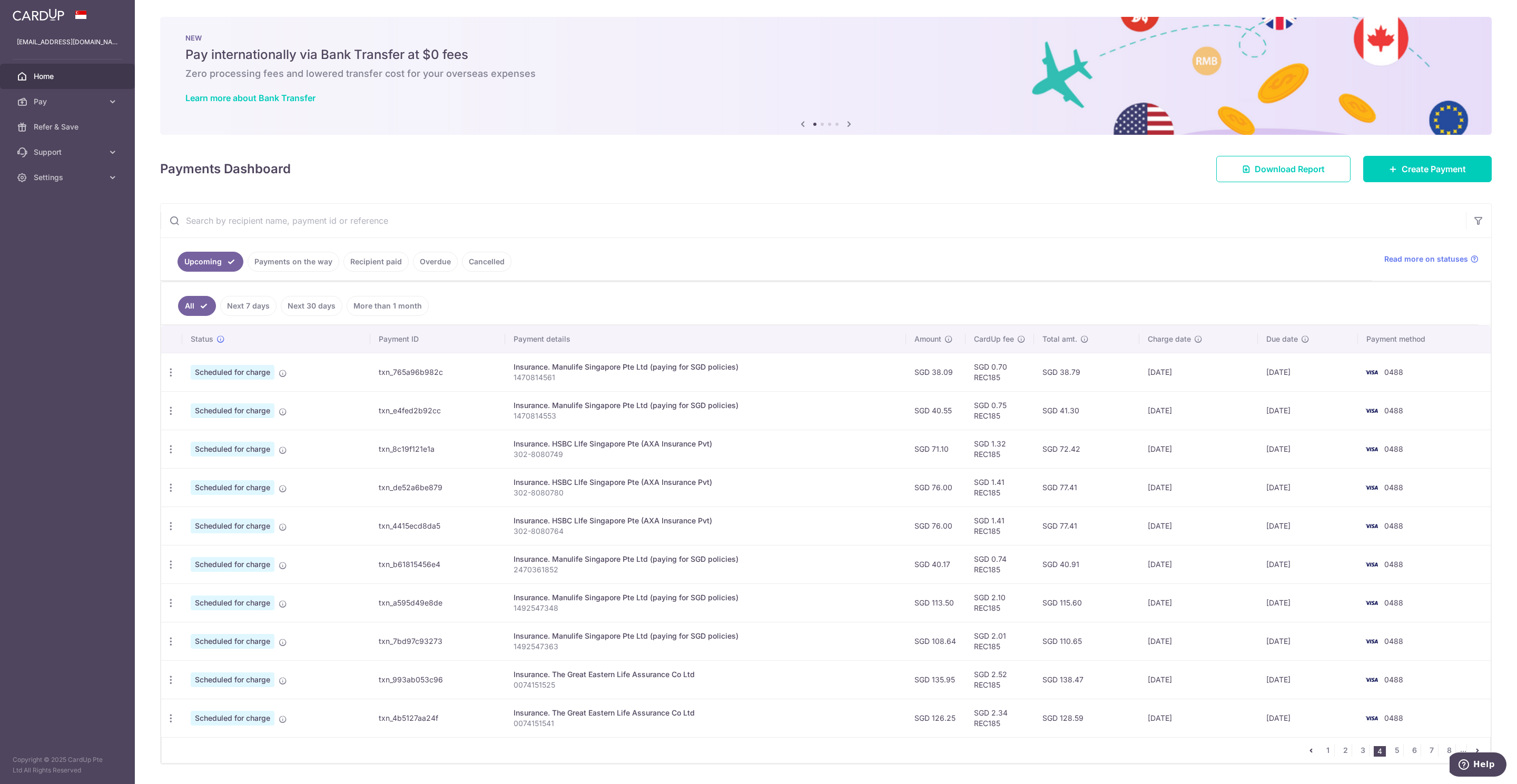
scroll to position [37, 0]
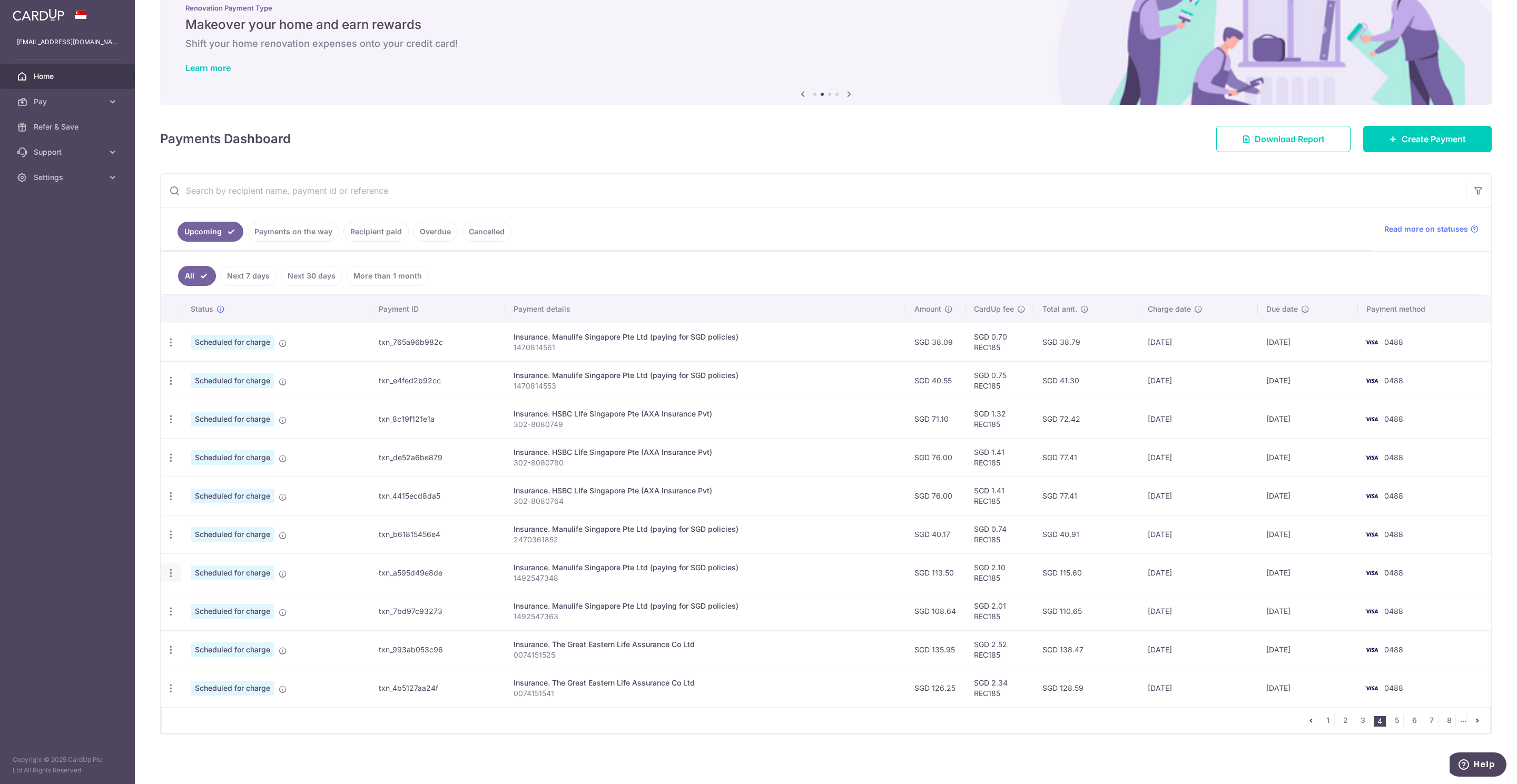
click at [174, 574] on icon "button" at bounding box center [171, 573] width 11 height 11
click at [235, 599] on span "Update payment" at bounding box center [227, 602] width 72 height 13
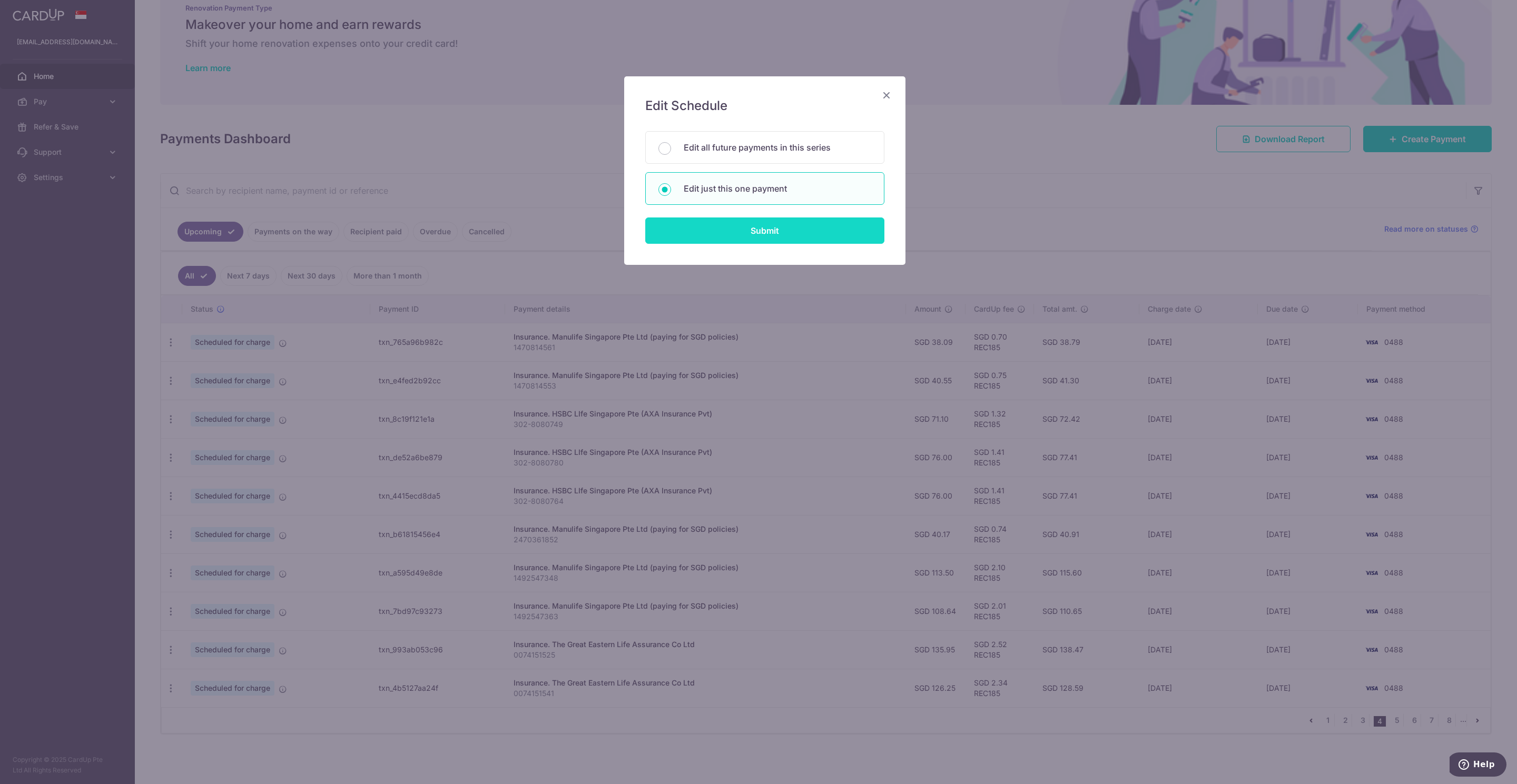
click at [736, 237] on input "Submit" at bounding box center [764, 231] width 239 height 26
radio input "true"
type input "113.50"
type input "[DATE]"
type input "1492547348"
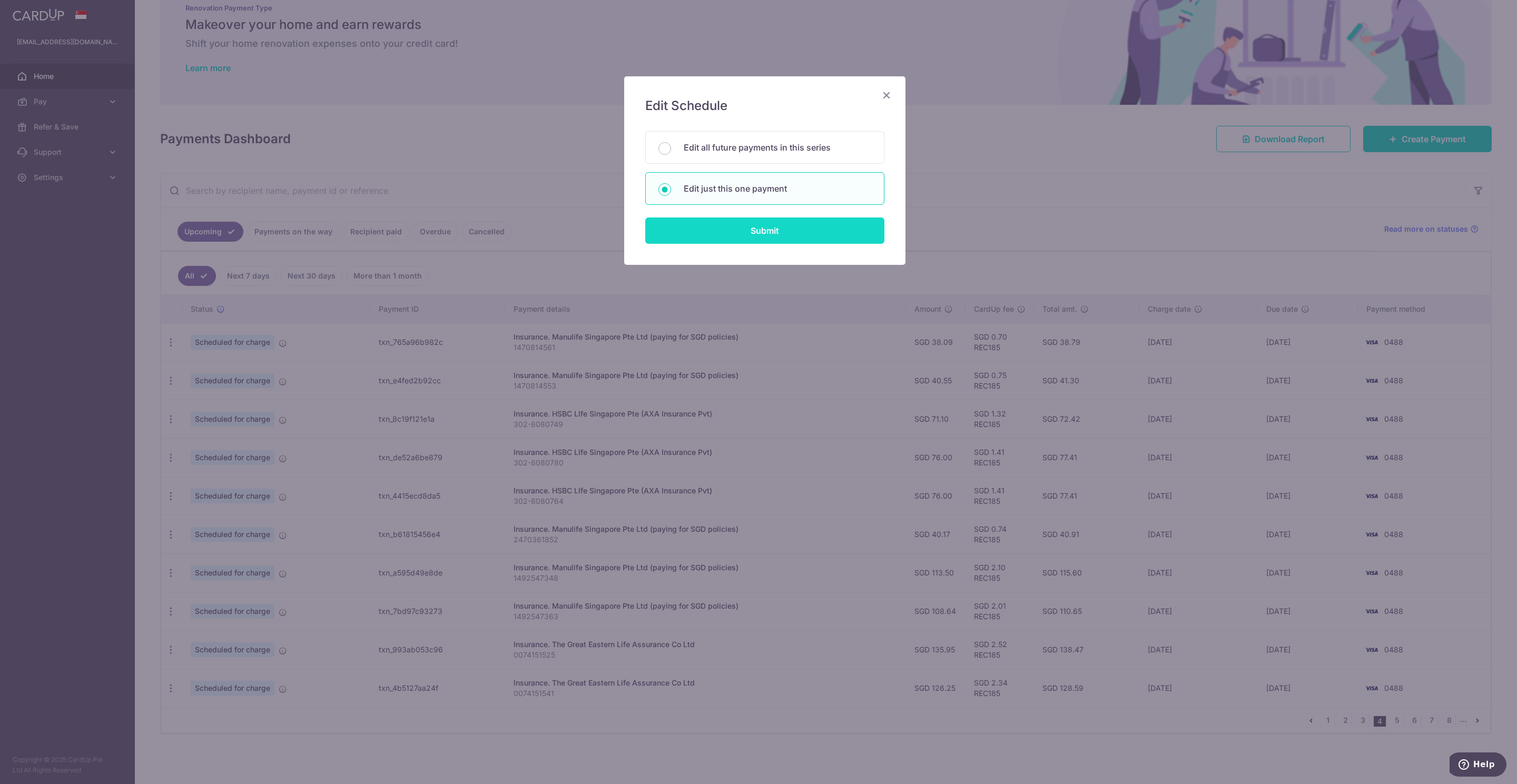
type input "REC185"
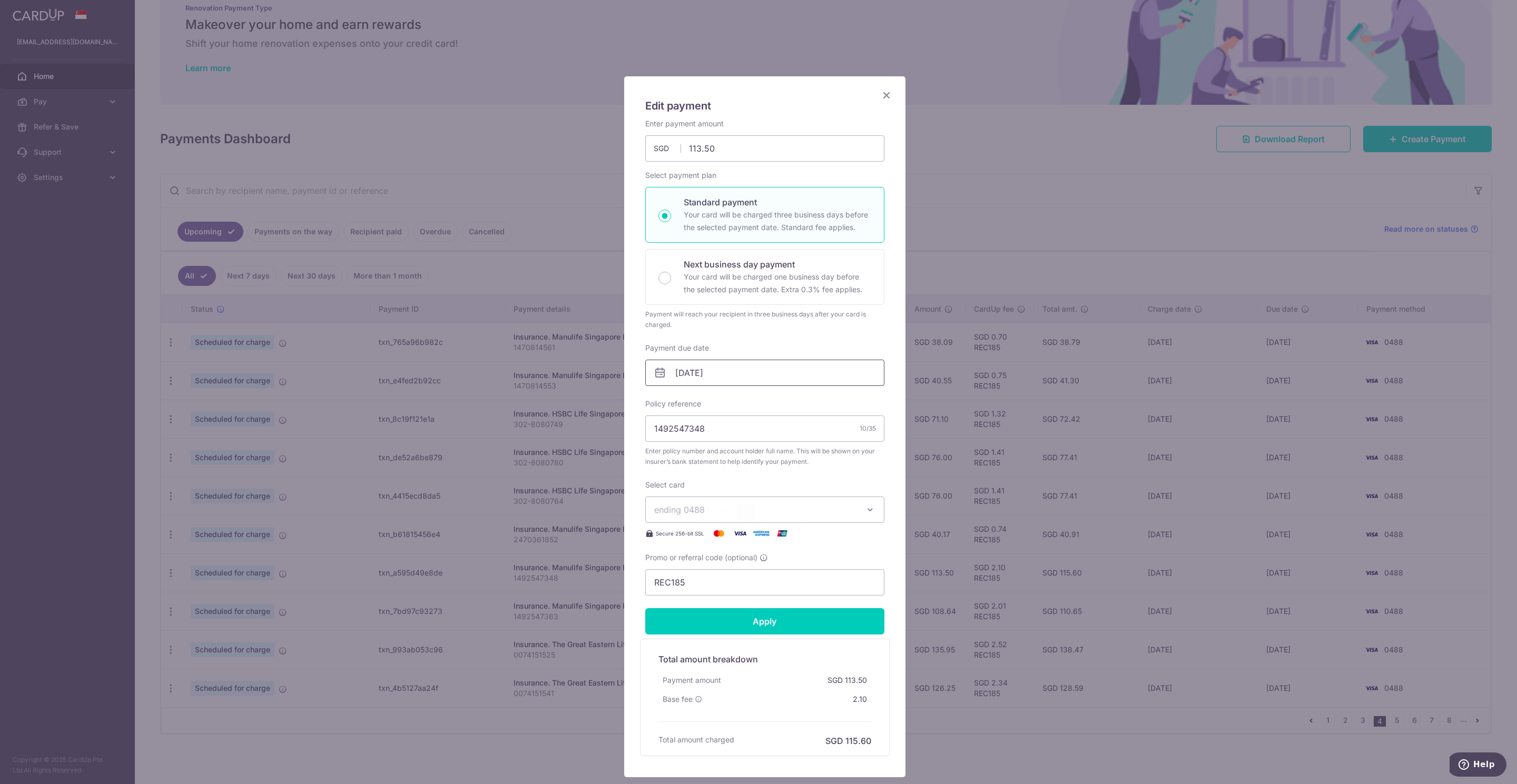
click at [699, 371] on input "[DATE]" at bounding box center [764, 373] width 239 height 26
click at [744, 471] on link "6" at bounding box center [745, 469] width 17 height 17
type input "[DATE]"
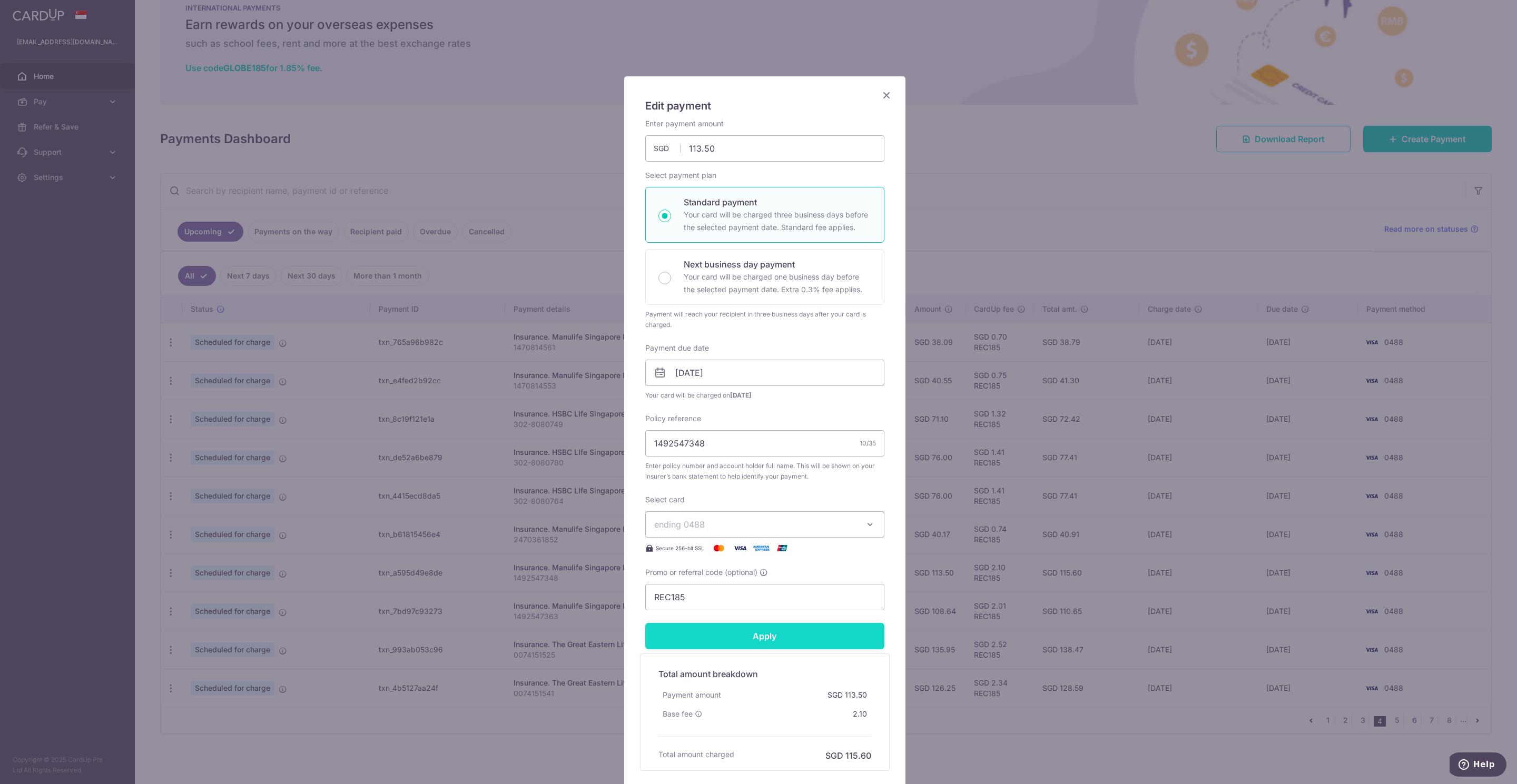
click at [756, 640] on input "Apply" at bounding box center [764, 636] width 239 height 26
type input "Successfully Applied"
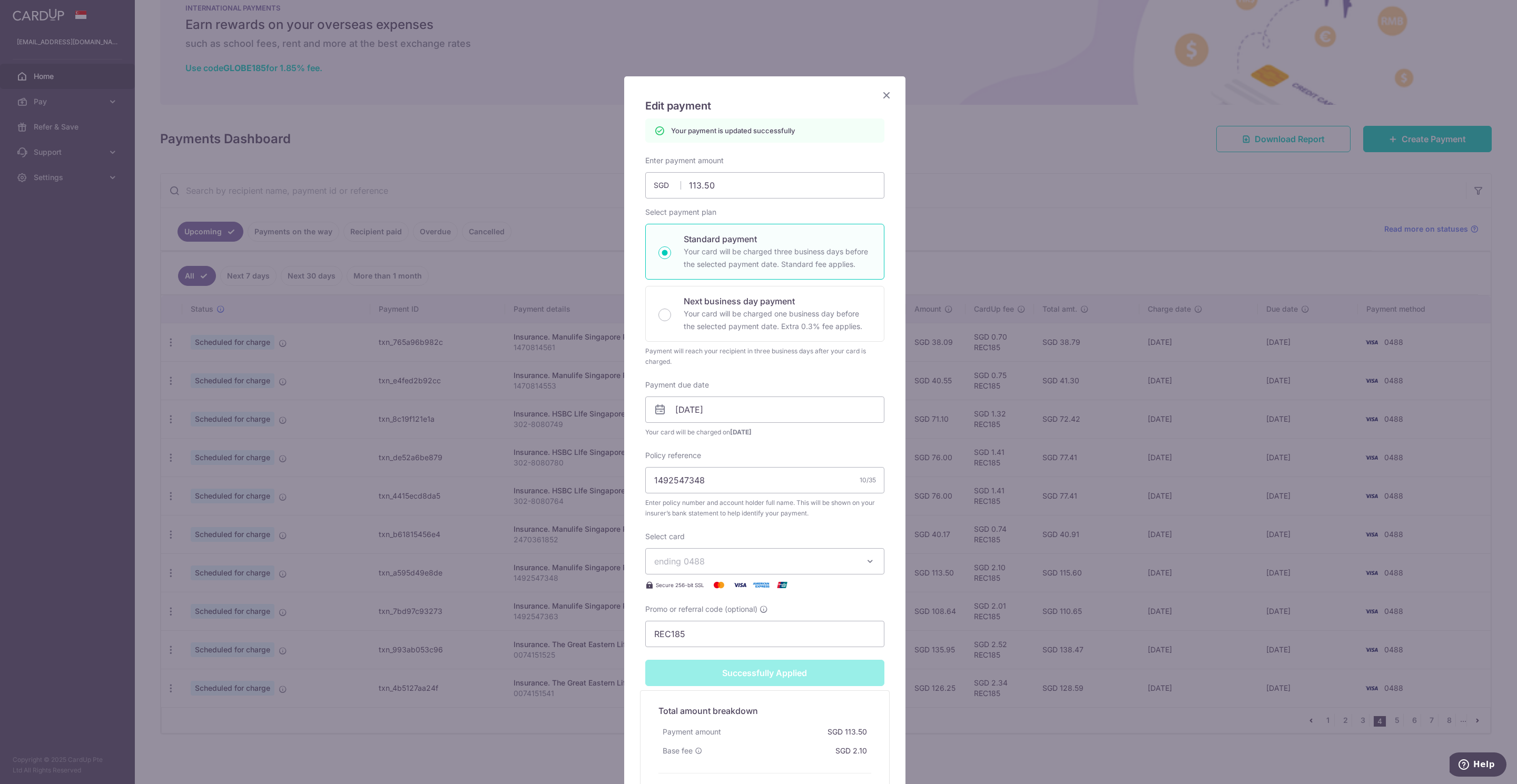
click at [880, 95] on icon "Close" at bounding box center [886, 95] width 13 height 13
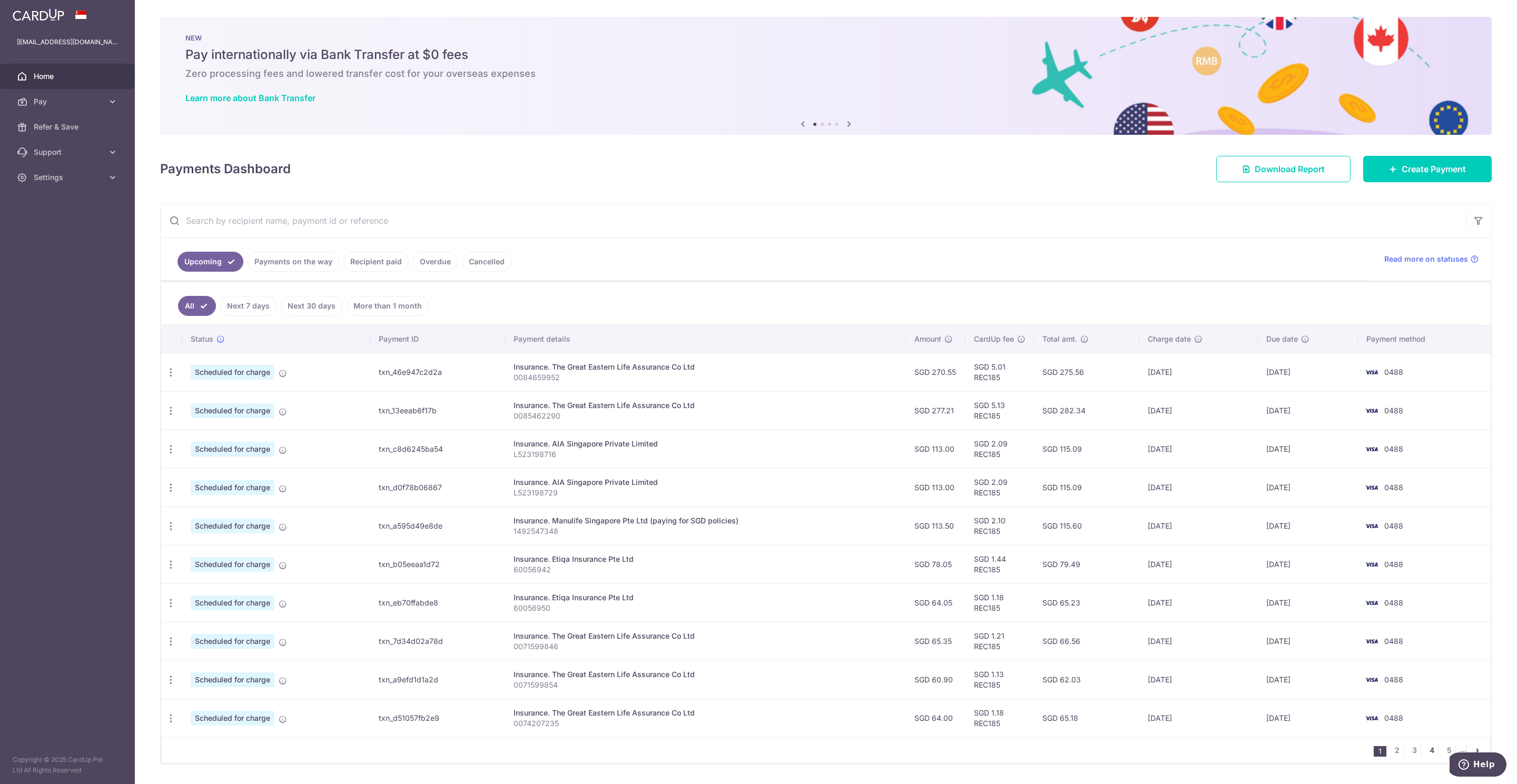
click at [1425, 757] on link "4" at bounding box center [1431, 750] width 13 height 13
click at [170, 647] on icon "button" at bounding box center [171, 642] width 11 height 11
click at [212, 675] on span "Update payment" at bounding box center [227, 670] width 72 height 13
radio input "true"
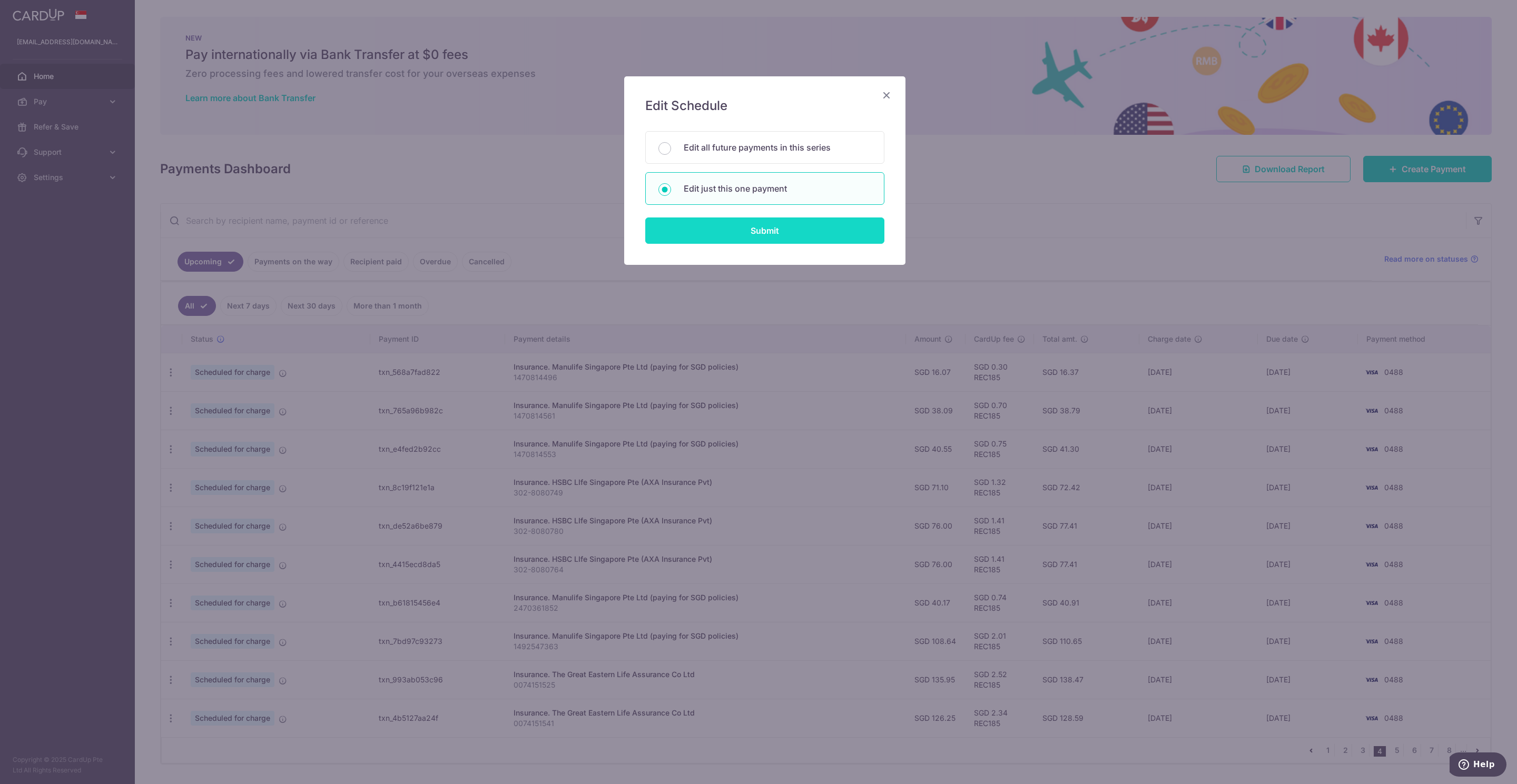
click at [769, 228] on input "Submit" at bounding box center [764, 231] width 239 height 26
radio input "true"
type input "108.64"
type input "[DATE]"
type input "1492547363"
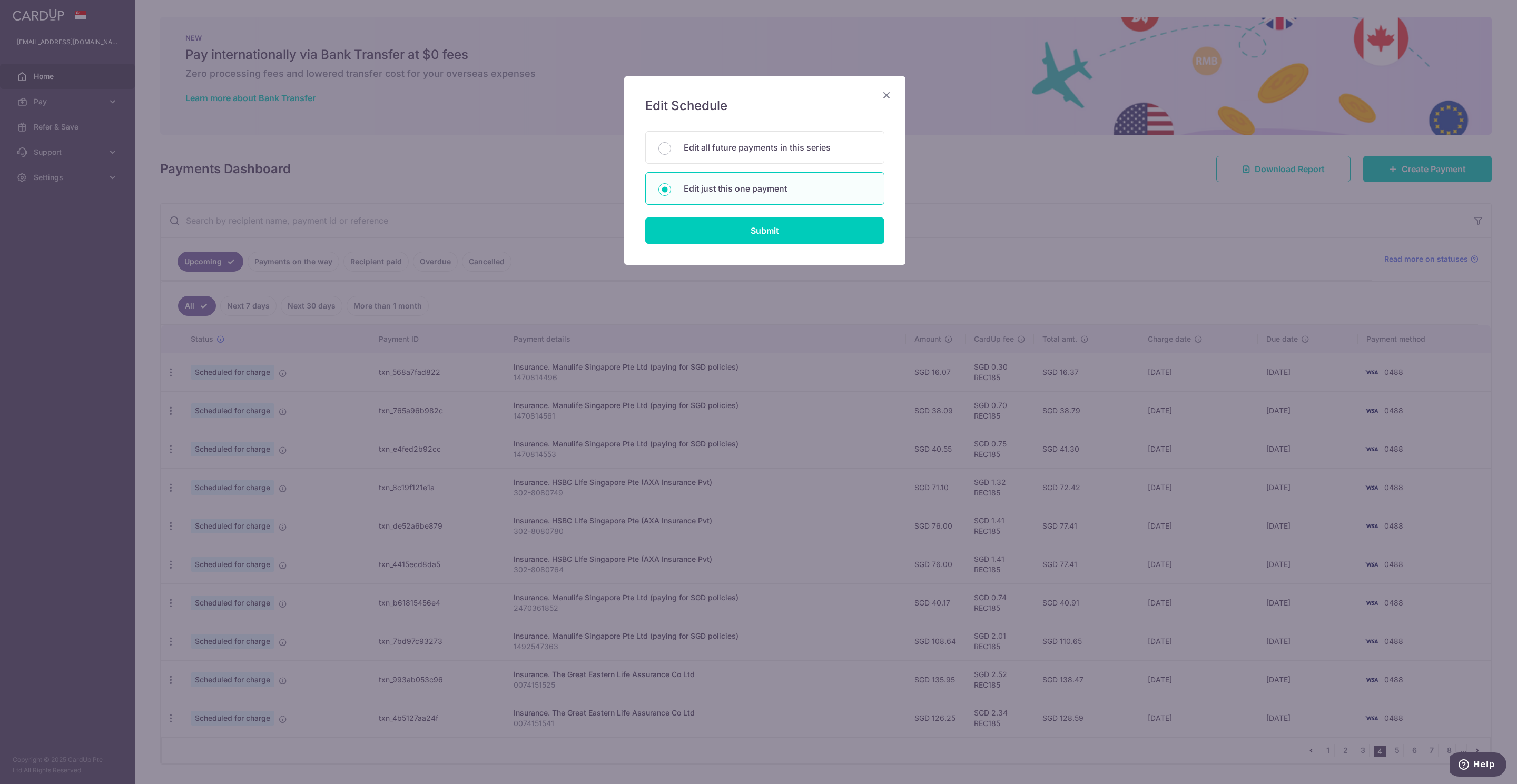
type input "REC185"
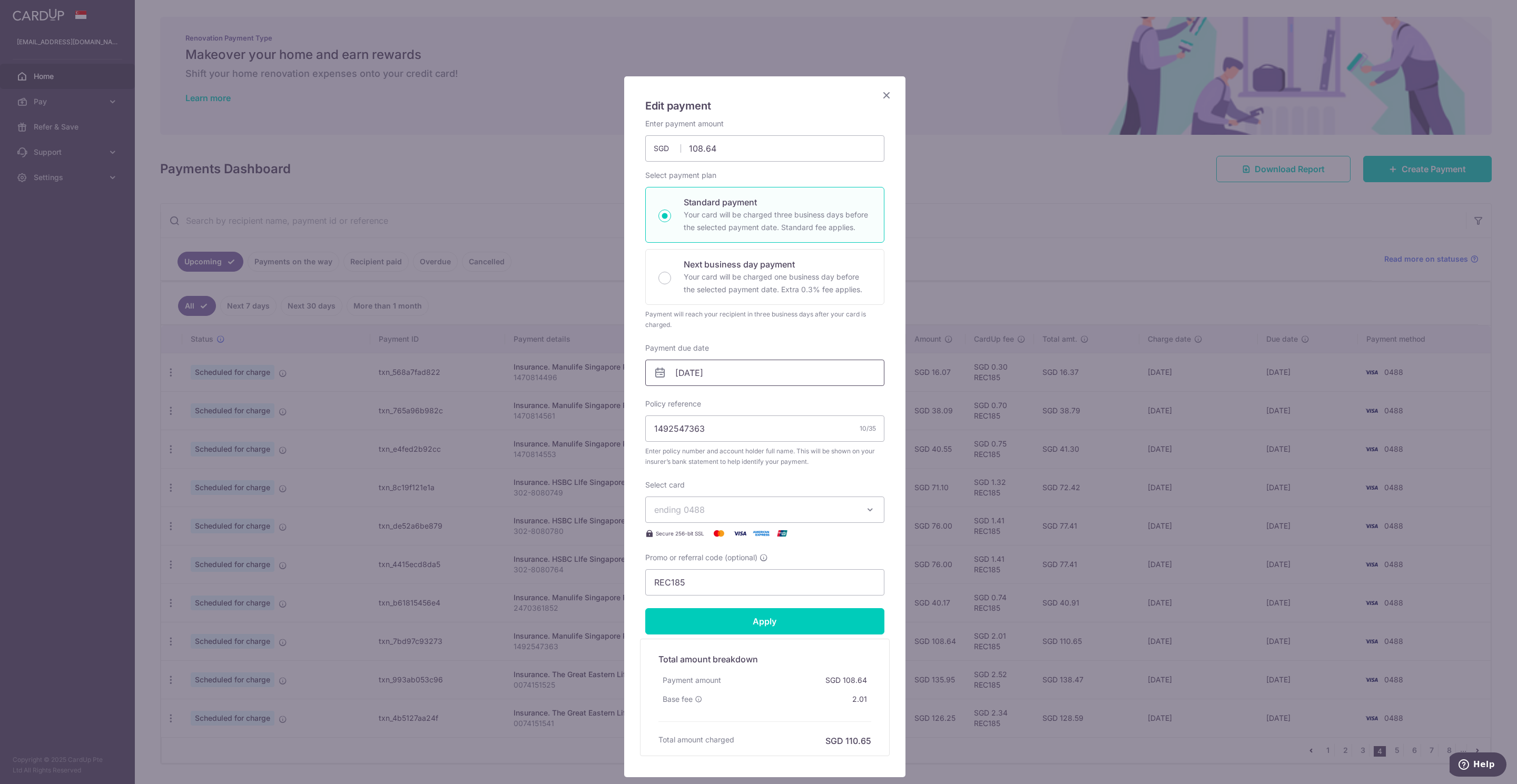
click at [667, 375] on input "[DATE]" at bounding box center [764, 373] width 239 height 26
click at [747, 471] on link "6" at bounding box center [745, 469] width 17 height 17
type input "[DATE]"
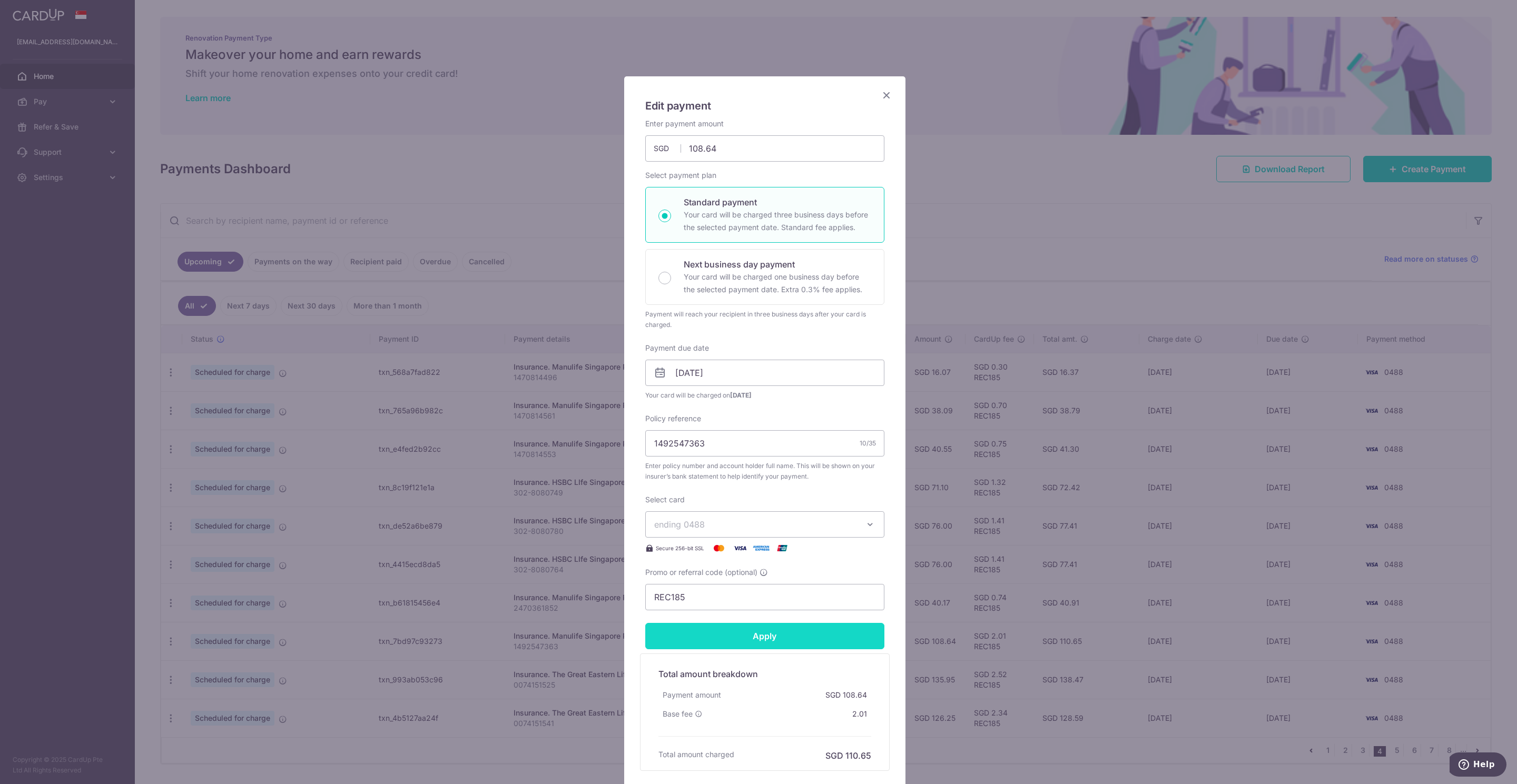
click at [760, 645] on input "Apply" at bounding box center [764, 636] width 239 height 26
type input "Successfully Applied"
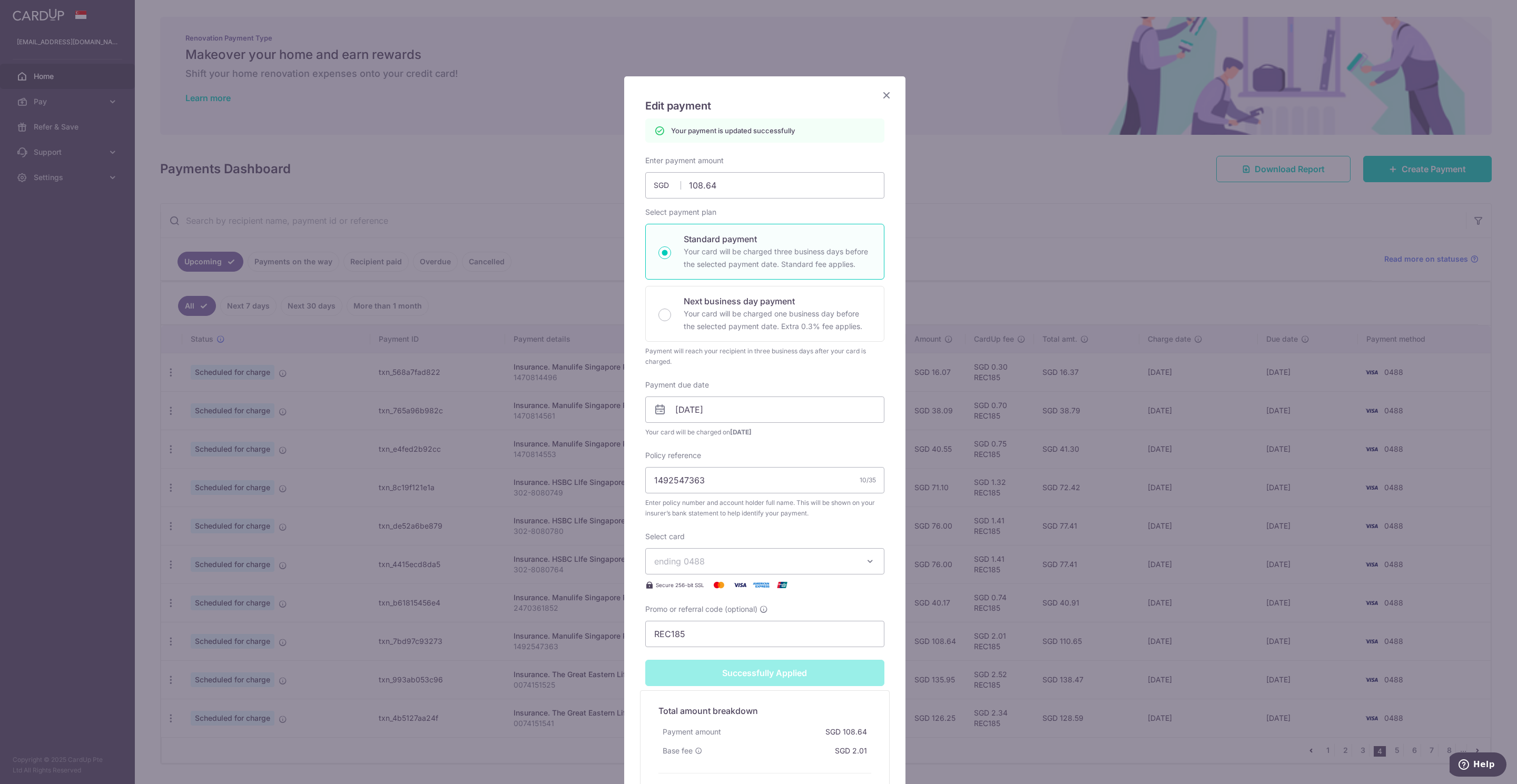
click at [881, 95] on icon "Close" at bounding box center [886, 95] width 13 height 13
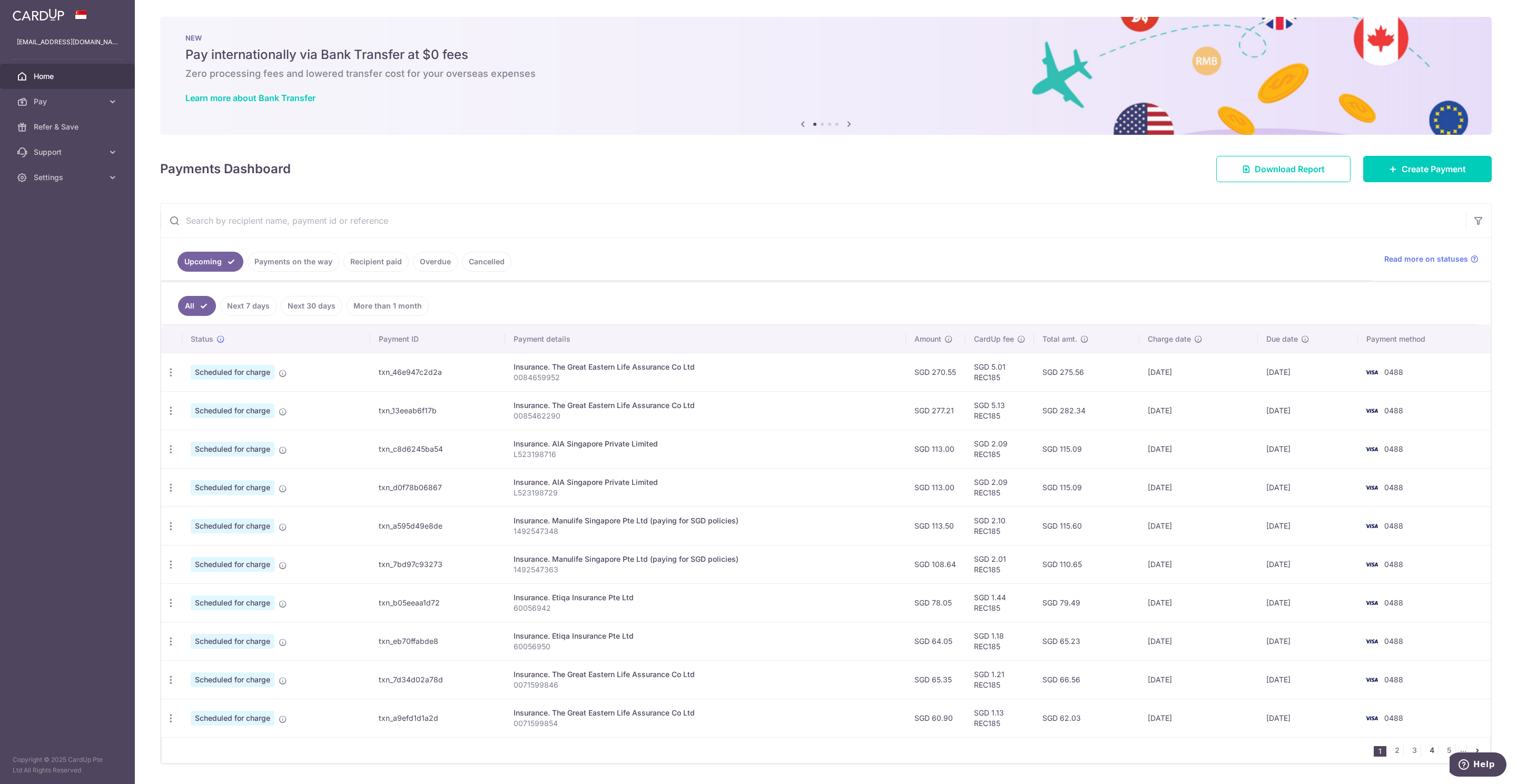
click at [1425, 757] on link "4" at bounding box center [1431, 750] width 13 height 13
click at [172, 686] on icon "button" at bounding box center [171, 680] width 11 height 11
click at [204, 715] on span "Update payment" at bounding box center [227, 708] width 72 height 13
radio input "true"
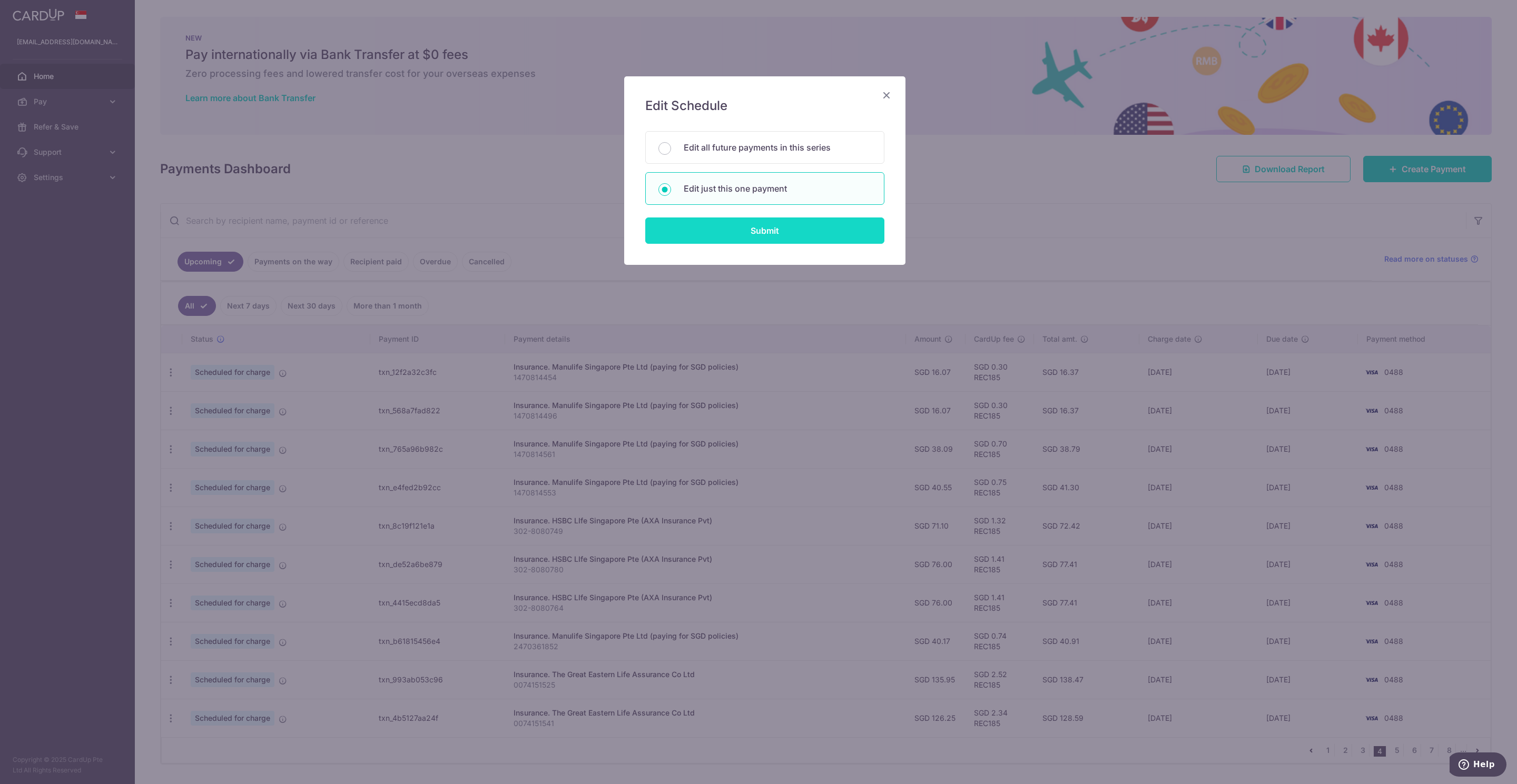
click at [779, 238] on input "Submit" at bounding box center [764, 231] width 239 height 26
radio input "true"
type input "135.95"
type input "[DATE]"
type input "0074151525"
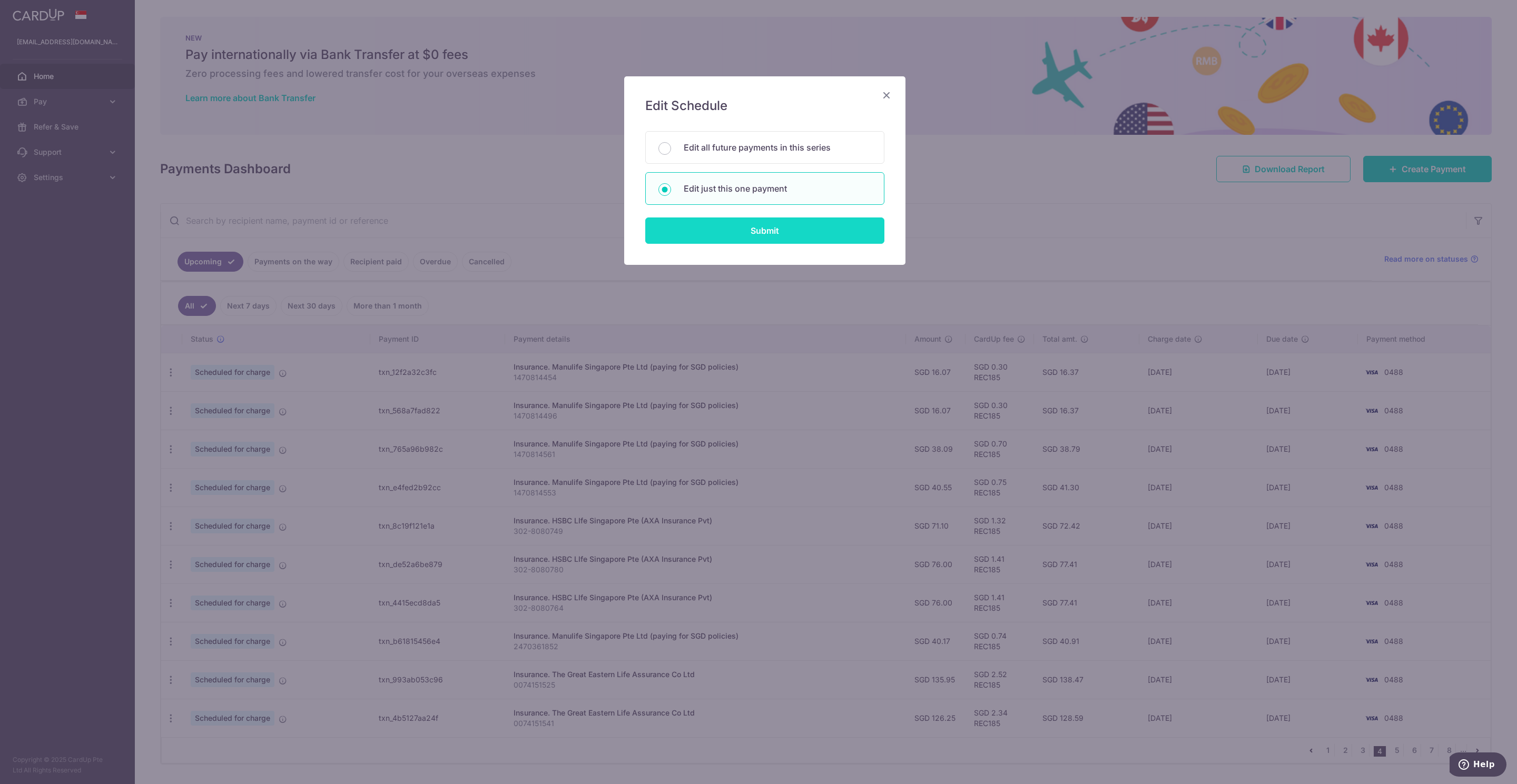
type input "REC185"
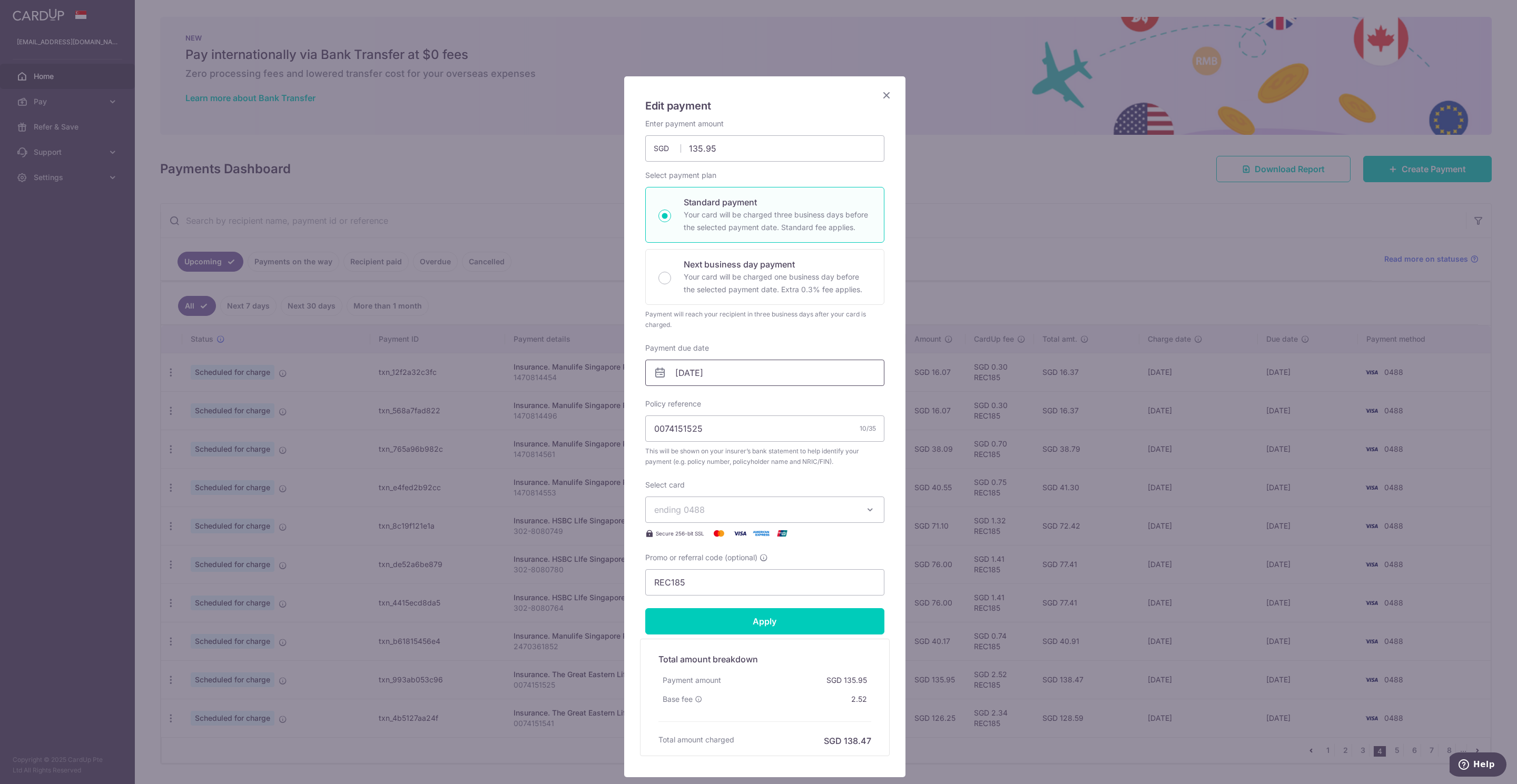
click at [683, 374] on input "[DATE]" at bounding box center [764, 373] width 239 height 26
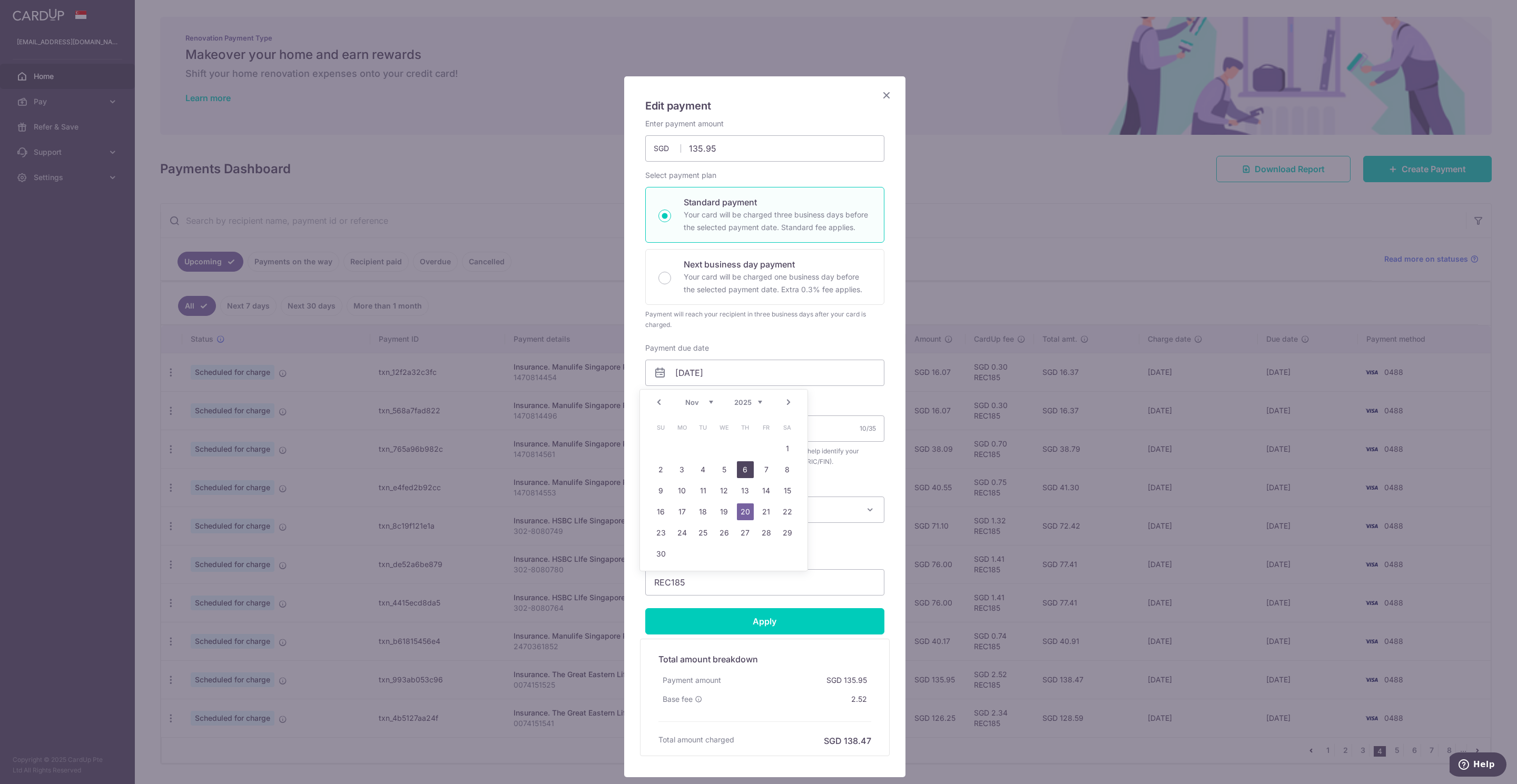
click at [740, 471] on link "6" at bounding box center [745, 469] width 17 height 17
type input "[DATE]"
click at [740, 471] on link "6" at bounding box center [745, 469] width 17 height 17
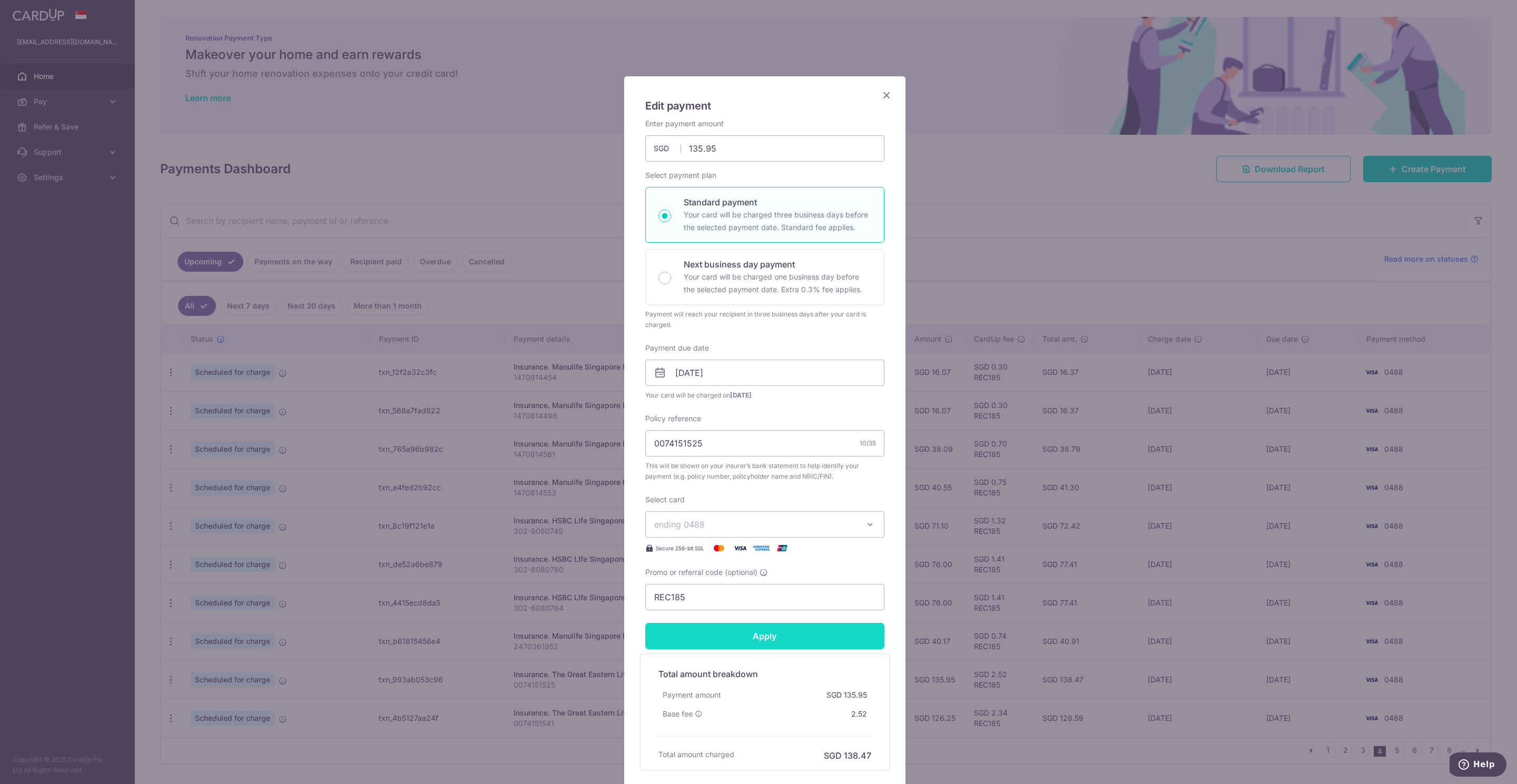
click at [769, 642] on input "Apply" at bounding box center [764, 636] width 239 height 26
type input "Successfully Applied"
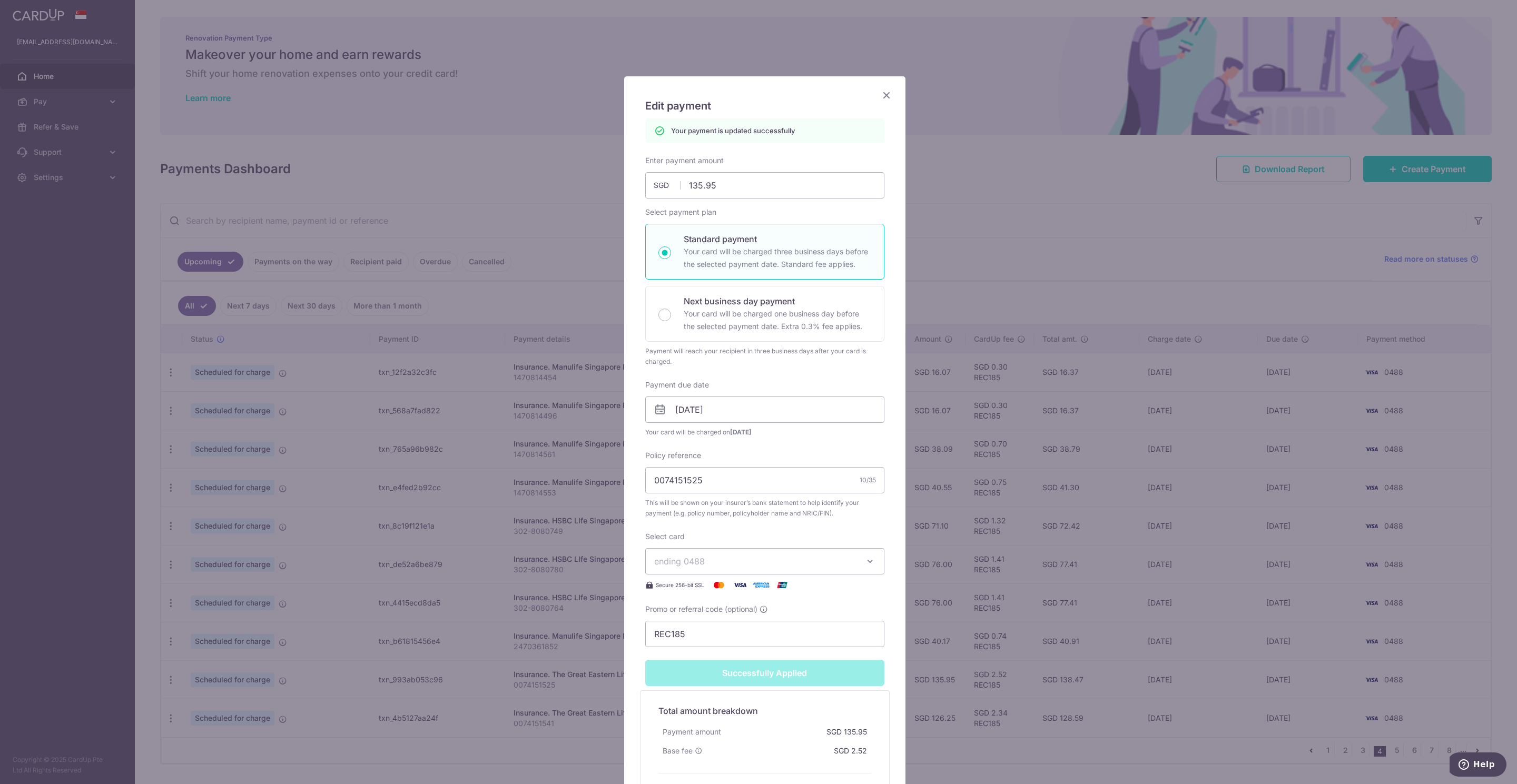
click at [880, 98] on icon "Close" at bounding box center [886, 95] width 13 height 13
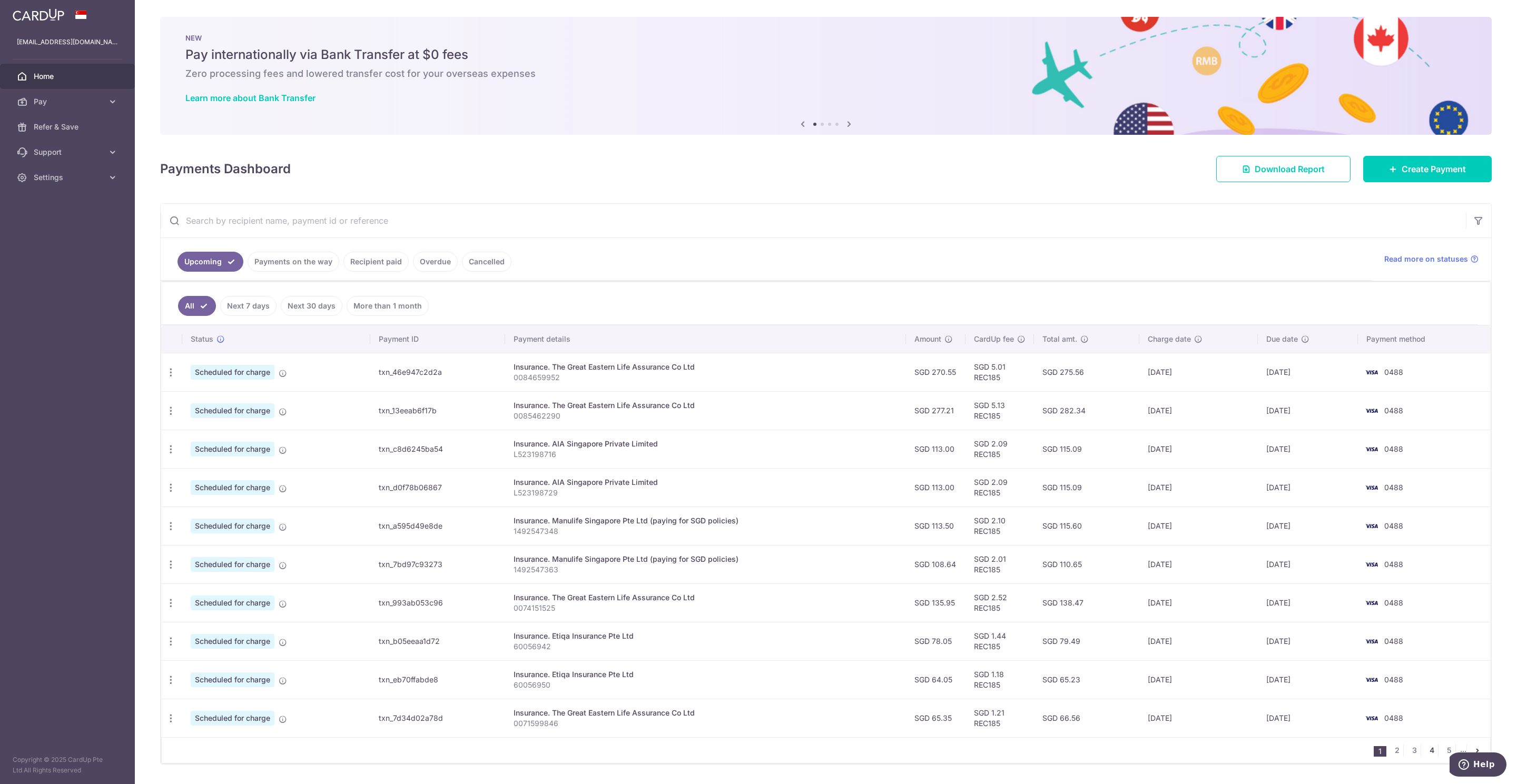
click at [1425, 755] on link "4" at bounding box center [1431, 750] width 13 height 13
click at [170, 724] on icon "button" at bounding box center [171, 718] width 11 height 11
click at [211, 752] on span "Update payment" at bounding box center [227, 747] width 72 height 13
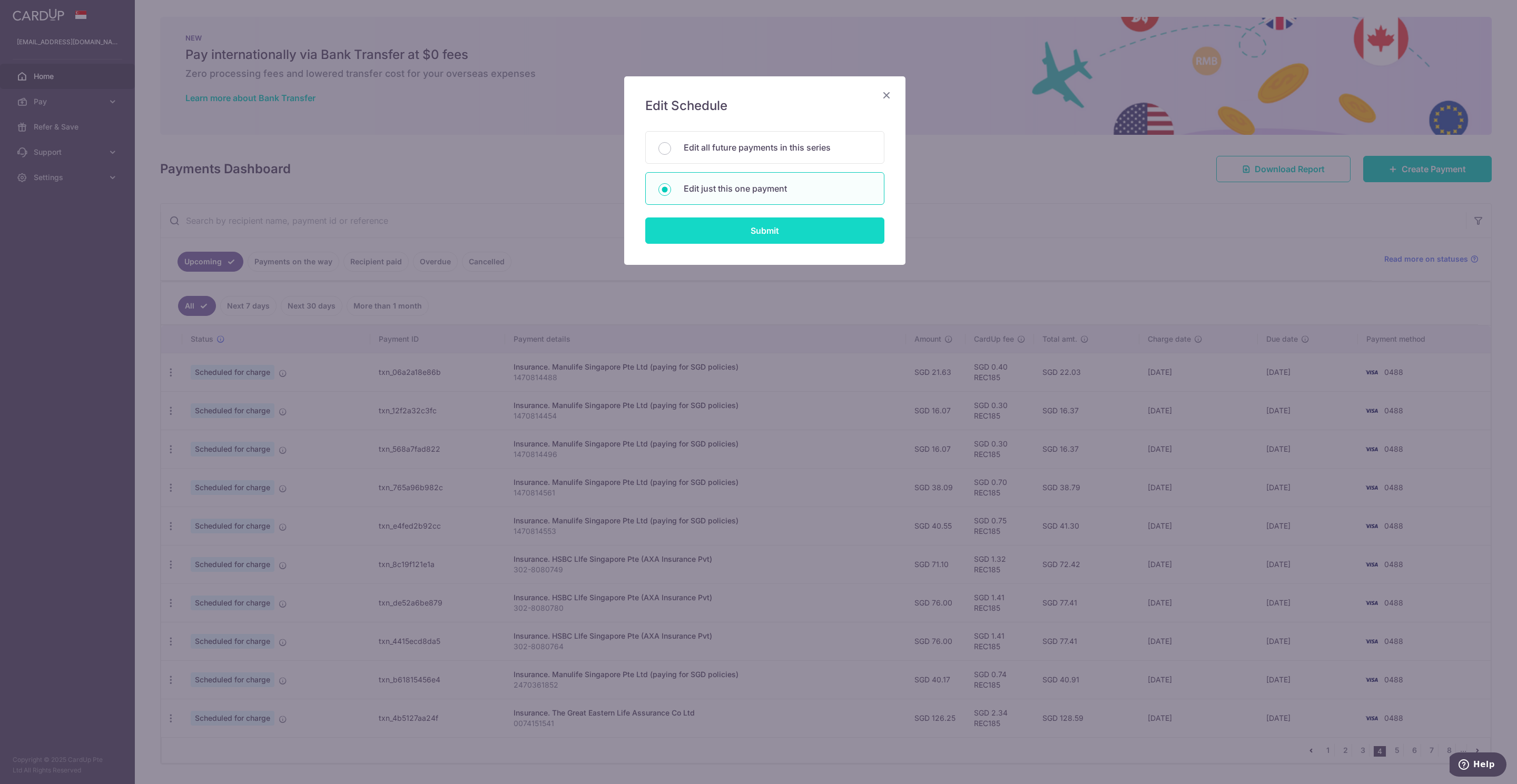
click at [797, 235] on input "Submit" at bounding box center [764, 231] width 239 height 26
radio input "true"
type input "126.25"
type input "[DATE]"
type input "0074151541"
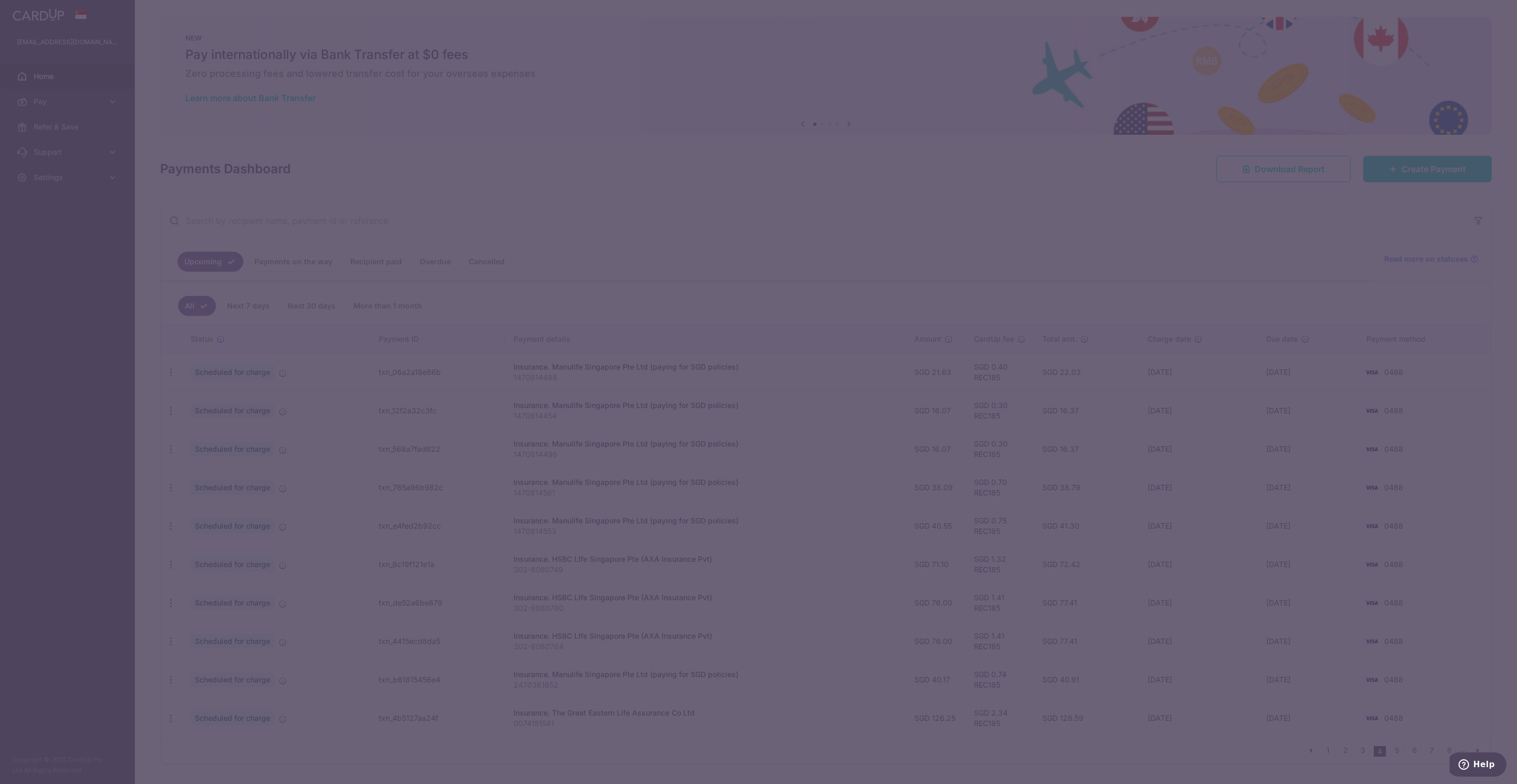
type input "REC185"
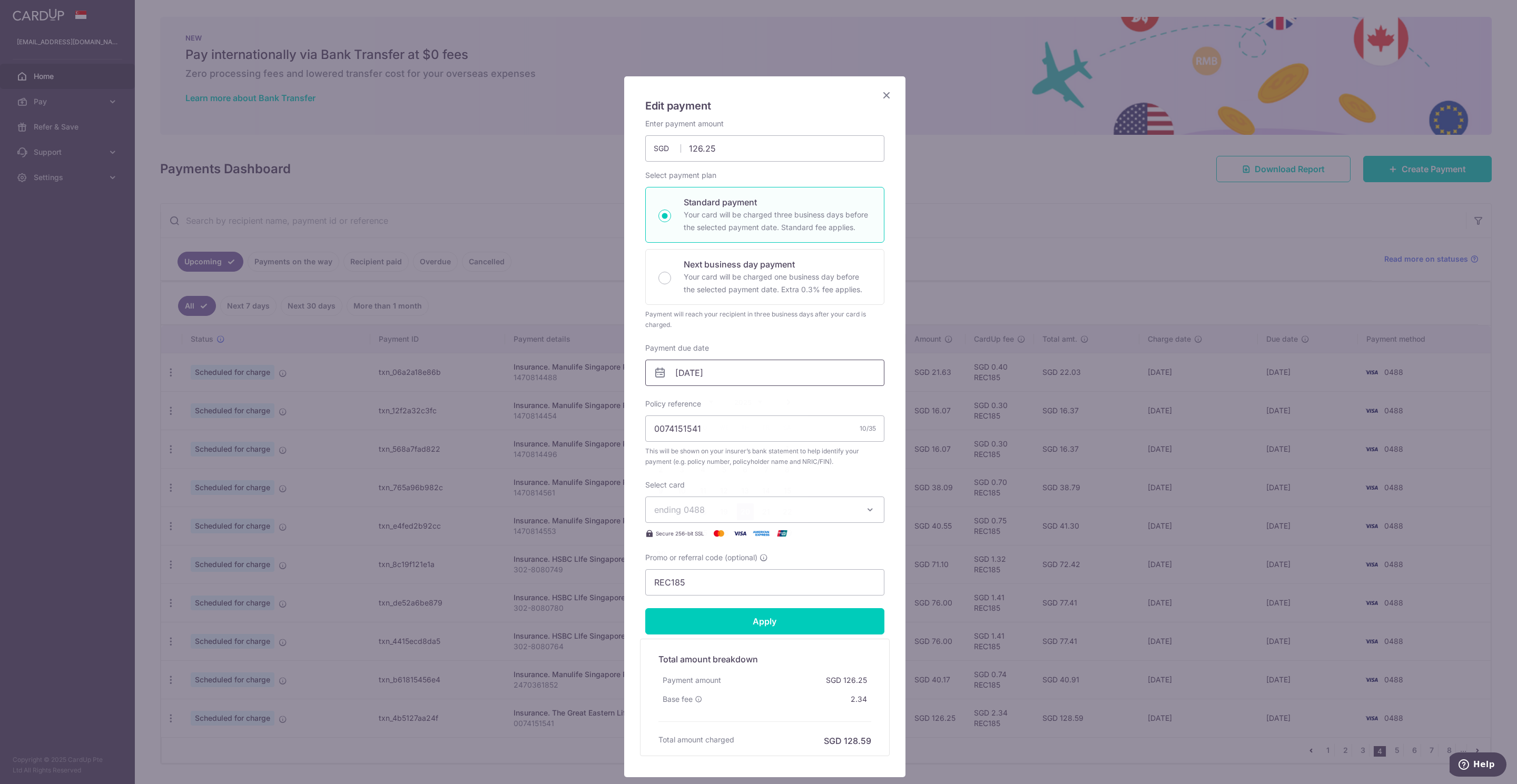
click at [679, 375] on input "[DATE]" at bounding box center [764, 373] width 239 height 26
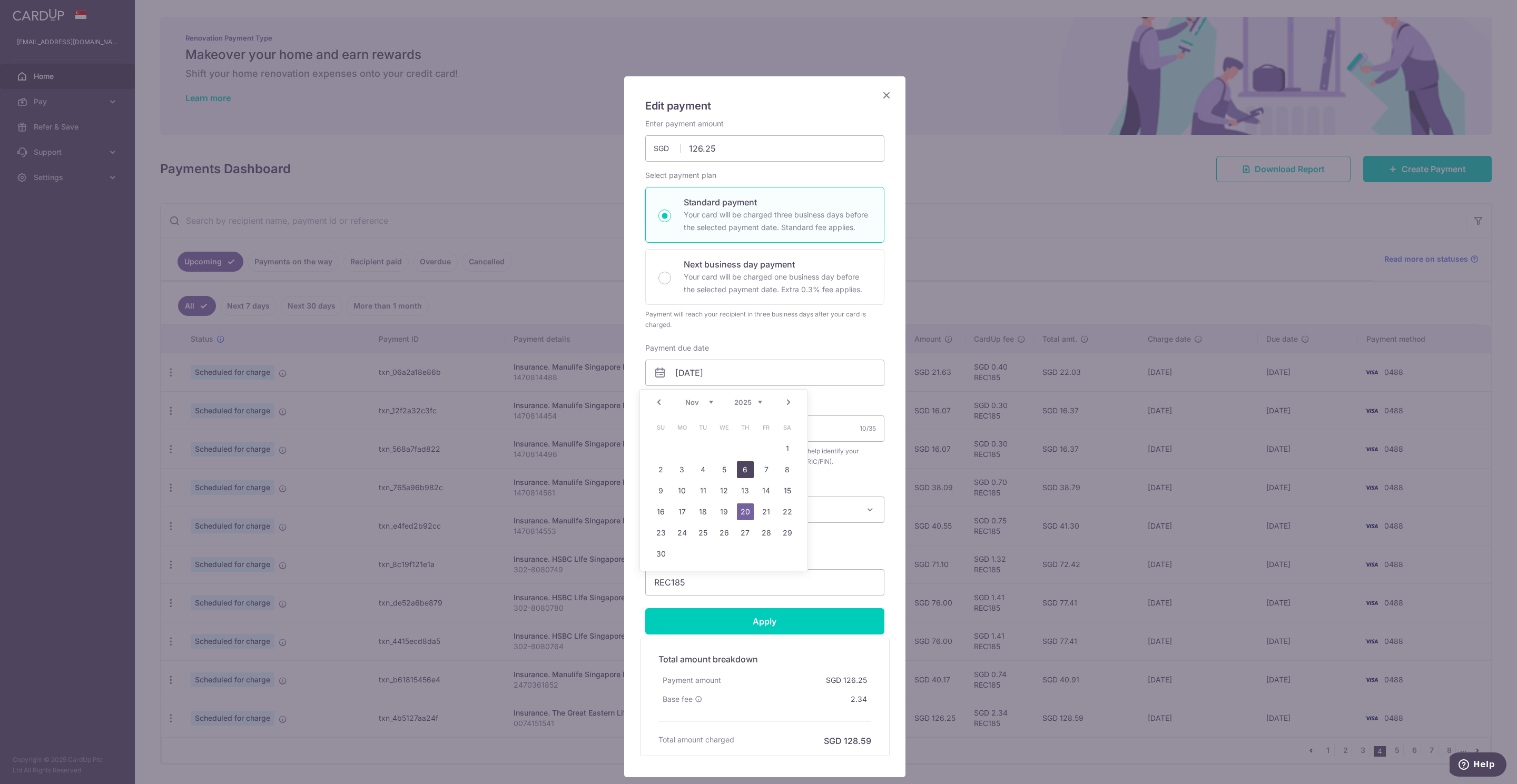
click at [745, 465] on link "6" at bounding box center [745, 469] width 17 height 17
type input "[DATE]"
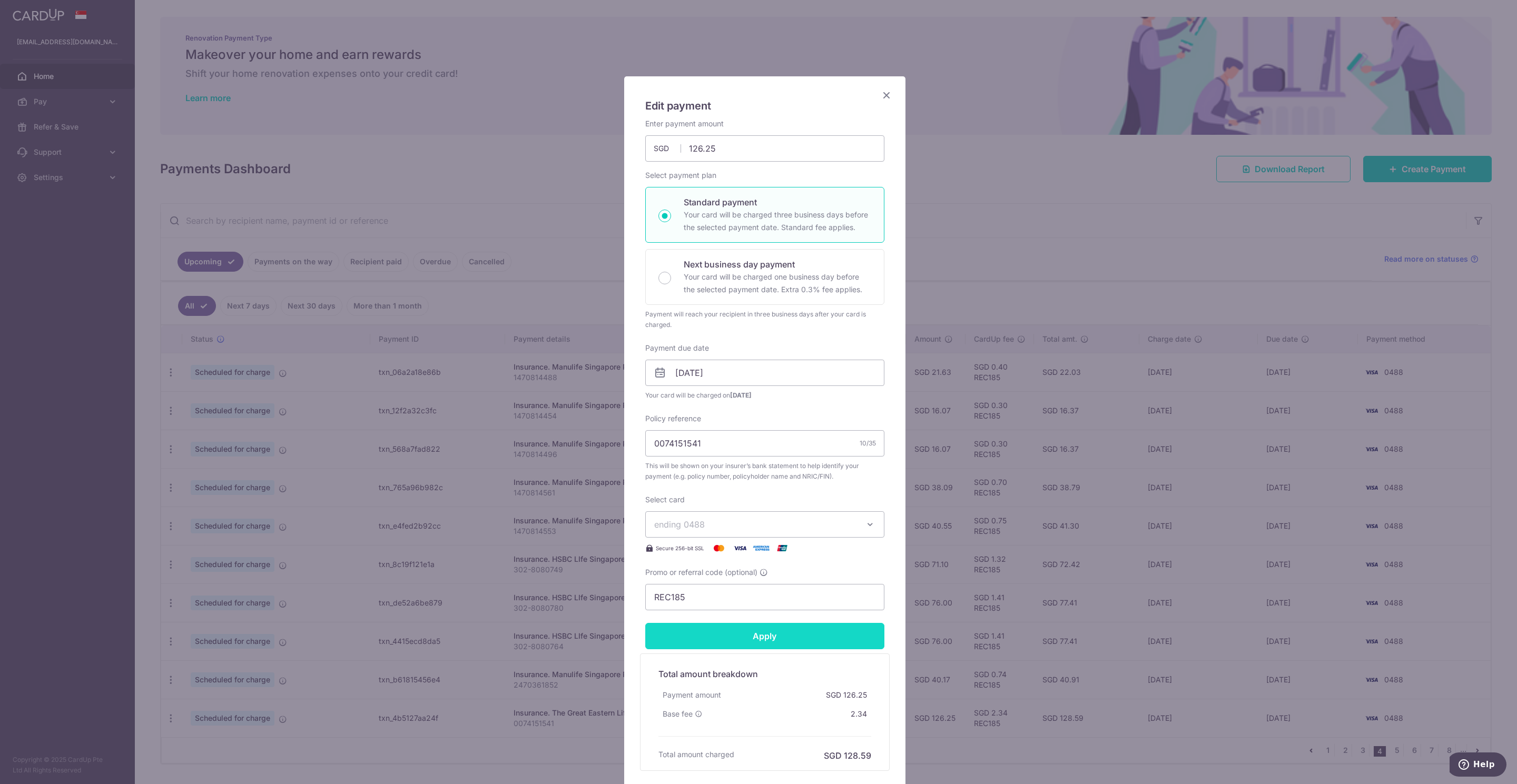
click at [757, 645] on input "Apply" at bounding box center [764, 636] width 239 height 26
type input "Successfully Applied"
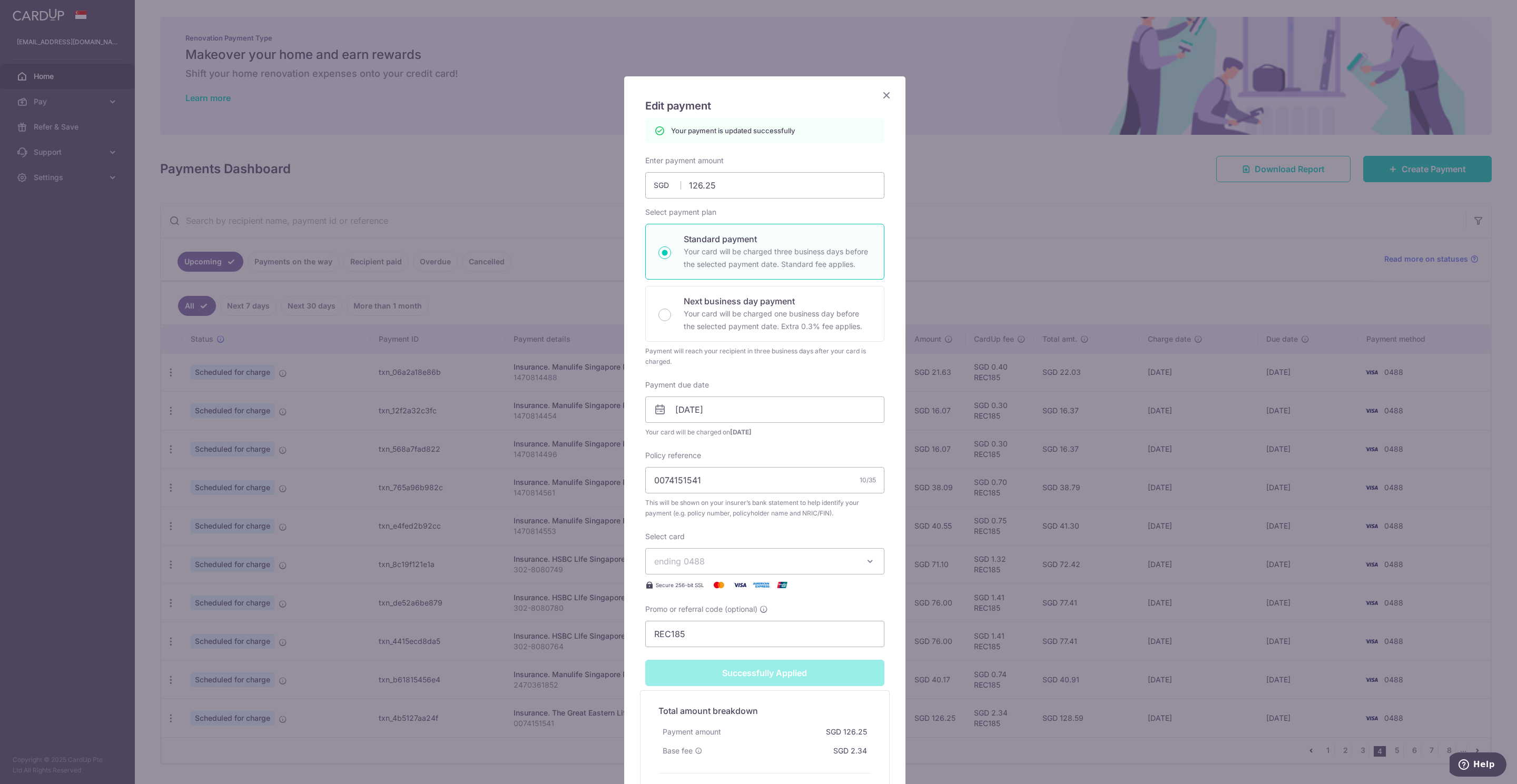
click at [880, 94] on icon "Close" at bounding box center [886, 95] width 13 height 13
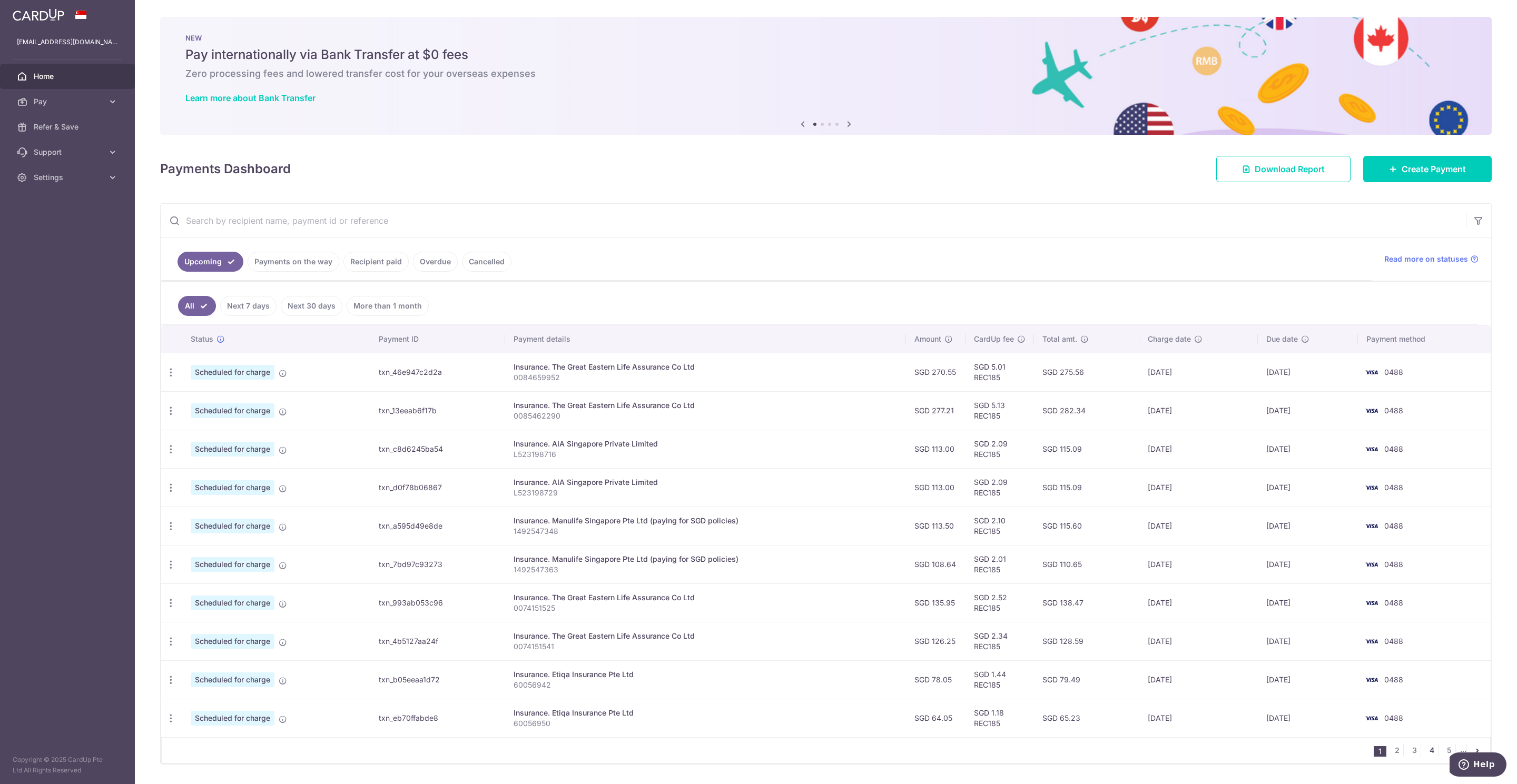
click at [1425, 757] on link "4" at bounding box center [1431, 750] width 13 height 13
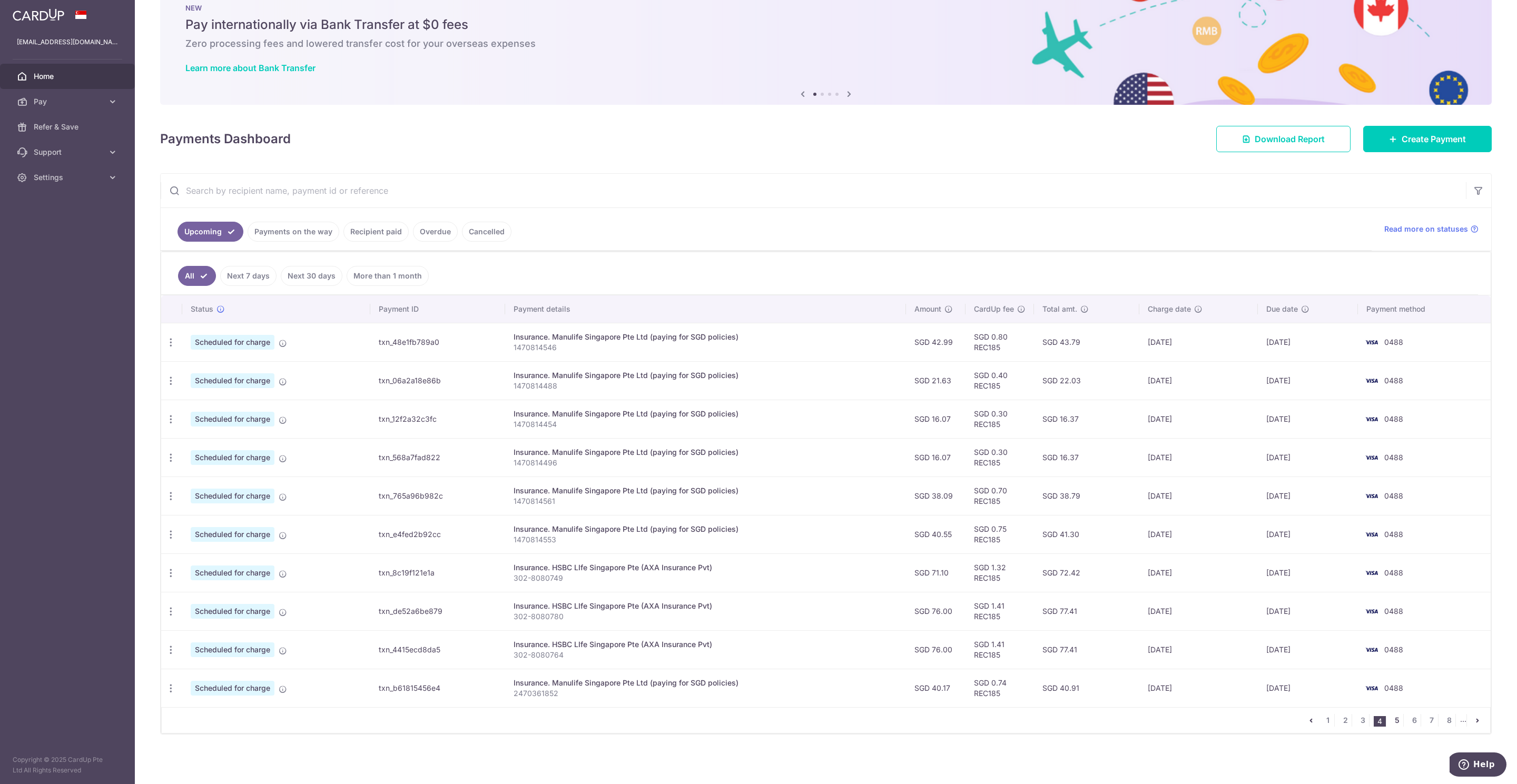
click at [1390, 714] on link "5" at bounding box center [1396, 720] width 13 height 13
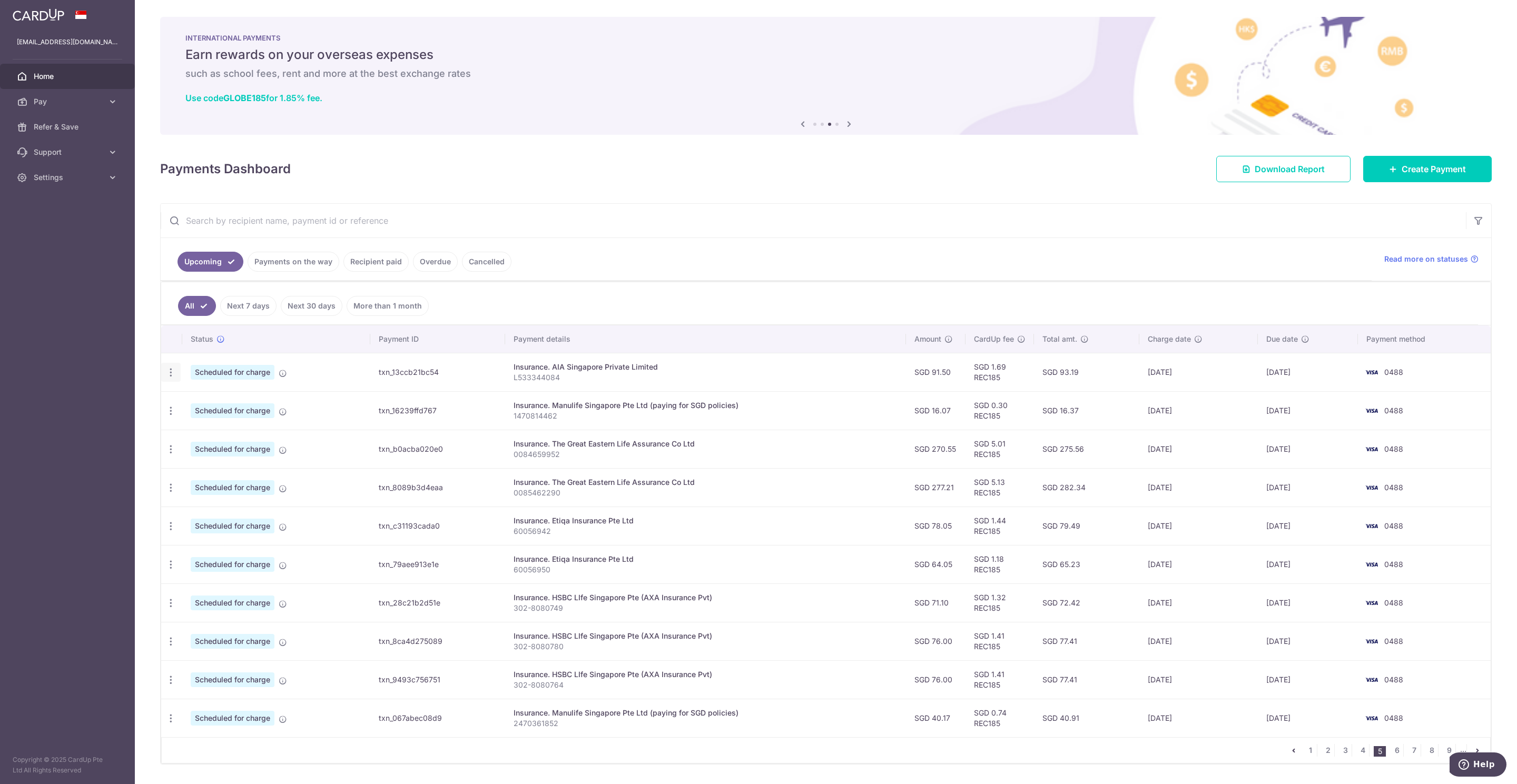
click at [169, 376] on icon "button" at bounding box center [171, 372] width 11 height 11
click at [231, 406] on span "Update payment" at bounding box center [227, 401] width 72 height 13
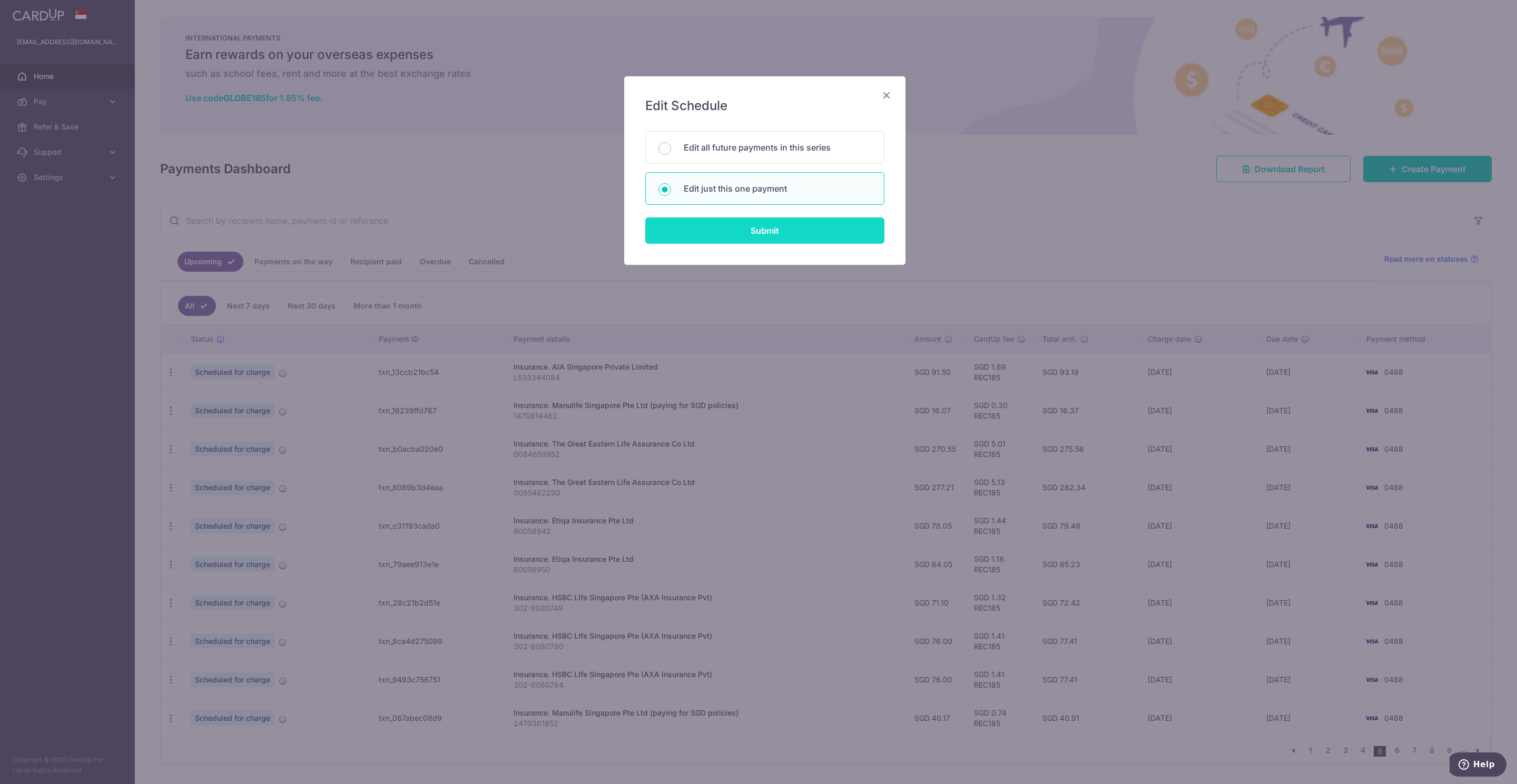
click at [751, 247] on div "Edit Schedule You will be editing all 3 payments to AIA Singapore Private Limit…" at bounding box center [764, 170] width 281 height 188
click at [754, 234] on input "Submit" at bounding box center [764, 231] width 239 height 26
radio input "true"
type input "91.50"
type input "20/11/2025"
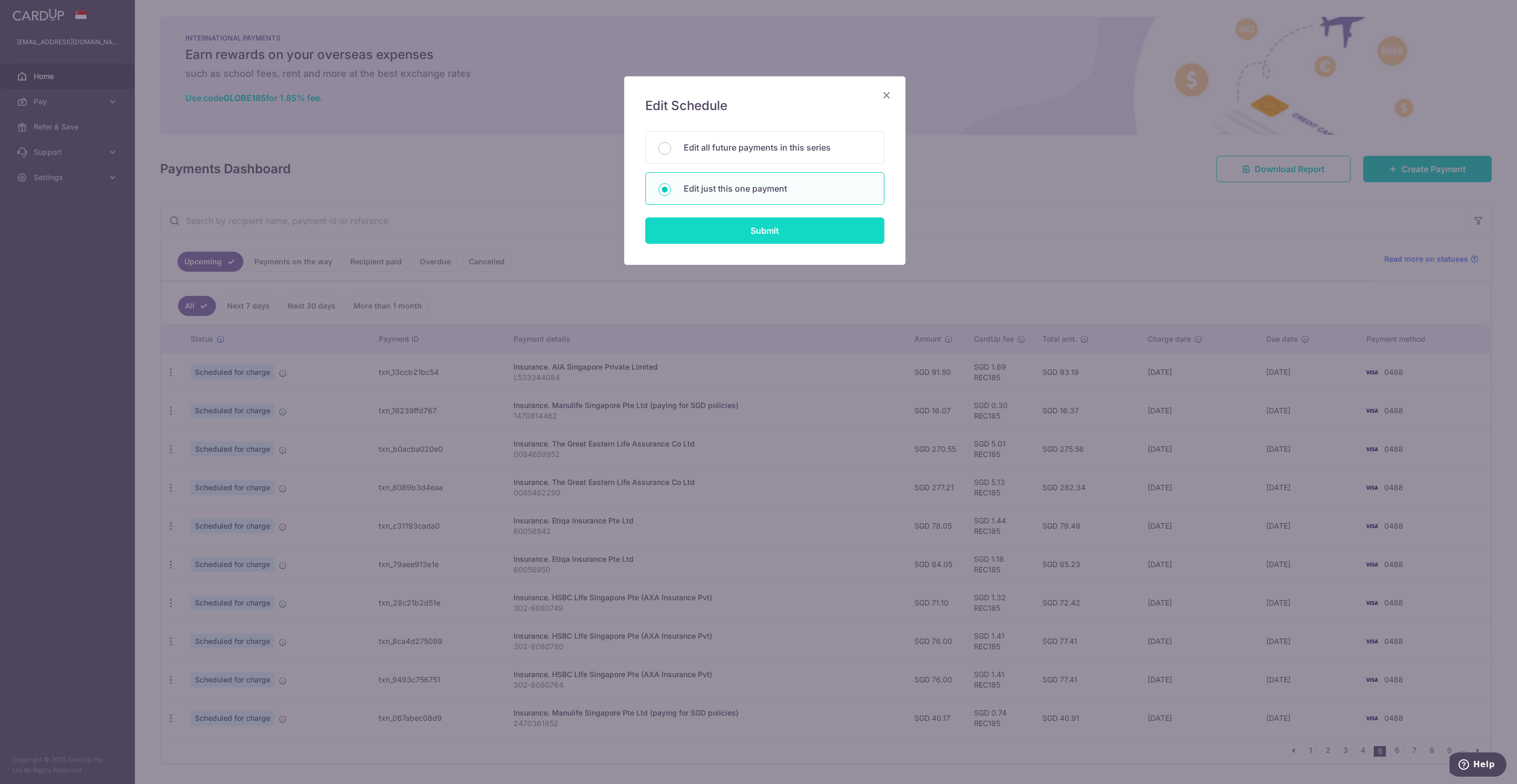
type input "L533344084"
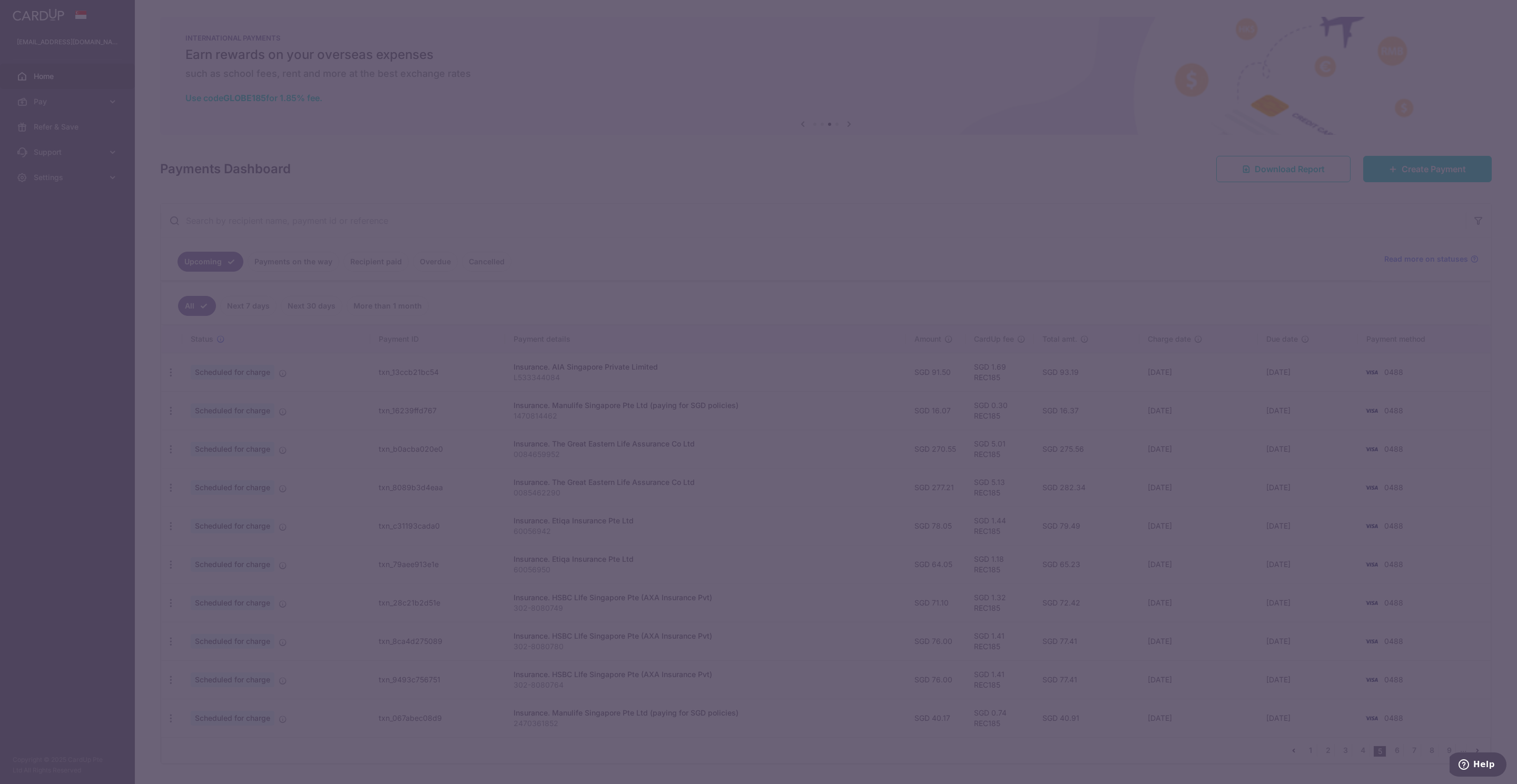
type input "REC185"
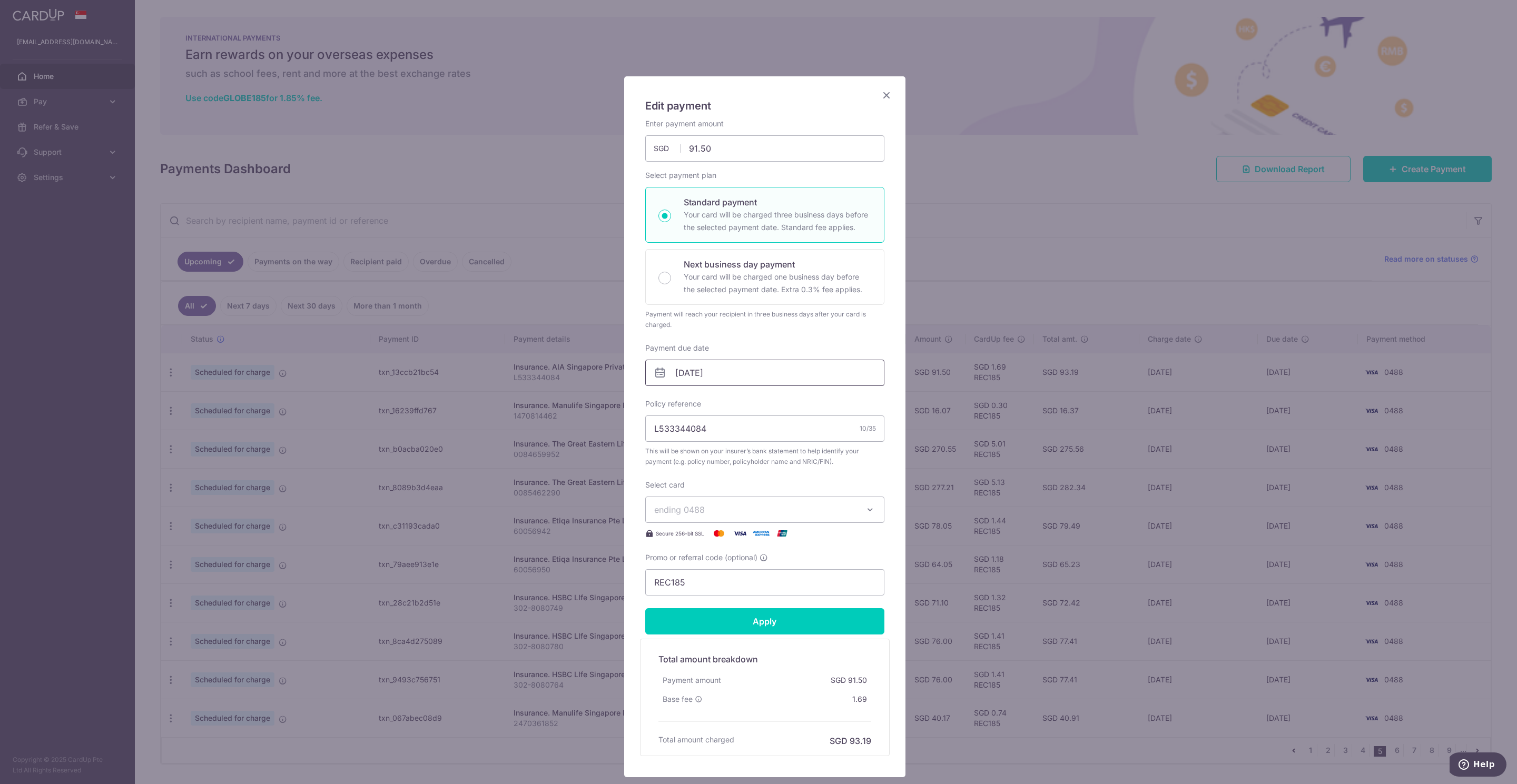
click at [688, 374] on input "20/11/2025" at bounding box center [764, 373] width 239 height 26
click at [746, 472] on link "6" at bounding box center [745, 469] width 17 height 17
type input "[DATE]"
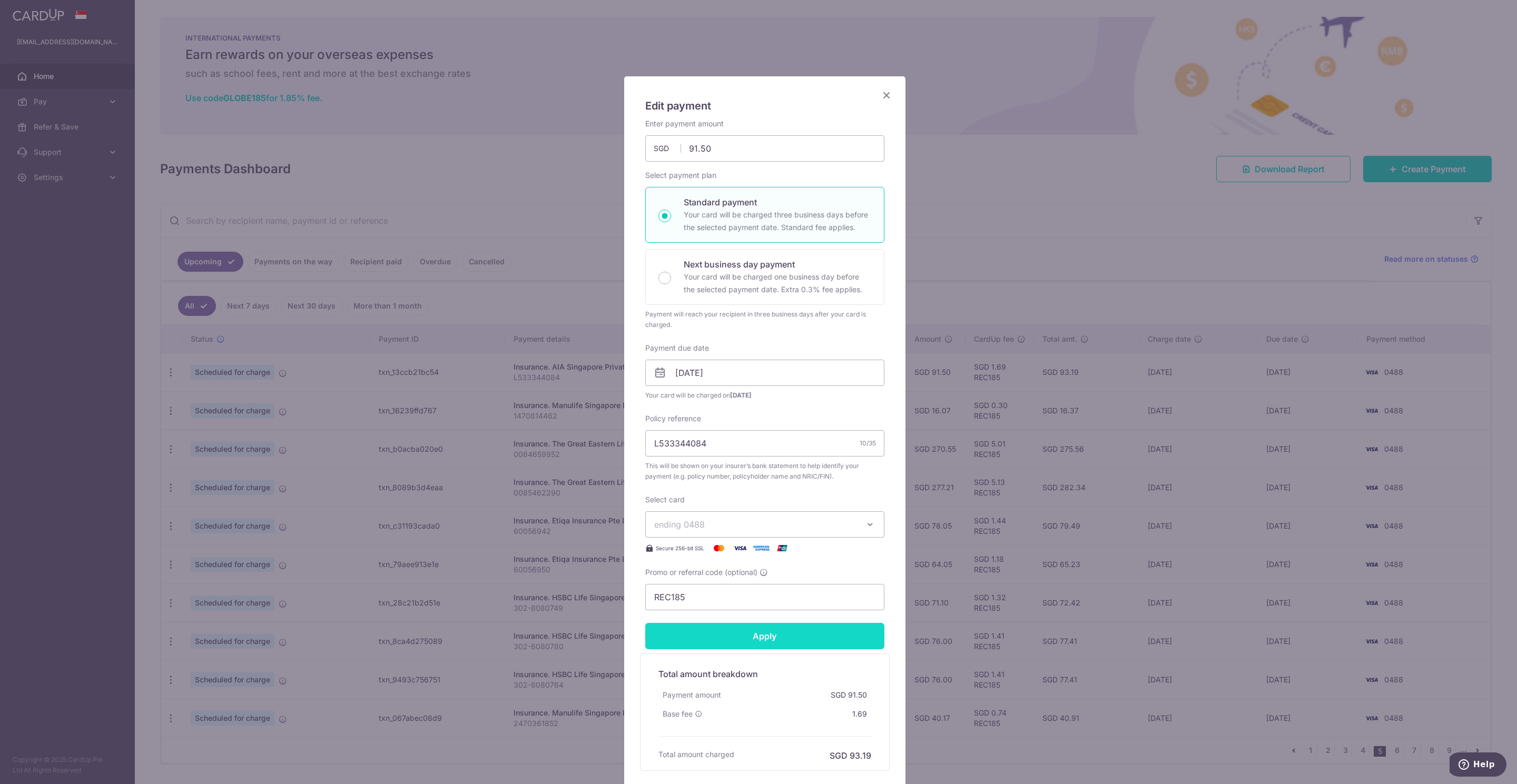
click at [765, 635] on input "Apply" at bounding box center [764, 636] width 239 height 26
type input "Successfully Applied"
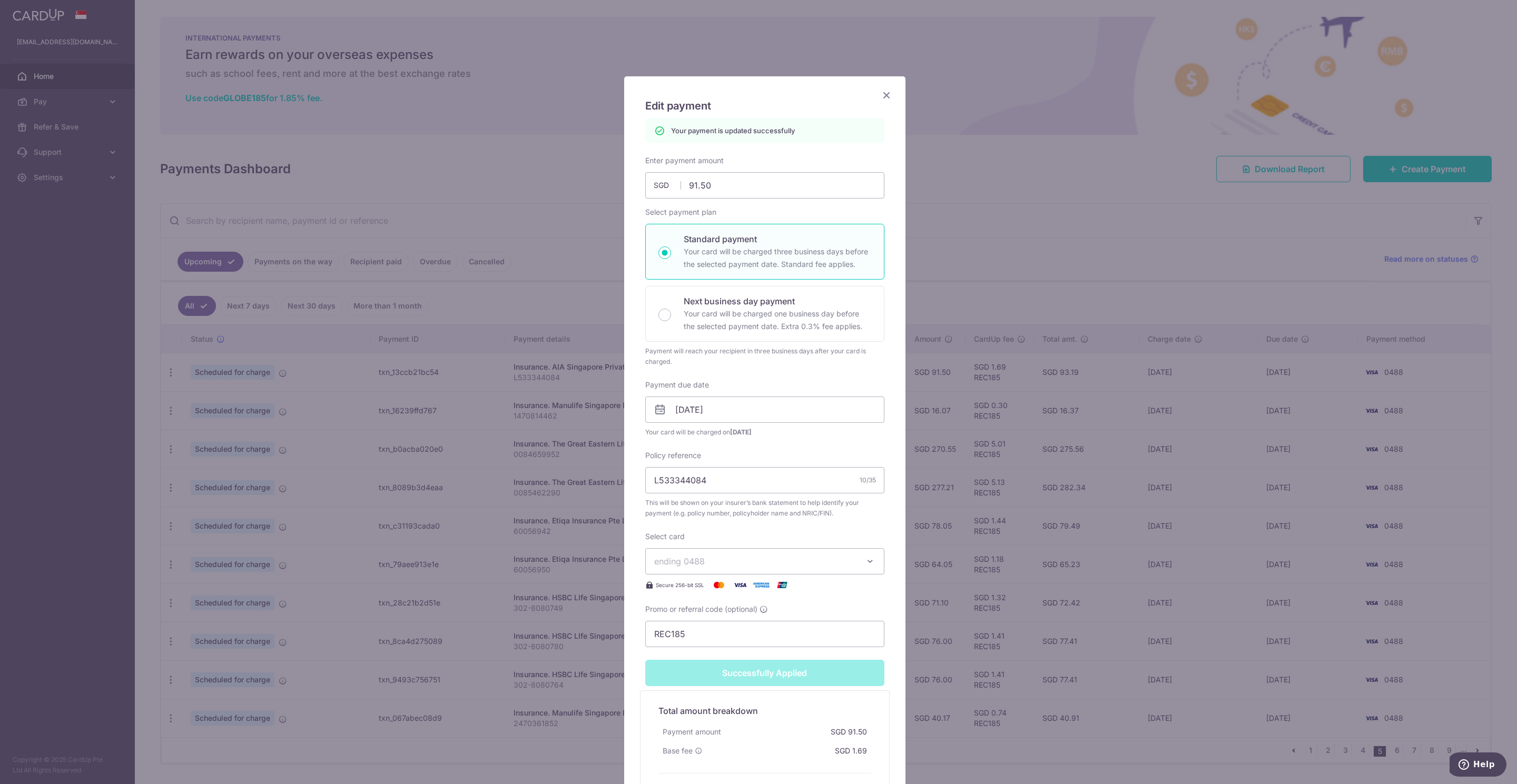
click at [882, 95] on icon "Close" at bounding box center [886, 95] width 13 height 13
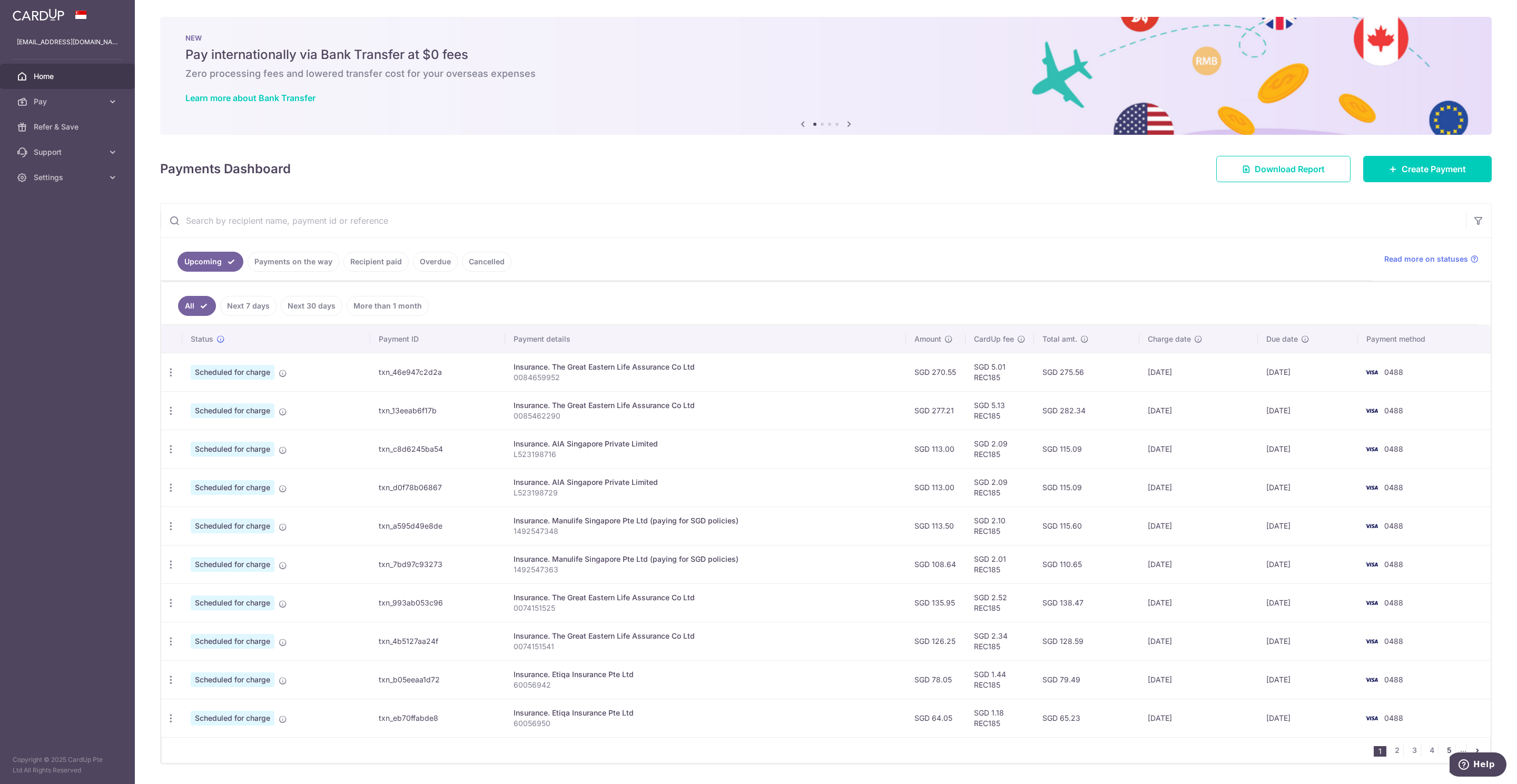
click at [1443, 757] on link "5" at bounding box center [1448, 750] width 13 height 13
click at [170, 411] on icon "button" at bounding box center [171, 411] width 11 height 11
click at [199, 441] on span "Update payment" at bounding box center [227, 439] width 72 height 13
radio input "true"
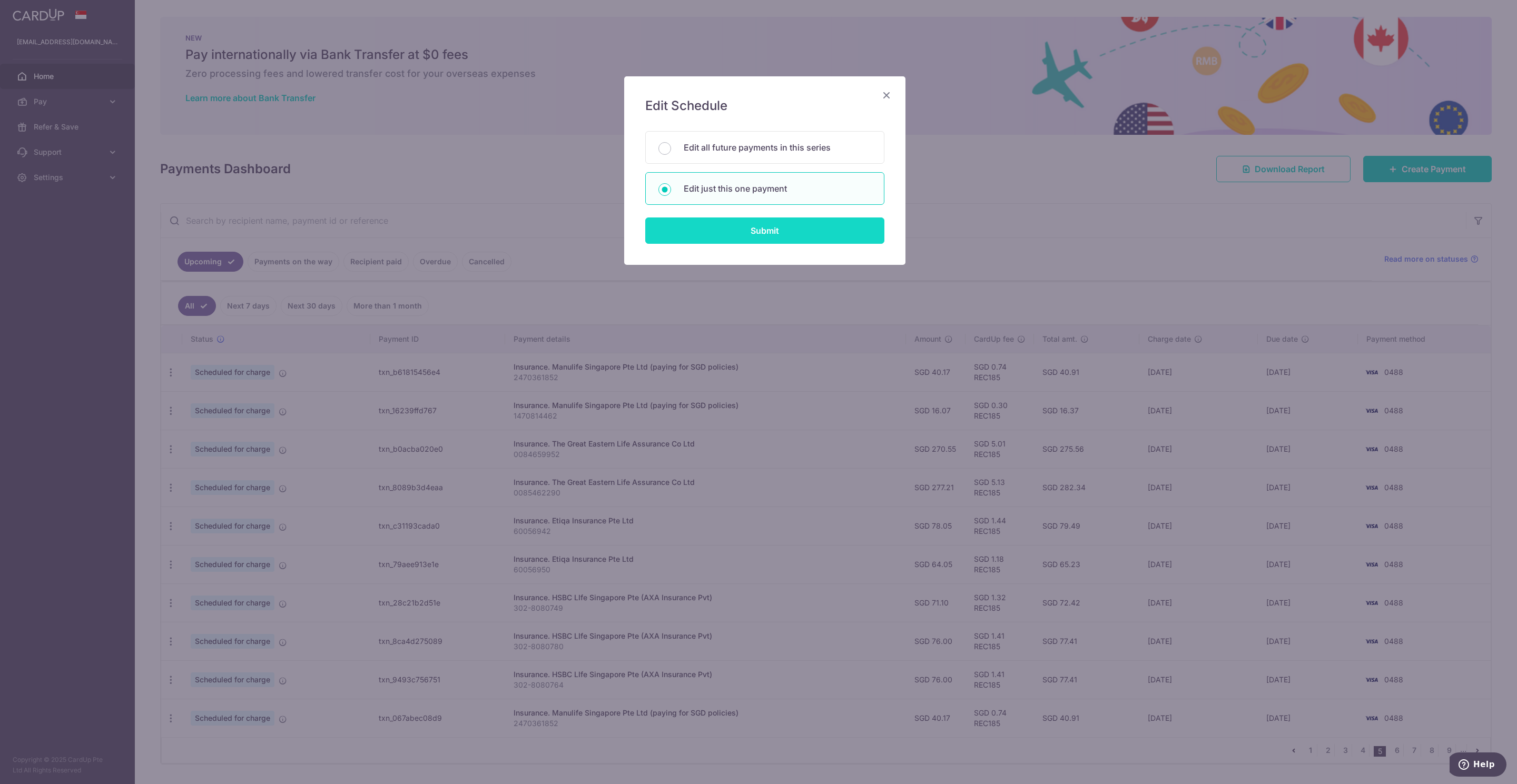
click at [730, 244] on input "Submit" at bounding box center [764, 231] width 239 height 26
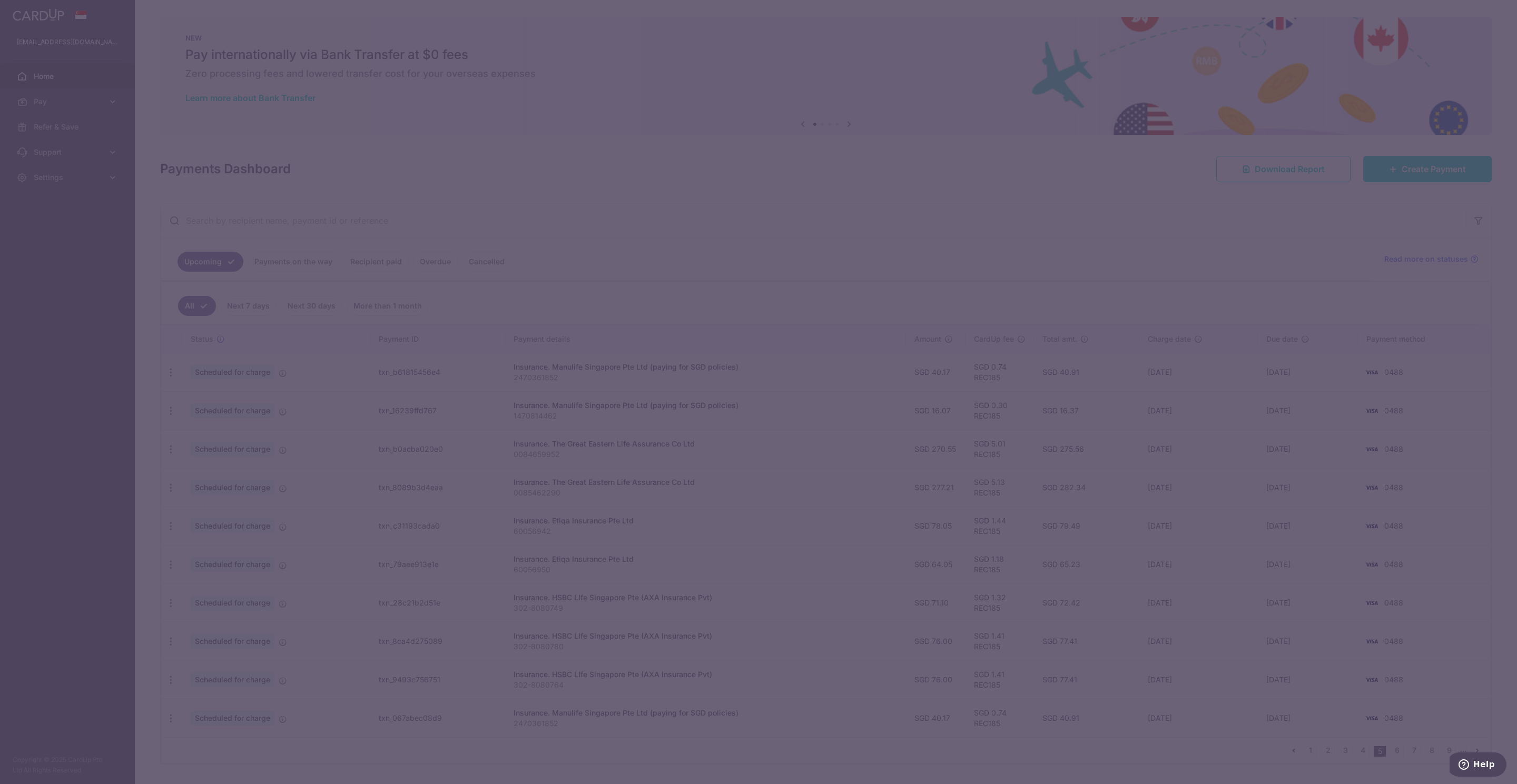
type input "REC185"
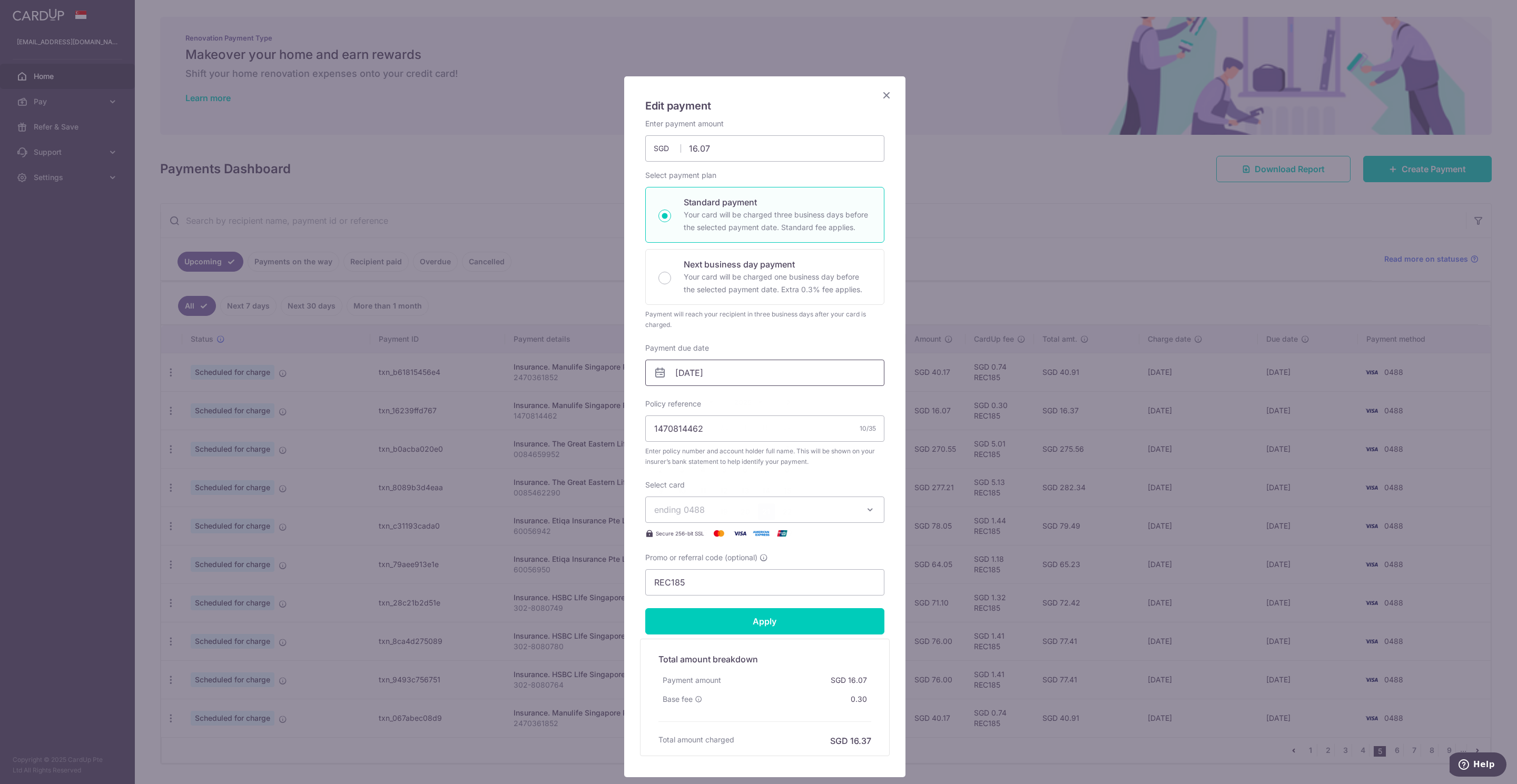
click at [678, 372] on input "[DATE]" at bounding box center [764, 373] width 239 height 26
click at [744, 471] on link "6" at bounding box center [745, 469] width 17 height 17
type input "[DATE]"
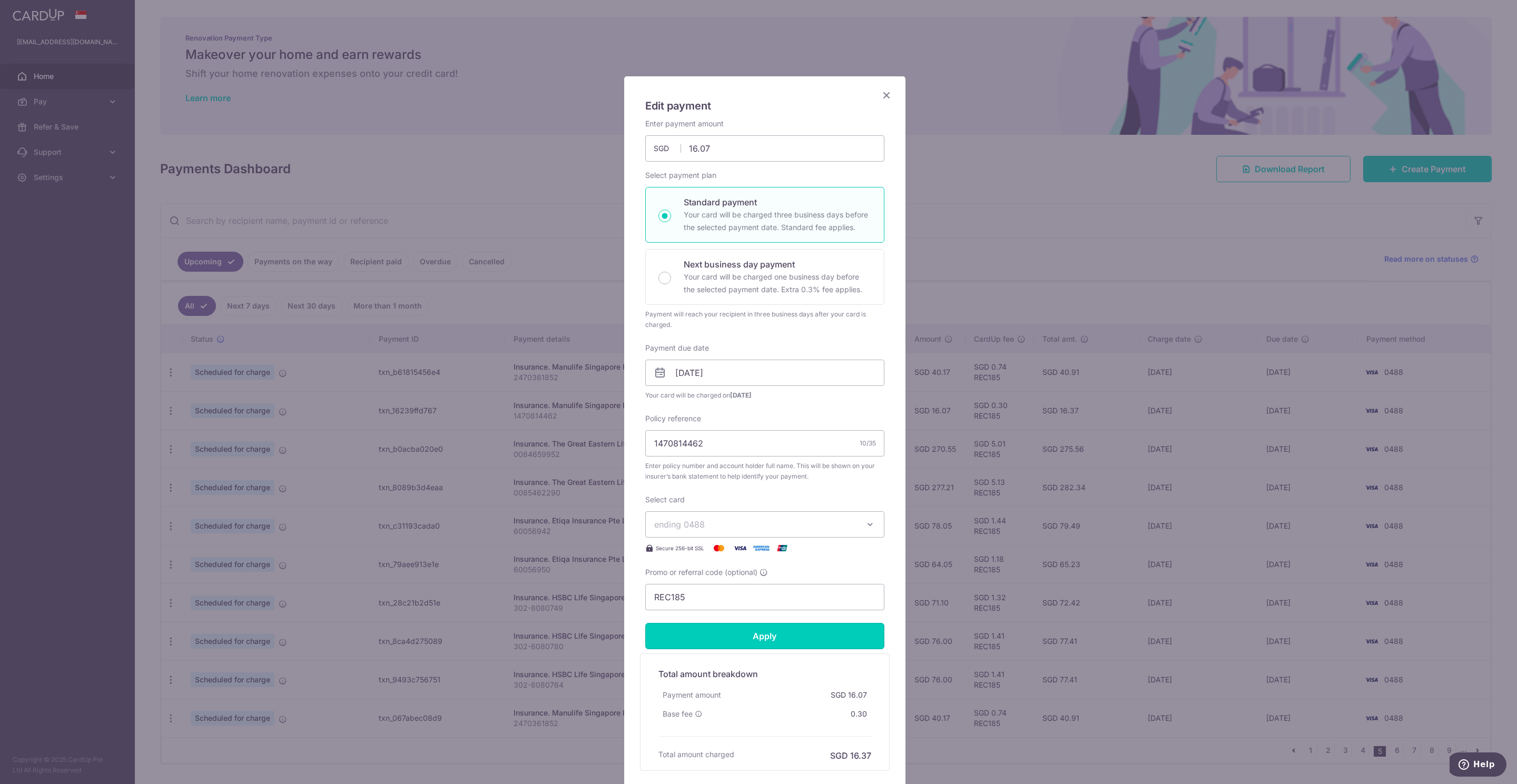
click at [771, 640] on input "Apply" at bounding box center [764, 636] width 239 height 26
type input "Successfully Applied"
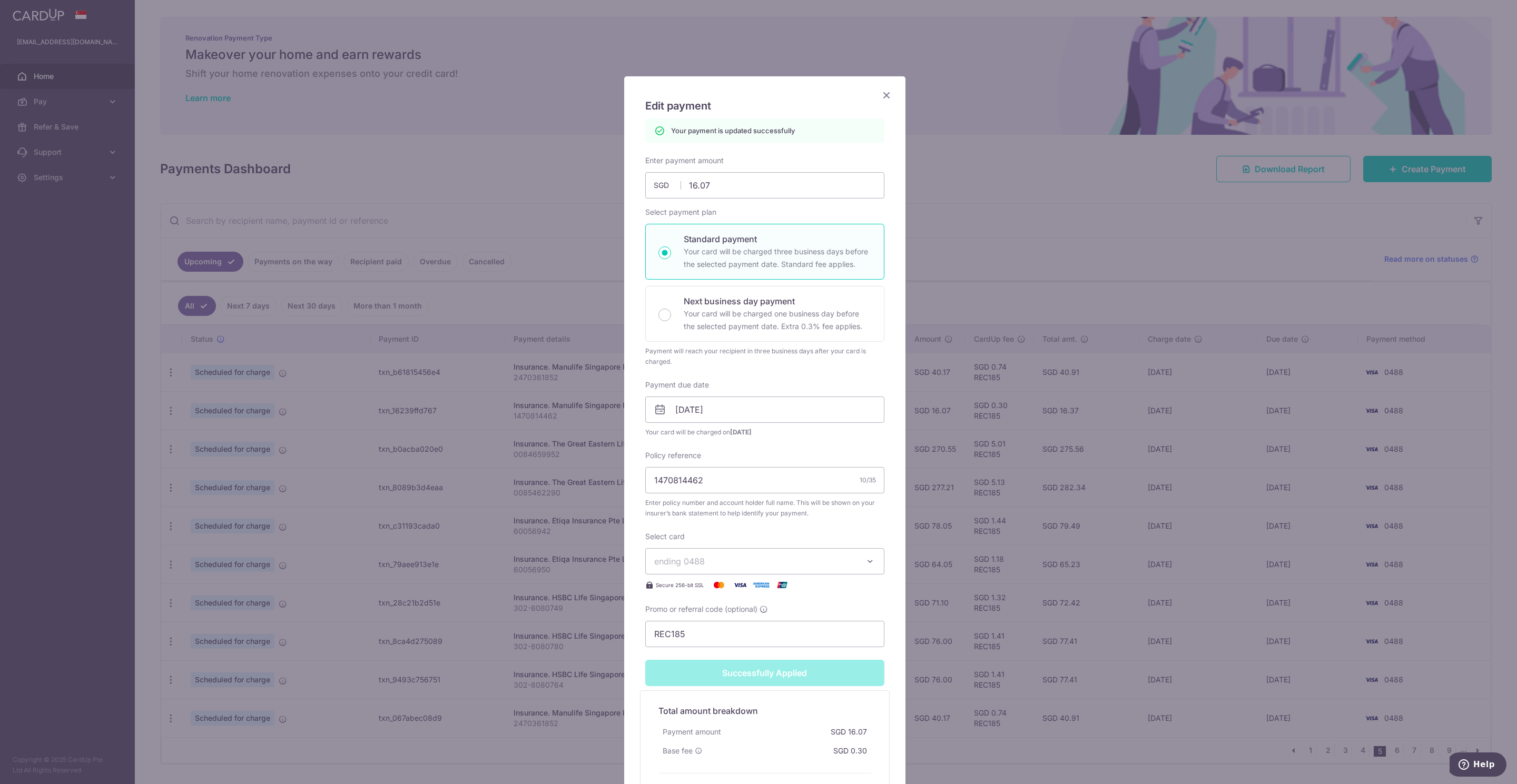
click at [880, 95] on icon "Close" at bounding box center [886, 95] width 13 height 13
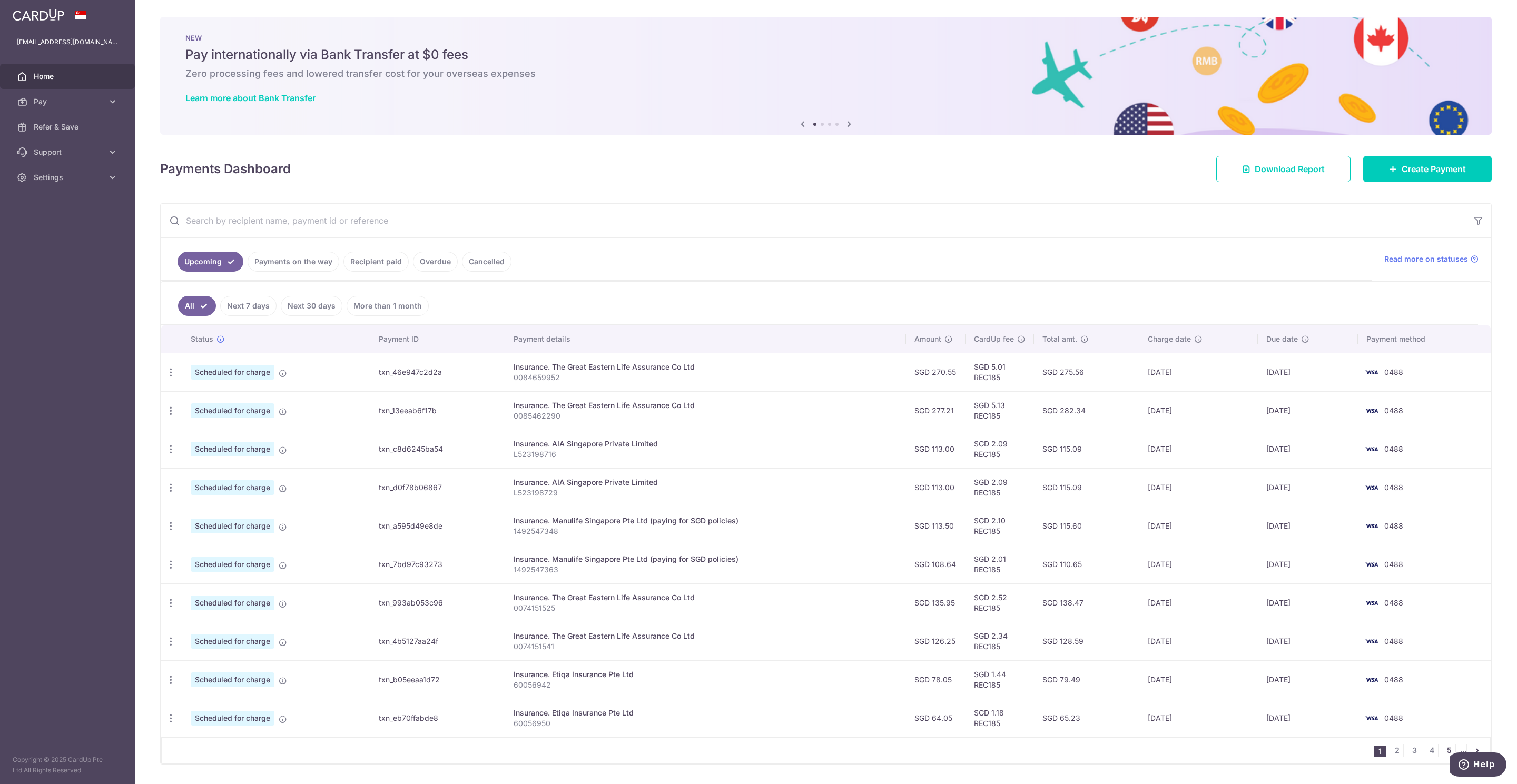
click at [1443, 755] on link "5" at bounding box center [1448, 750] width 13 height 13
